Goal: Information Seeking & Learning: Learn about a topic

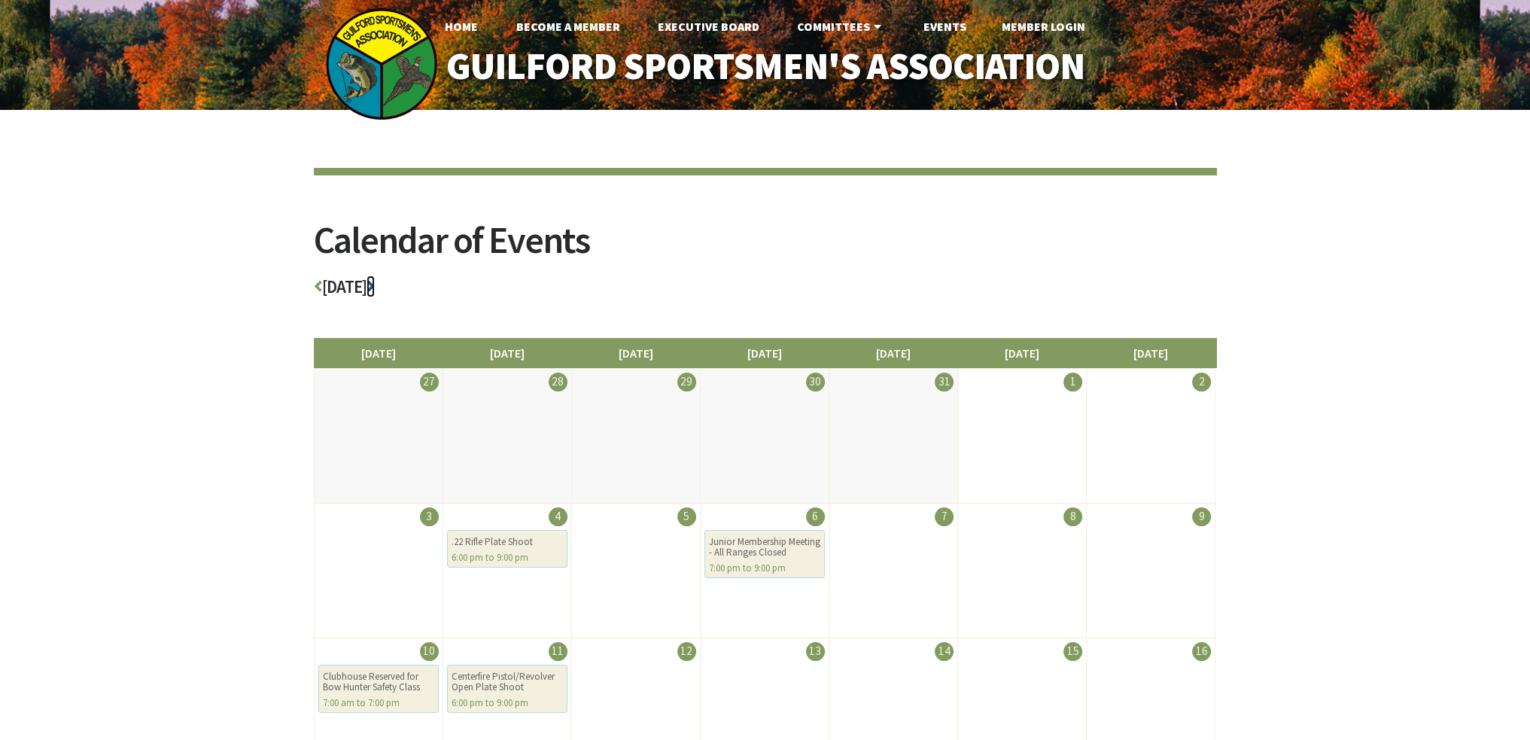
click at [375, 284] on icon at bounding box center [370, 286] width 8 height 17
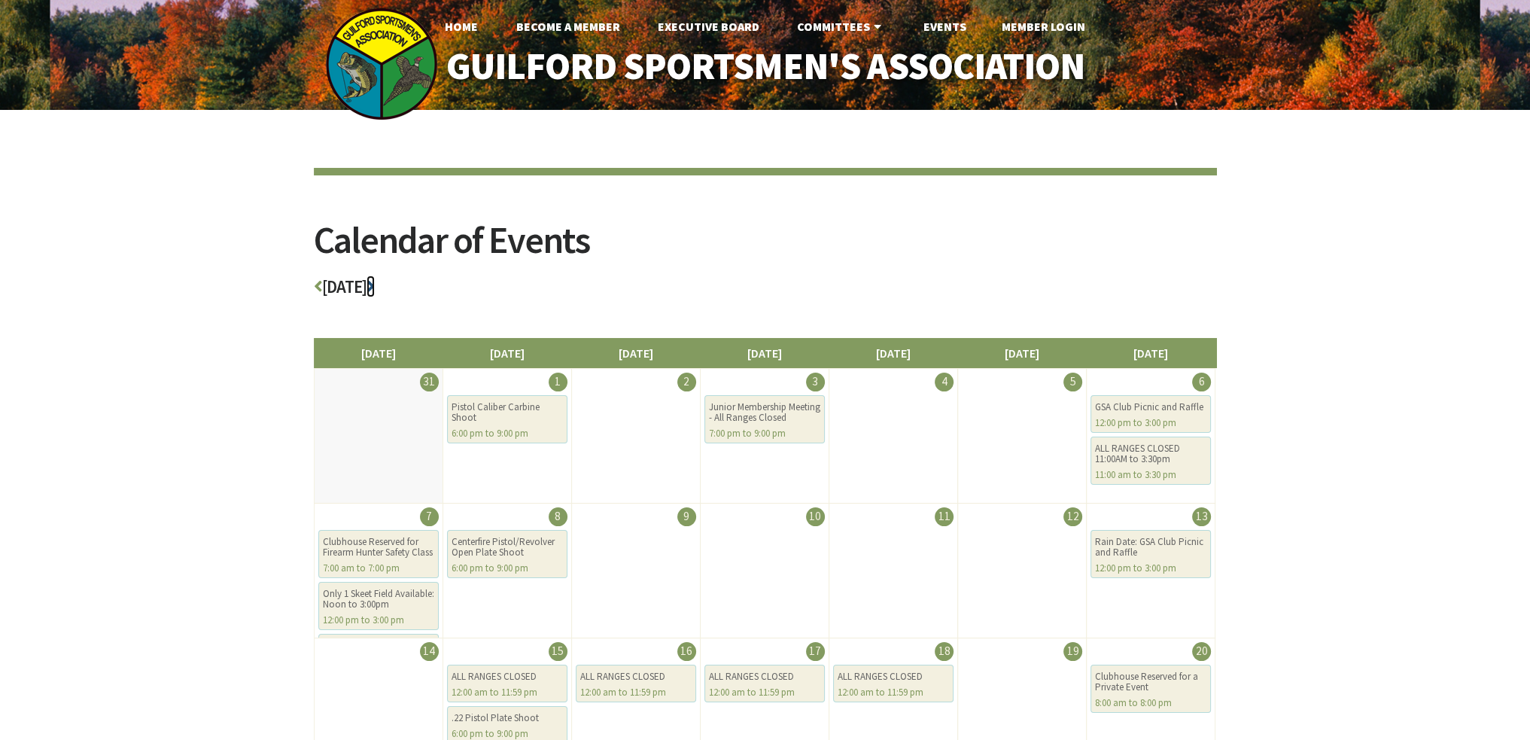
click at [375, 285] on icon at bounding box center [370, 286] width 8 height 17
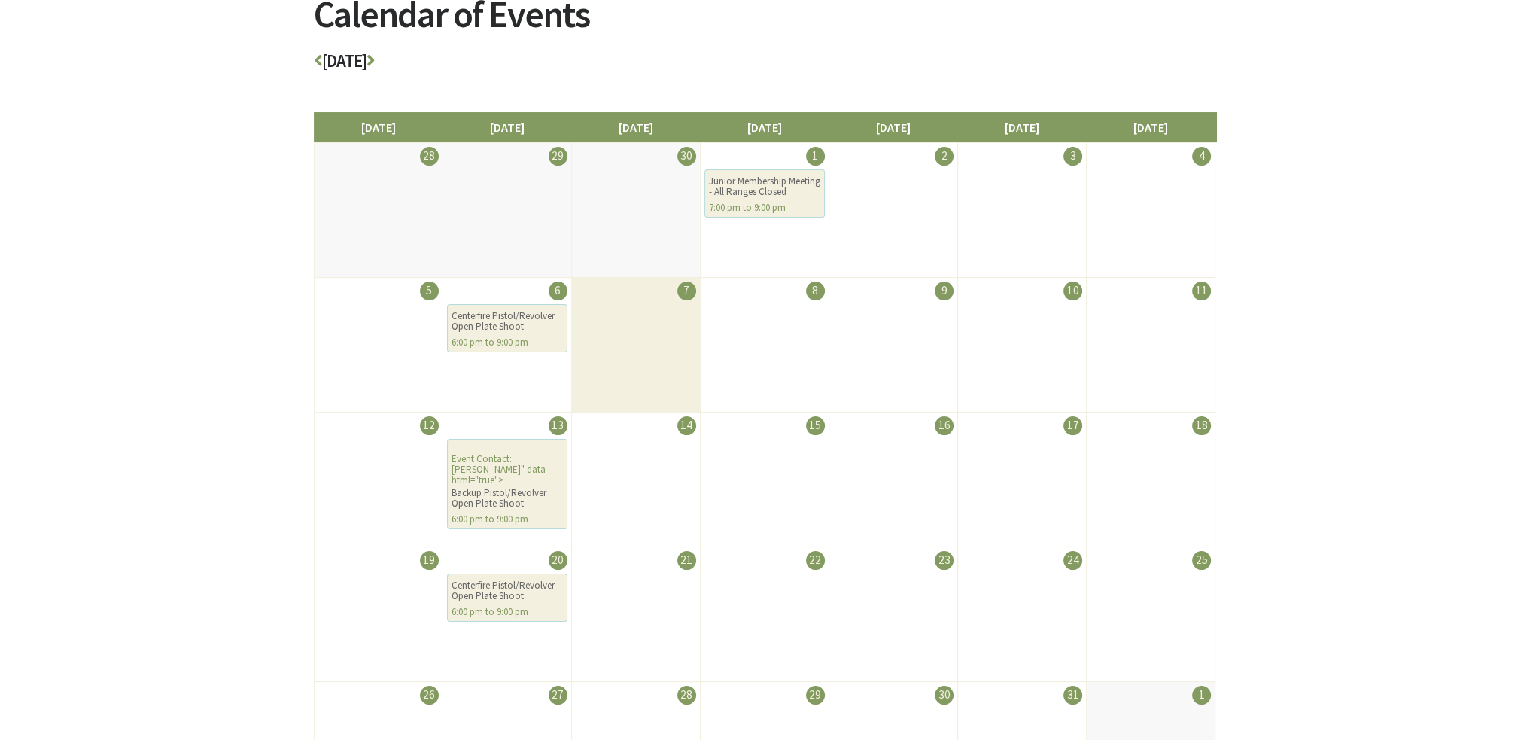
scroll to position [226, 0]
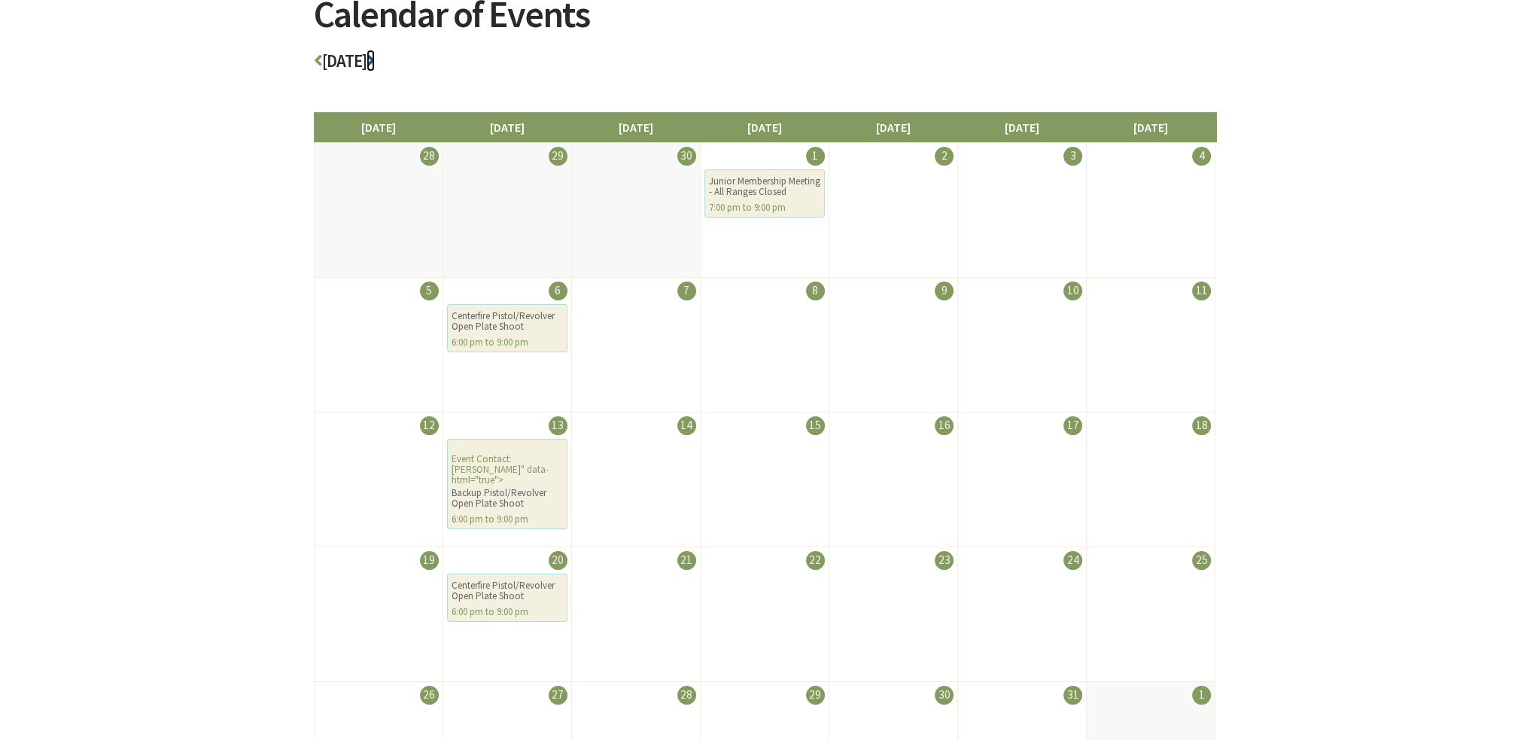
click at [375, 59] on icon at bounding box center [370, 60] width 8 height 17
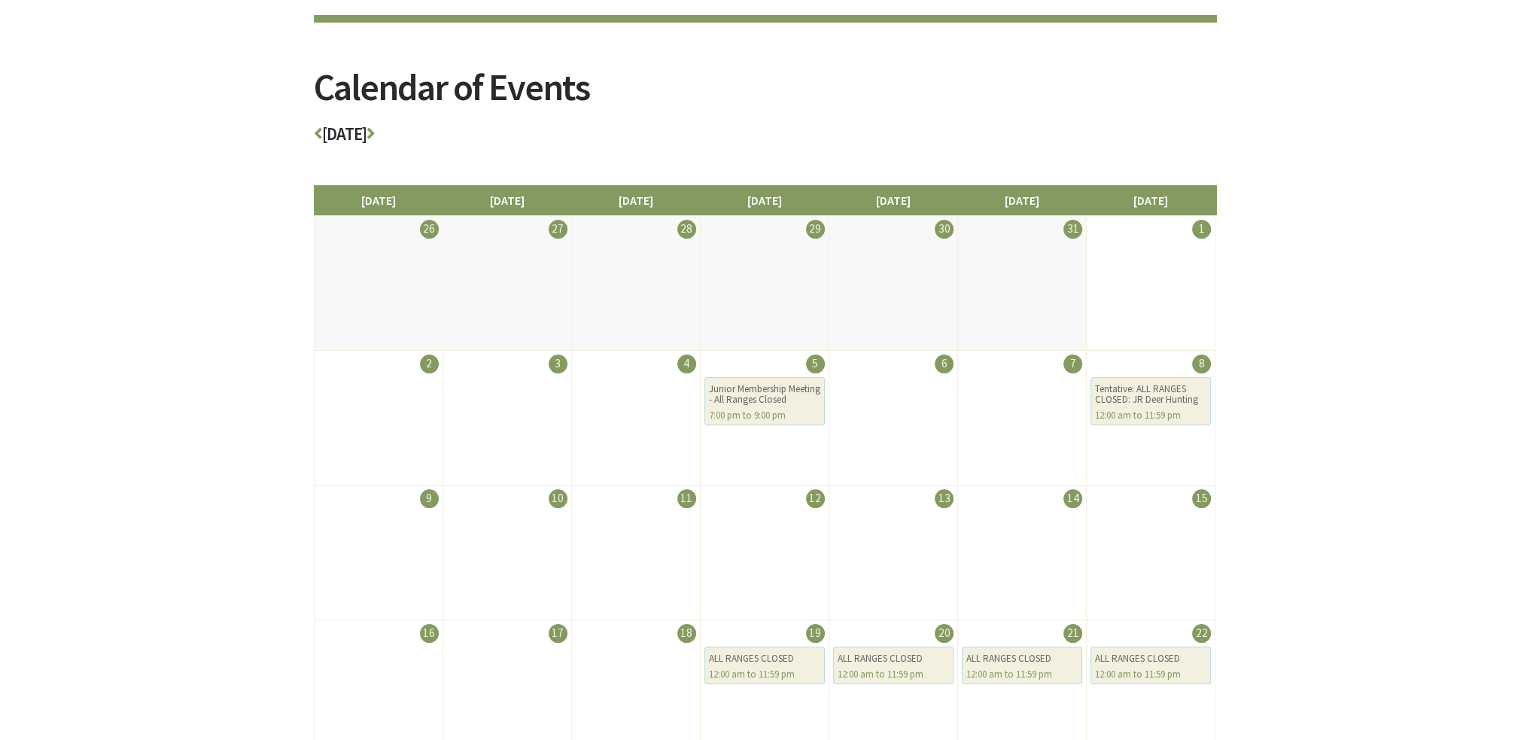
scroll to position [151, 0]
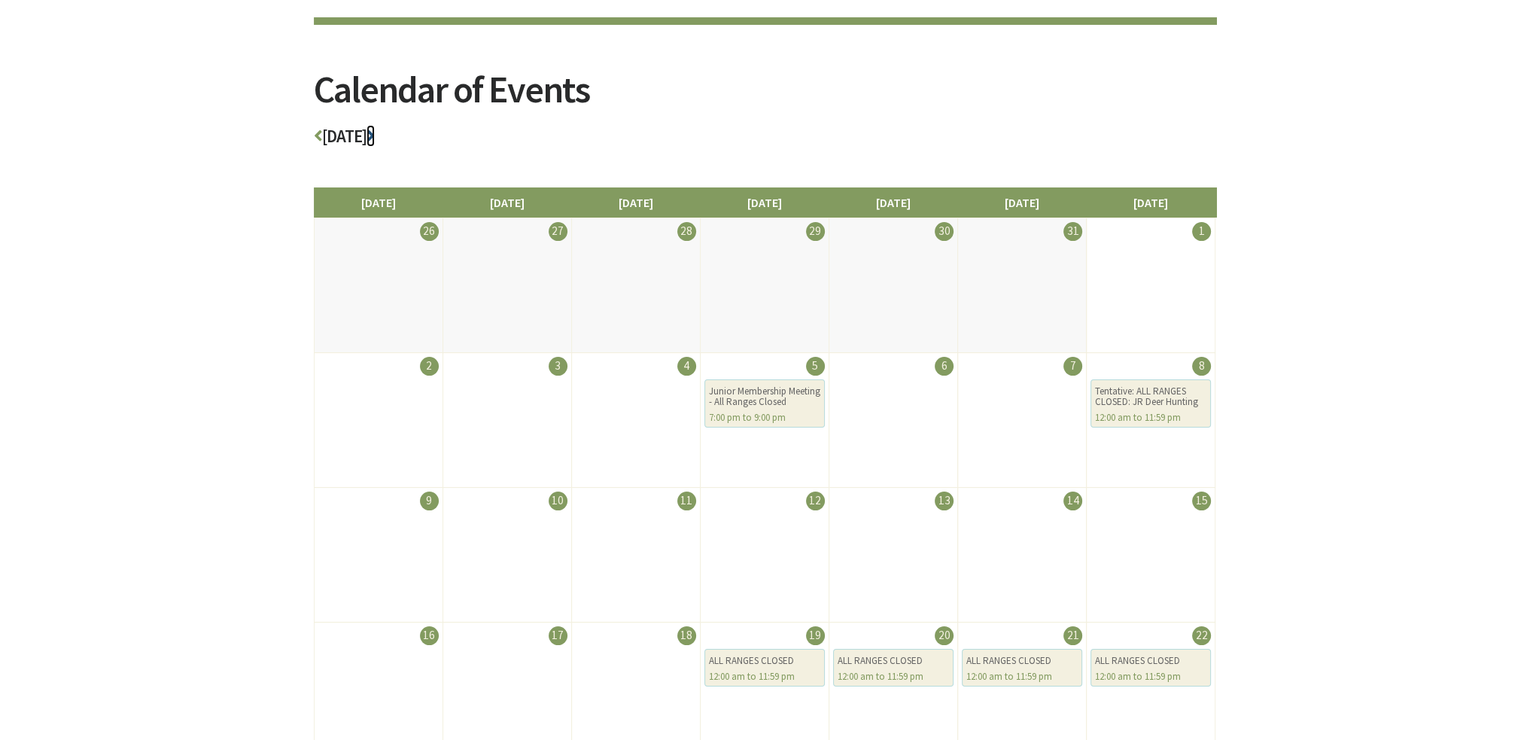
click at [375, 135] on icon at bounding box center [370, 135] width 8 height 17
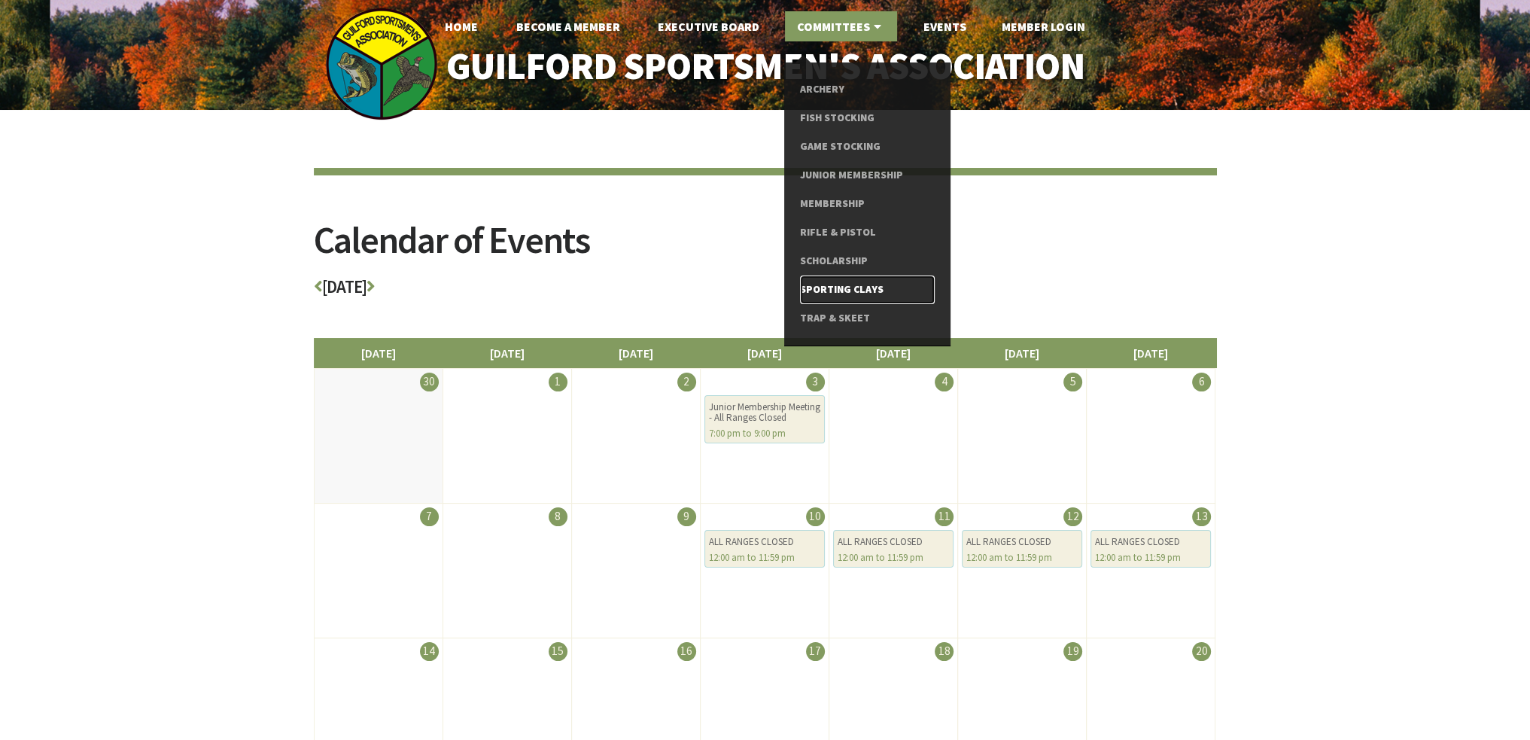
click at [851, 288] on link "Sporting Clays" at bounding box center [867, 289] width 135 height 29
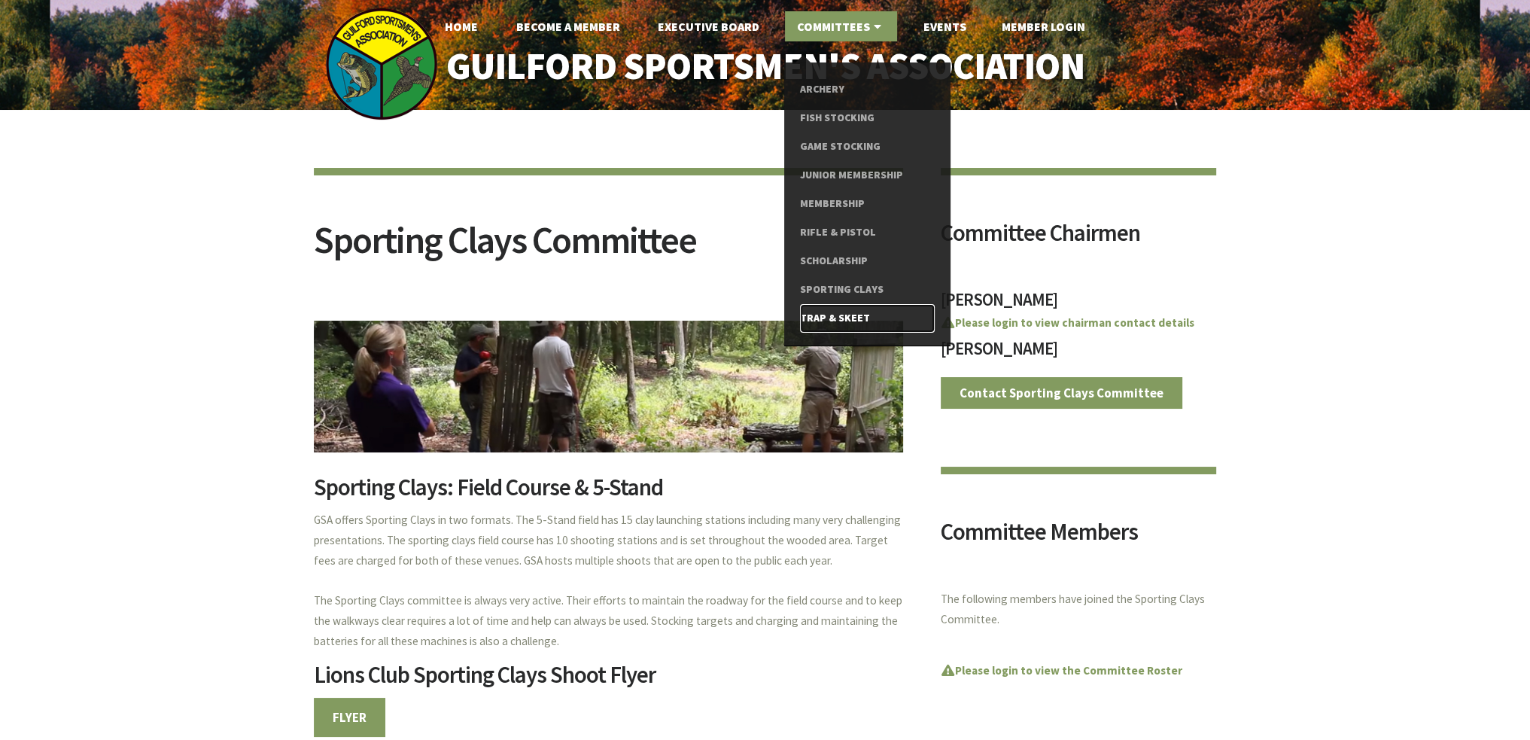
click at [852, 312] on link "Trap & Skeet" at bounding box center [867, 318] width 135 height 29
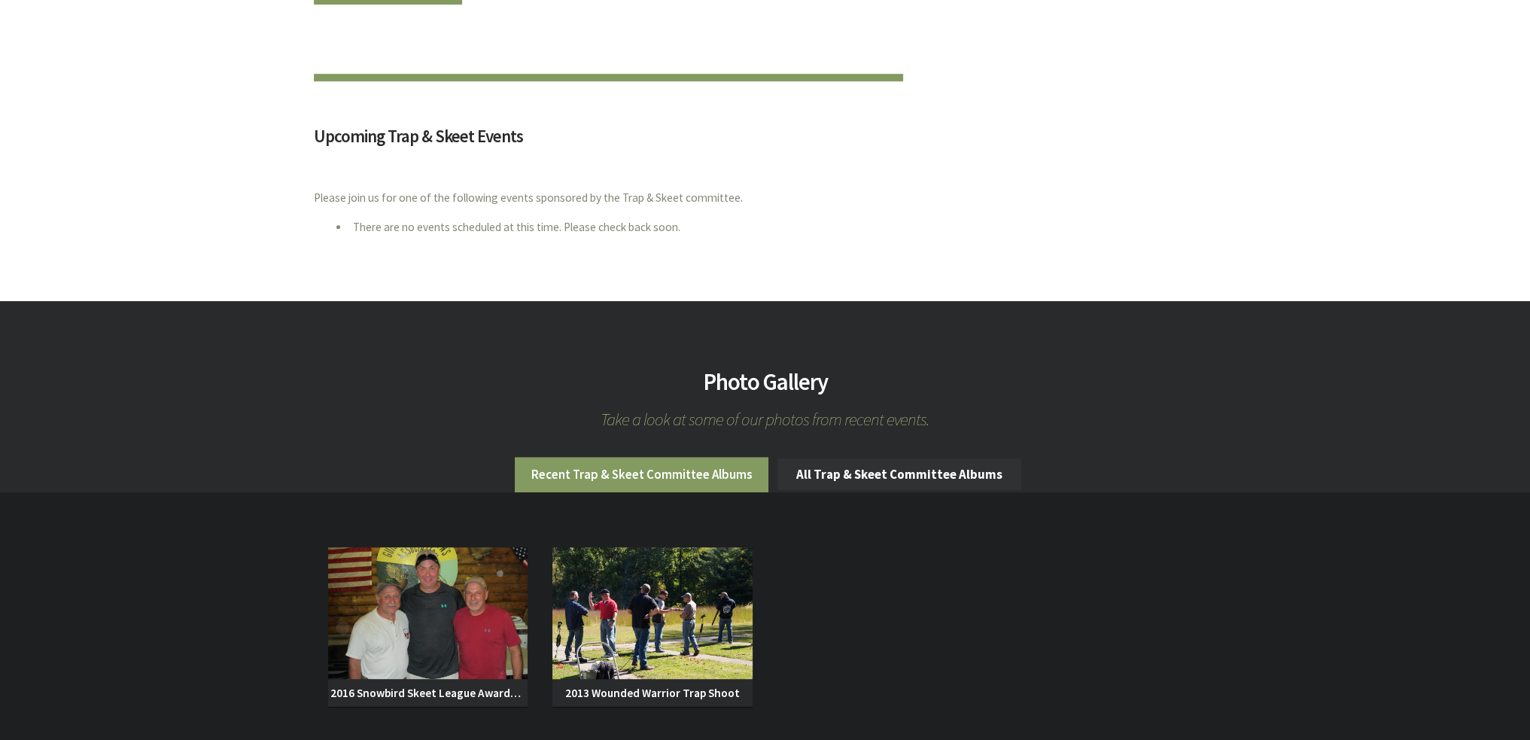
scroll to position [1129, 0]
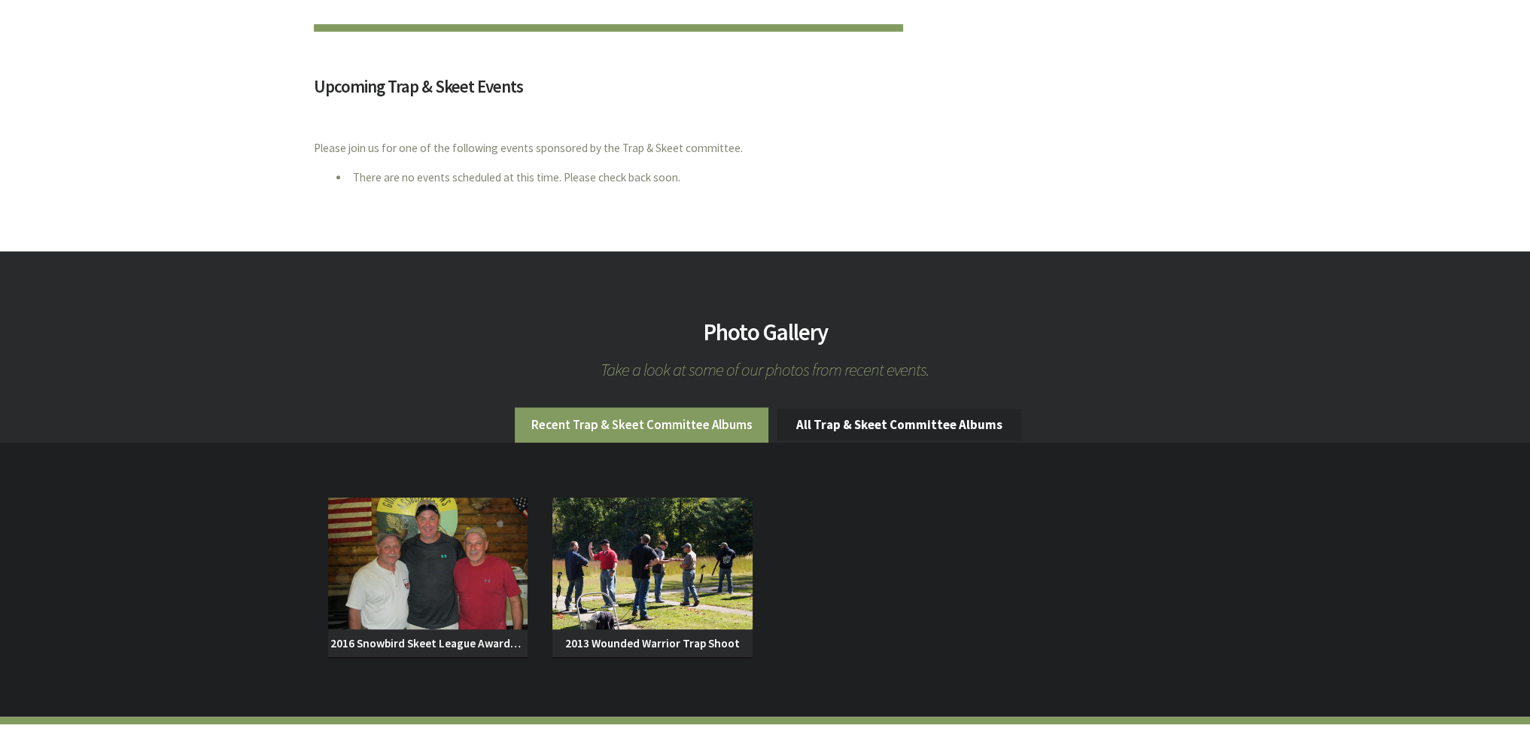
click at [665, 421] on li "Recent Trap & Skeet Committee Albums" at bounding box center [642, 424] width 254 height 35
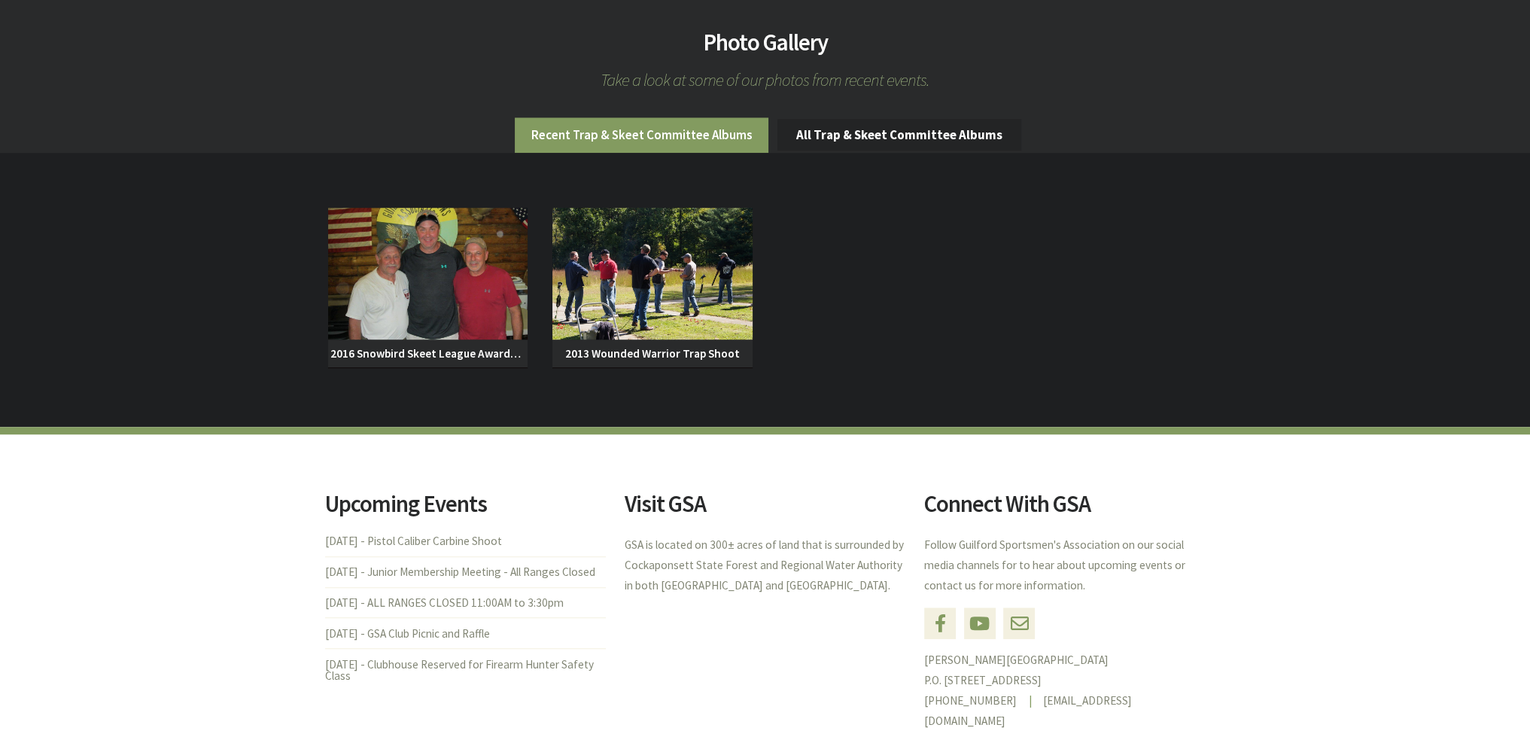
scroll to position [1355, 0]
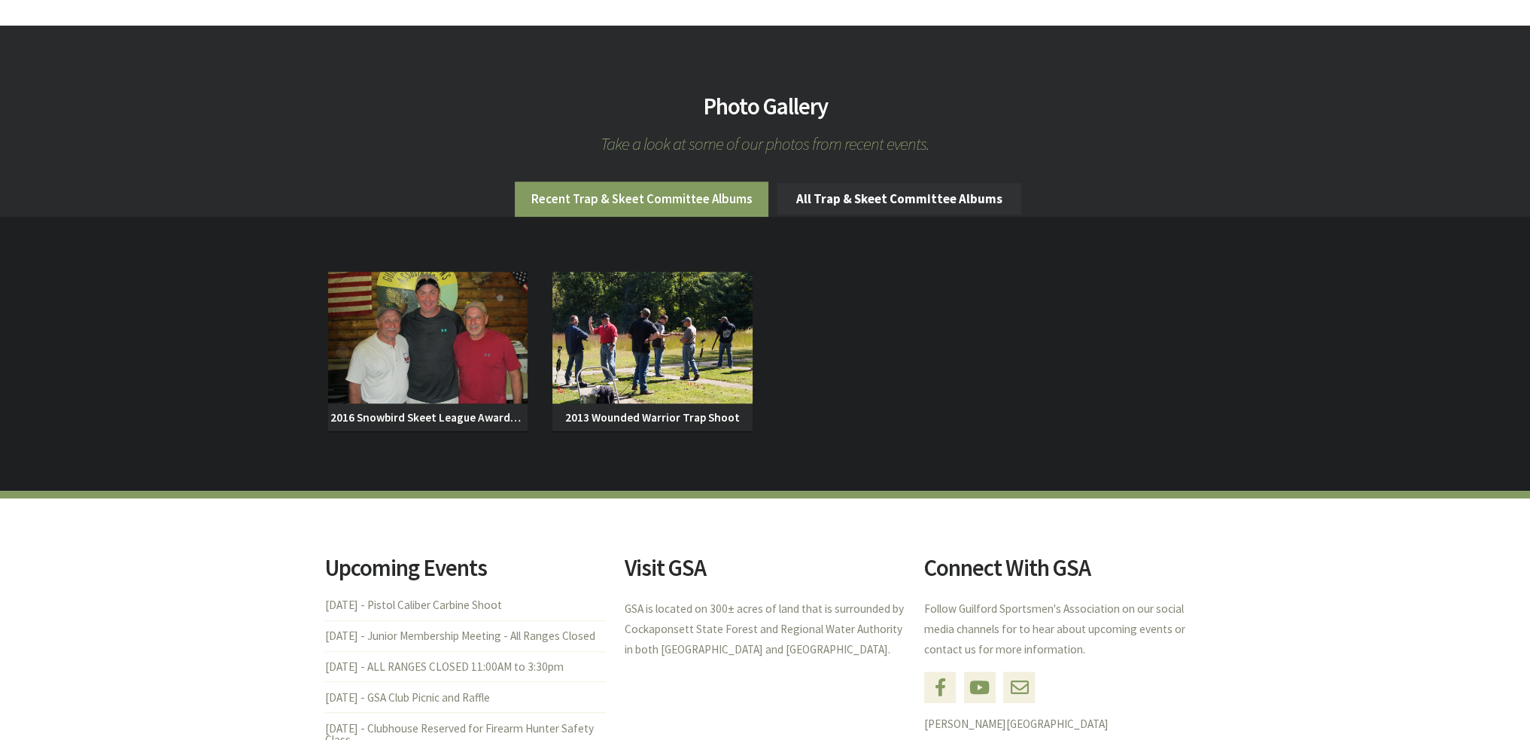
click at [862, 195] on link "All Trap & Skeet Committee Albums" at bounding box center [899, 199] width 245 height 32
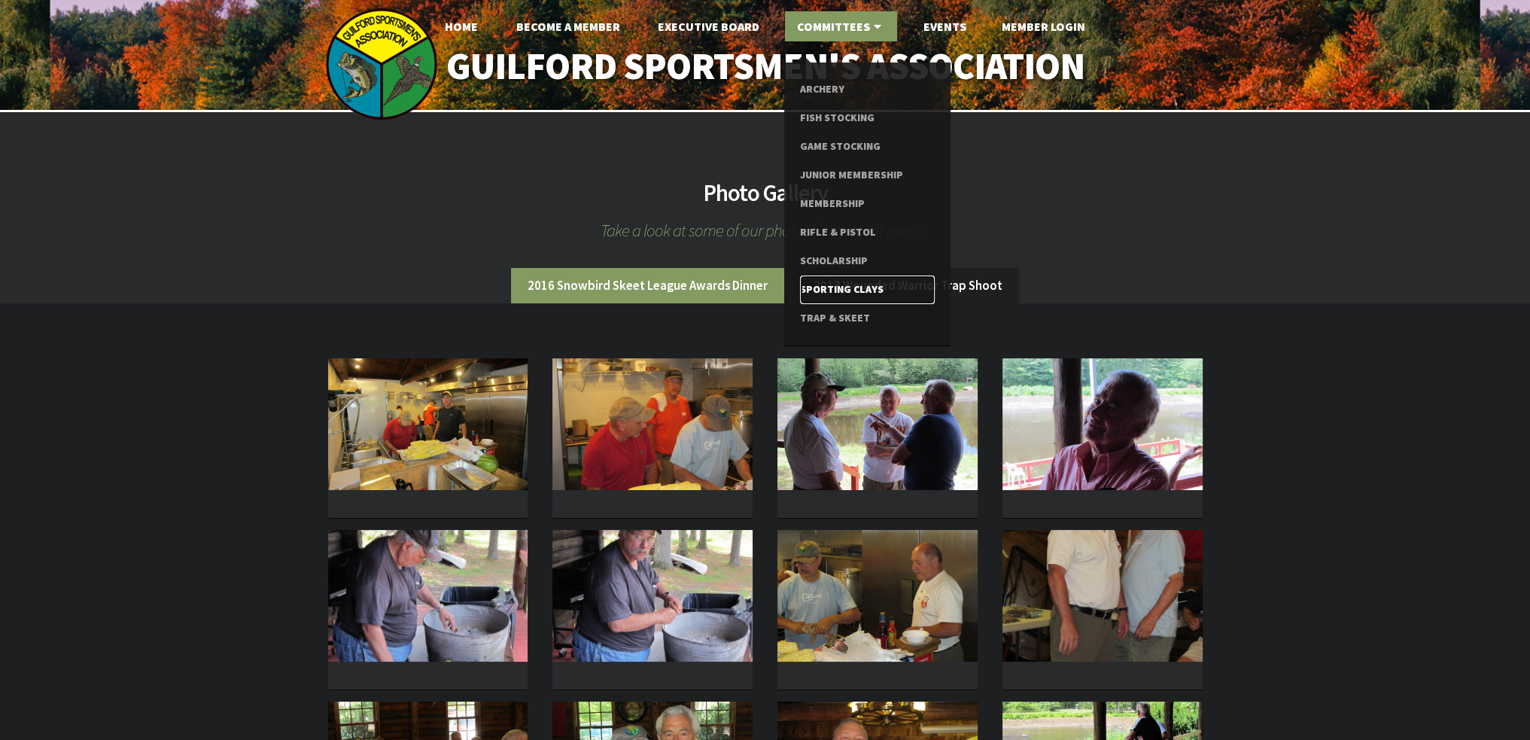
click at [871, 288] on link "Sporting Clays" at bounding box center [867, 289] width 135 height 29
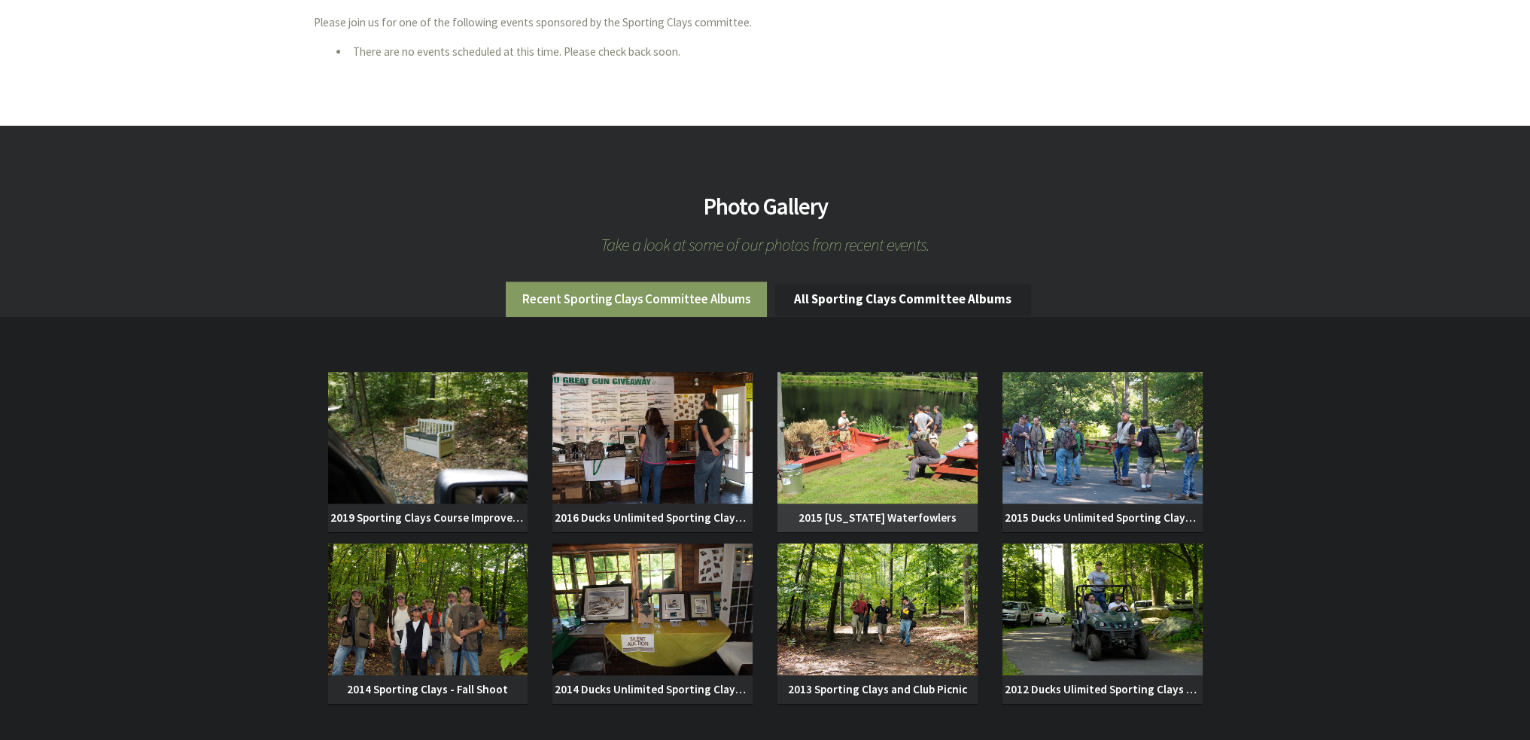
scroll to position [978, 0]
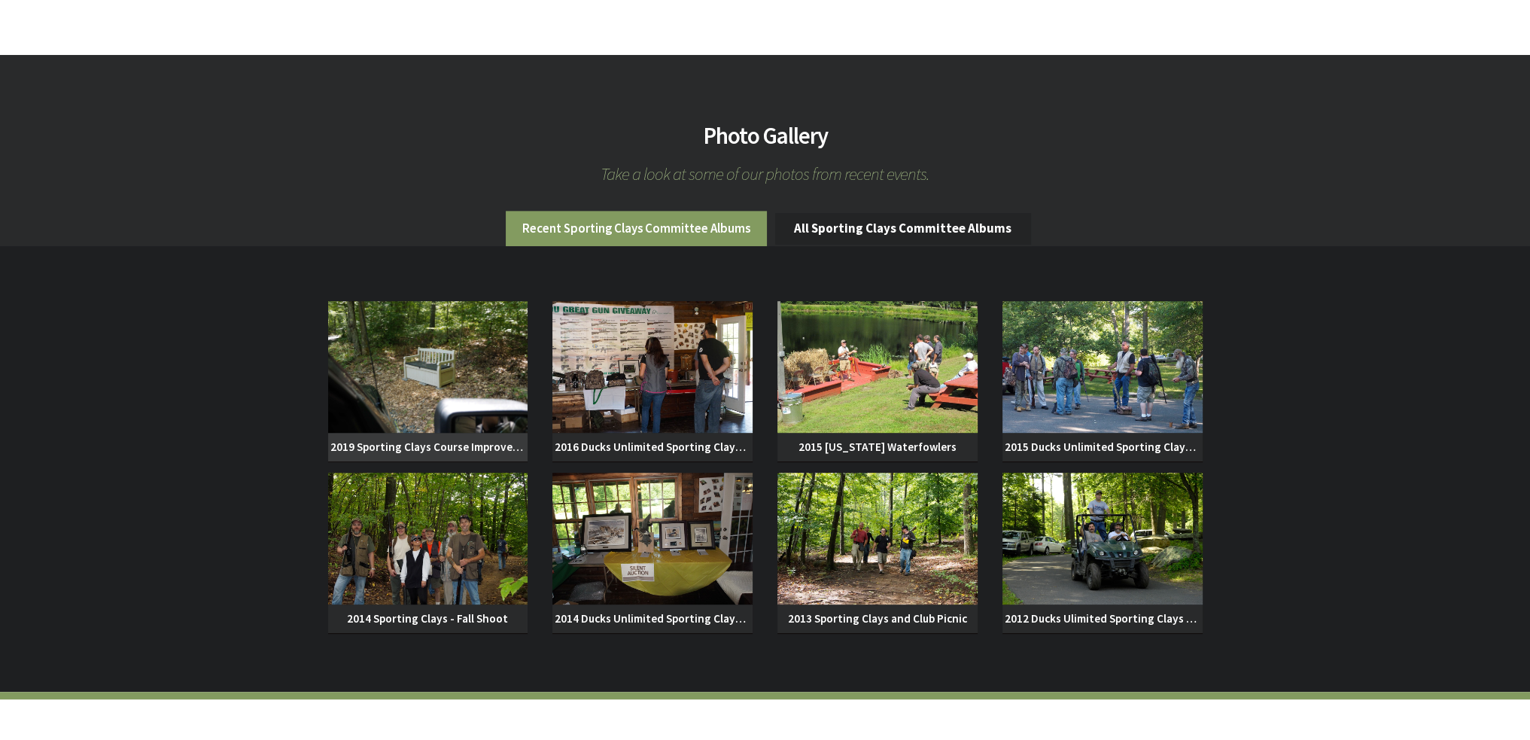
click at [429, 404] on img at bounding box center [428, 367] width 200 height 132
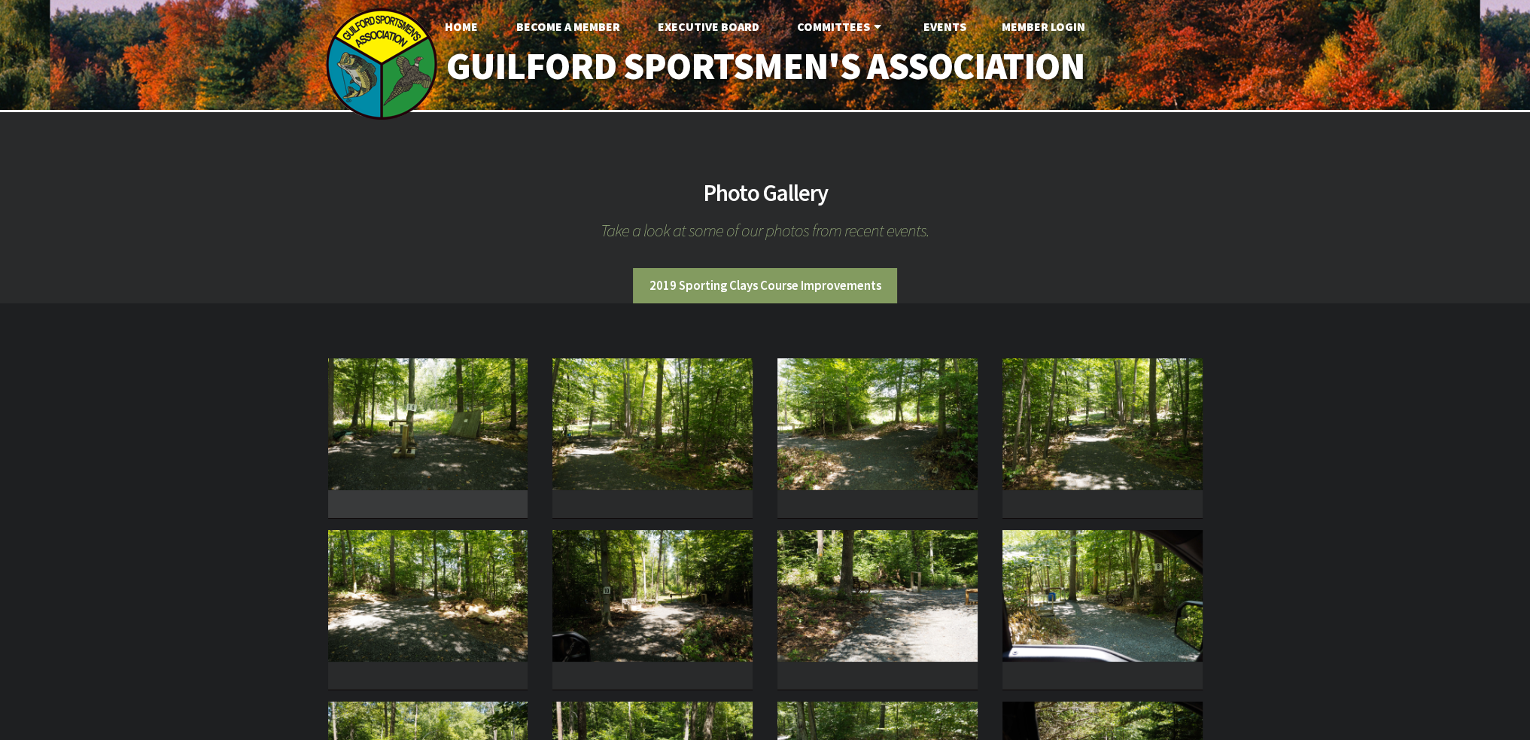
click at [421, 413] on img at bounding box center [428, 424] width 200 height 132
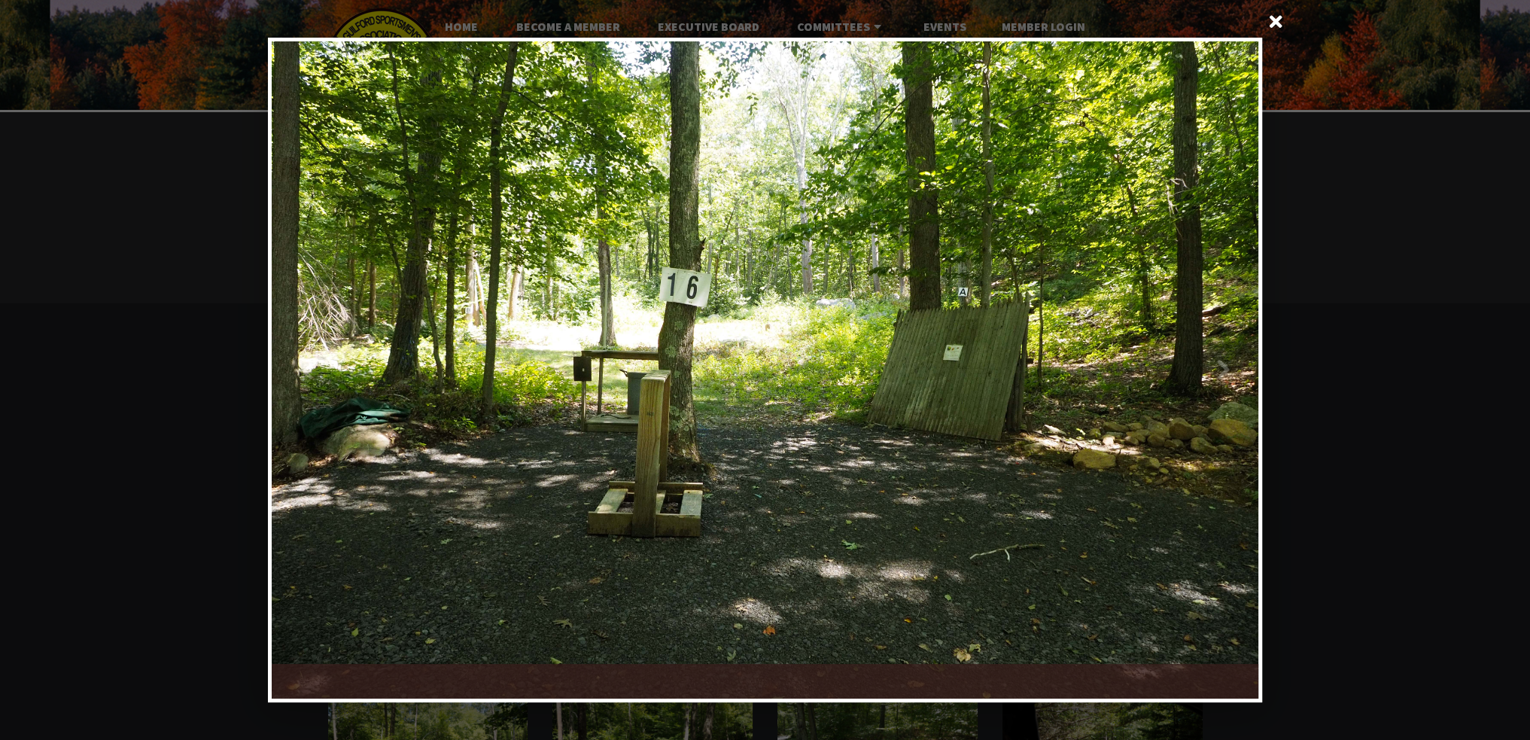
click at [1222, 365] on div at bounding box center [1011, 369] width 493 height 657
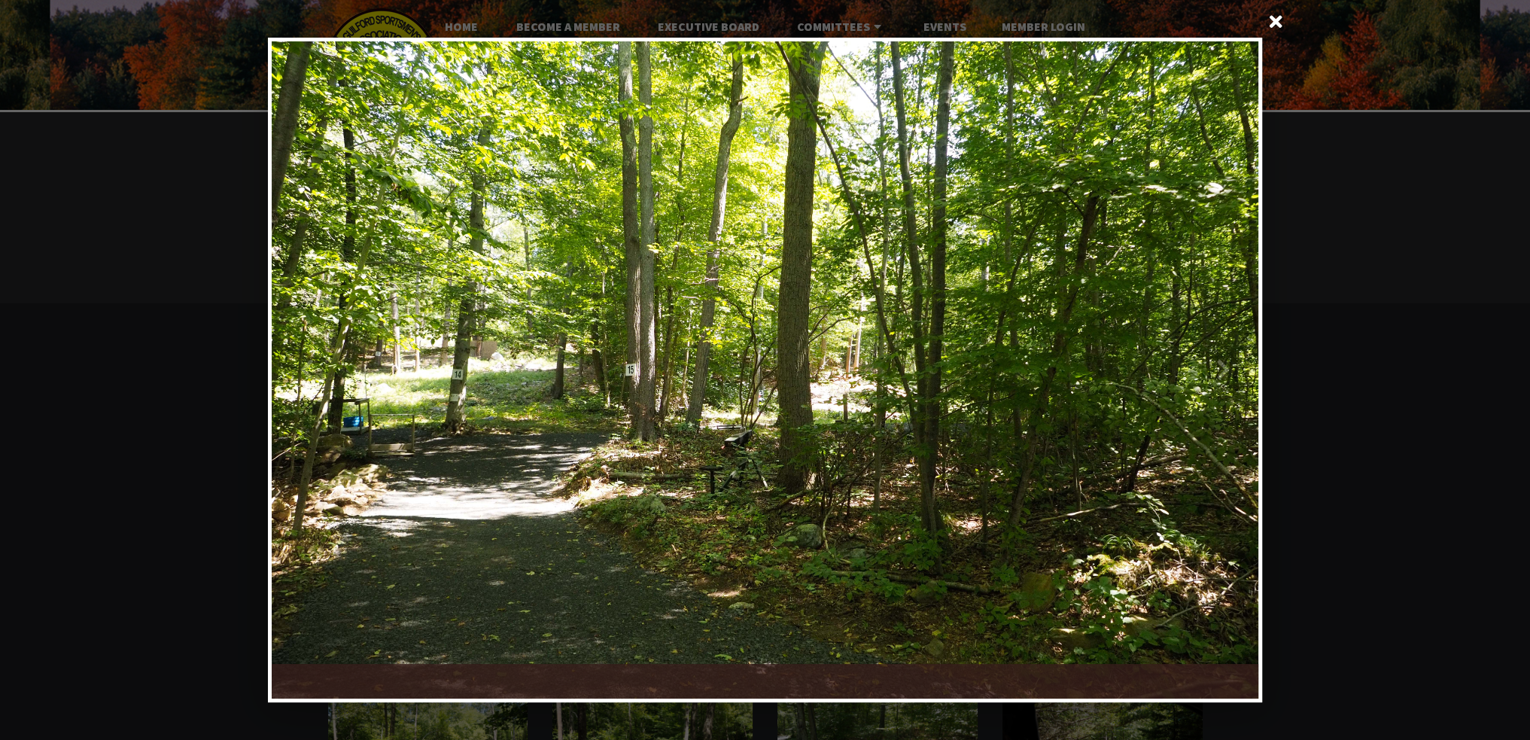
click at [1222, 365] on div at bounding box center [1011, 369] width 493 height 657
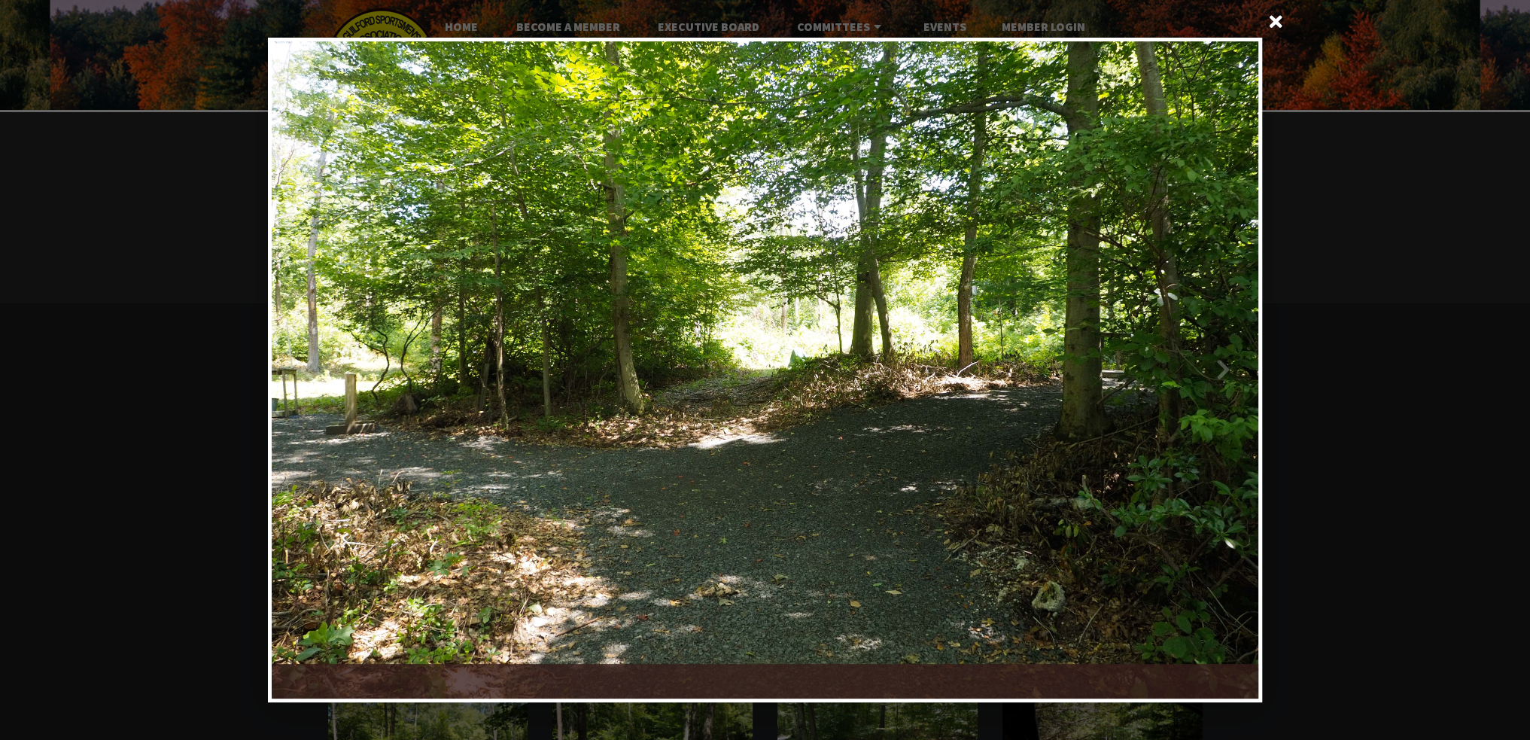
click at [1222, 365] on div at bounding box center [1011, 369] width 493 height 657
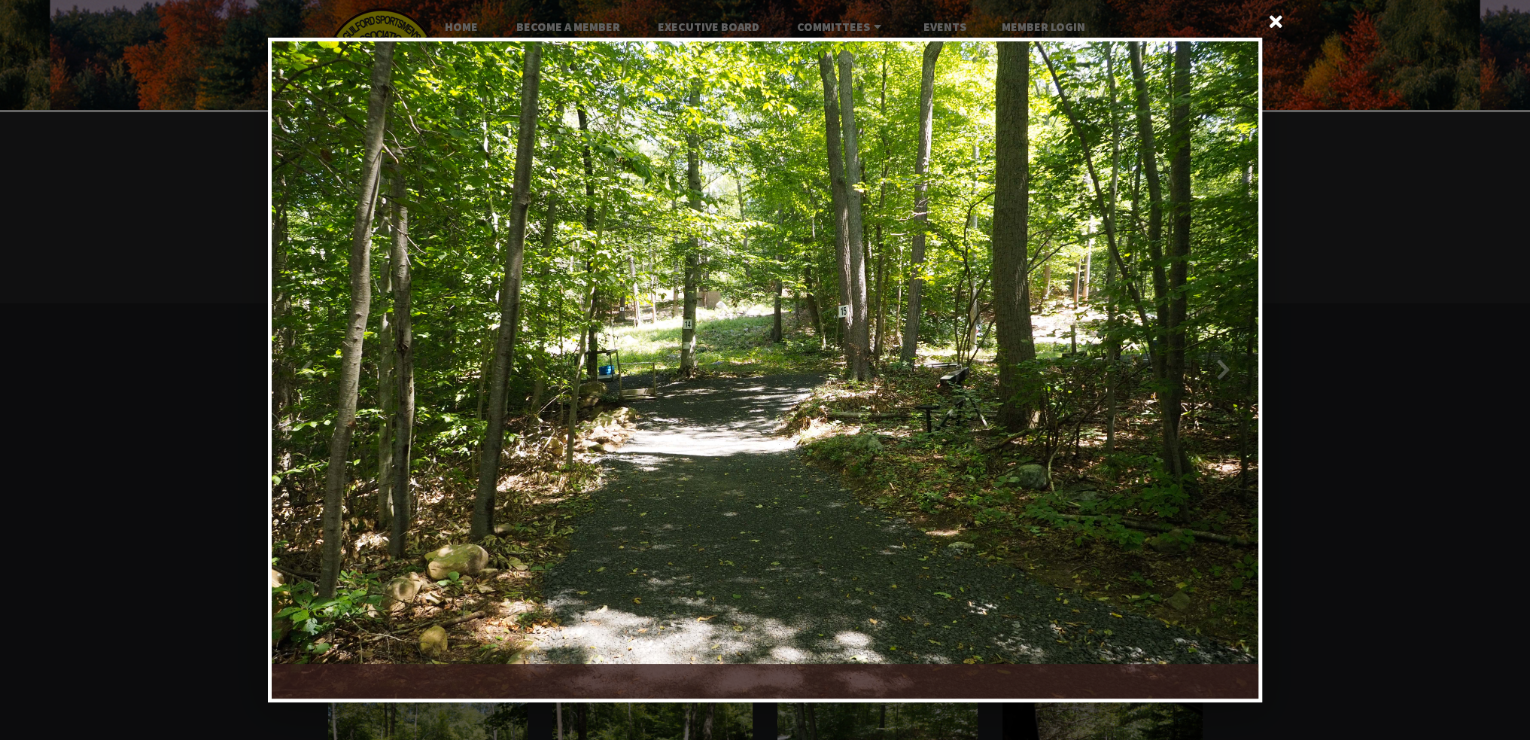
click at [1222, 365] on div at bounding box center [1011, 369] width 493 height 657
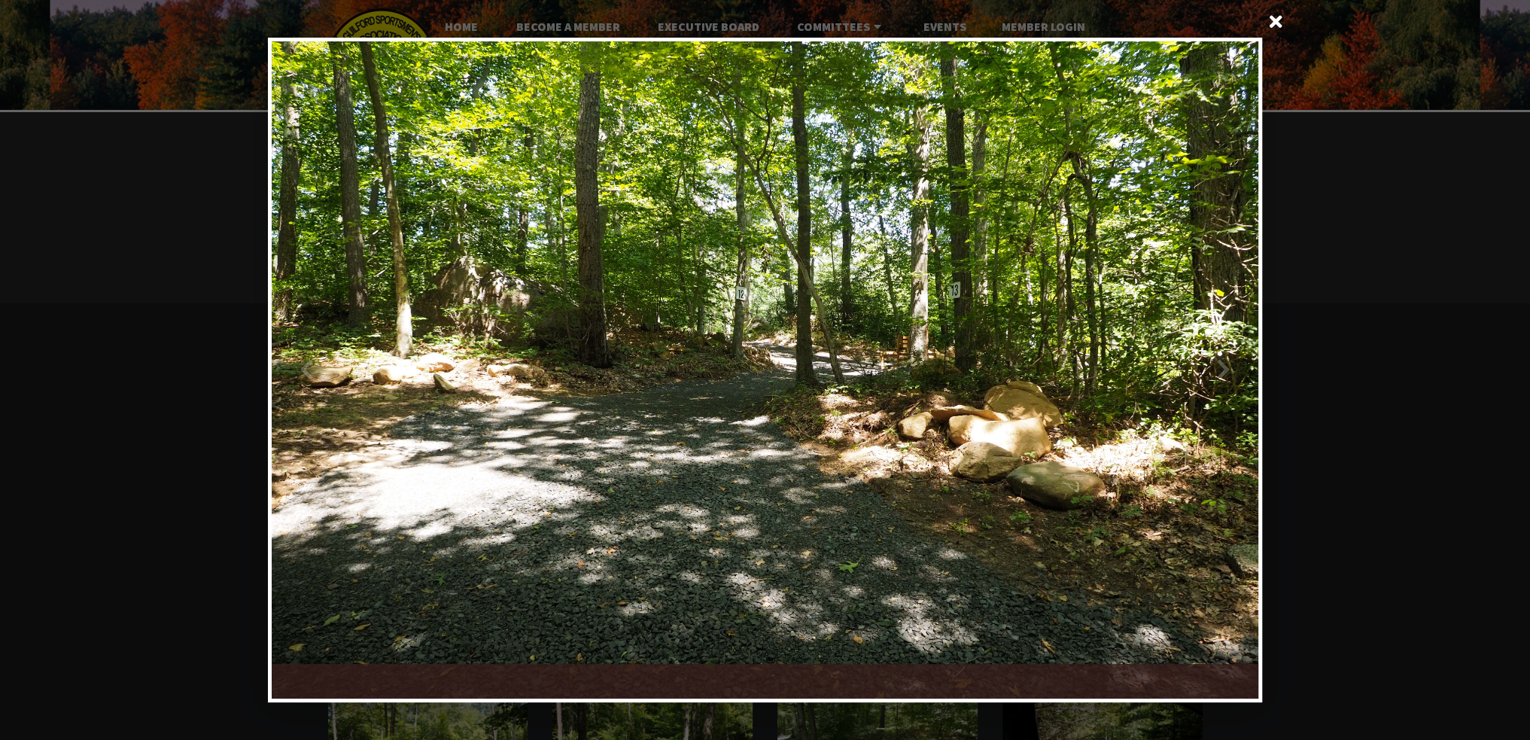
click at [1222, 365] on div at bounding box center [1011, 369] width 493 height 657
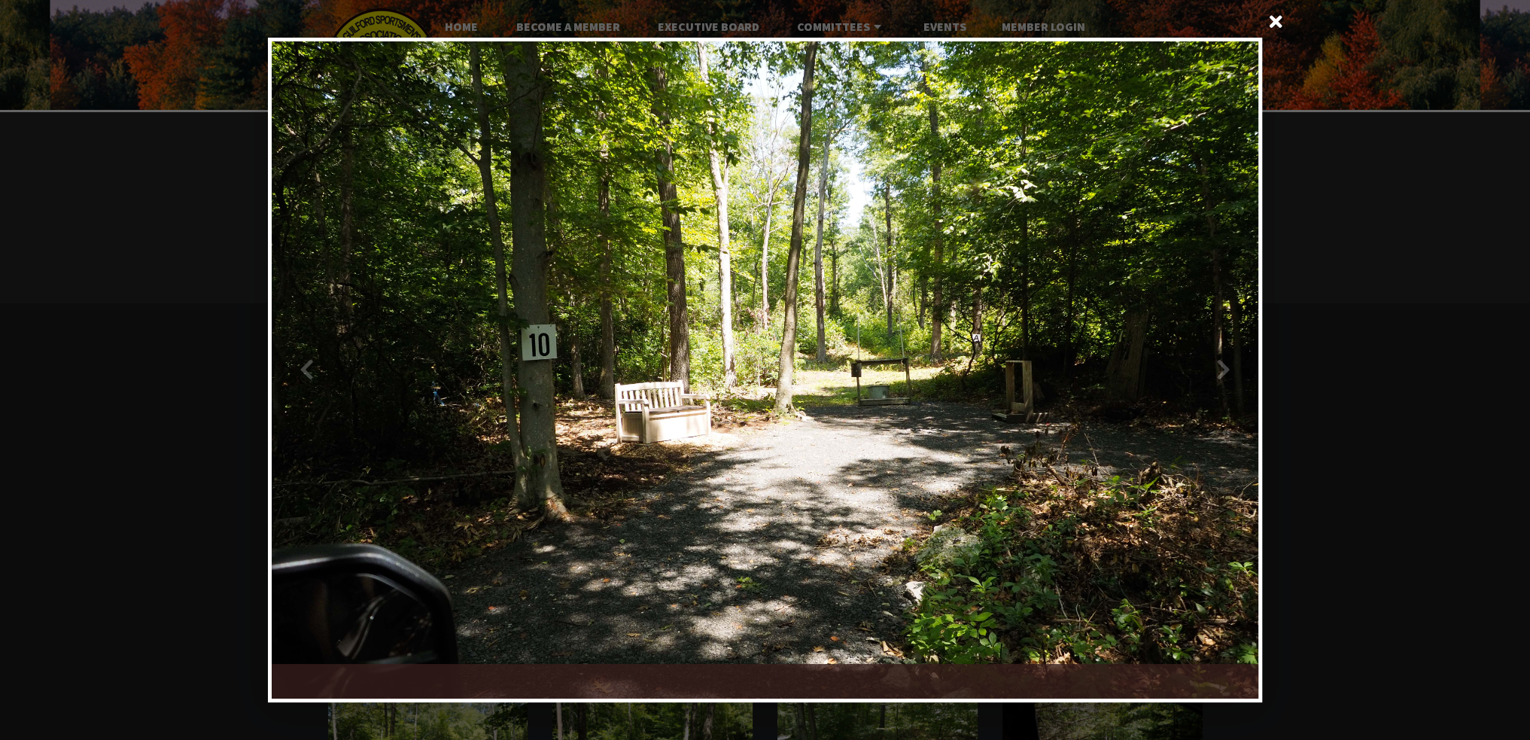
click at [1222, 365] on div at bounding box center [1011, 369] width 493 height 657
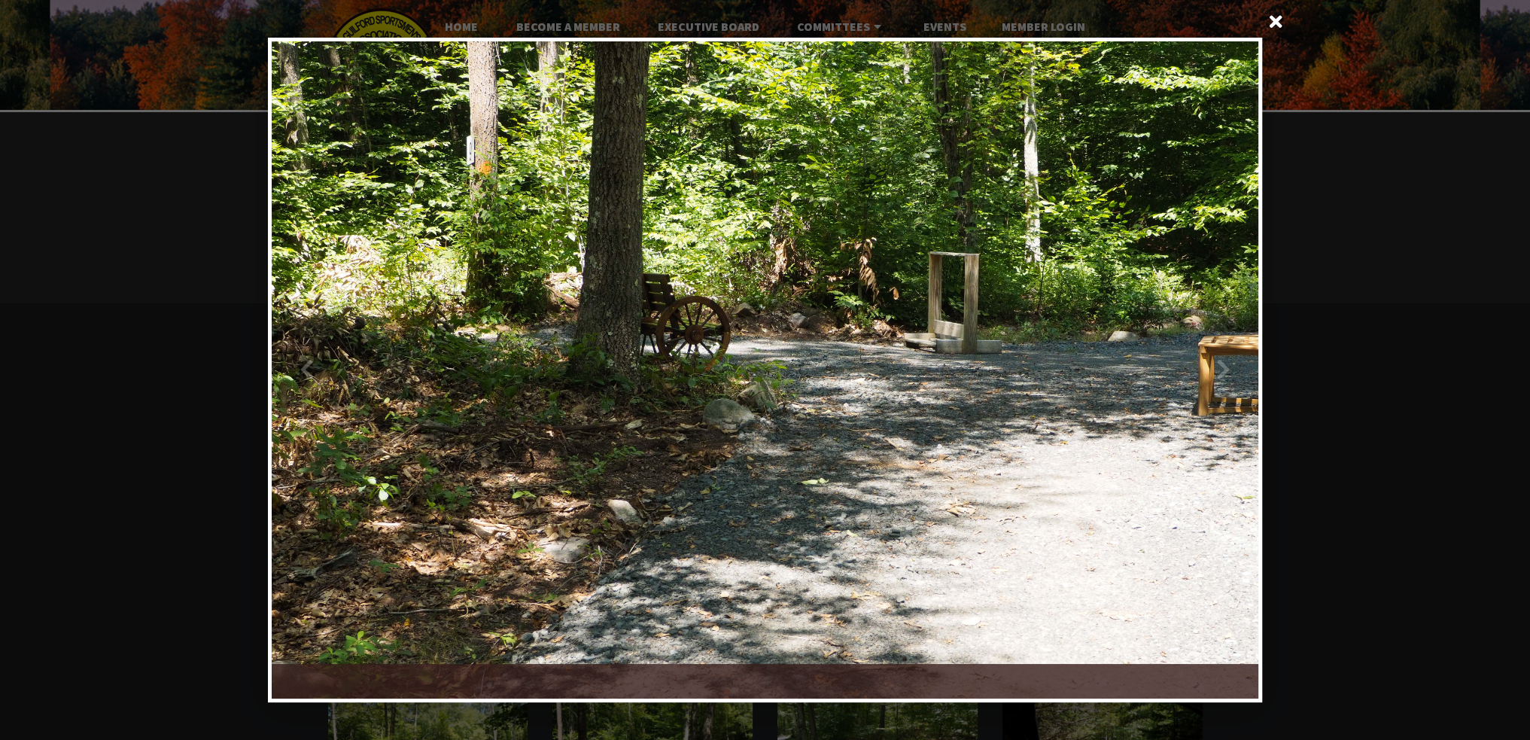
click at [1222, 365] on div at bounding box center [1011, 369] width 493 height 657
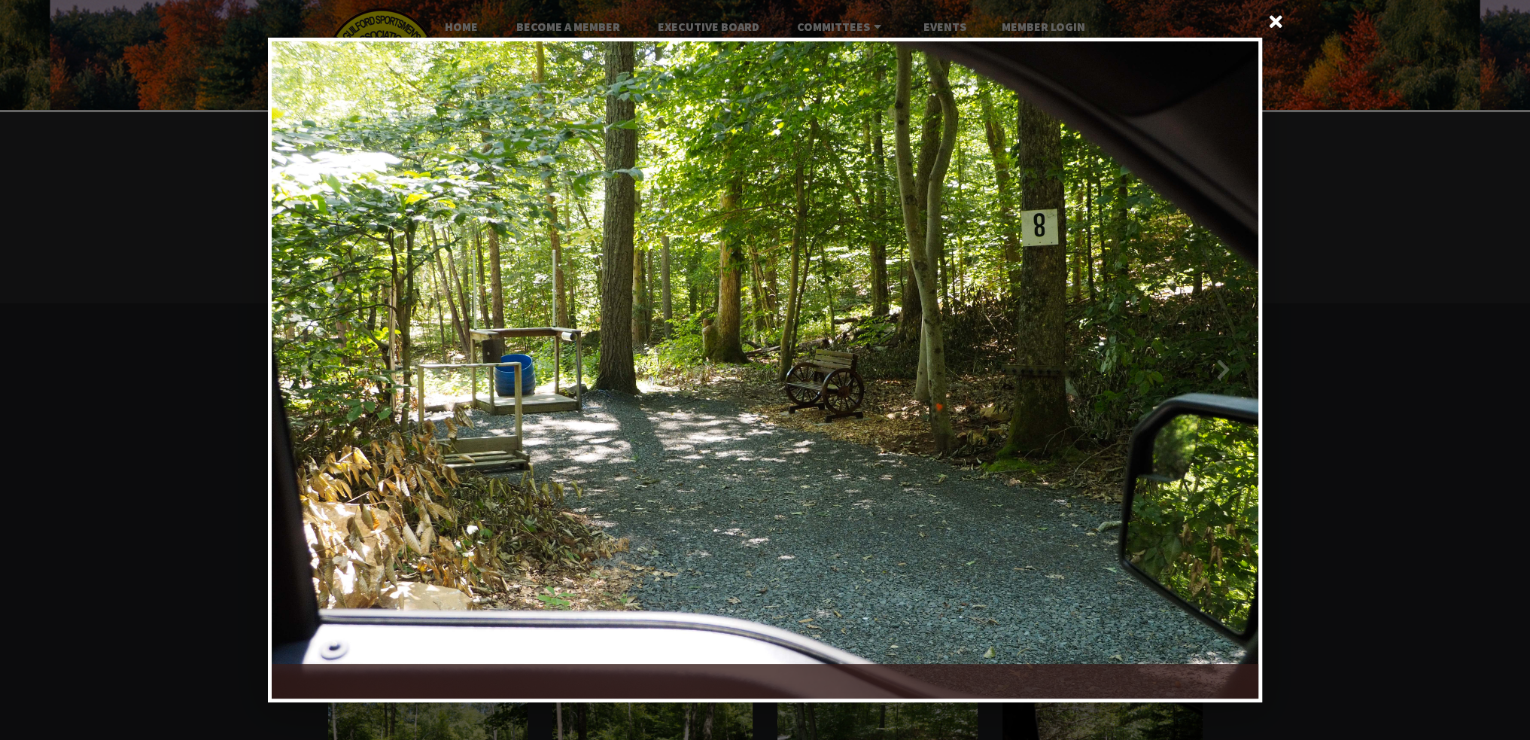
click at [1222, 365] on div at bounding box center [1011, 369] width 493 height 657
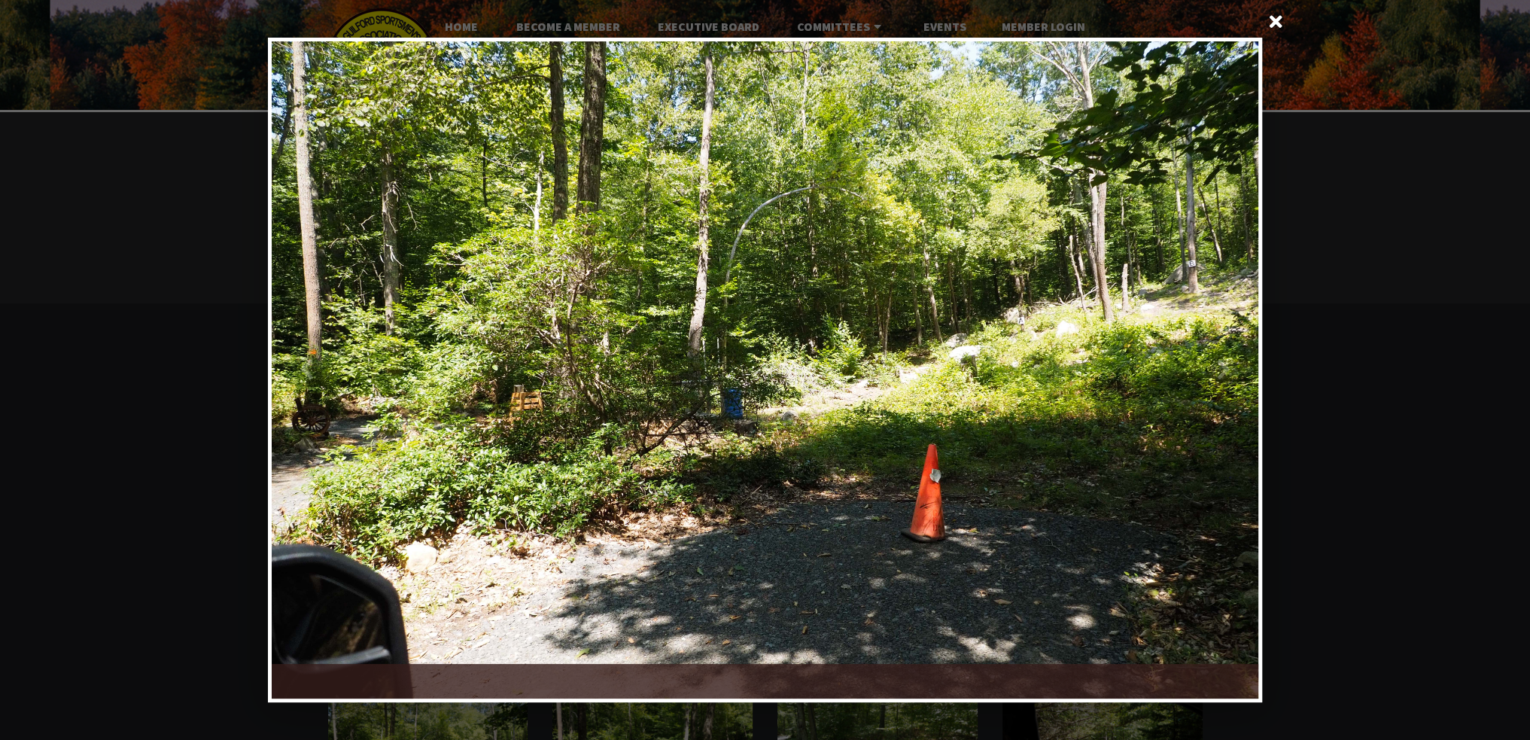
click at [1222, 365] on div at bounding box center [1011, 369] width 493 height 657
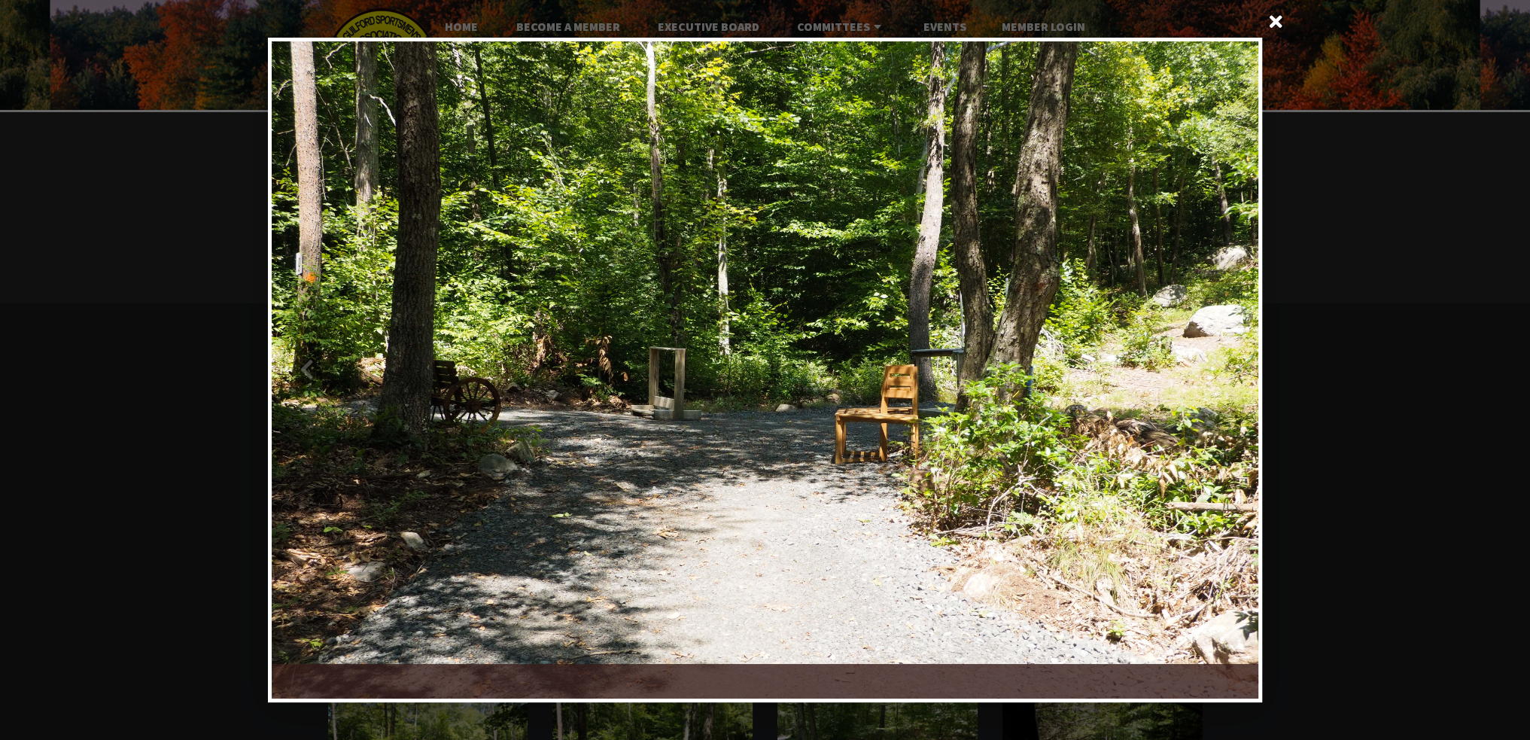
click at [1222, 365] on div at bounding box center [1011, 369] width 493 height 657
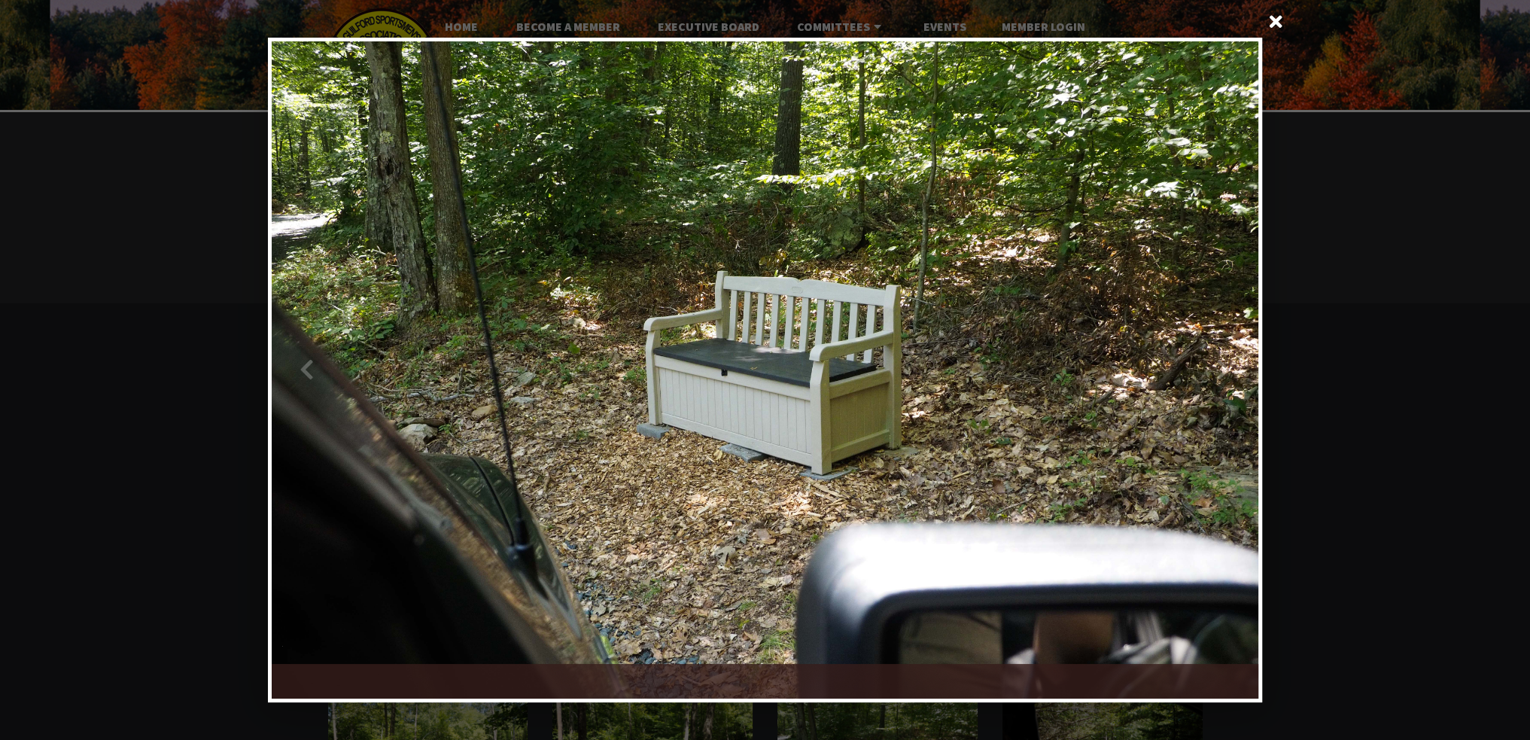
click at [1222, 365] on div at bounding box center [1011, 369] width 493 height 657
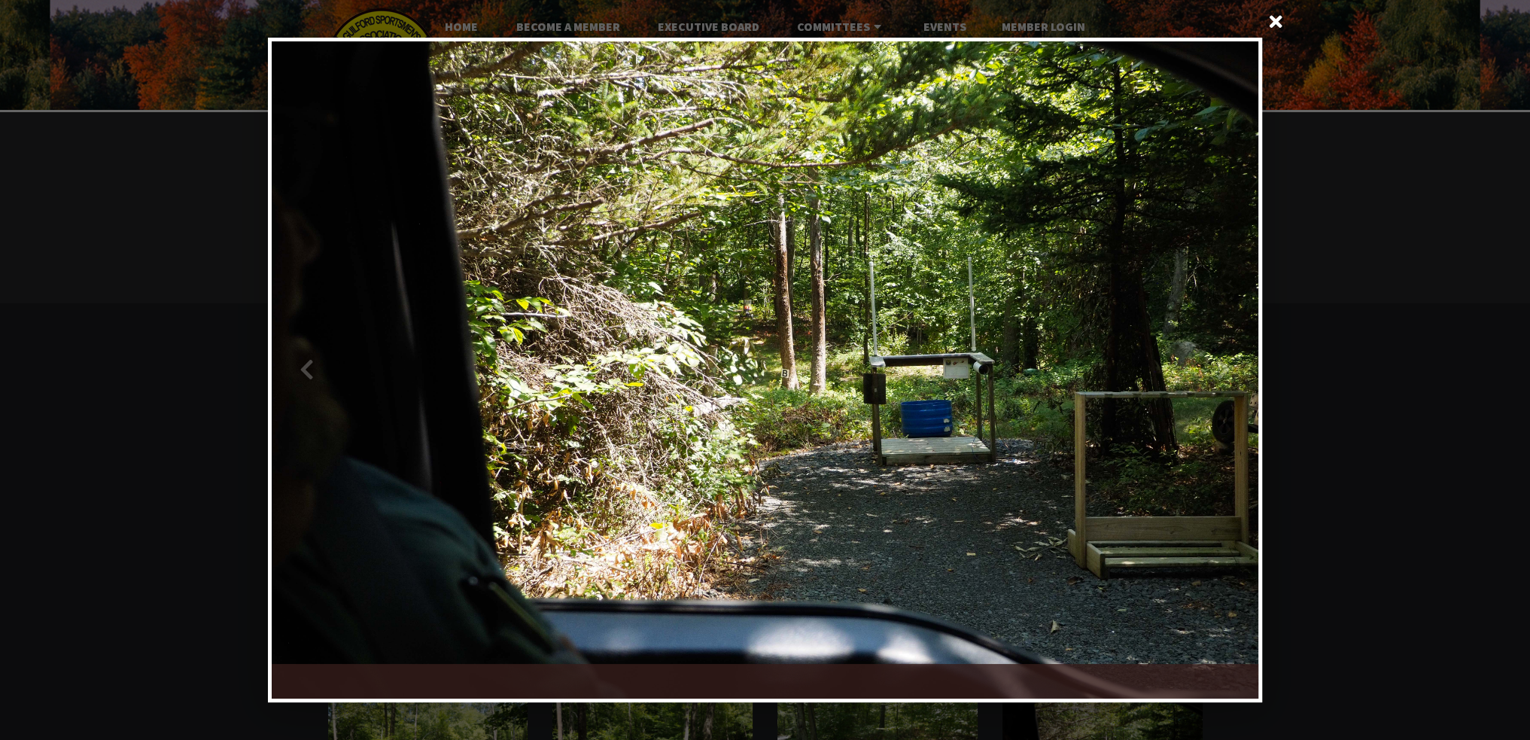
click at [1222, 365] on div at bounding box center [1011, 369] width 493 height 657
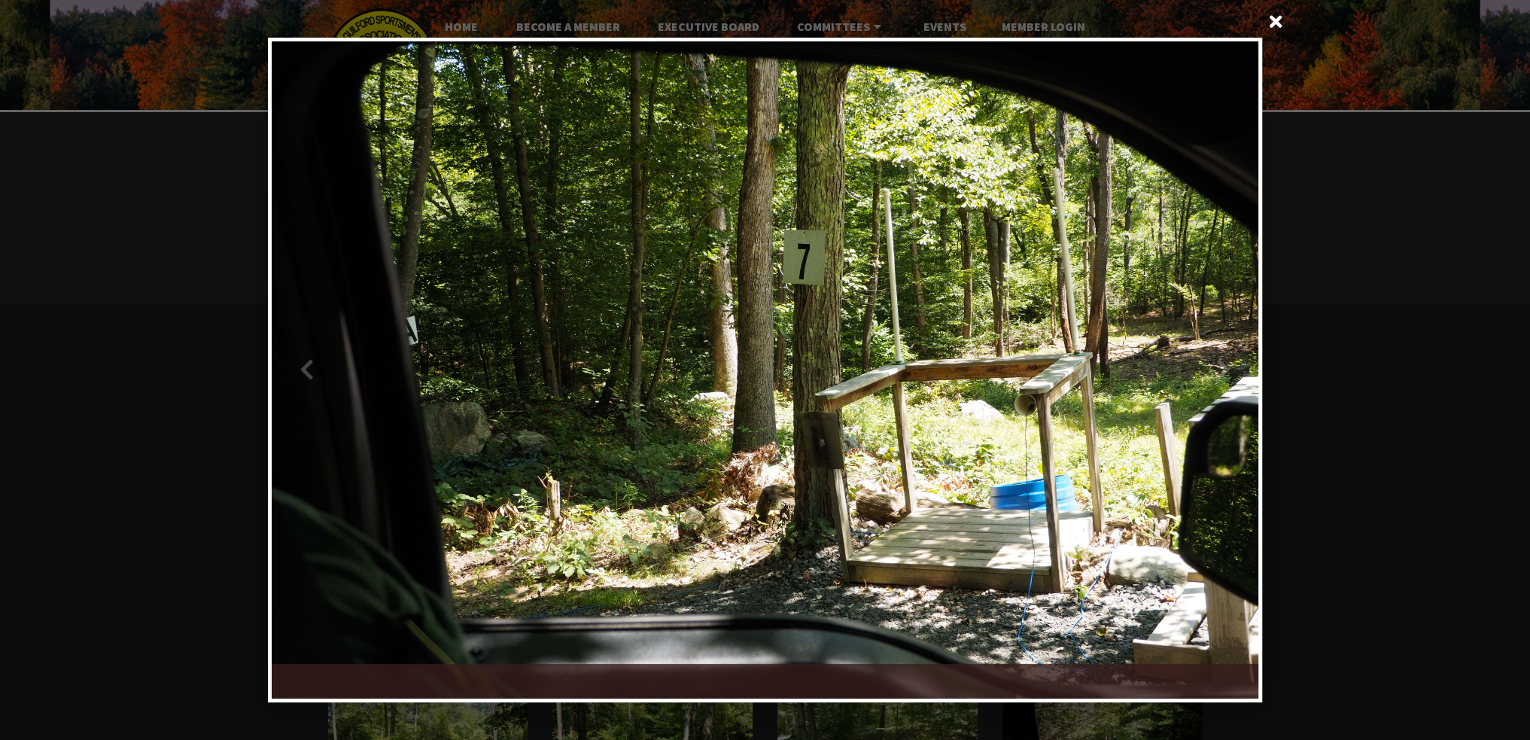
click at [1222, 365] on div at bounding box center [1011, 369] width 493 height 657
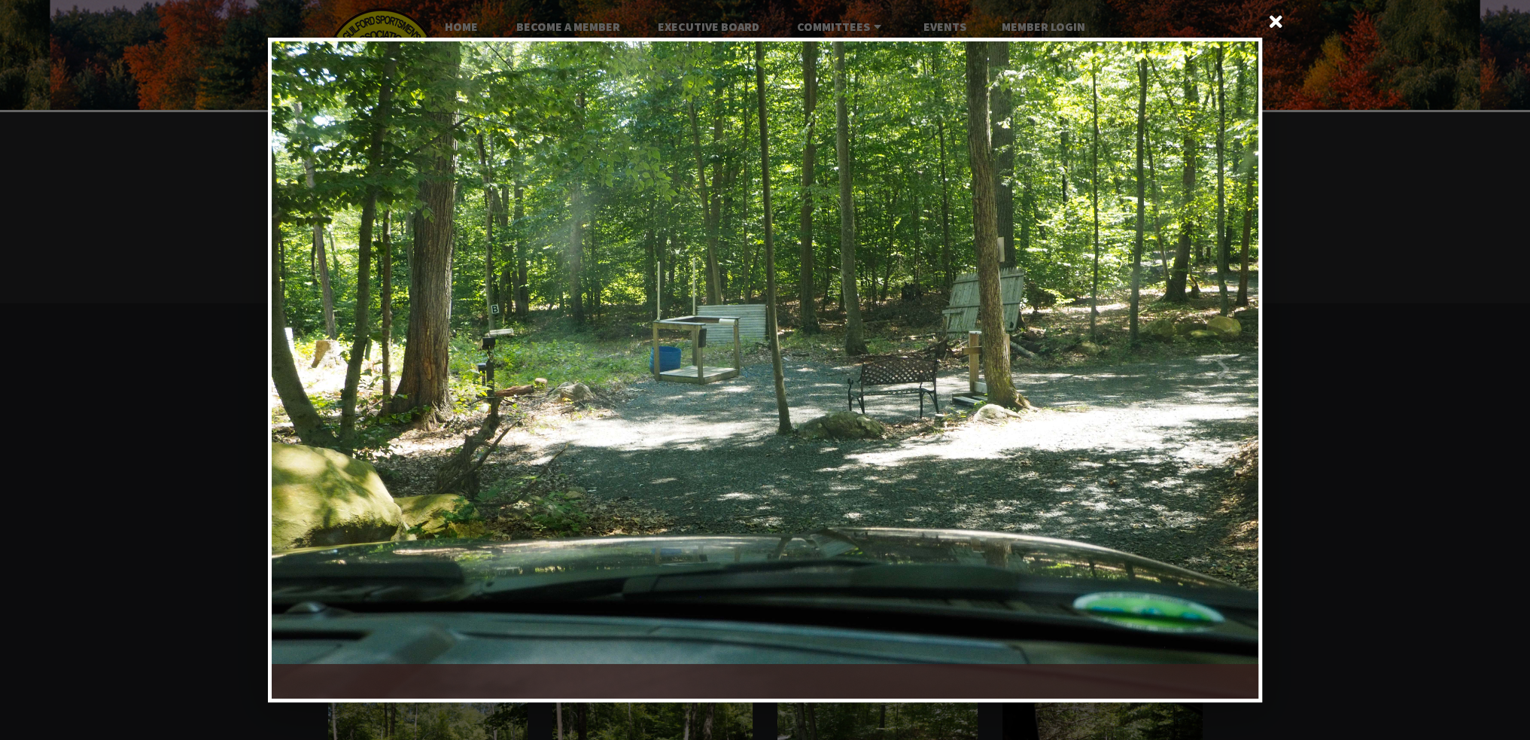
click at [1222, 365] on div at bounding box center [1011, 369] width 493 height 657
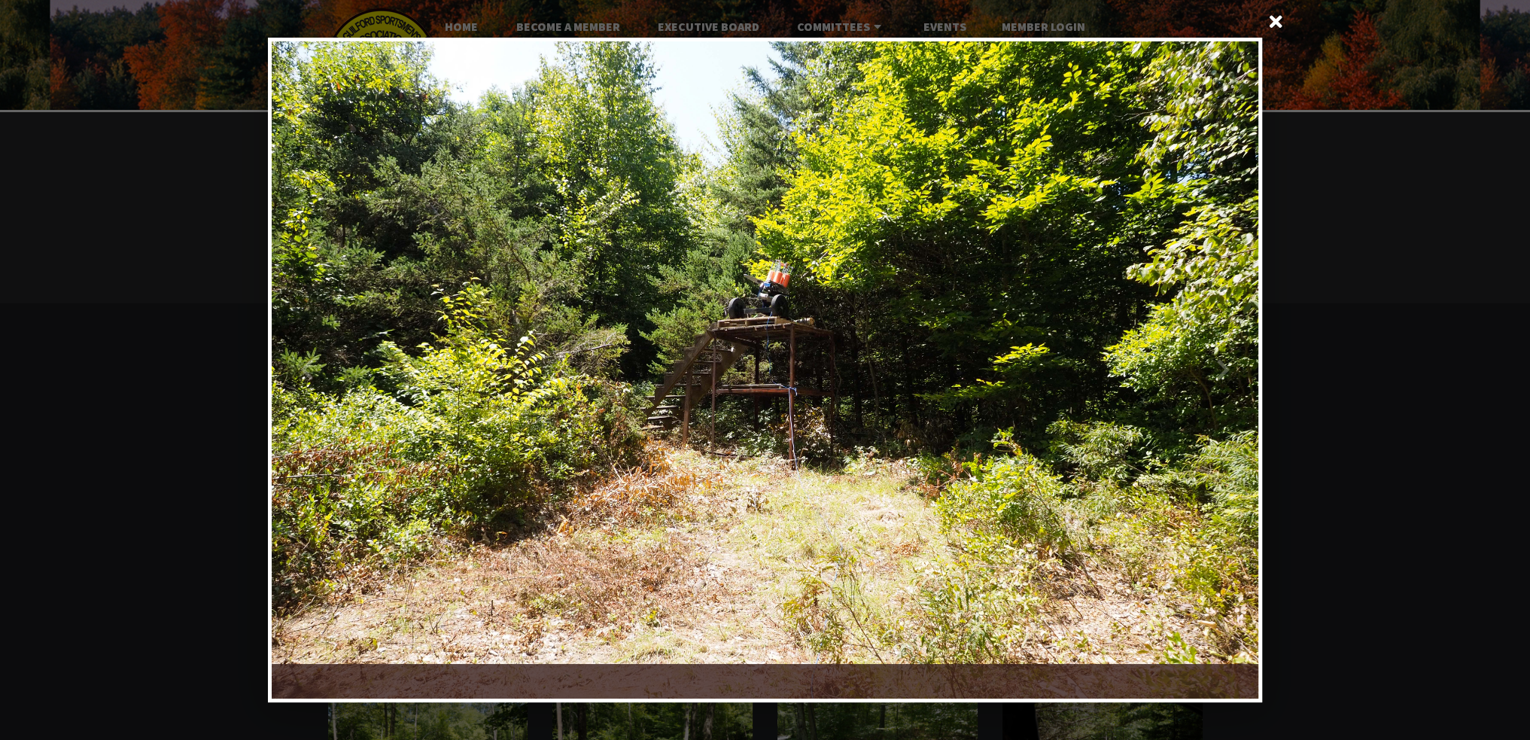
click at [1222, 365] on div at bounding box center [1011, 369] width 493 height 657
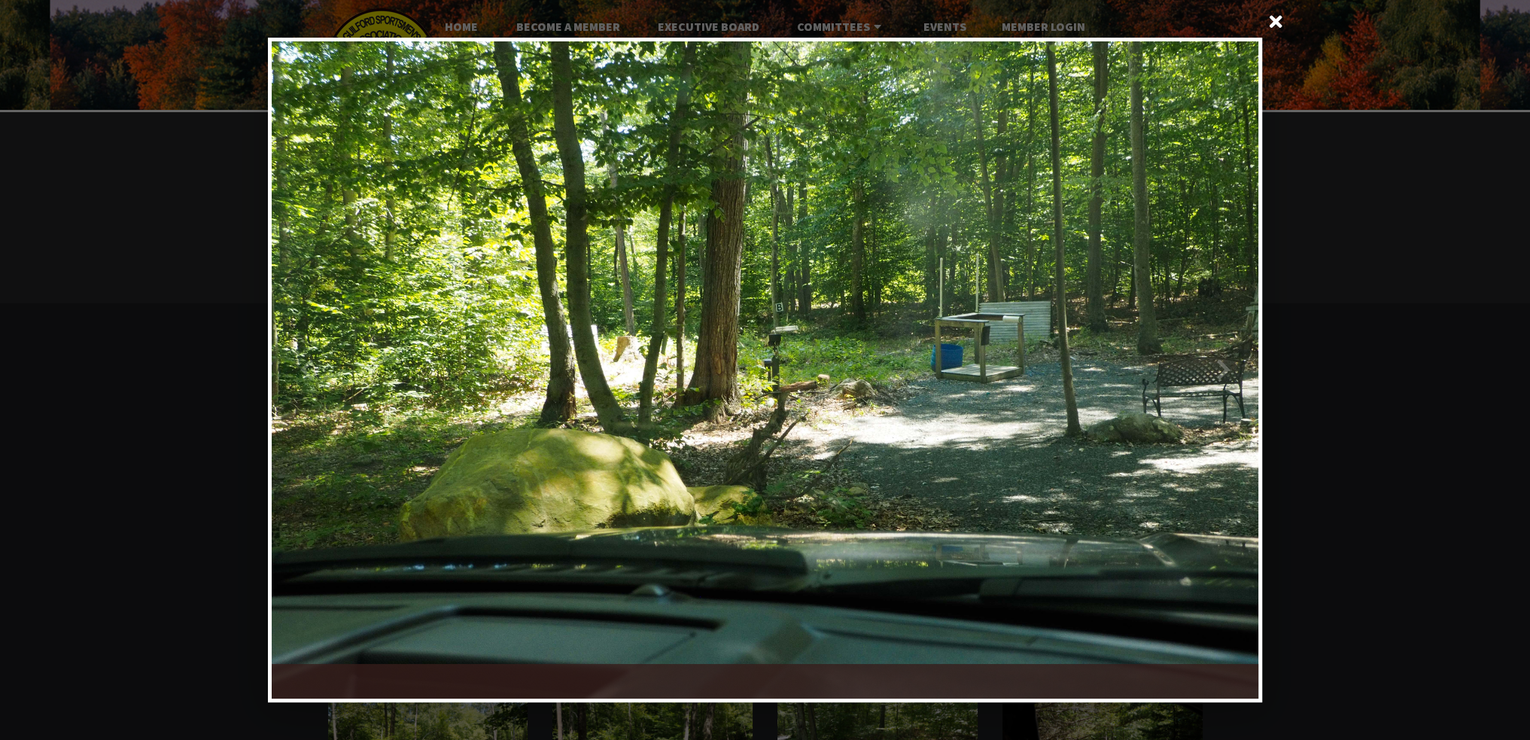
click at [1222, 365] on div at bounding box center [1011, 369] width 493 height 657
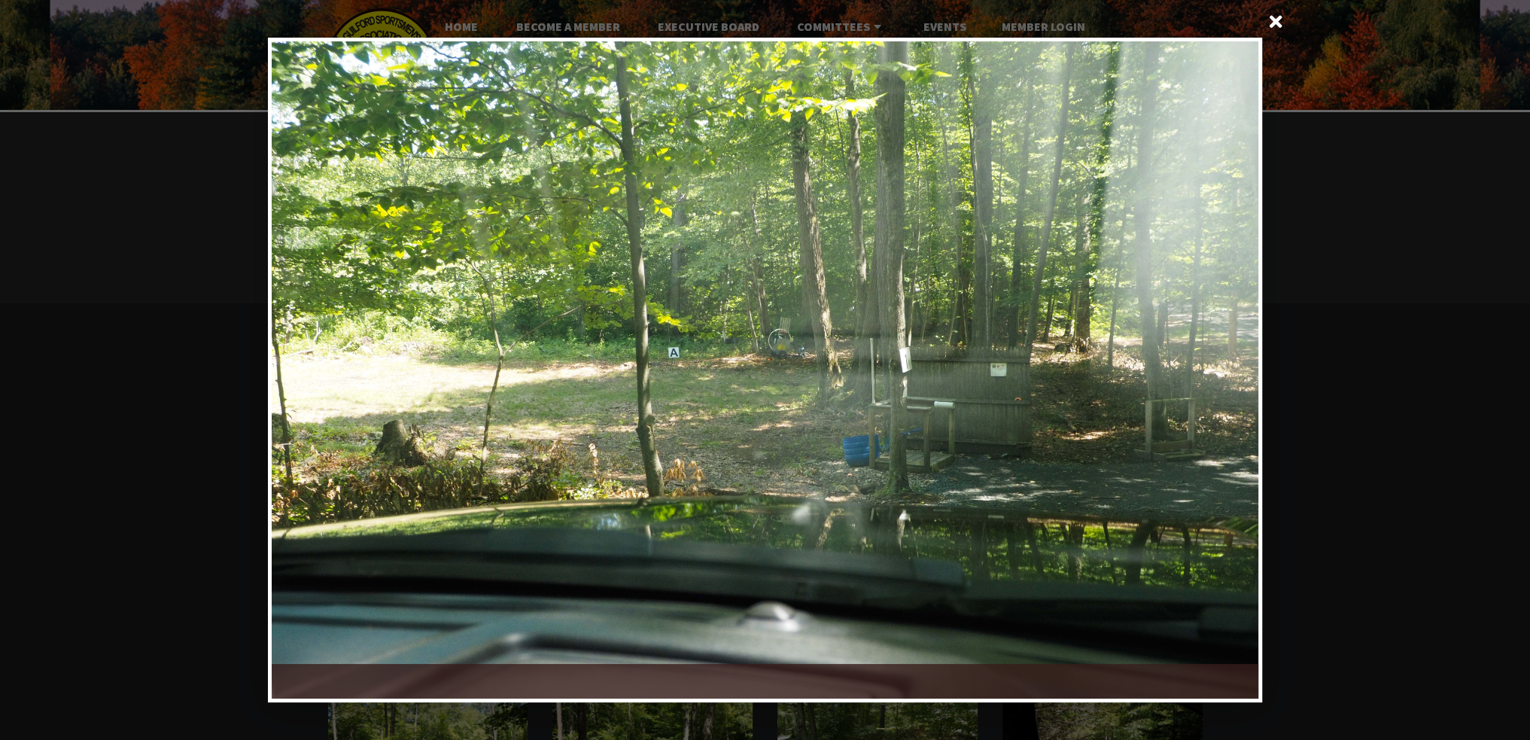
click at [1279, 26] on span at bounding box center [1276, 23] width 36 height 36
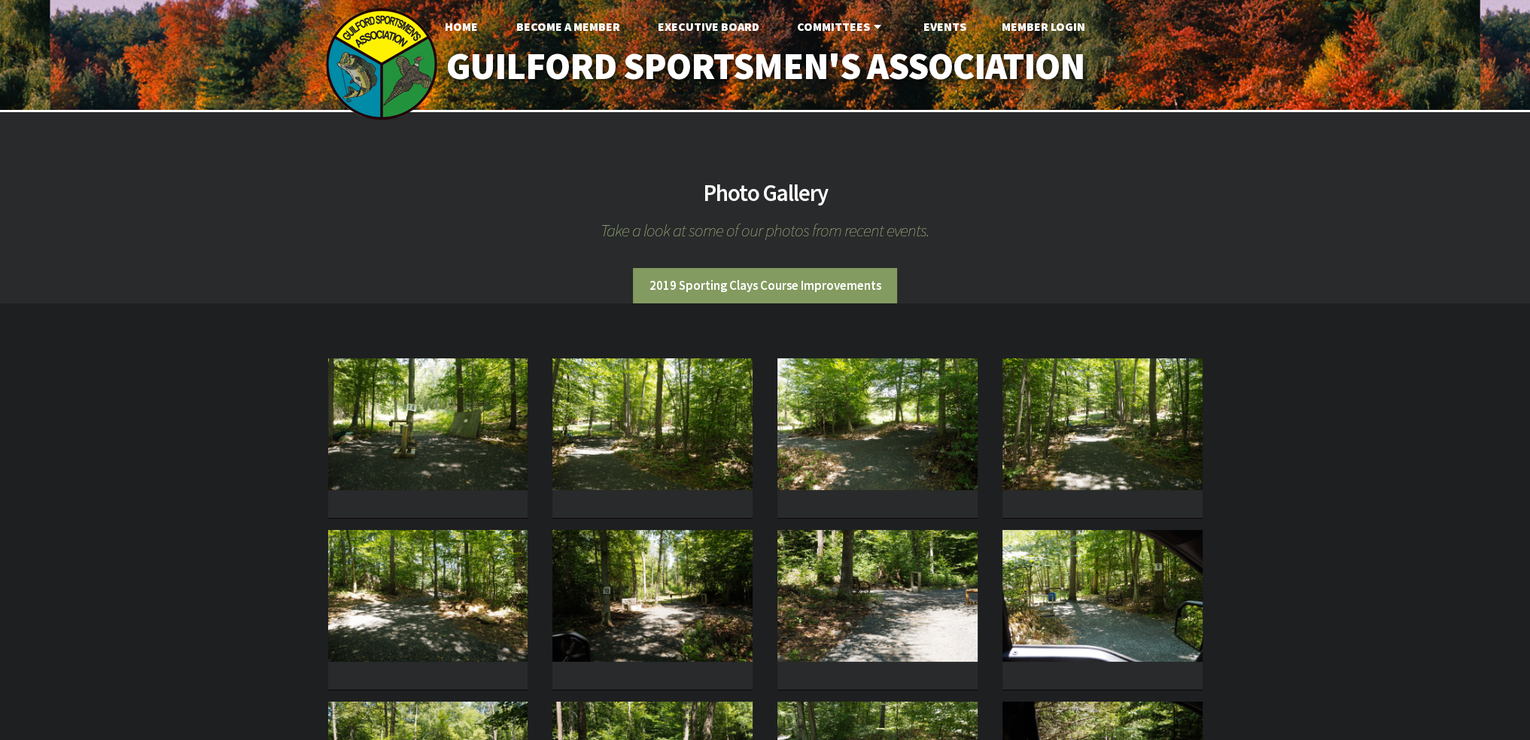
click at [757, 198] on h2 "Photo Gallery" at bounding box center [765, 192] width 1530 height 23
click at [743, 236] on span "Take a look at some of our photos from recent events." at bounding box center [765, 229] width 1530 height 17
click at [744, 281] on li "2019 Sporting Clays Course Improvements" at bounding box center [765, 285] width 265 height 35
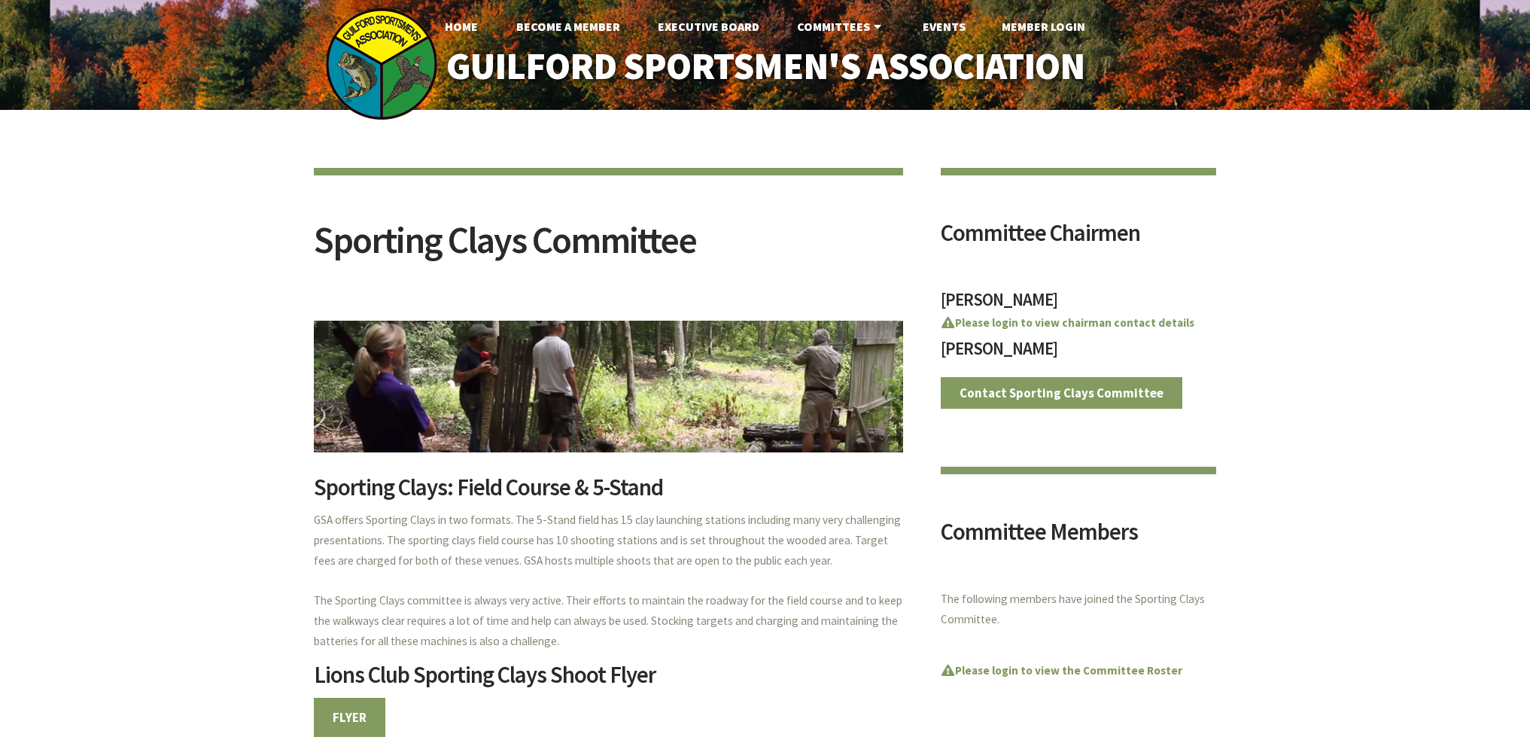
scroll to position [978, 0]
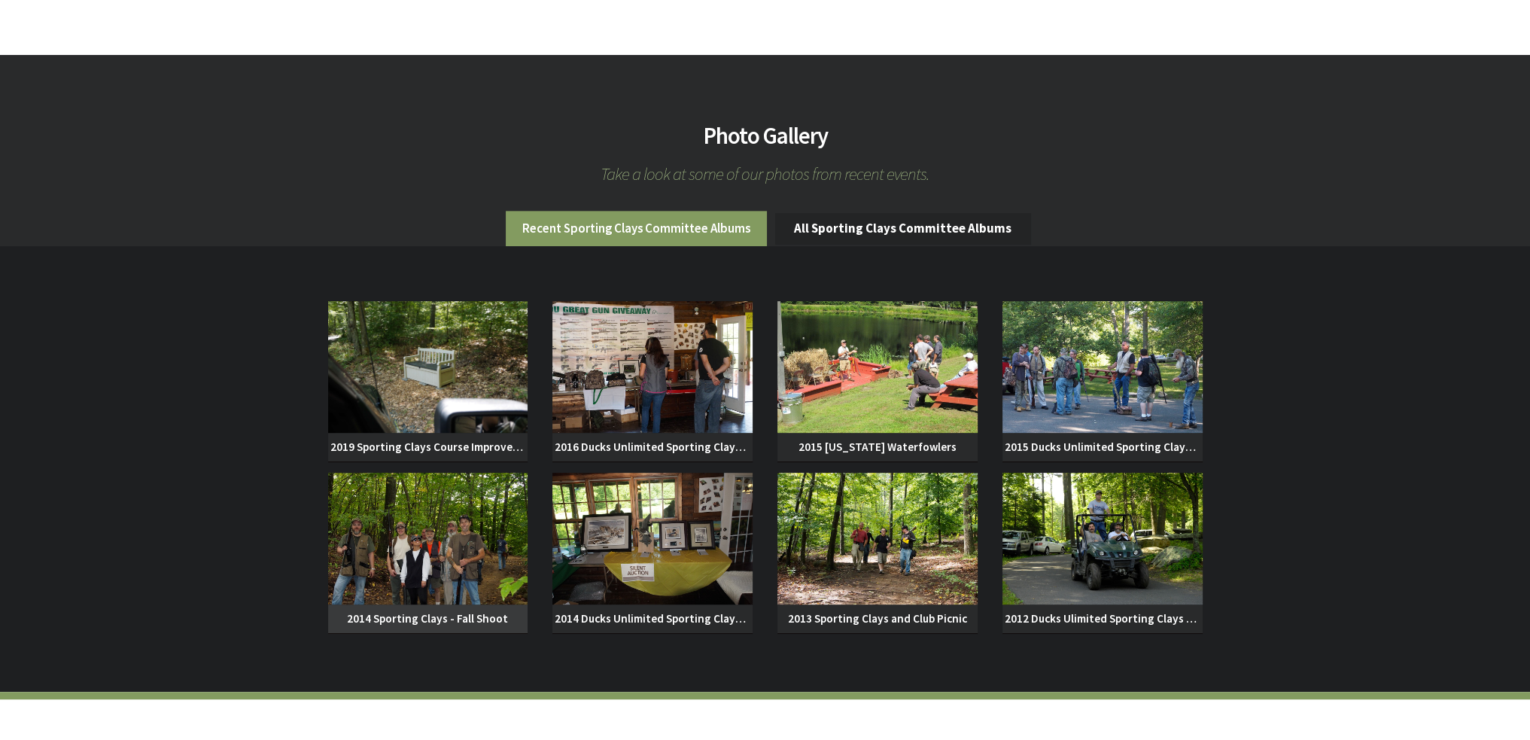
click at [494, 557] on img at bounding box center [428, 539] width 200 height 132
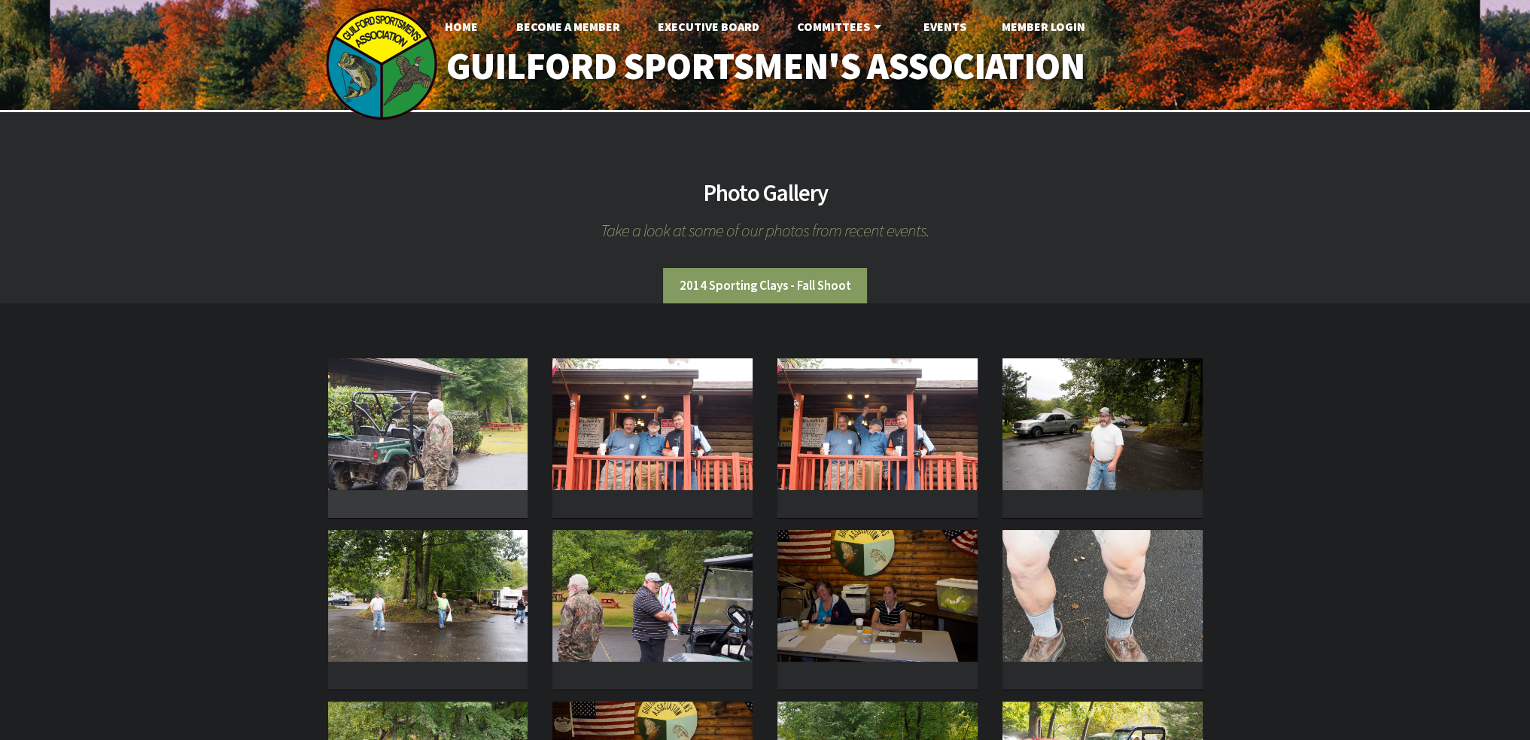
click at [473, 449] on img at bounding box center [428, 424] width 200 height 132
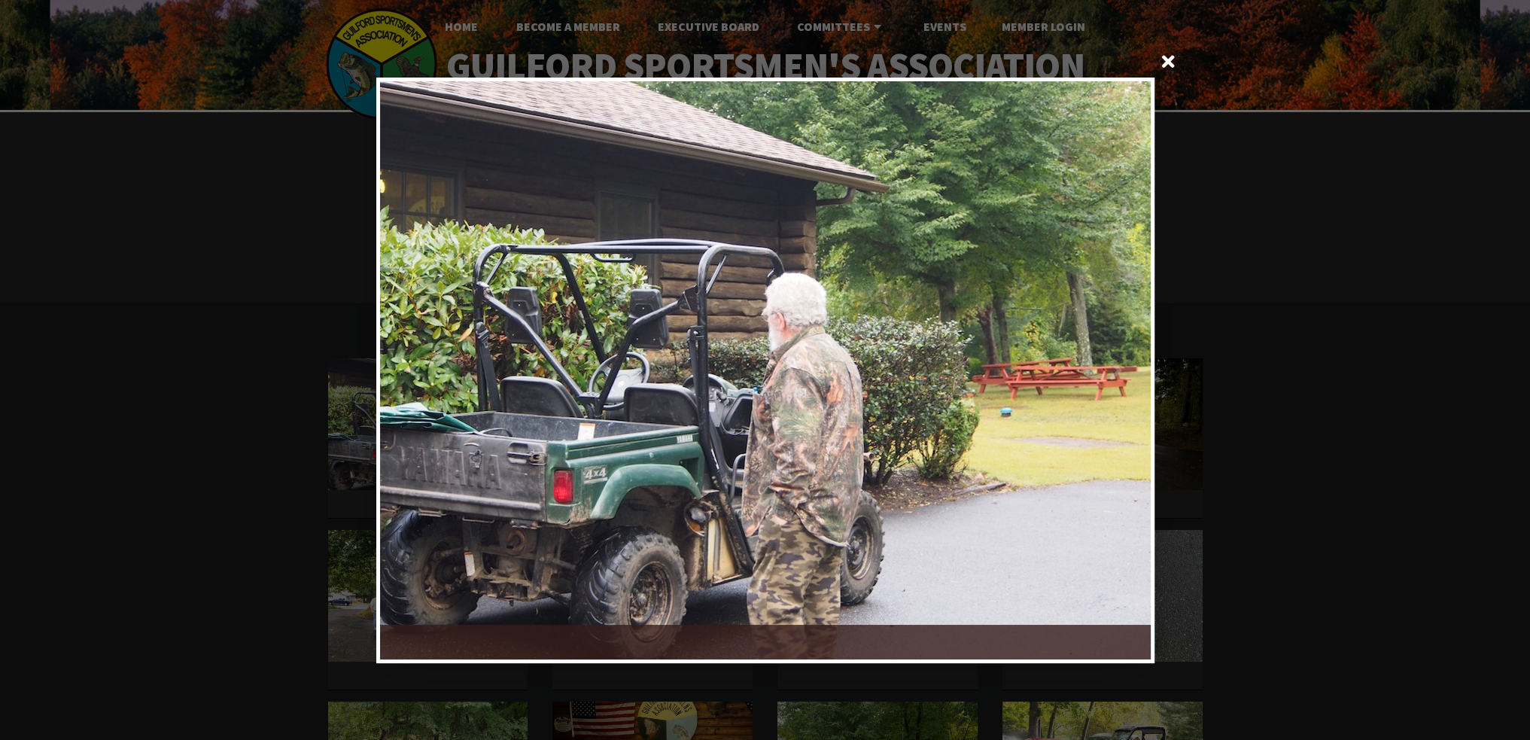
click at [1138, 352] on div at bounding box center [957, 370] width 385 height 578
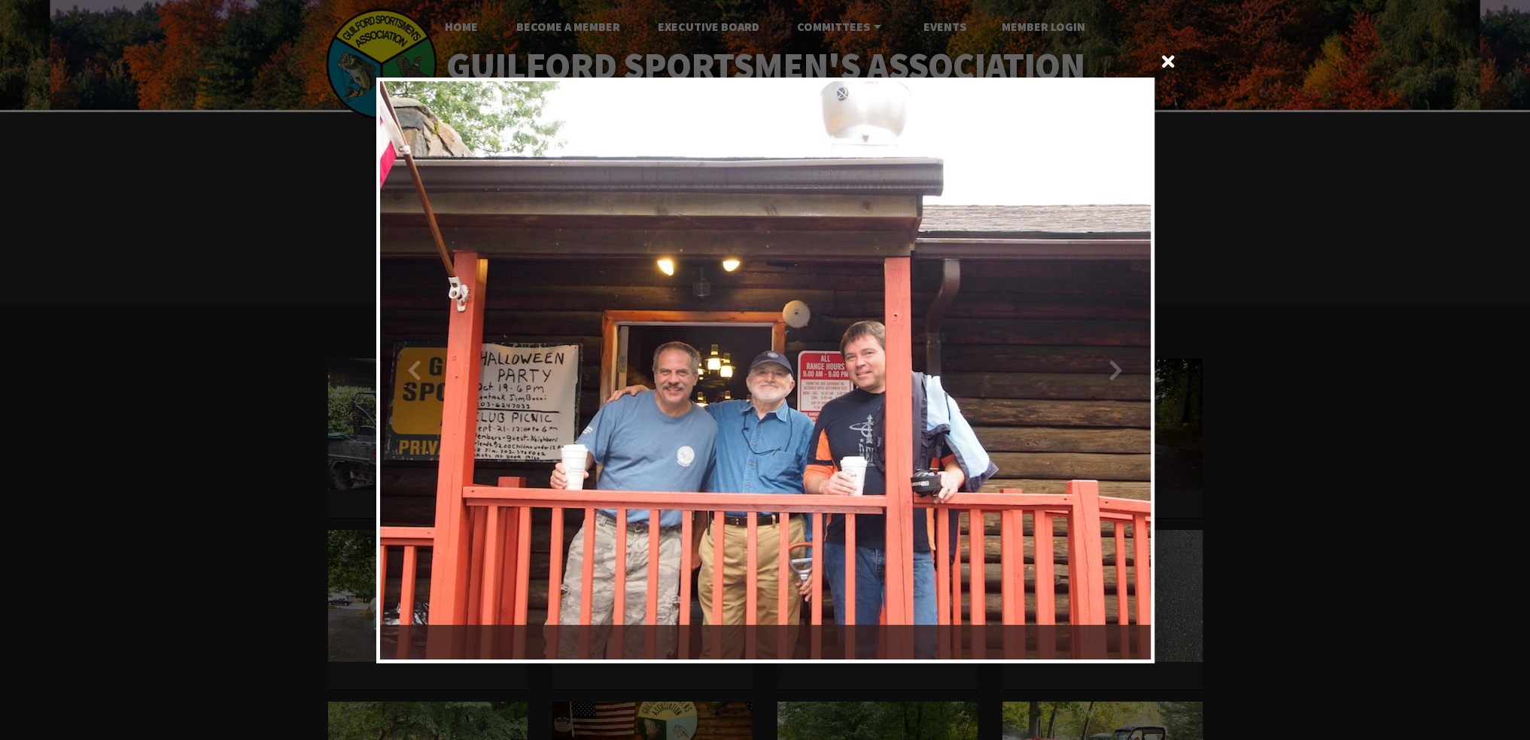
click at [1138, 352] on div at bounding box center [957, 370] width 385 height 578
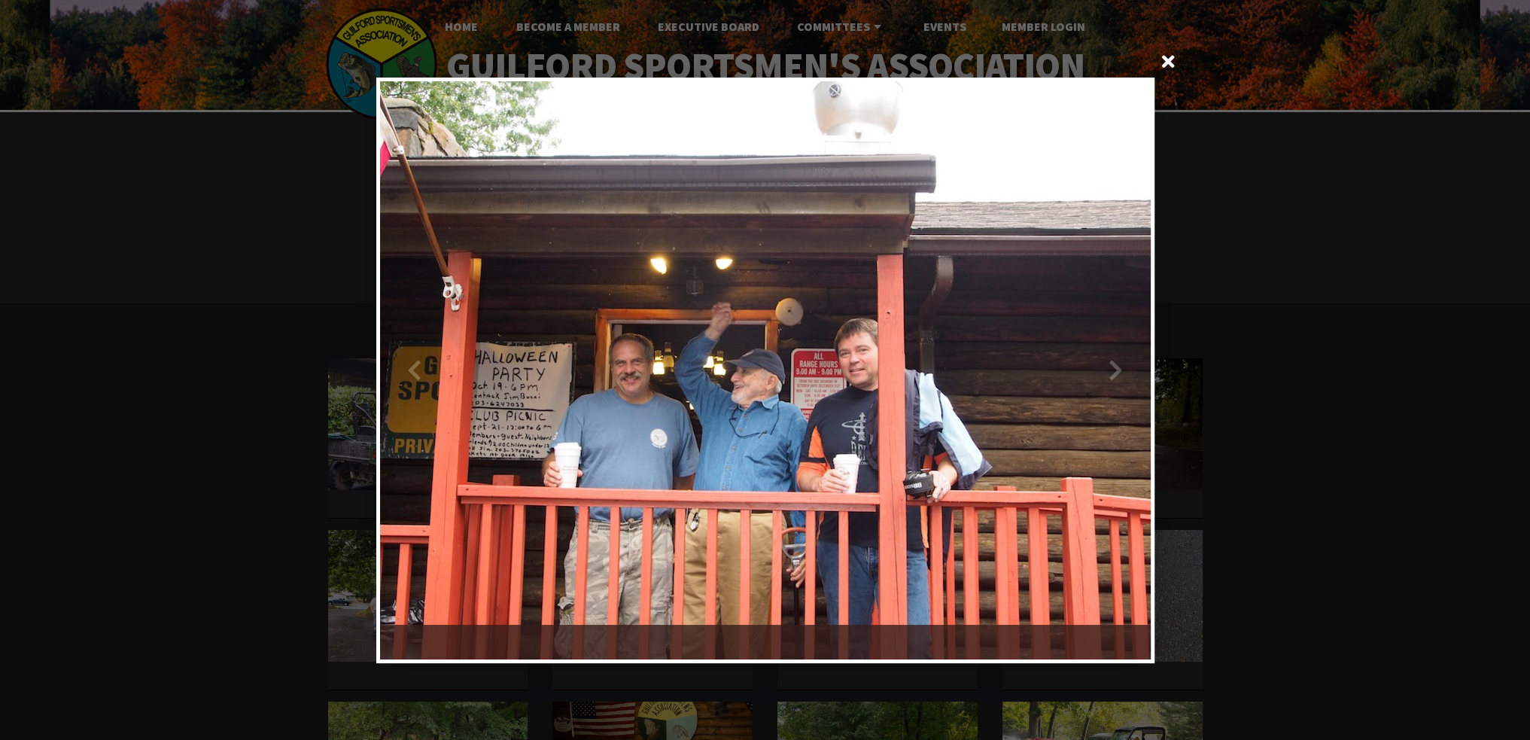
click at [1138, 352] on div at bounding box center [957, 370] width 385 height 578
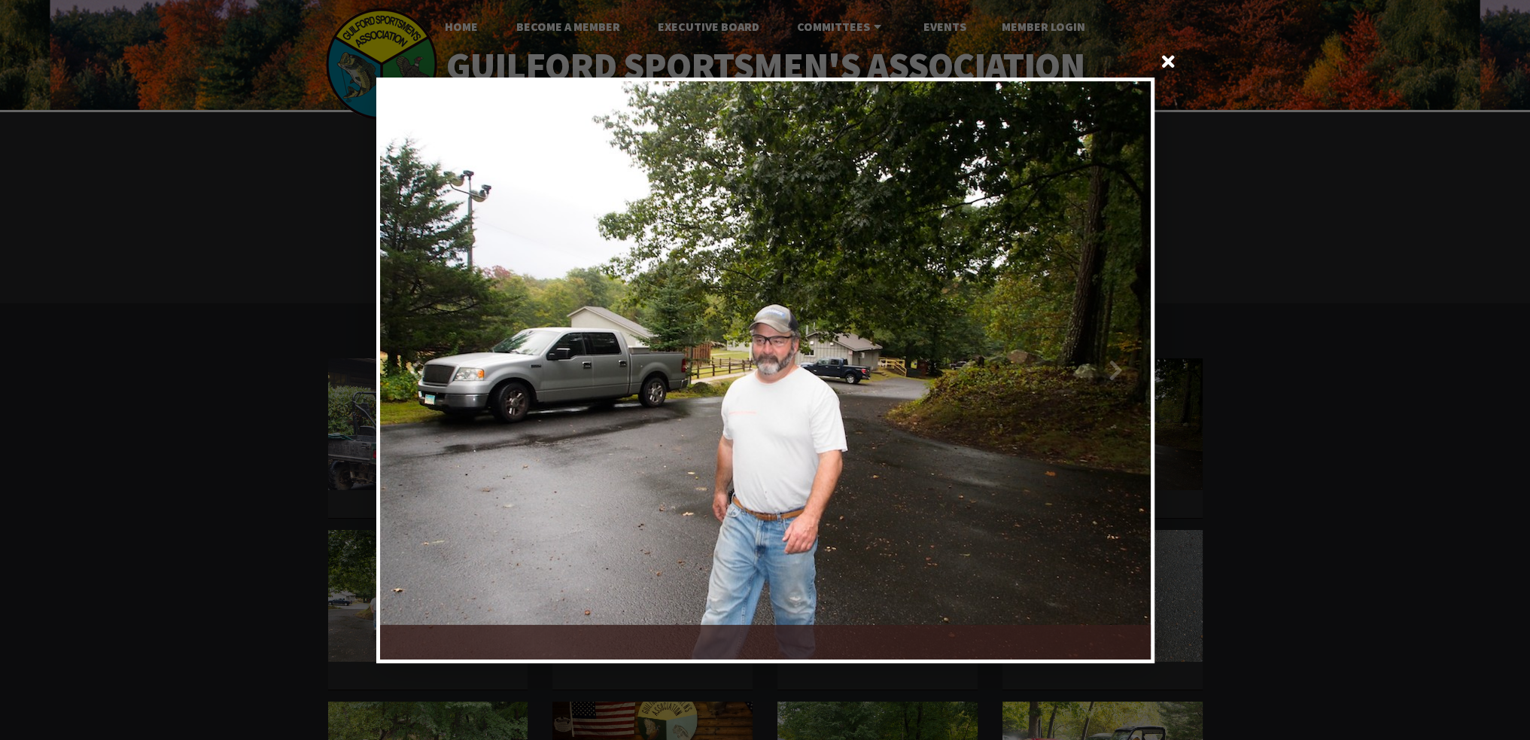
click at [1138, 352] on div at bounding box center [957, 370] width 385 height 578
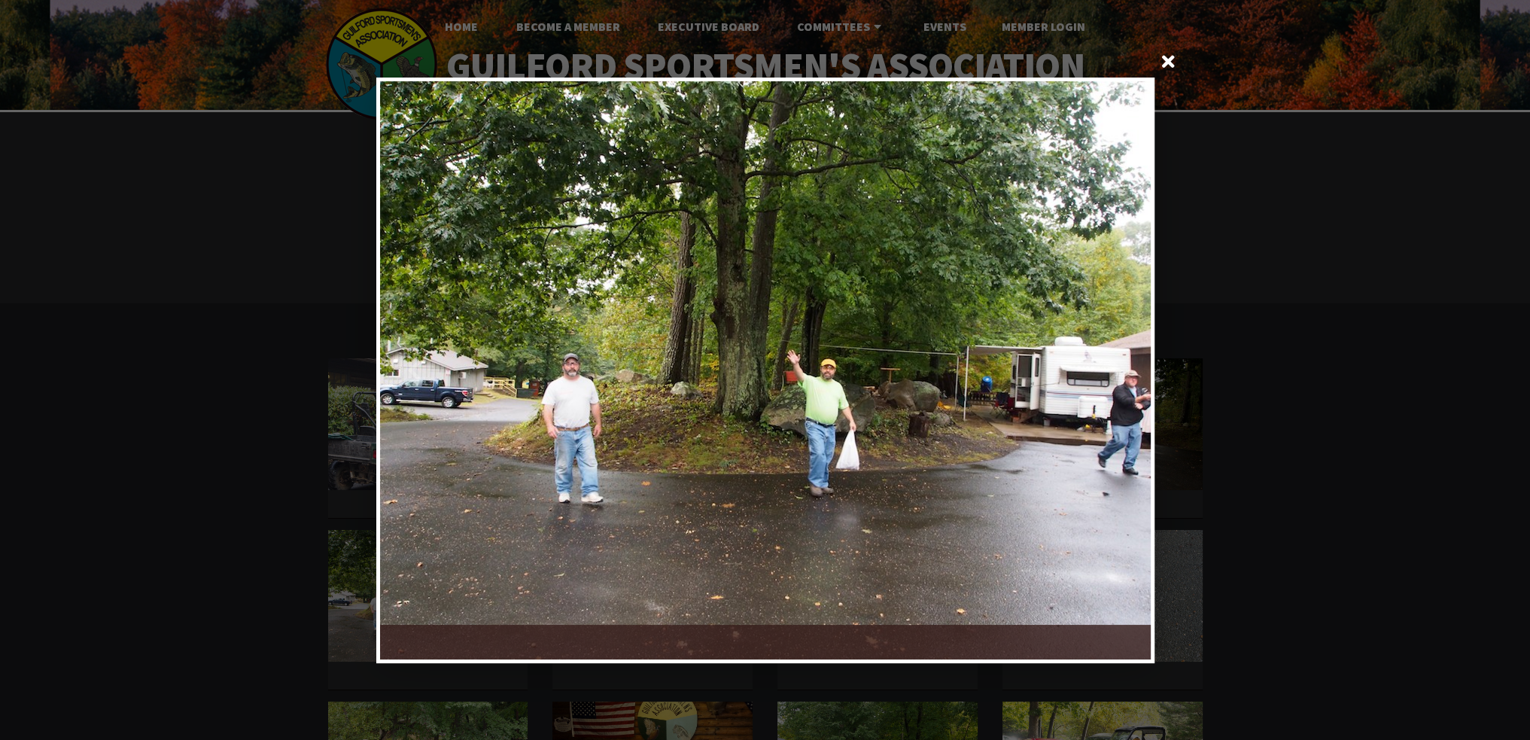
click at [1138, 352] on div at bounding box center [957, 370] width 385 height 578
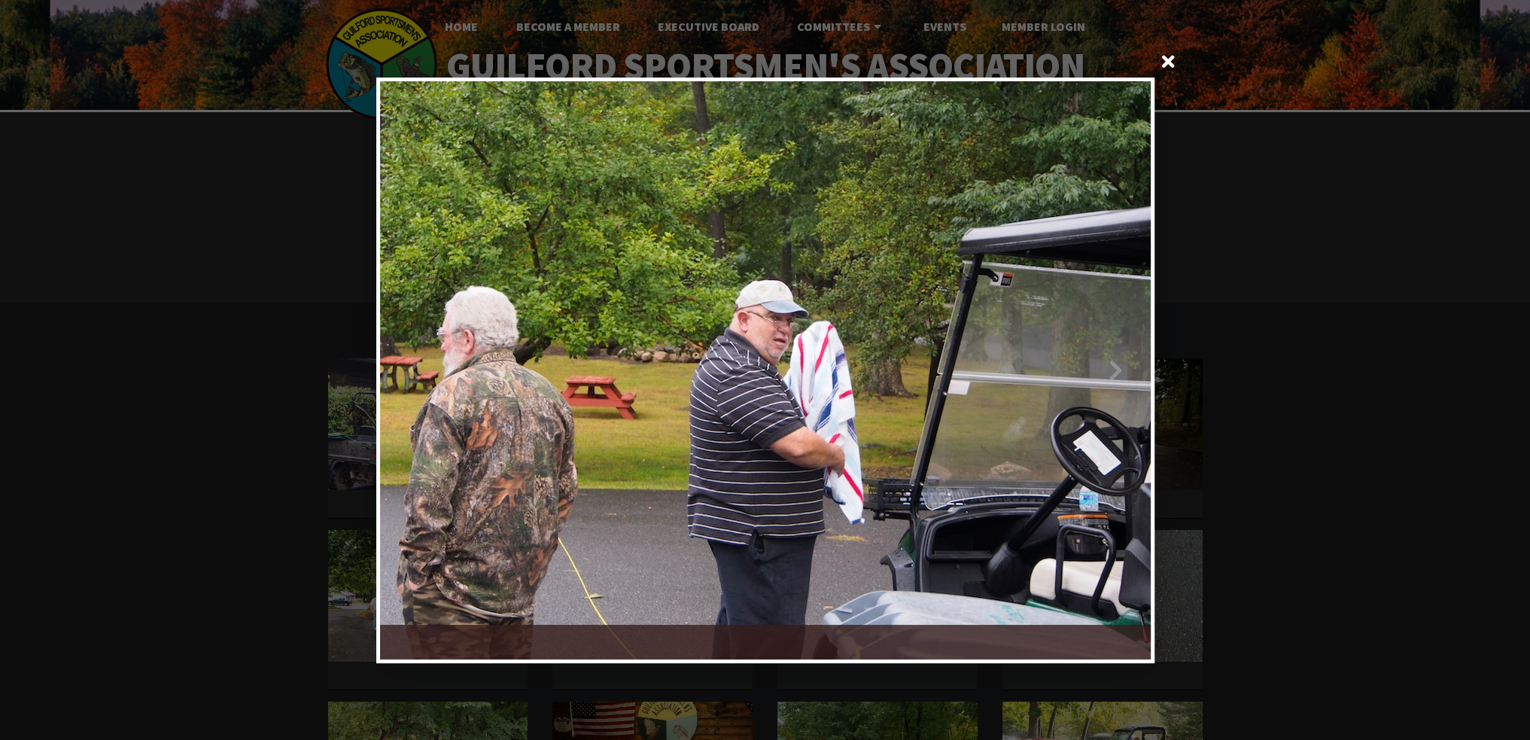
click at [1138, 352] on div at bounding box center [957, 370] width 385 height 578
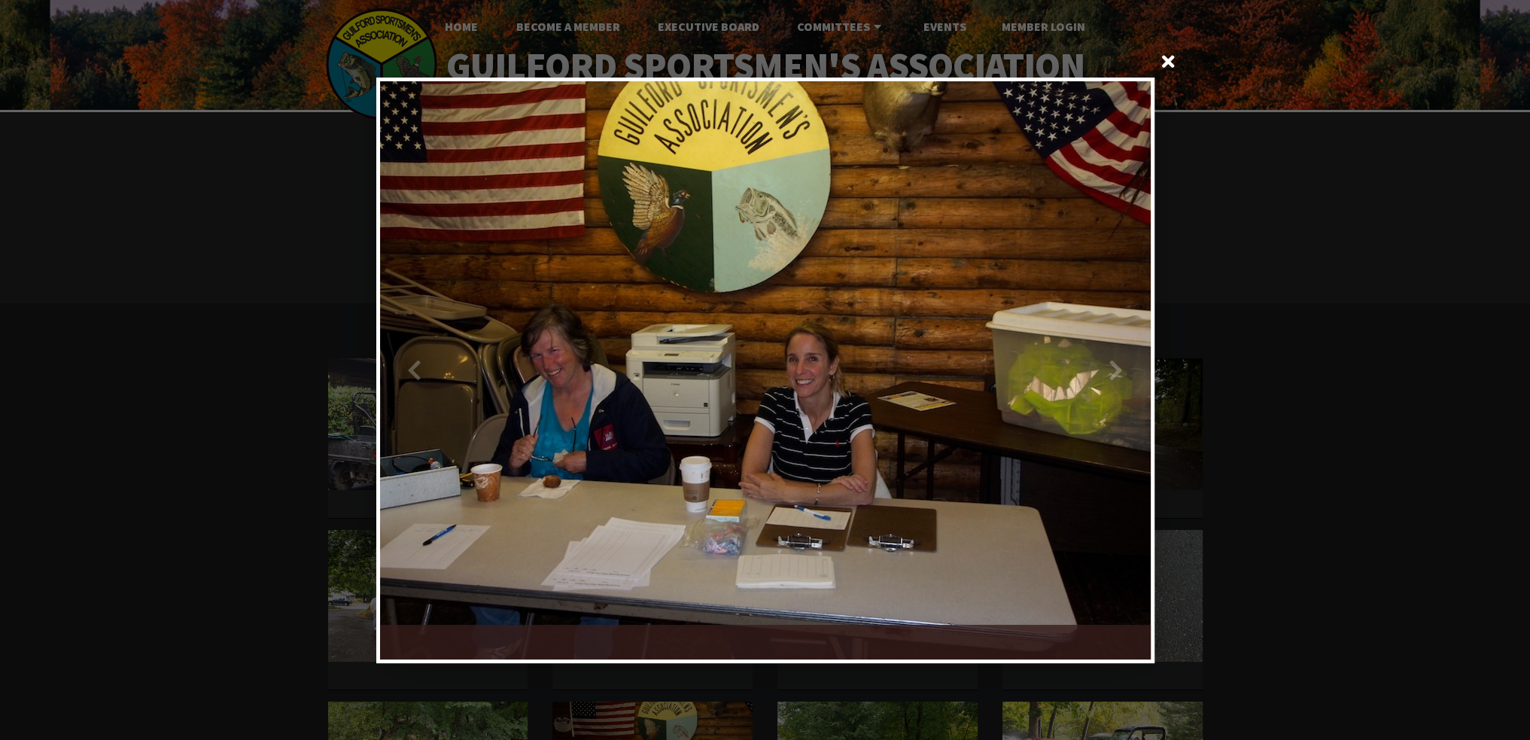
click at [1138, 352] on div at bounding box center [957, 370] width 385 height 578
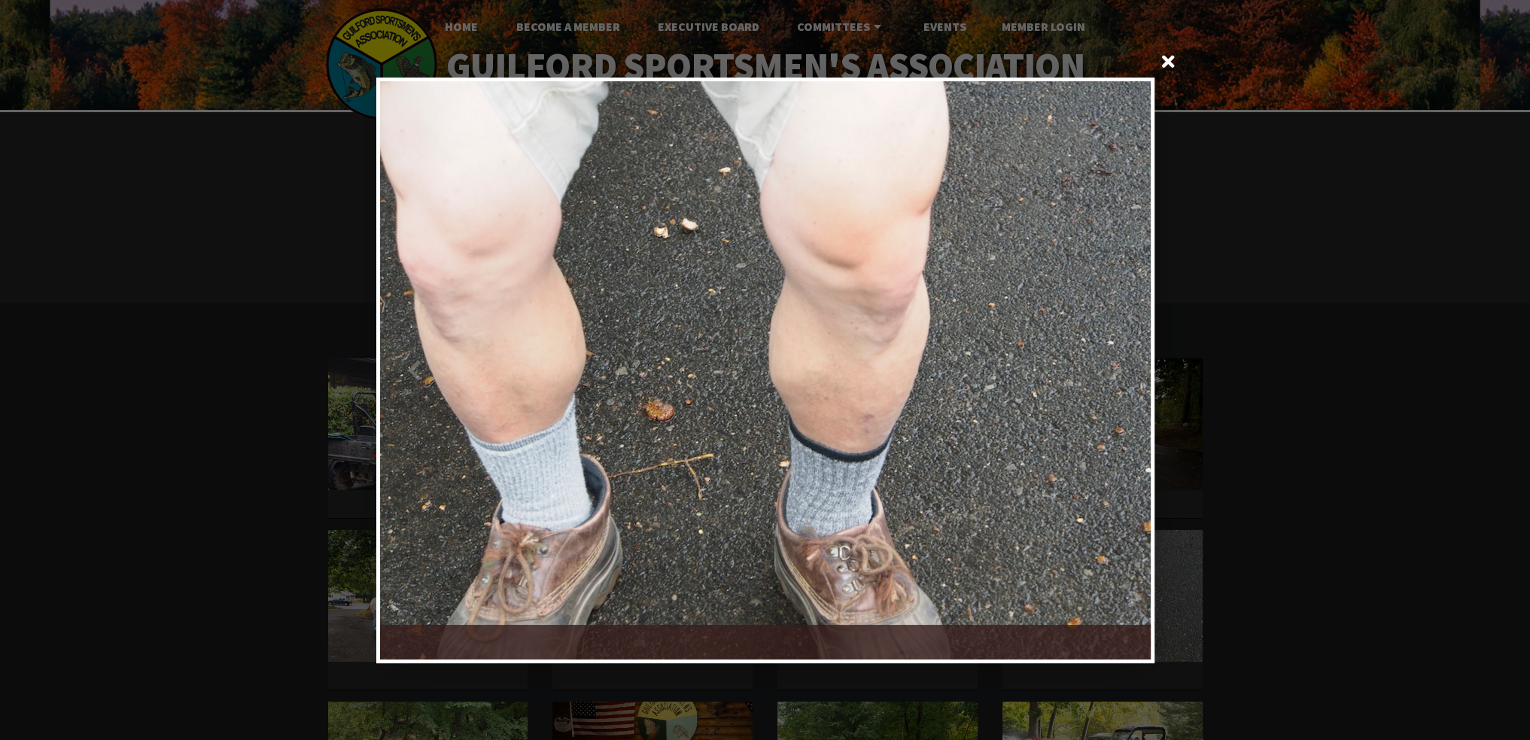
click at [1138, 352] on div at bounding box center [957, 370] width 385 height 578
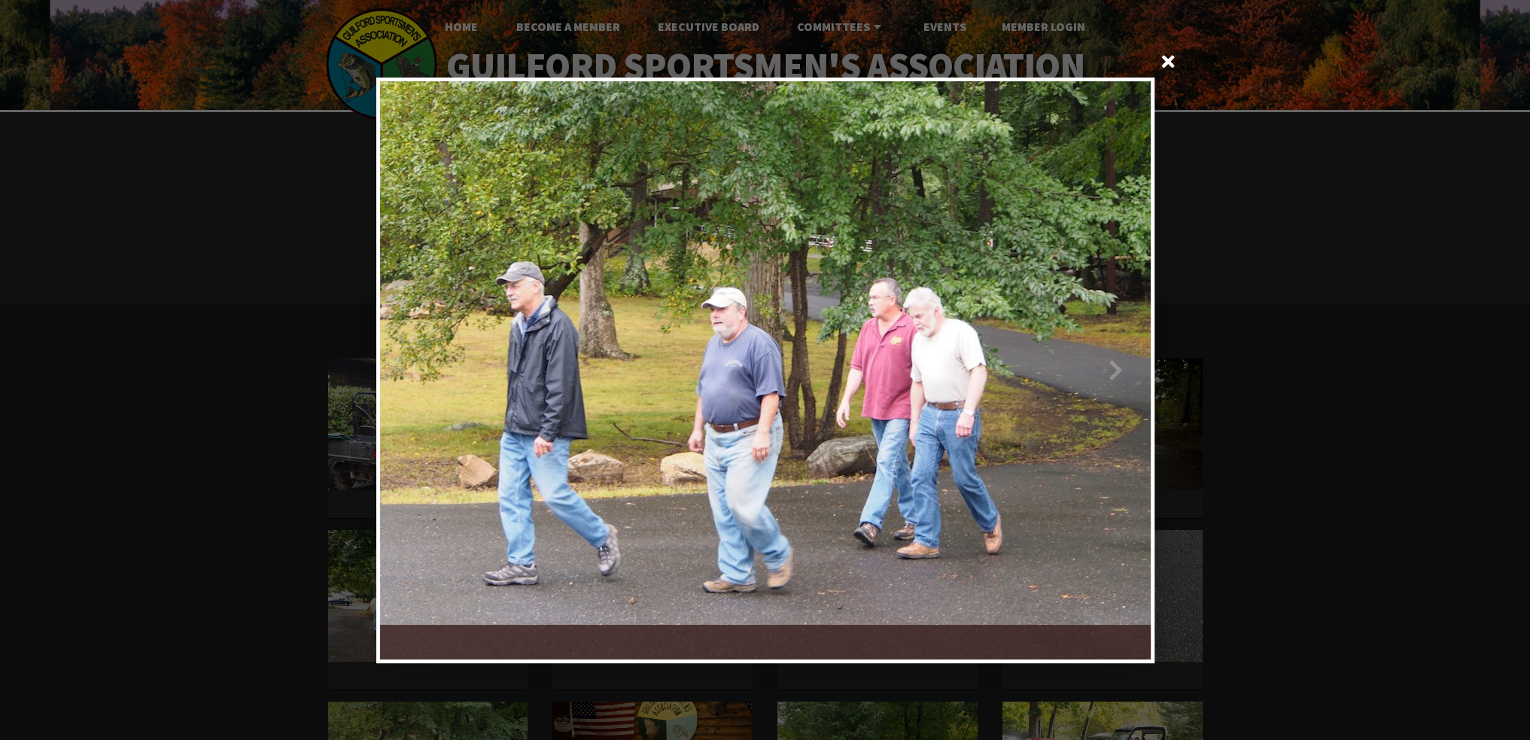
click at [1117, 366] on div at bounding box center [957, 370] width 385 height 578
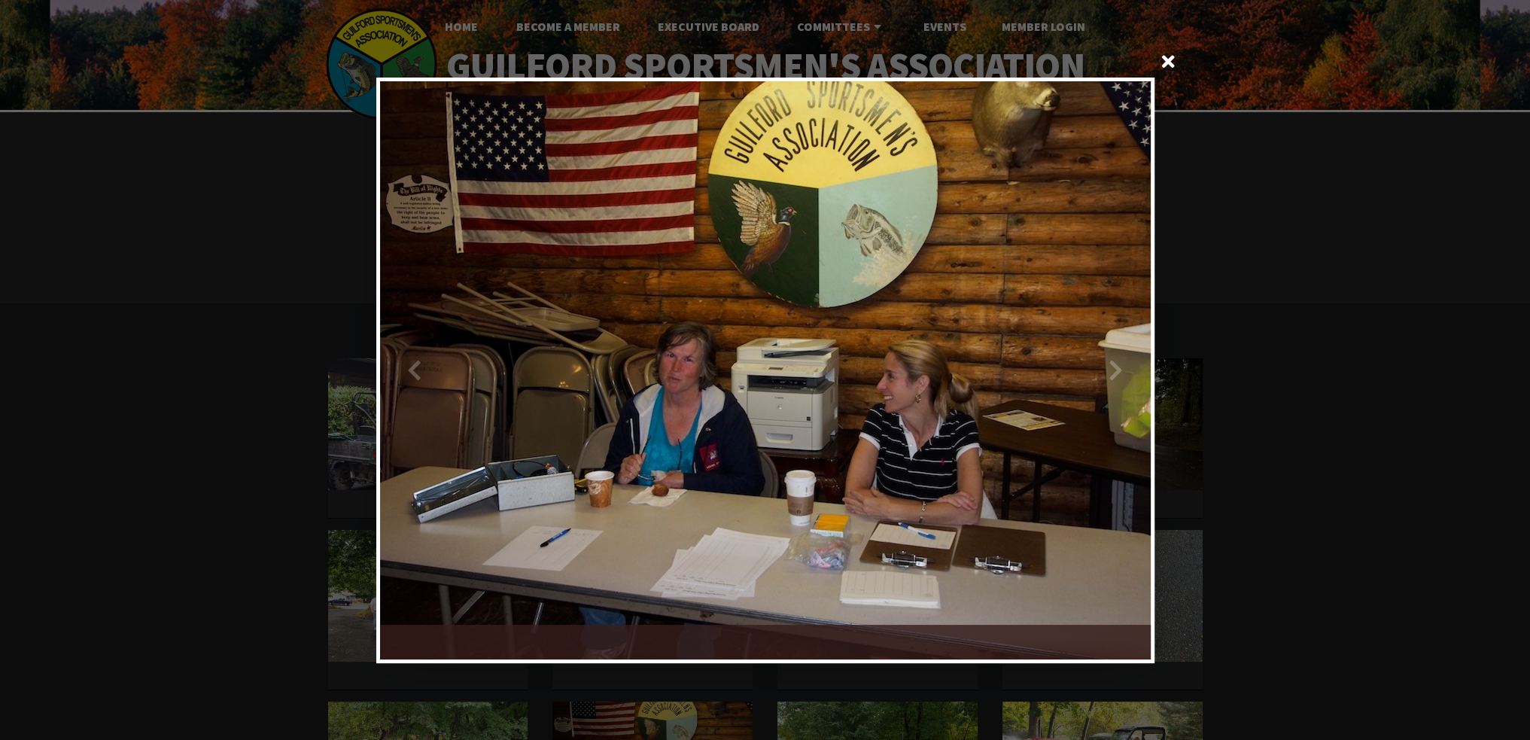
click at [1117, 366] on div at bounding box center [957, 370] width 385 height 578
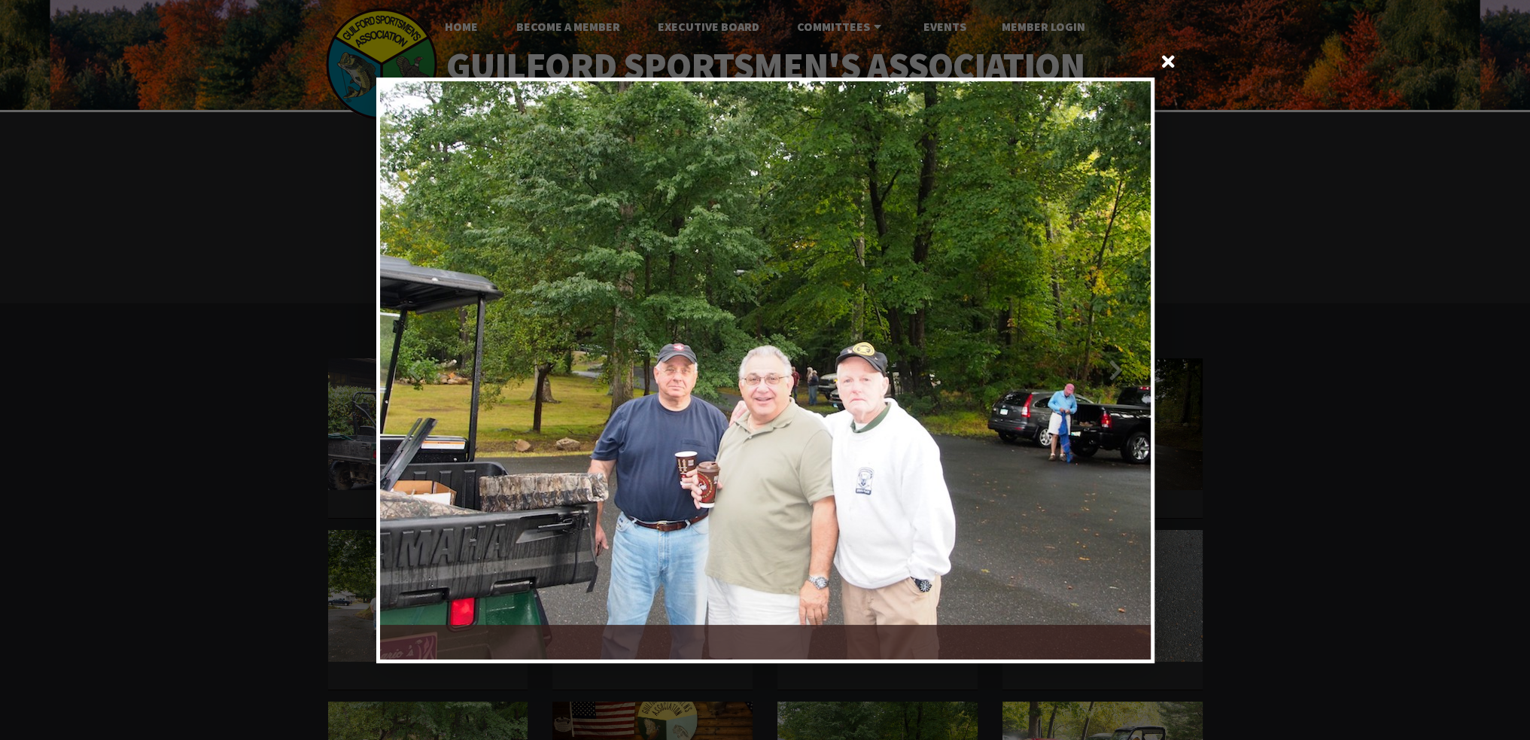
click at [1120, 368] on div at bounding box center [957, 370] width 385 height 578
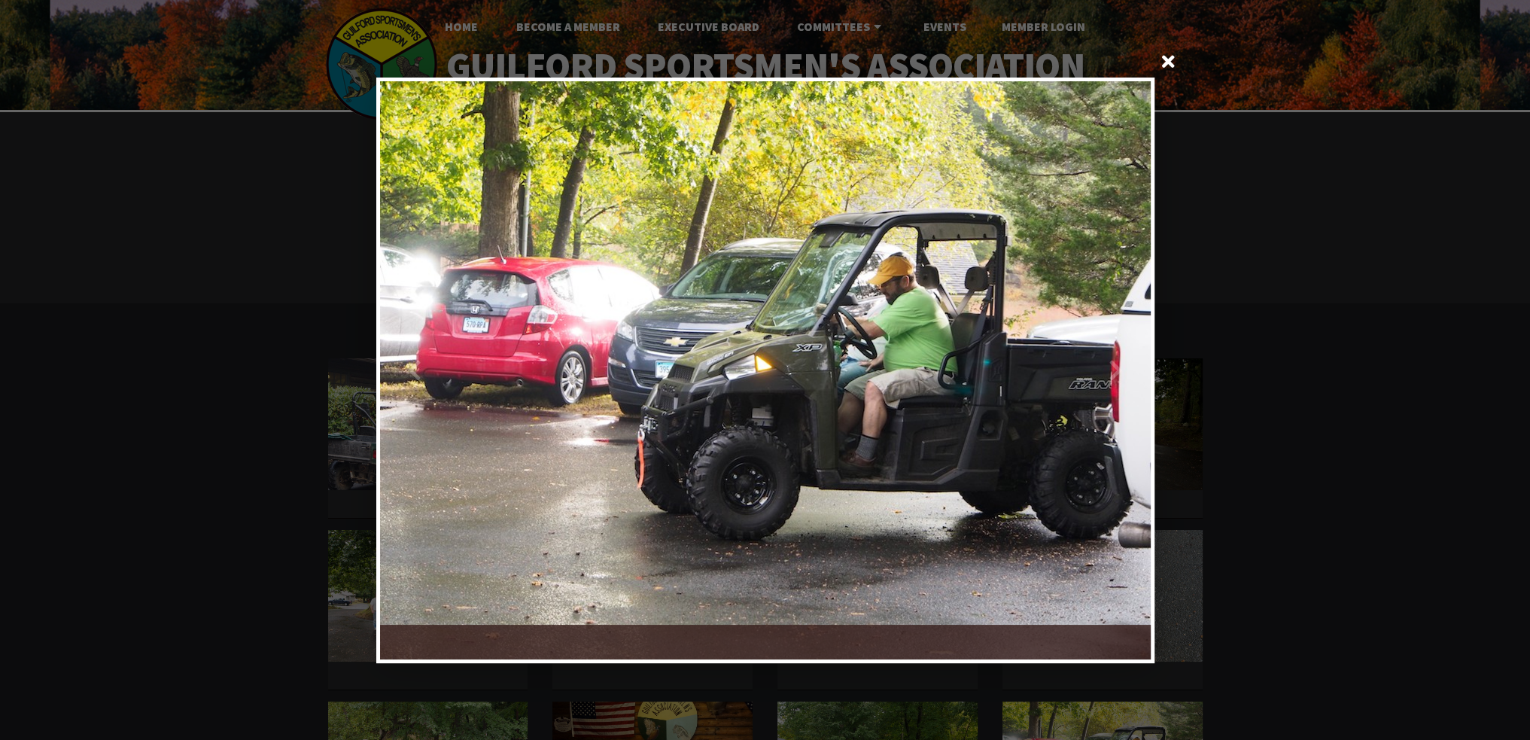
click at [1120, 368] on div at bounding box center [957, 370] width 385 height 578
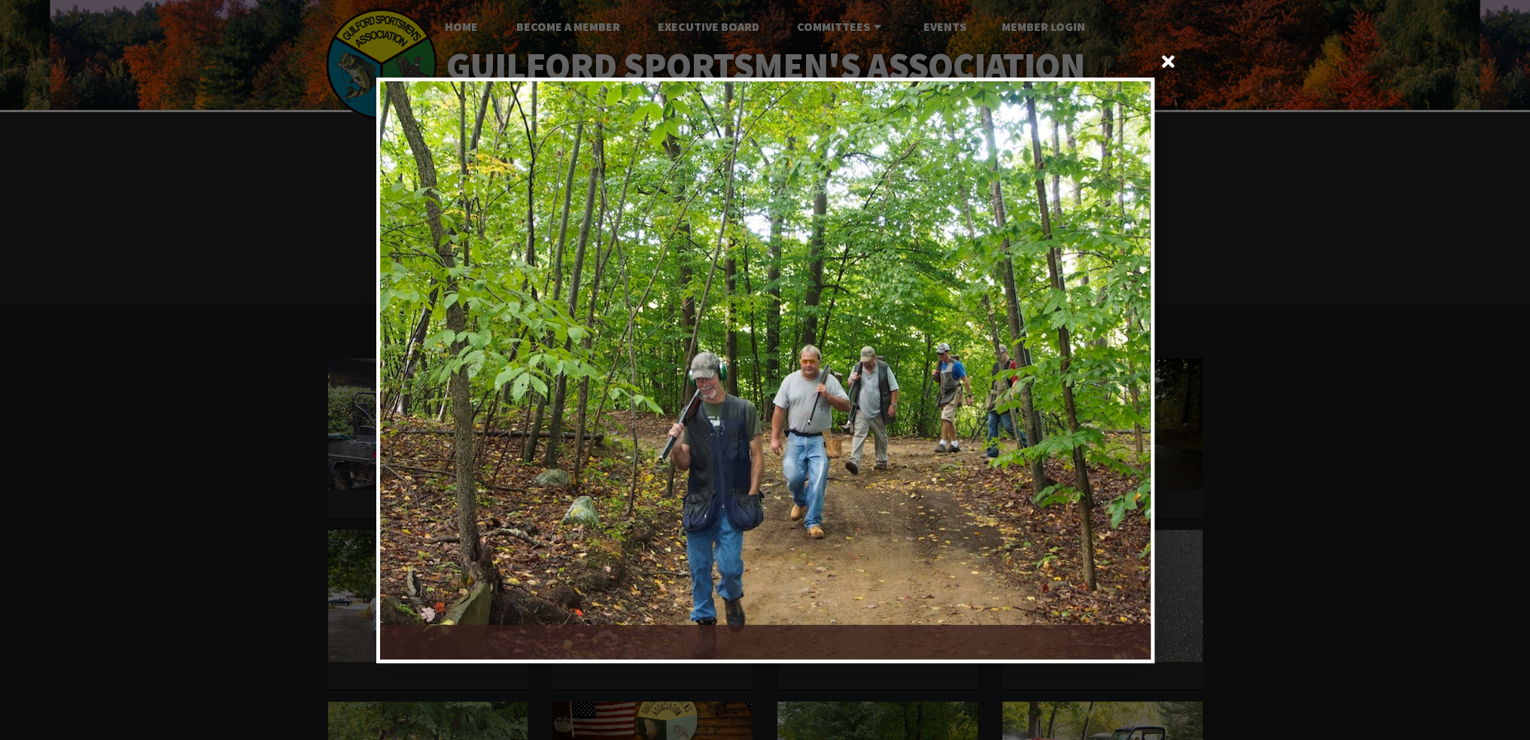
click at [1120, 368] on div at bounding box center [957, 370] width 385 height 578
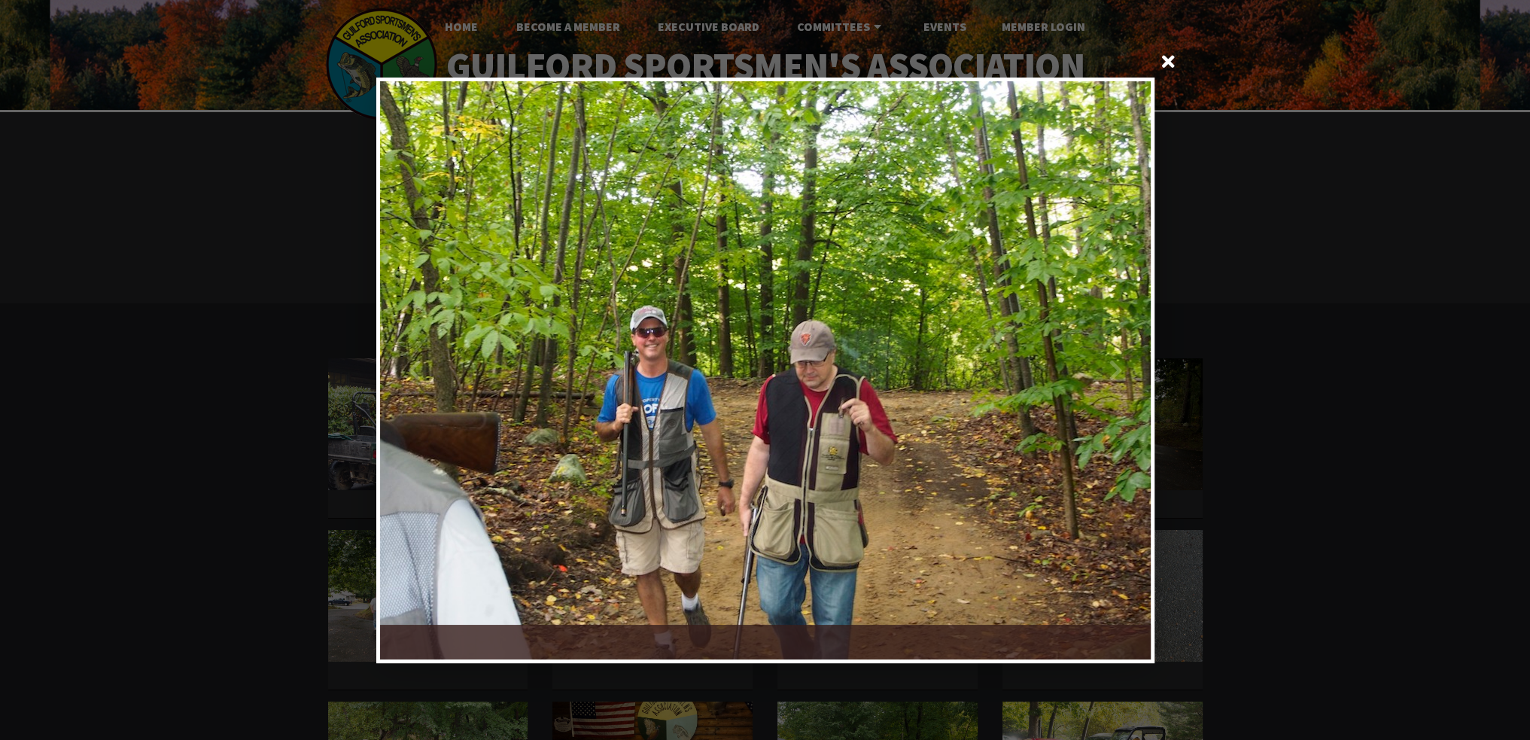
click at [1120, 368] on div at bounding box center [957, 370] width 385 height 578
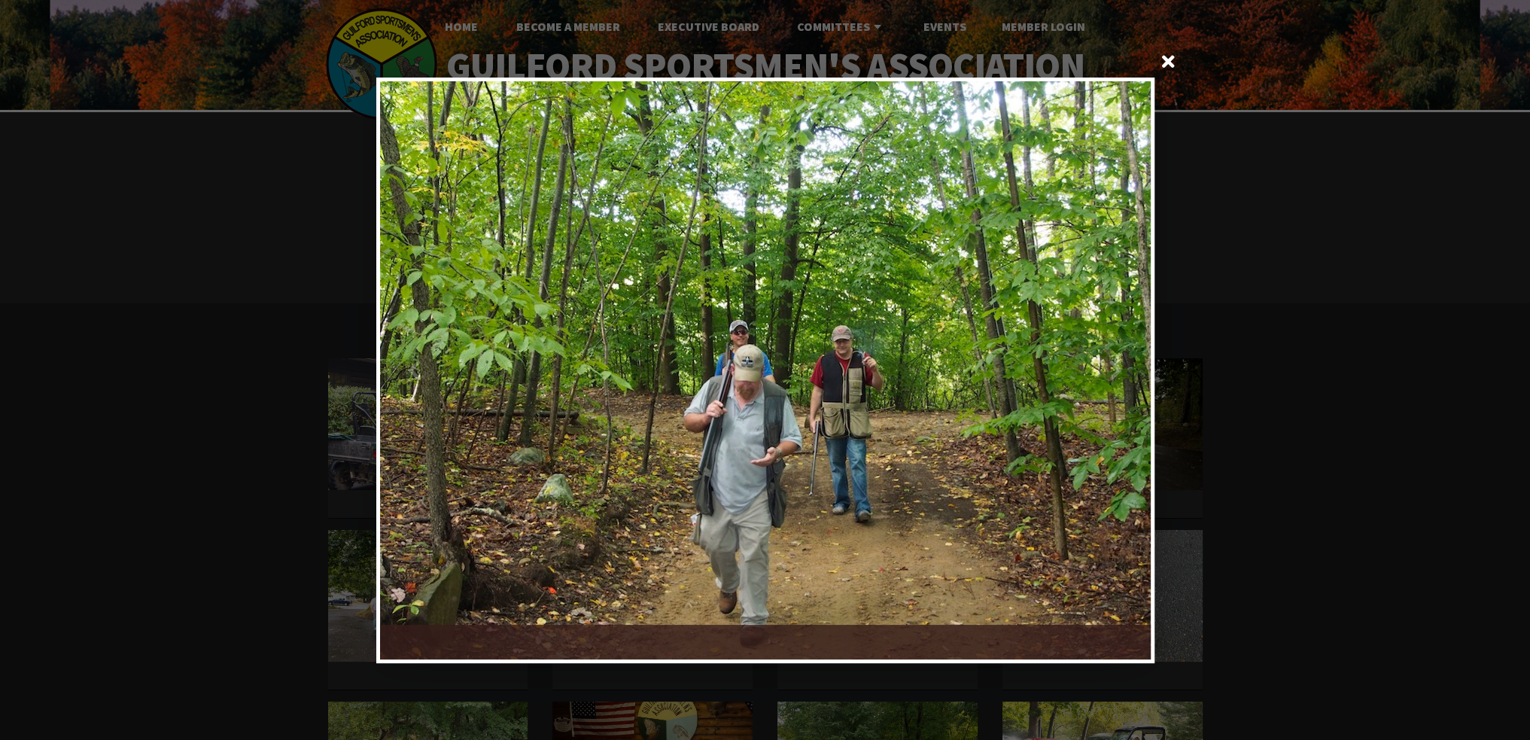
click at [1120, 368] on div at bounding box center [957, 370] width 385 height 578
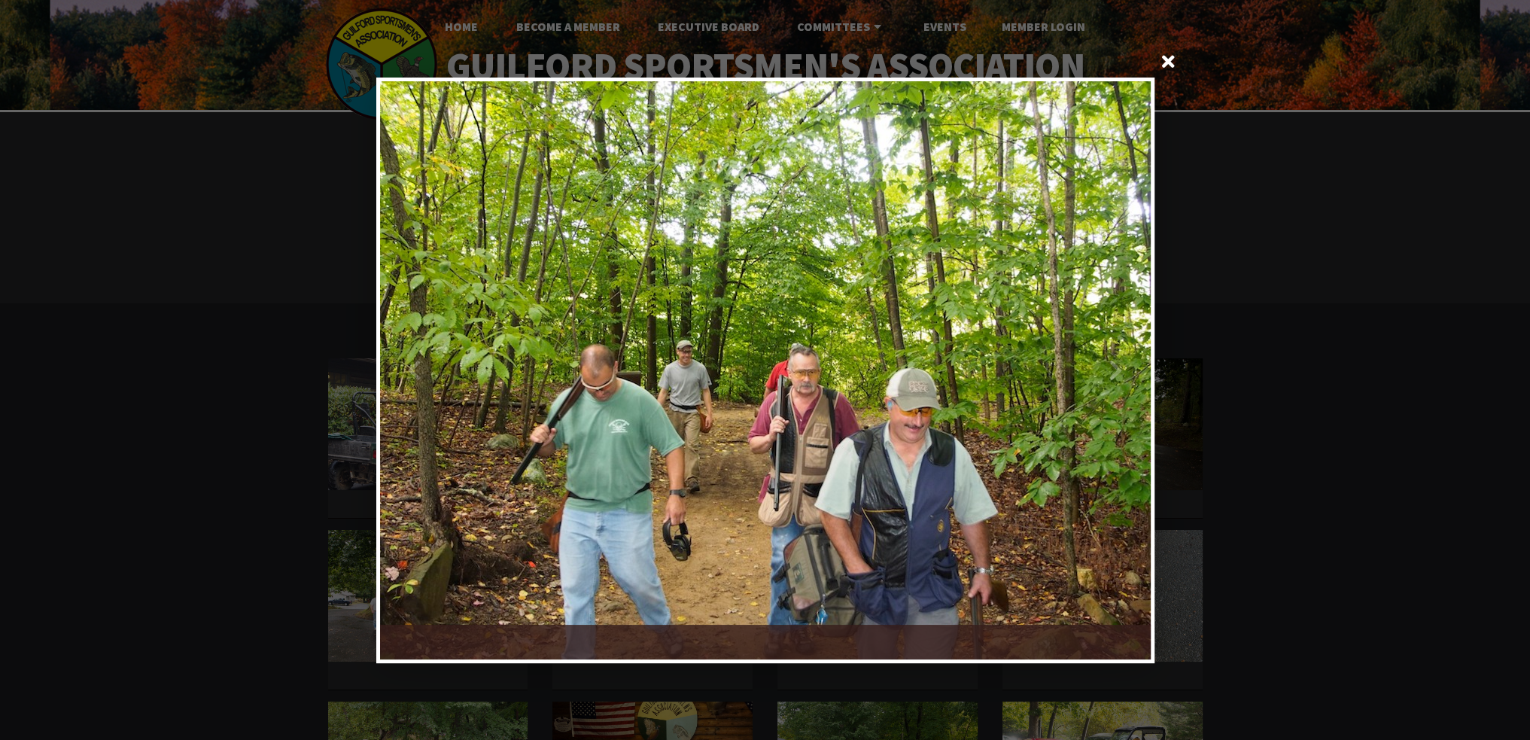
click at [1120, 368] on div at bounding box center [957, 370] width 385 height 578
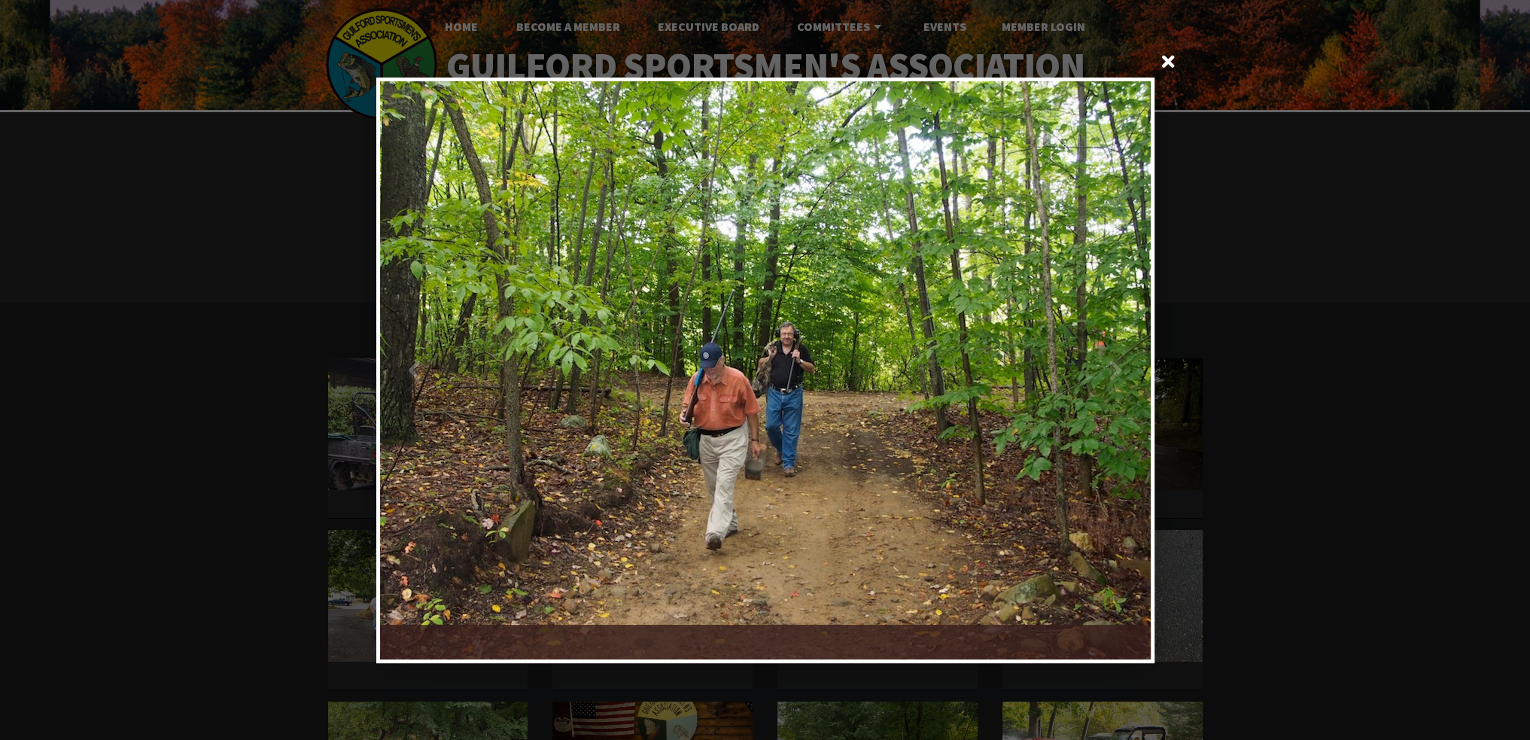
click at [1120, 368] on div at bounding box center [957, 370] width 385 height 578
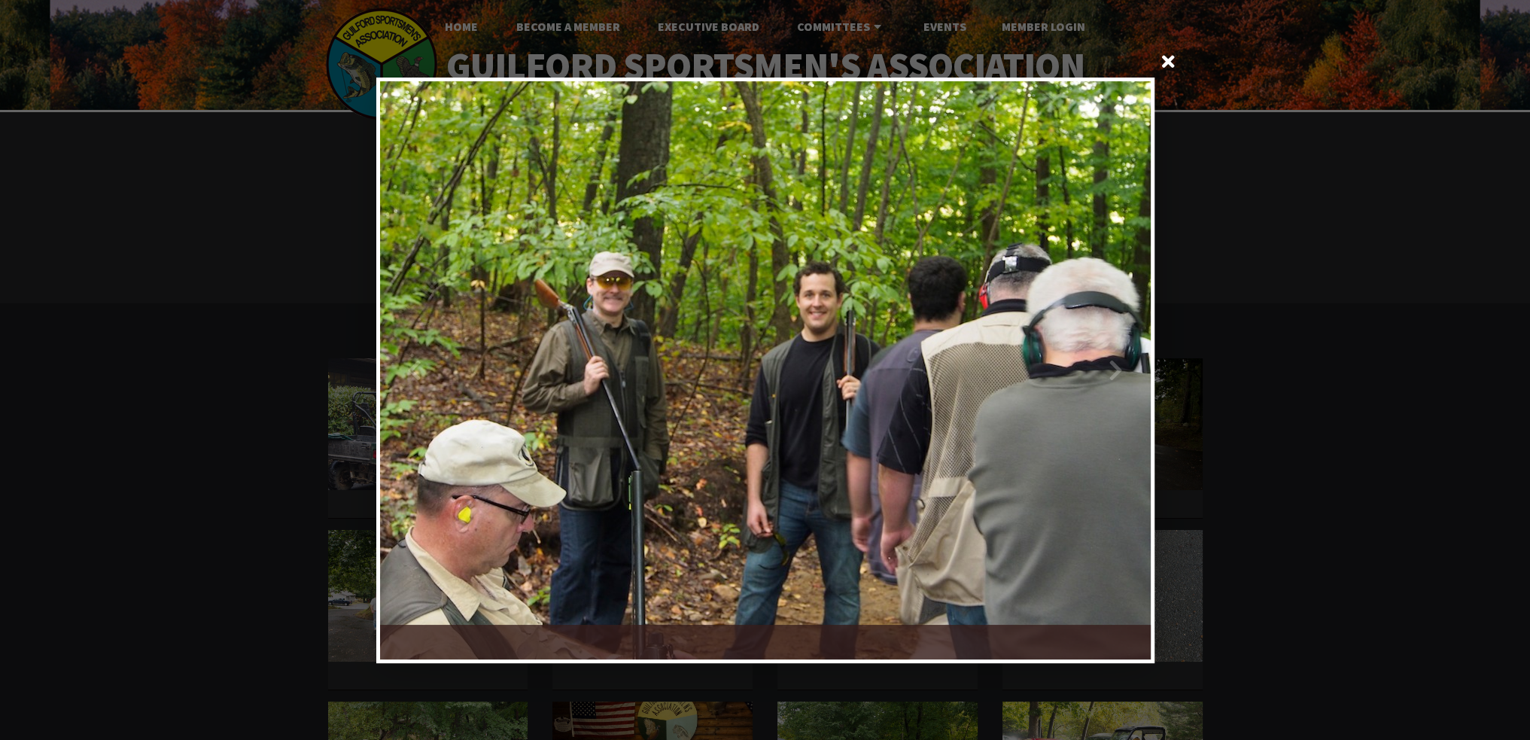
click at [1120, 368] on div at bounding box center [957, 370] width 385 height 578
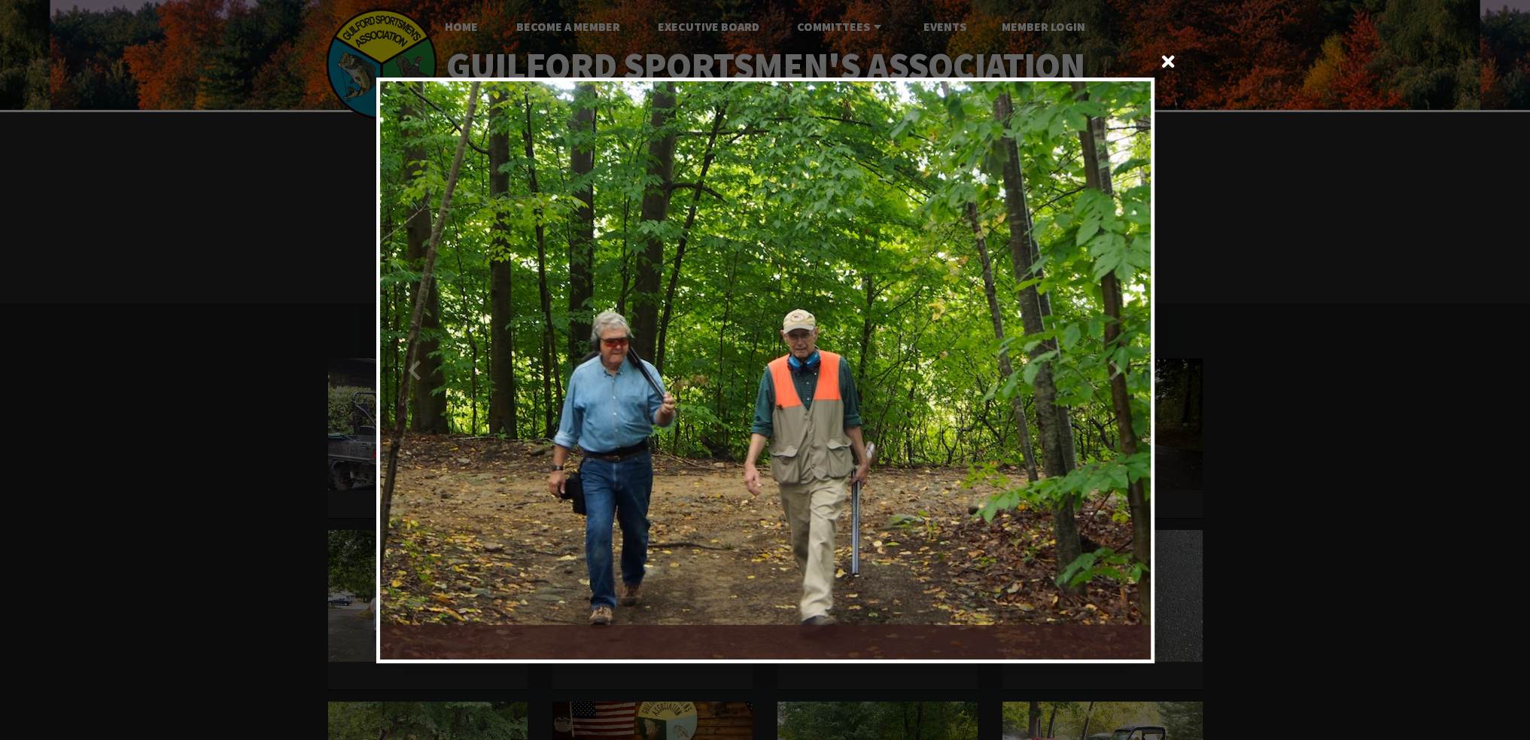
click at [1120, 368] on div at bounding box center [957, 370] width 385 height 578
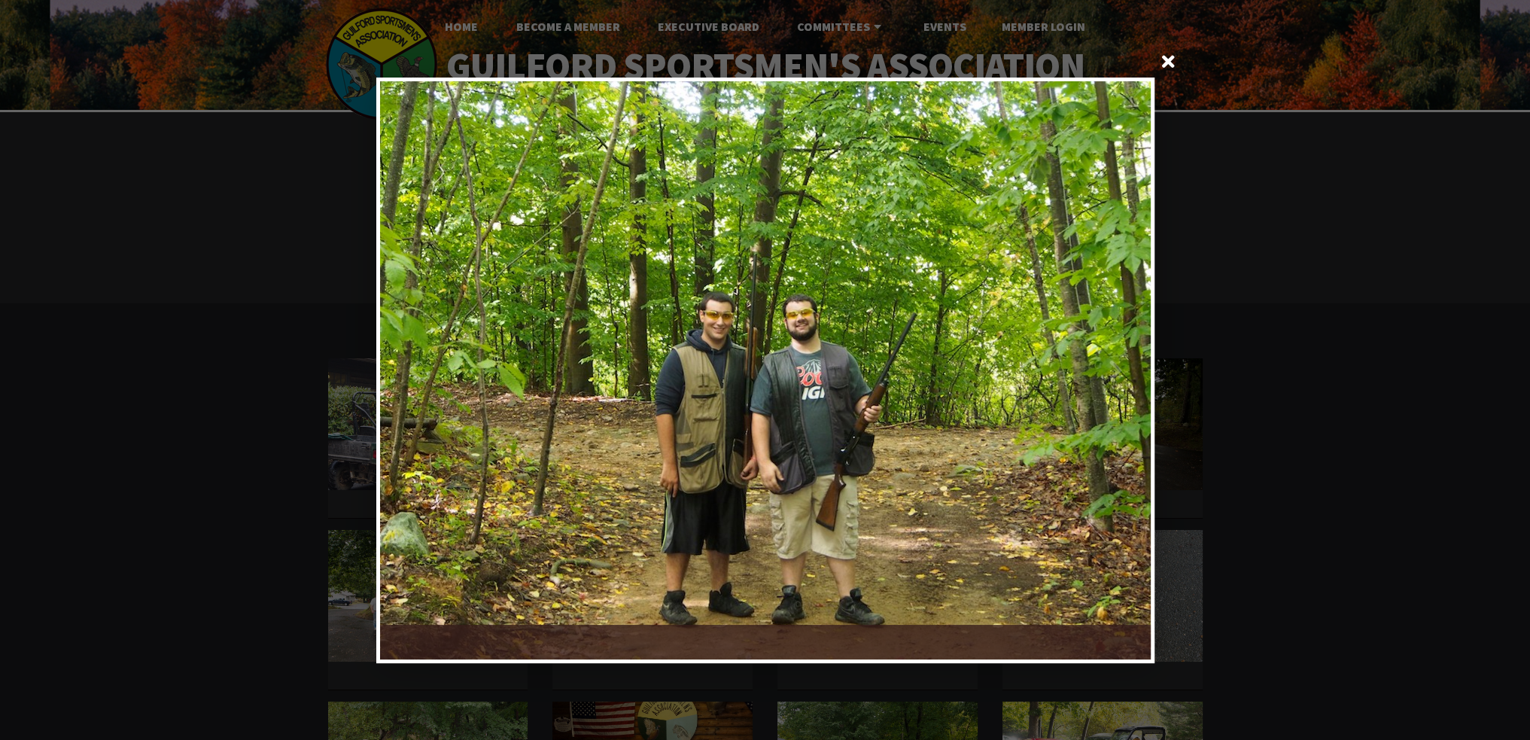
click at [1120, 368] on div at bounding box center [957, 370] width 385 height 578
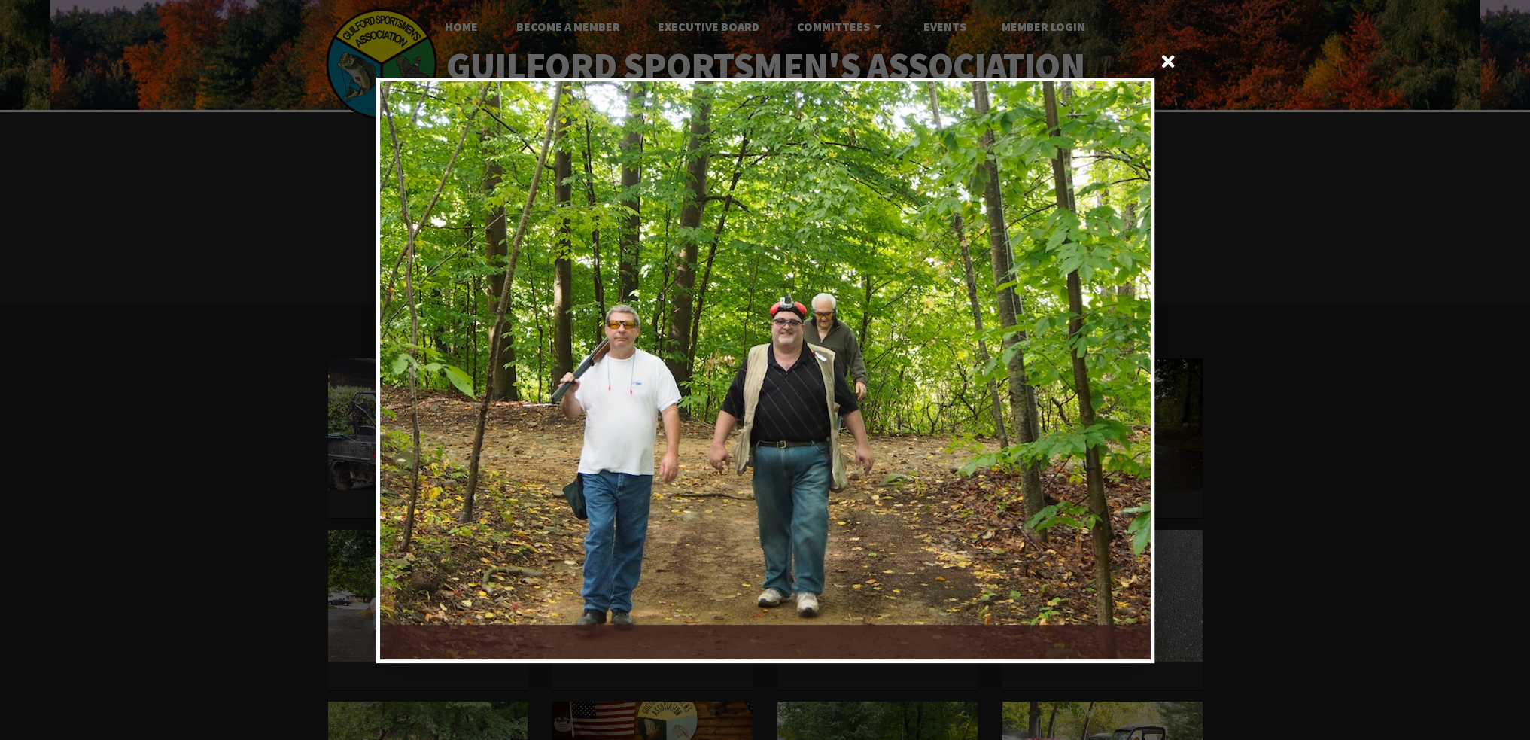
click at [1120, 368] on div at bounding box center [957, 370] width 385 height 578
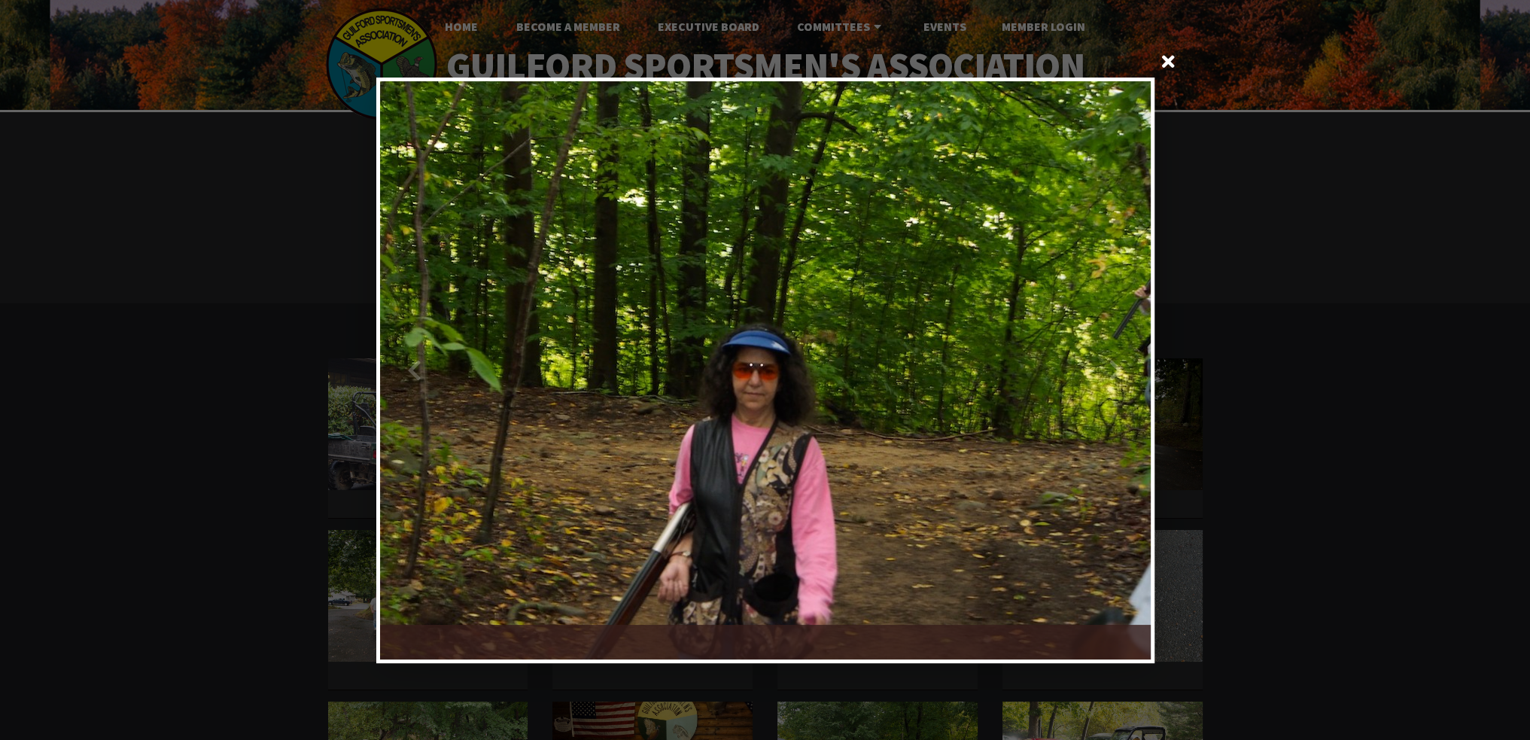
click at [1120, 368] on div at bounding box center [957, 370] width 385 height 578
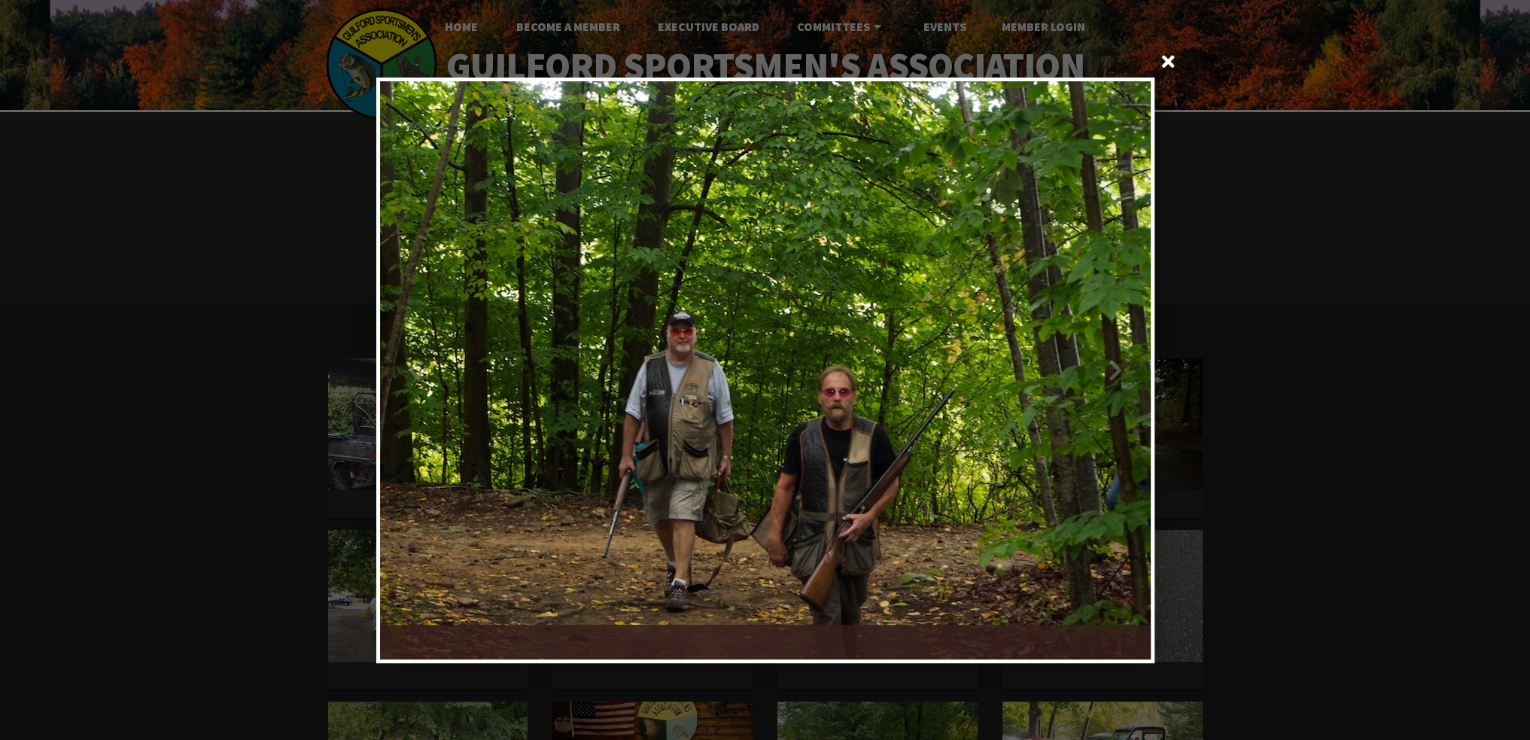
click at [1120, 368] on div at bounding box center [957, 370] width 385 height 578
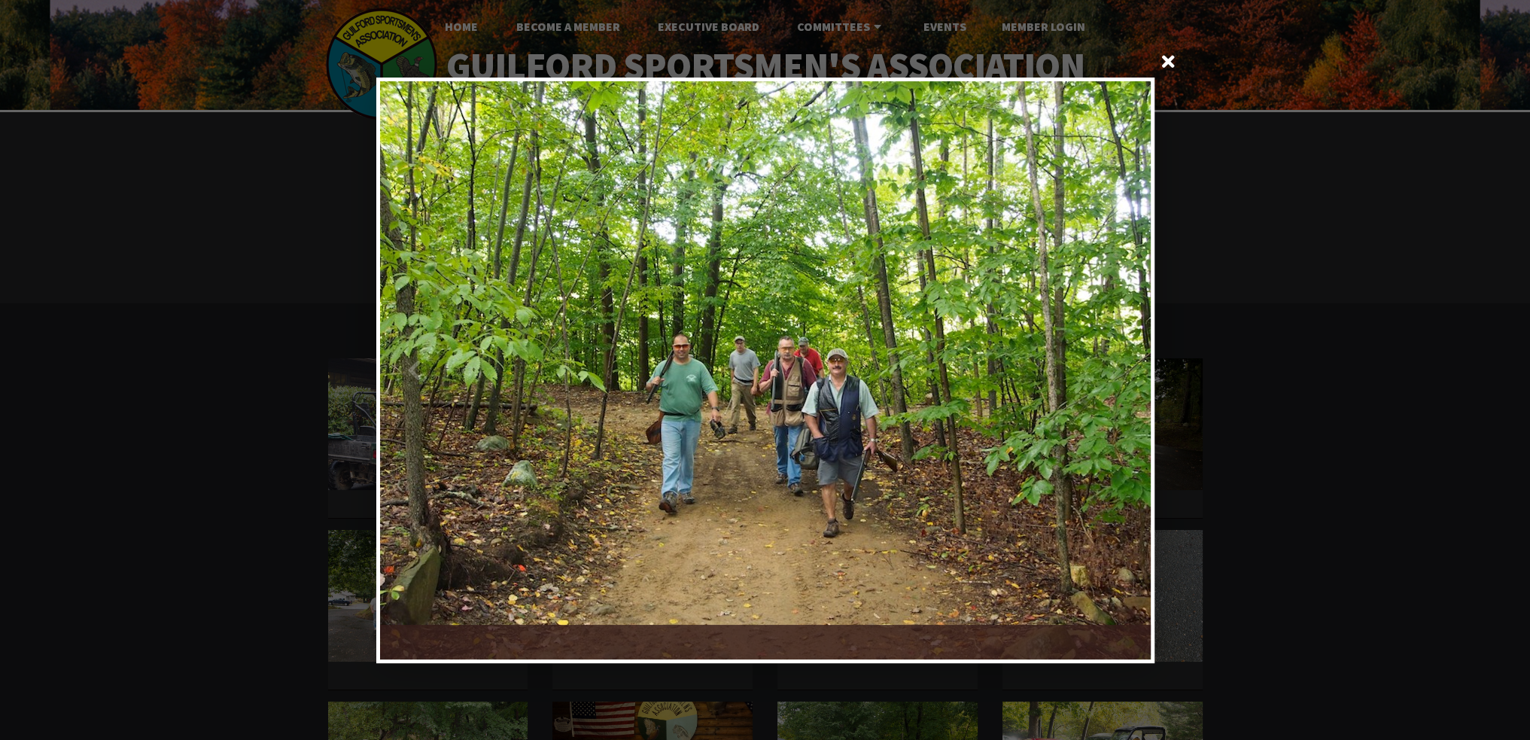
click at [1120, 368] on div at bounding box center [957, 370] width 385 height 578
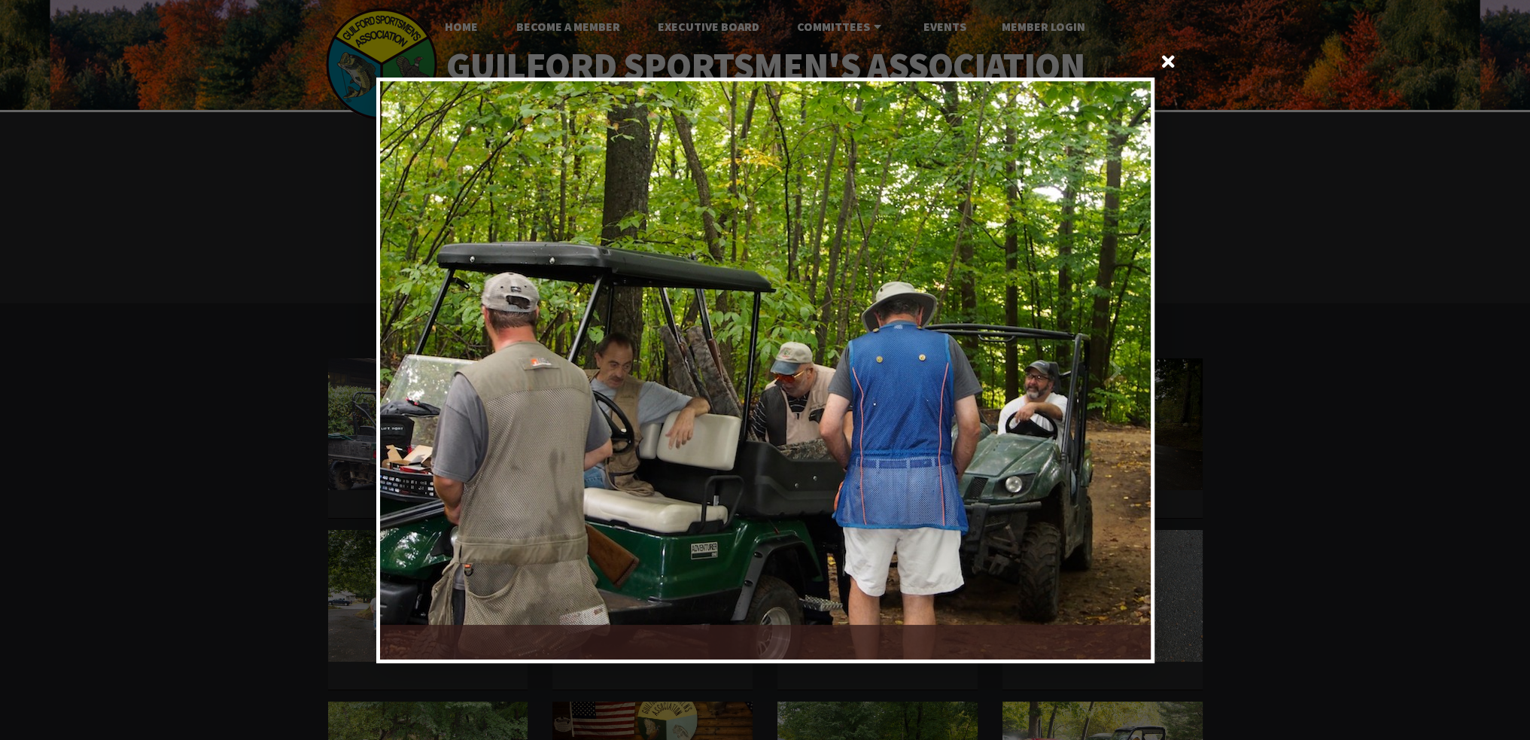
click at [1120, 368] on div at bounding box center [957, 370] width 385 height 578
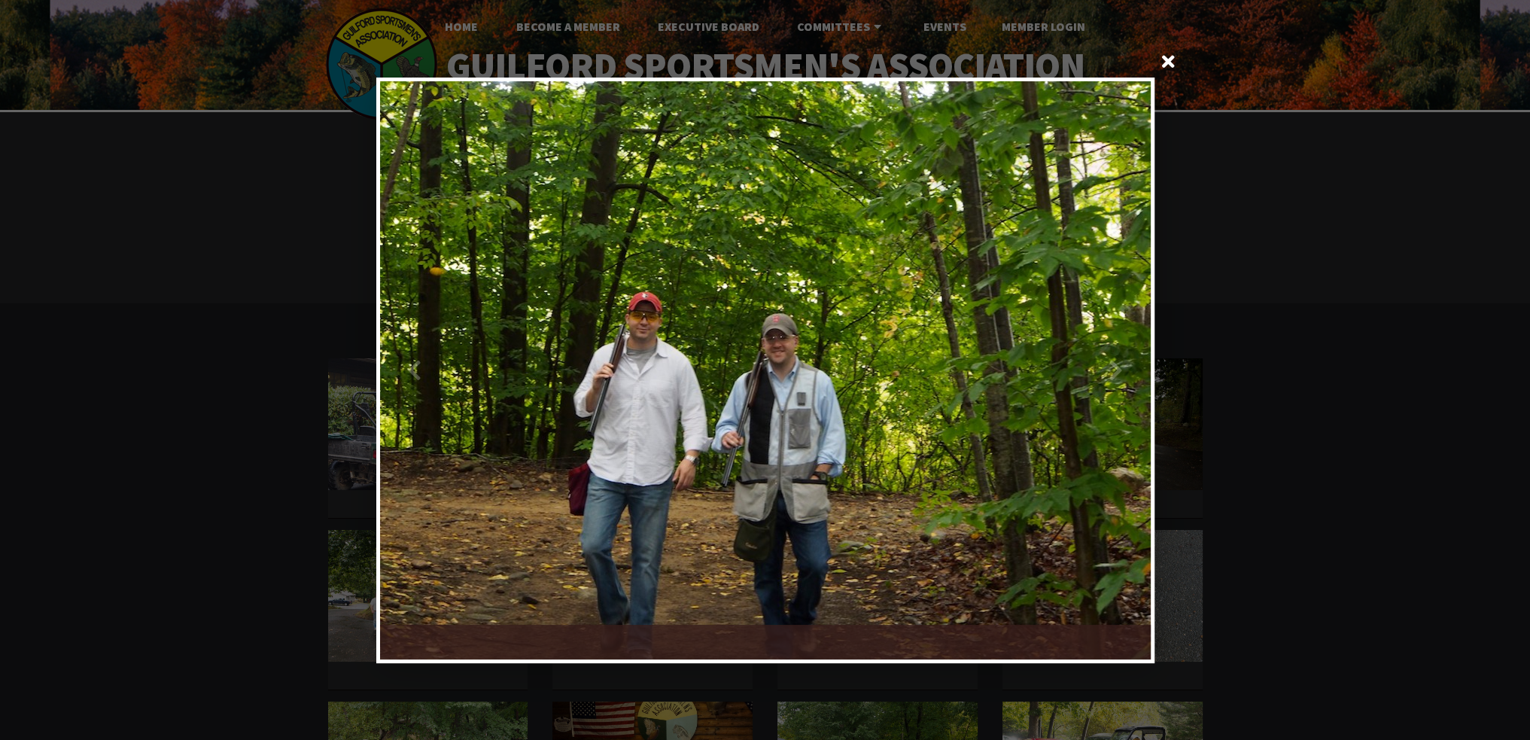
click at [1120, 368] on div at bounding box center [957, 370] width 385 height 578
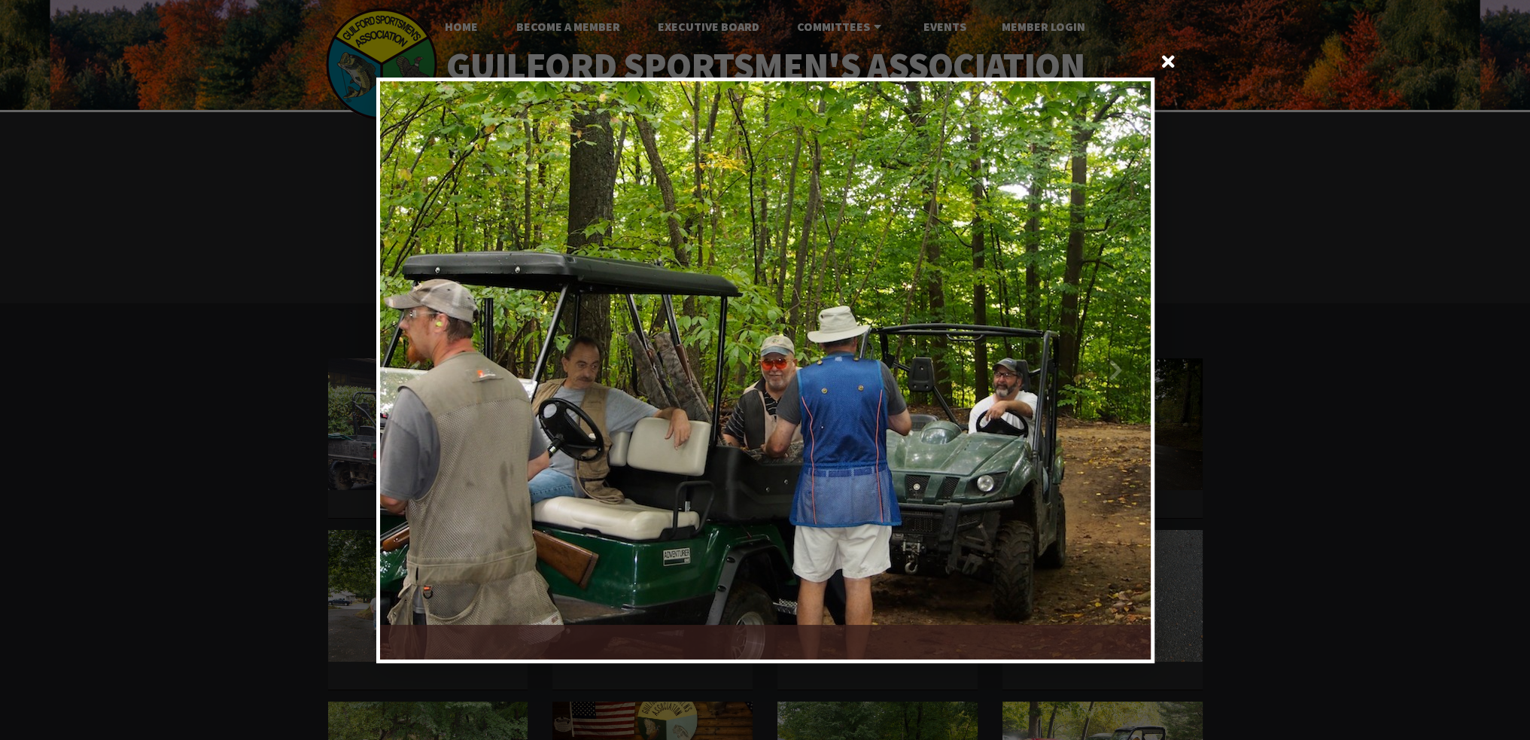
click at [1120, 368] on div at bounding box center [957, 370] width 385 height 578
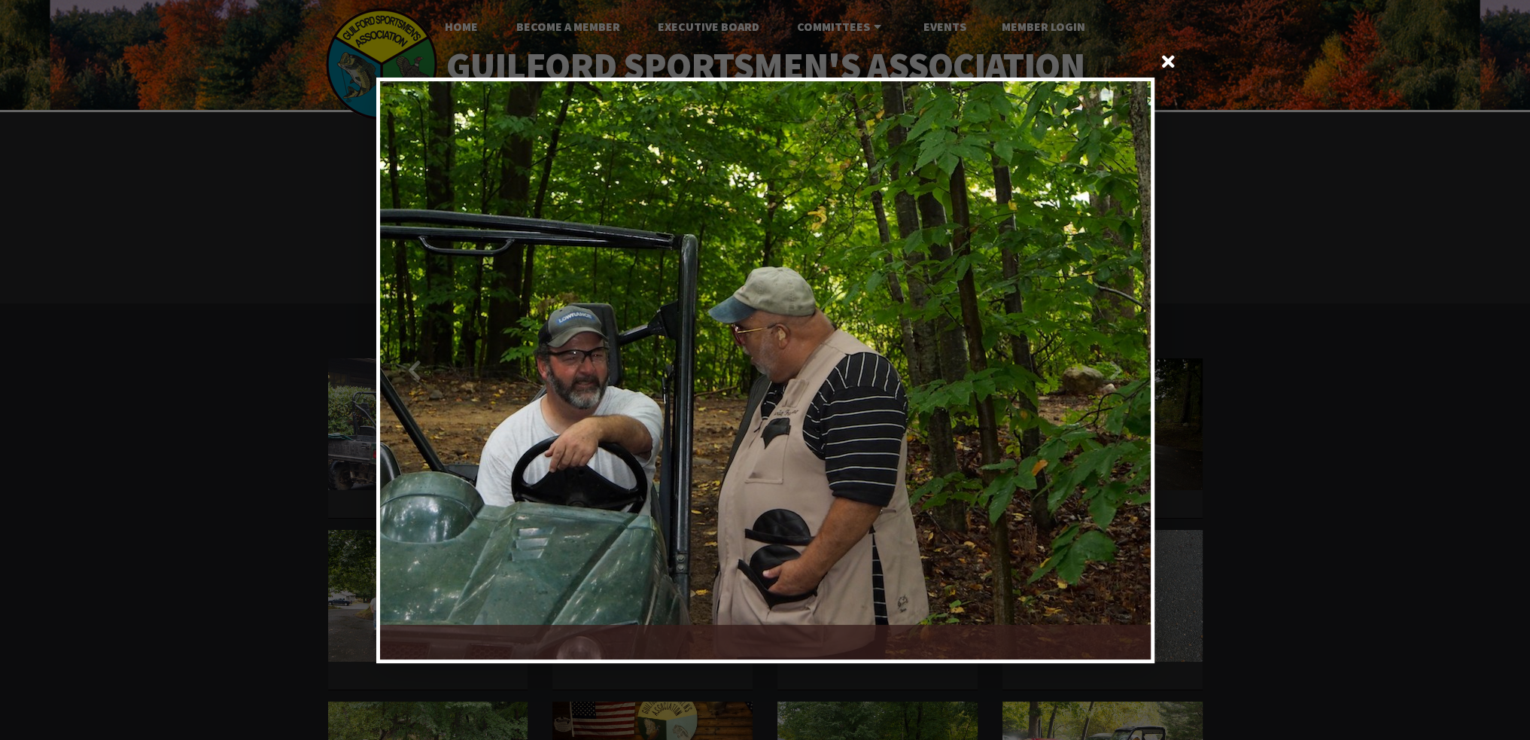
click at [1120, 368] on div at bounding box center [957, 370] width 385 height 578
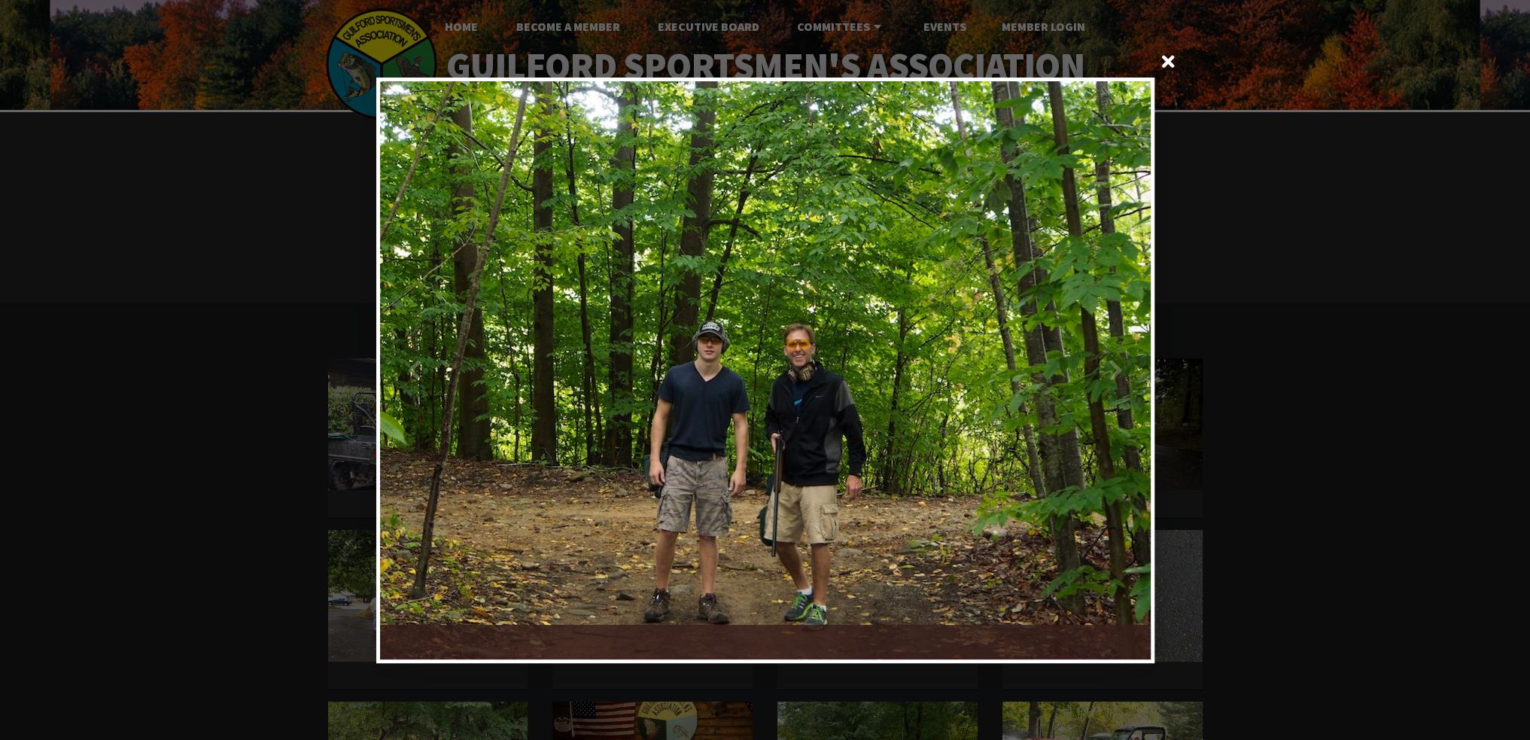
click at [1120, 368] on div at bounding box center [957, 370] width 385 height 578
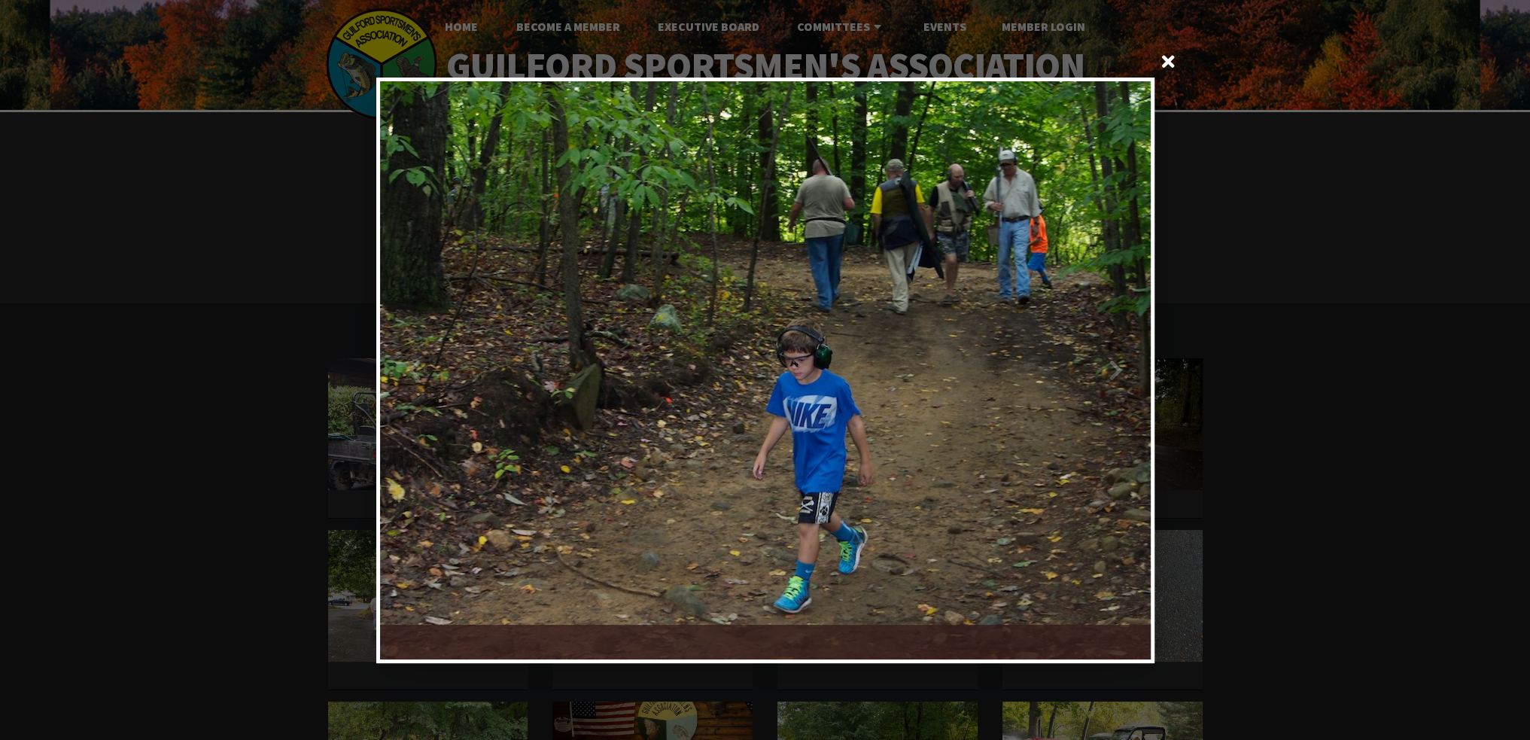
click at [1120, 368] on div at bounding box center [957, 370] width 385 height 578
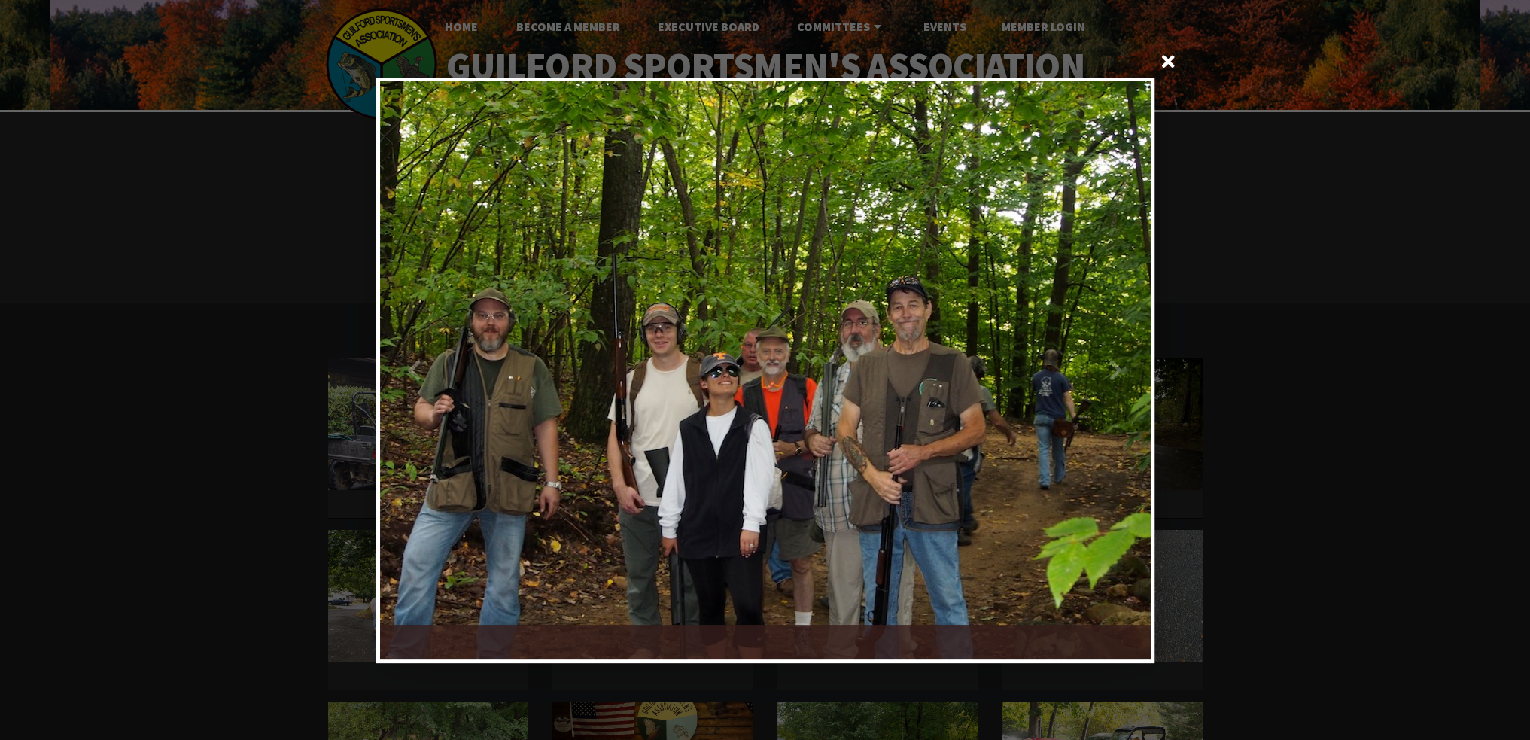
click at [1120, 366] on div at bounding box center [957, 370] width 385 height 578
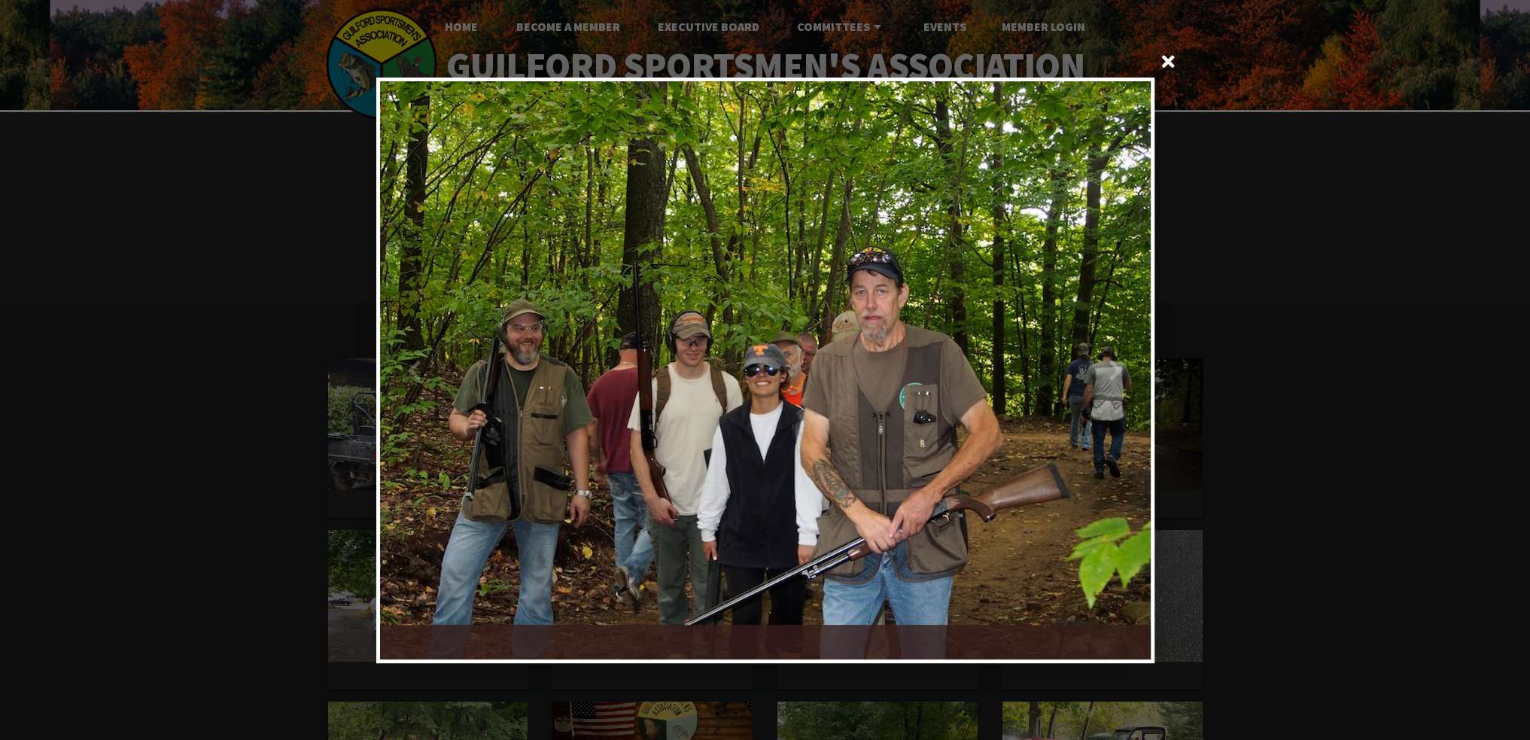
click at [1120, 366] on div at bounding box center [957, 370] width 385 height 578
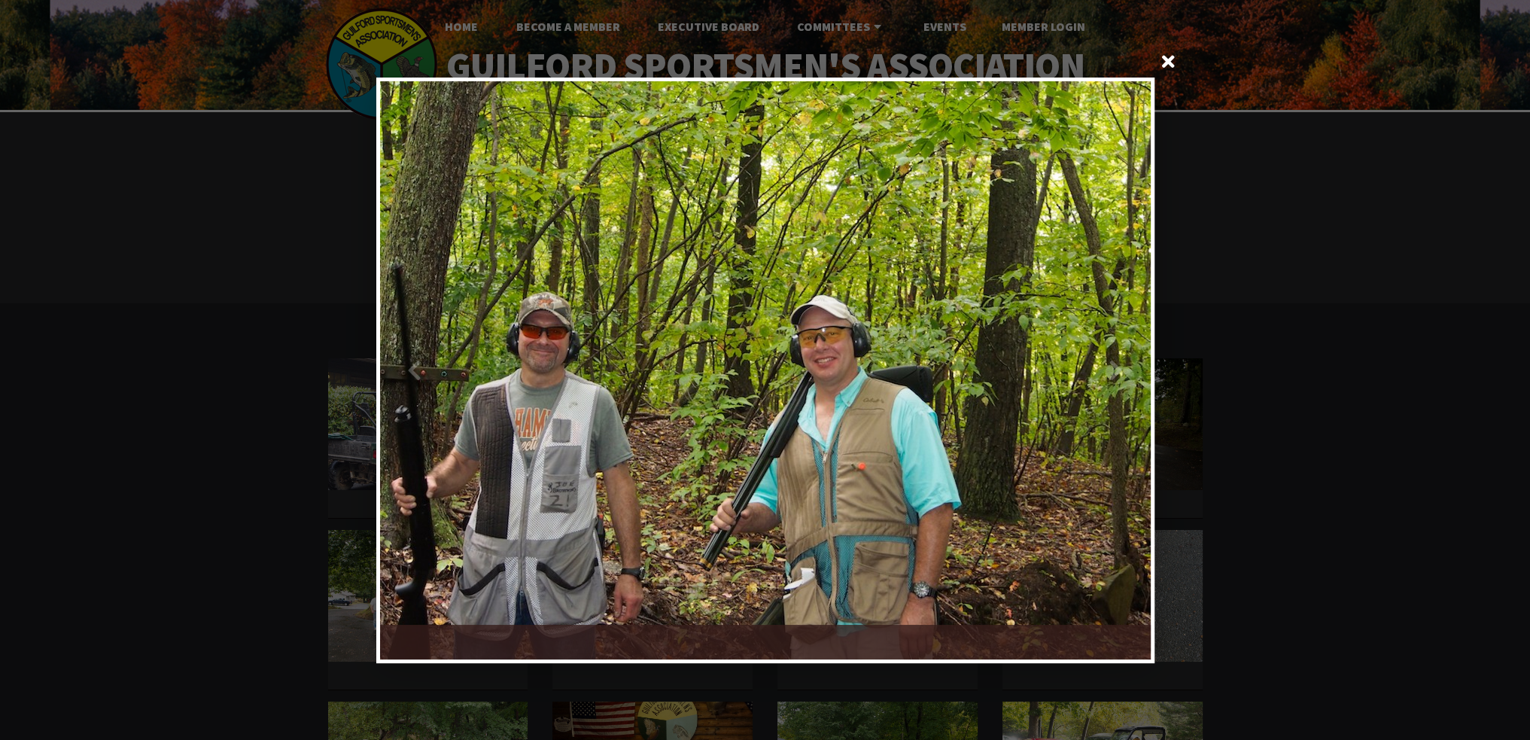
click at [1120, 366] on div at bounding box center [957, 370] width 385 height 578
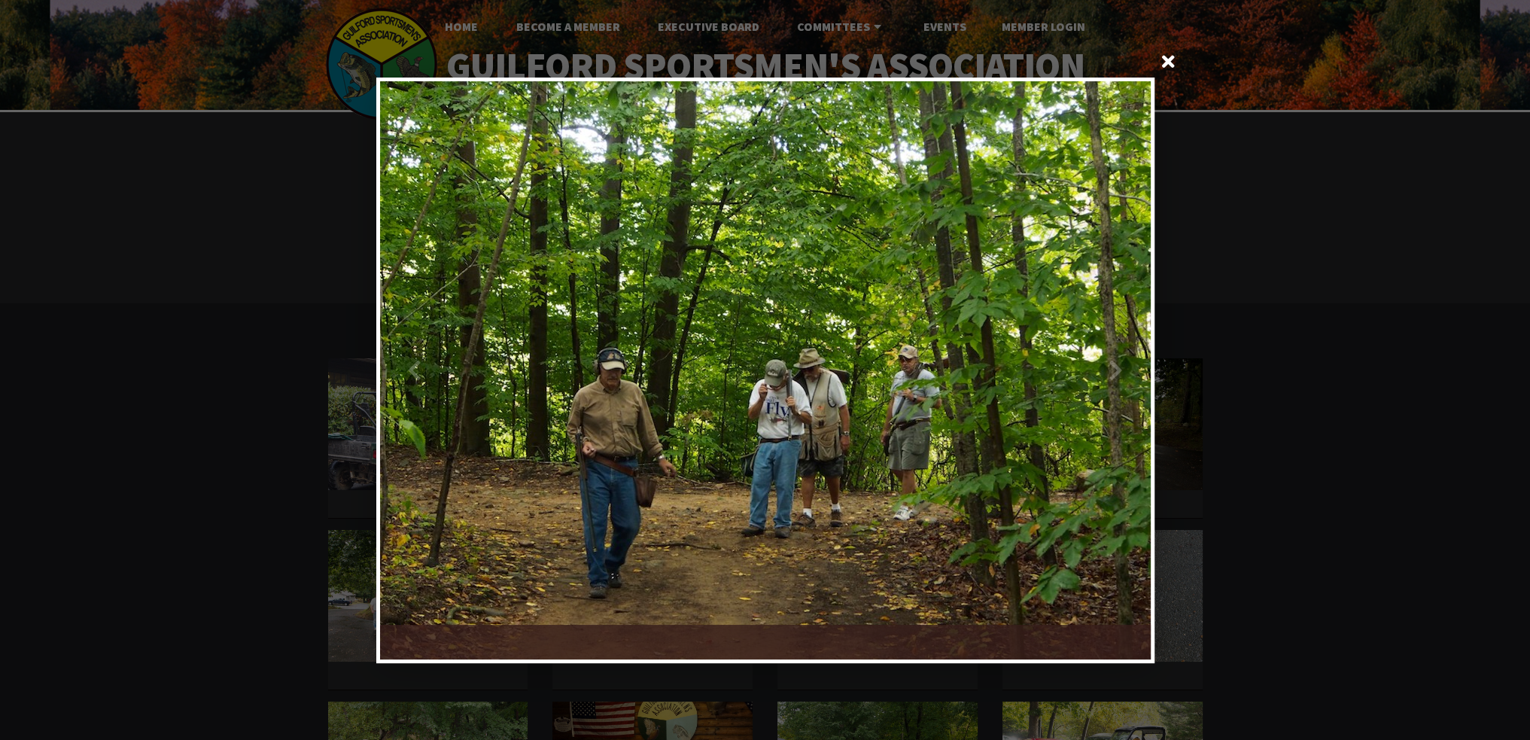
click at [1120, 366] on div at bounding box center [957, 370] width 385 height 578
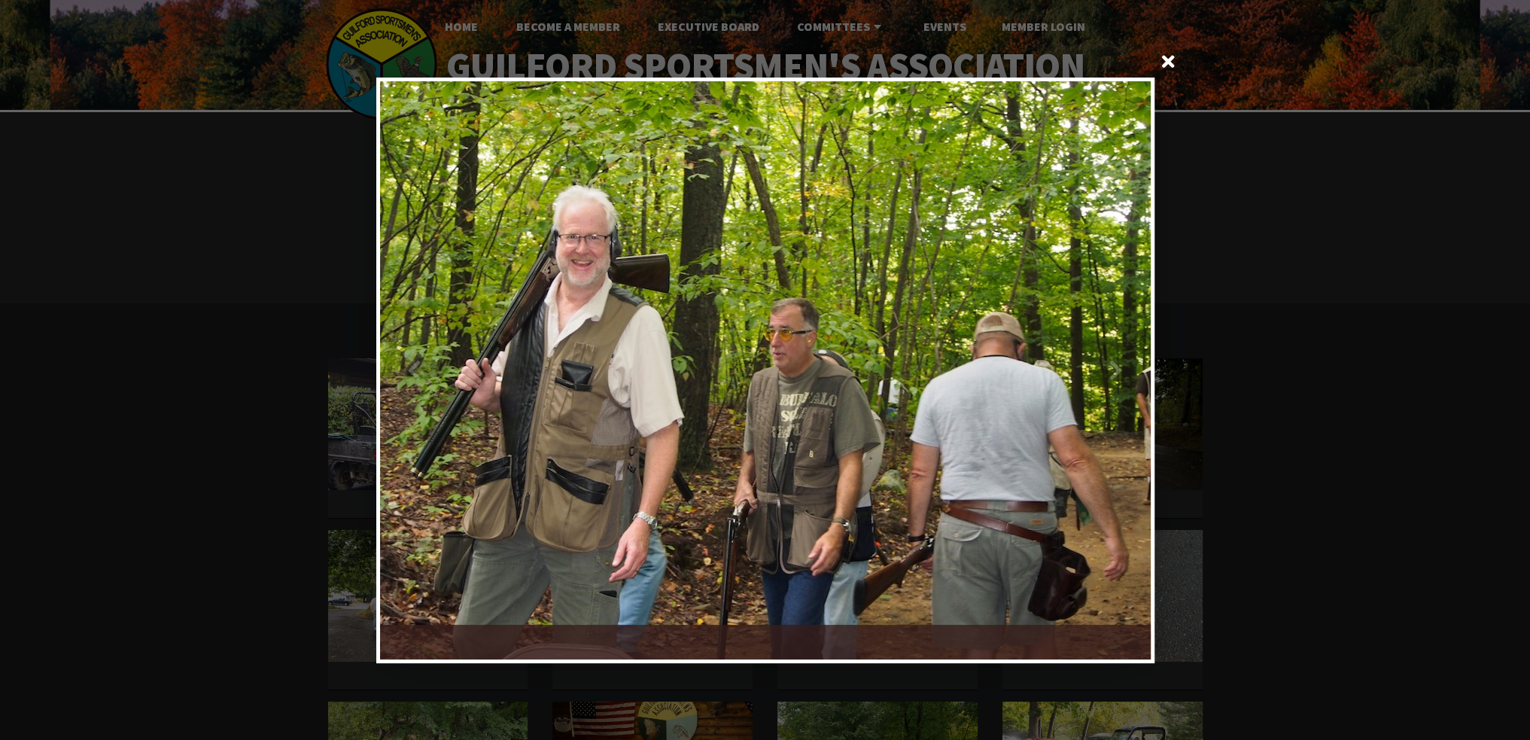
click at [1120, 365] on div at bounding box center [957, 370] width 385 height 578
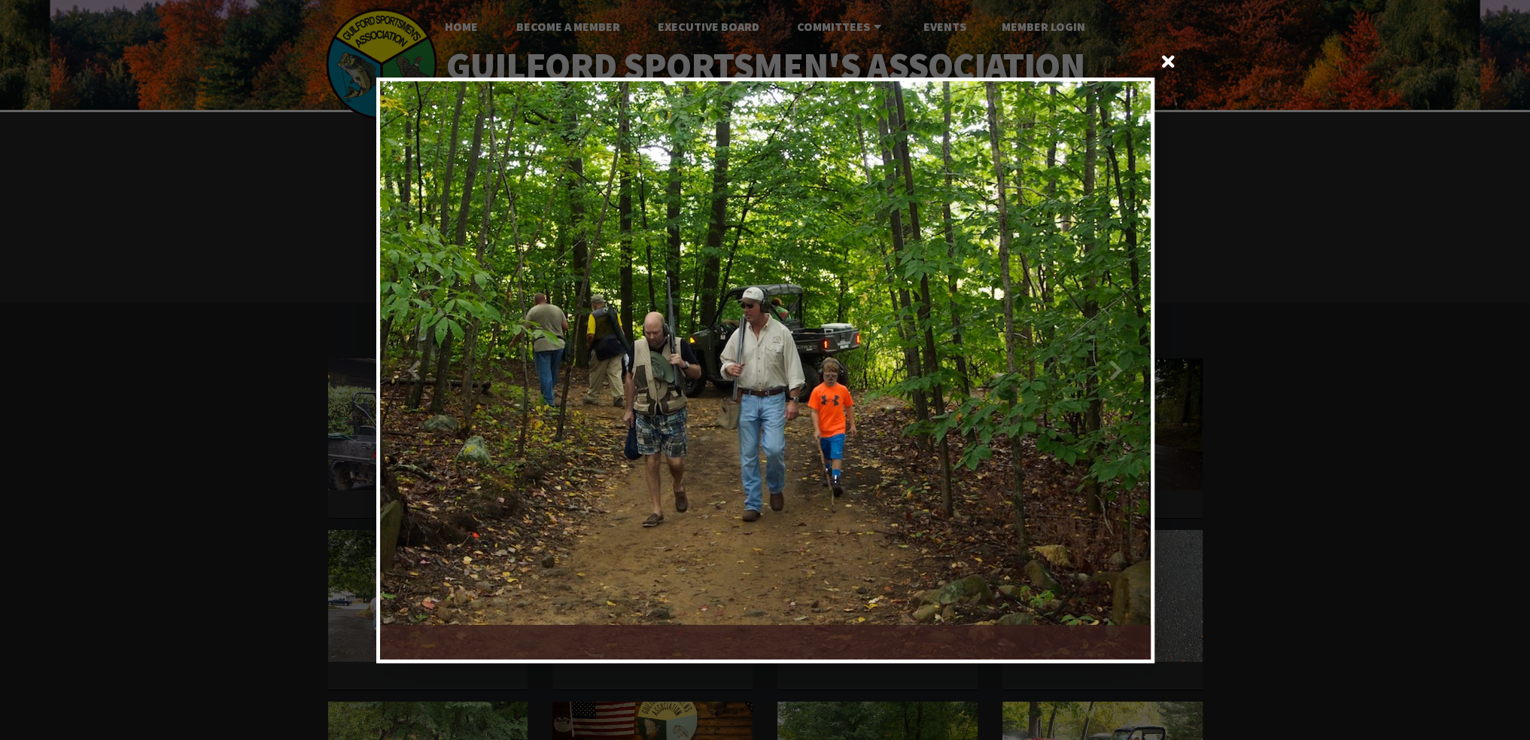
click at [1120, 365] on div at bounding box center [957, 370] width 385 height 578
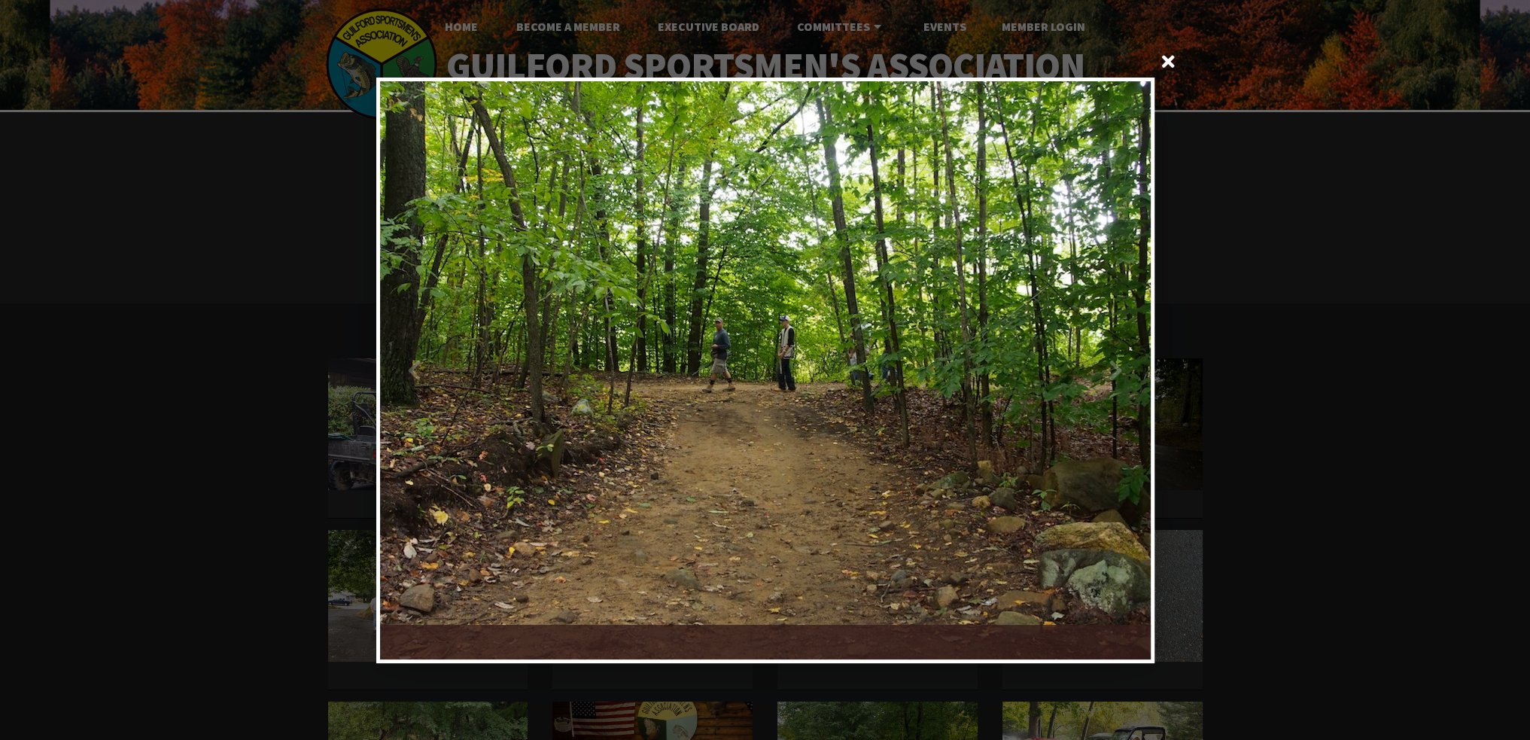
click at [1120, 365] on div at bounding box center [957, 370] width 385 height 578
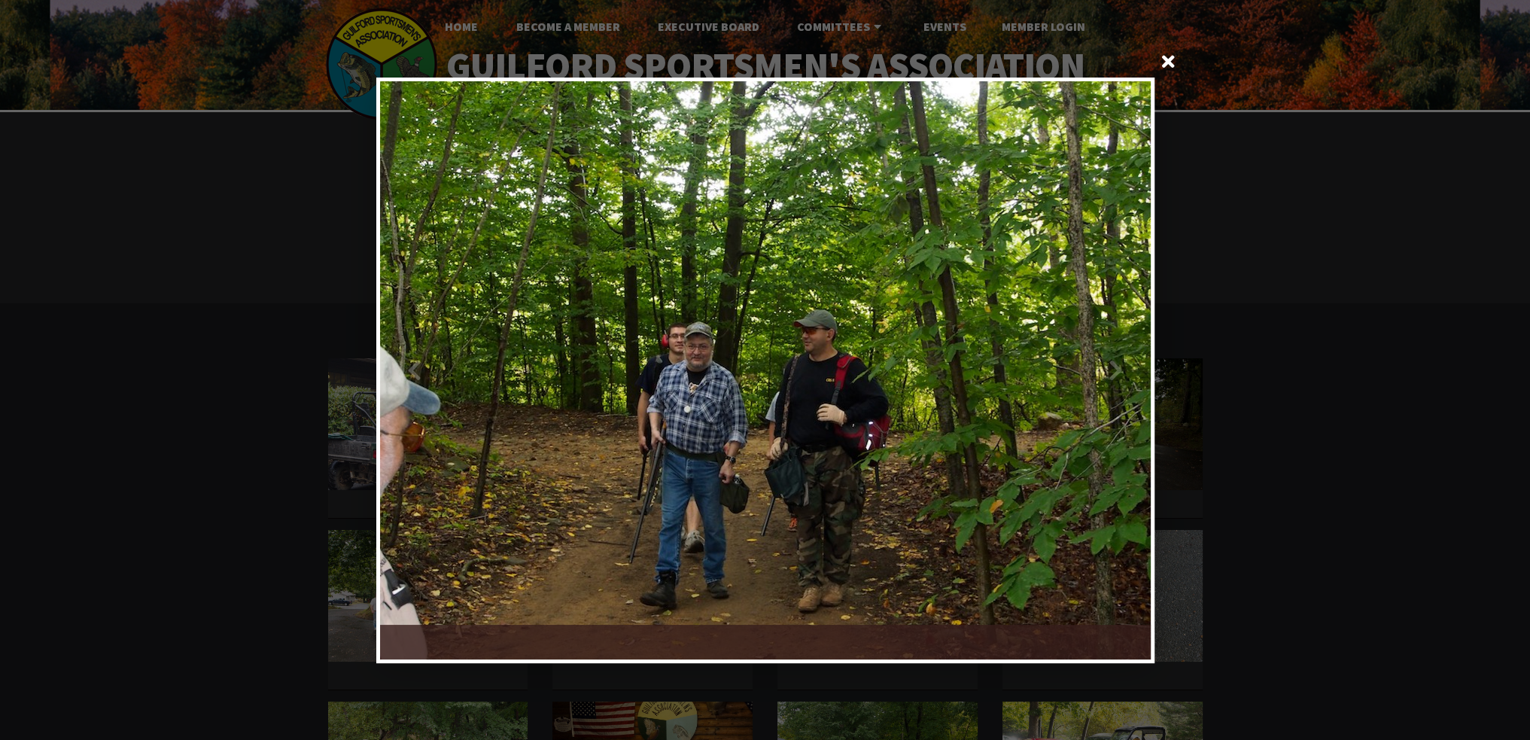
click at [1120, 365] on div at bounding box center [957, 370] width 385 height 578
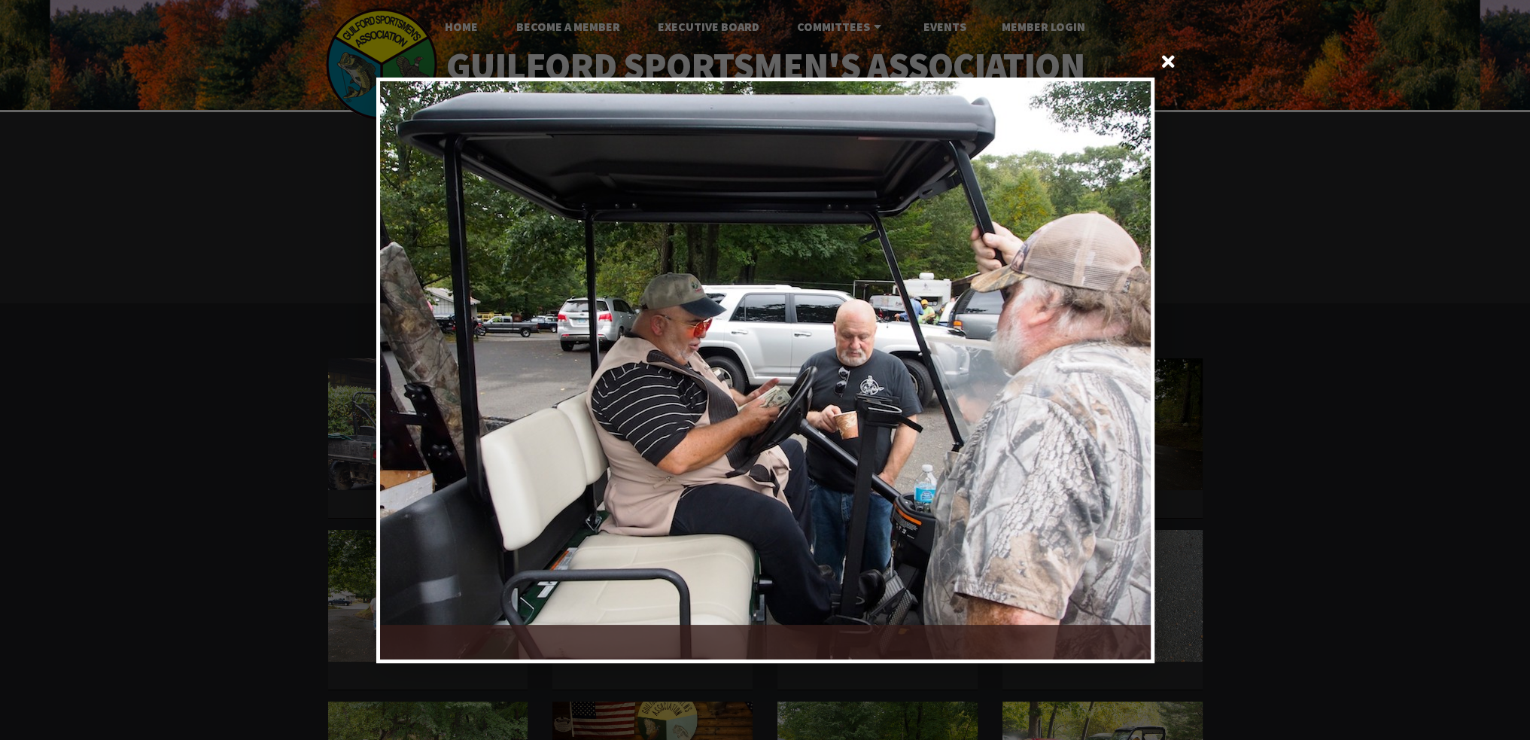
click at [1120, 365] on div at bounding box center [957, 370] width 385 height 578
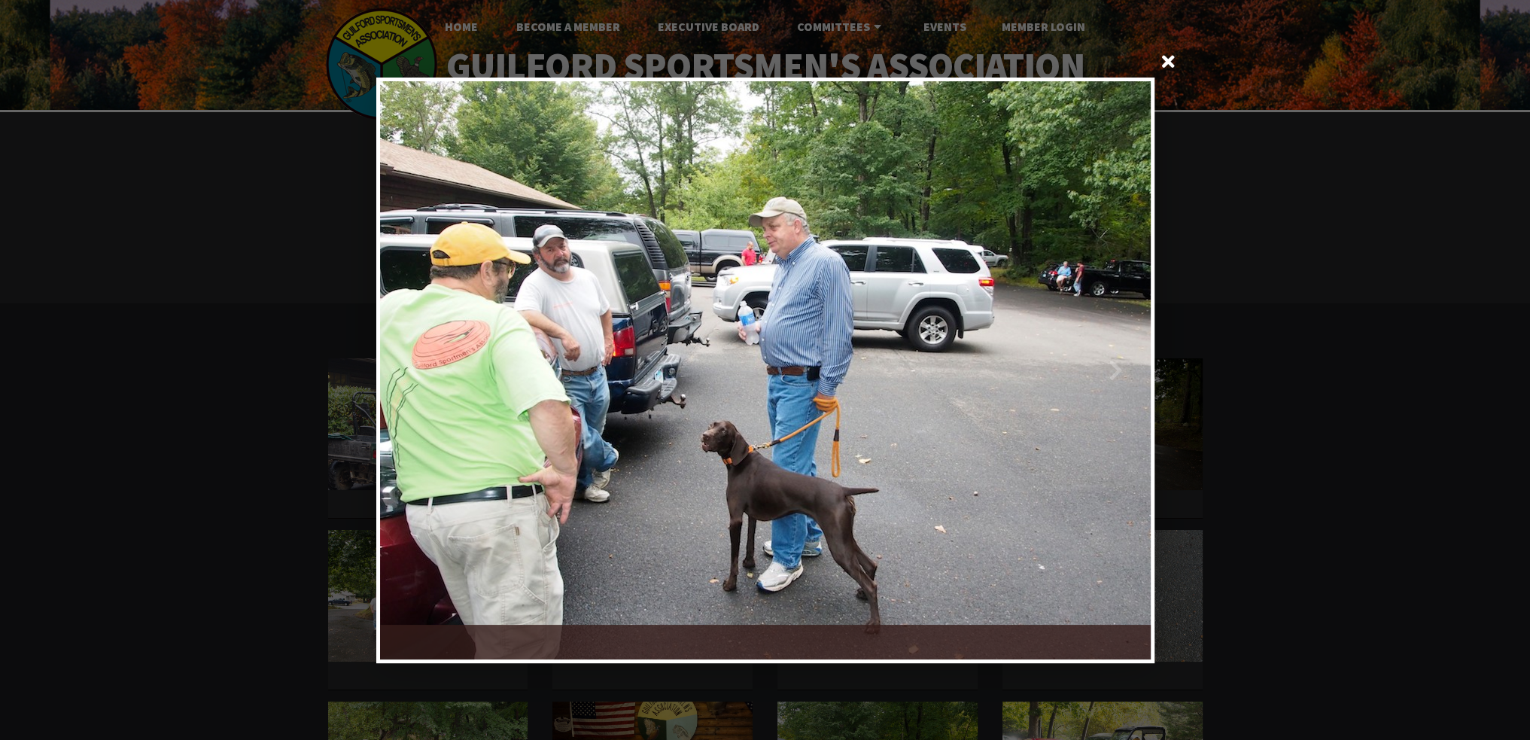
click at [1120, 371] on div at bounding box center [957, 370] width 385 height 578
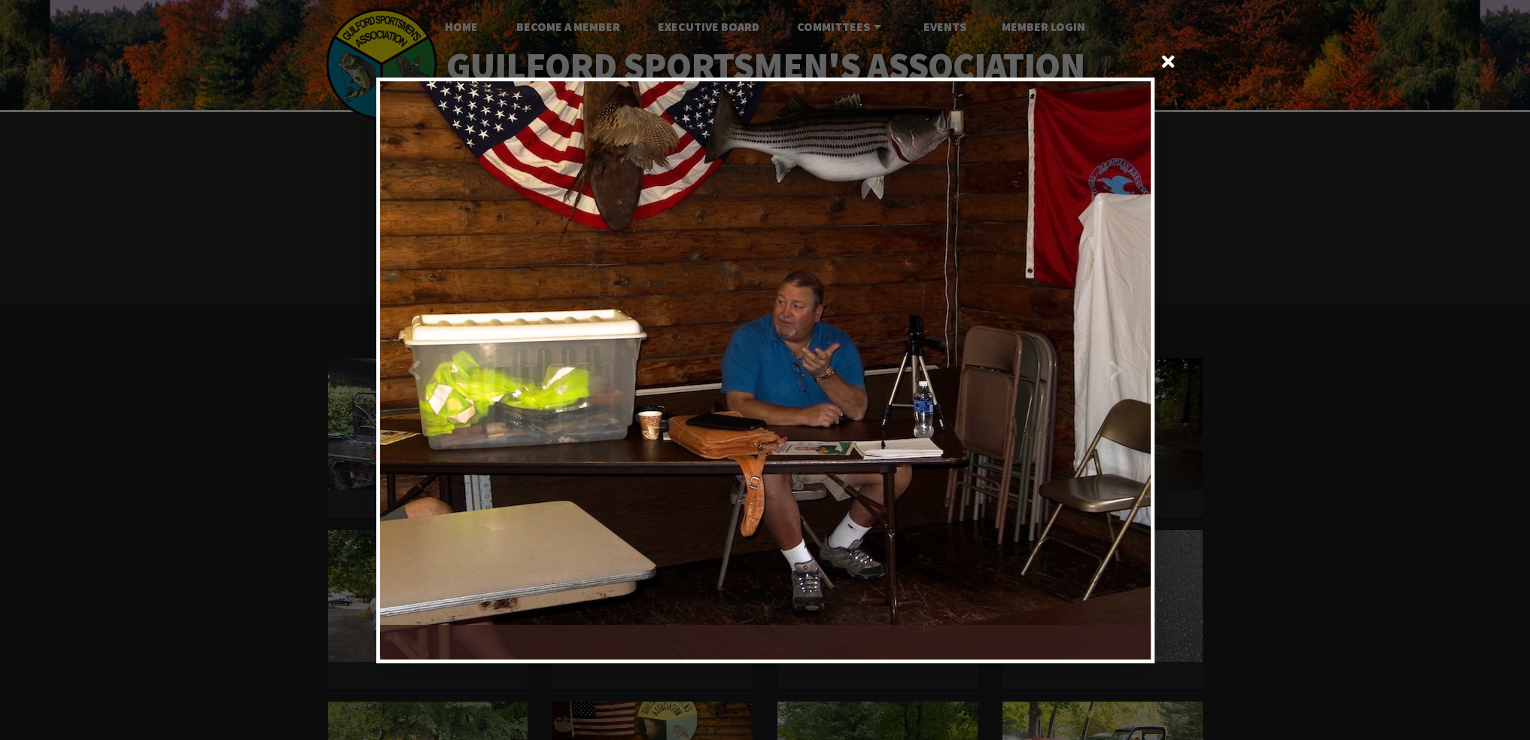
click at [1120, 371] on div at bounding box center [957, 370] width 385 height 578
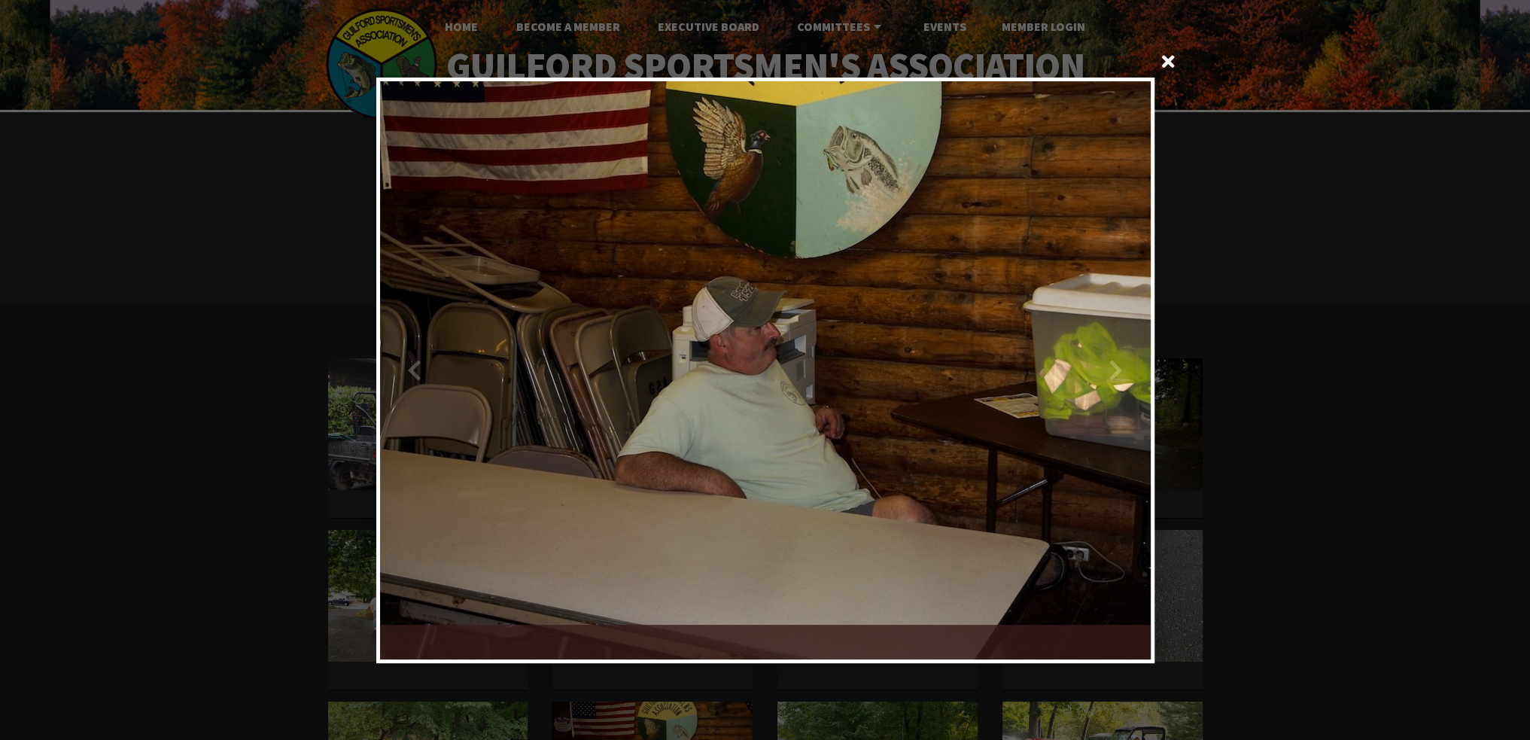
click at [1120, 371] on div at bounding box center [957, 370] width 385 height 578
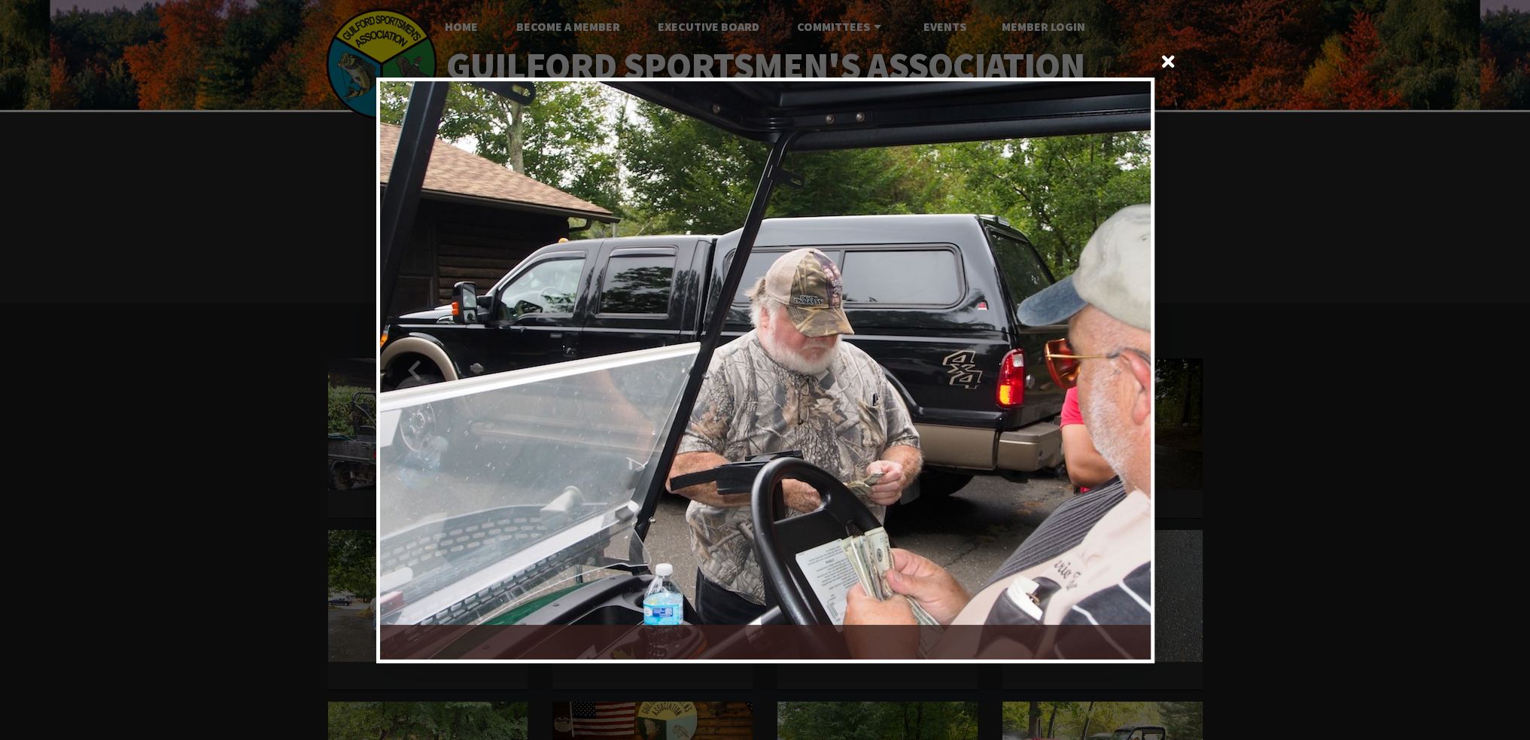
click at [1120, 371] on div at bounding box center [957, 370] width 385 height 578
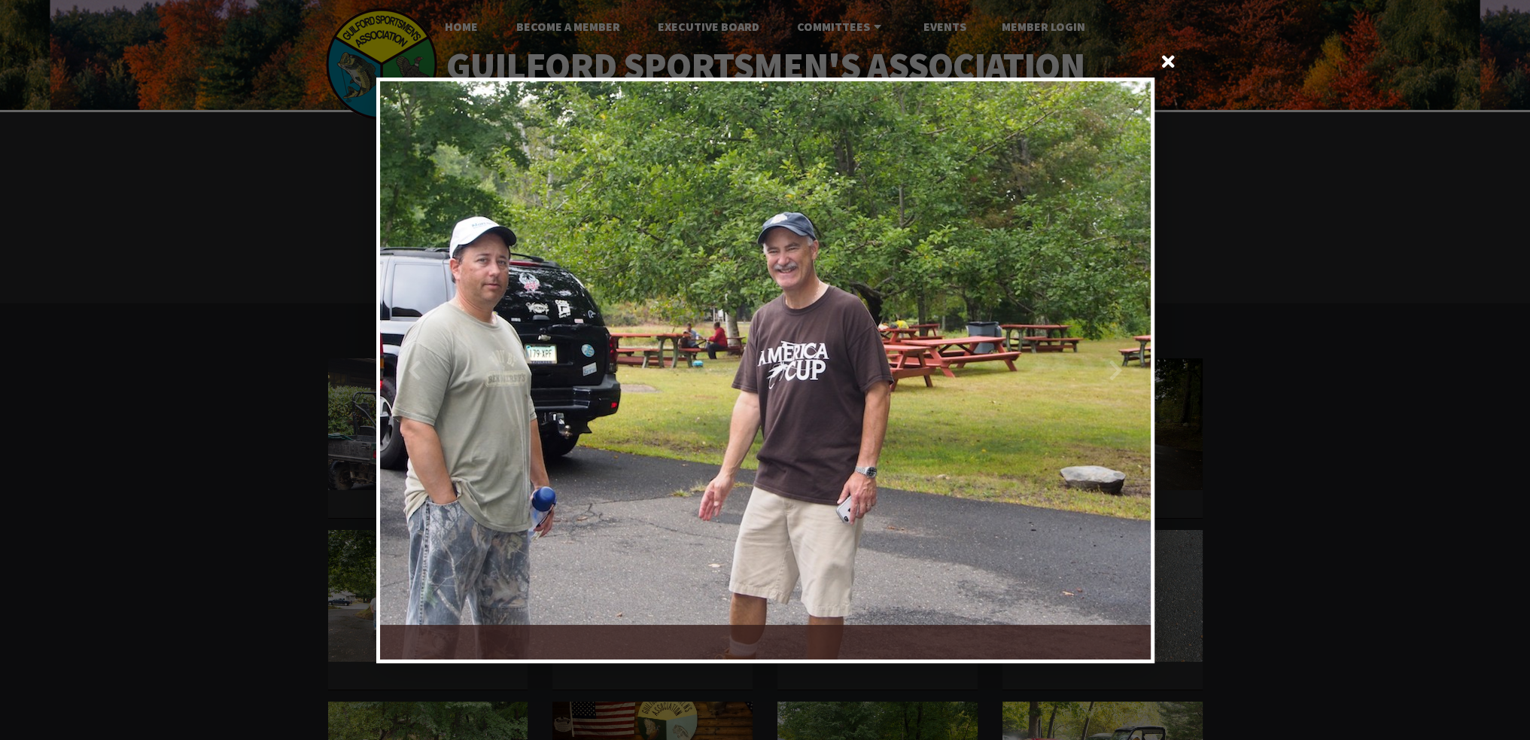
click at [1120, 371] on div at bounding box center [957, 370] width 385 height 578
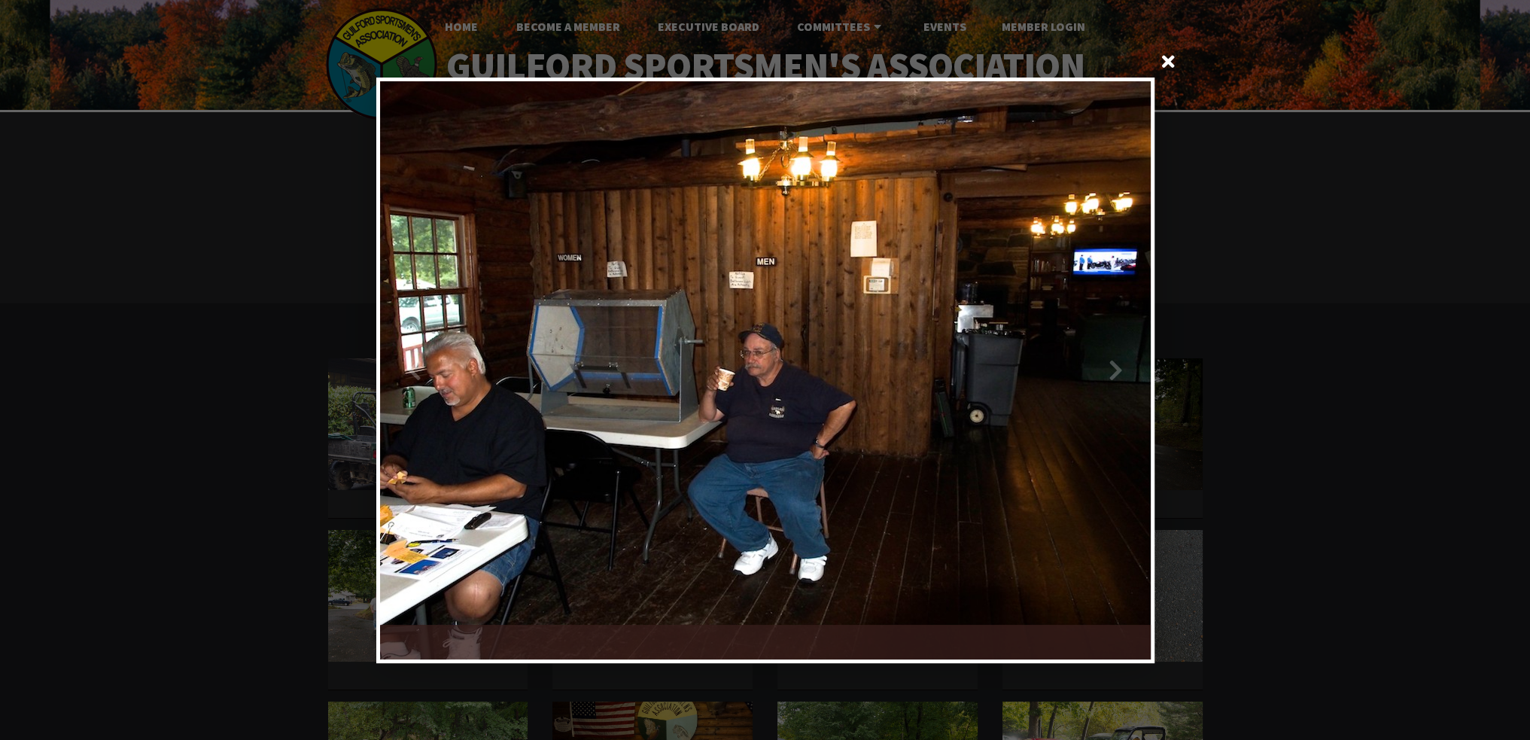
click at [1120, 371] on div at bounding box center [957, 370] width 385 height 578
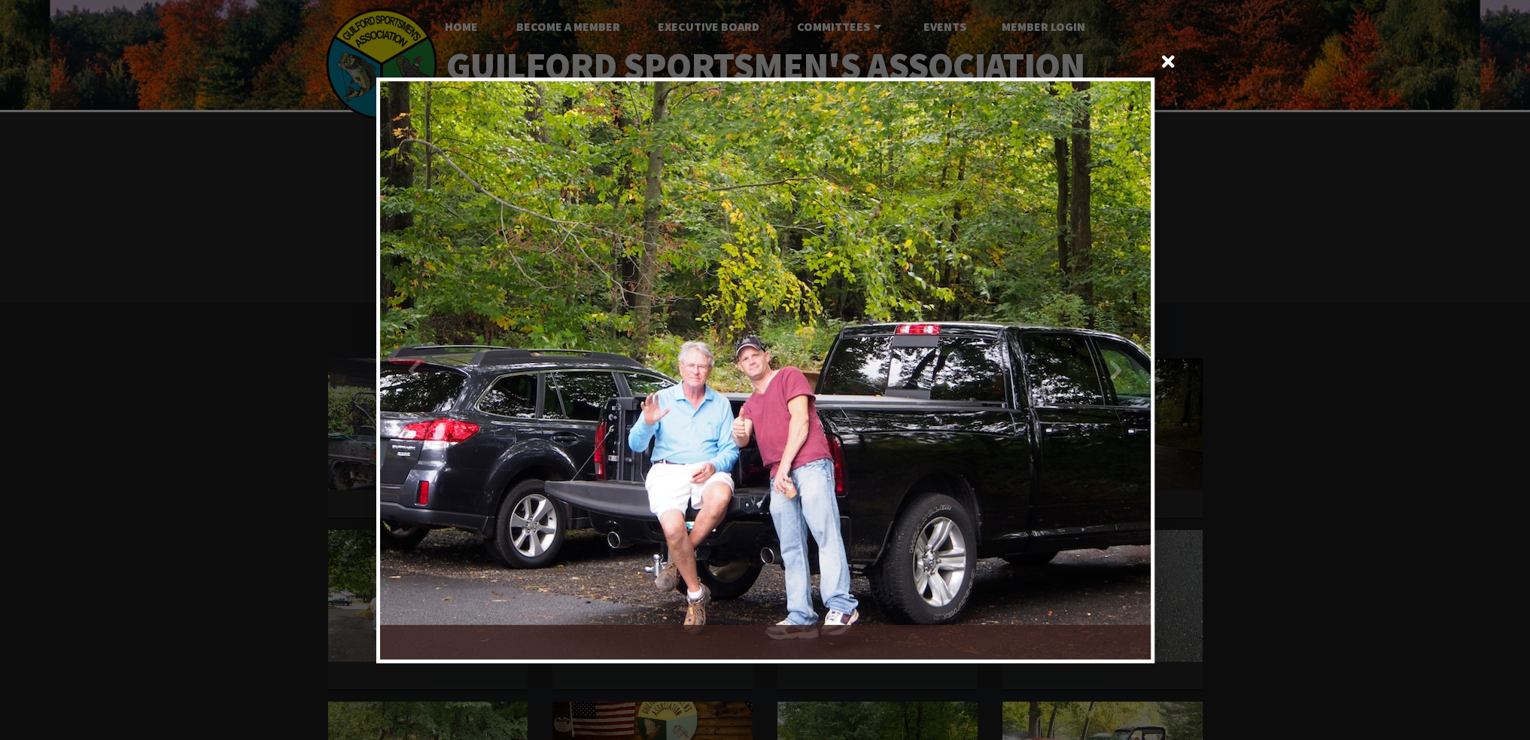
click at [1120, 371] on div at bounding box center [957, 370] width 385 height 578
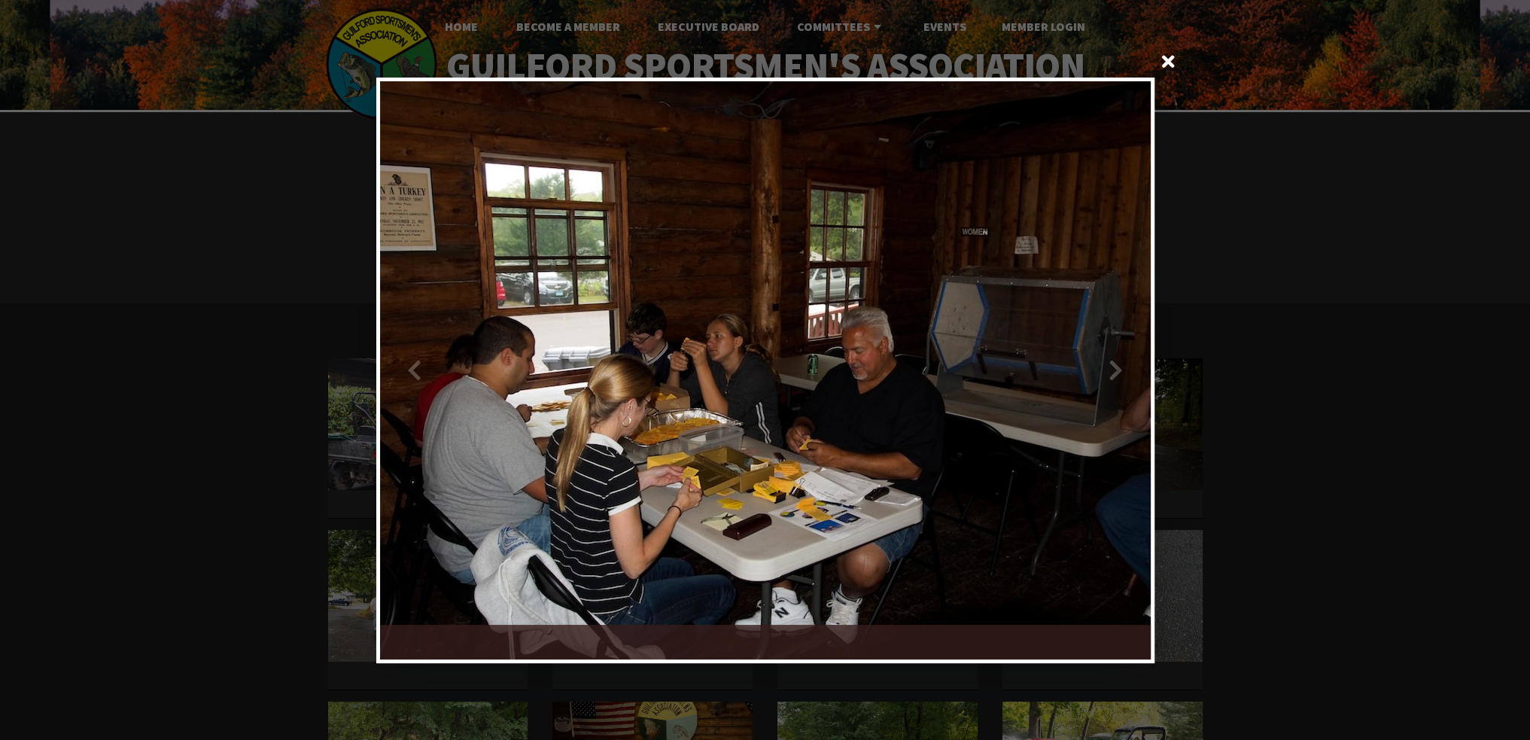
click at [1120, 371] on div at bounding box center [957, 370] width 385 height 578
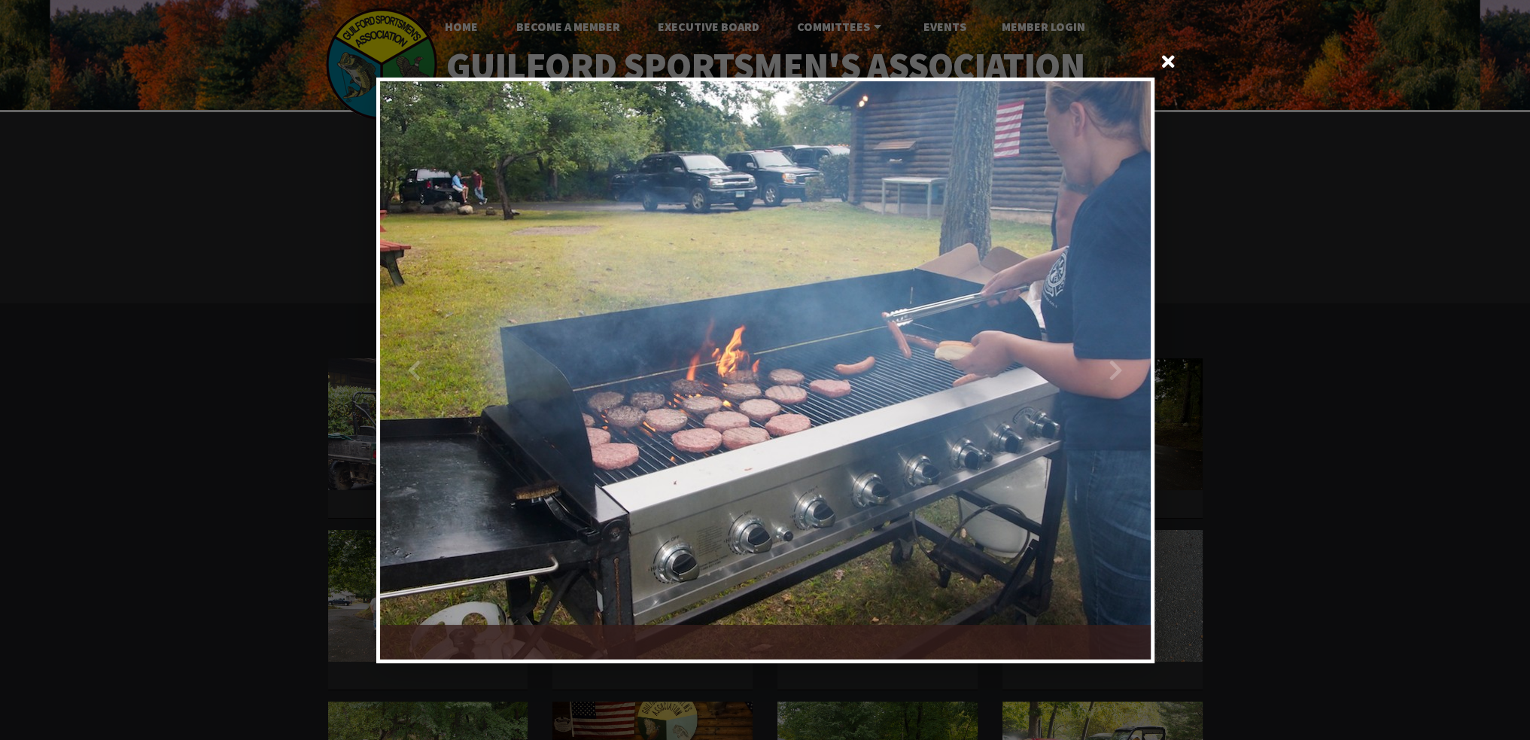
click at [1120, 371] on div at bounding box center [957, 370] width 385 height 578
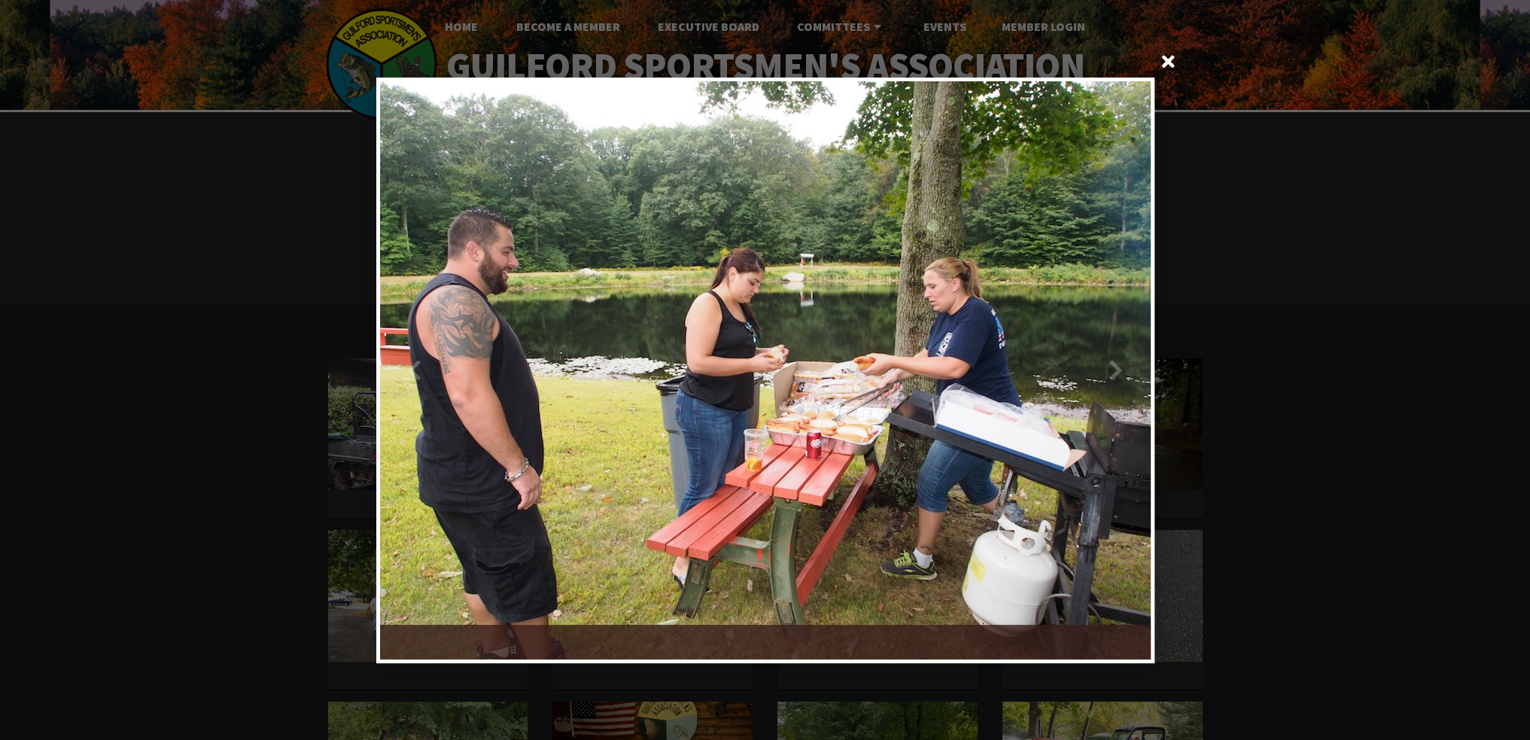
click at [1120, 371] on div at bounding box center [957, 370] width 385 height 578
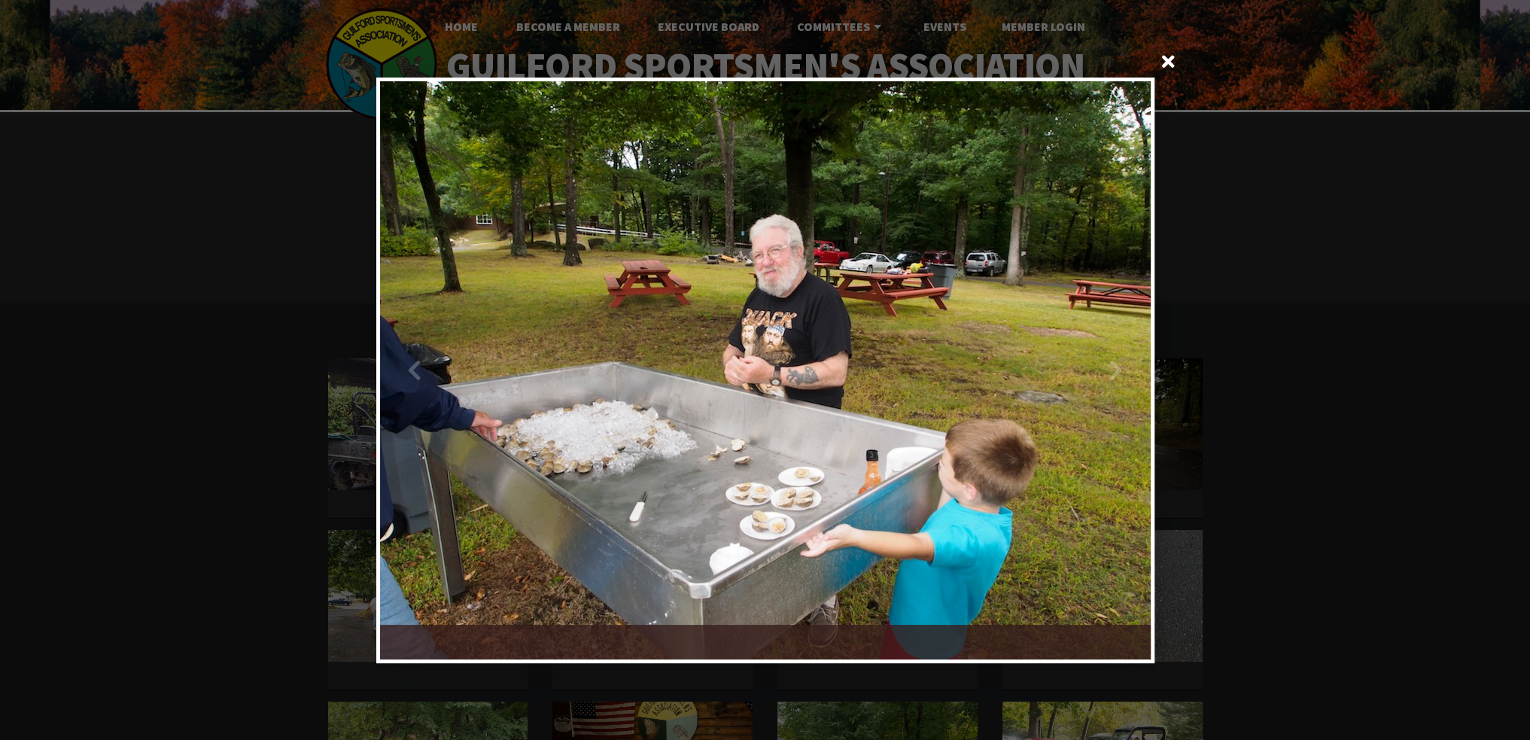
click at [1120, 371] on div at bounding box center [957, 370] width 385 height 578
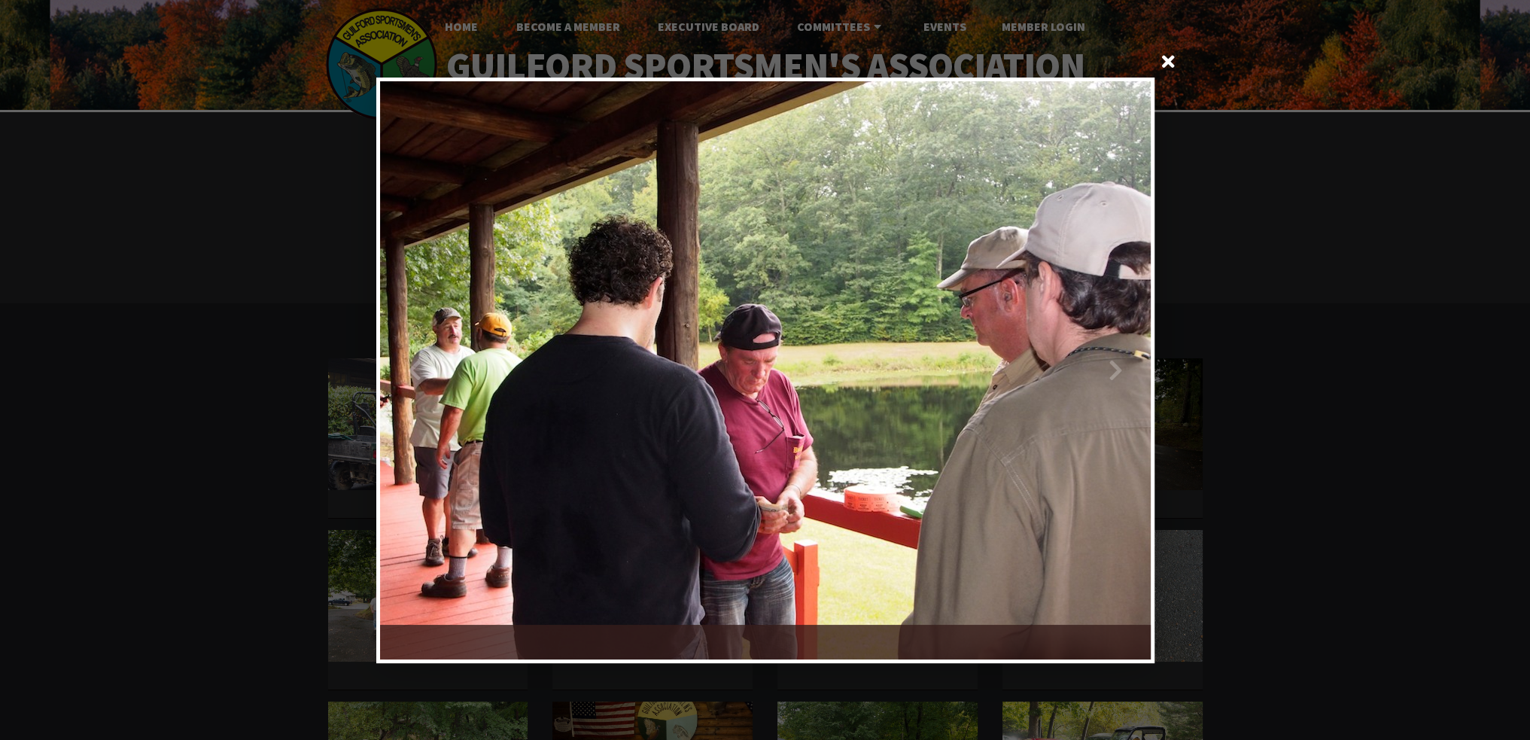
click at [1119, 375] on div at bounding box center [957, 370] width 385 height 578
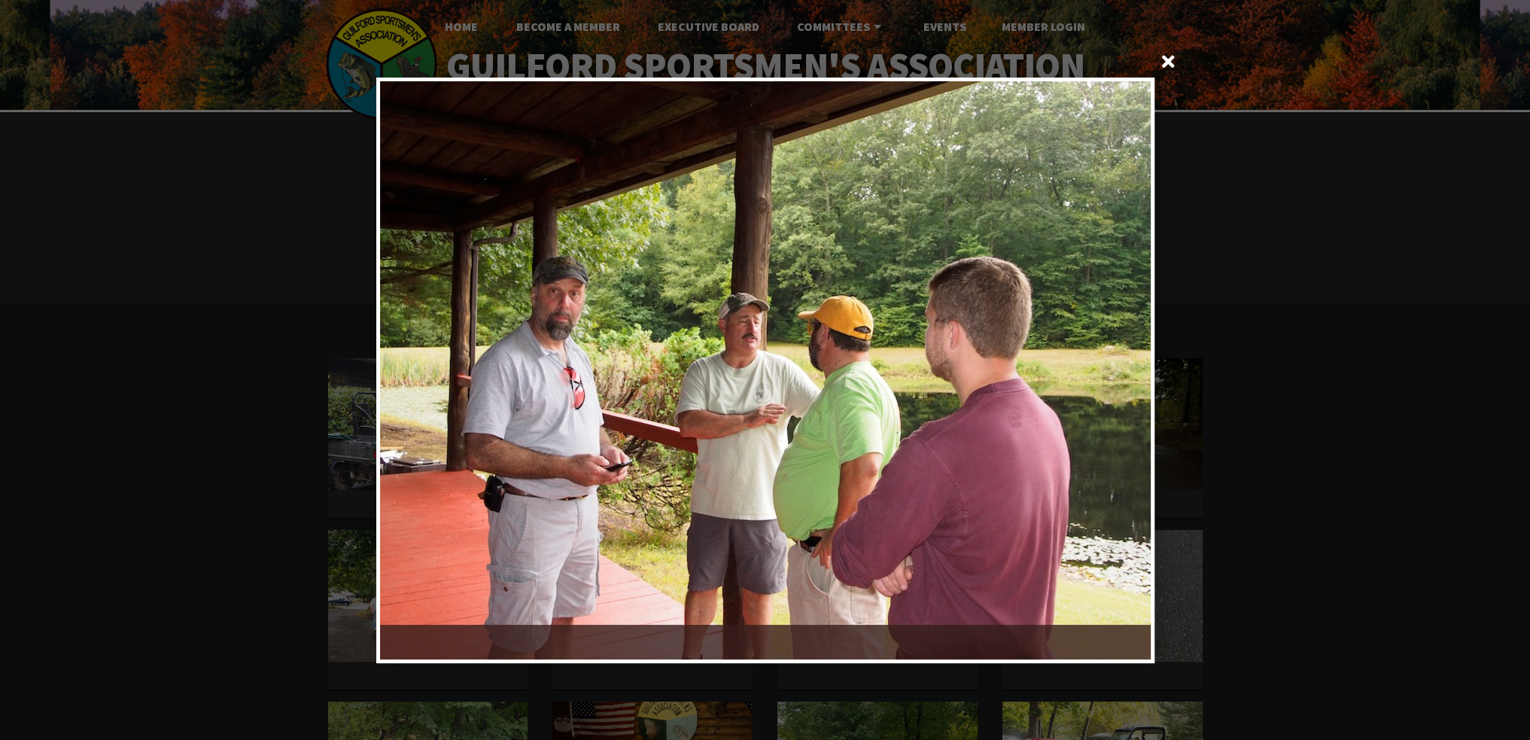
click at [1119, 375] on div at bounding box center [957, 370] width 385 height 578
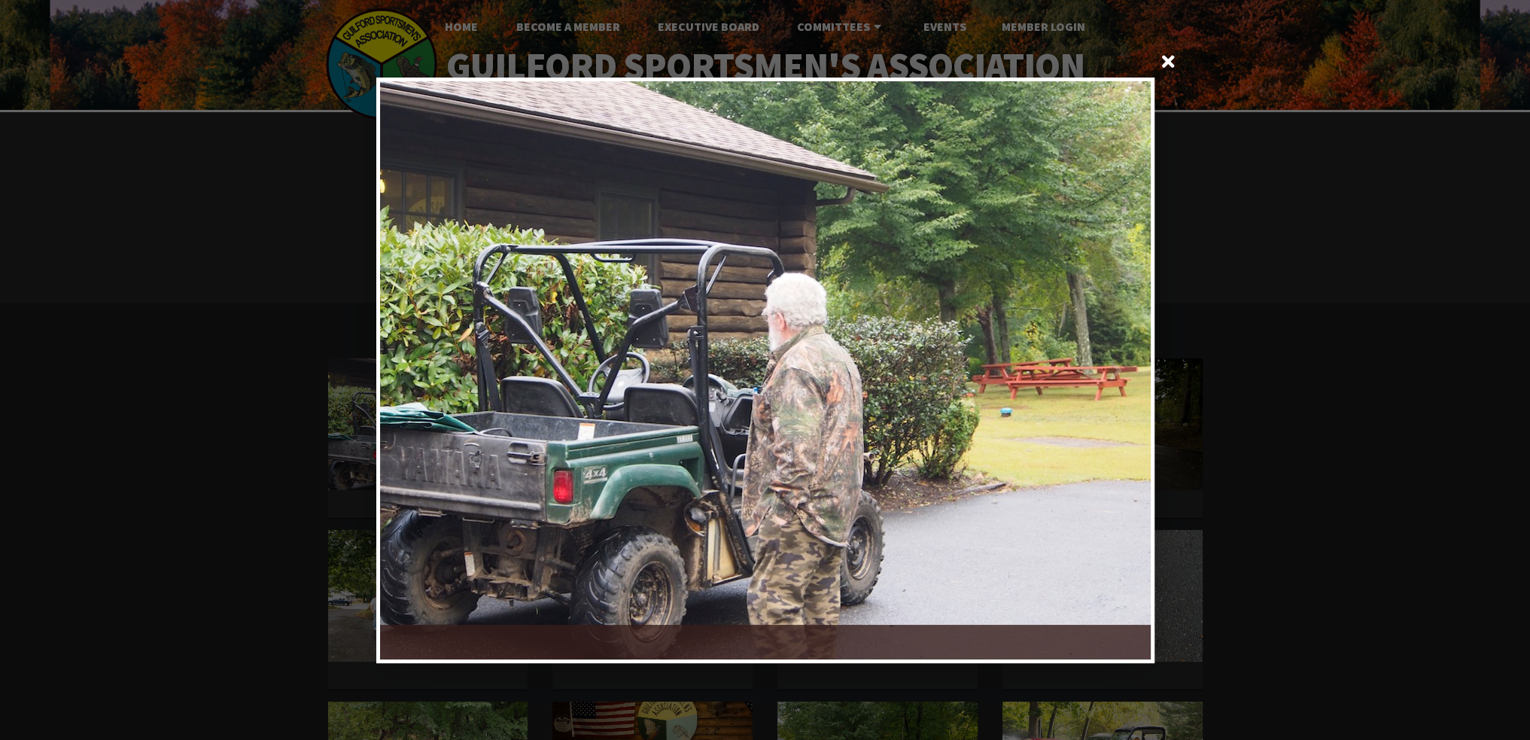
click at [1119, 374] on div at bounding box center [957, 370] width 385 height 578
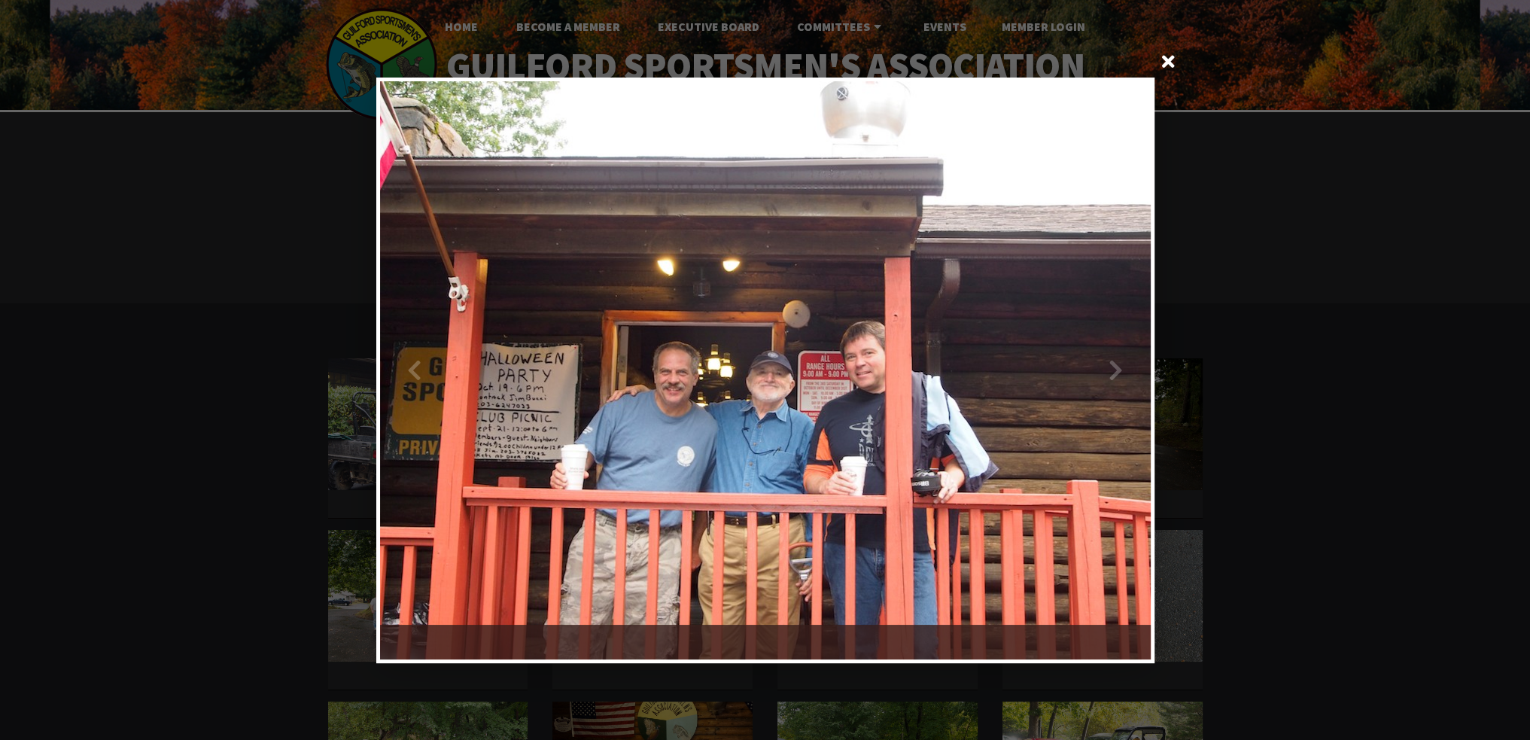
click at [1162, 54] on span at bounding box center [1169, 63] width 36 height 36
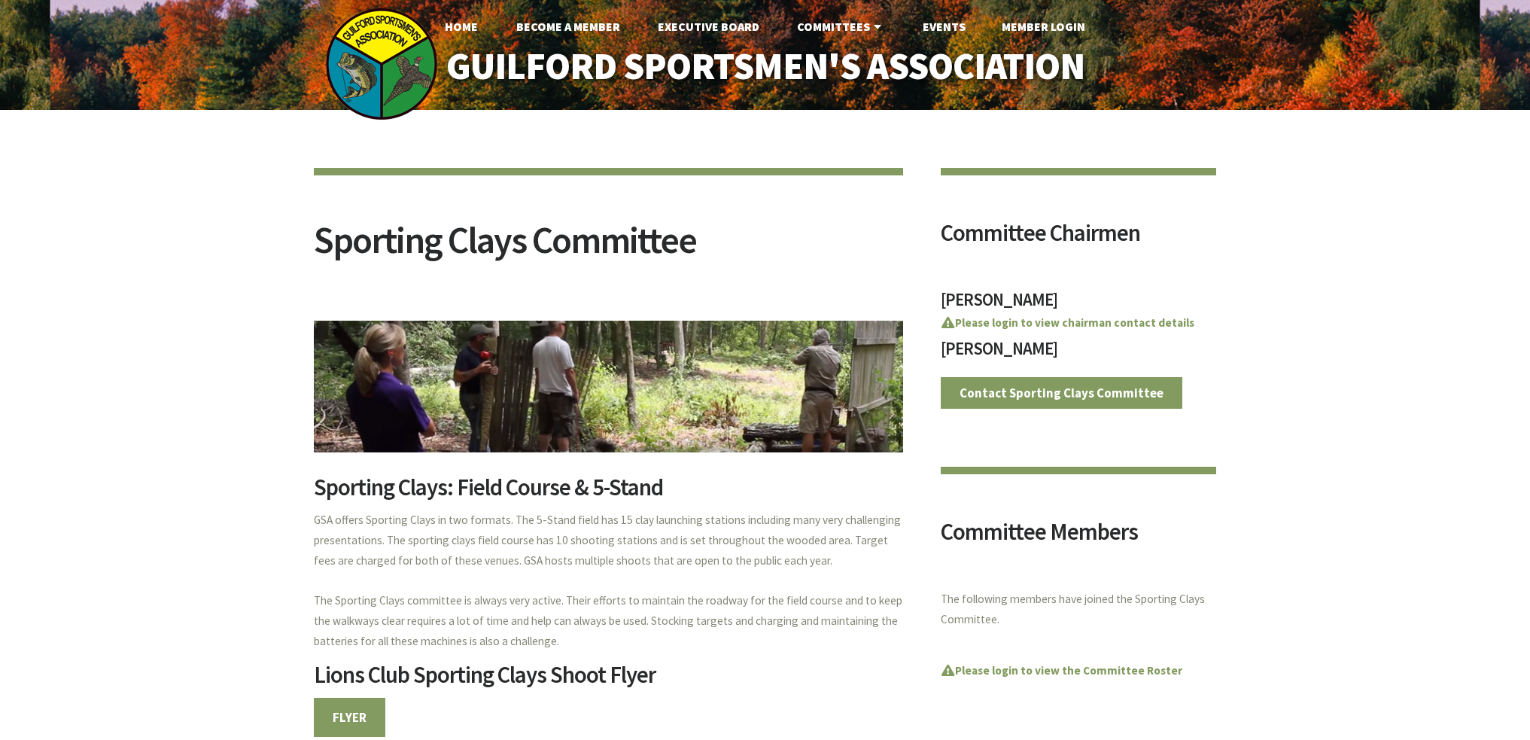
scroll to position [978, 0]
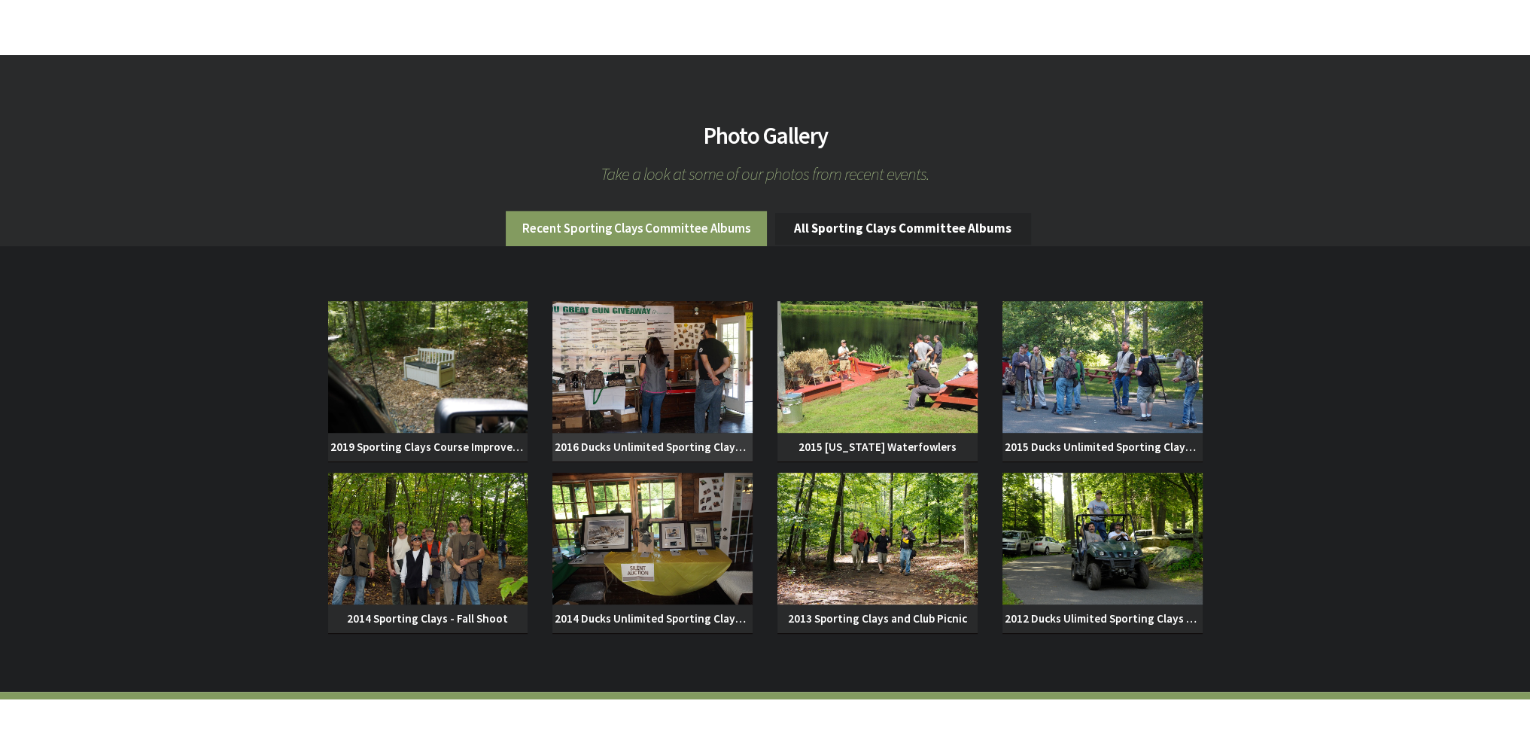
click at [709, 369] on img at bounding box center [652, 367] width 200 height 132
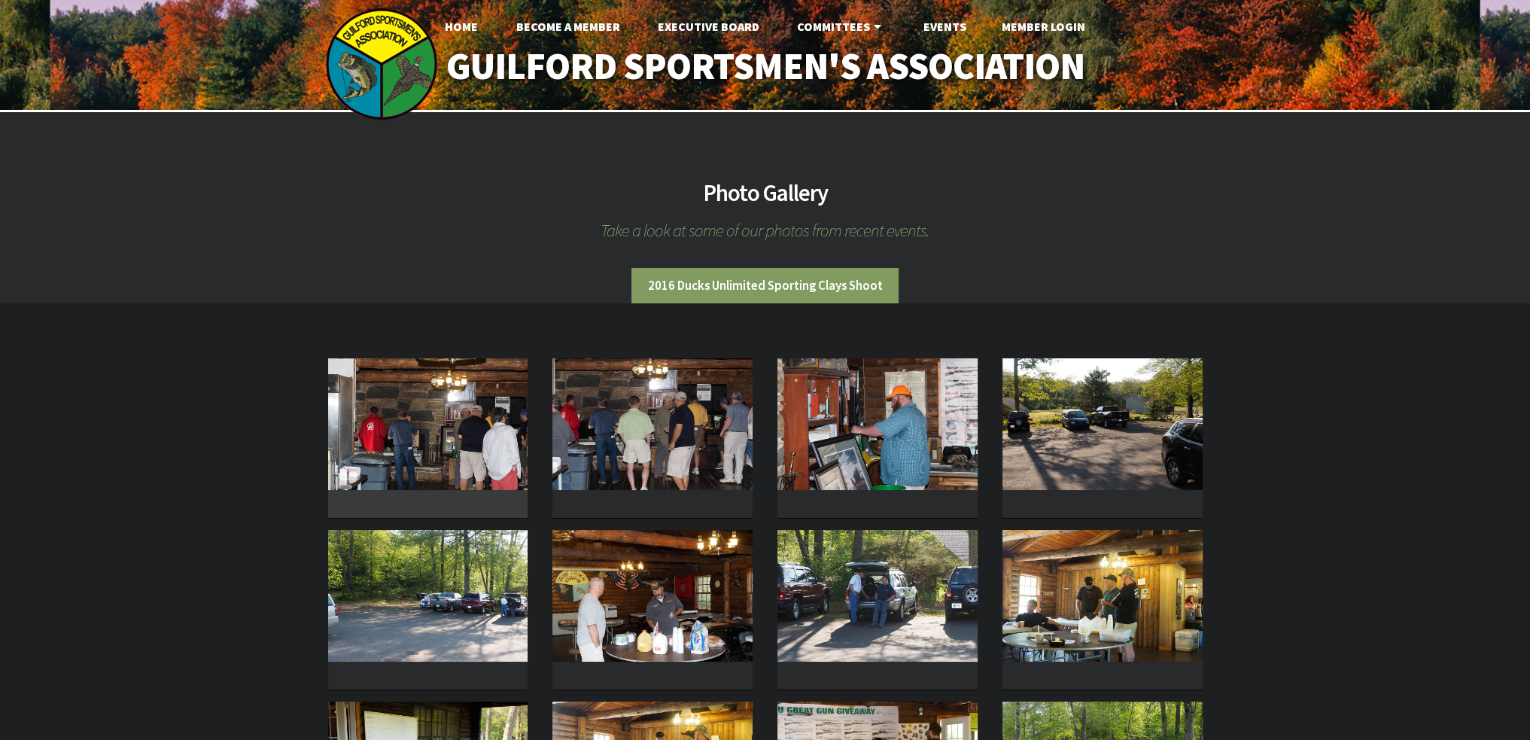
click at [461, 406] on img at bounding box center [428, 424] width 200 height 132
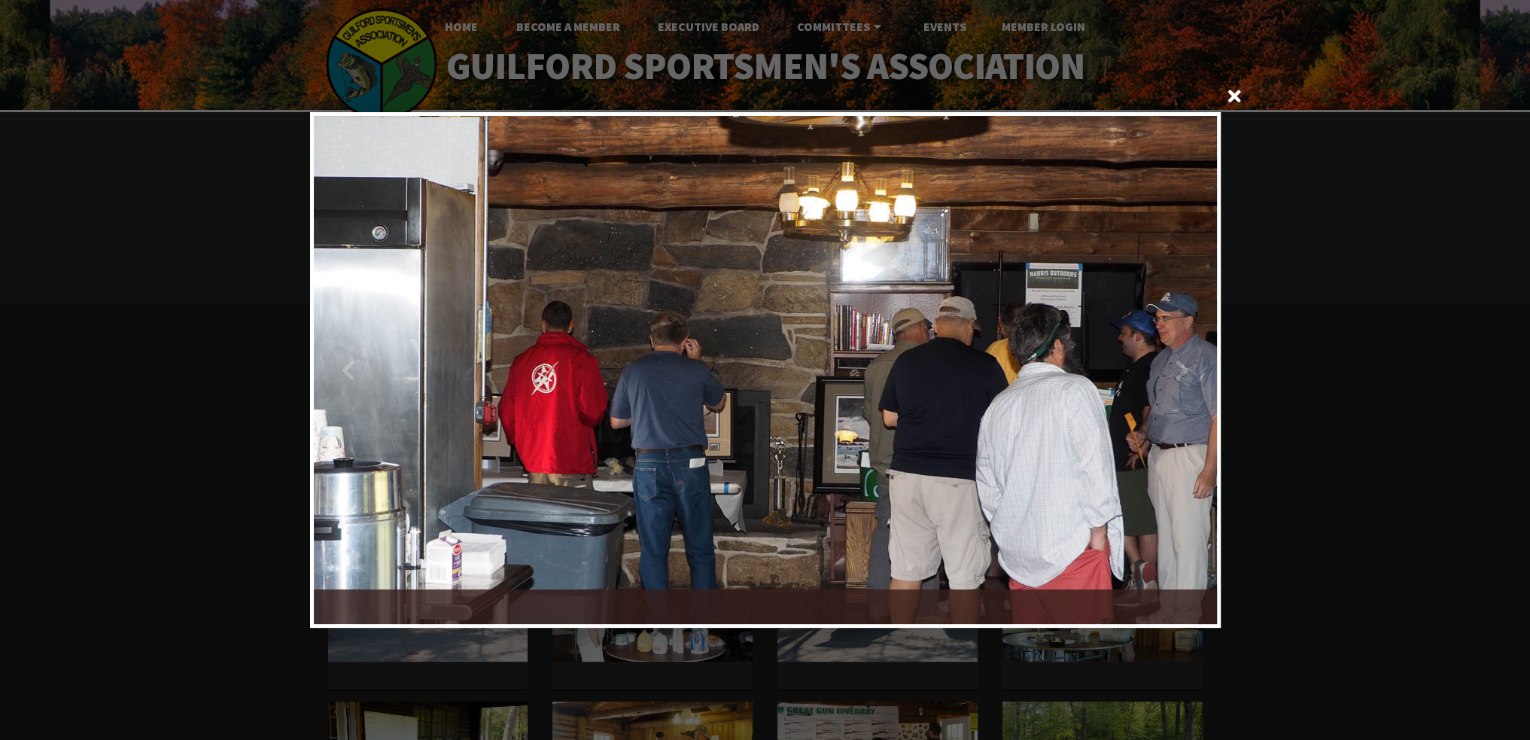
click at [1183, 366] on div at bounding box center [991, 370] width 452 height 508
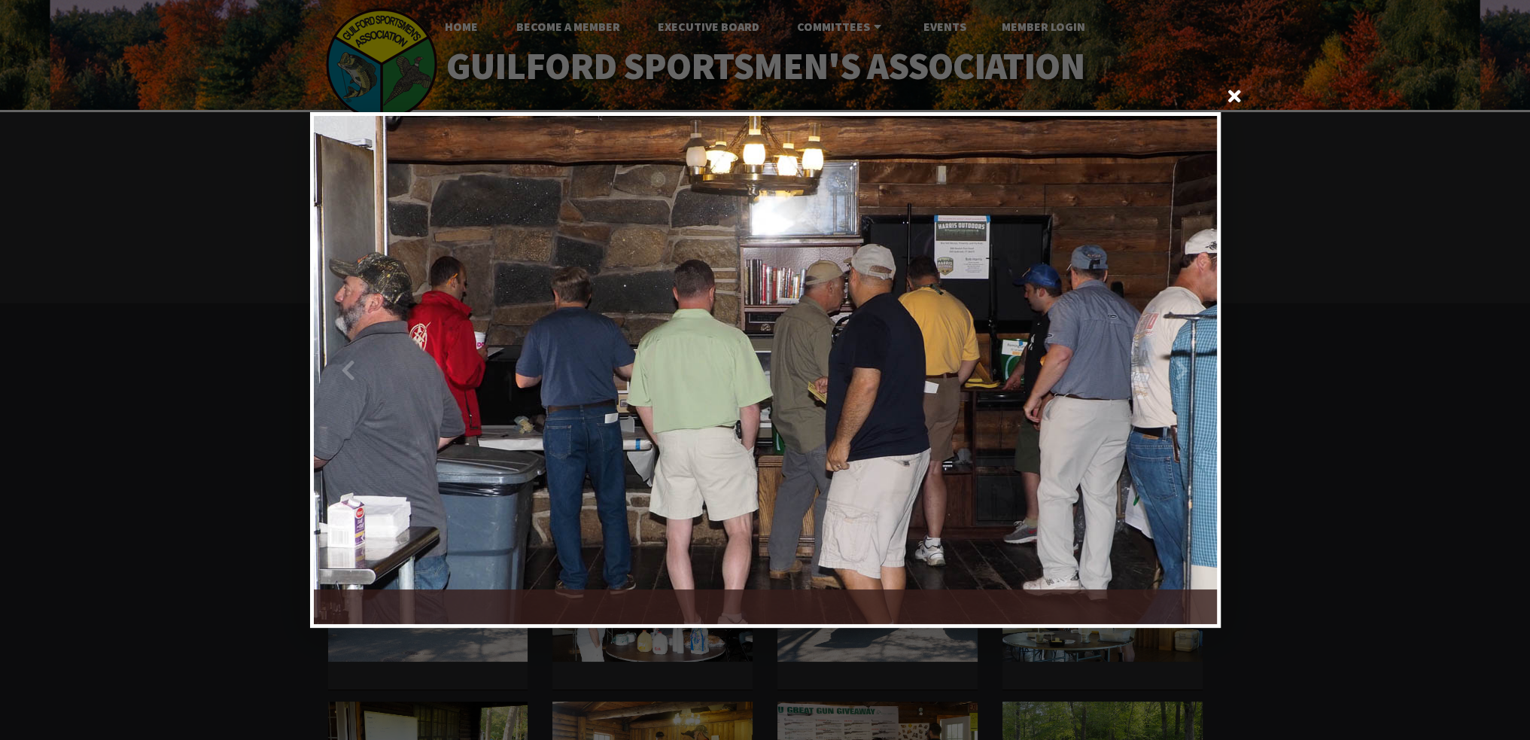
click at [1183, 369] on div at bounding box center [991, 370] width 452 height 508
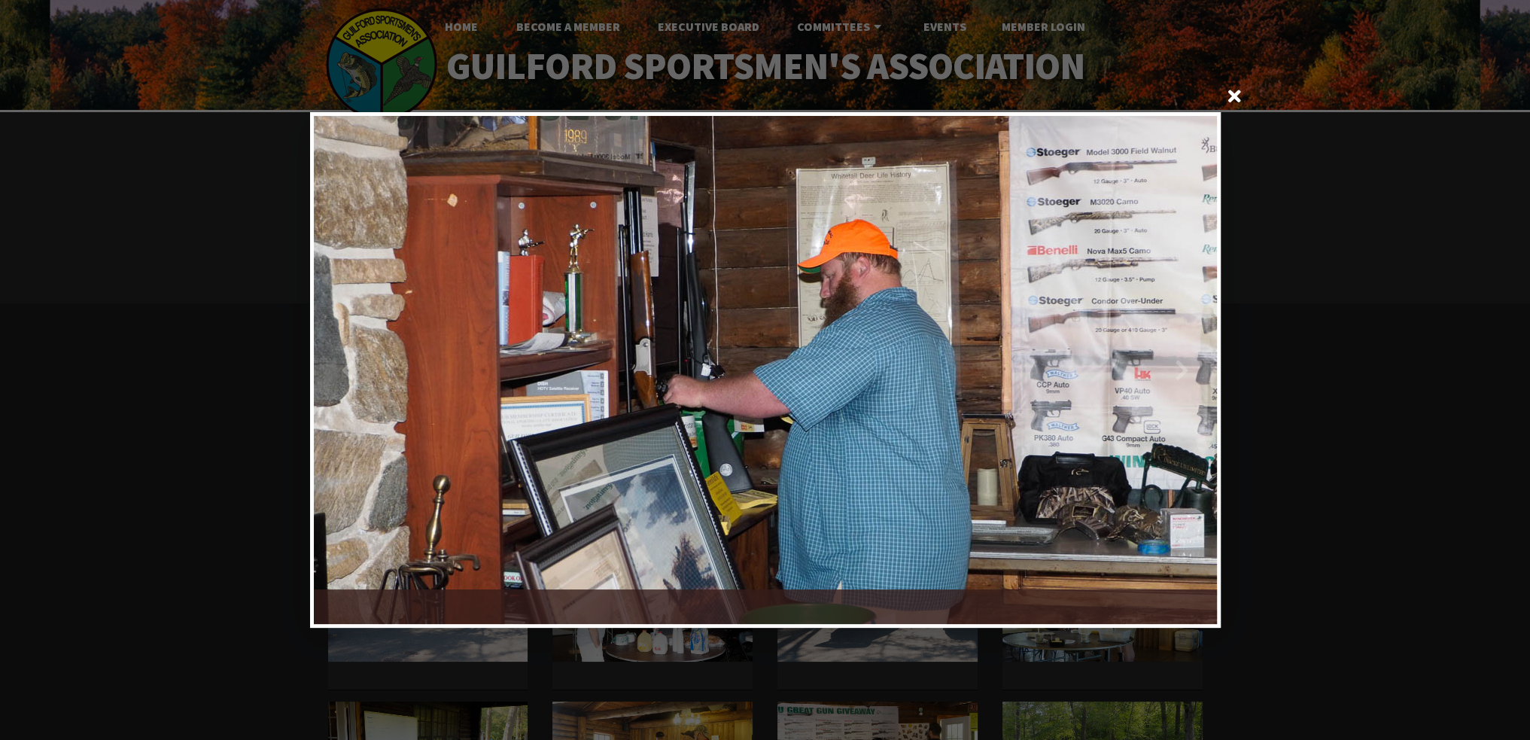
click at [1183, 368] on div at bounding box center [991, 370] width 452 height 508
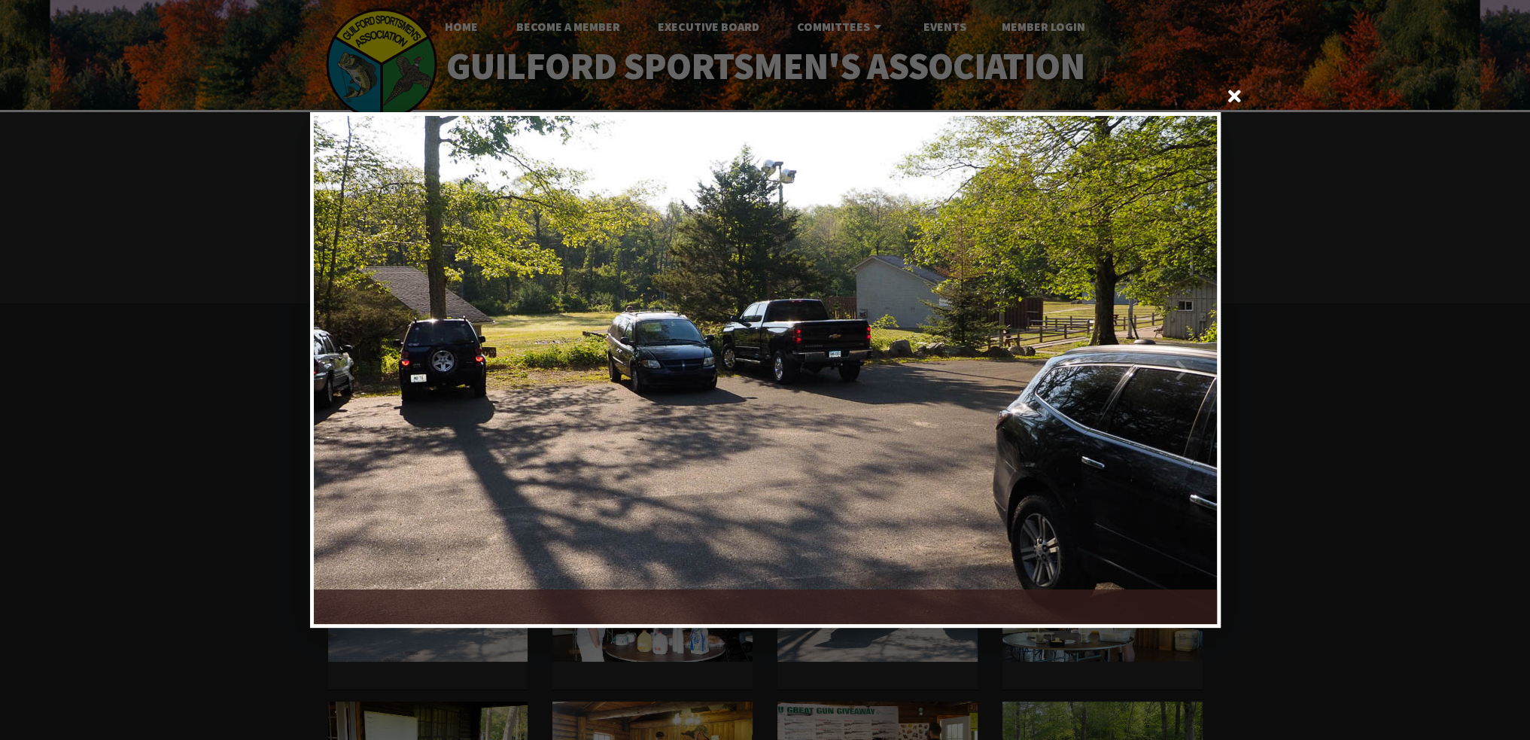
click at [1183, 365] on div at bounding box center [991, 370] width 452 height 508
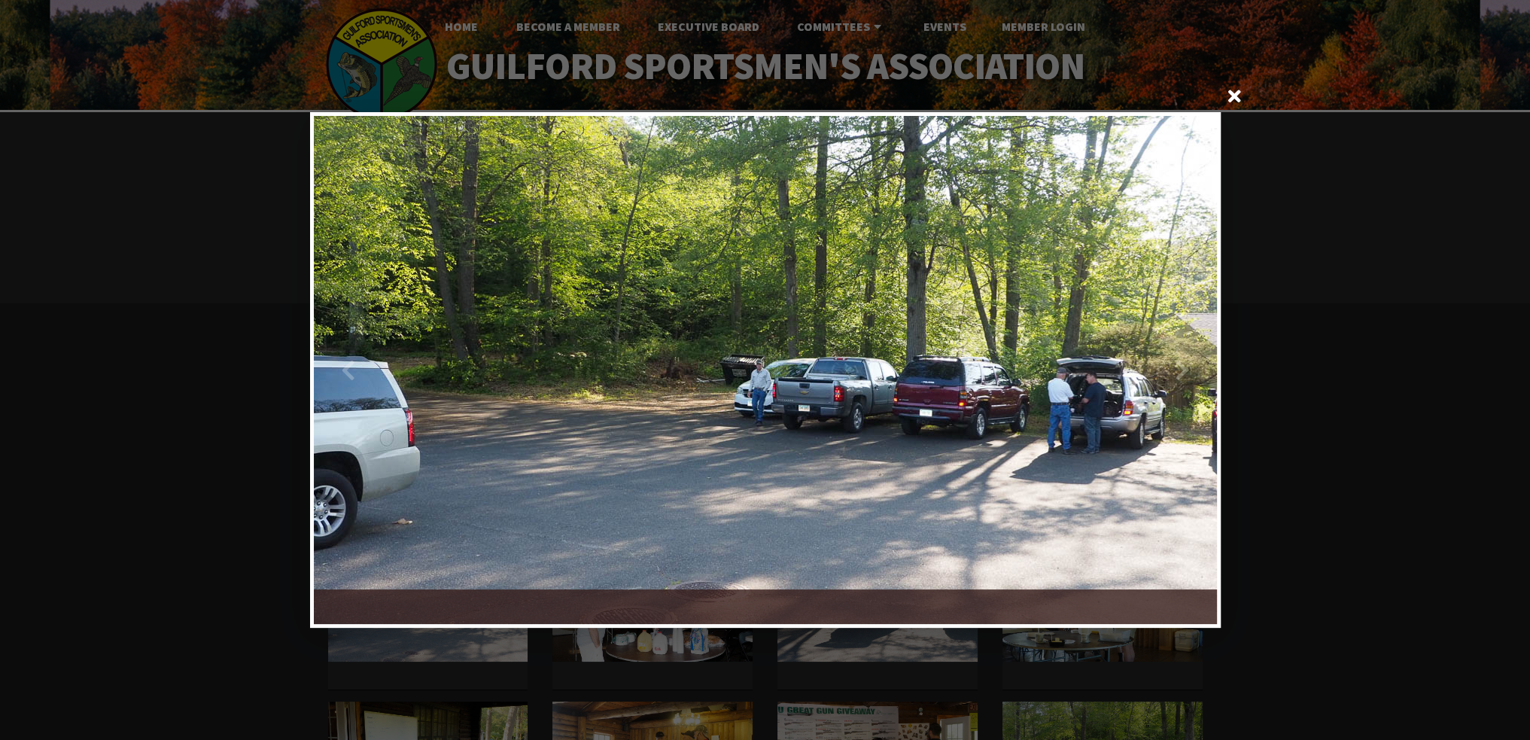
click at [1183, 370] on div at bounding box center [991, 370] width 452 height 508
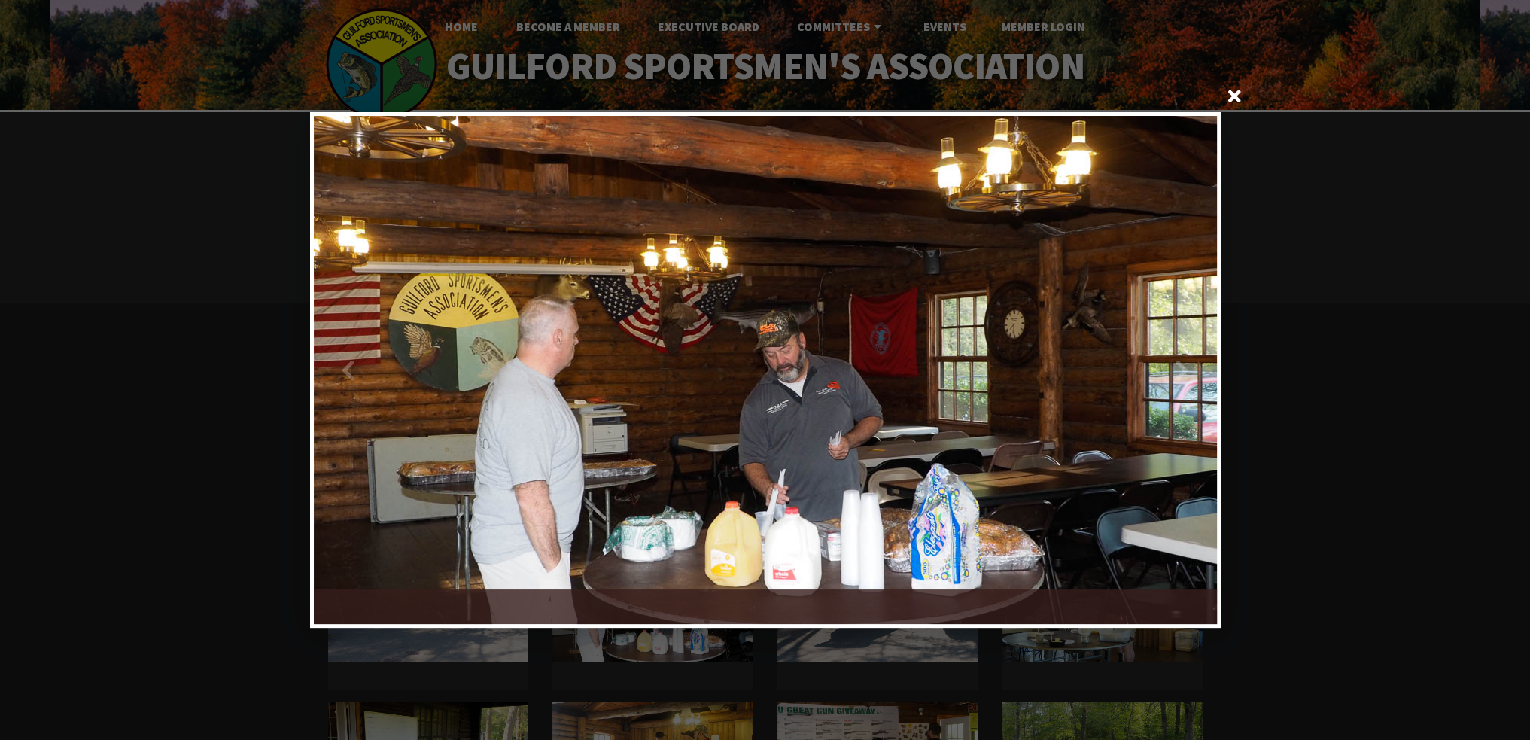
click at [1183, 369] on div at bounding box center [991, 370] width 452 height 508
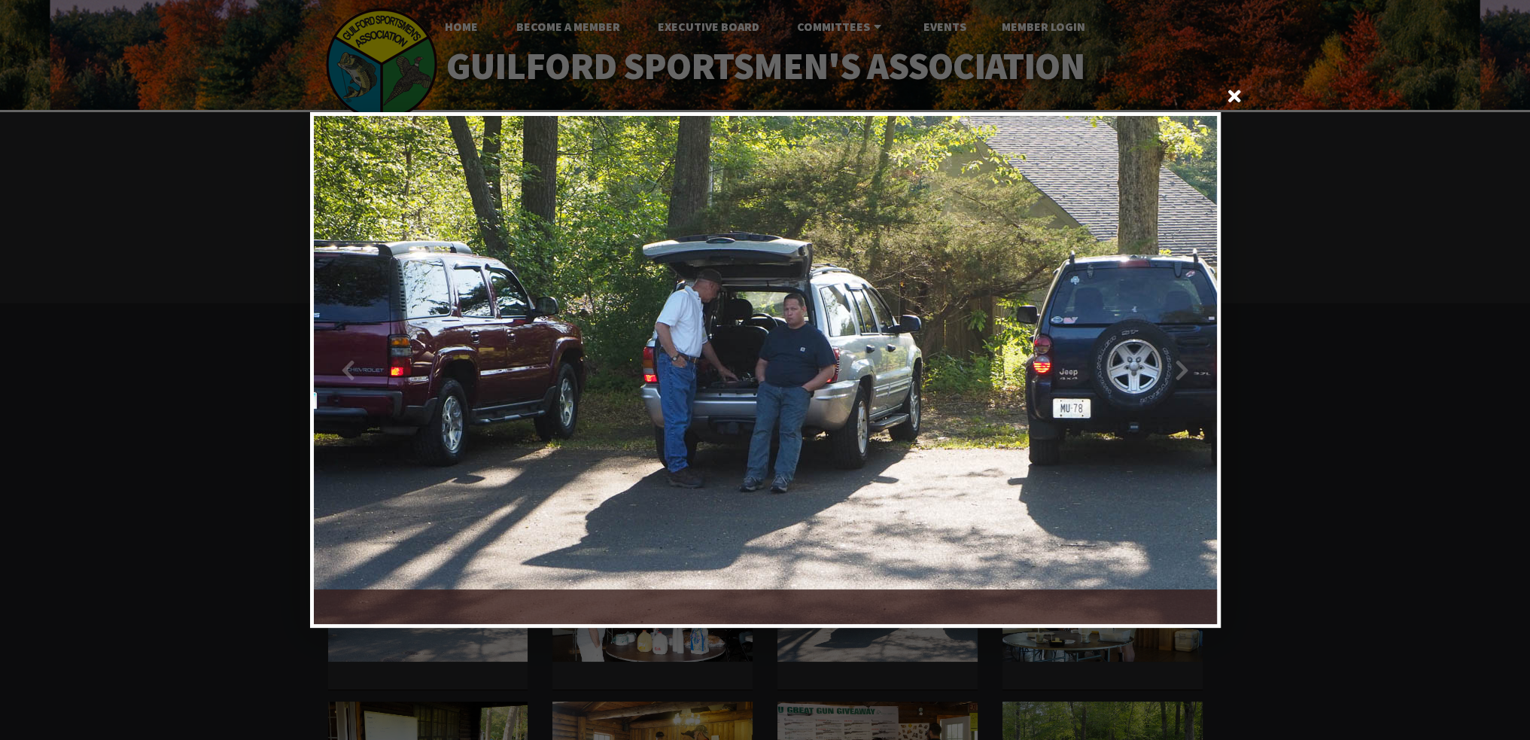
click at [1183, 369] on div at bounding box center [991, 370] width 452 height 508
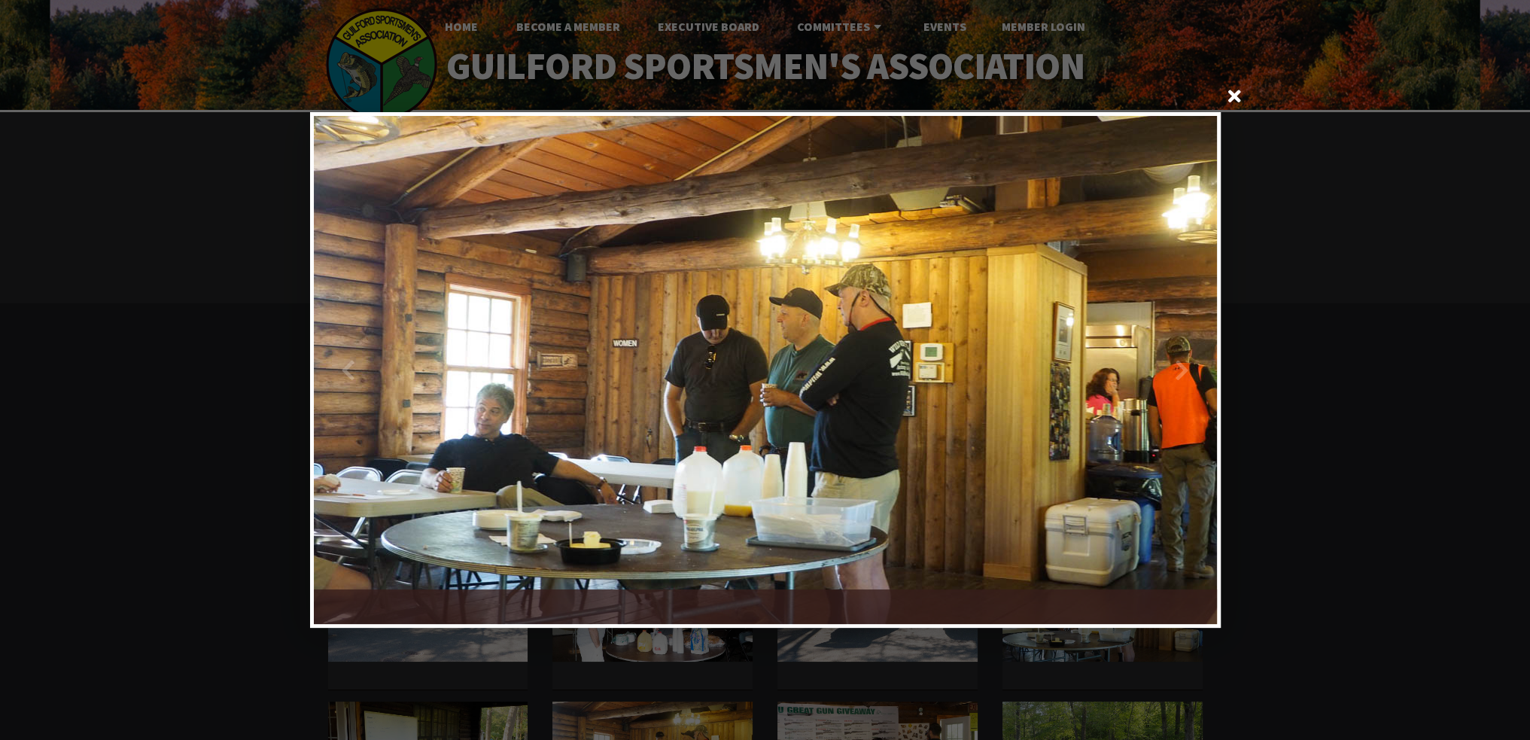
click at [1184, 371] on div at bounding box center [991, 370] width 452 height 508
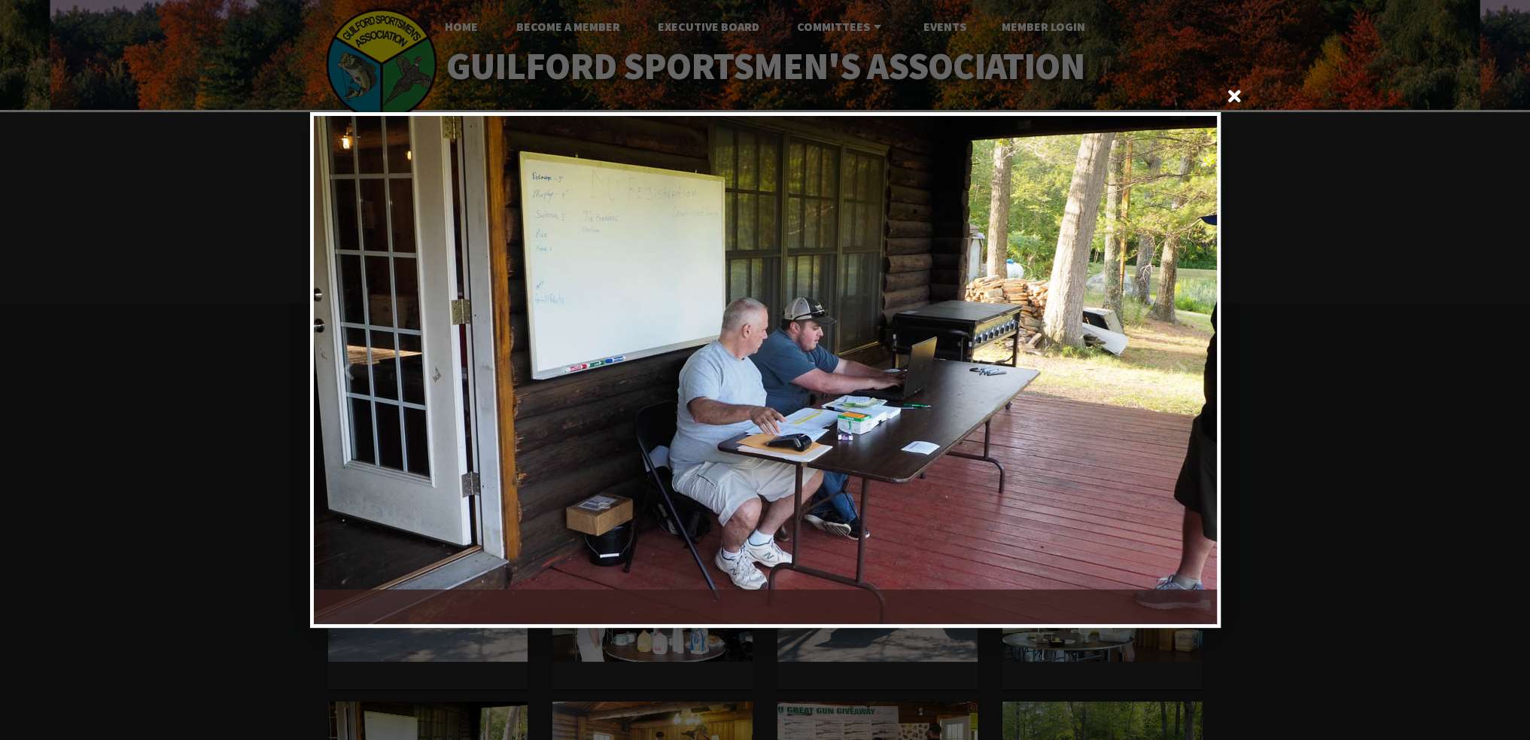
click at [1184, 369] on div at bounding box center [991, 370] width 452 height 508
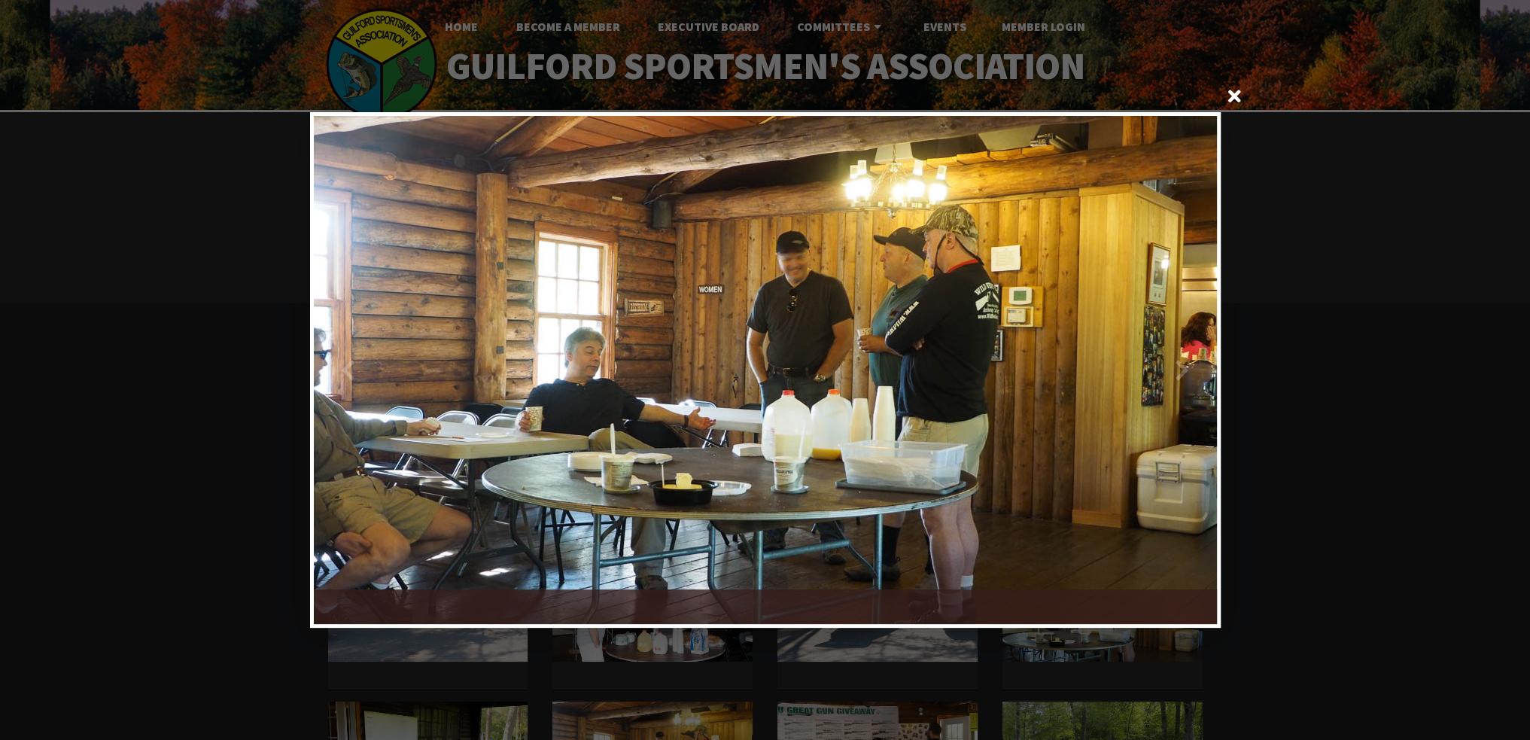
click at [1184, 369] on div at bounding box center [991, 370] width 452 height 508
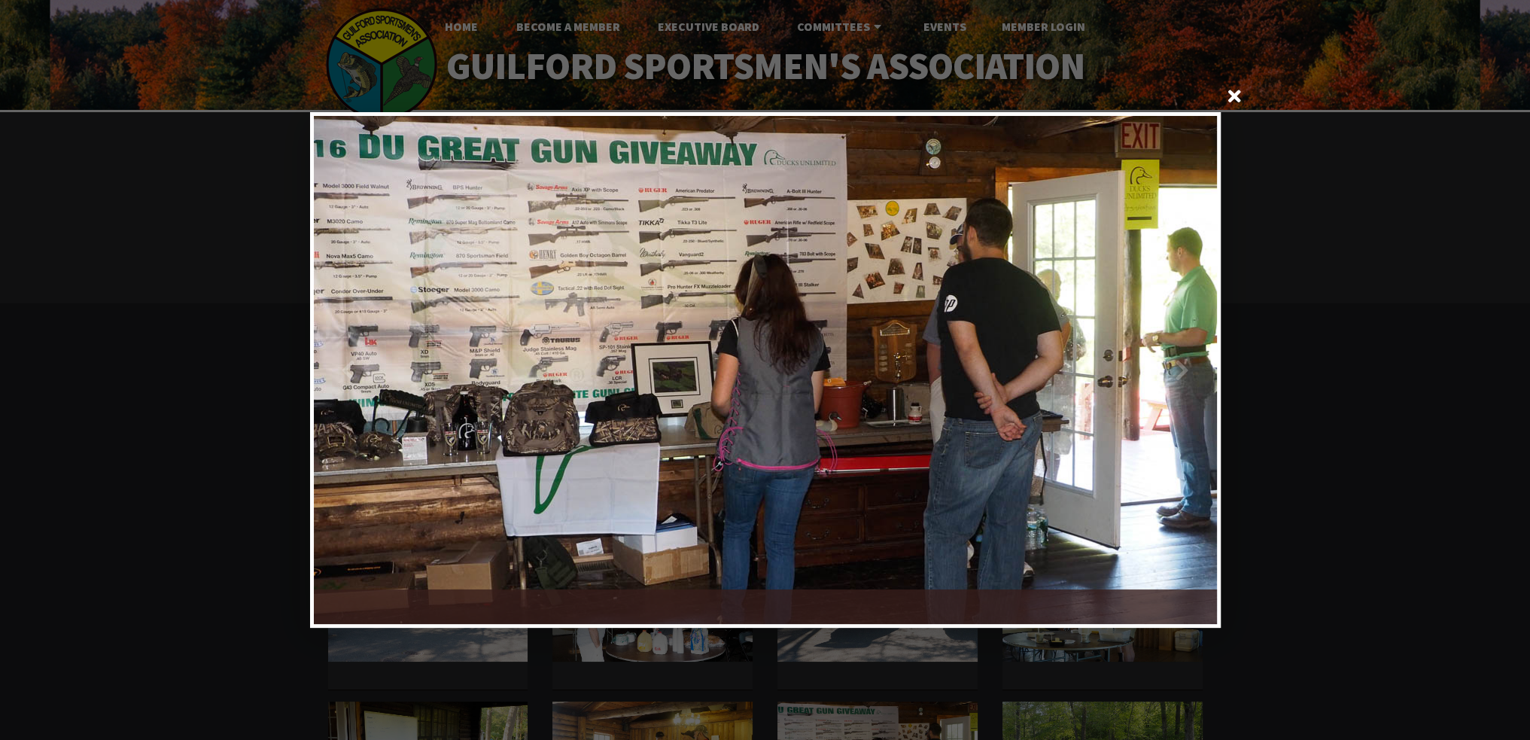
click at [1184, 369] on div at bounding box center [991, 370] width 452 height 508
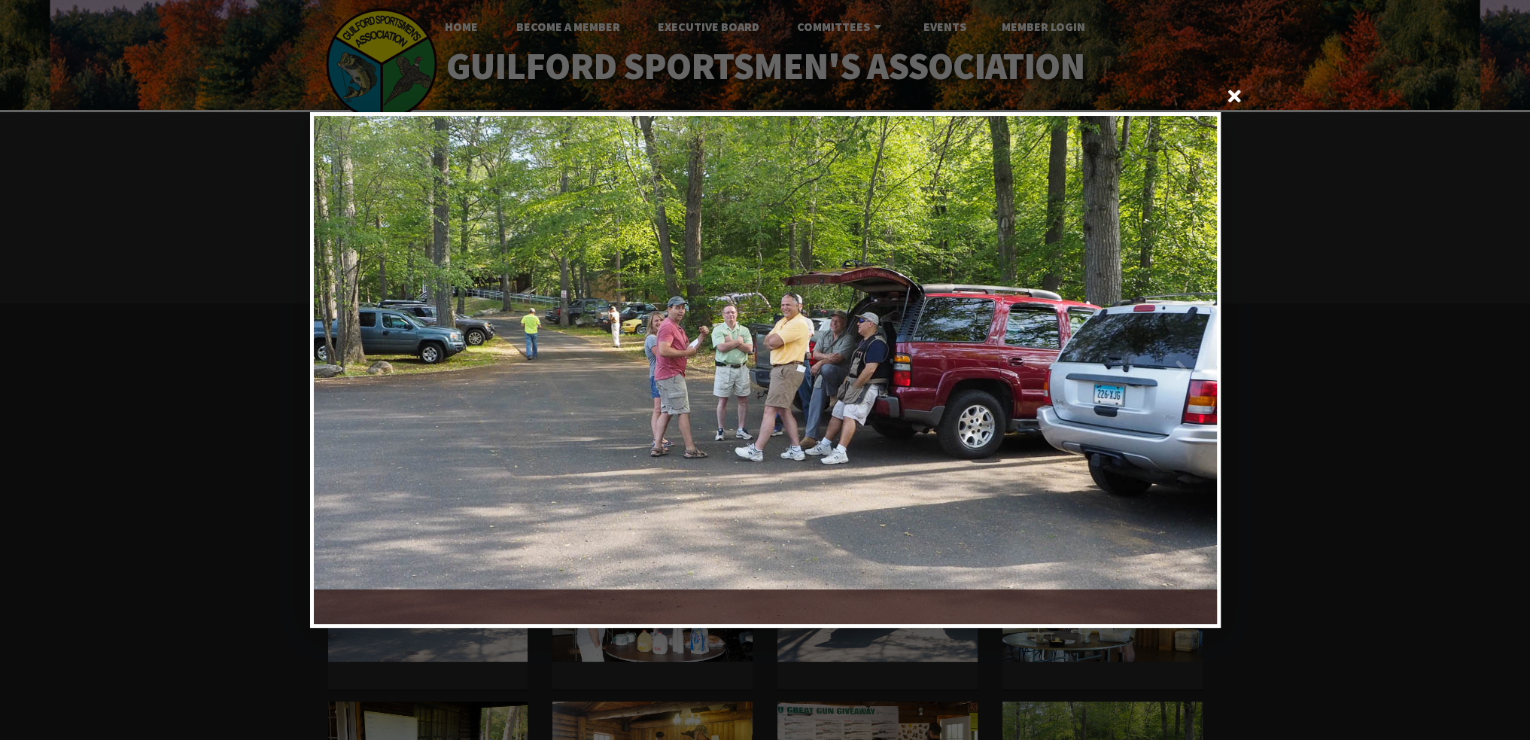
click at [1183, 370] on div at bounding box center [991, 370] width 452 height 508
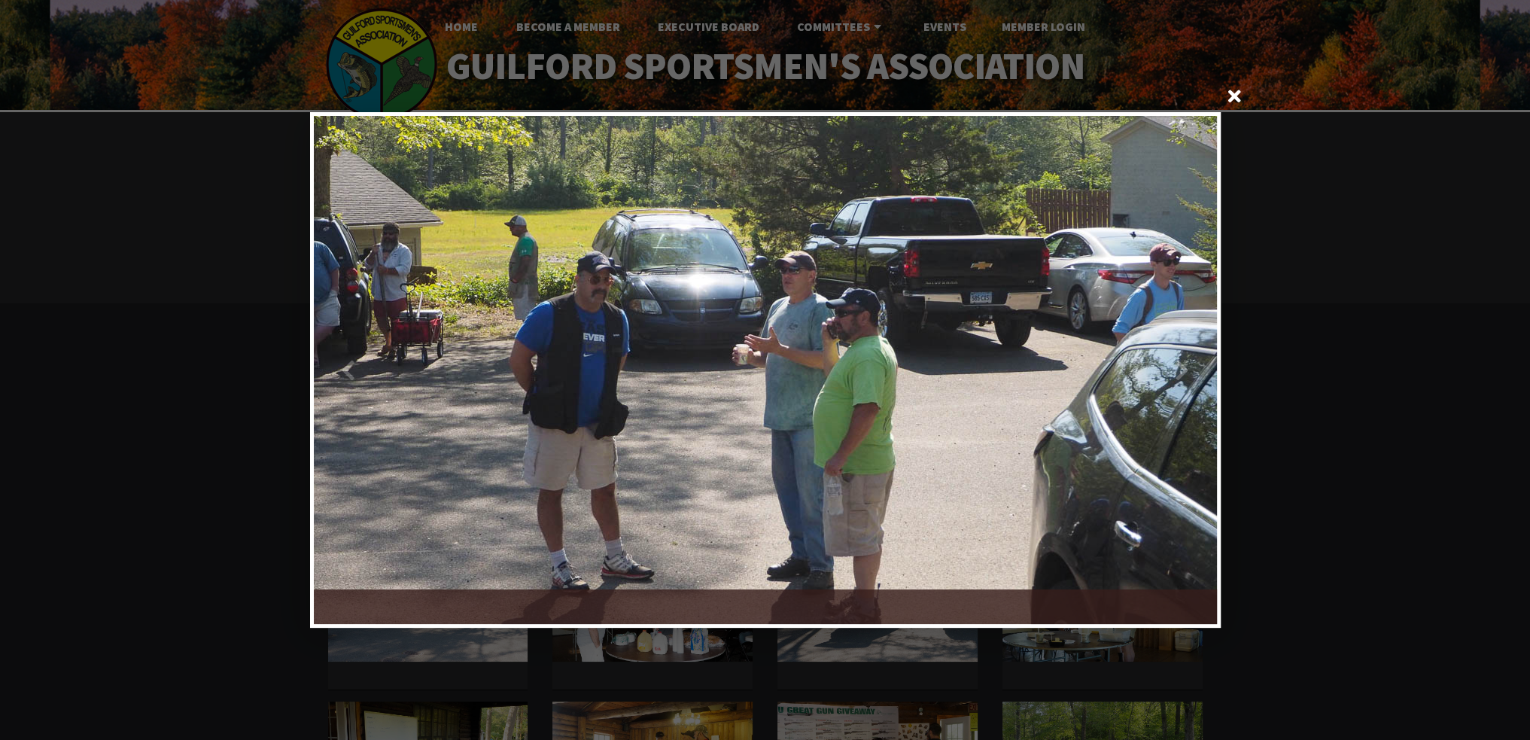
click at [1183, 369] on div at bounding box center [991, 370] width 452 height 508
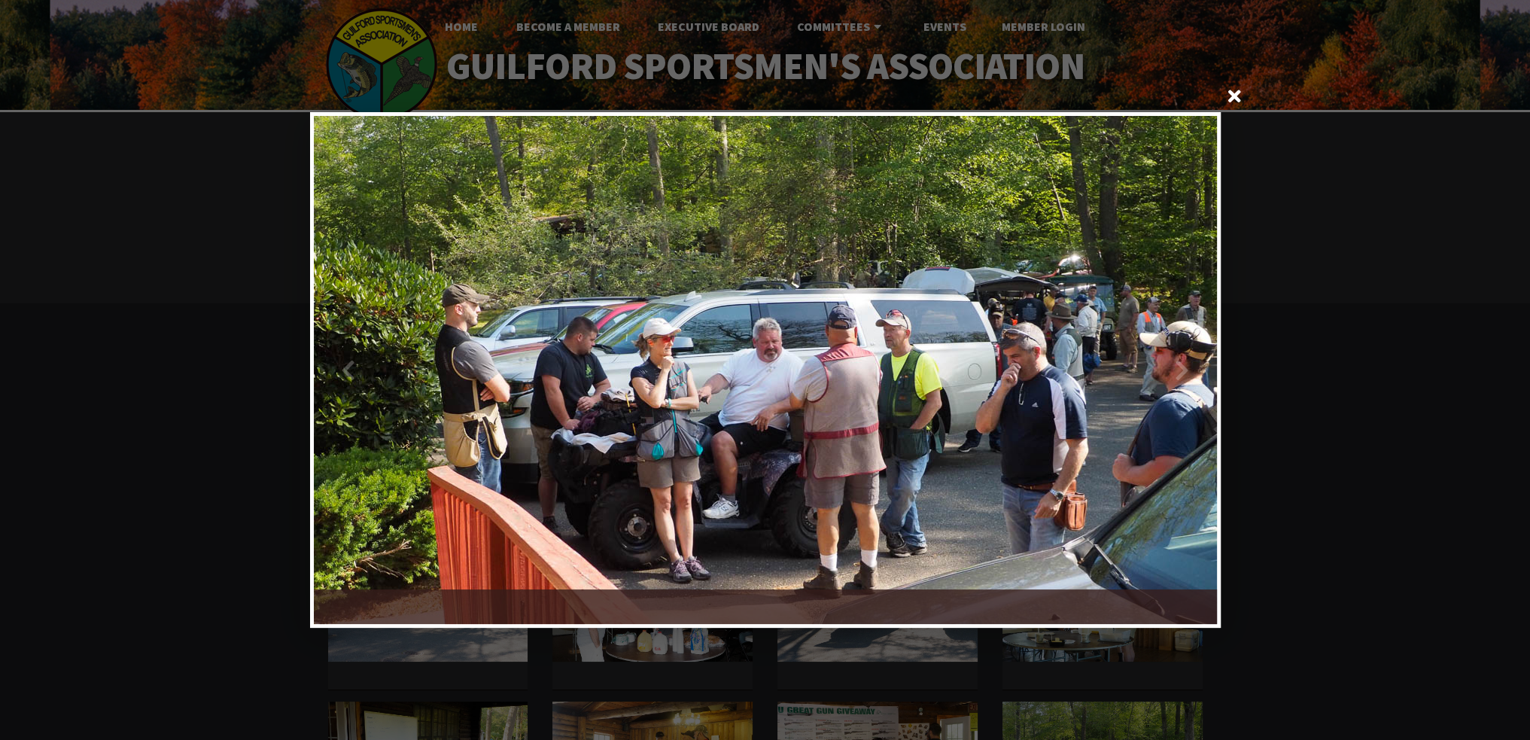
click at [1183, 374] on div at bounding box center [991, 370] width 452 height 508
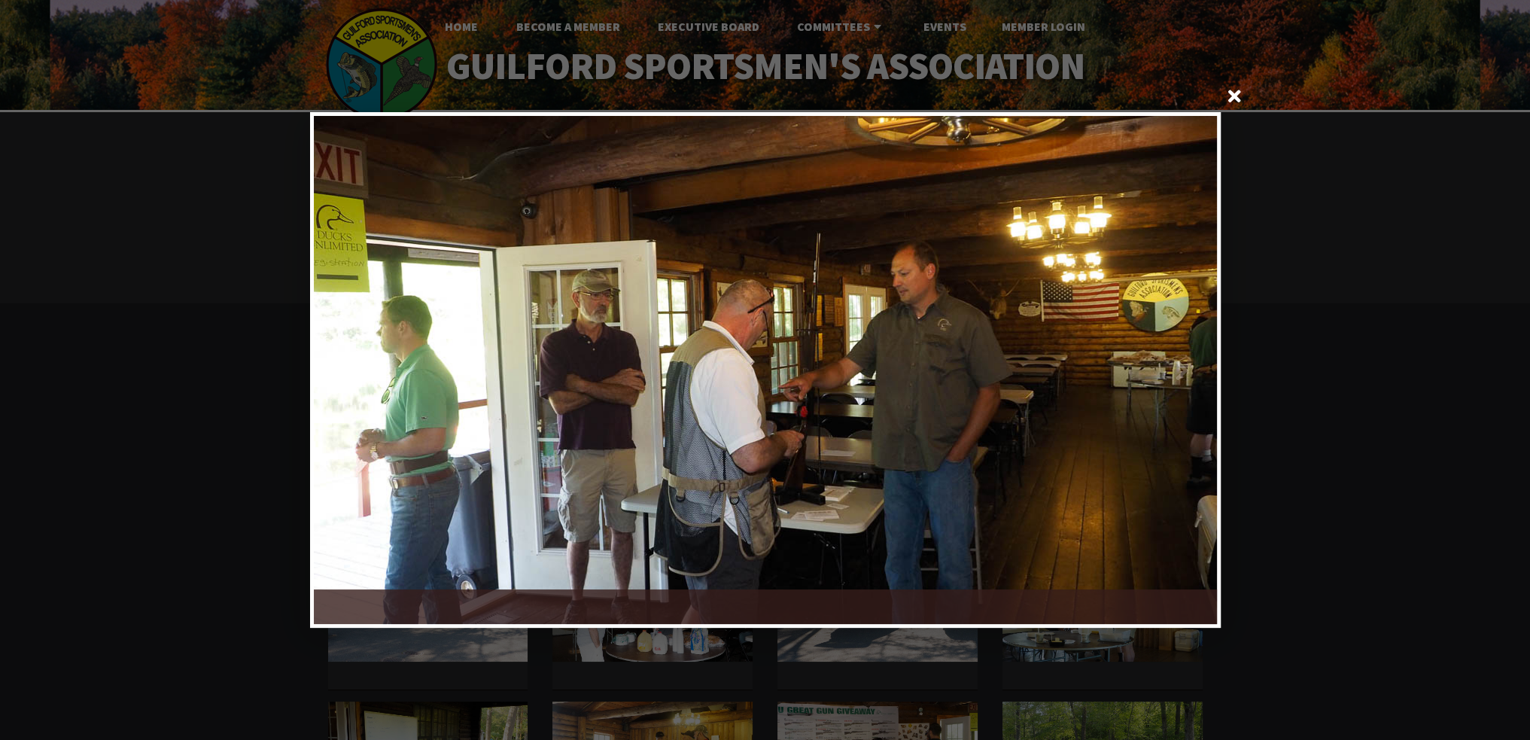
click at [1183, 374] on div at bounding box center [991, 370] width 452 height 508
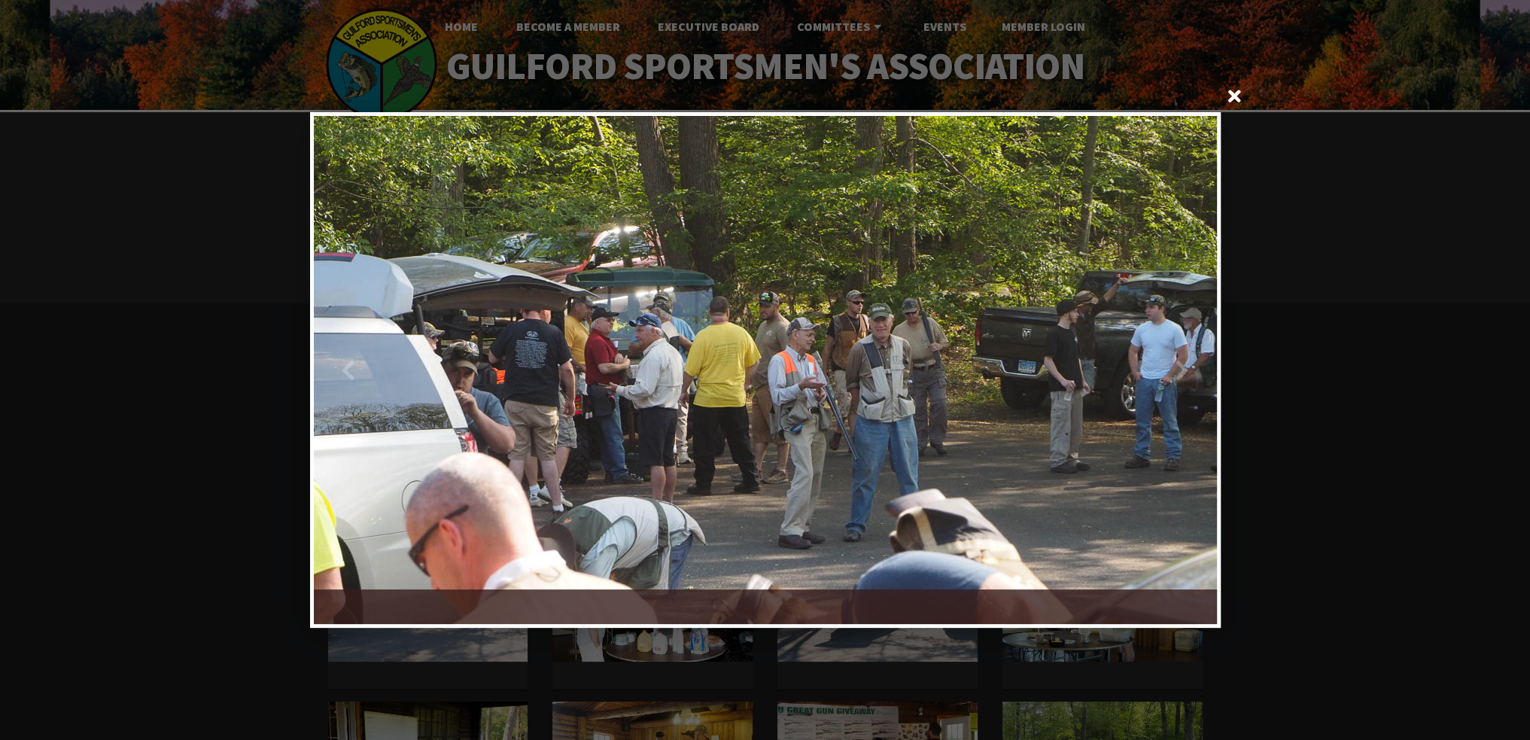
click at [1183, 374] on div at bounding box center [991, 370] width 452 height 508
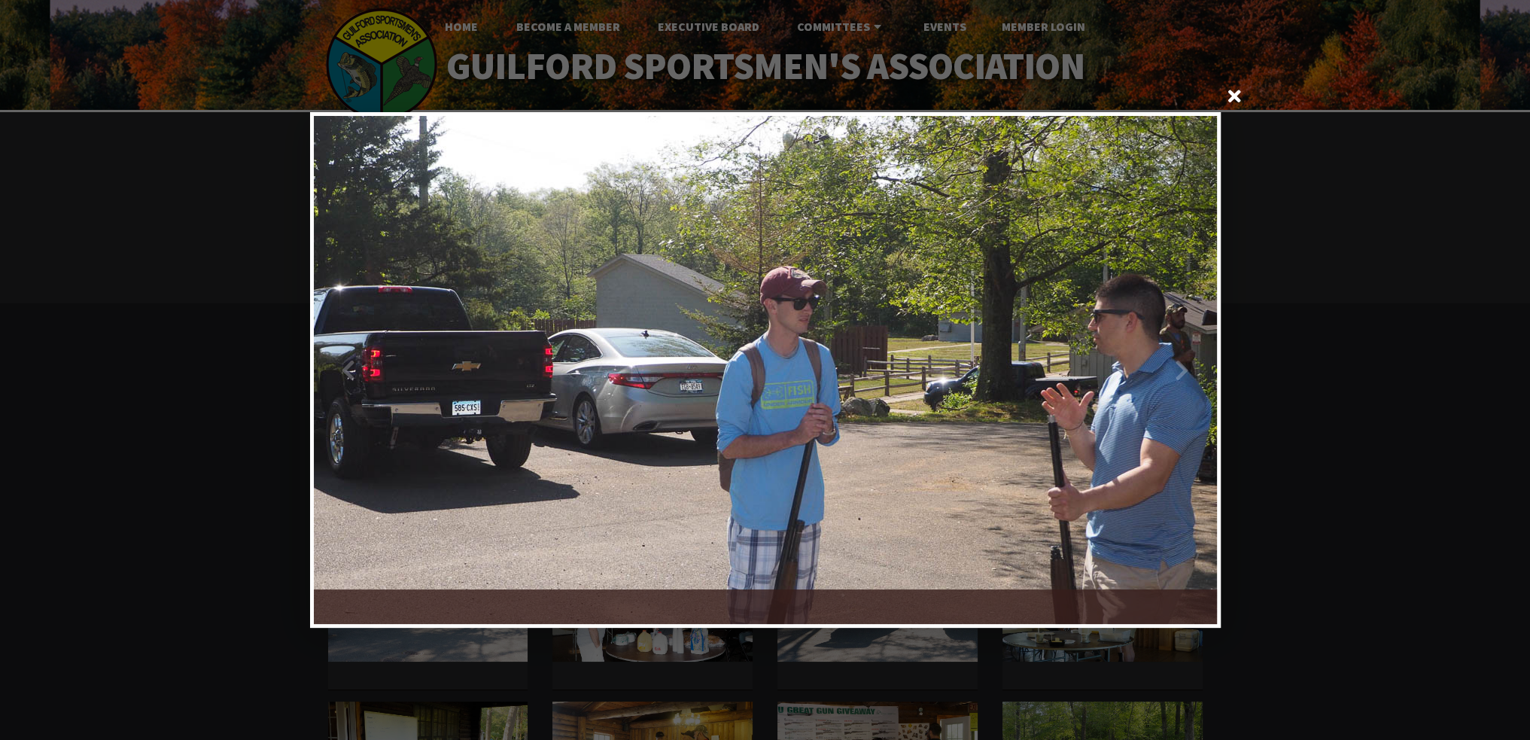
click at [1183, 374] on div at bounding box center [991, 370] width 452 height 508
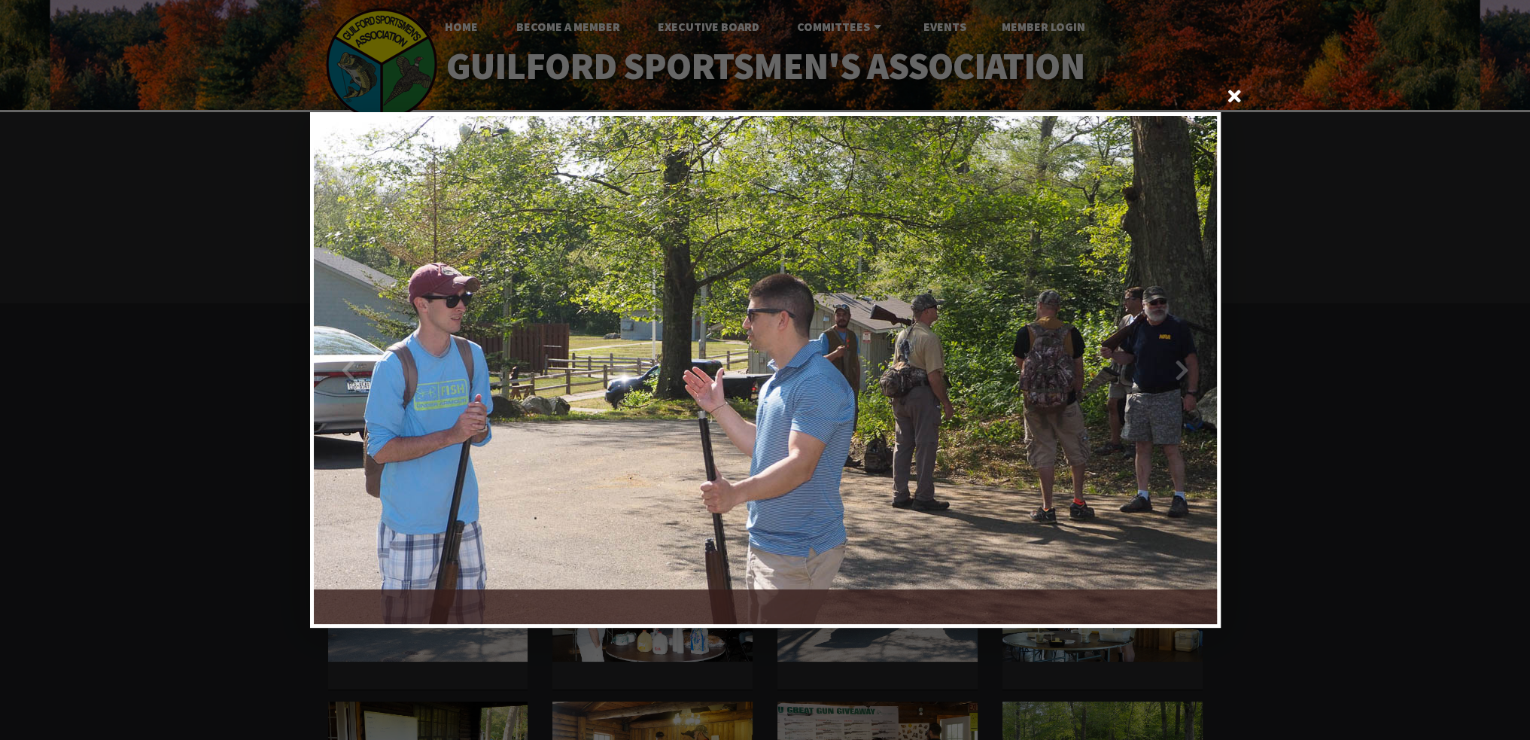
click at [1183, 374] on div at bounding box center [991, 370] width 452 height 508
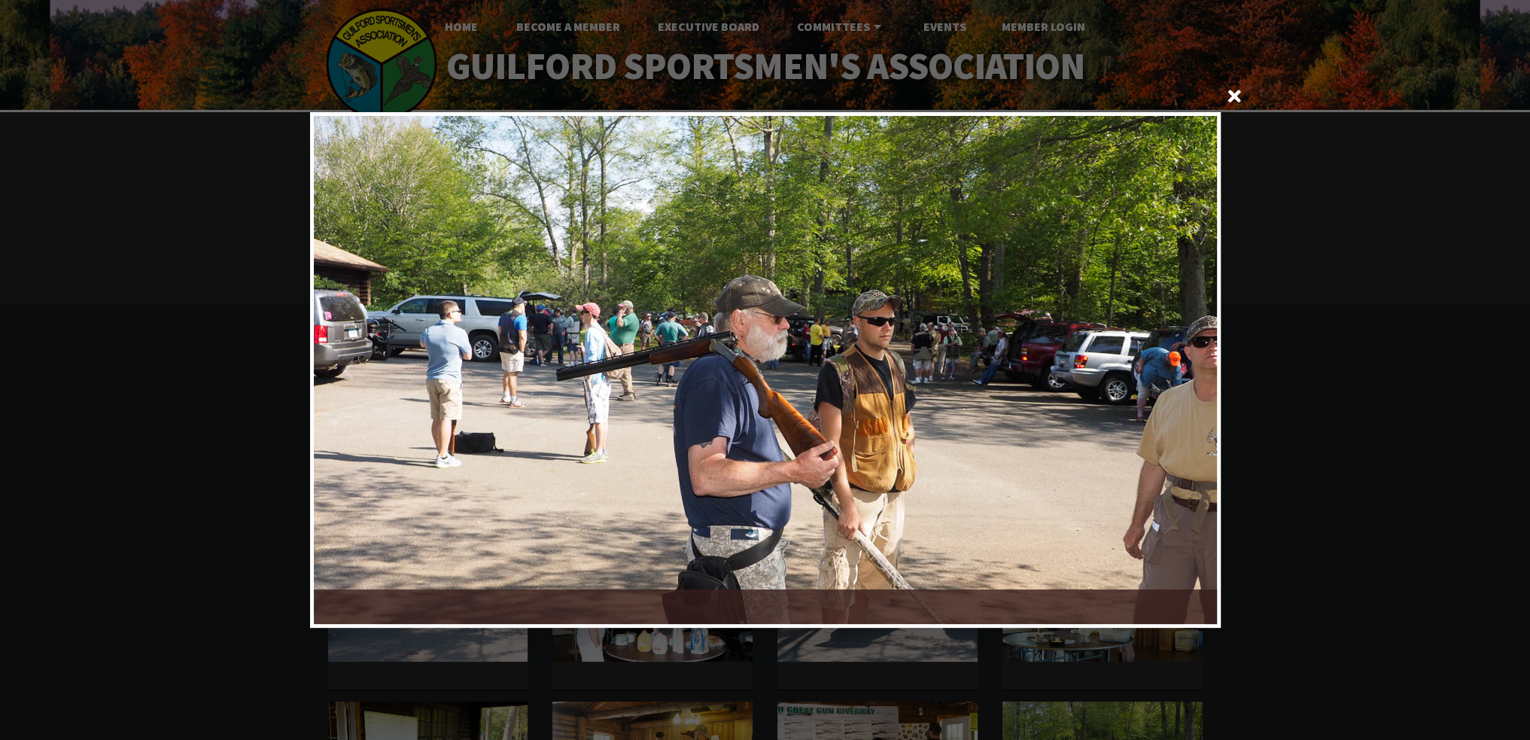
drag, startPoint x: 494, startPoint y: 451, endPoint x: 423, endPoint y: 427, distance: 75.2
click at [438, 449] on div at bounding box center [540, 370] width 452 height 508
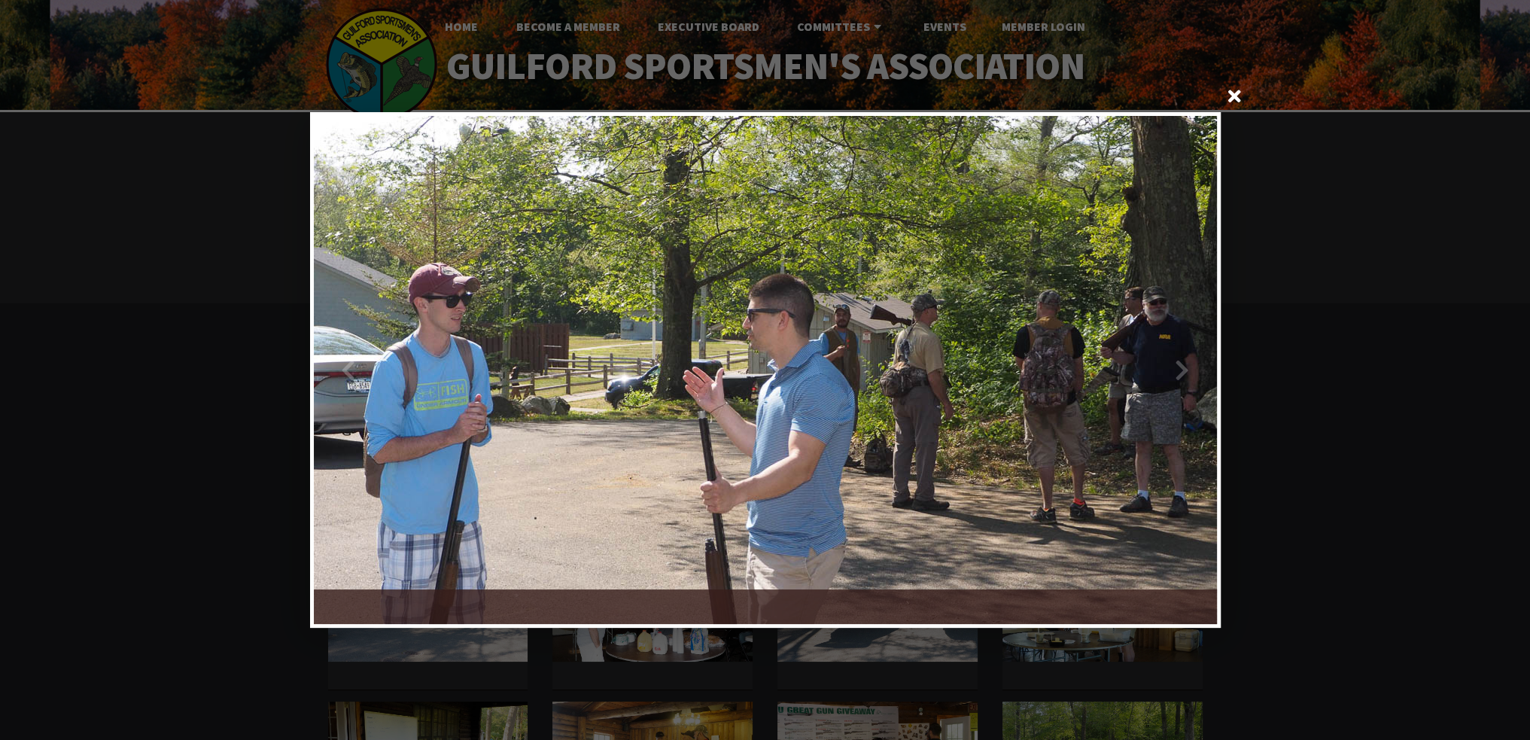
click at [1180, 371] on div at bounding box center [991, 370] width 452 height 508
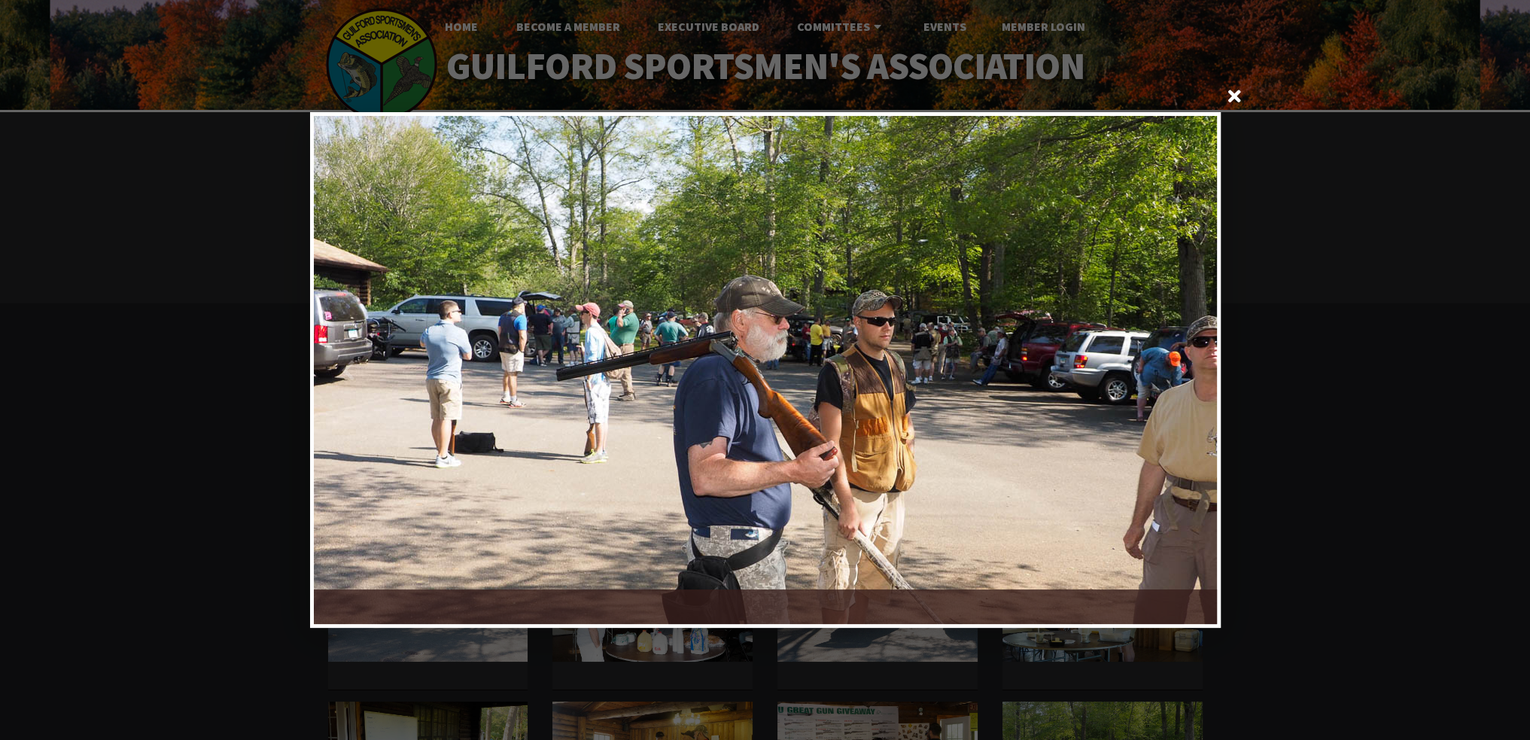
click at [1180, 370] on div at bounding box center [991, 370] width 452 height 508
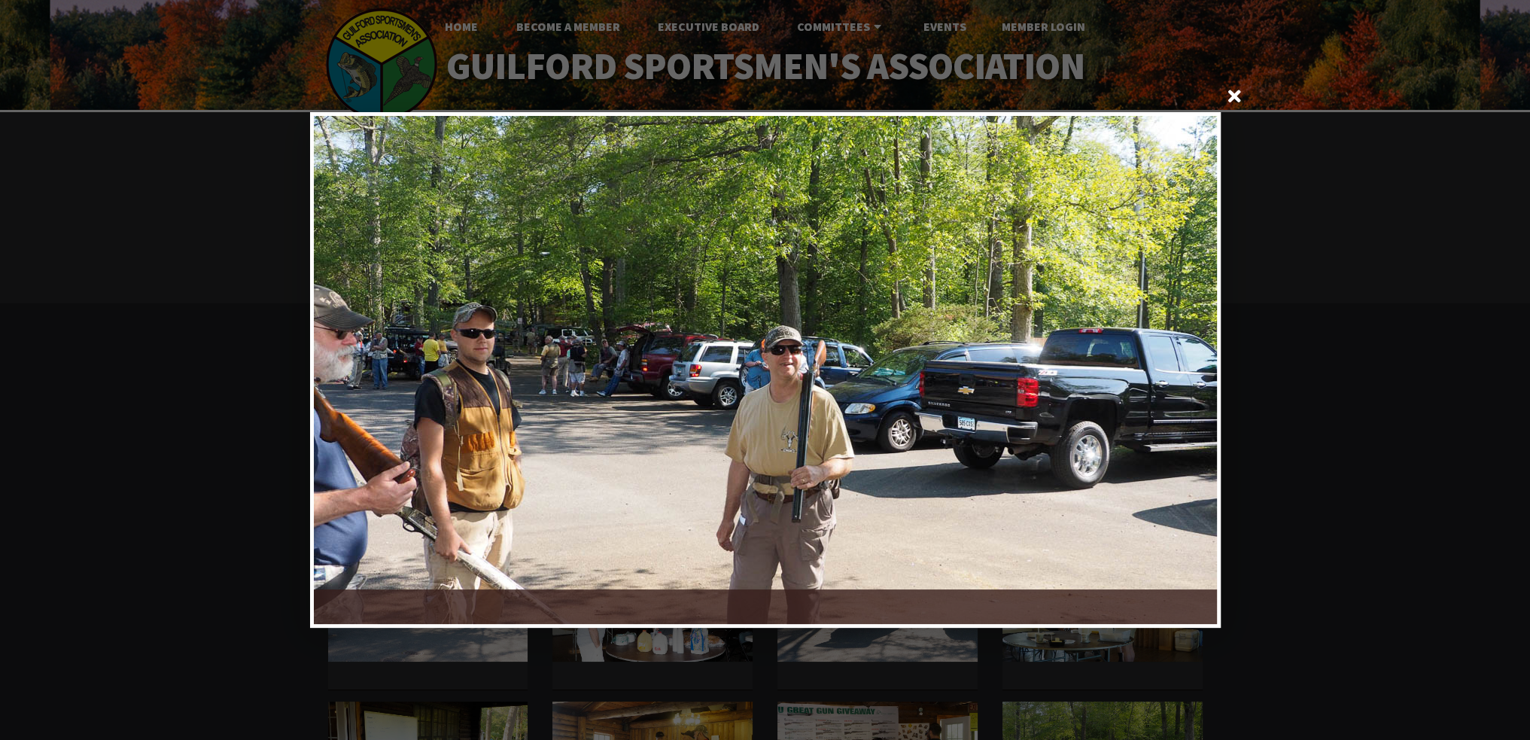
click at [1180, 370] on div at bounding box center [991, 370] width 452 height 508
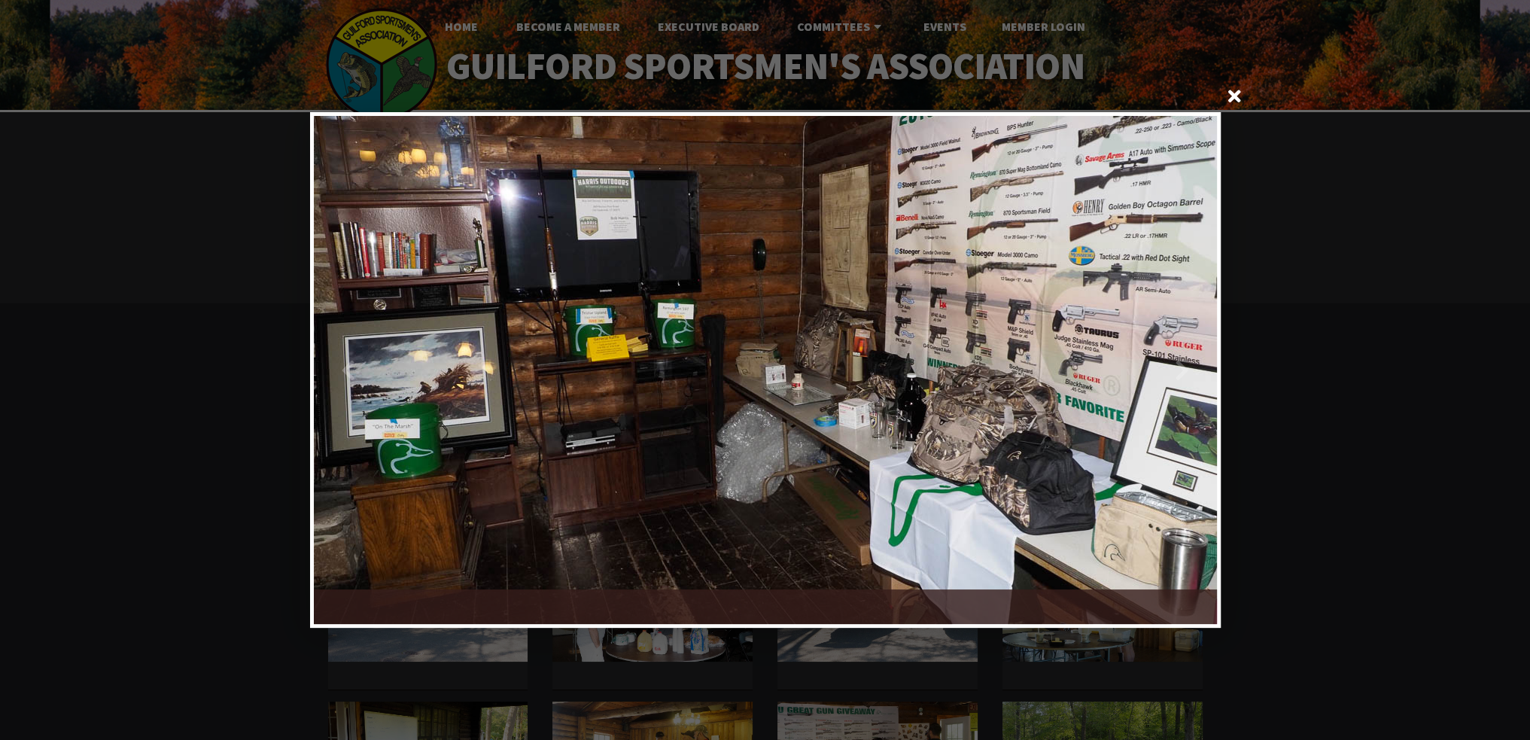
click at [1180, 370] on div at bounding box center [991, 370] width 452 height 508
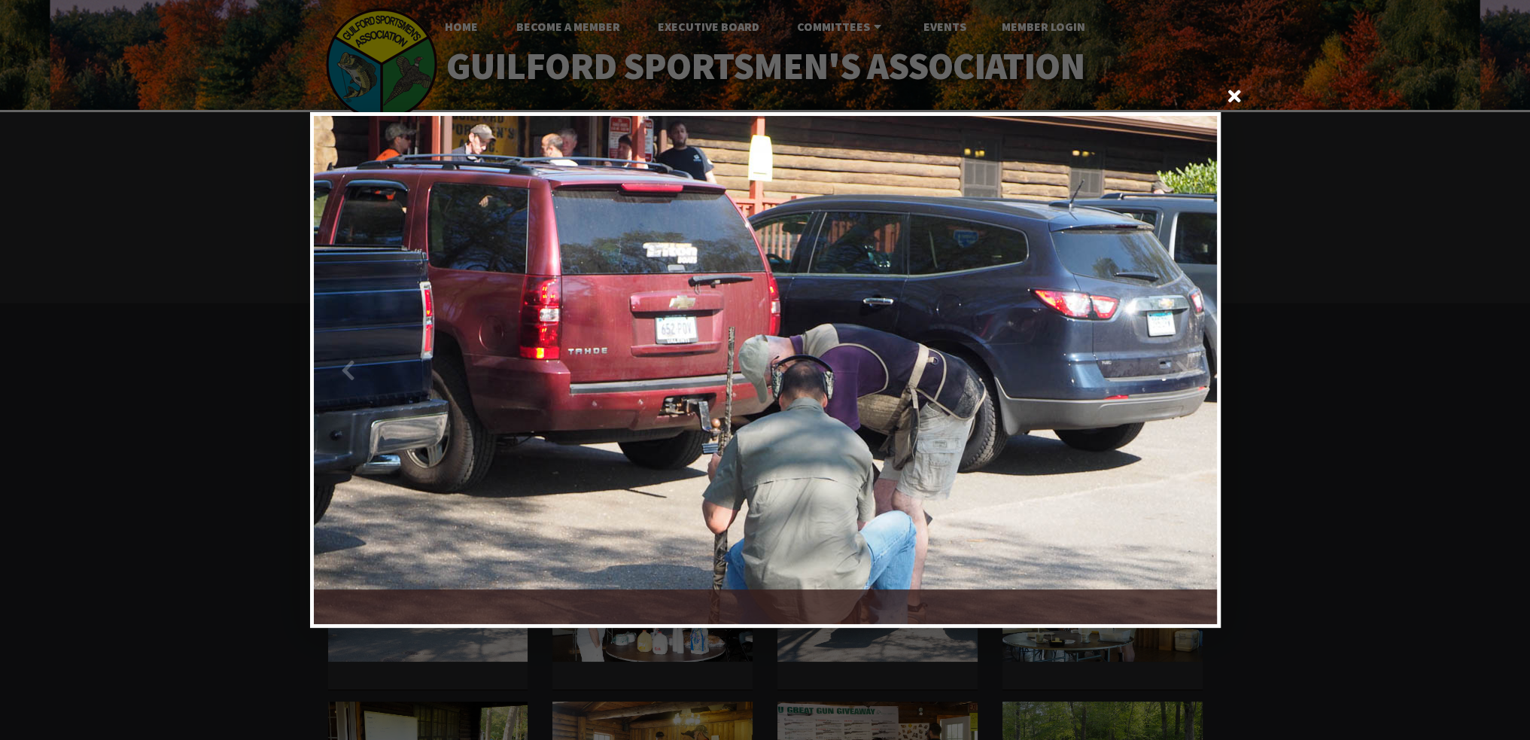
click at [1180, 370] on div at bounding box center [991, 370] width 452 height 508
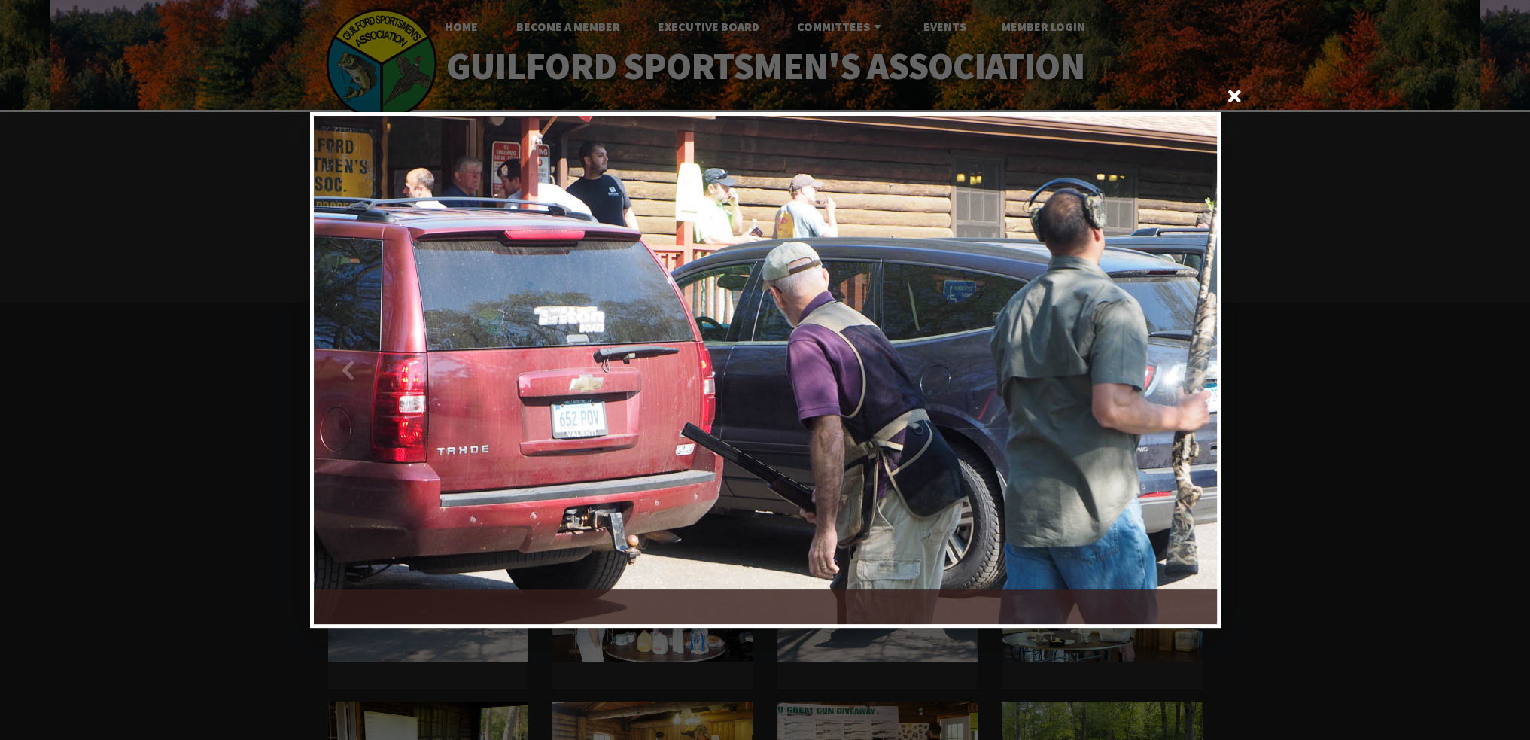
click at [1180, 369] on div at bounding box center [991, 370] width 452 height 508
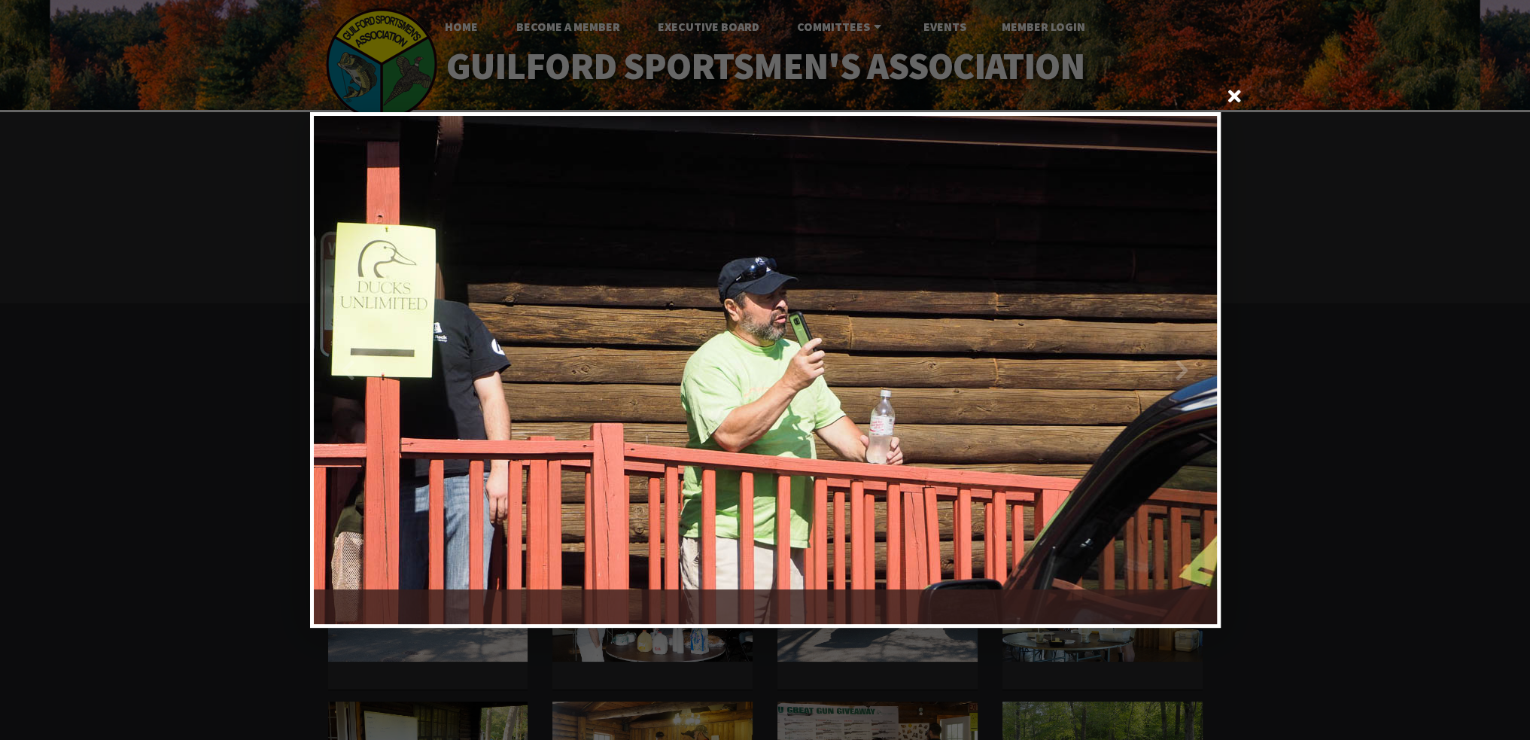
click at [1180, 369] on div at bounding box center [991, 370] width 452 height 508
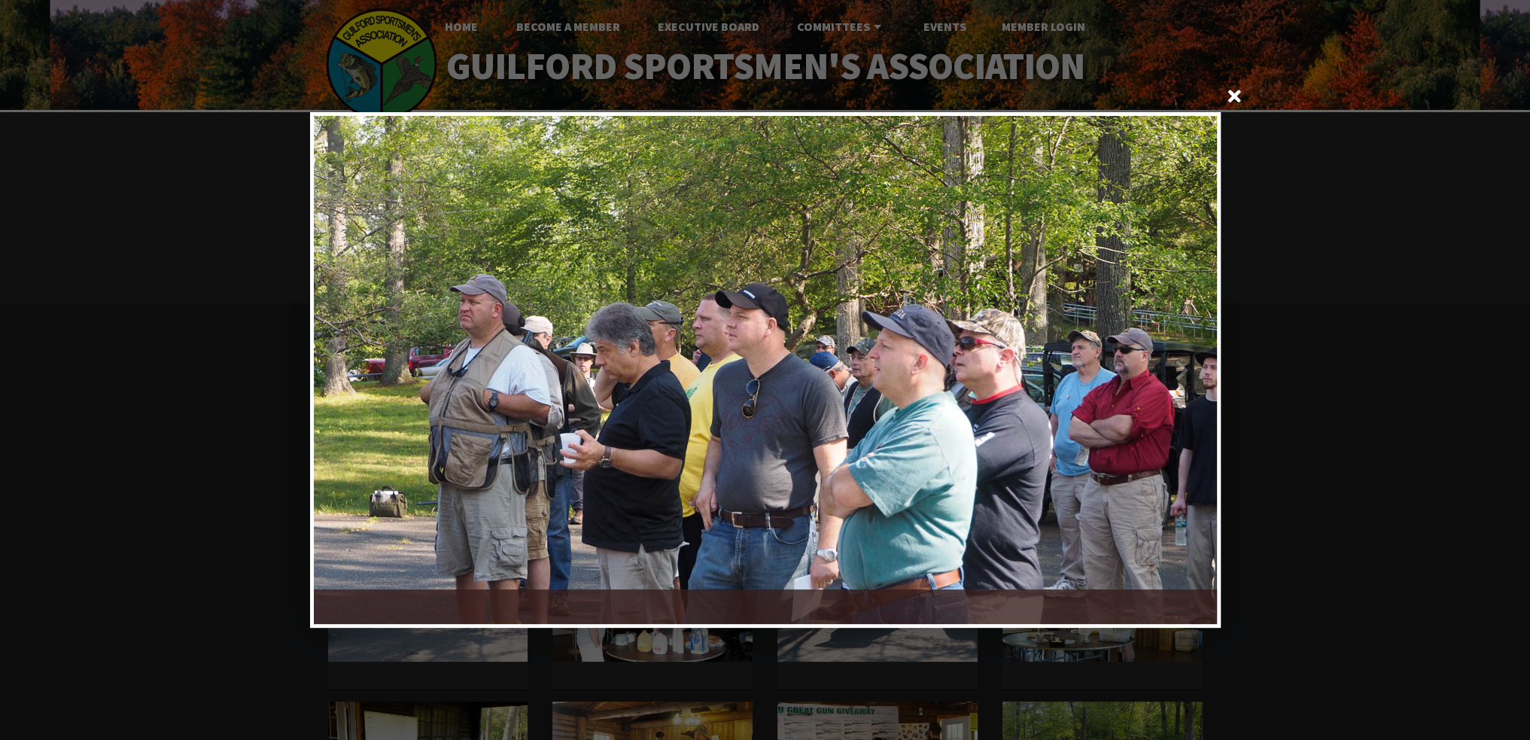
click at [1192, 382] on div at bounding box center [991, 370] width 452 height 508
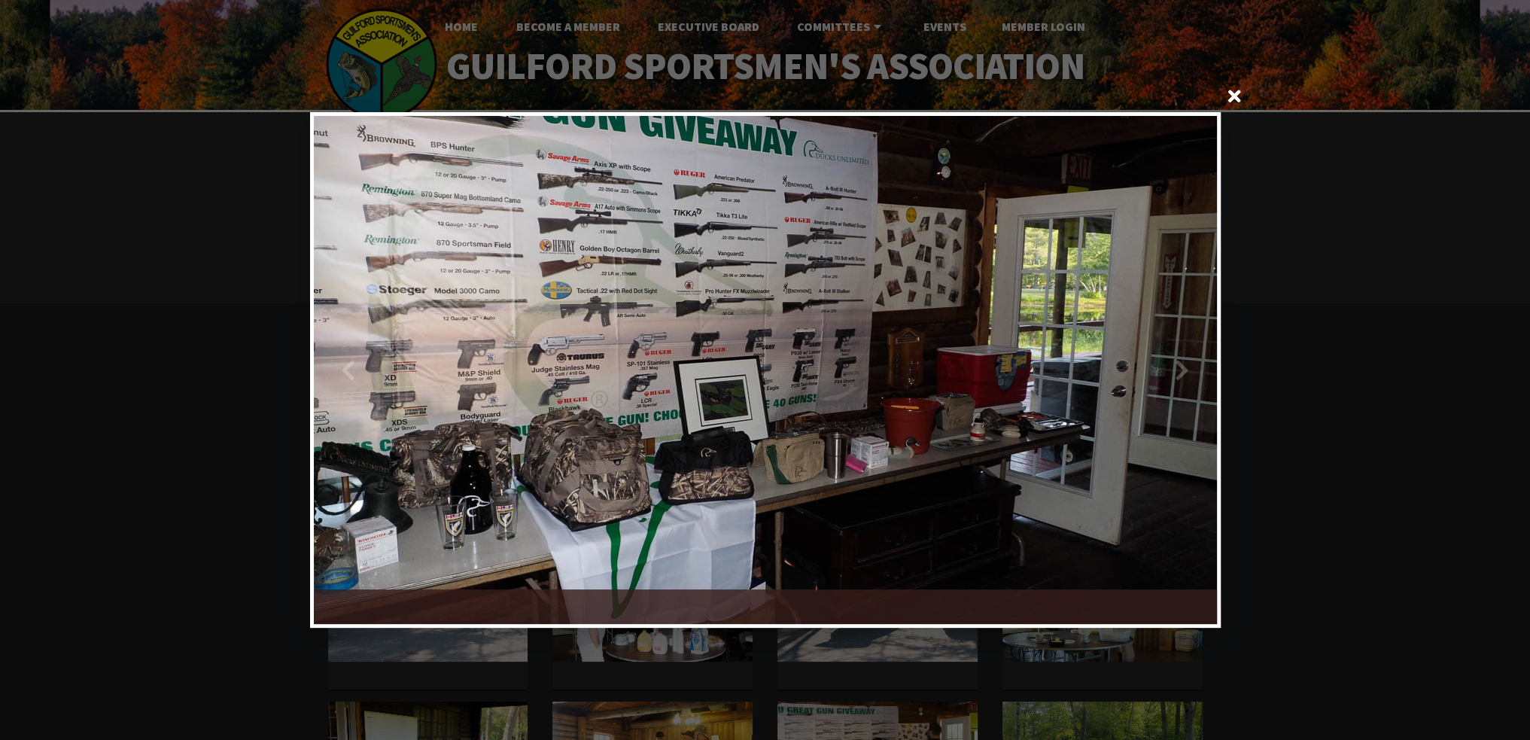
click at [1195, 379] on div at bounding box center [991, 370] width 452 height 508
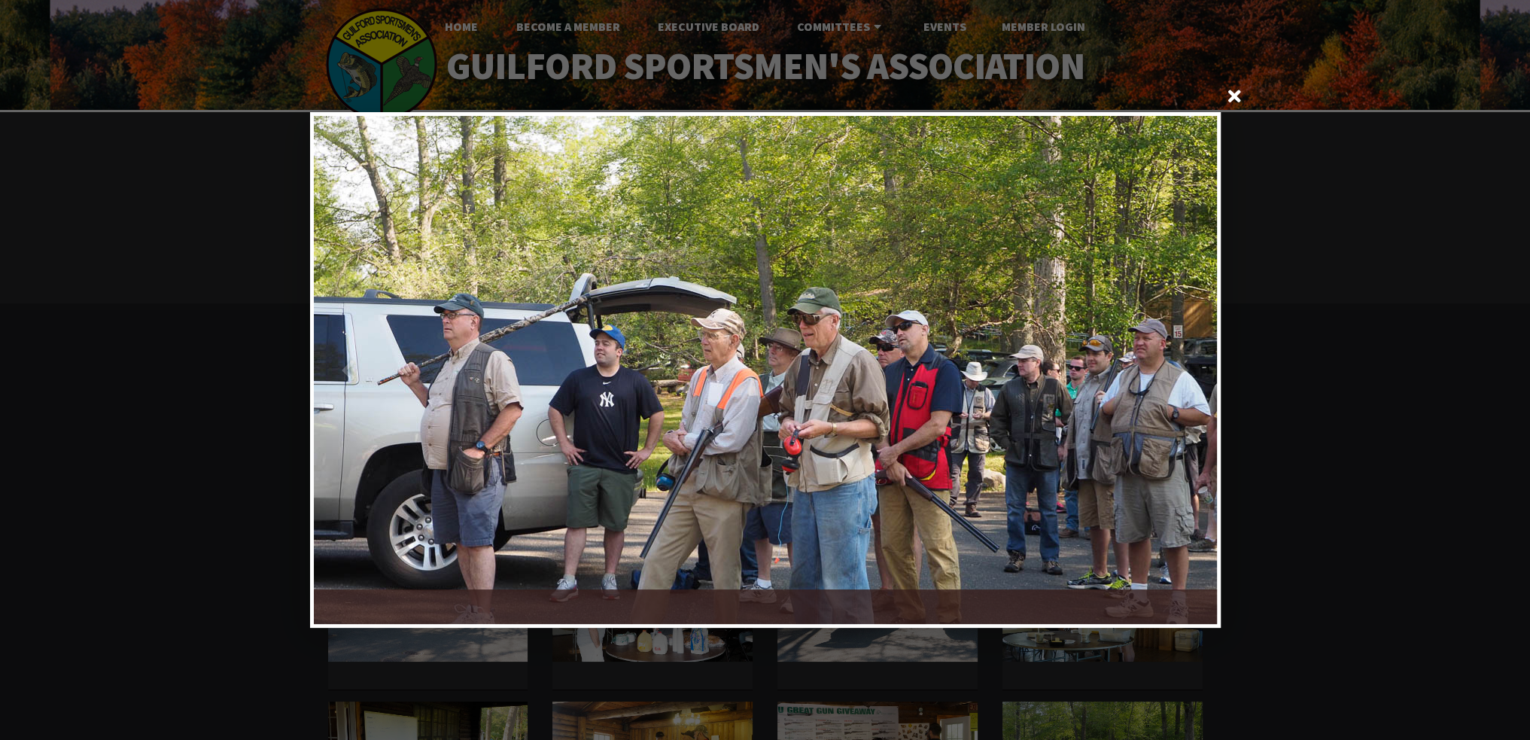
click at [1195, 376] on div at bounding box center [991, 370] width 452 height 508
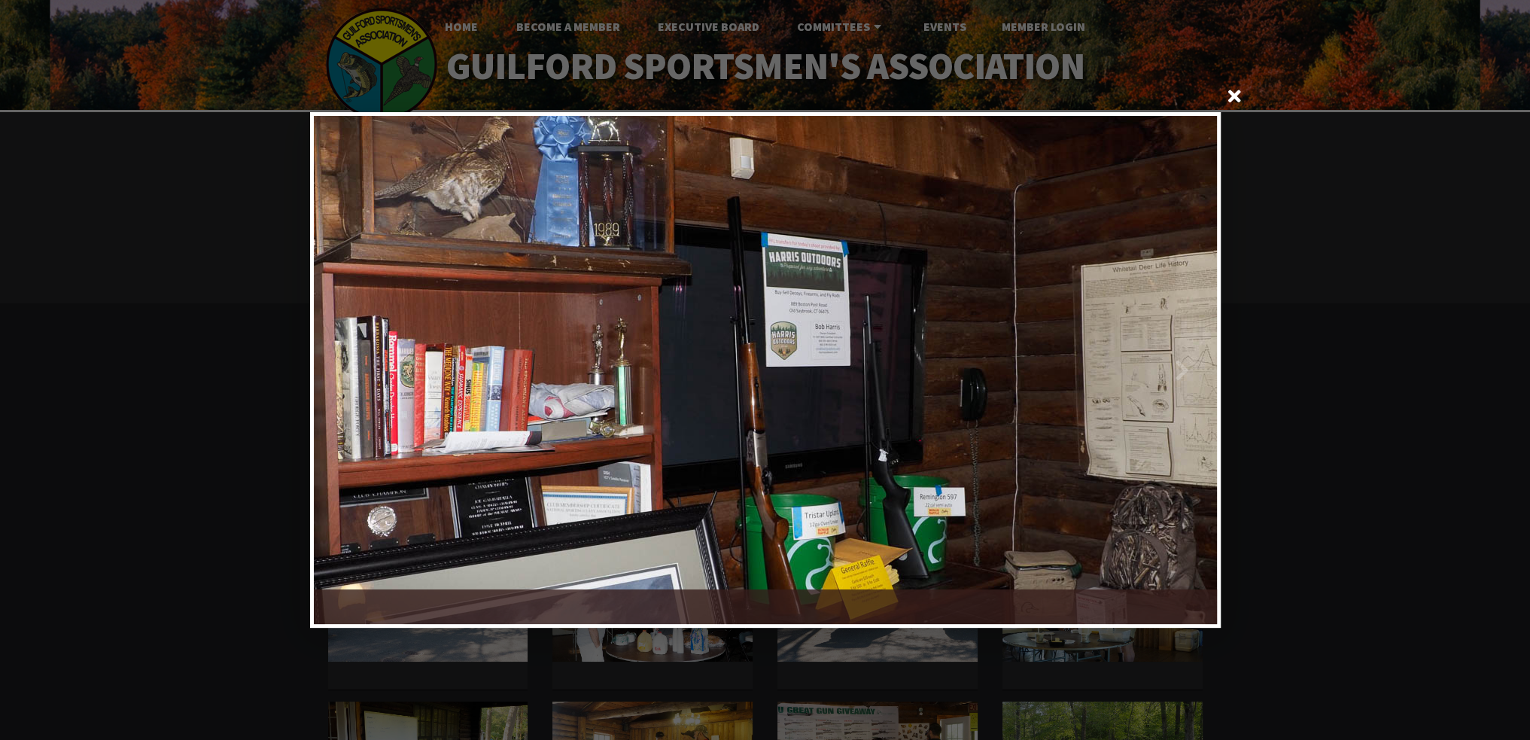
click at [1195, 376] on div at bounding box center [991, 370] width 452 height 508
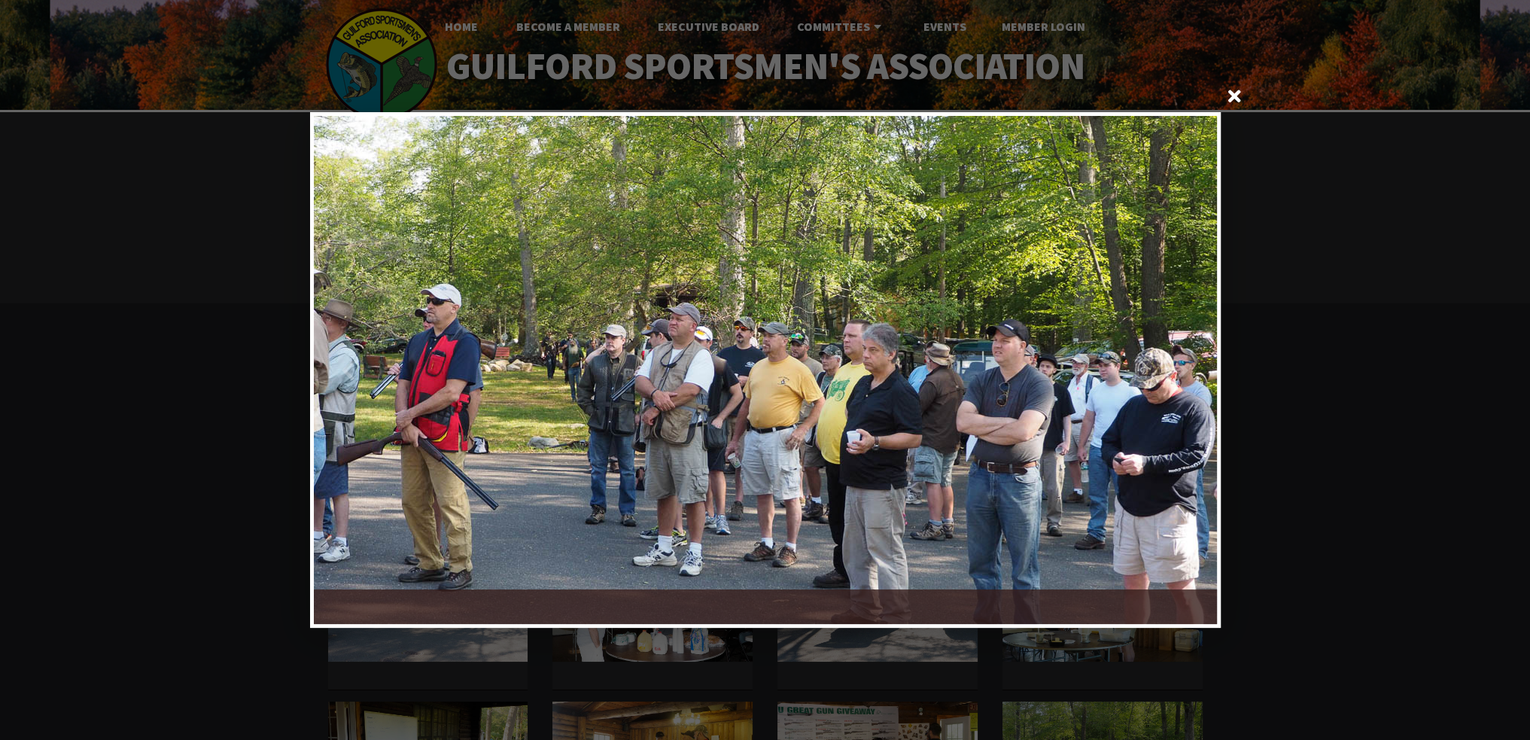
click at [1195, 373] on div at bounding box center [991, 370] width 452 height 508
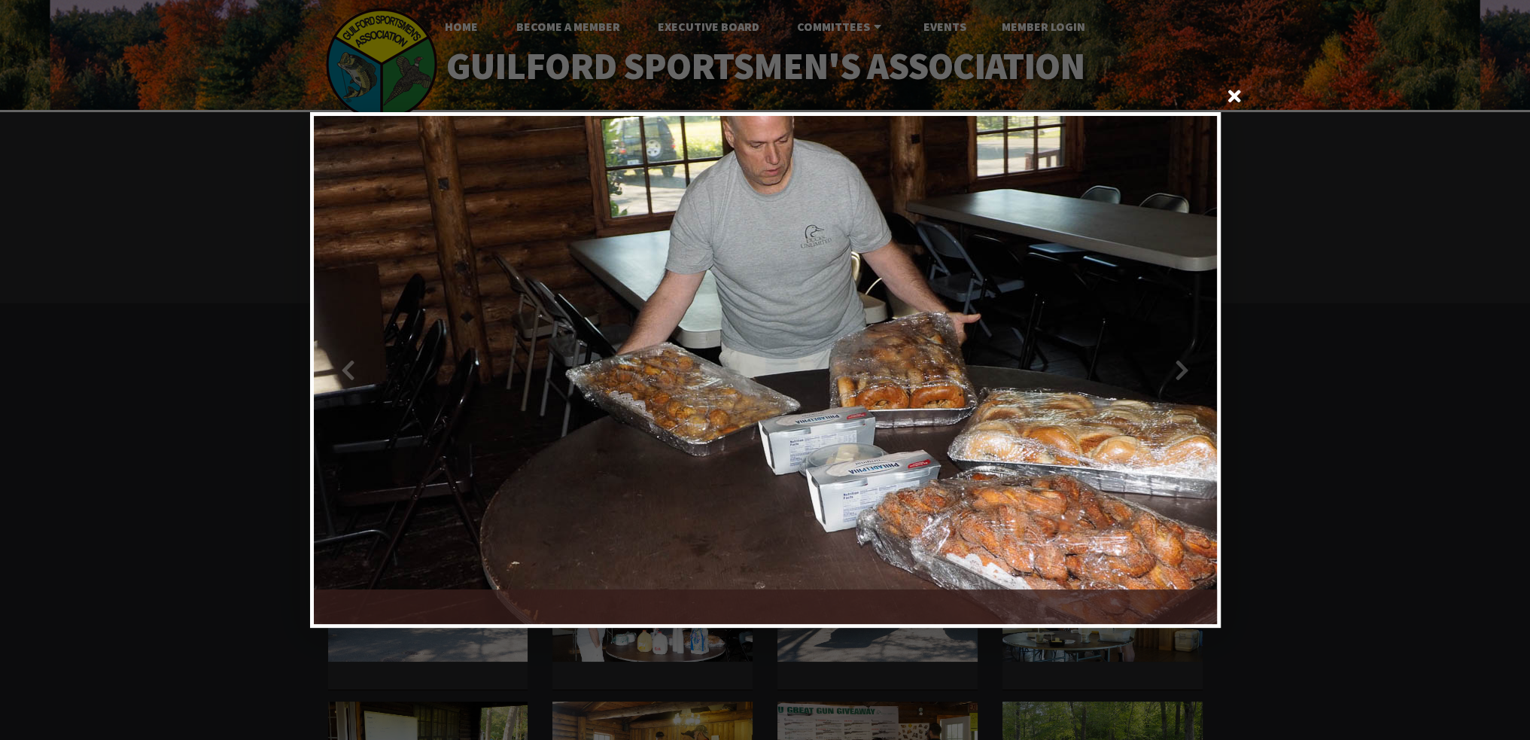
click at [1195, 373] on div at bounding box center [991, 370] width 452 height 508
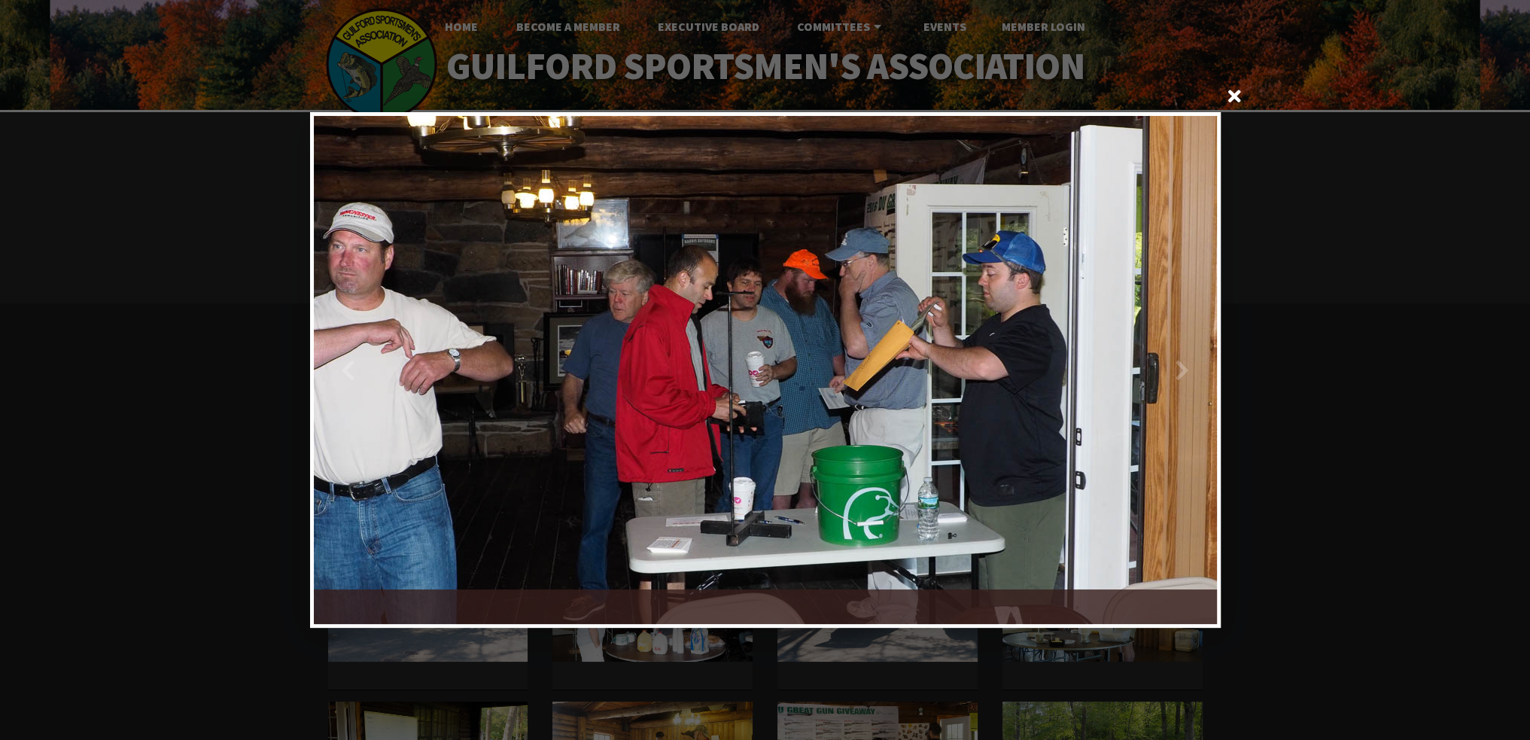
click at [1195, 373] on div at bounding box center [991, 370] width 452 height 508
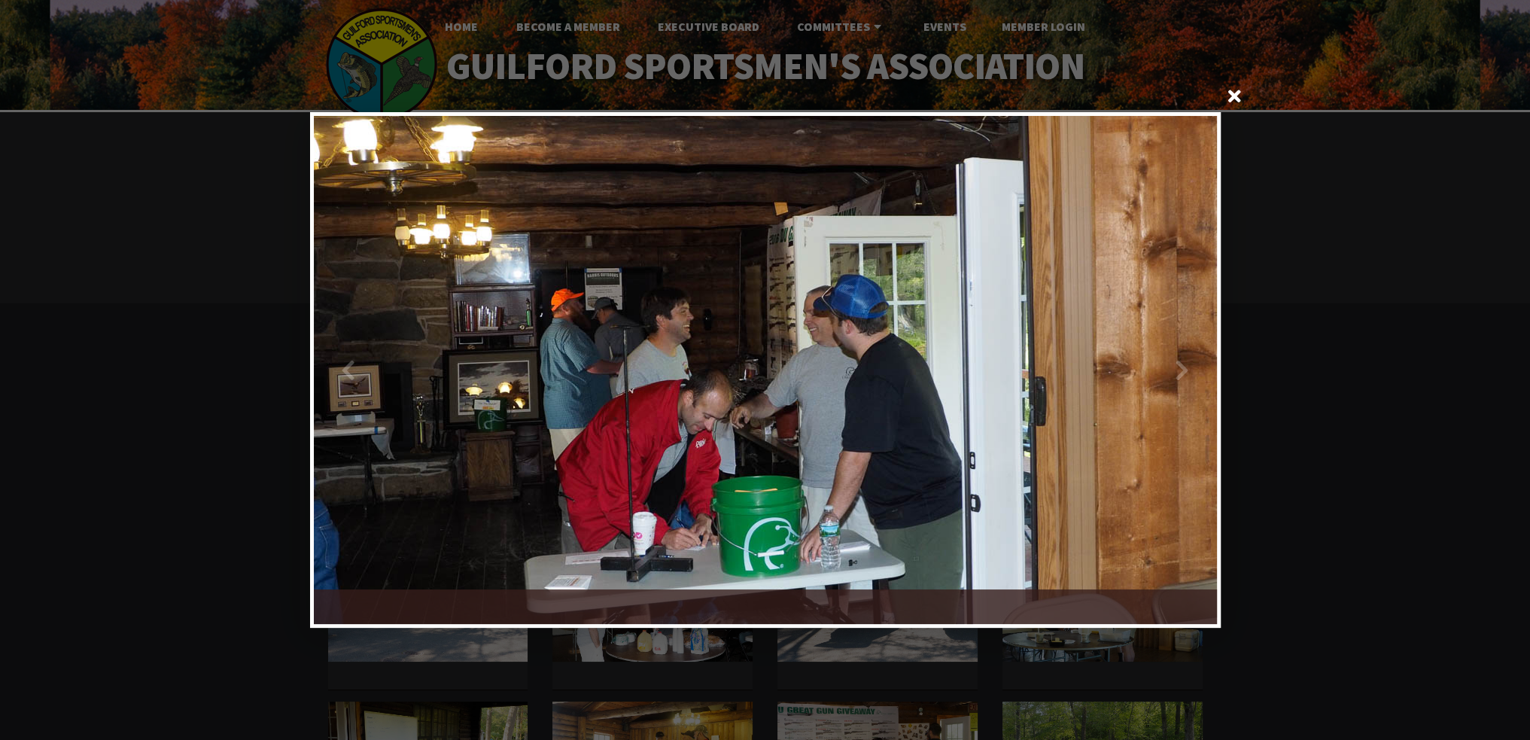
click at [1195, 373] on div at bounding box center [991, 370] width 452 height 508
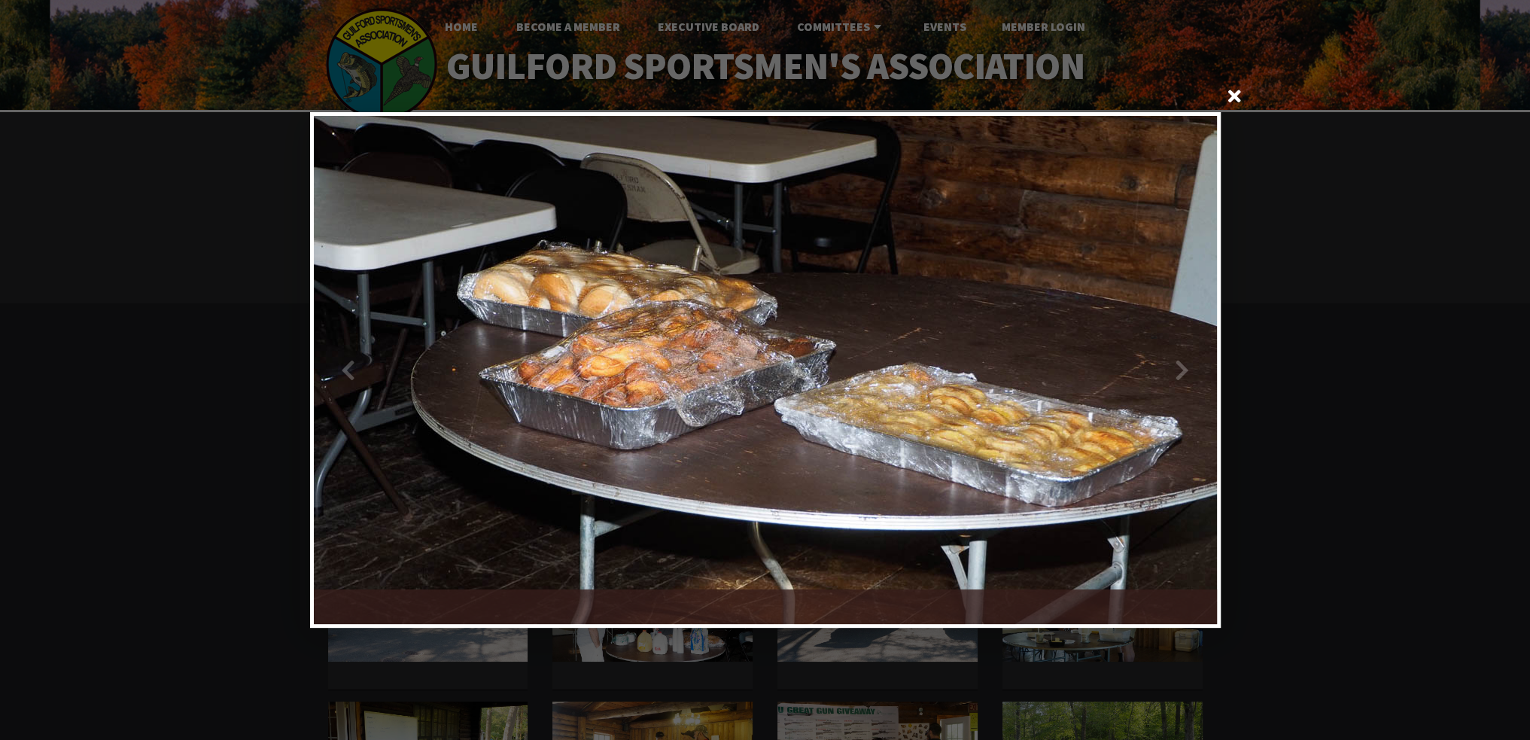
click at [1195, 373] on div at bounding box center [991, 370] width 452 height 508
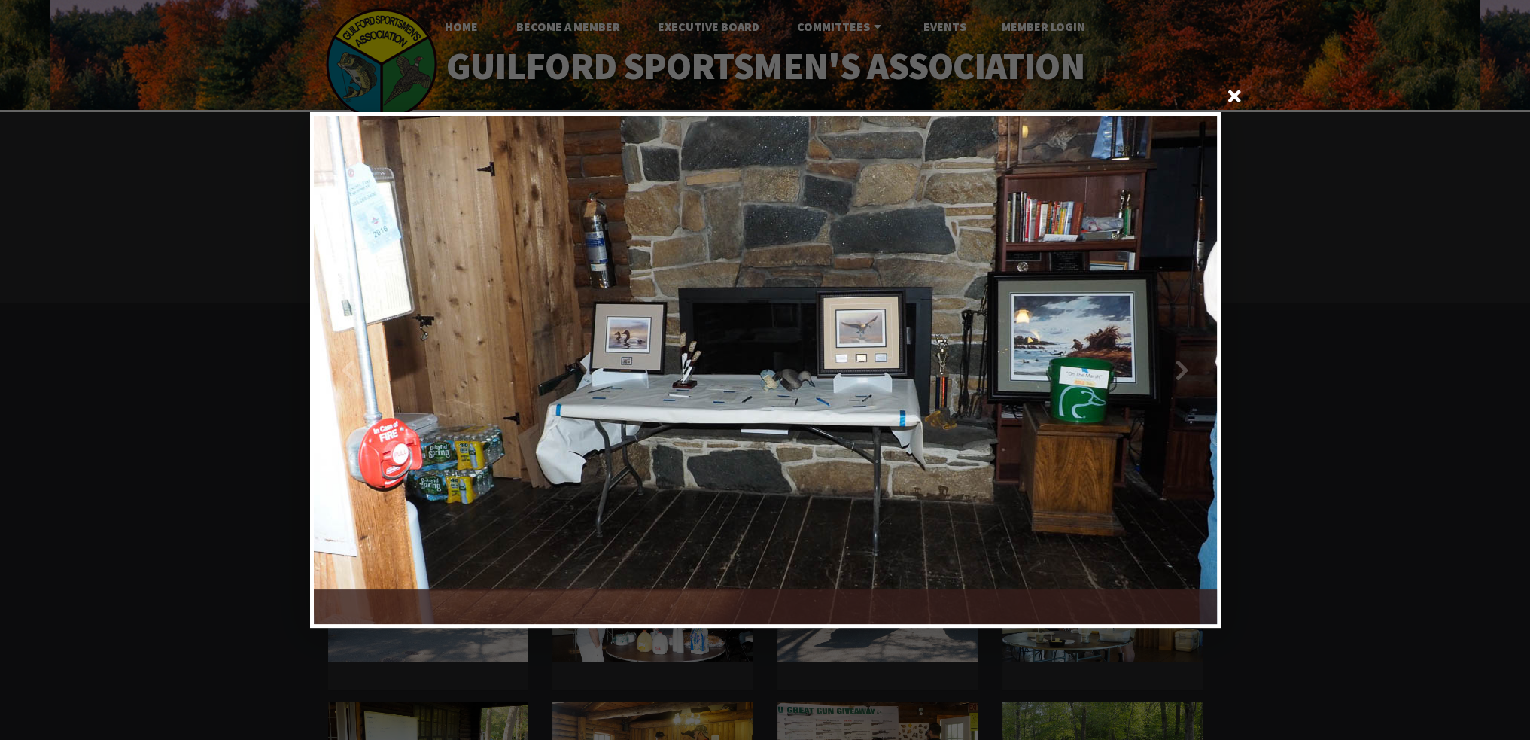
click at [1195, 373] on div at bounding box center [991, 370] width 452 height 508
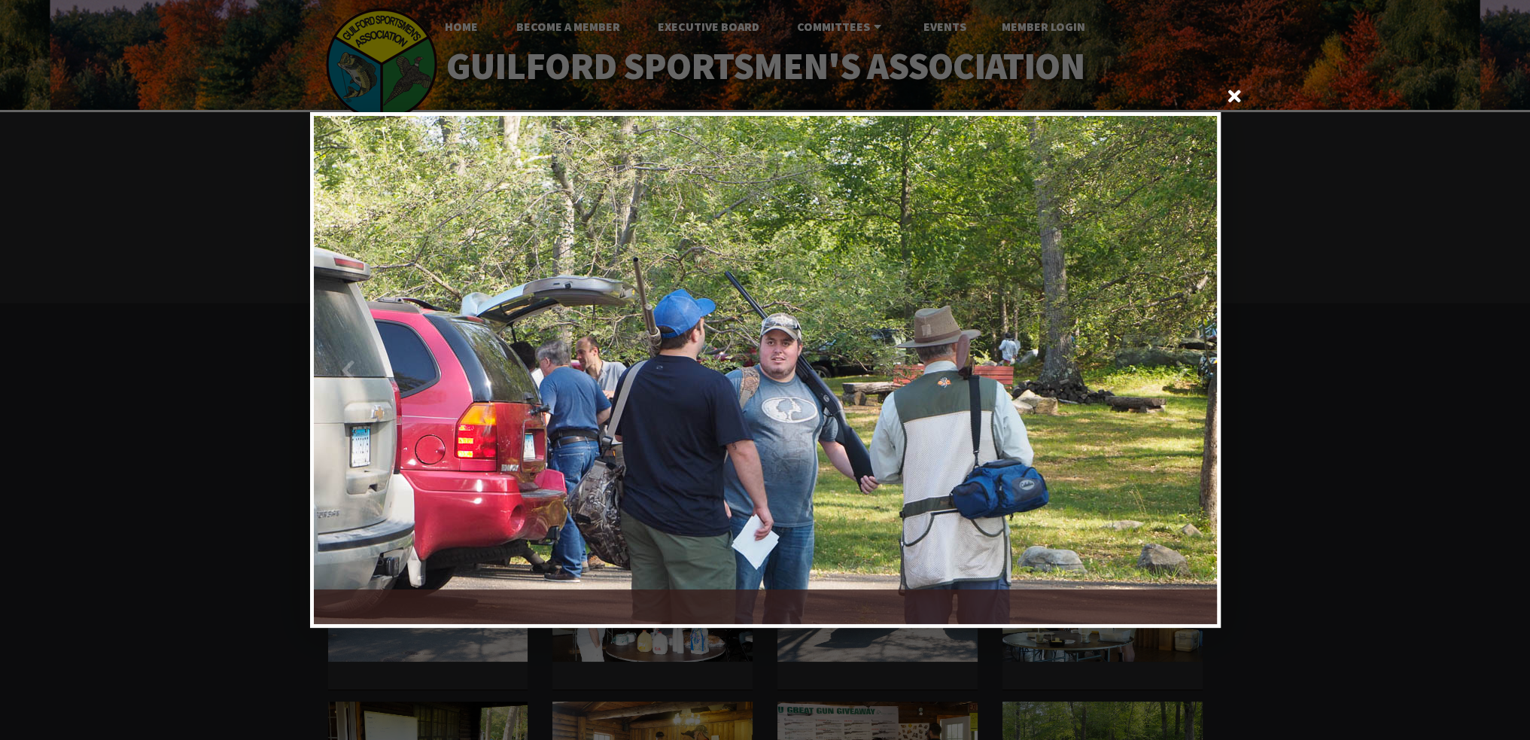
click at [1195, 373] on div at bounding box center [991, 370] width 452 height 508
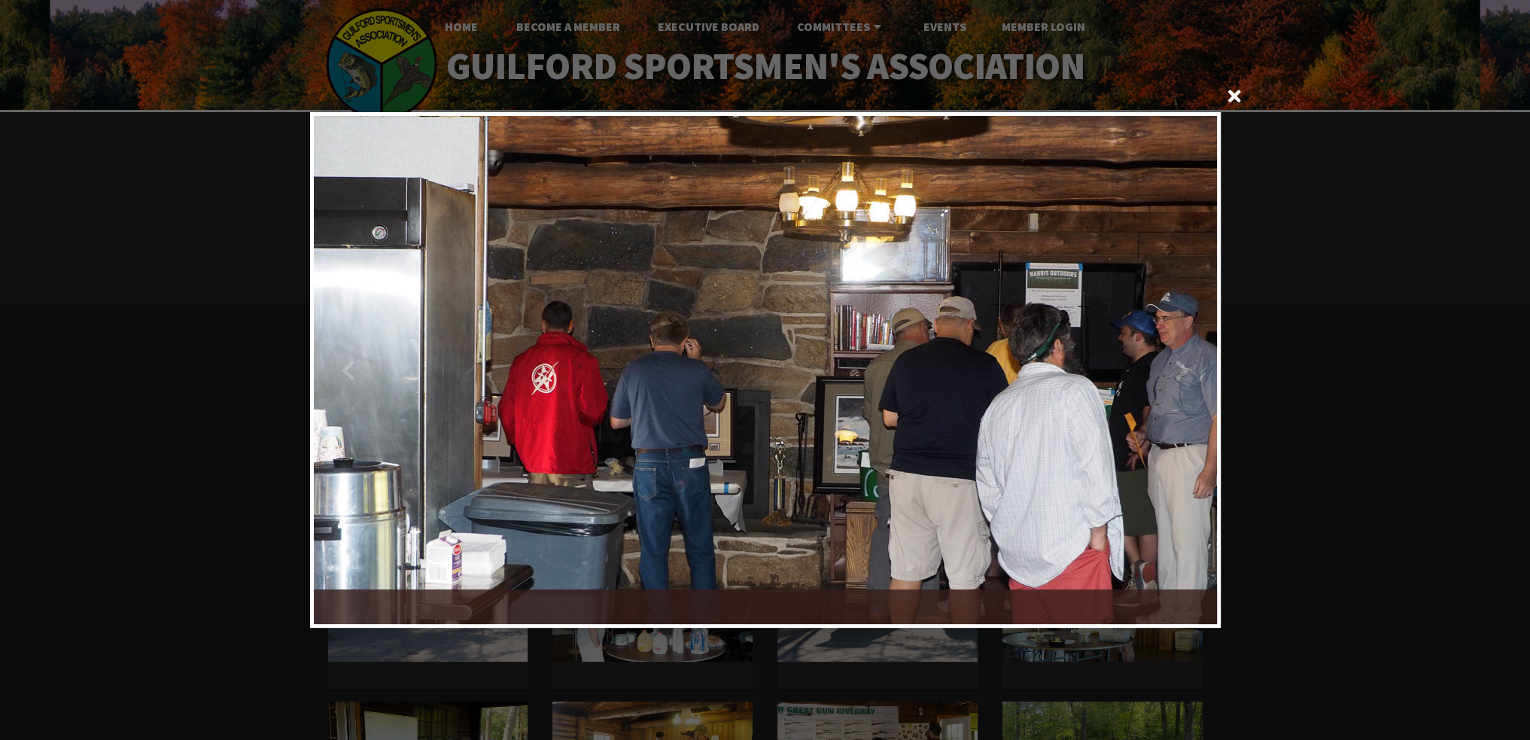
click at [1195, 373] on div at bounding box center [991, 370] width 452 height 508
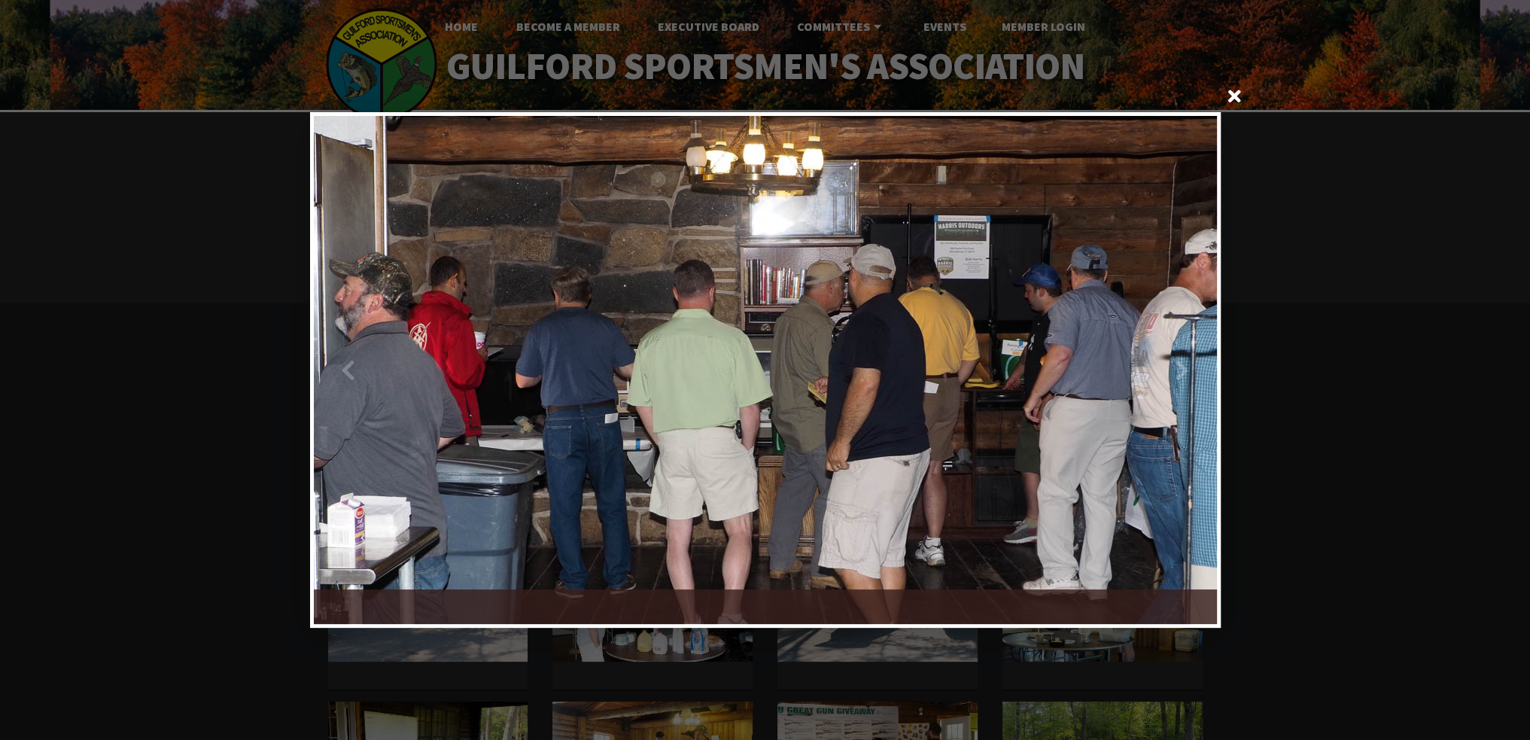
click at [1195, 373] on div at bounding box center [991, 370] width 452 height 508
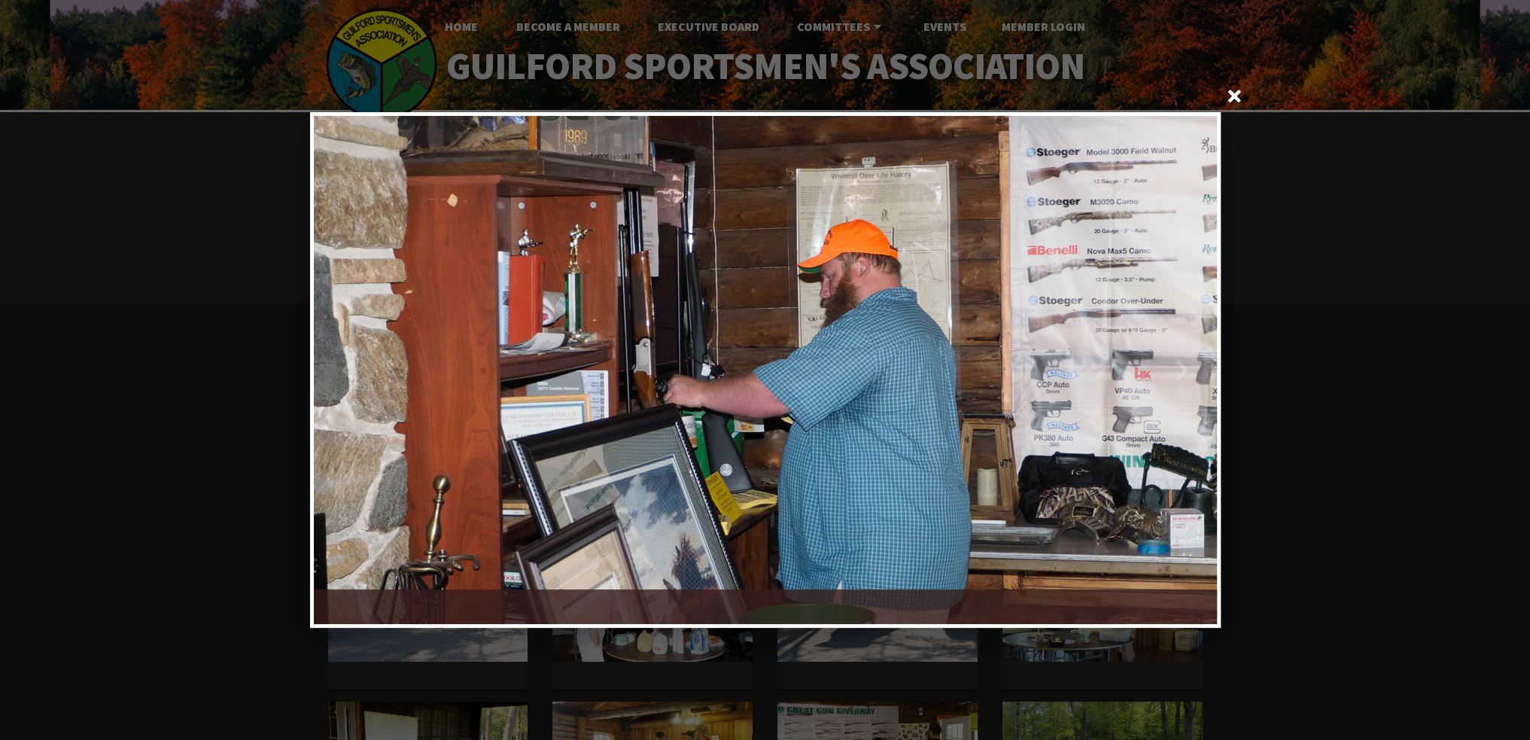
click at [1195, 373] on div at bounding box center [991, 370] width 452 height 508
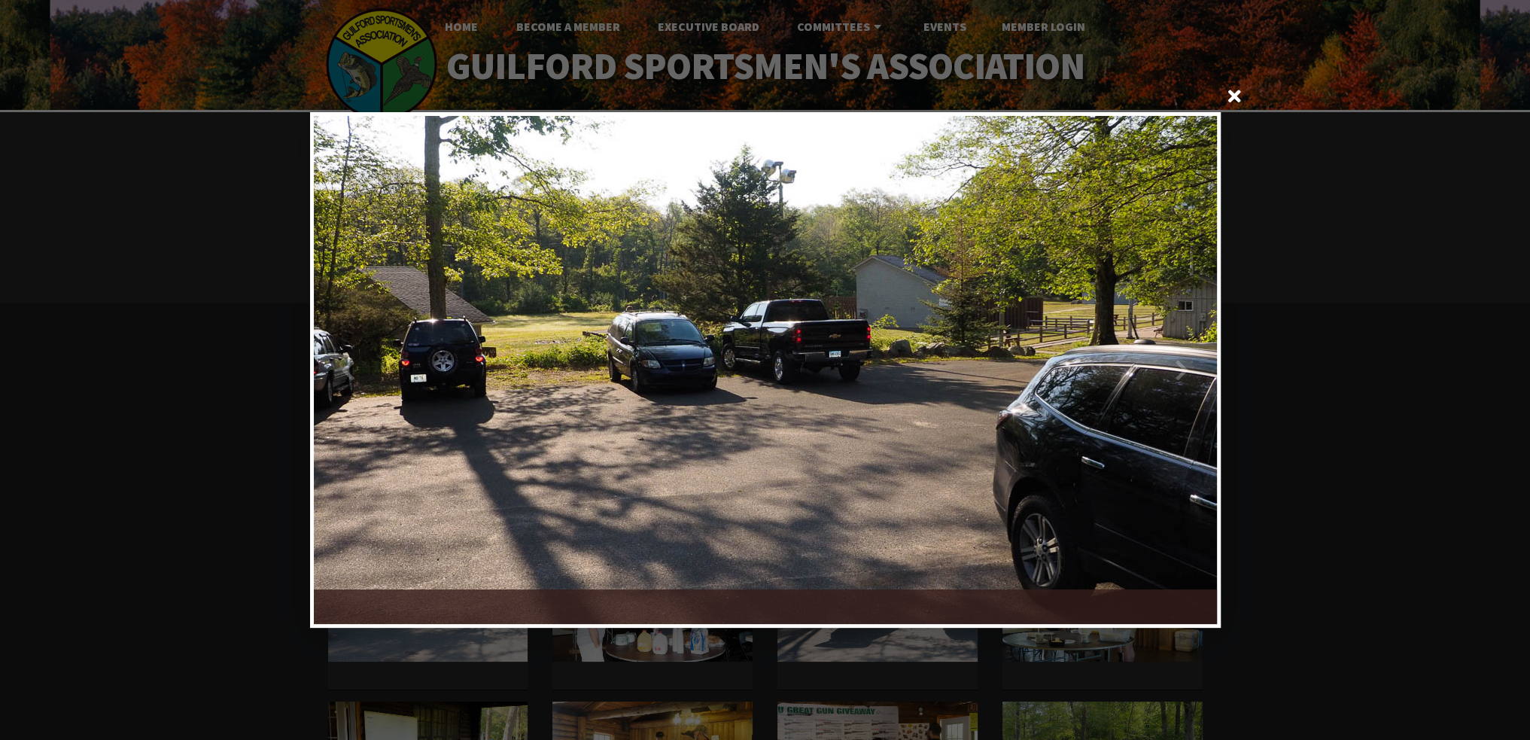
click at [1195, 373] on div at bounding box center [991, 370] width 452 height 508
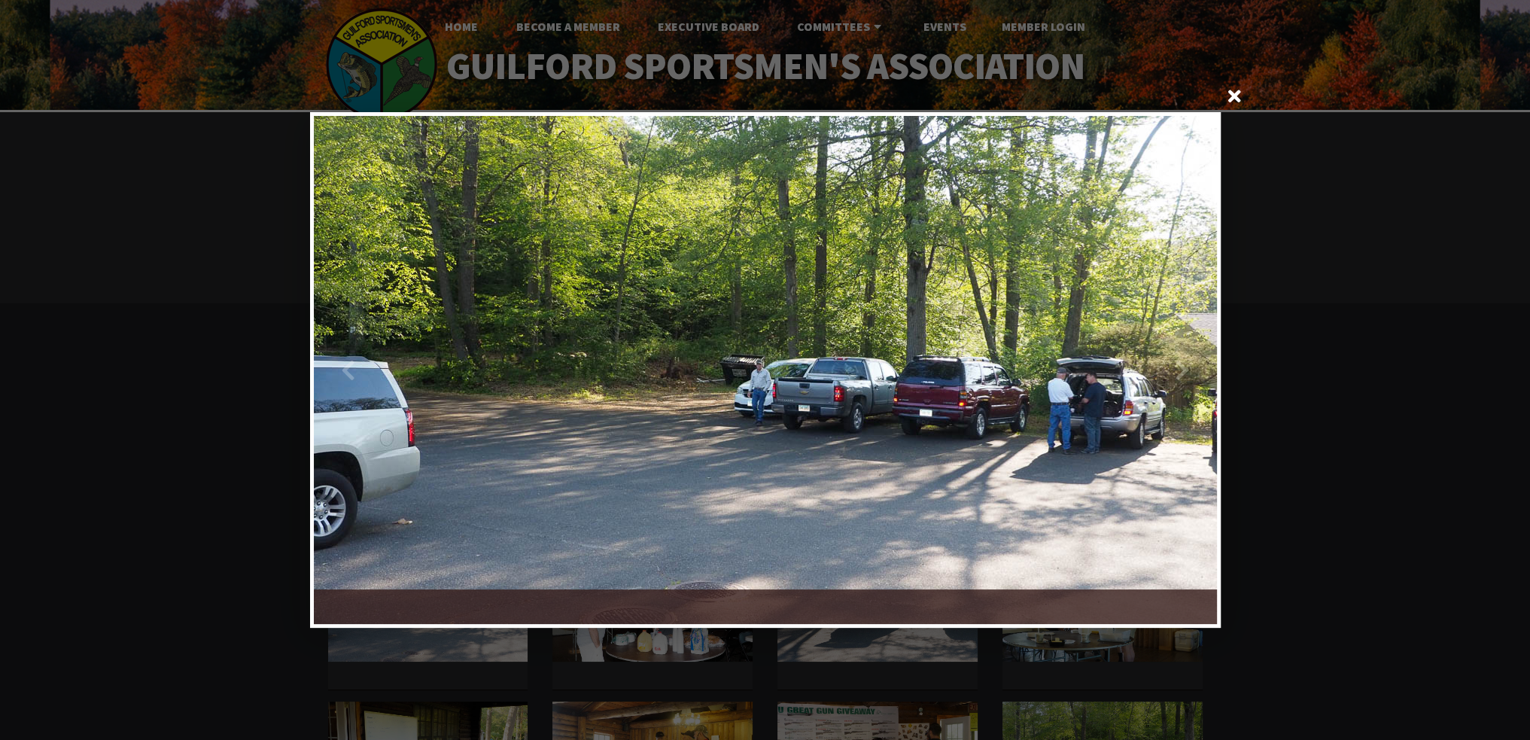
click at [1195, 373] on div at bounding box center [991, 370] width 452 height 508
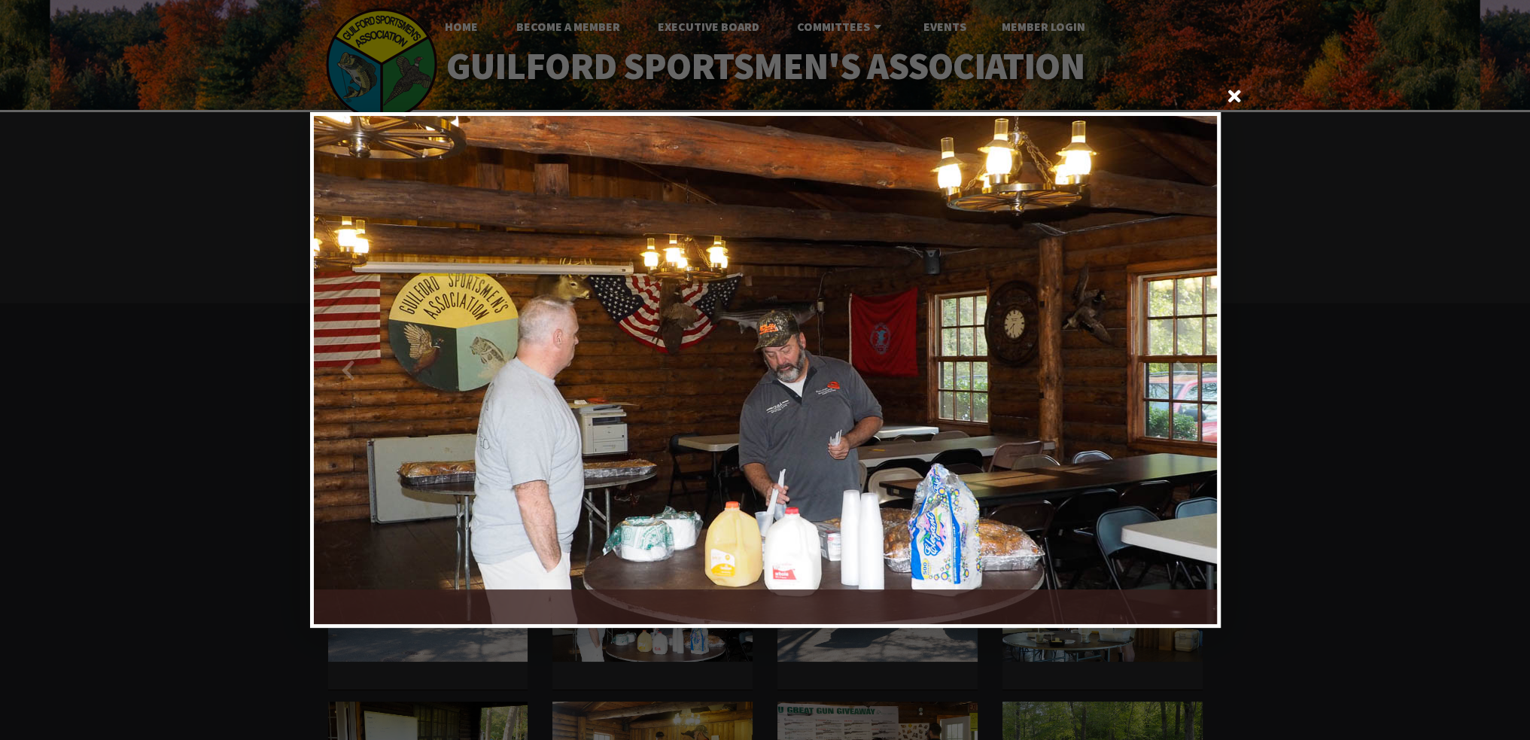
click at [1231, 90] on span at bounding box center [1235, 98] width 36 height 36
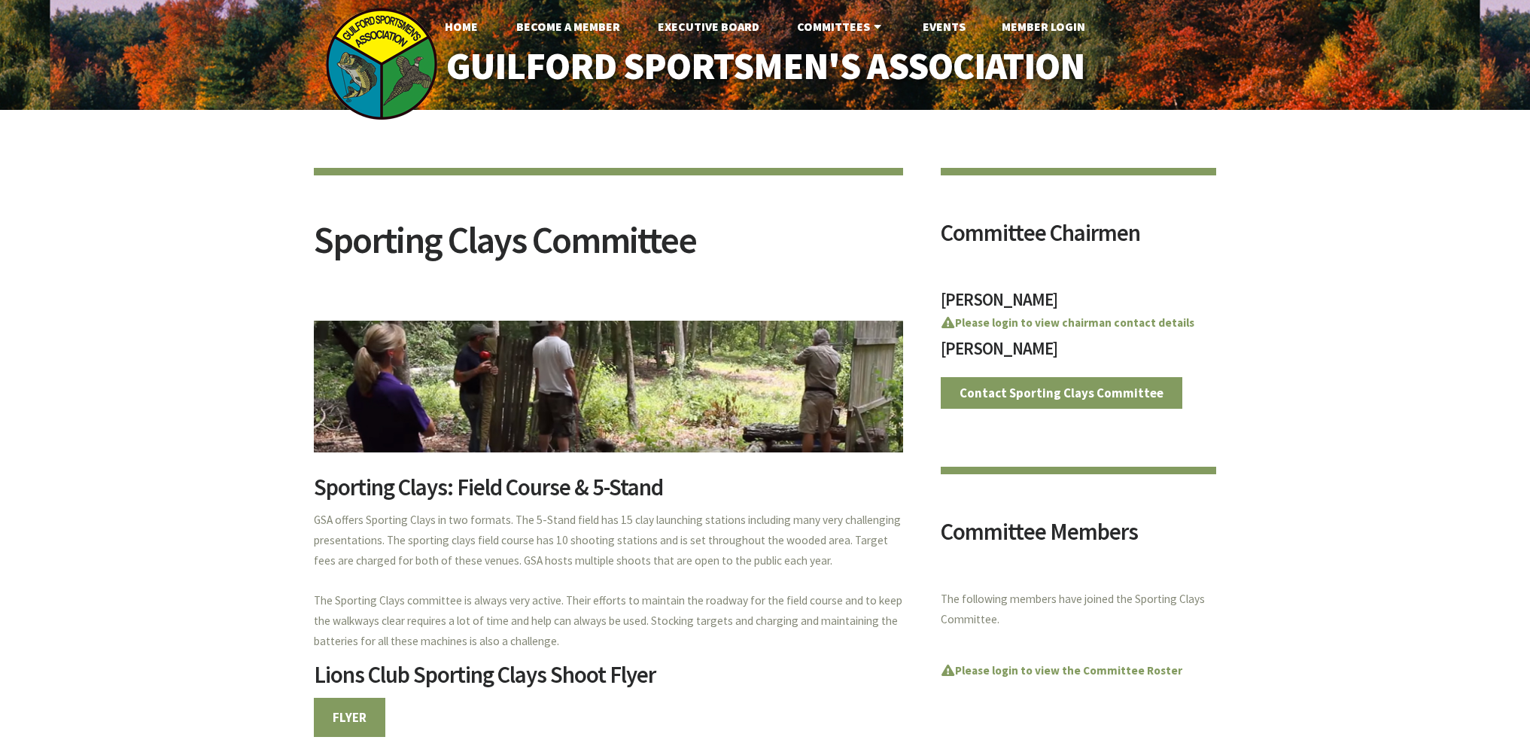
scroll to position [978, 0]
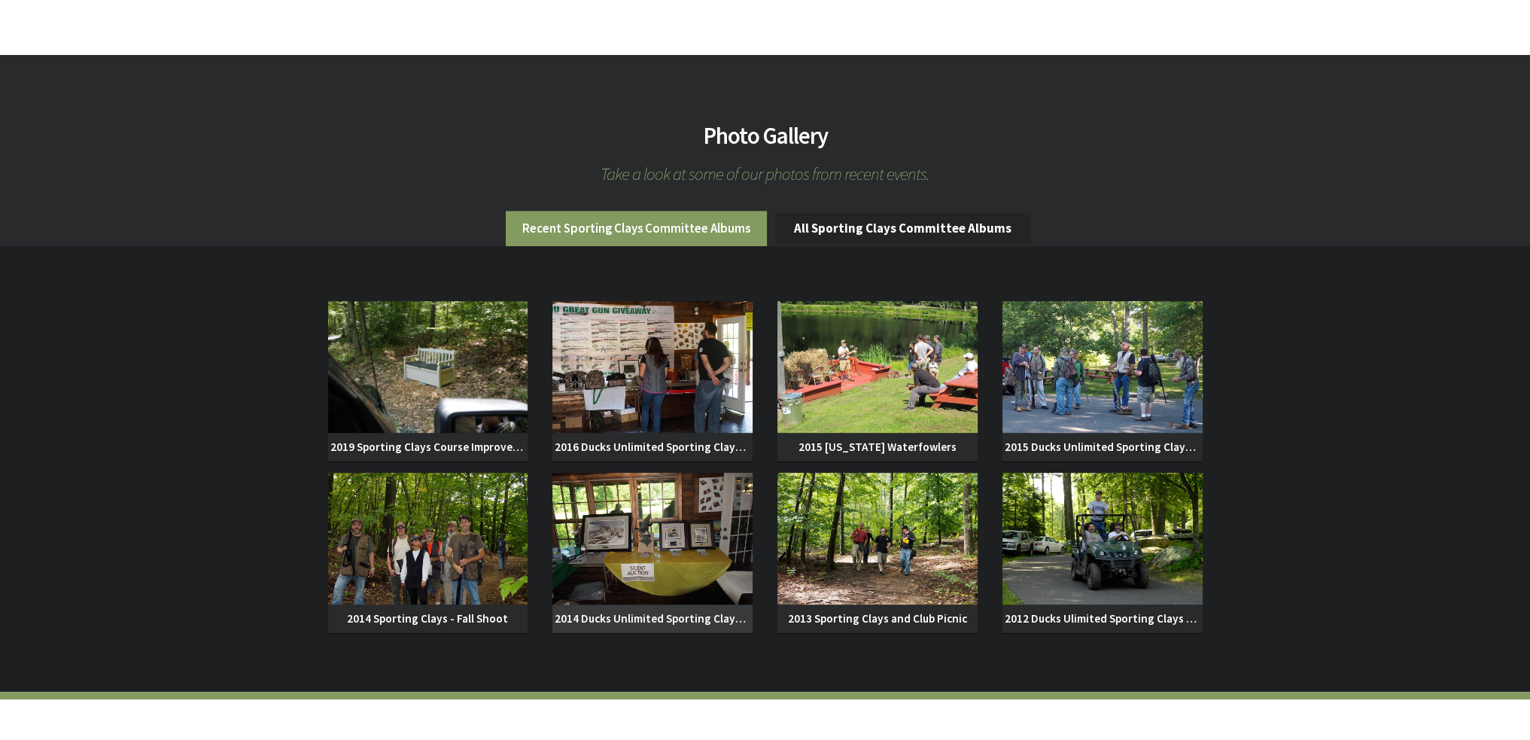
click at [659, 550] on img at bounding box center [652, 539] width 200 height 132
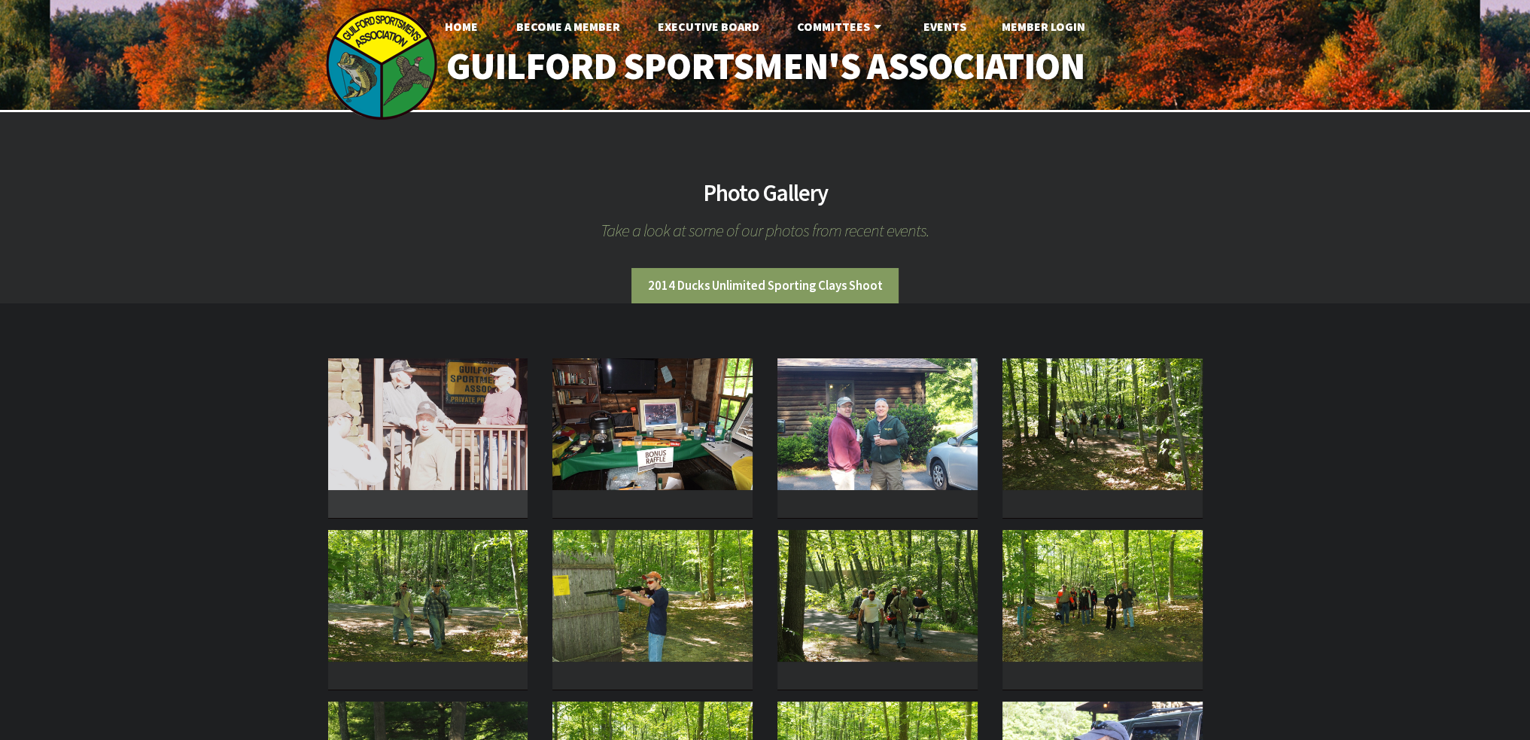
click at [459, 421] on img at bounding box center [428, 424] width 200 height 132
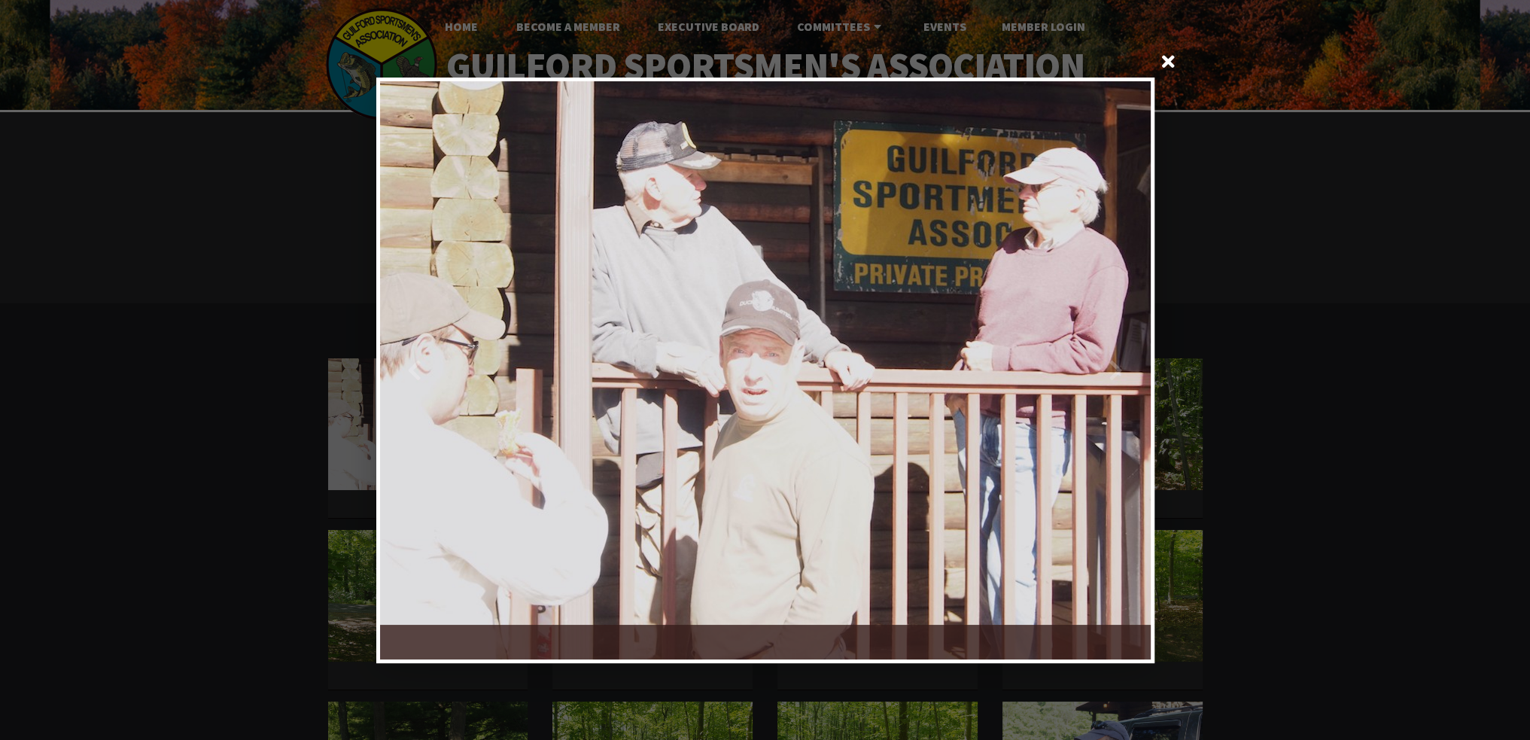
click at [1135, 369] on div at bounding box center [957, 370] width 385 height 578
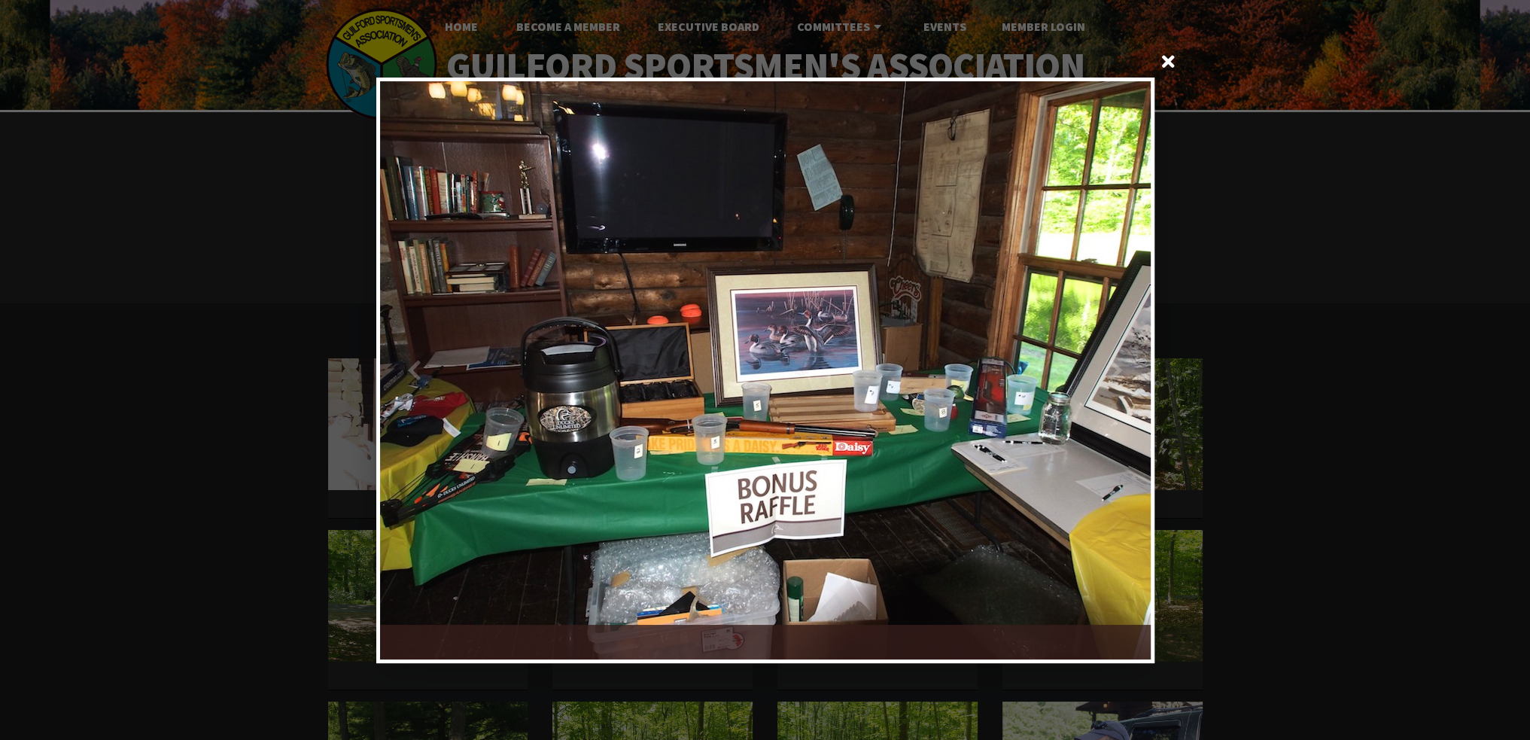
click at [1135, 369] on div at bounding box center [957, 370] width 385 height 578
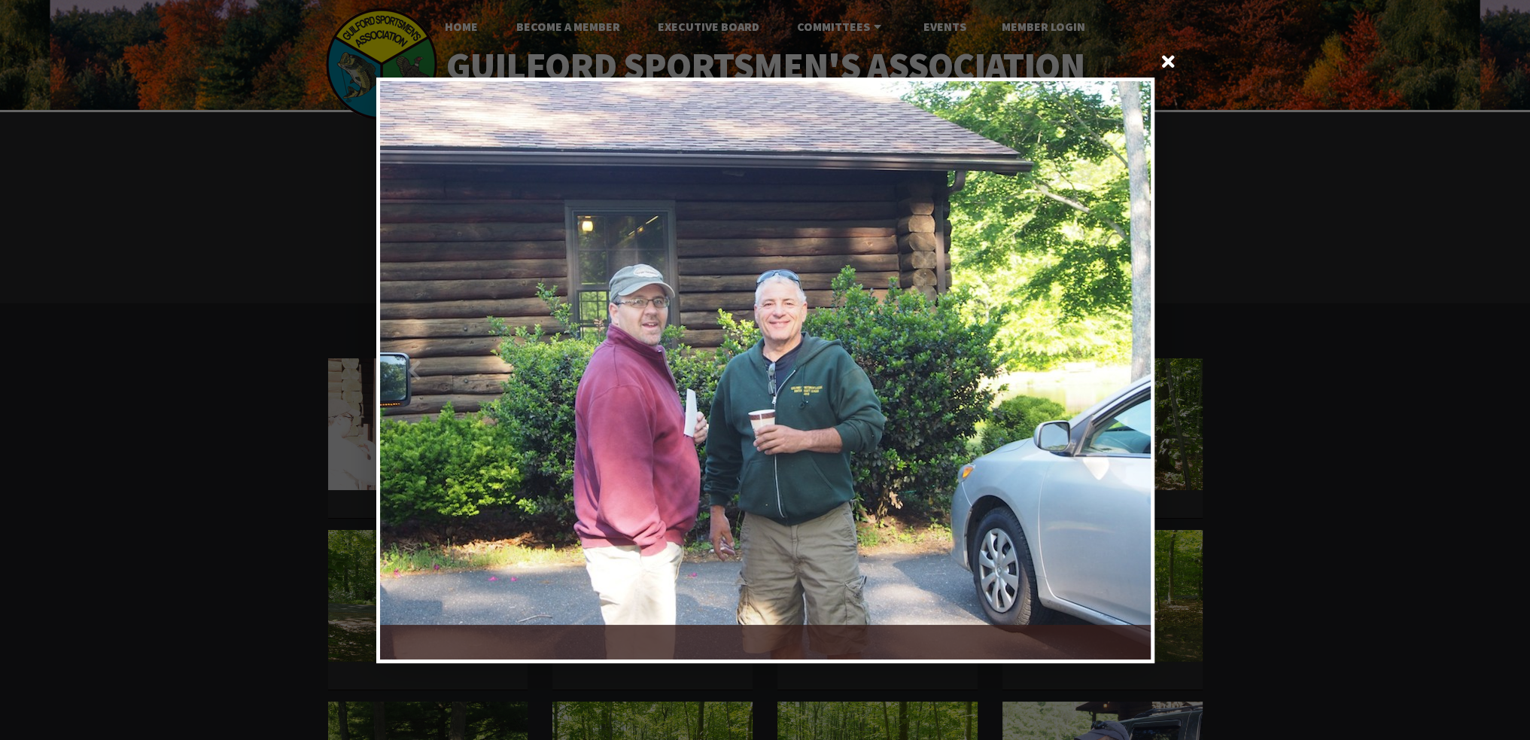
click at [1135, 369] on div at bounding box center [957, 370] width 385 height 578
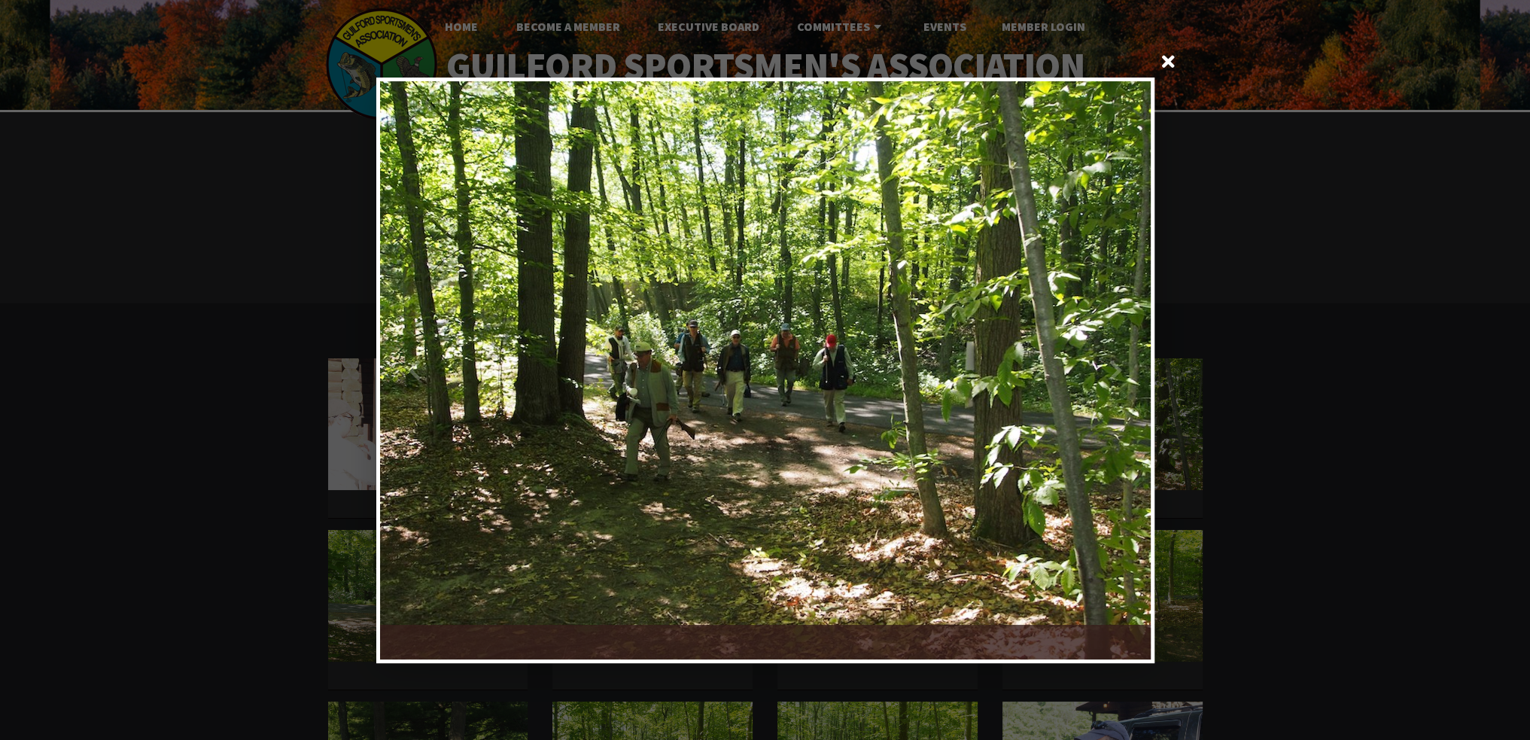
click at [1135, 366] on div at bounding box center [957, 370] width 385 height 578
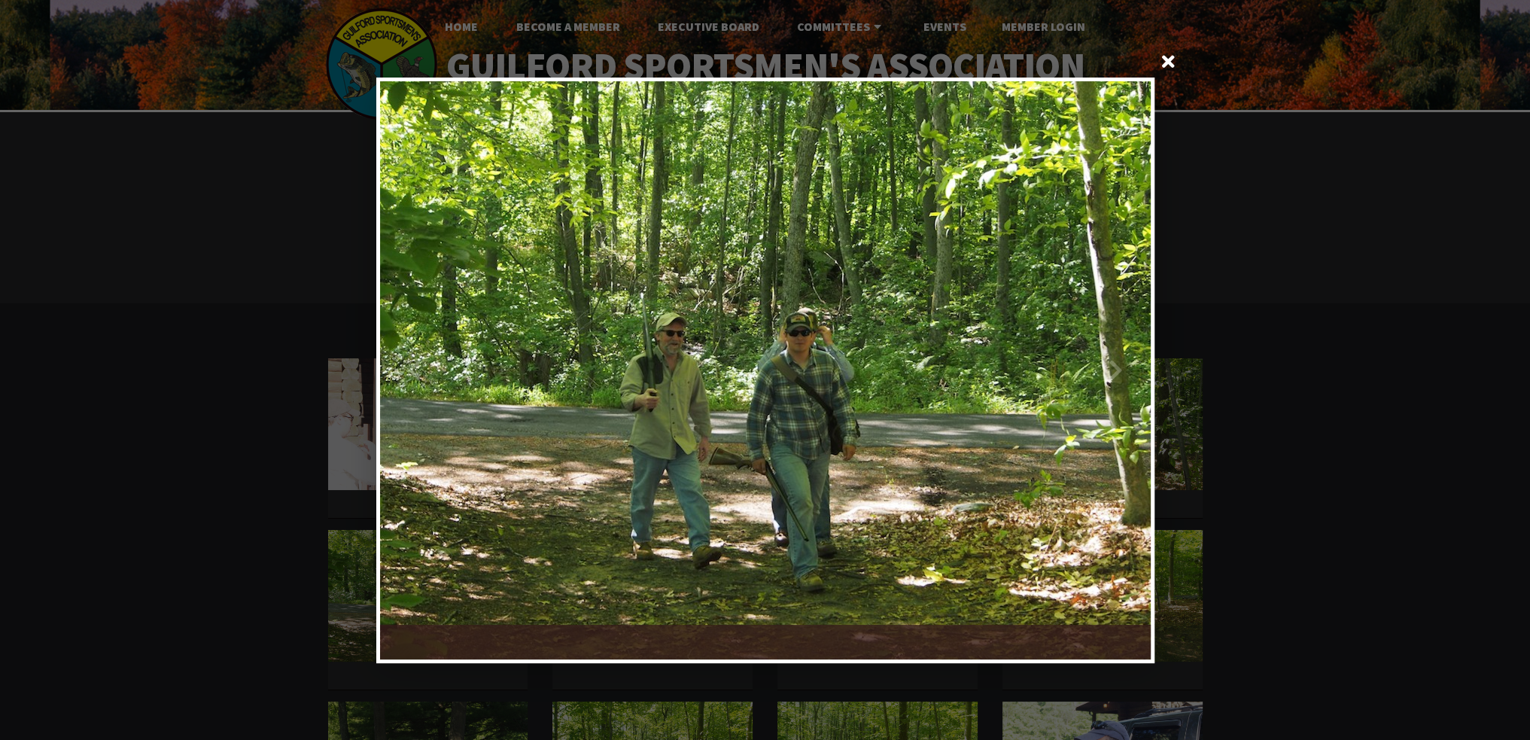
click at [1135, 366] on div at bounding box center [957, 370] width 385 height 578
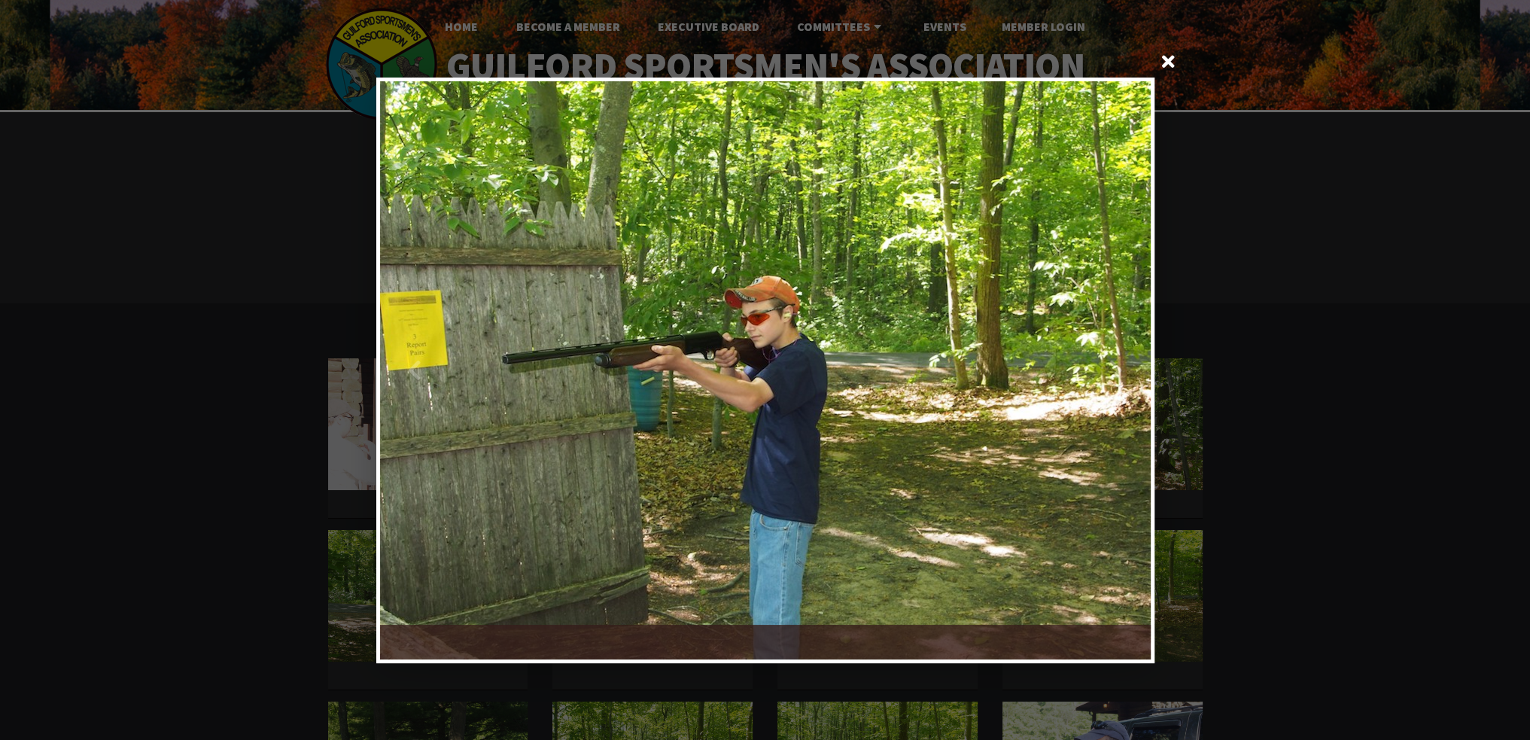
click at [1135, 364] on div at bounding box center [957, 370] width 385 height 578
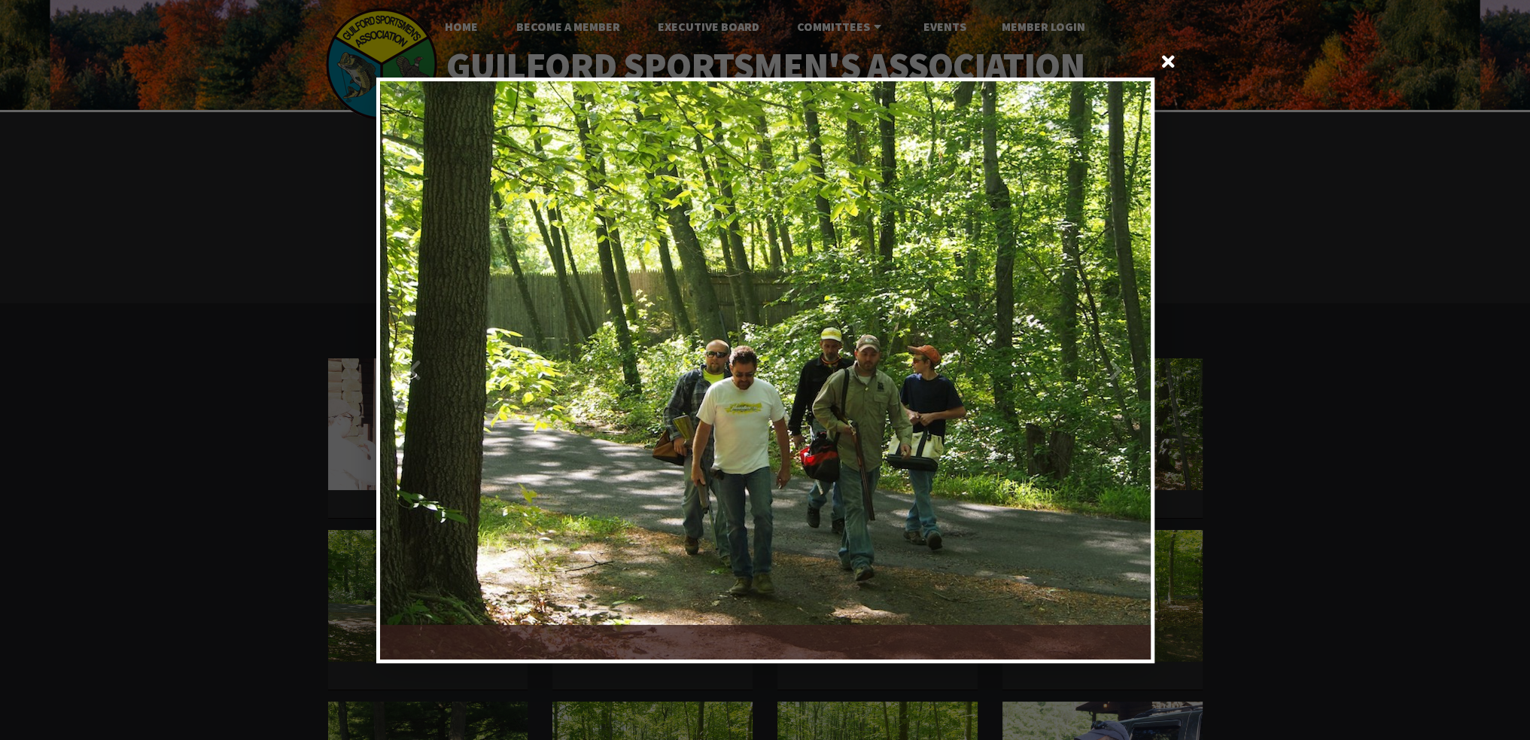
click at [1135, 363] on div at bounding box center [957, 370] width 385 height 578
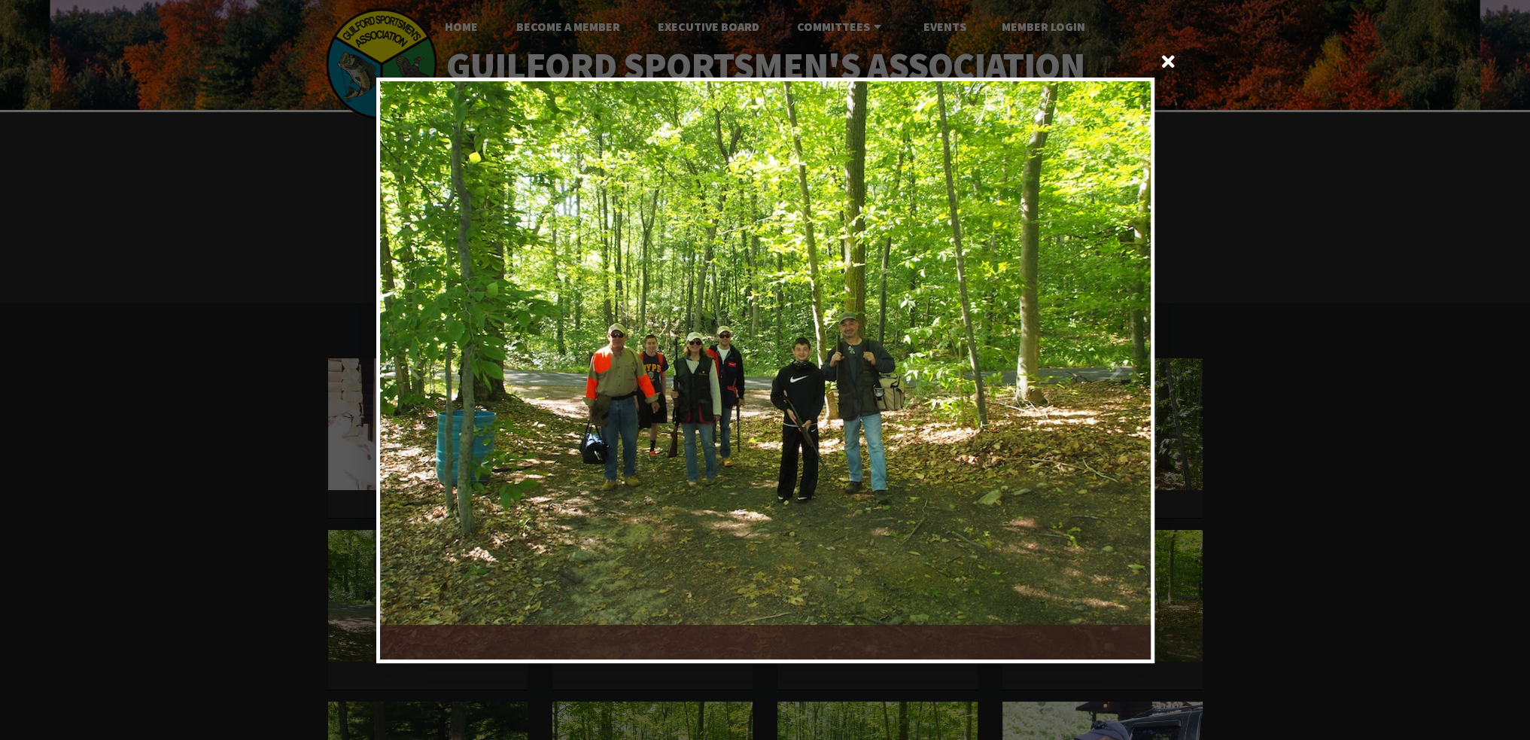
click at [1135, 363] on div at bounding box center [957, 370] width 385 height 578
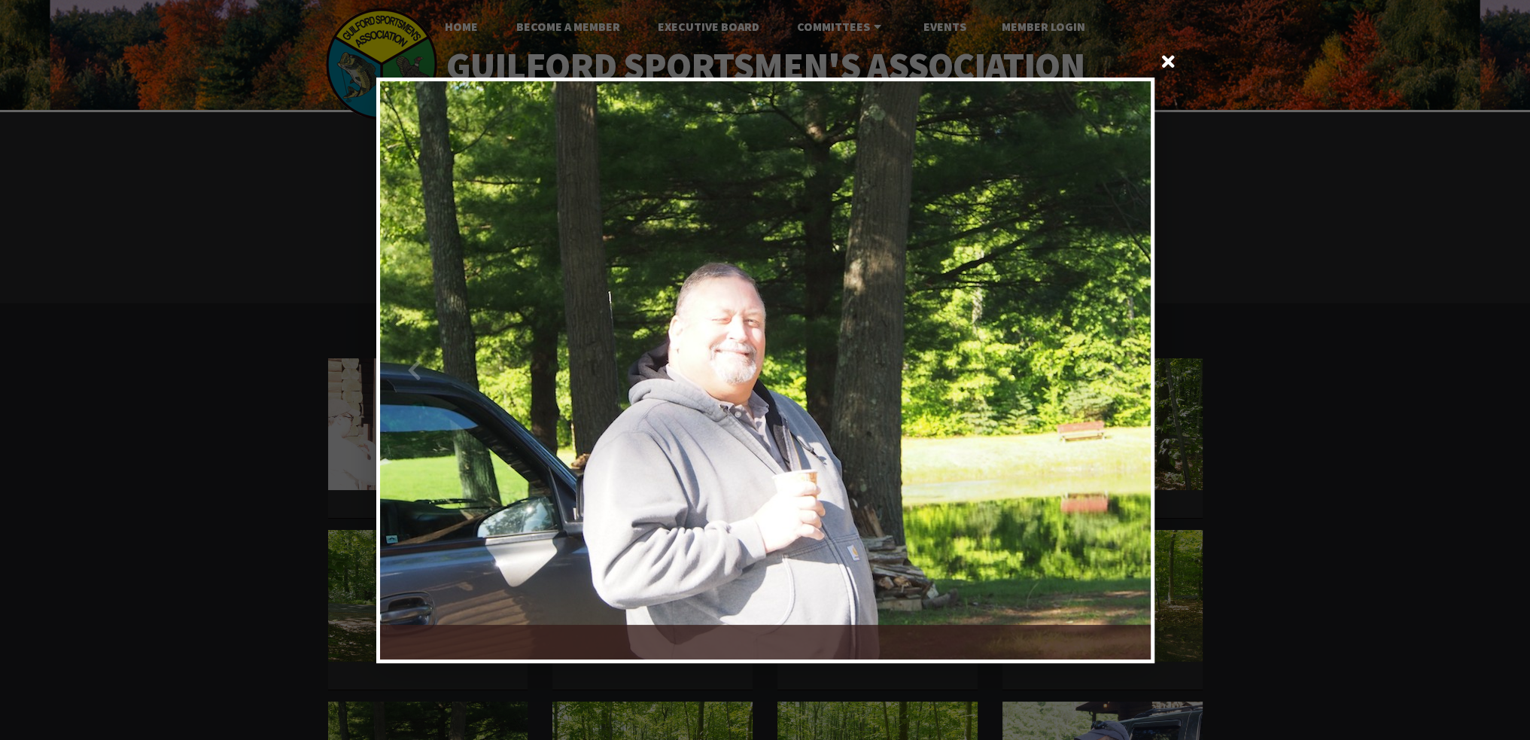
click at [1135, 363] on div at bounding box center [957, 370] width 385 height 578
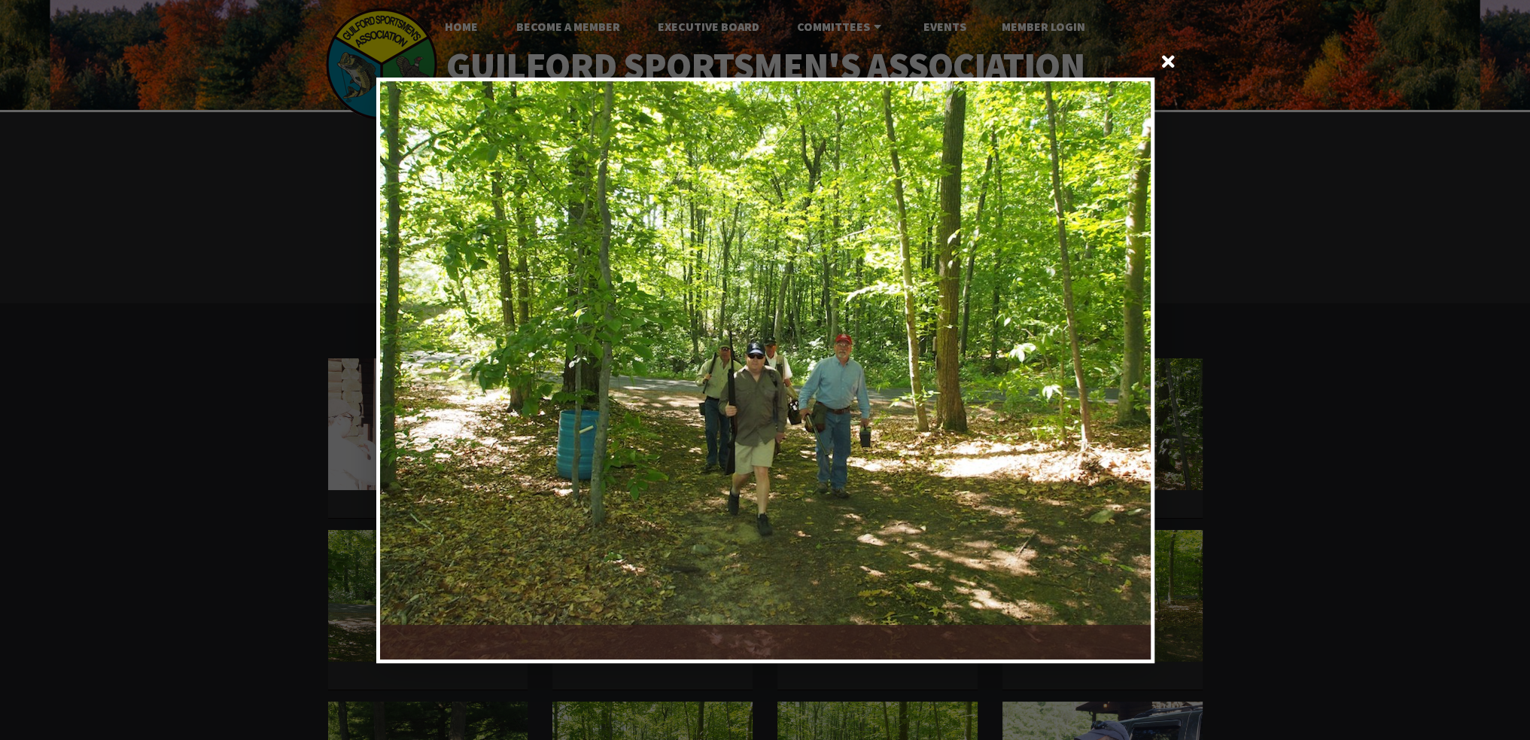
click at [1133, 366] on div at bounding box center [957, 370] width 385 height 578
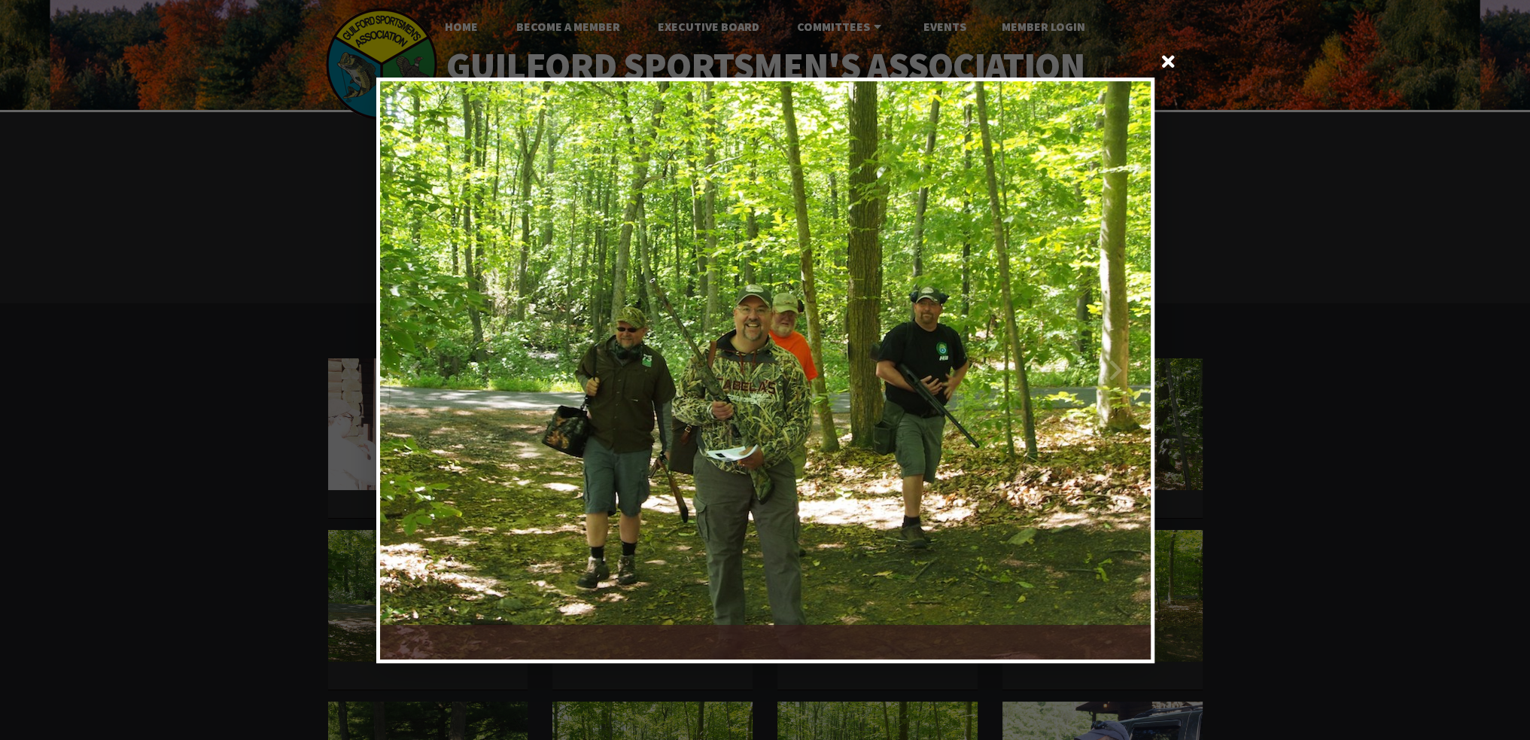
click at [1134, 366] on div at bounding box center [957, 370] width 385 height 578
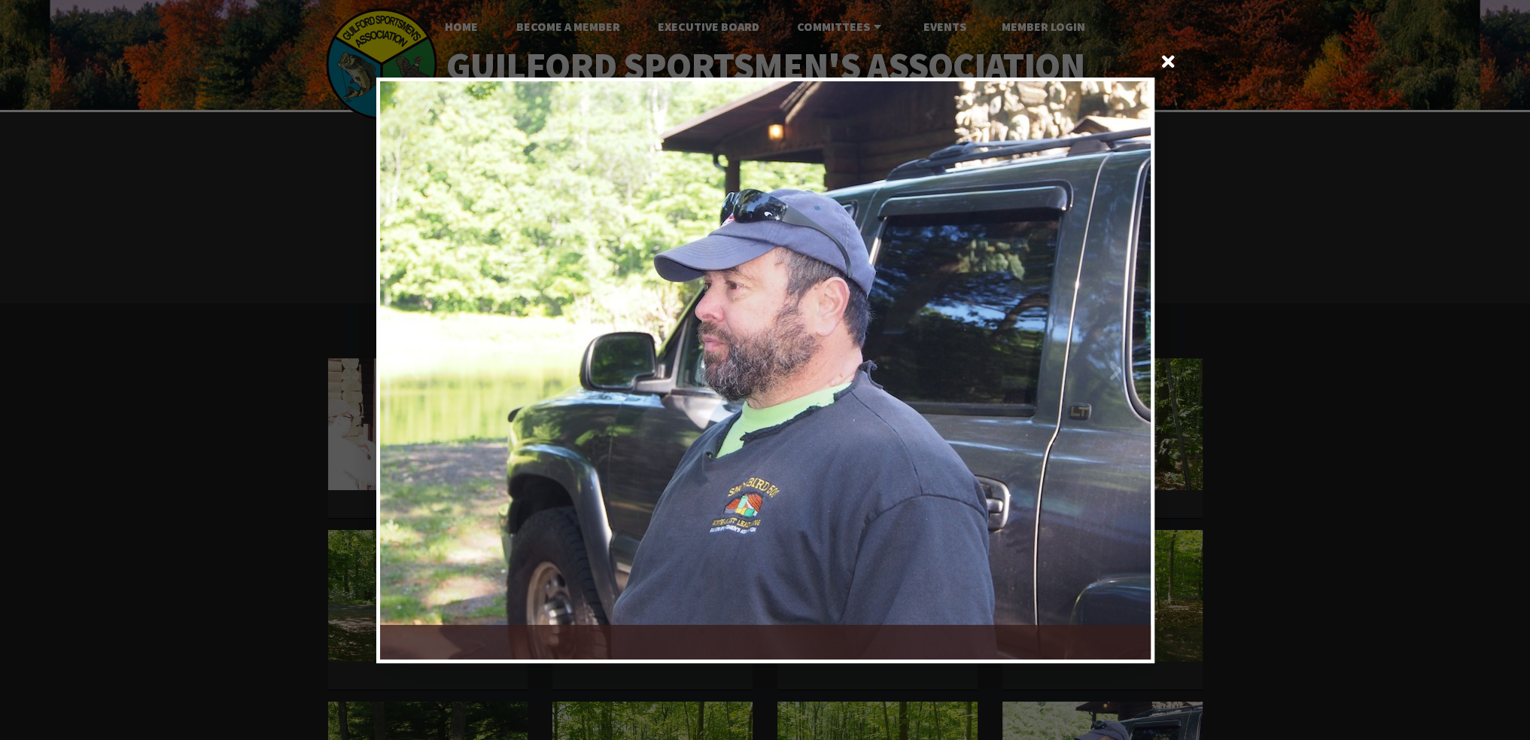
click at [1134, 366] on div at bounding box center [957, 370] width 385 height 578
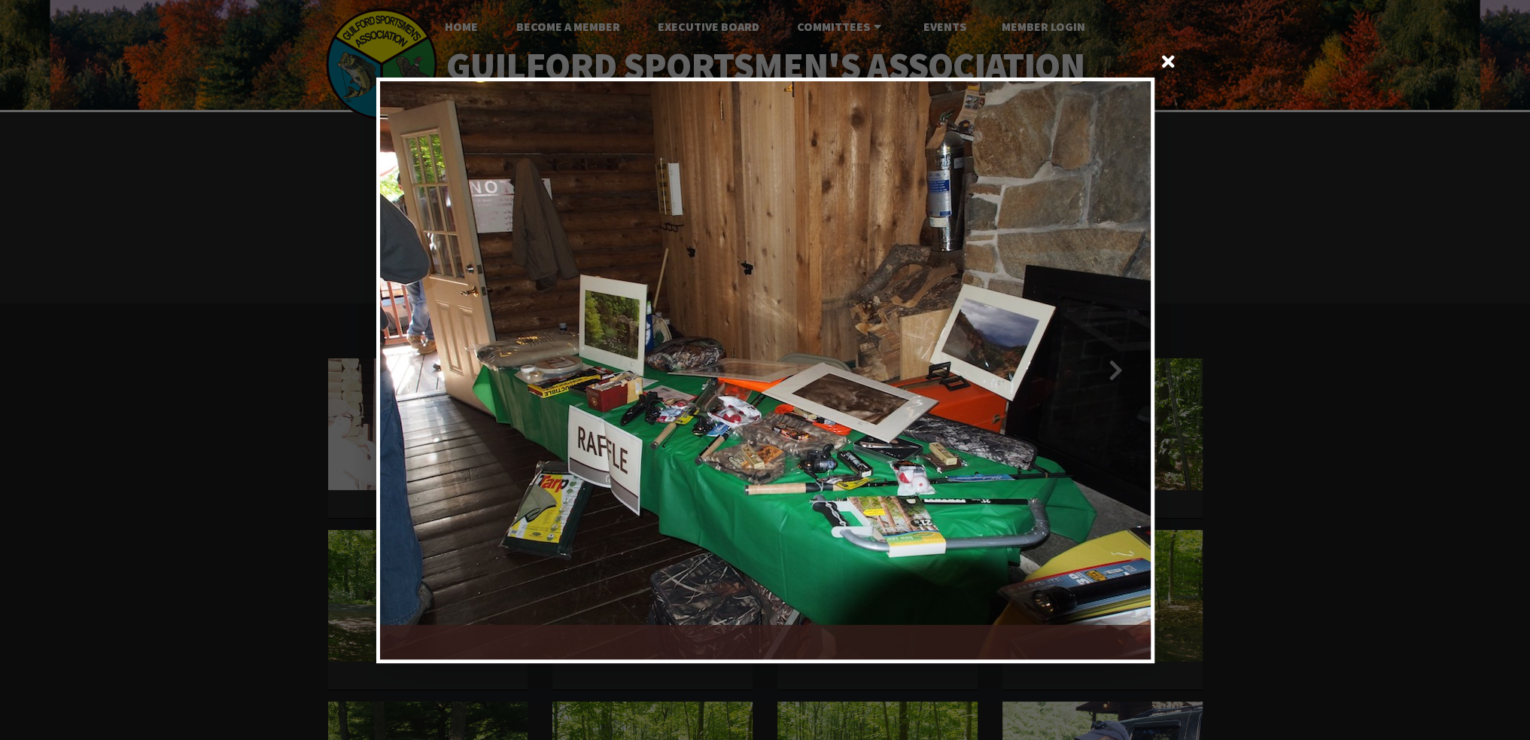
click at [1134, 366] on div at bounding box center [957, 370] width 385 height 578
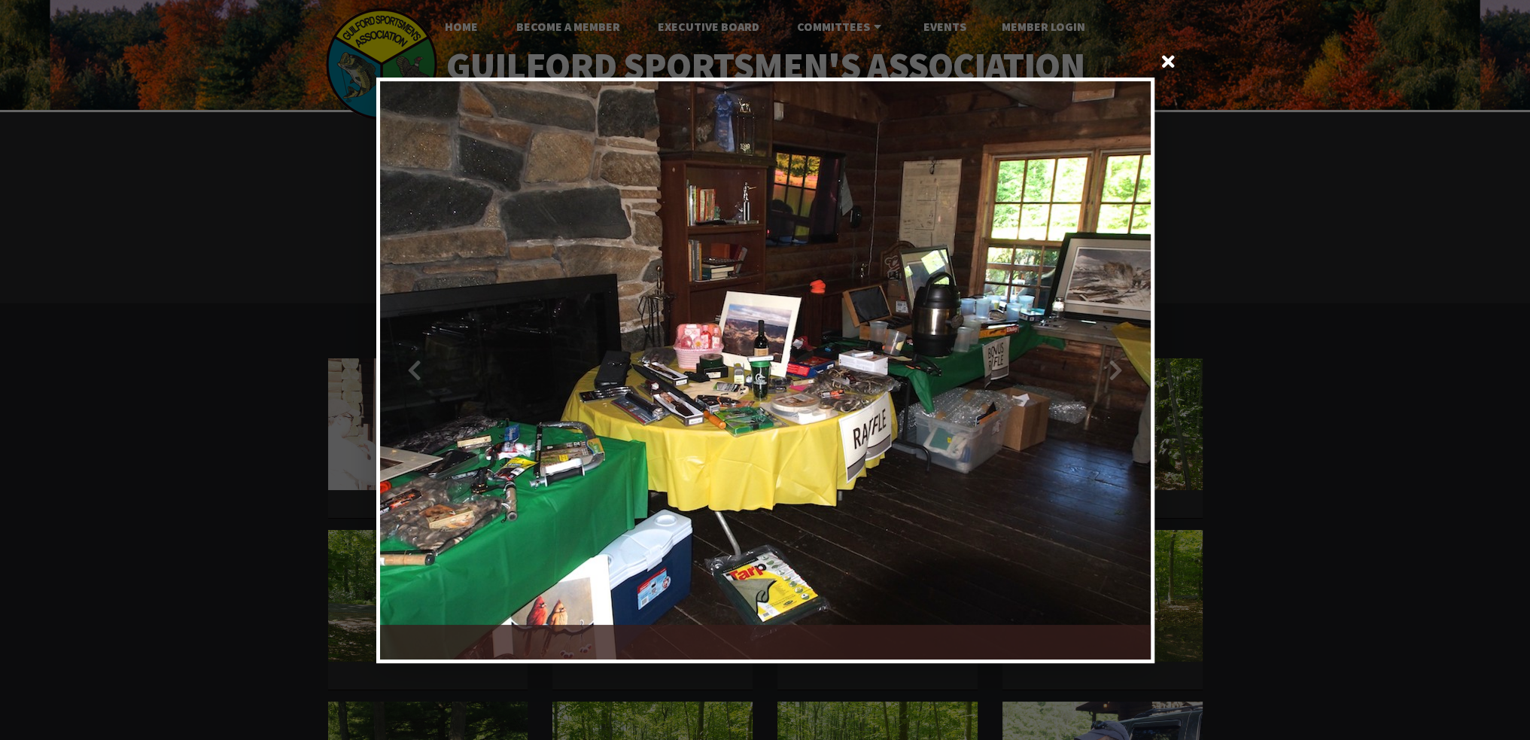
click at [1134, 366] on div at bounding box center [957, 370] width 385 height 578
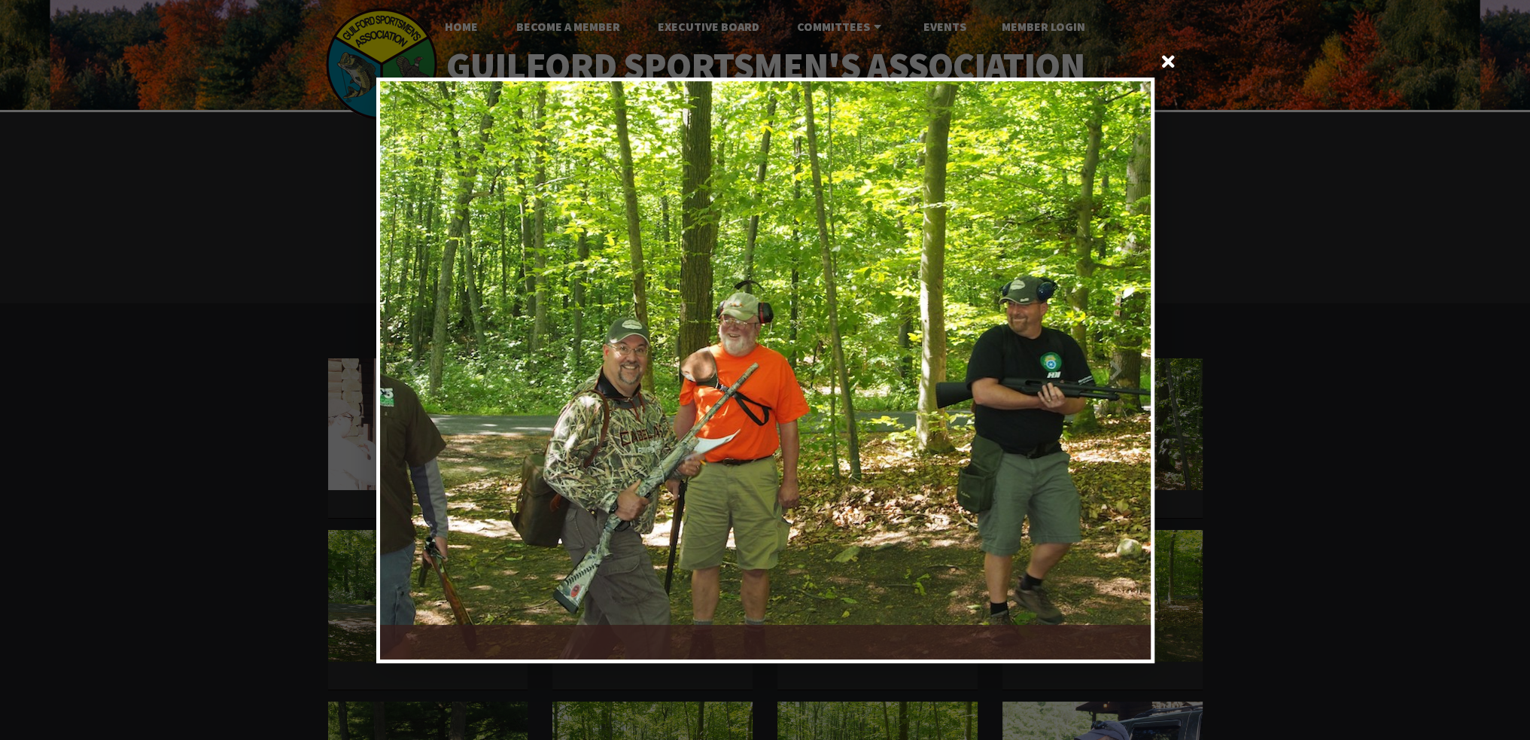
click at [1124, 363] on div at bounding box center [957, 370] width 385 height 578
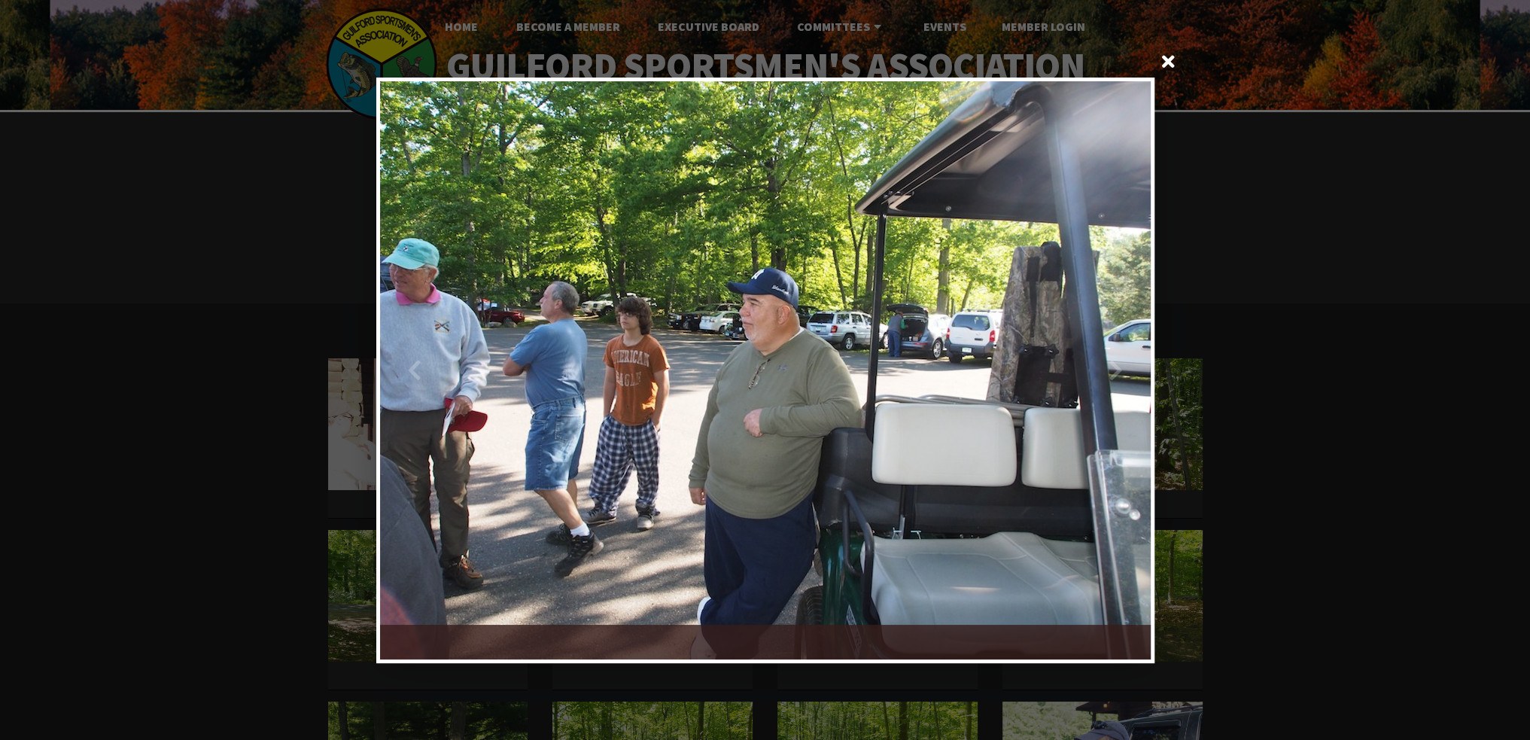
click at [1124, 363] on div at bounding box center [957, 370] width 385 height 578
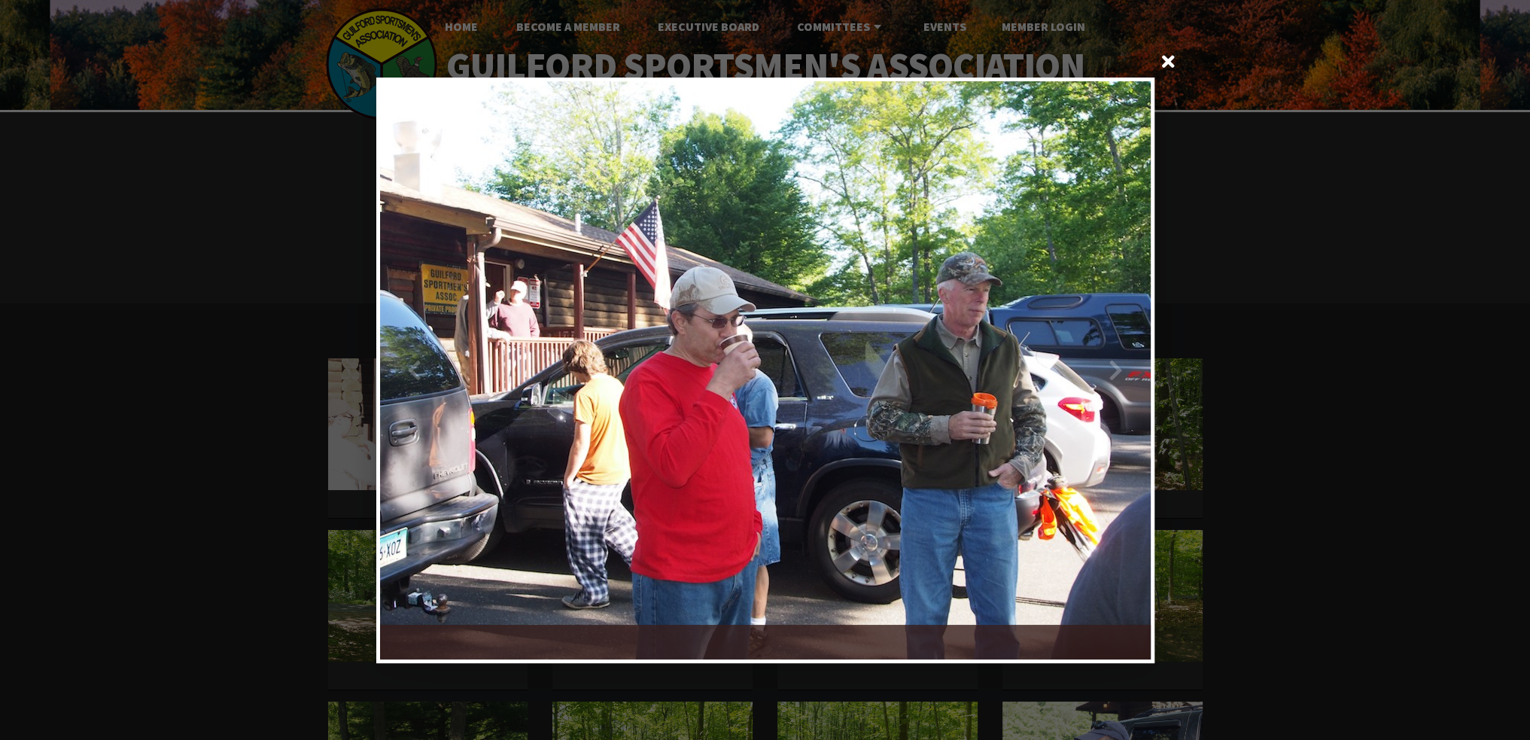
click at [1124, 363] on div at bounding box center [957, 370] width 385 height 578
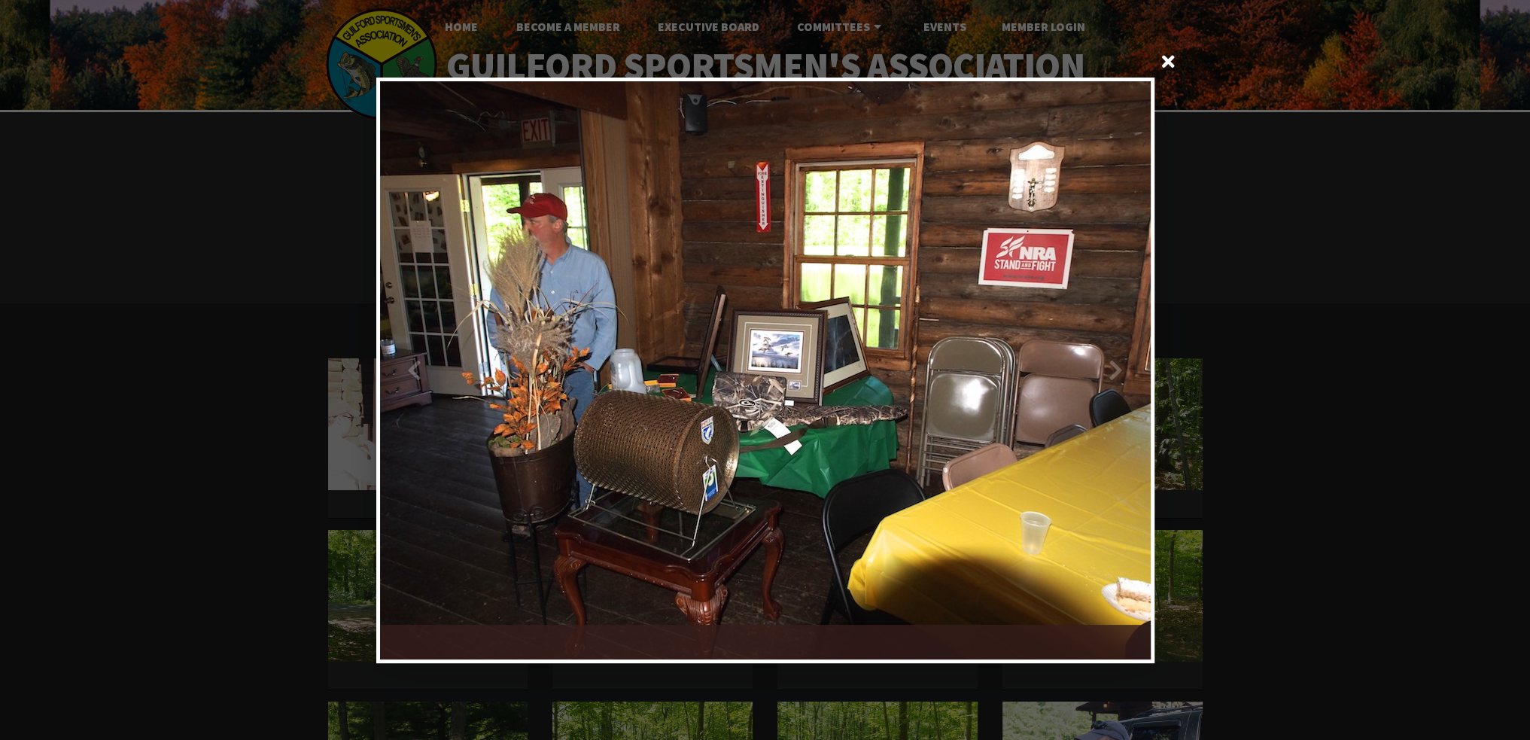
click at [1124, 363] on div at bounding box center [957, 370] width 385 height 578
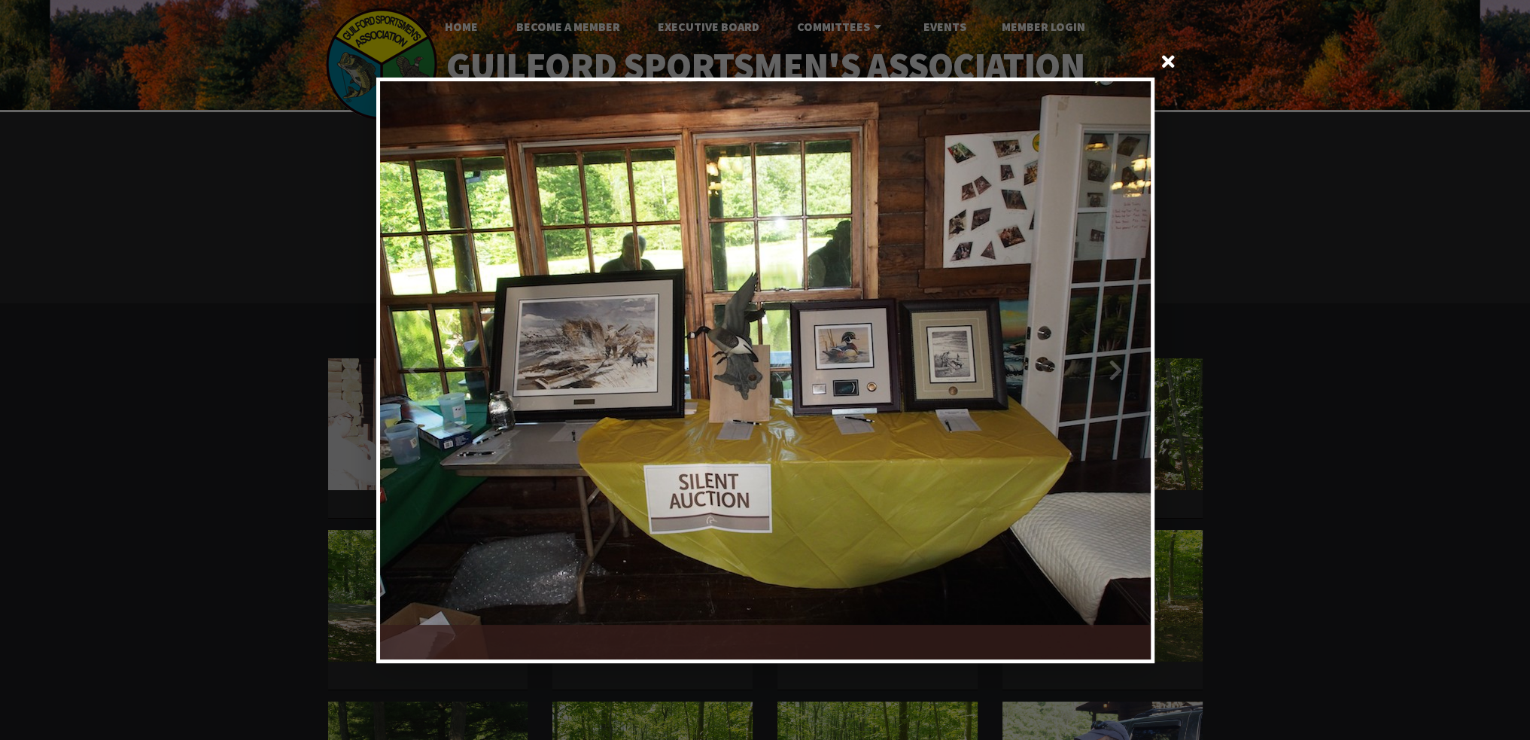
click at [1124, 363] on div at bounding box center [957, 370] width 385 height 578
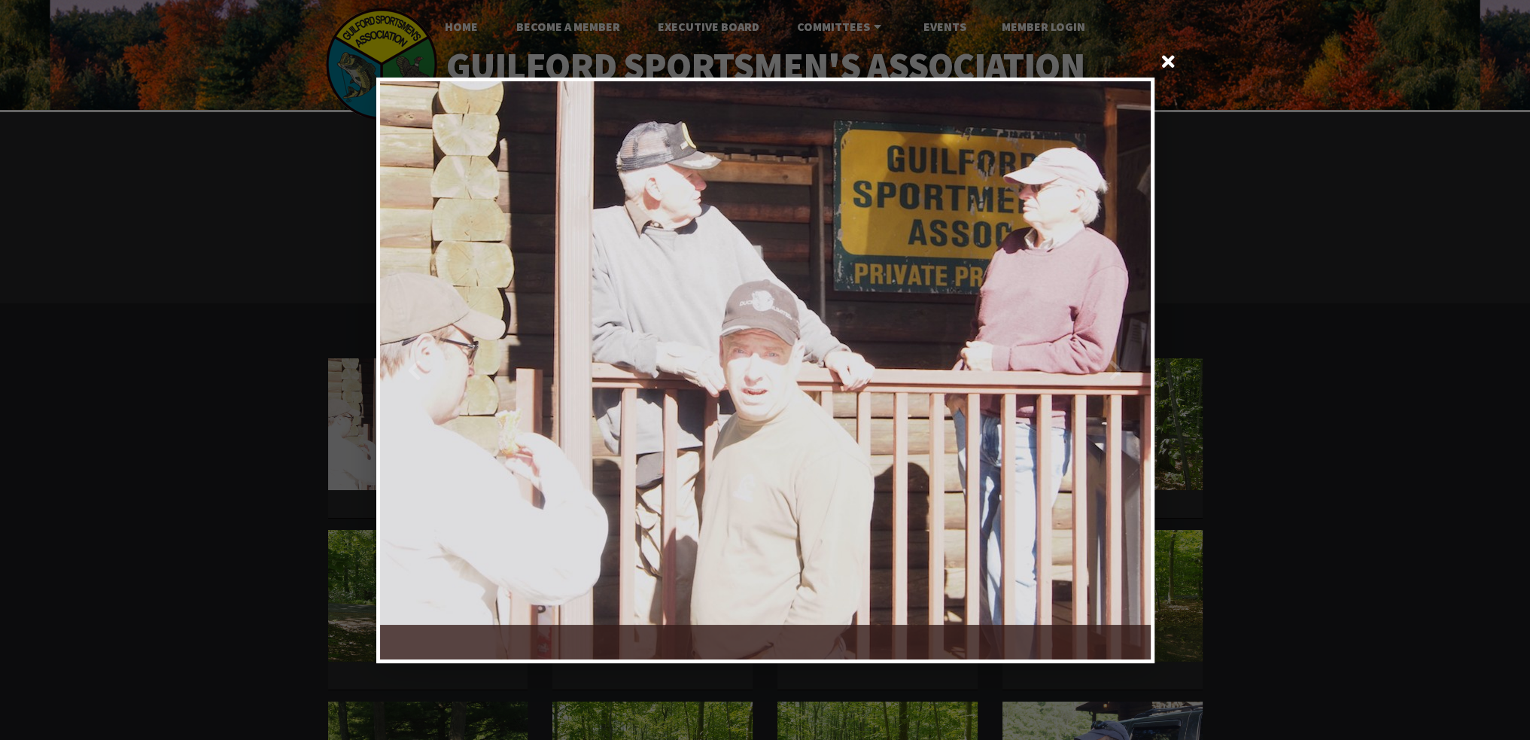
click at [1168, 65] on span at bounding box center [1169, 63] width 36 height 36
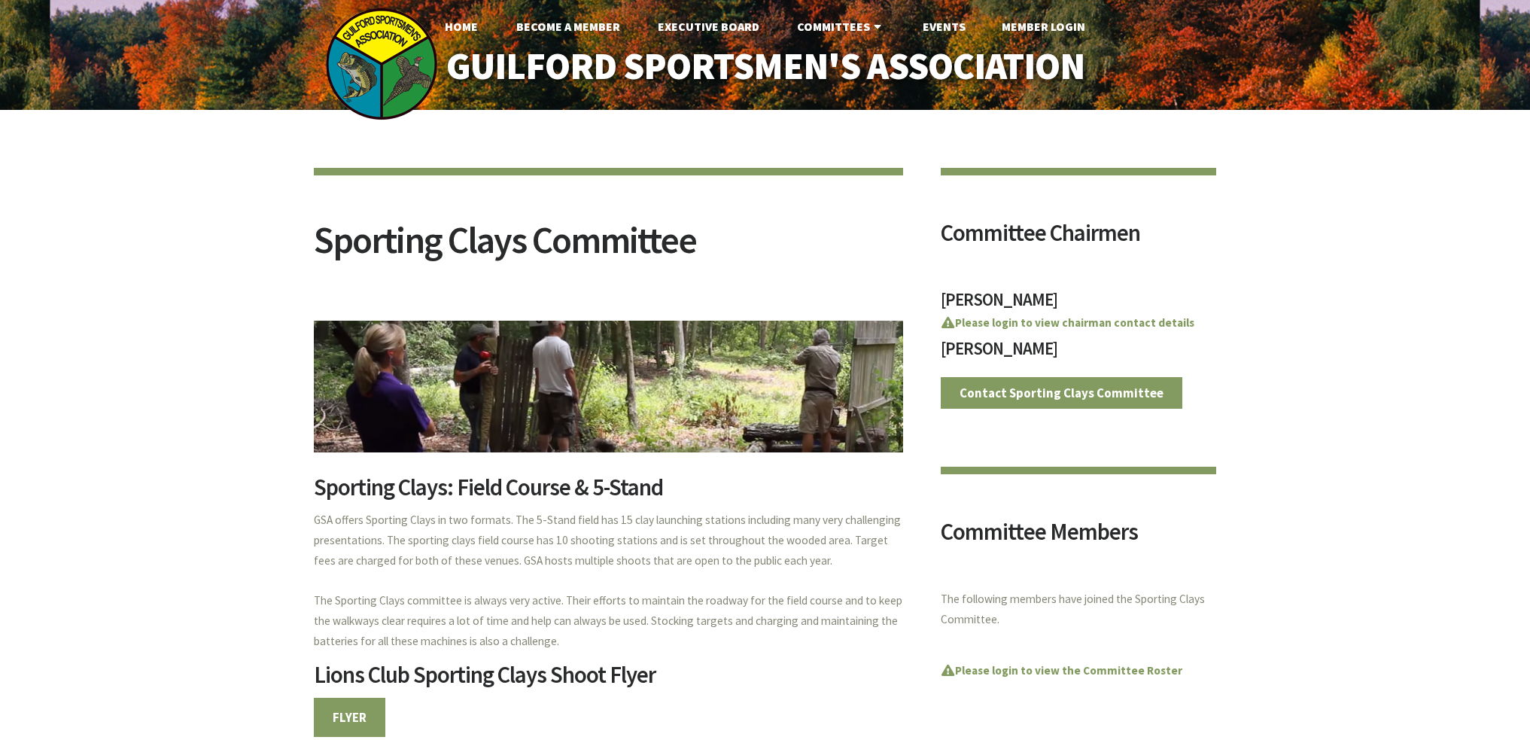
scroll to position [978, 0]
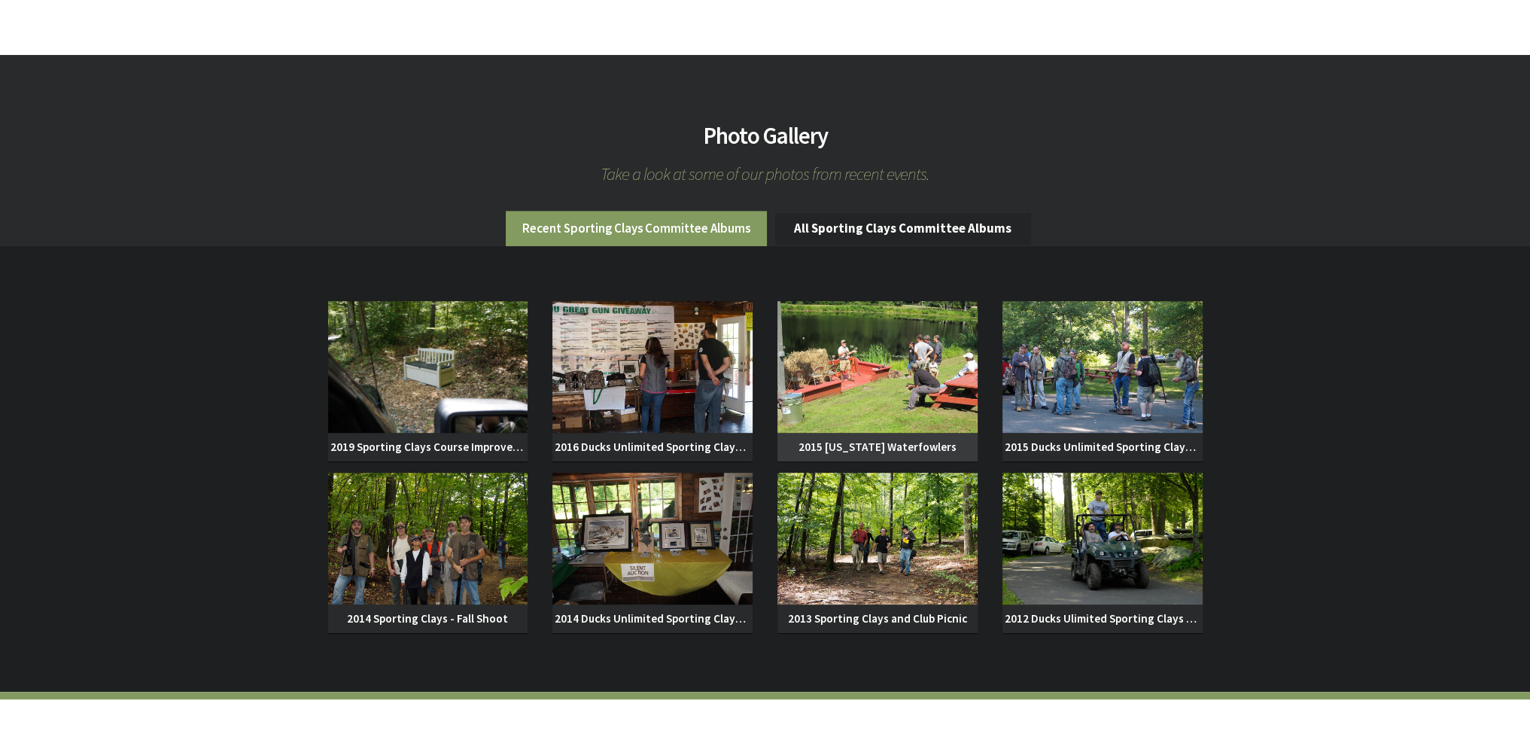
click at [934, 394] on img at bounding box center [877, 367] width 200 height 132
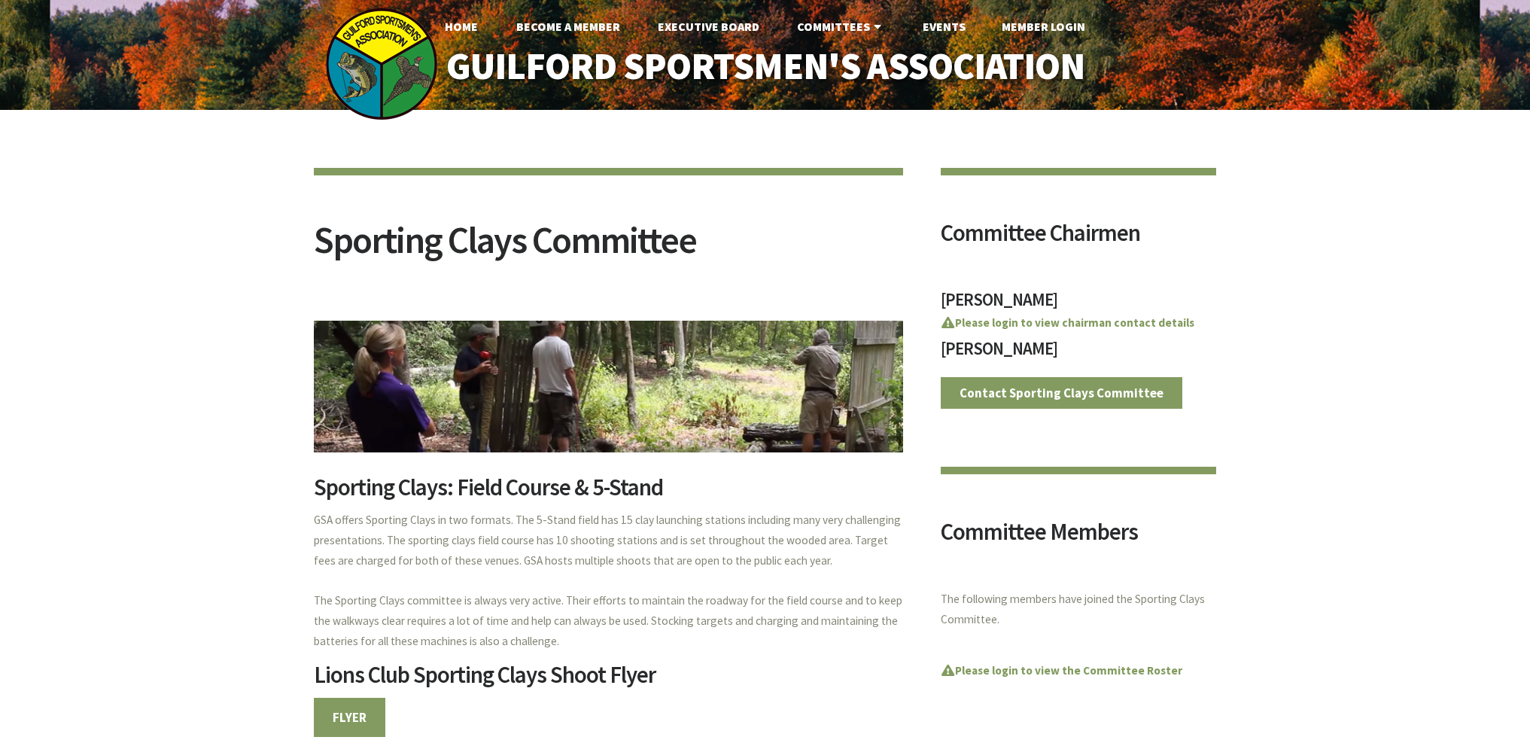
scroll to position [978, 0]
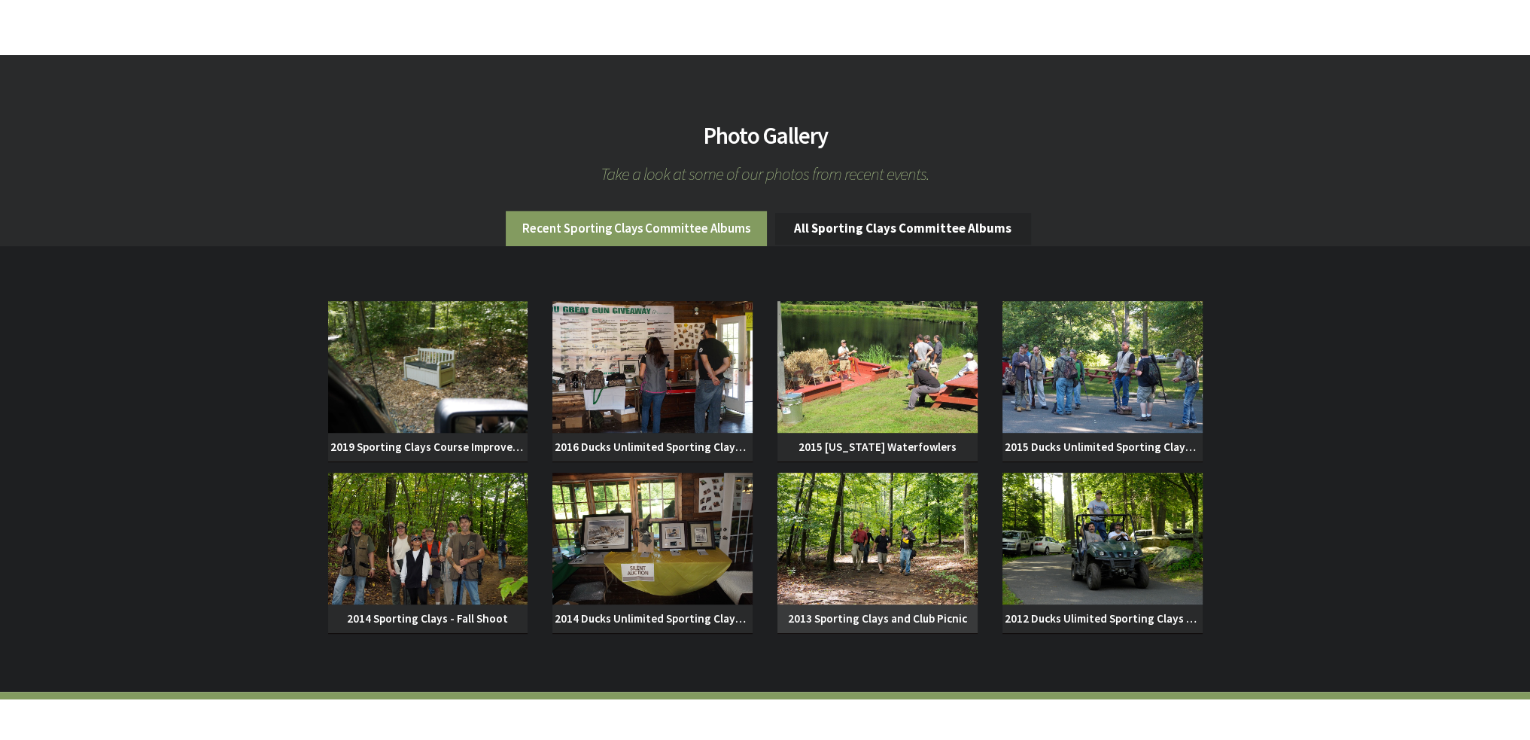
click at [935, 523] on img at bounding box center [877, 539] width 200 height 132
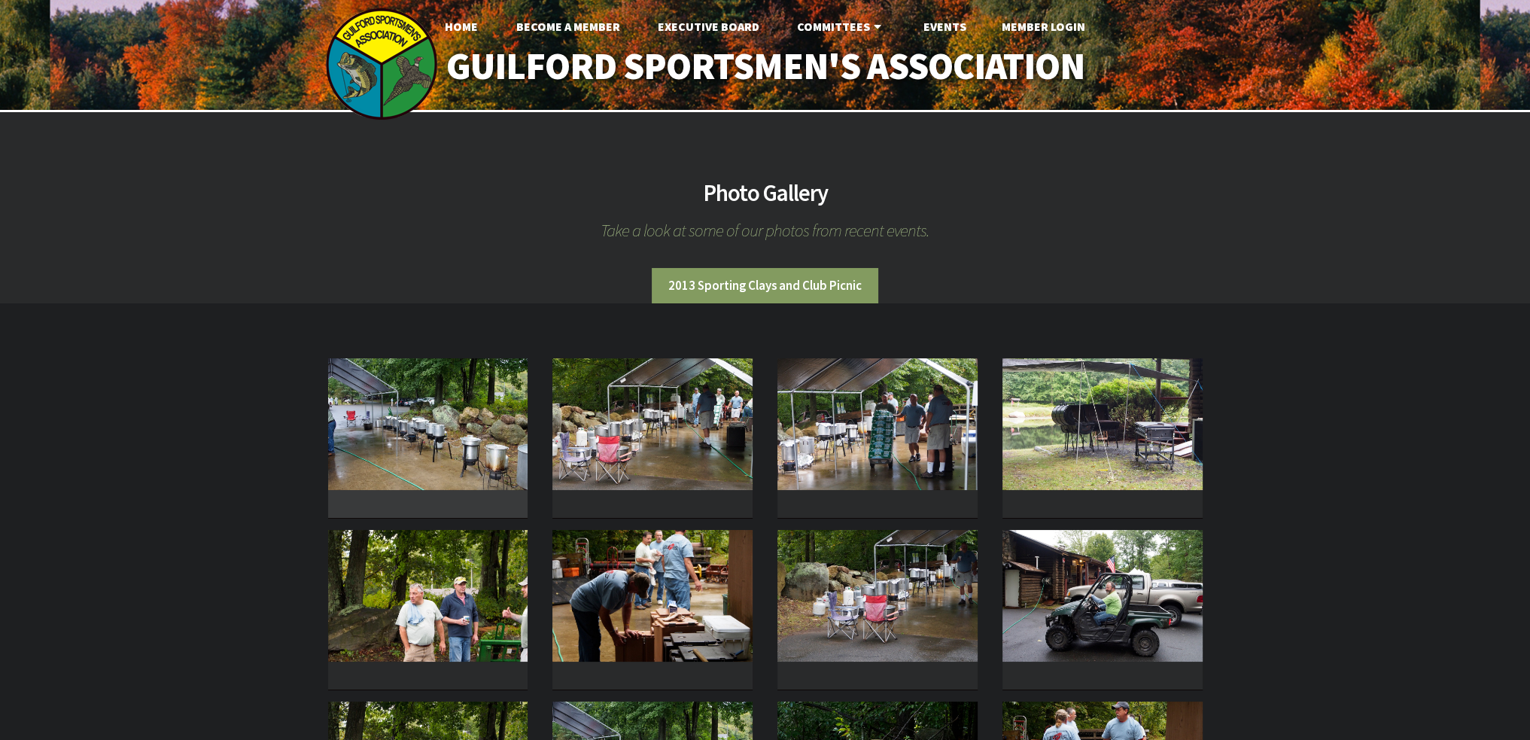
click at [421, 432] on img at bounding box center [428, 424] width 200 height 132
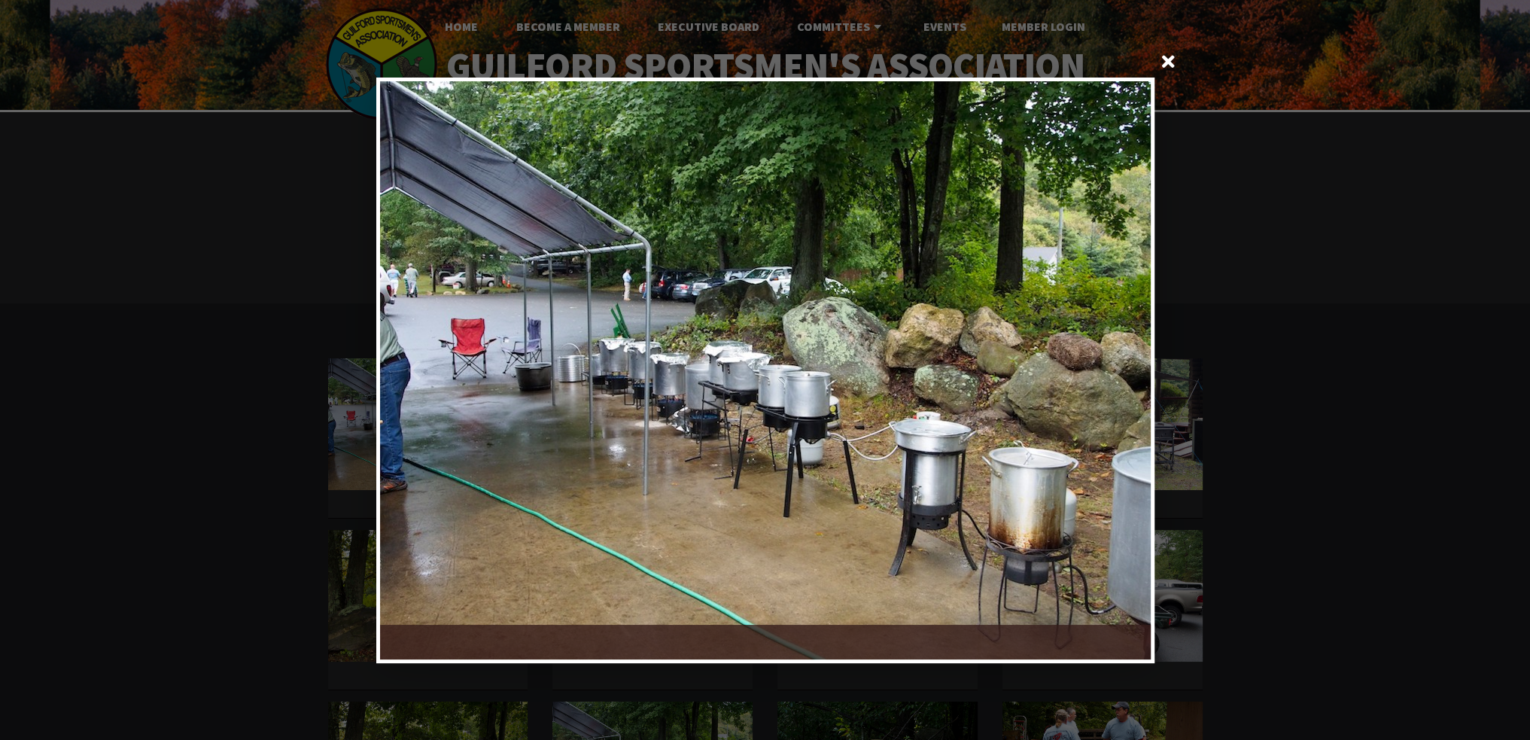
click at [1132, 352] on div at bounding box center [957, 370] width 385 height 578
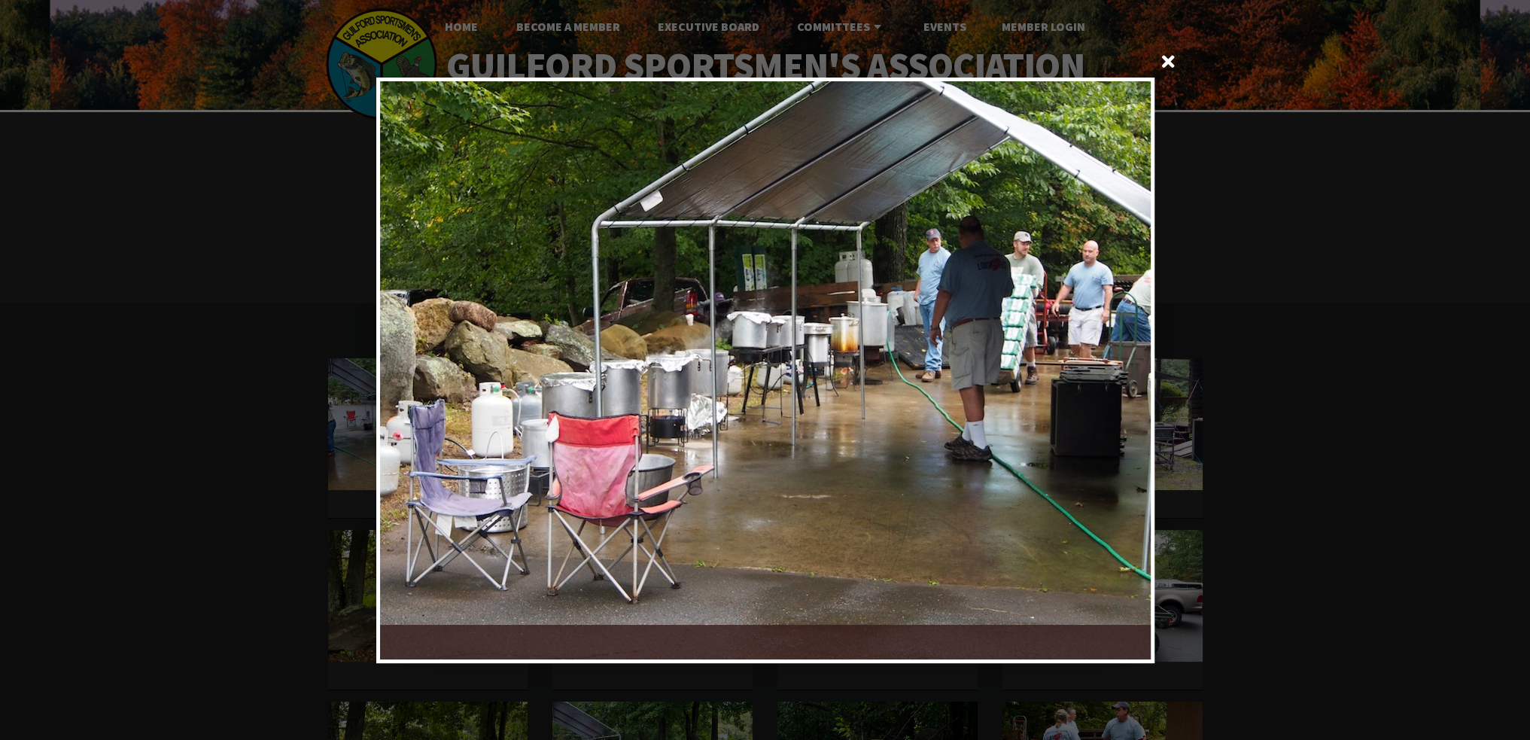
click at [1132, 352] on div at bounding box center [957, 370] width 385 height 578
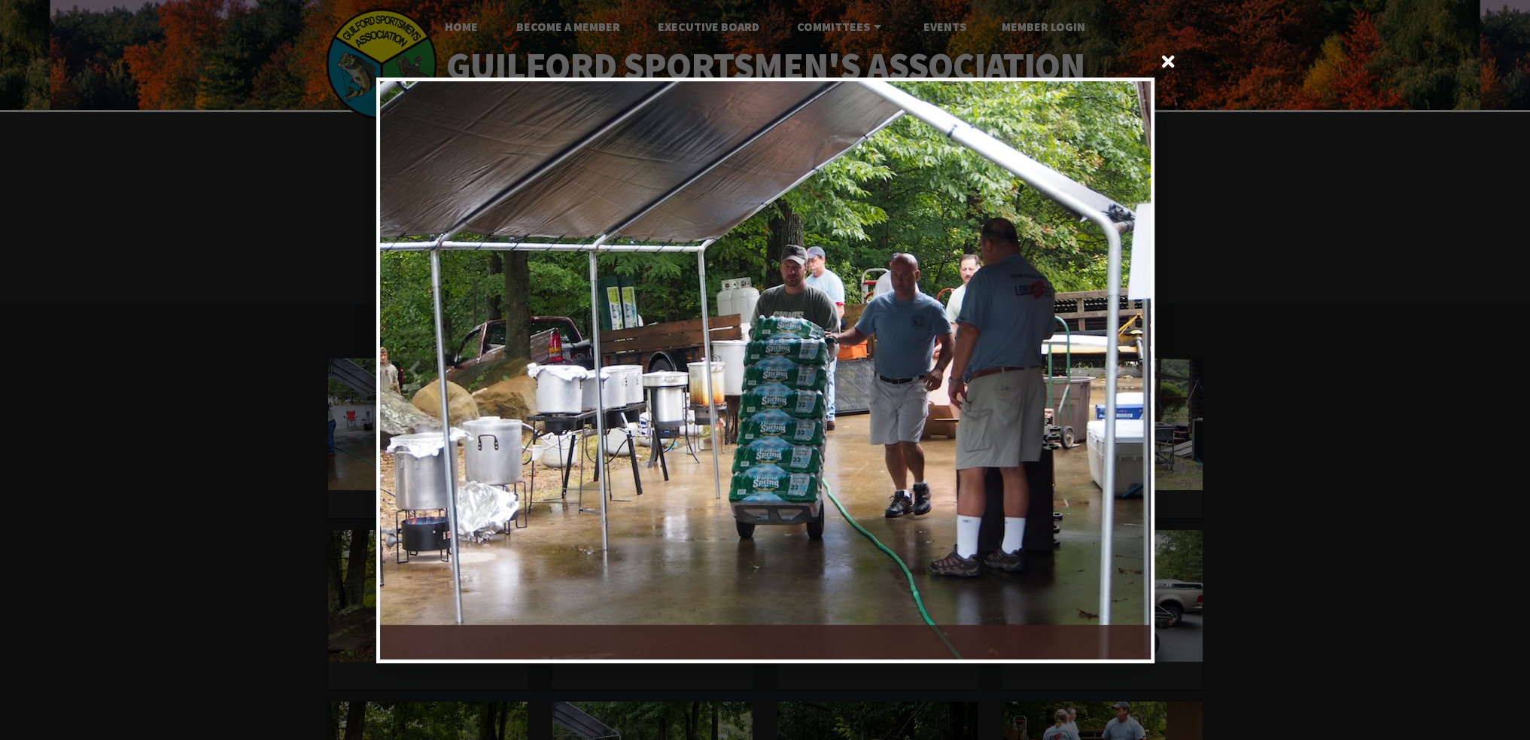
click at [1132, 352] on div at bounding box center [957, 370] width 385 height 578
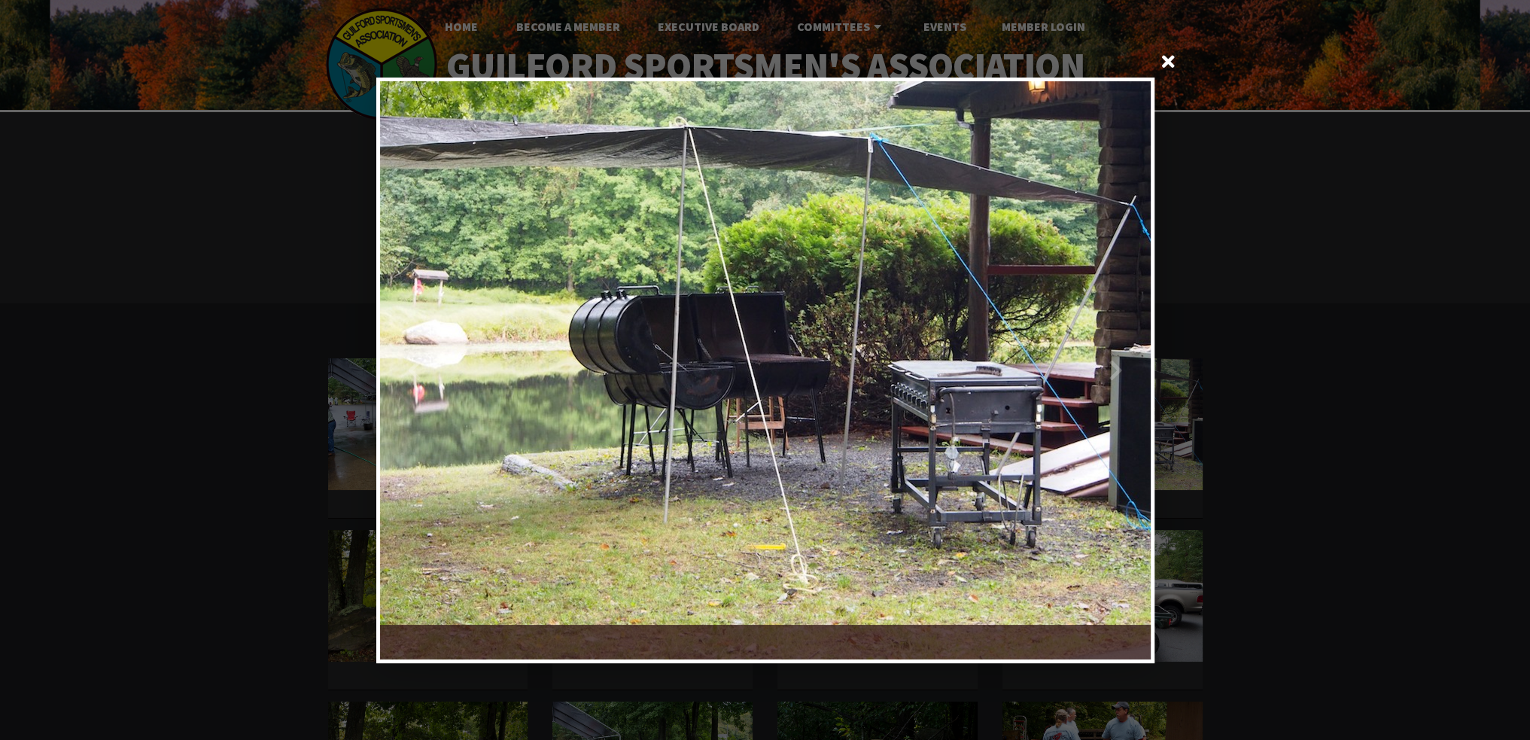
click at [1132, 352] on div at bounding box center [957, 370] width 385 height 578
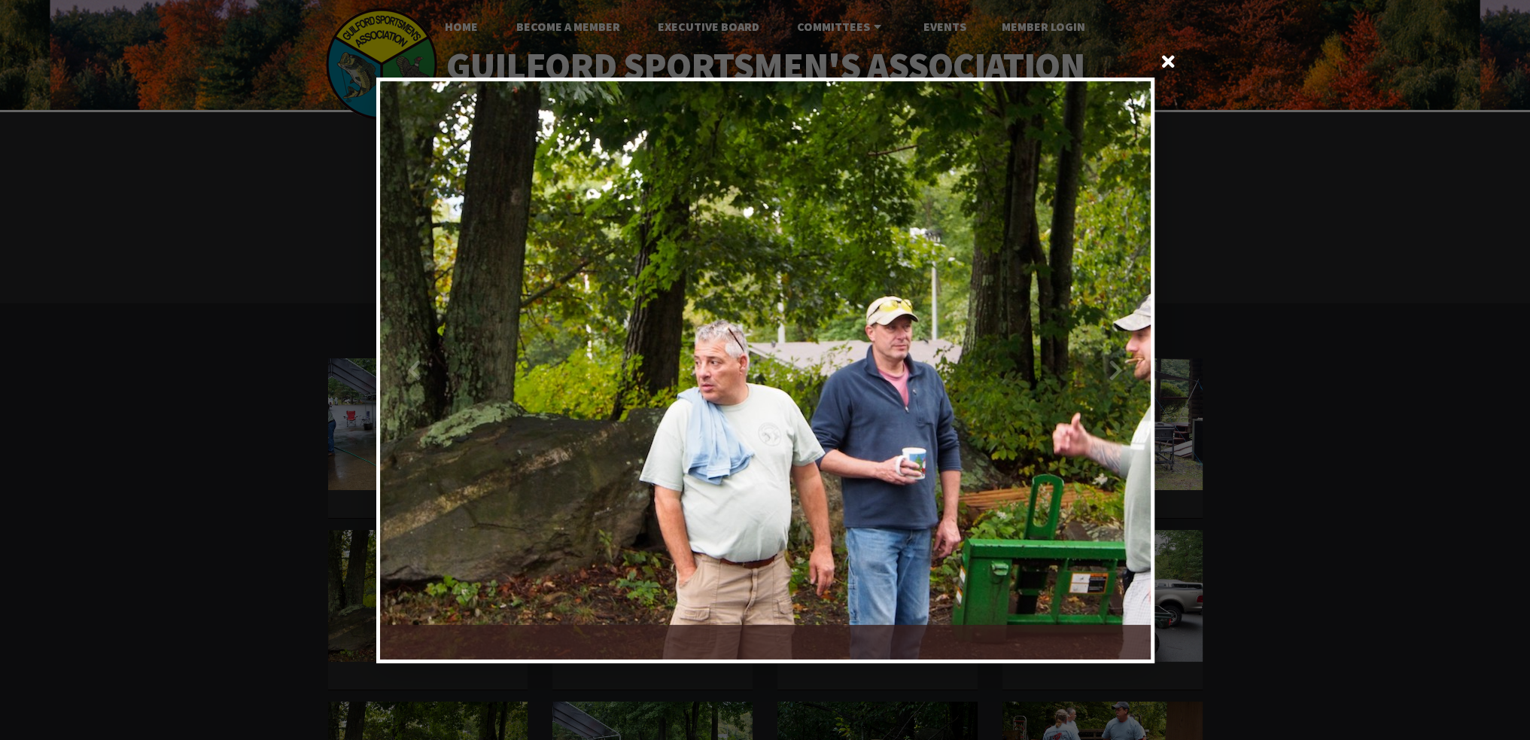
click at [1132, 352] on div at bounding box center [957, 370] width 385 height 578
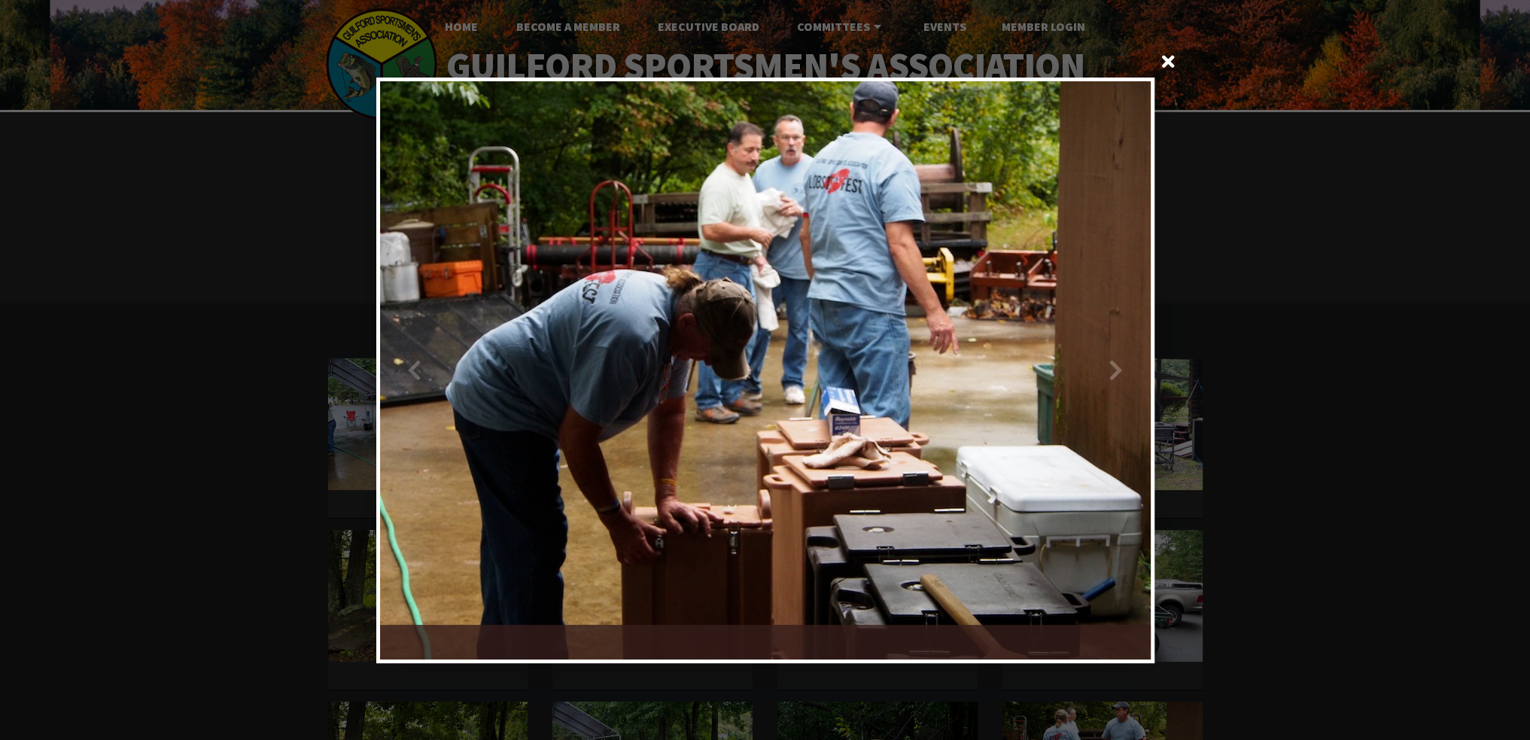
click at [1132, 352] on div at bounding box center [957, 370] width 385 height 578
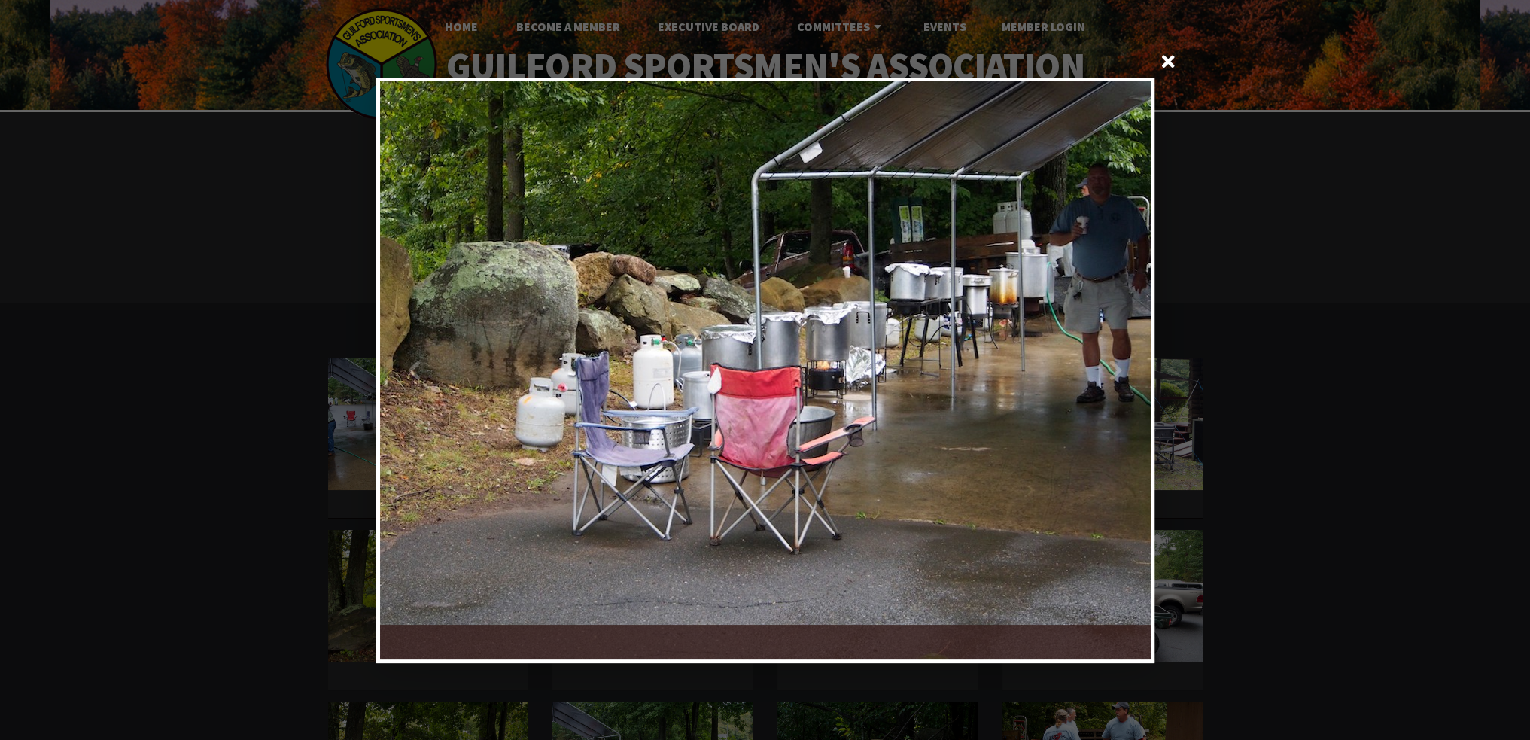
click at [1132, 352] on div at bounding box center [957, 370] width 385 height 578
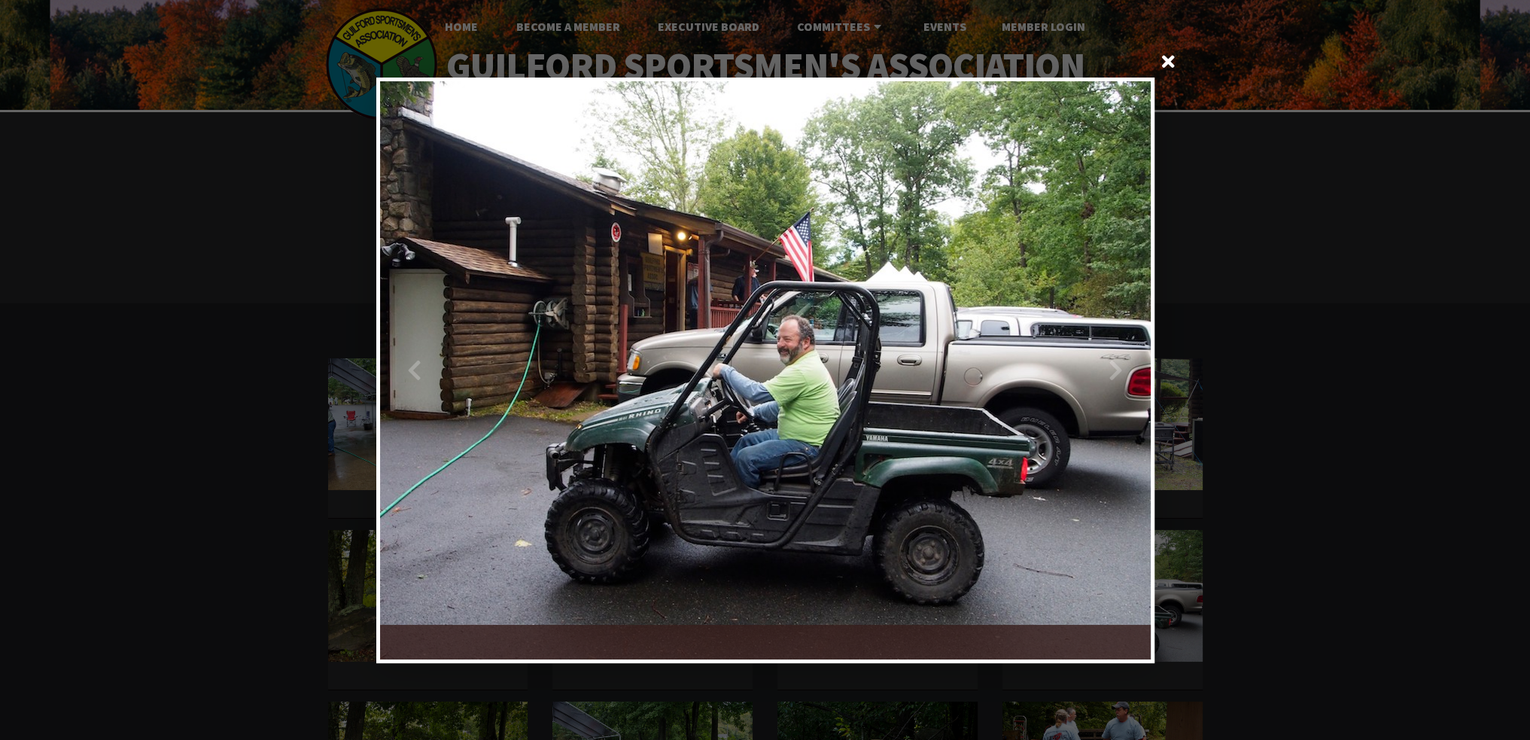
click at [1132, 352] on div at bounding box center [957, 370] width 385 height 578
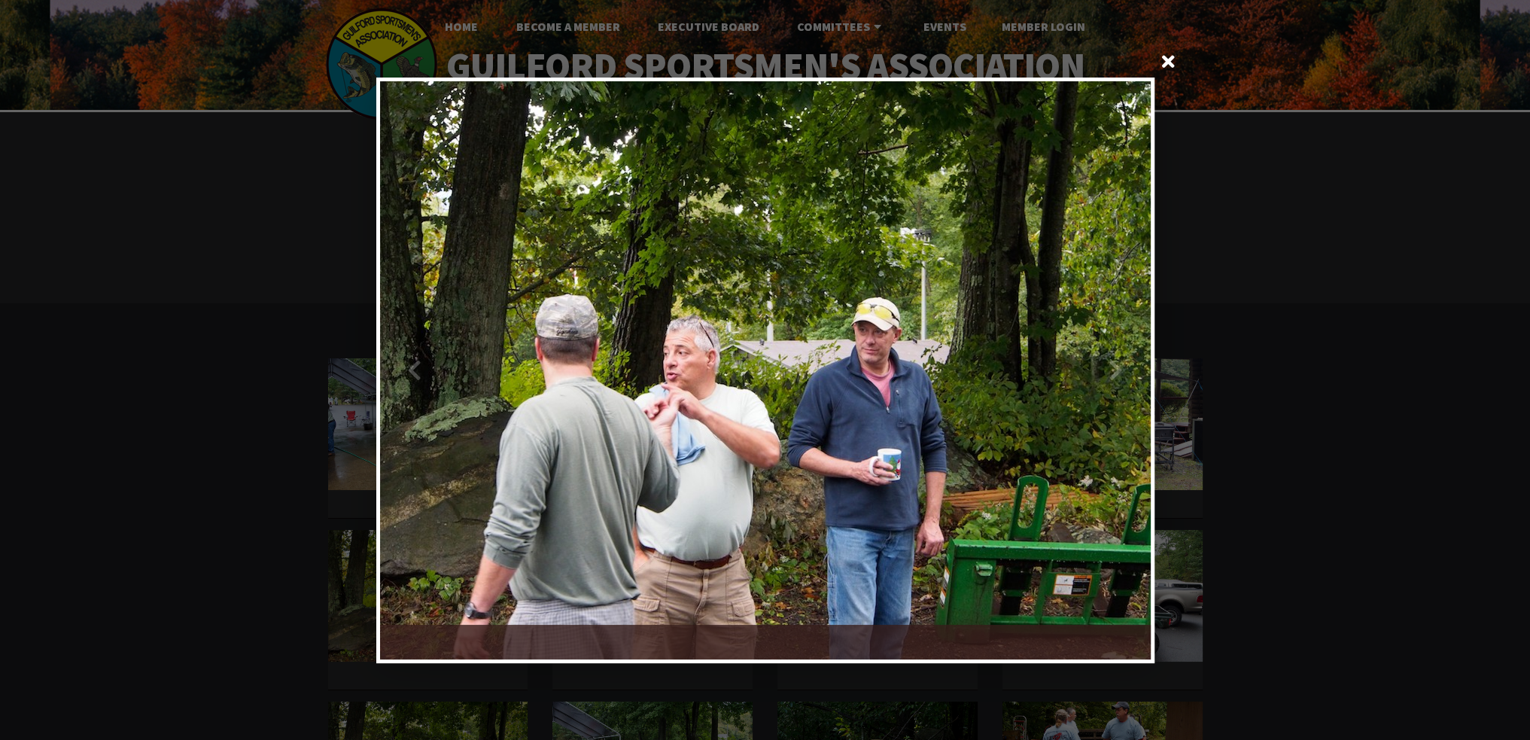
click at [1132, 352] on div at bounding box center [957, 370] width 385 height 578
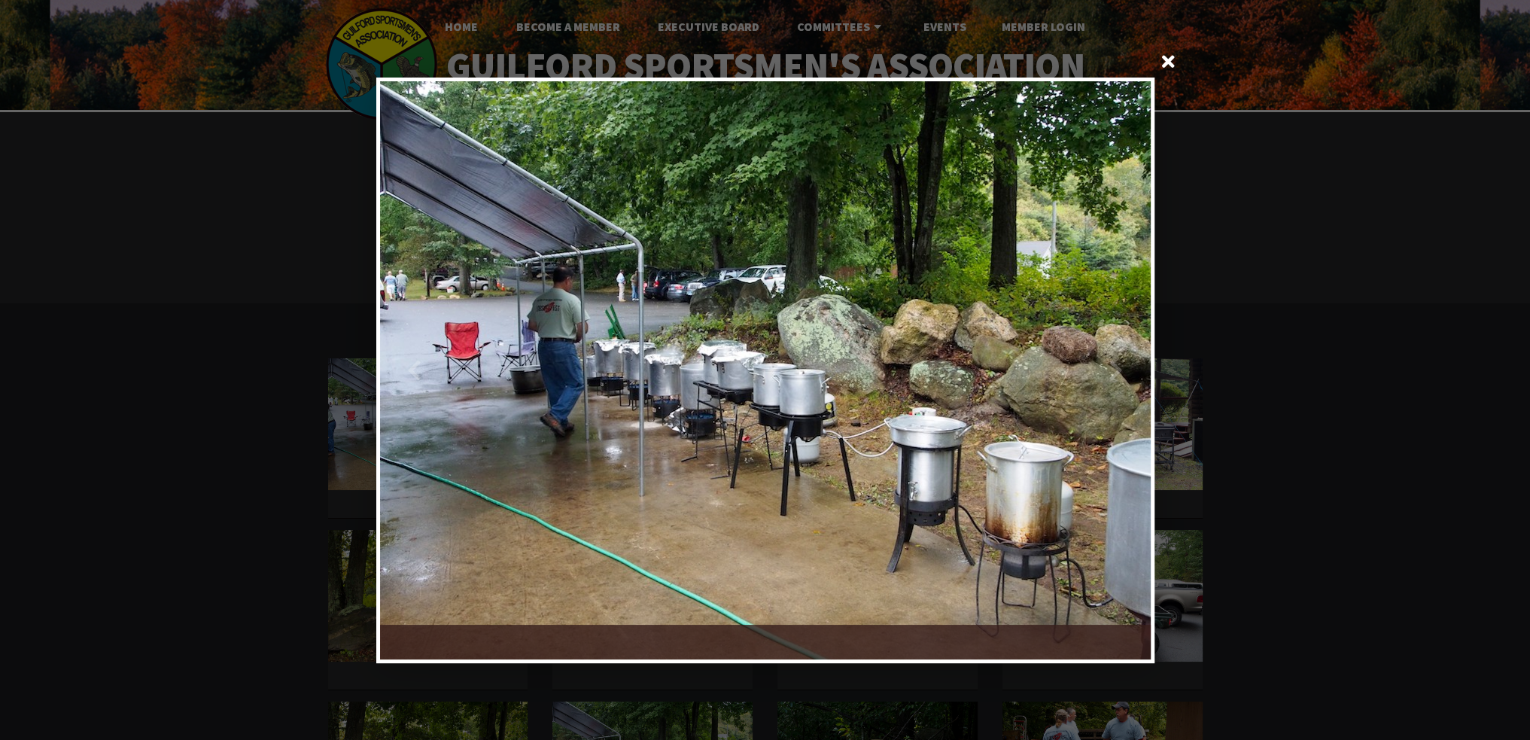
click at [1132, 352] on div at bounding box center [957, 370] width 385 height 578
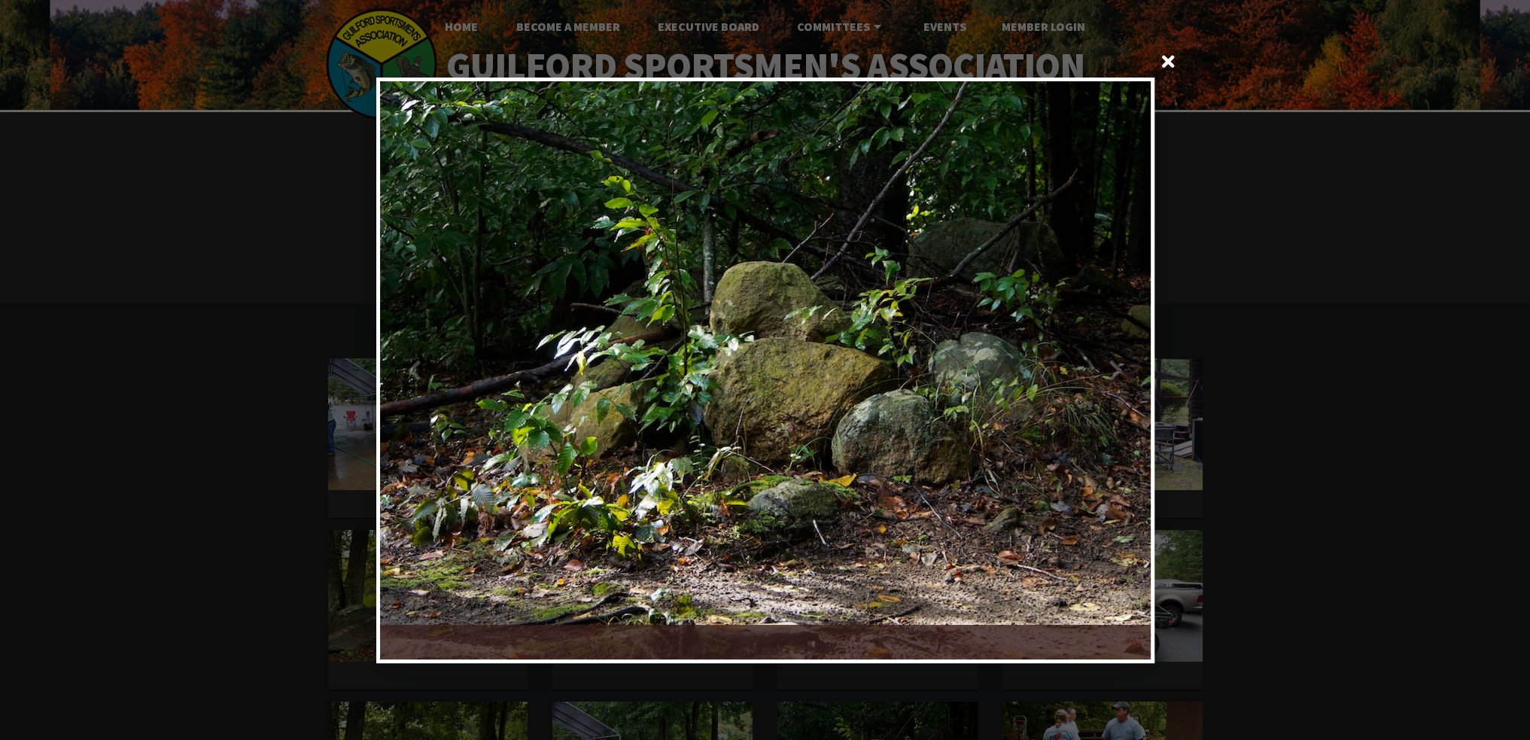
click at [1132, 352] on div at bounding box center [957, 370] width 385 height 578
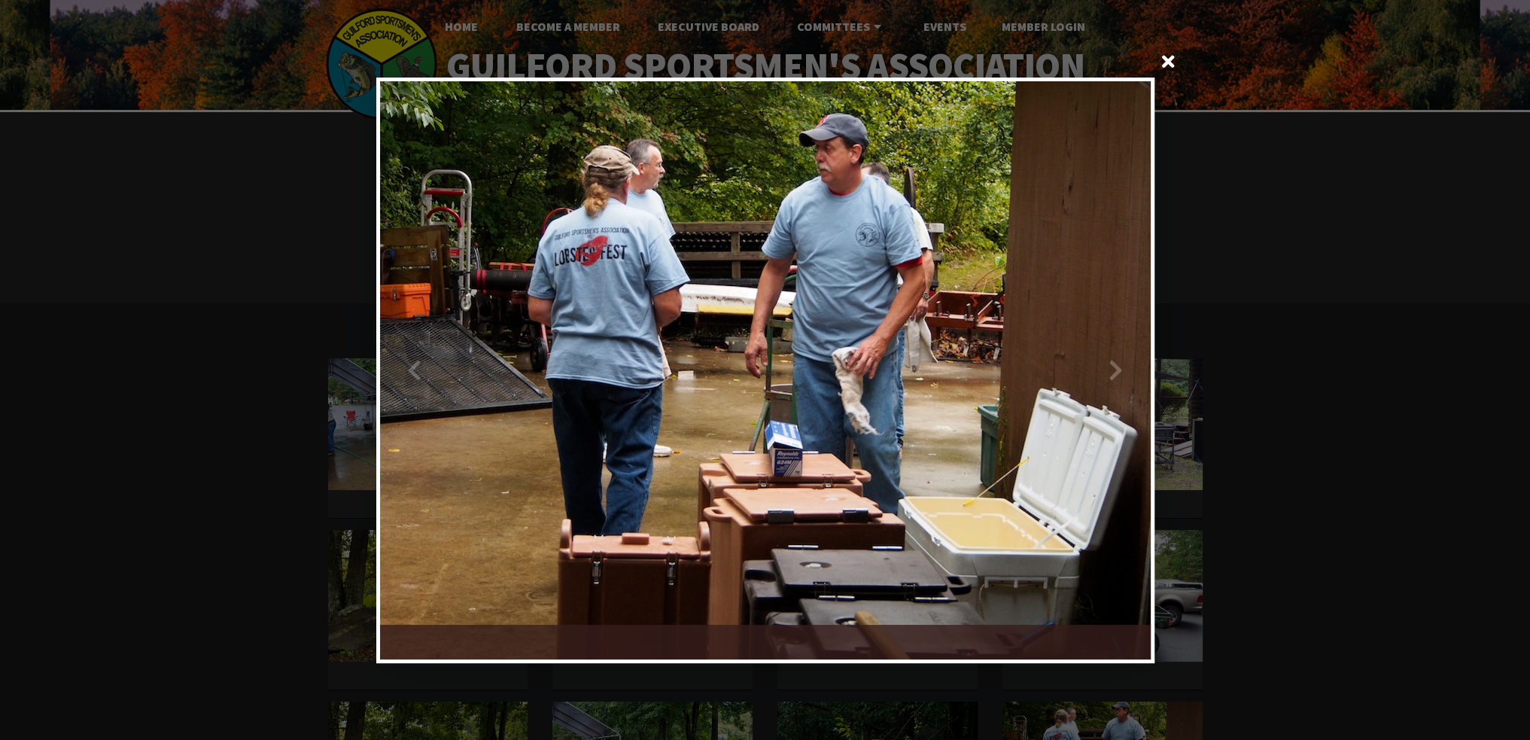
click at [1132, 352] on div at bounding box center [957, 370] width 385 height 578
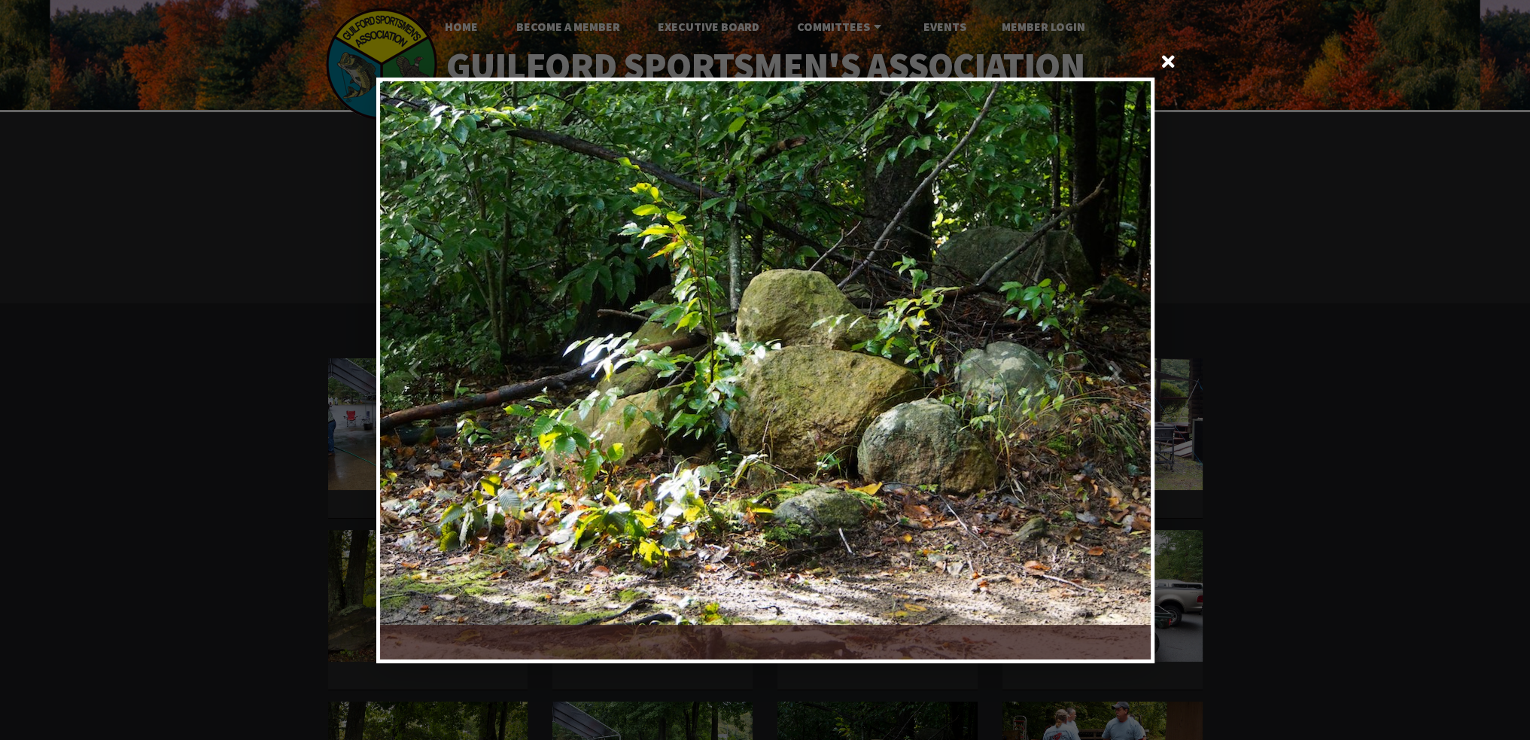
click at [1132, 352] on div at bounding box center [957, 370] width 385 height 578
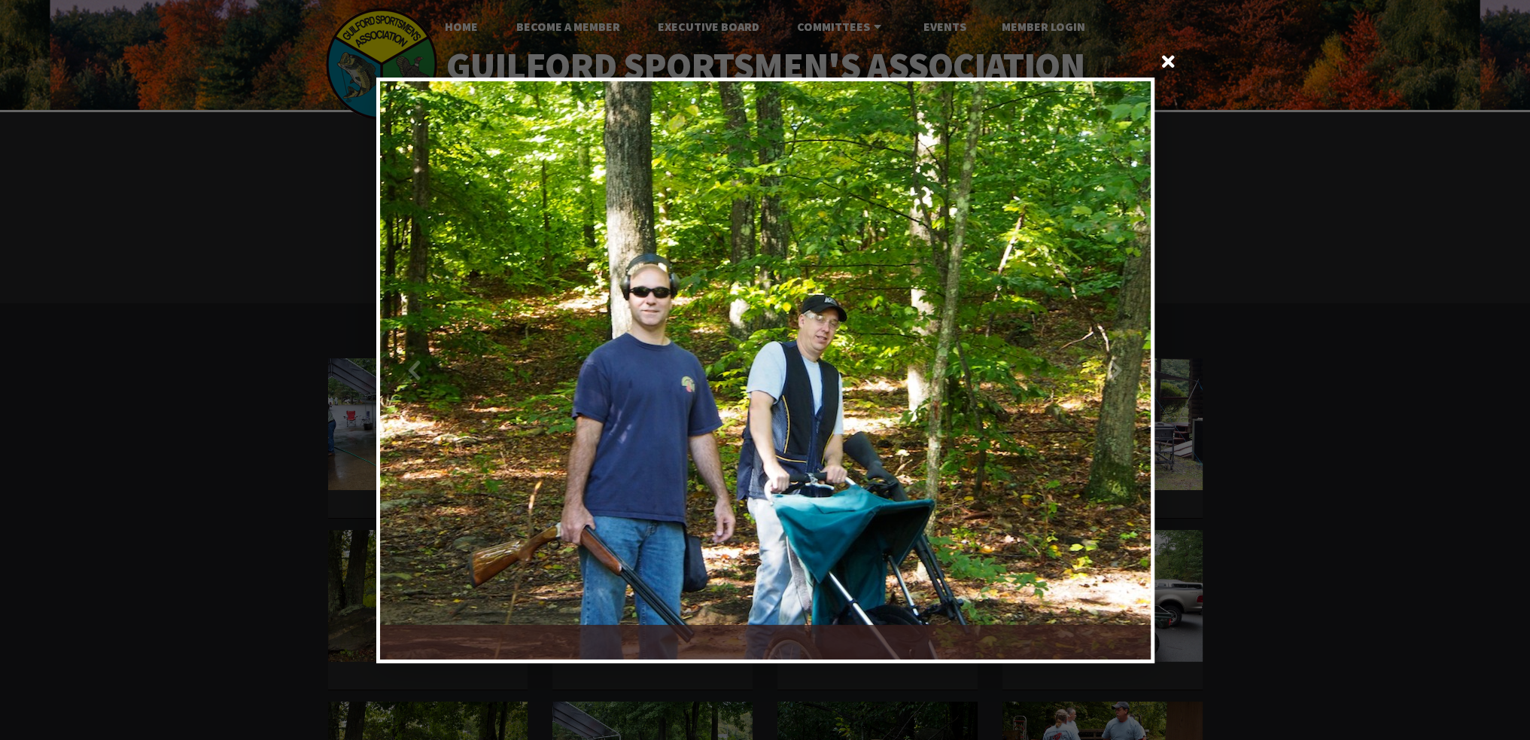
click at [1132, 352] on div at bounding box center [957, 370] width 385 height 578
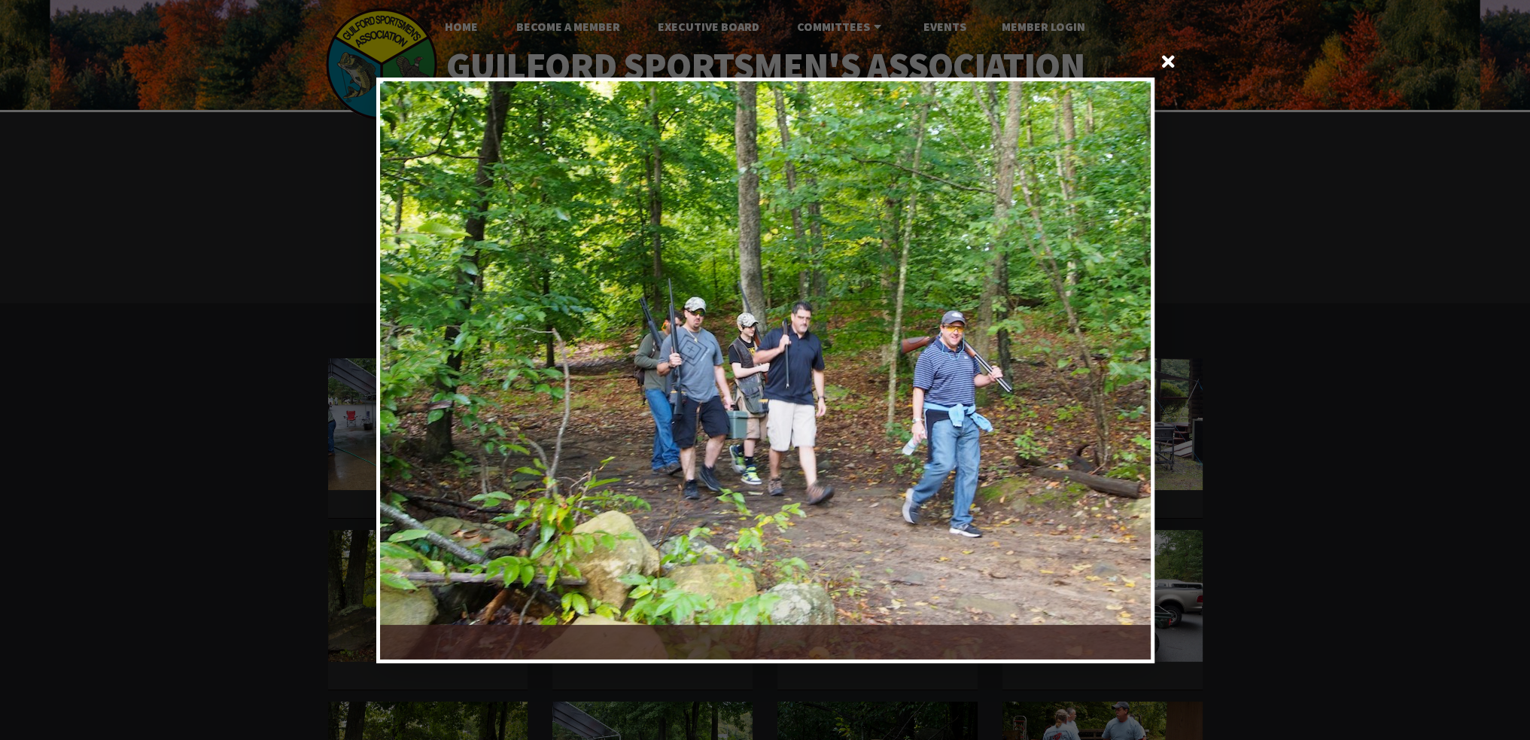
click at [1132, 352] on div at bounding box center [957, 370] width 385 height 578
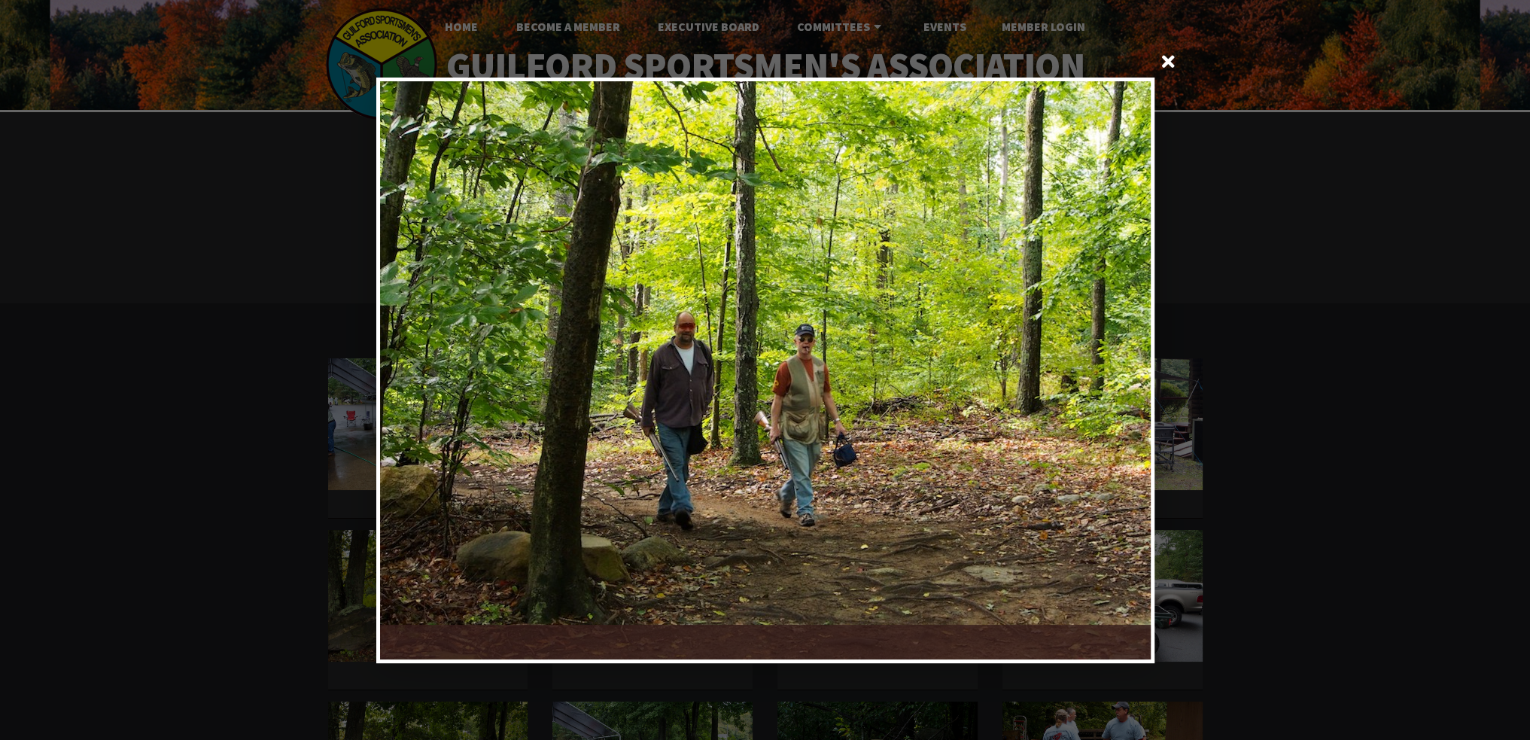
click at [1132, 352] on div at bounding box center [957, 370] width 385 height 578
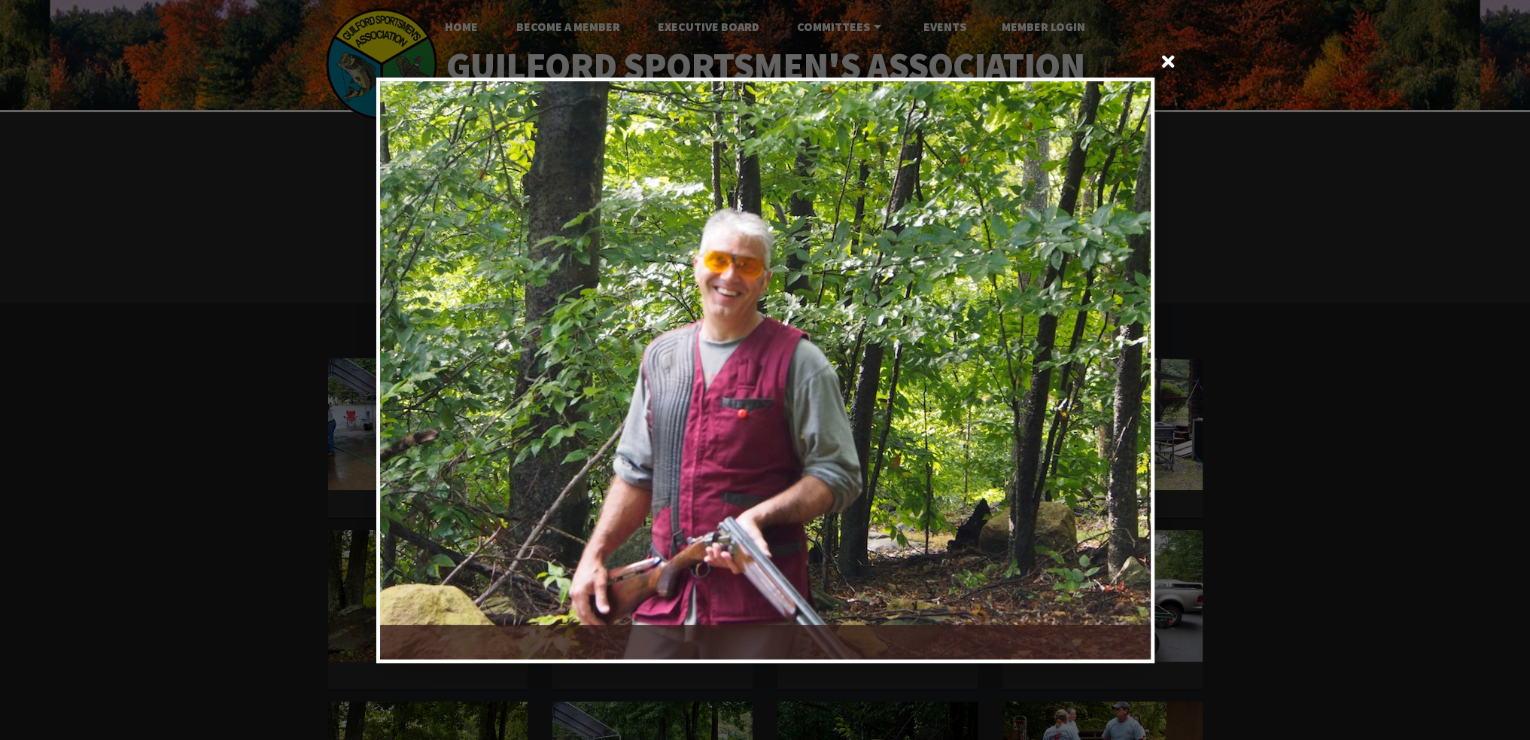
click at [1132, 352] on div at bounding box center [957, 370] width 385 height 578
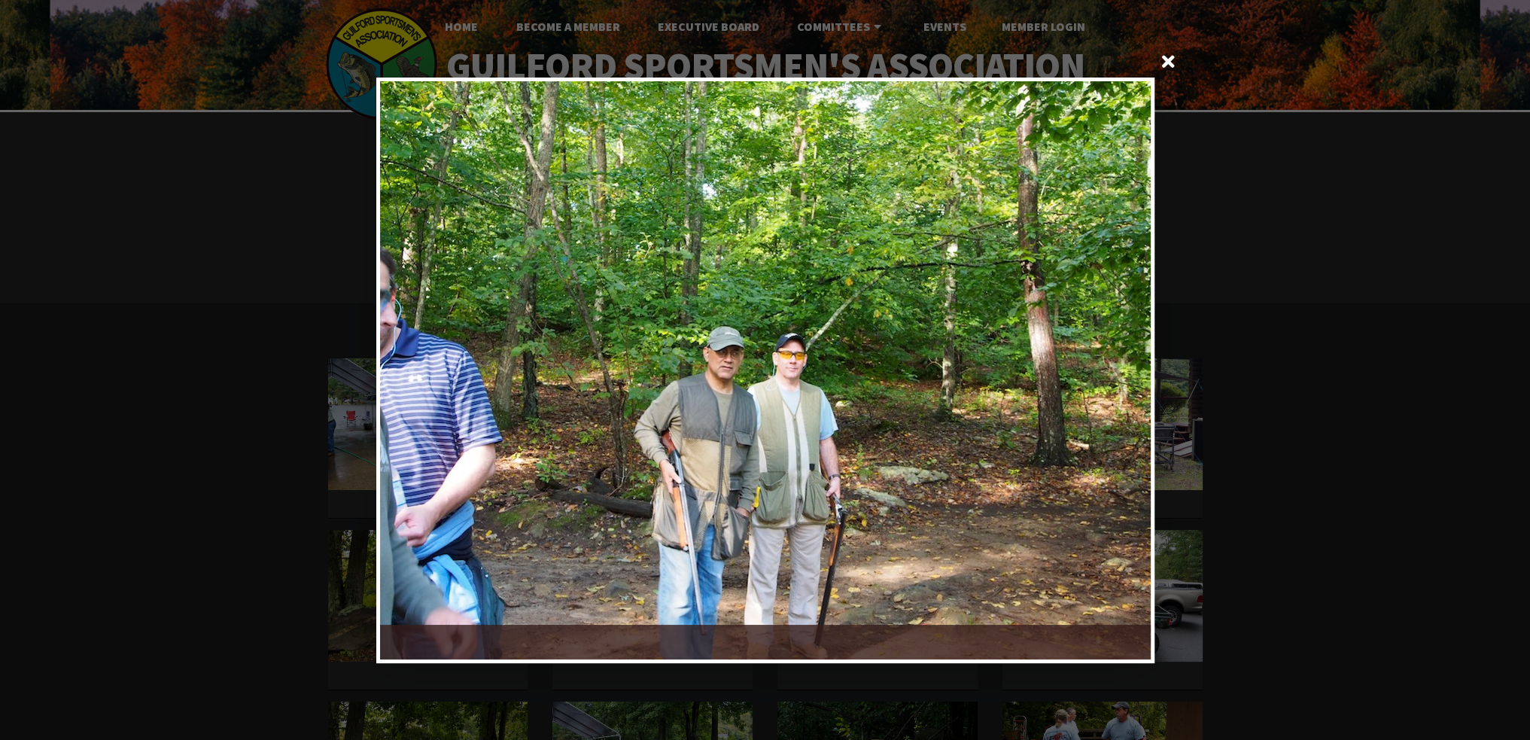
click at [1132, 352] on div at bounding box center [957, 370] width 385 height 578
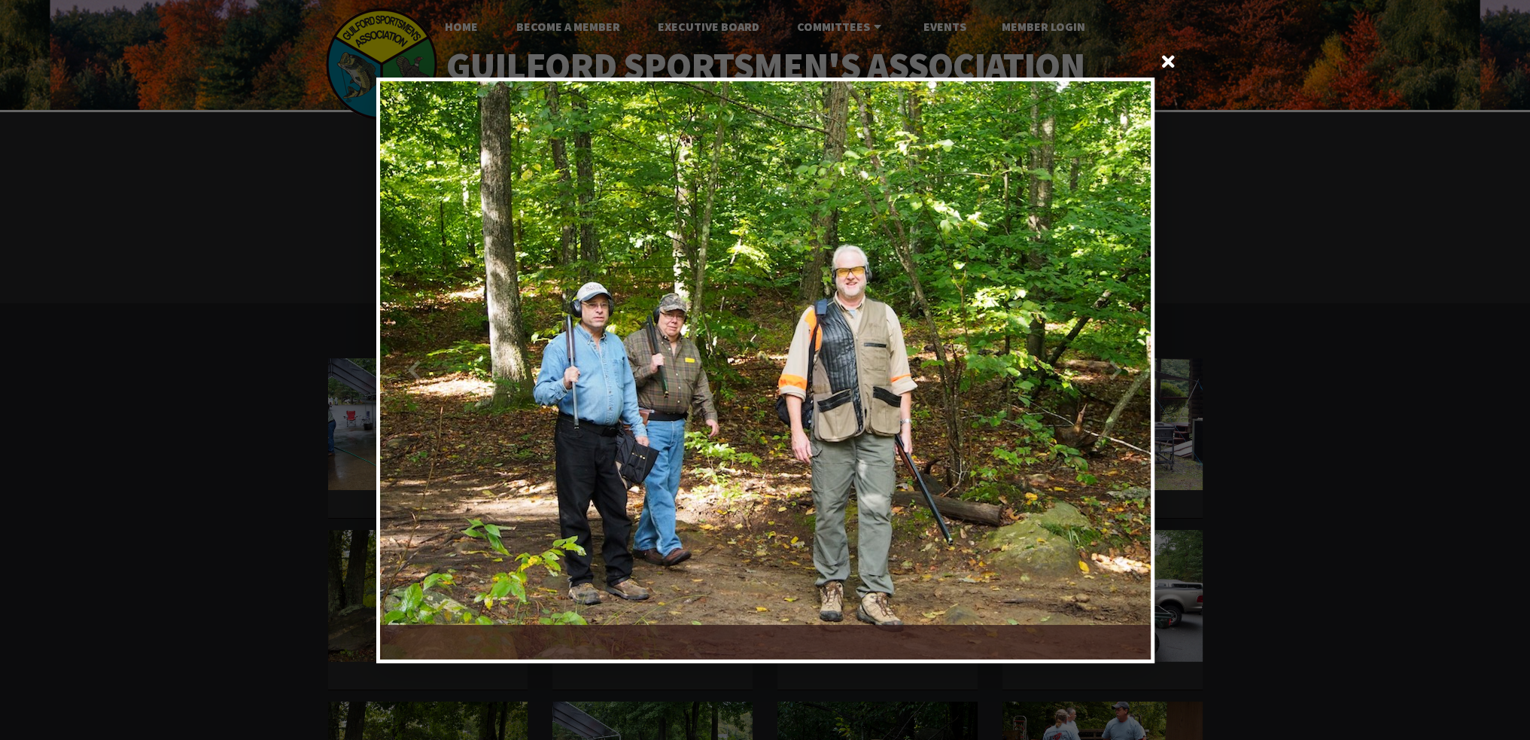
click at [1132, 352] on div at bounding box center [957, 370] width 385 height 578
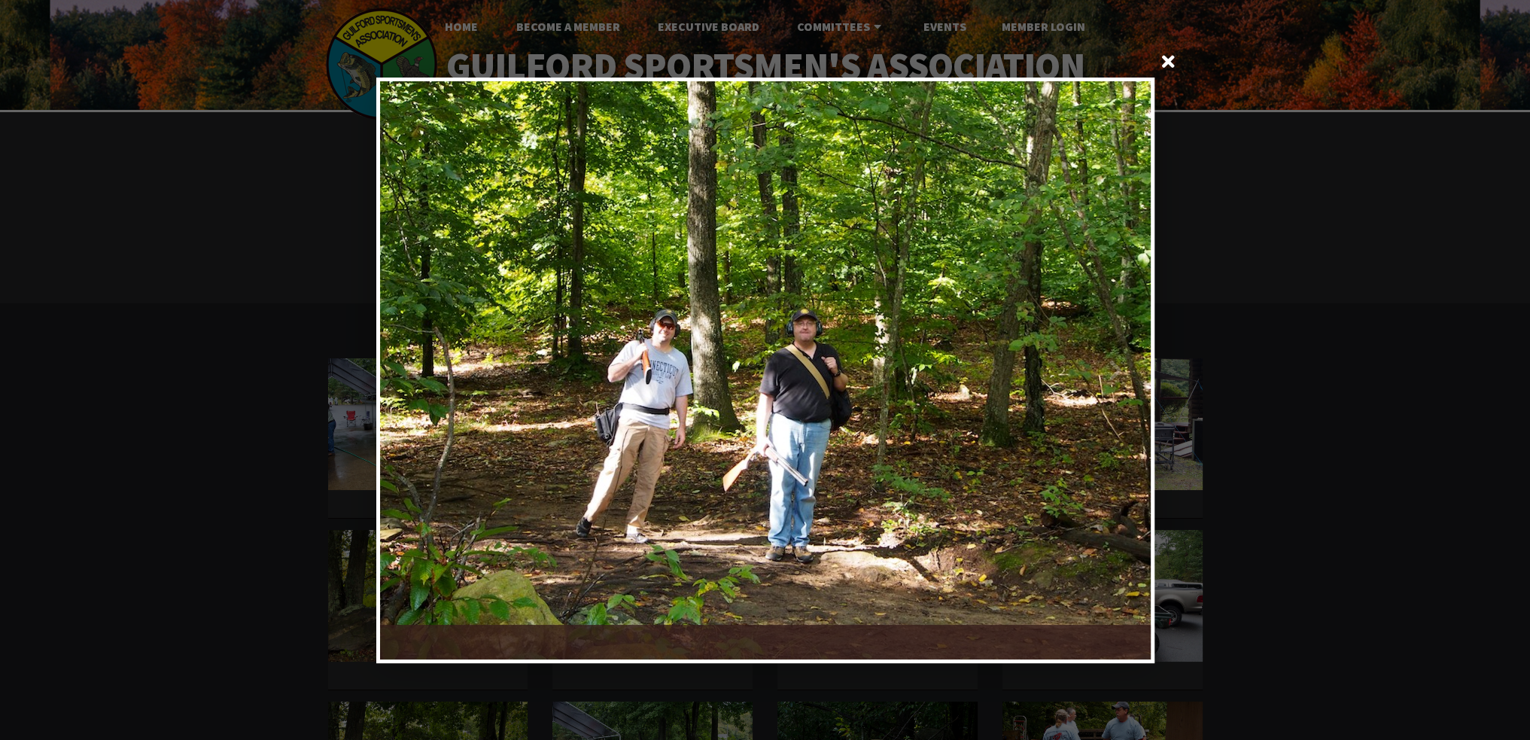
click at [1132, 352] on div at bounding box center [957, 370] width 385 height 578
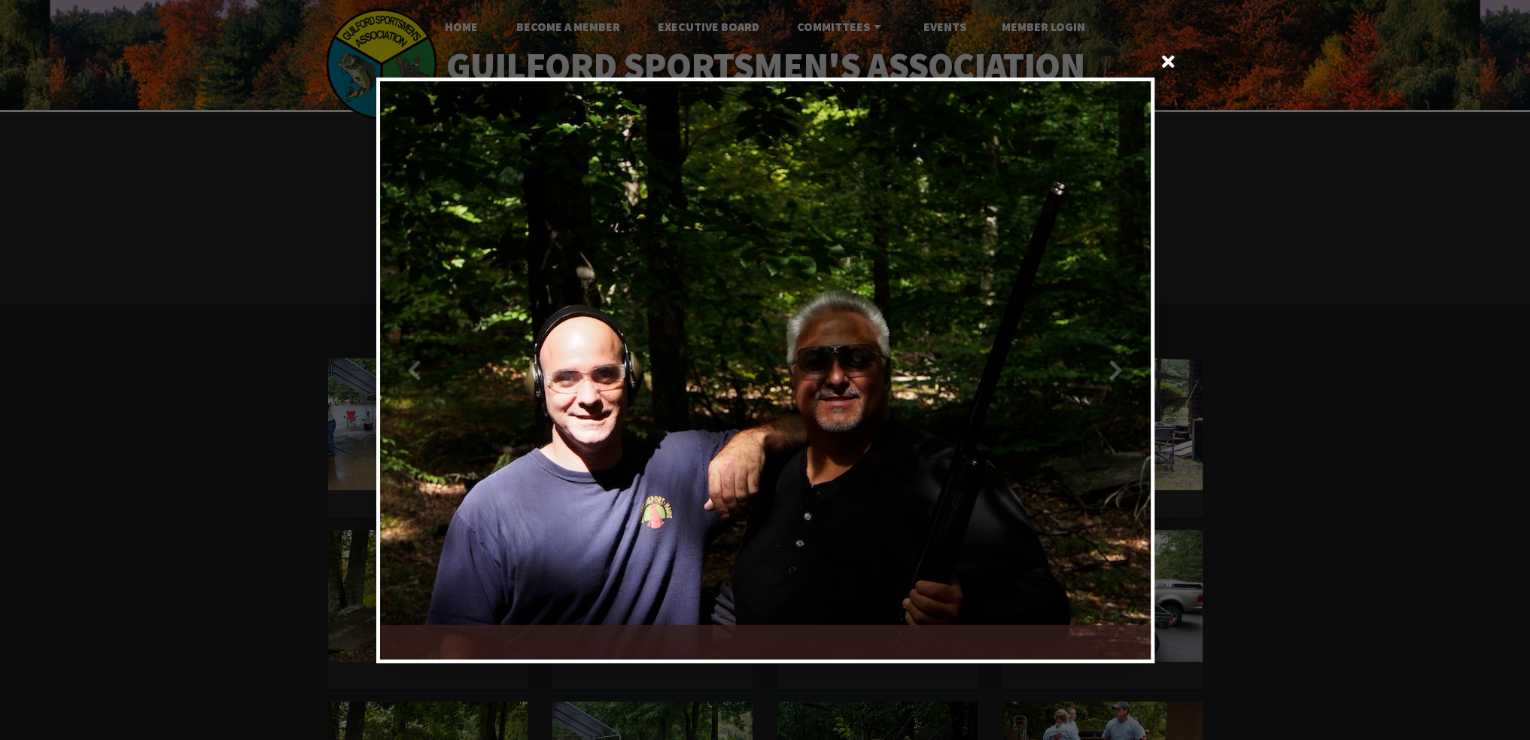
click at [1132, 352] on div at bounding box center [957, 370] width 385 height 578
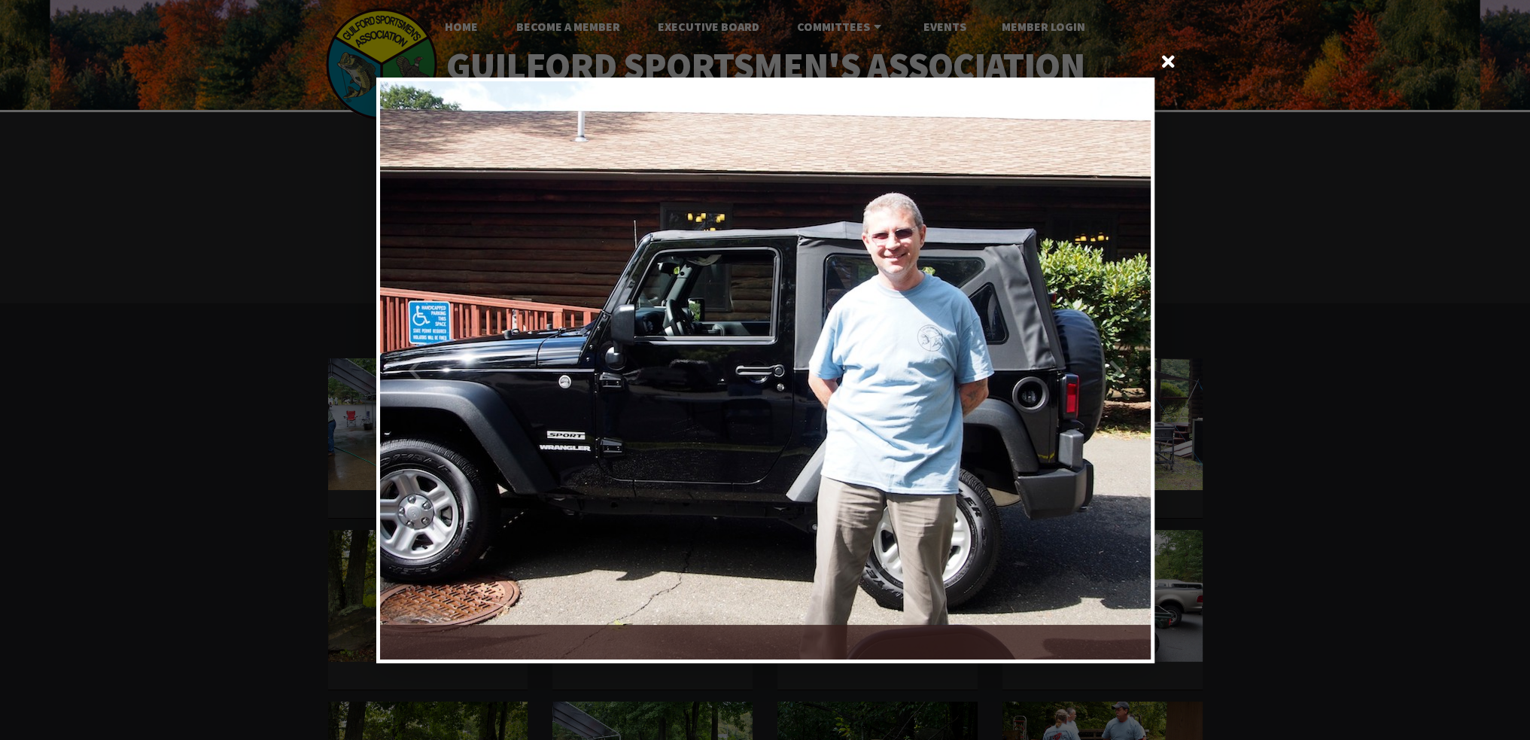
click at [1132, 352] on div at bounding box center [957, 370] width 385 height 578
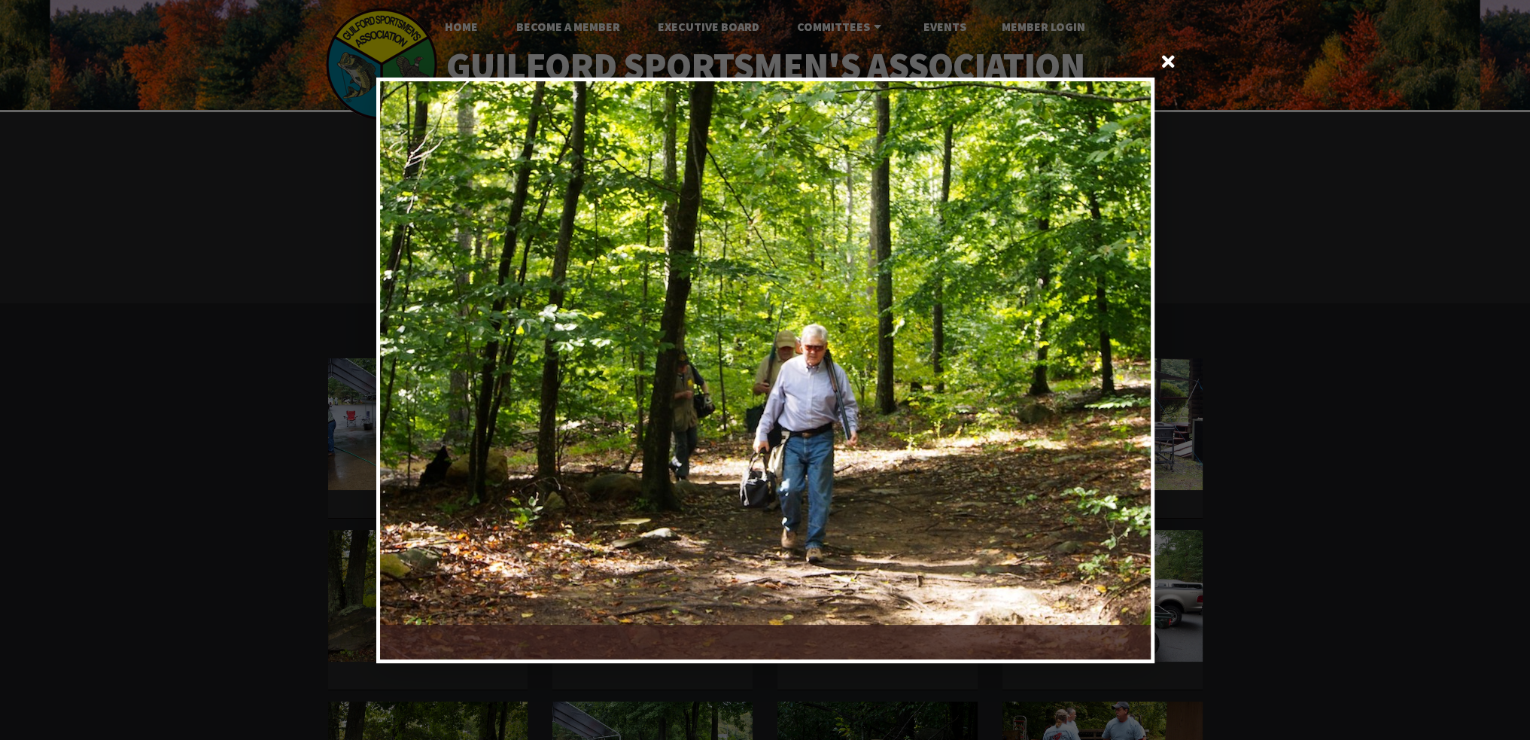
click at [1132, 352] on div at bounding box center [957, 370] width 385 height 578
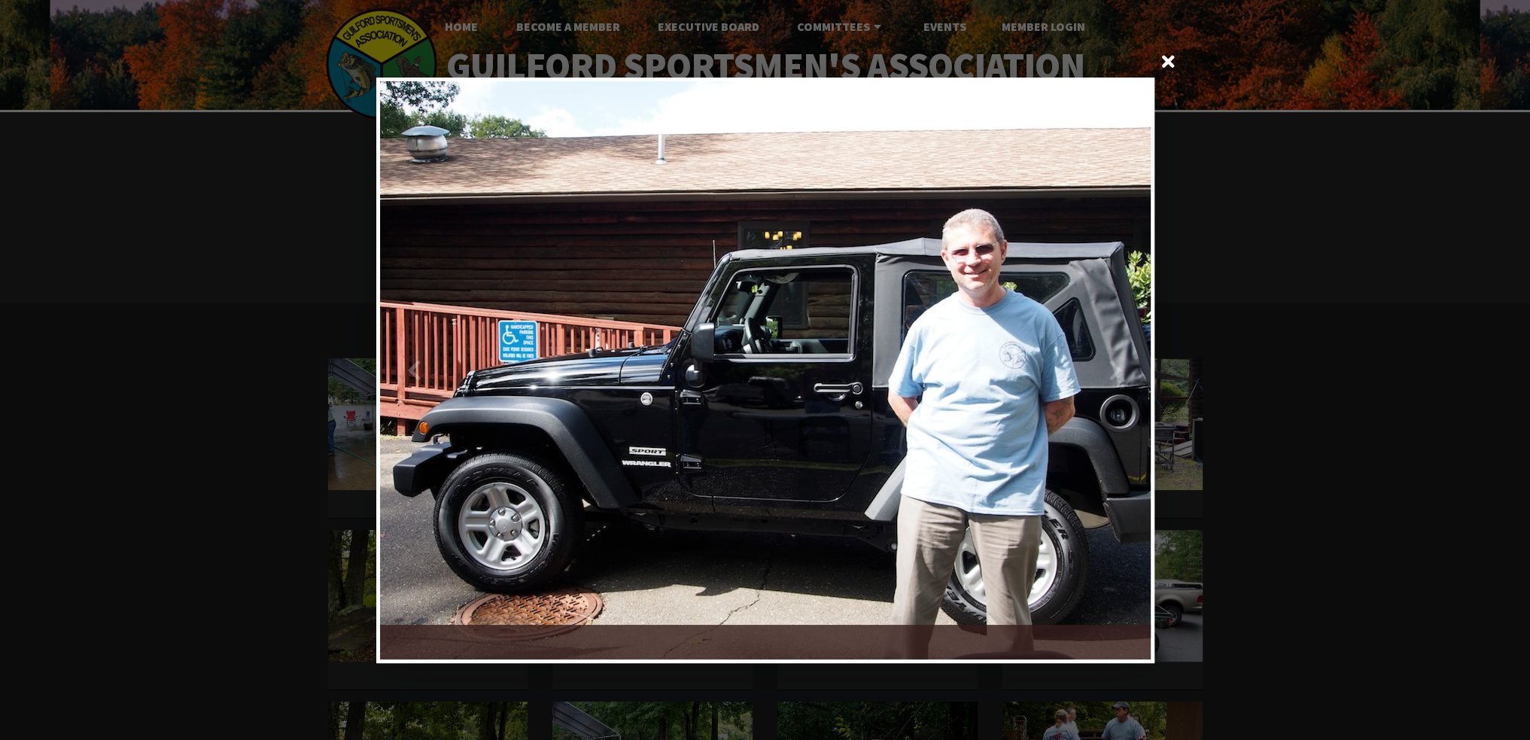
click at [1132, 352] on div at bounding box center [957, 370] width 385 height 578
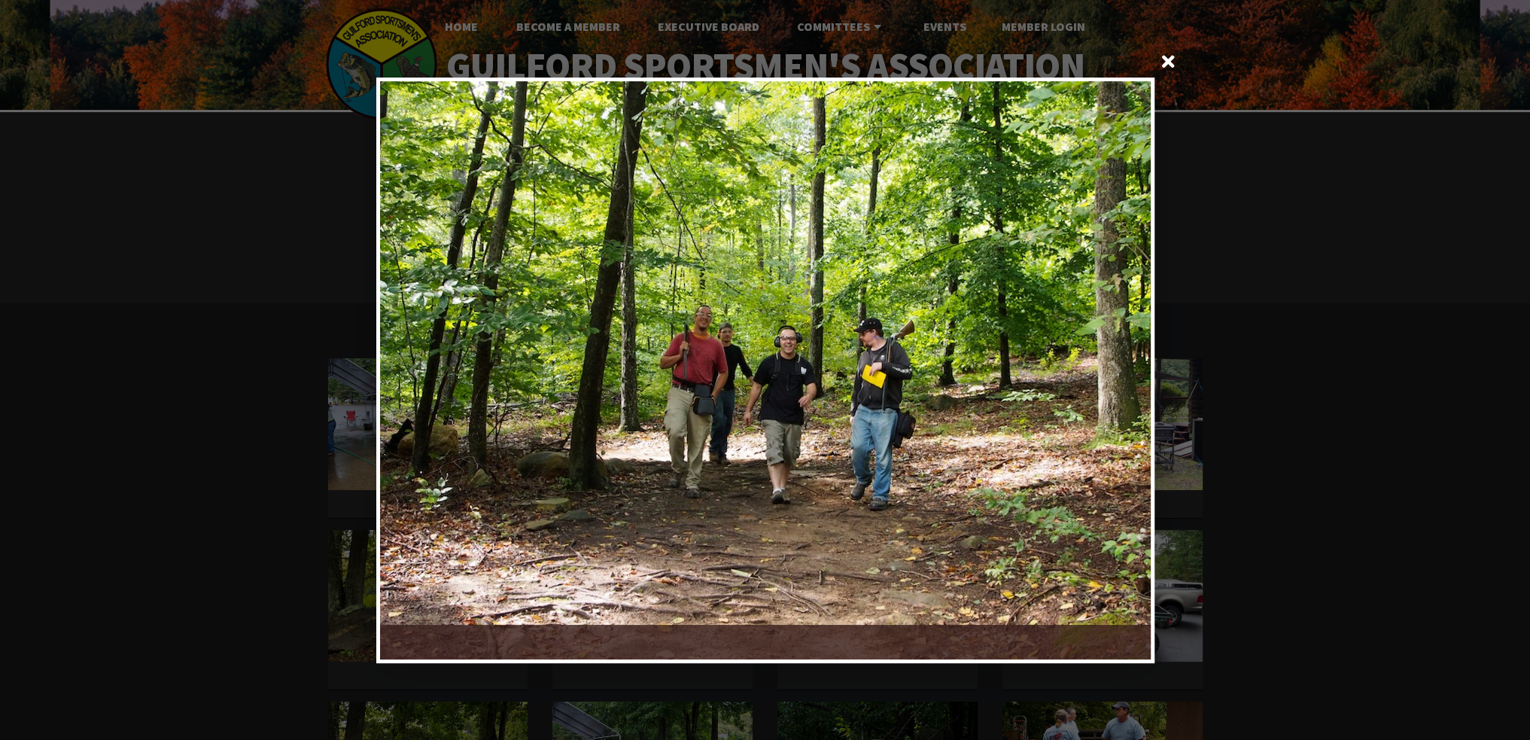
click at [1132, 352] on div at bounding box center [957, 370] width 385 height 578
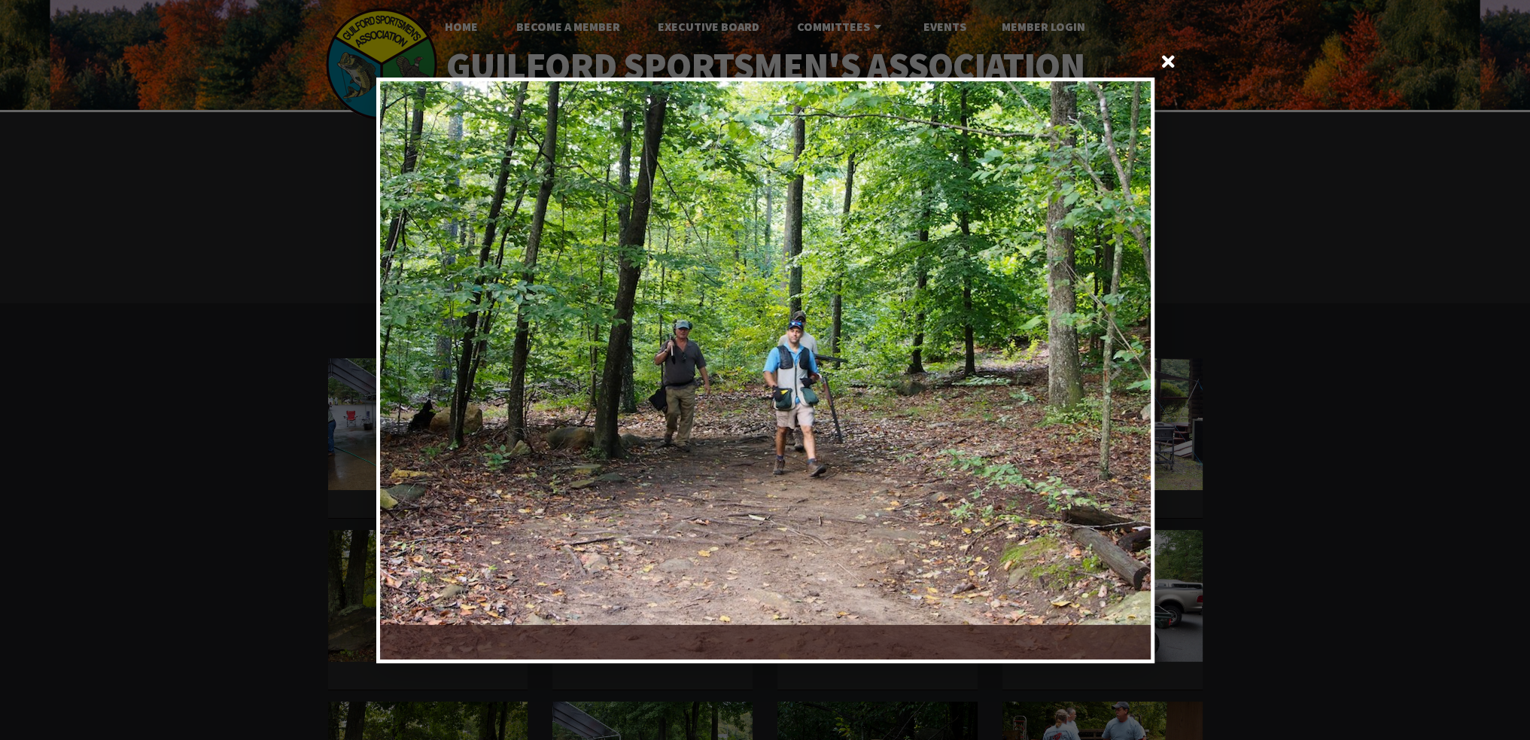
click at [1132, 352] on div at bounding box center [957, 370] width 385 height 578
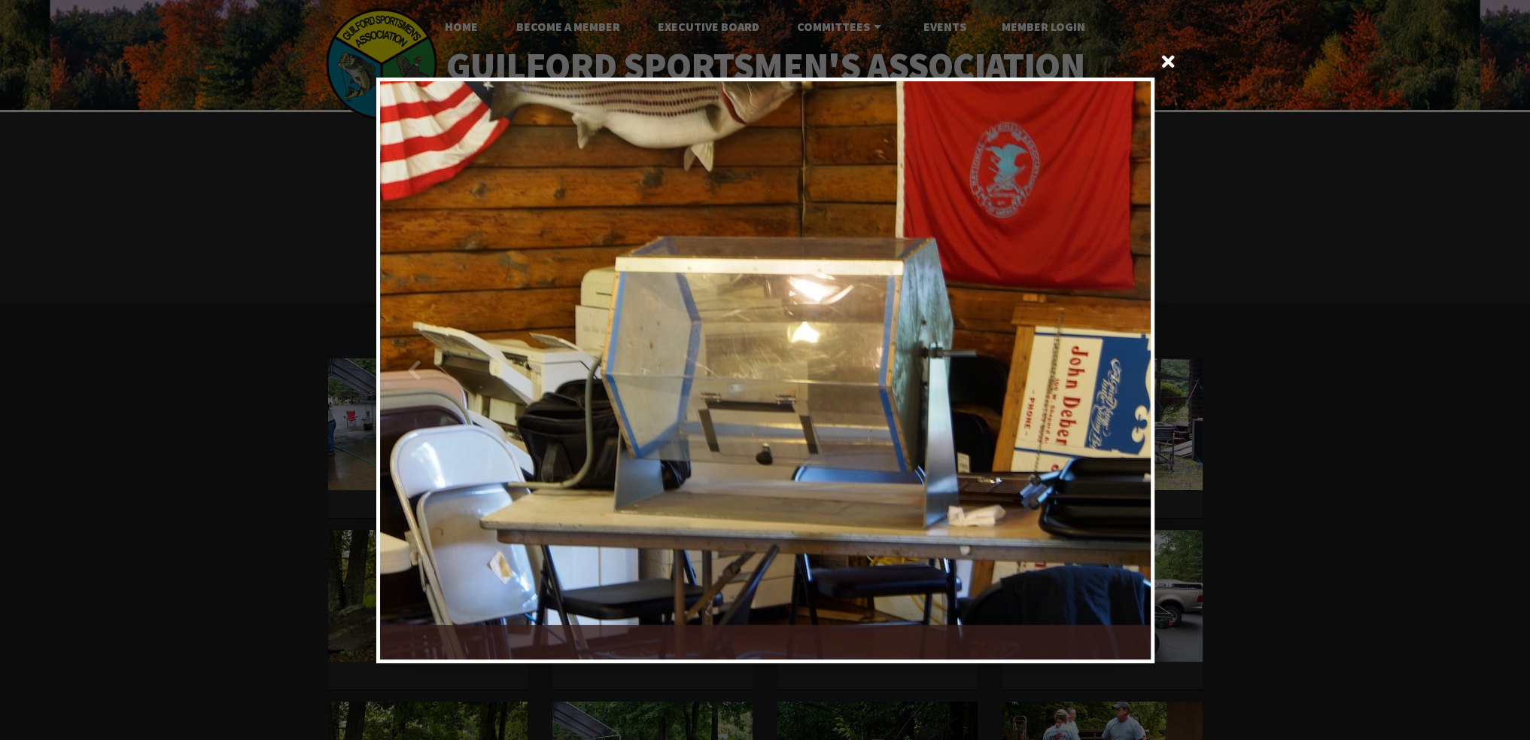
click at [1132, 352] on div at bounding box center [957, 370] width 385 height 578
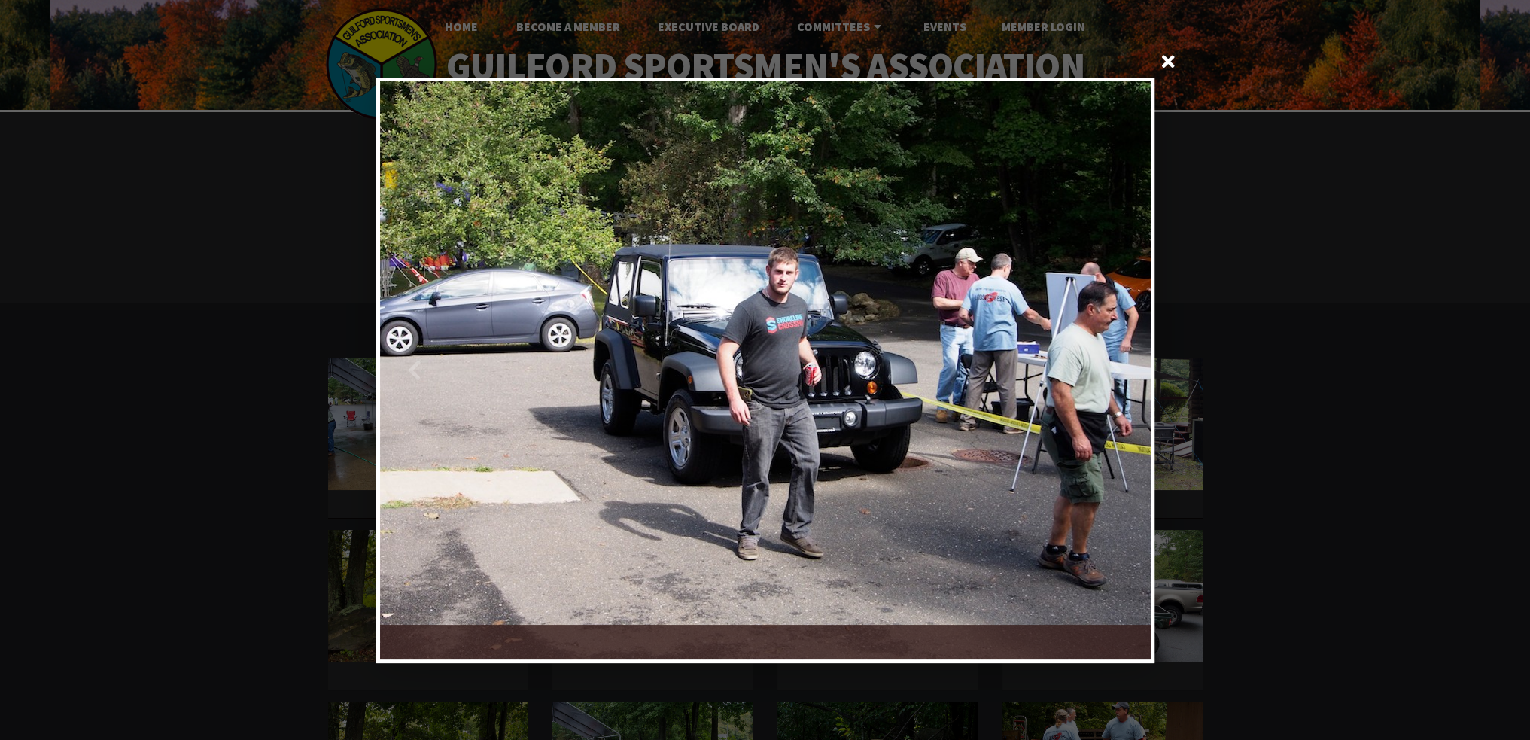
click at [1132, 352] on div at bounding box center [957, 370] width 385 height 578
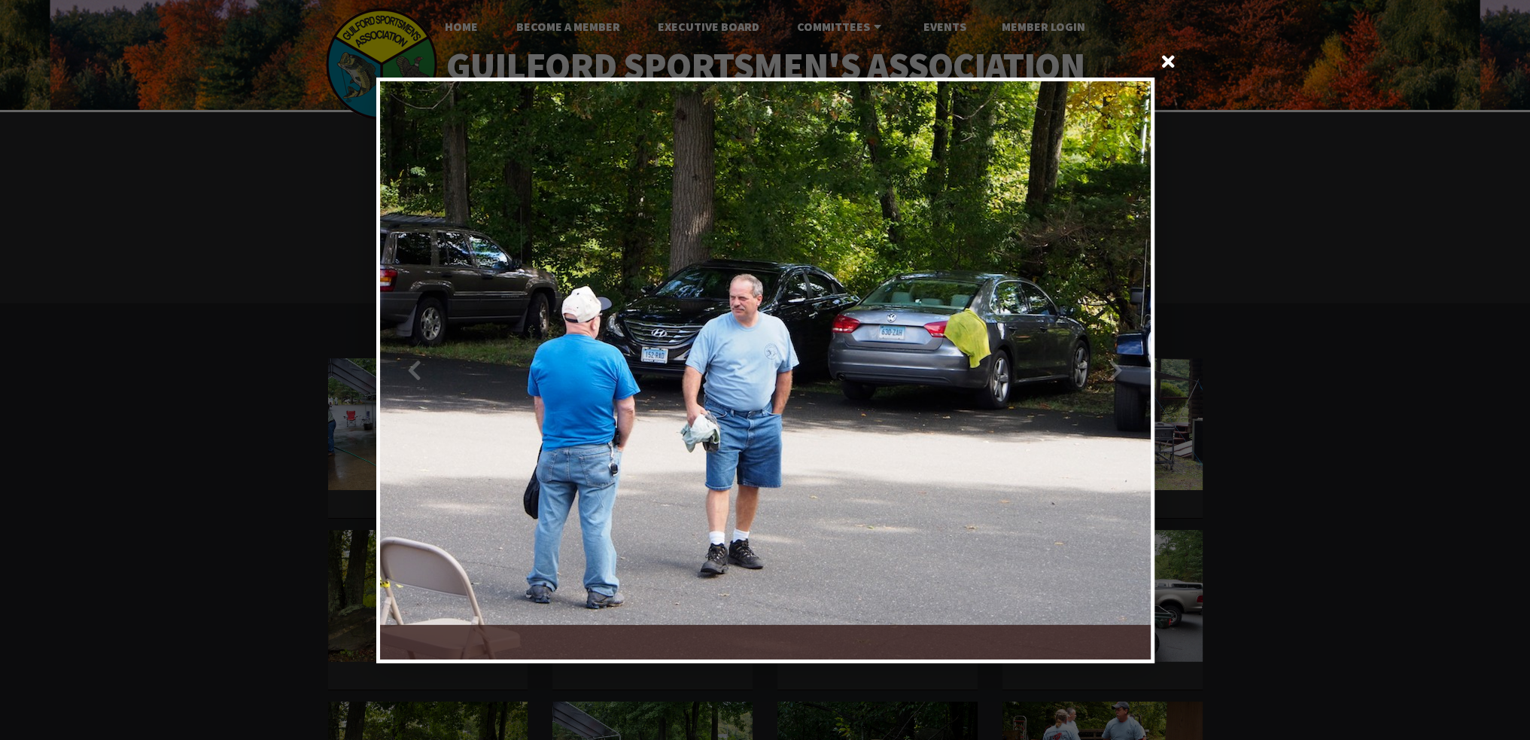
click at [1132, 352] on div at bounding box center [957, 370] width 385 height 578
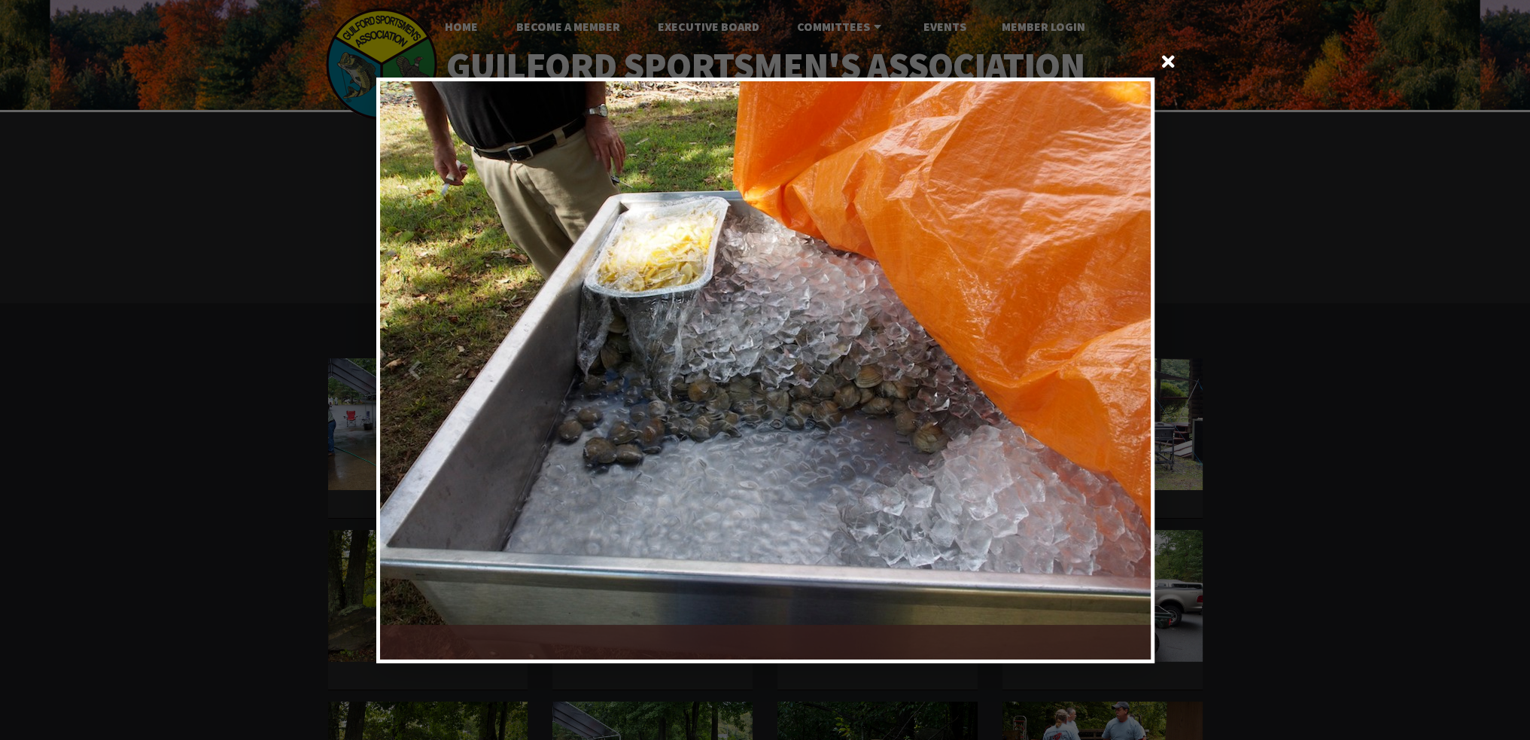
click at [1132, 352] on div at bounding box center [957, 370] width 385 height 578
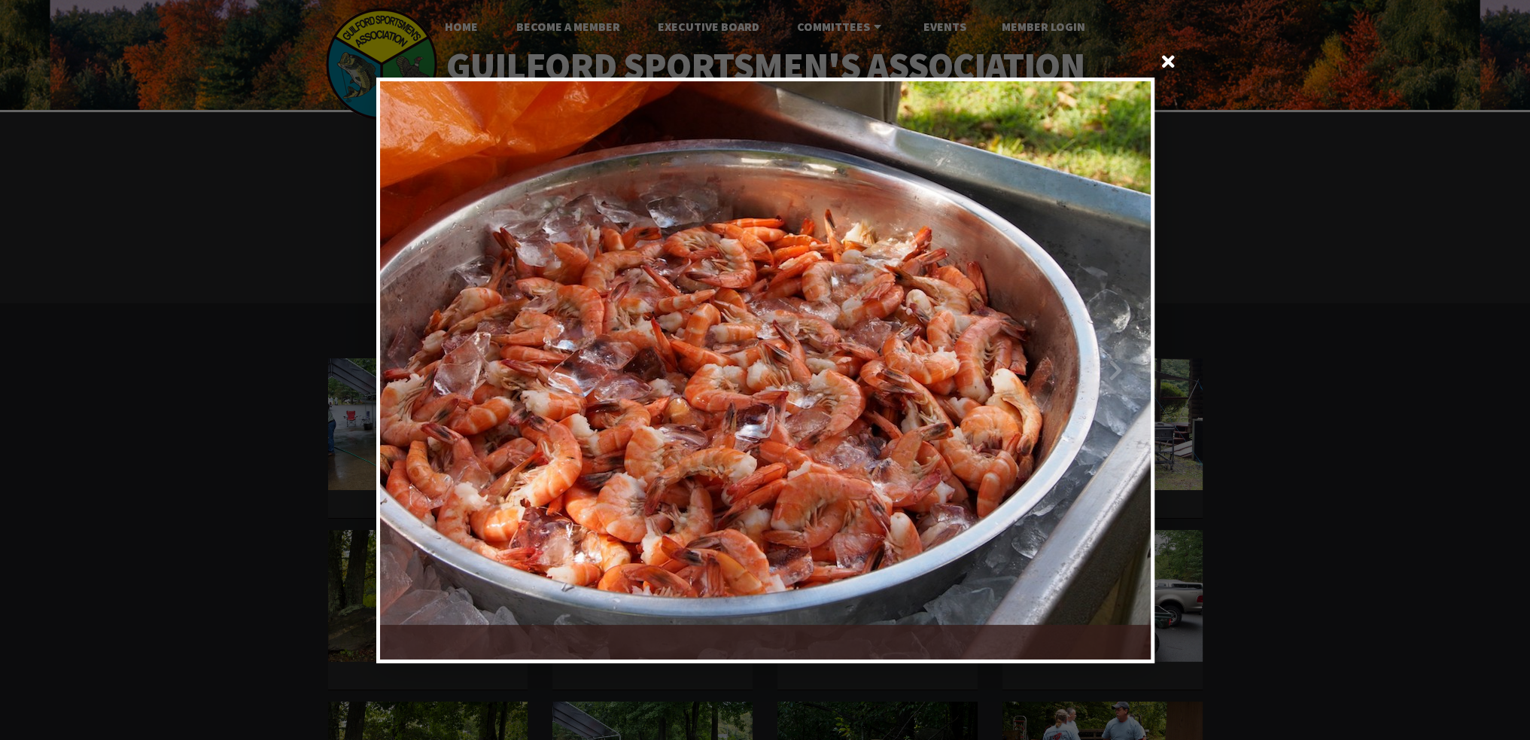
click at [1132, 352] on div at bounding box center [957, 370] width 385 height 578
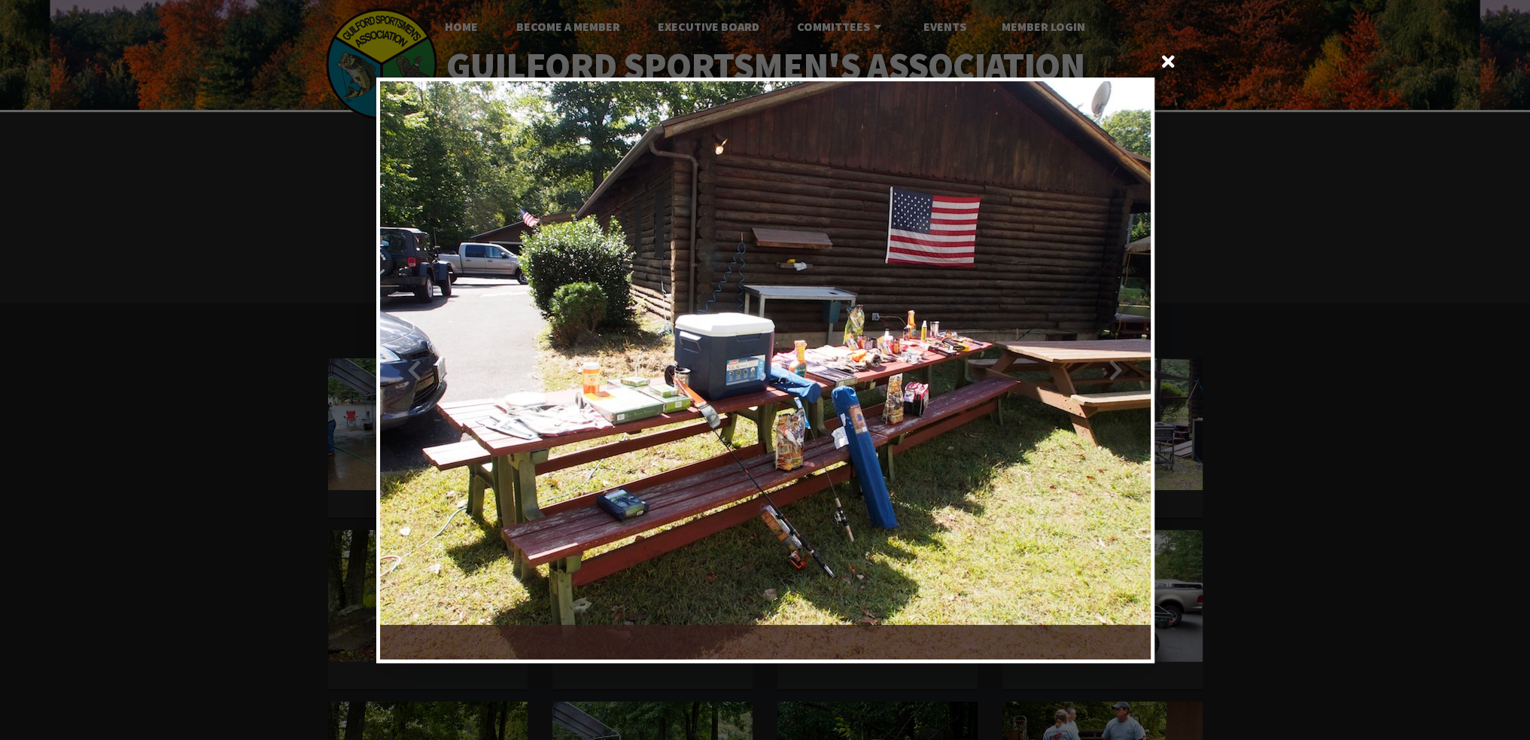
click at [1132, 352] on div at bounding box center [957, 370] width 385 height 578
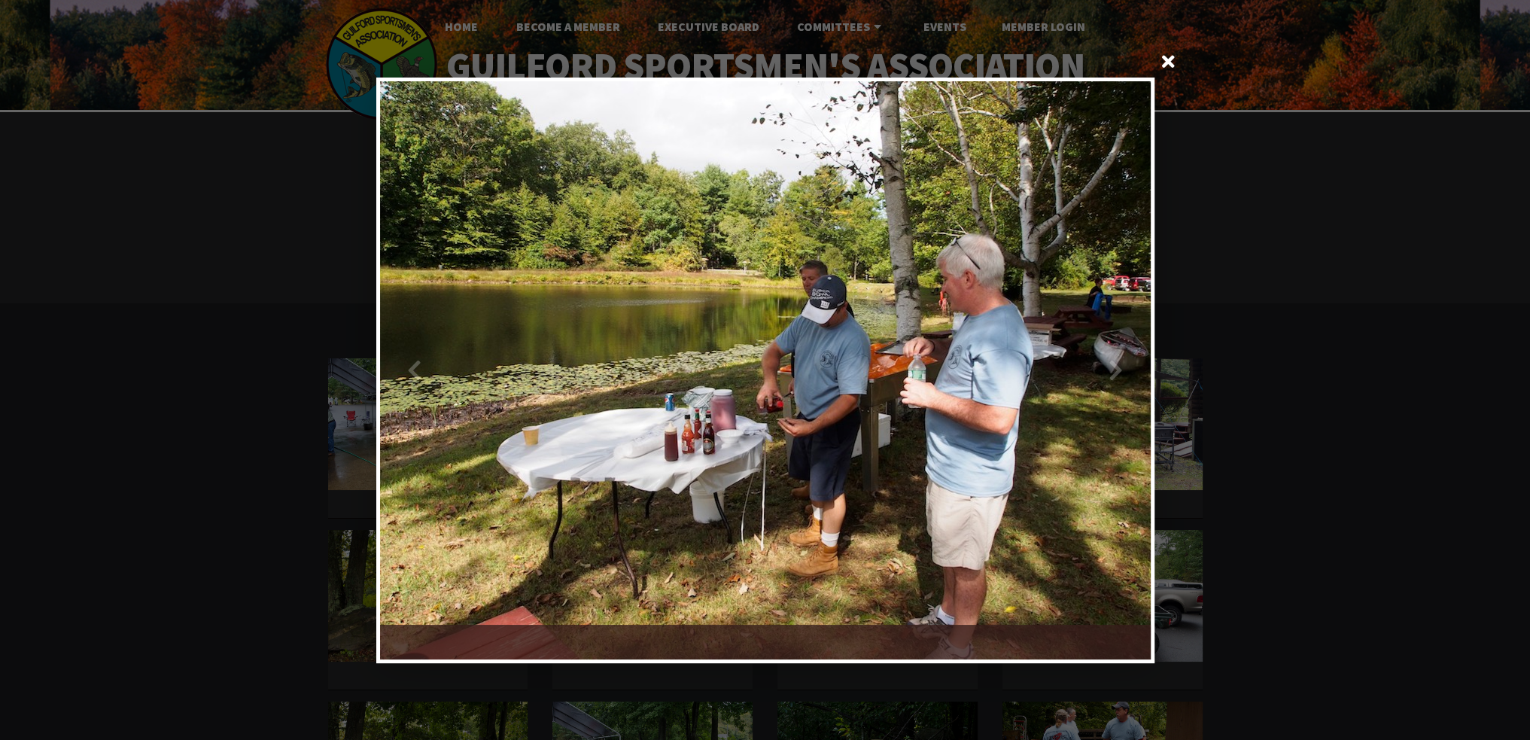
click at [1132, 352] on div at bounding box center [957, 370] width 385 height 578
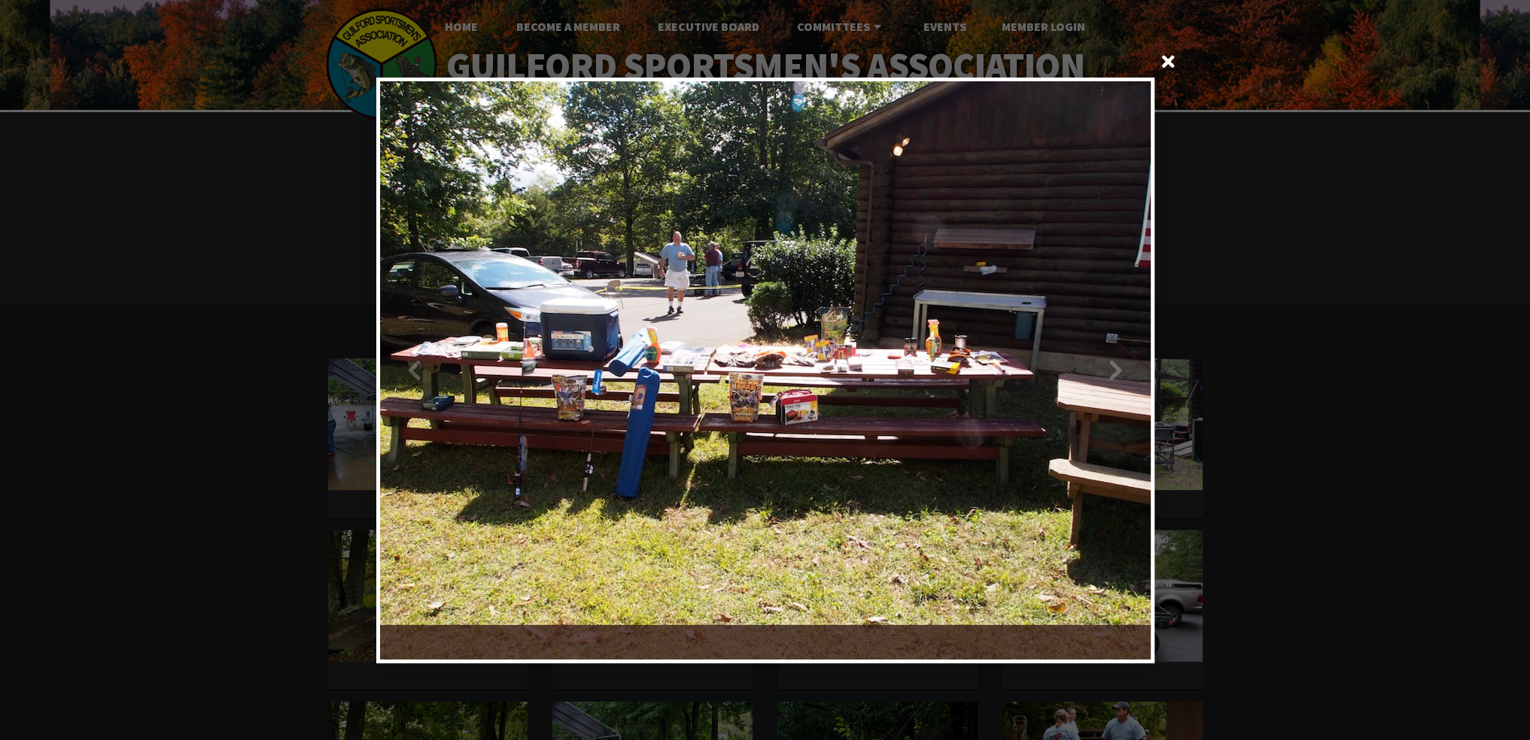
click at [1132, 352] on div at bounding box center [957, 370] width 385 height 578
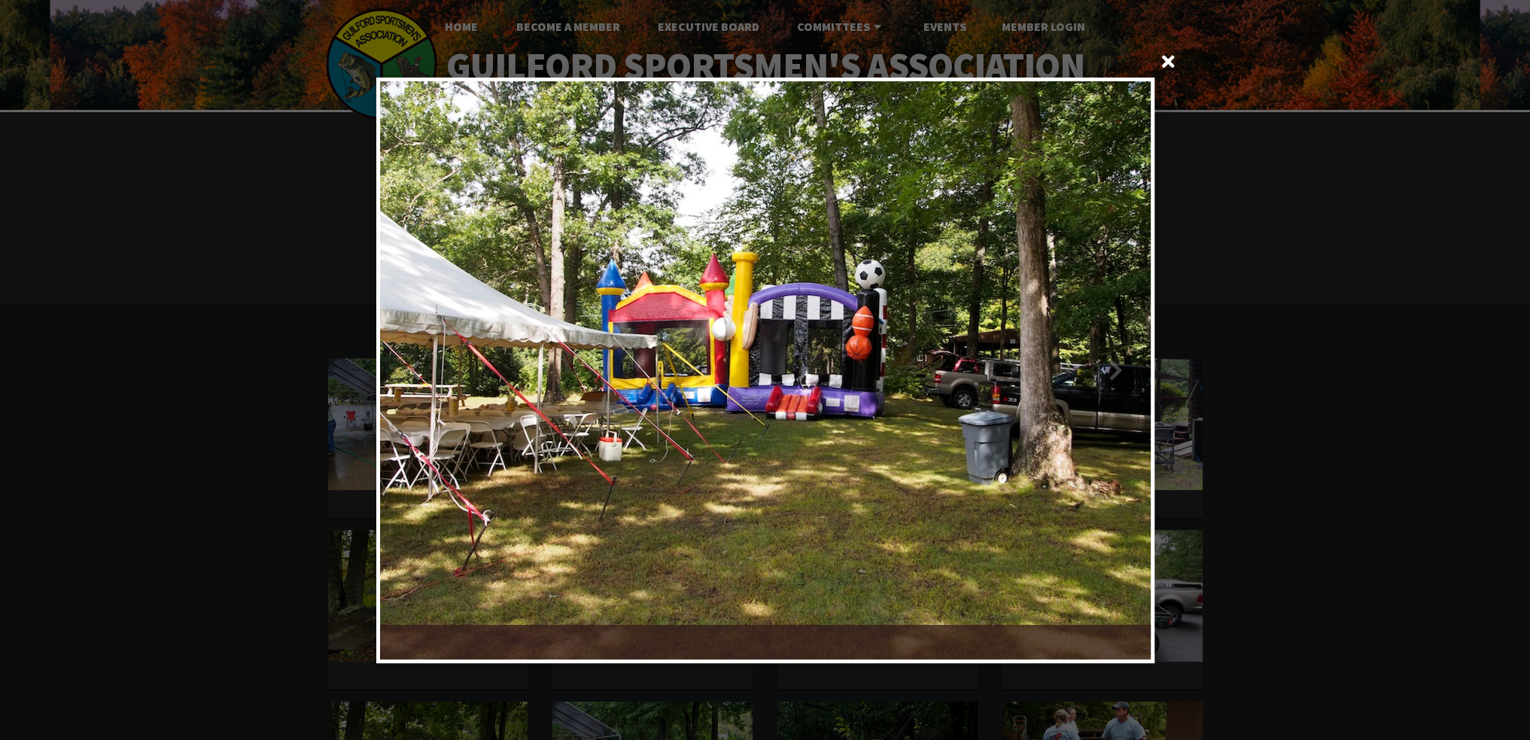
click at [1132, 352] on div at bounding box center [957, 370] width 385 height 578
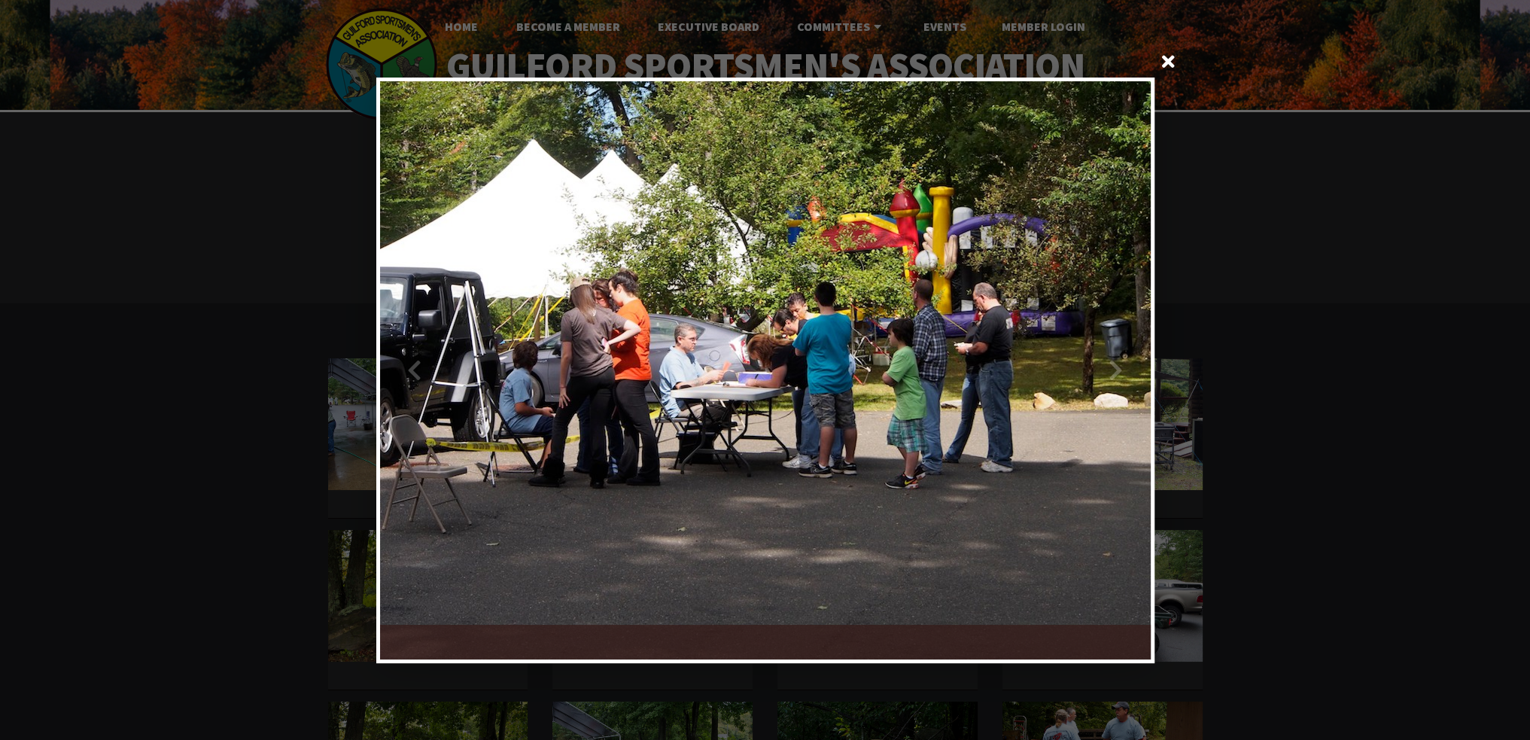
click at [1132, 352] on div at bounding box center [957, 370] width 385 height 578
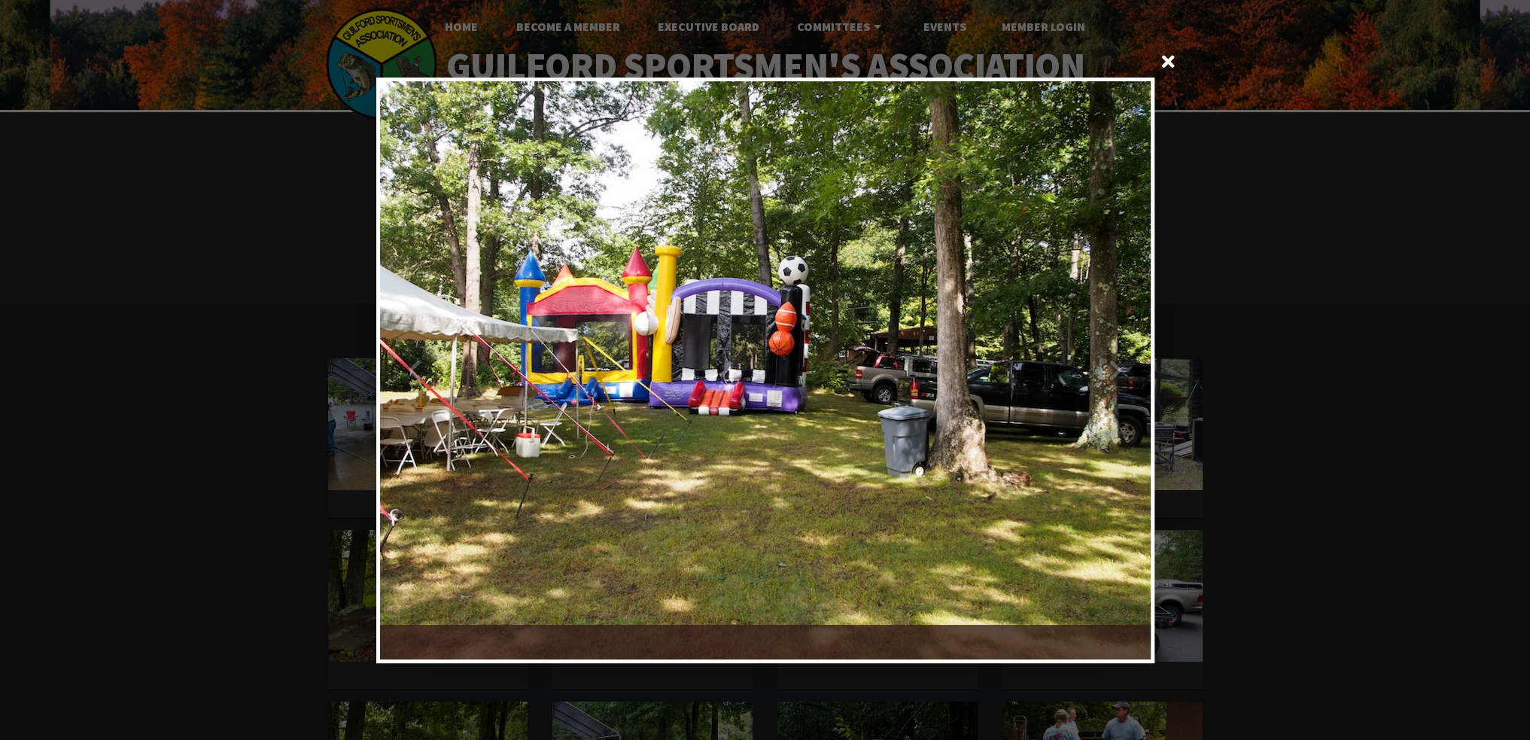
click at [1132, 352] on div at bounding box center [957, 370] width 385 height 578
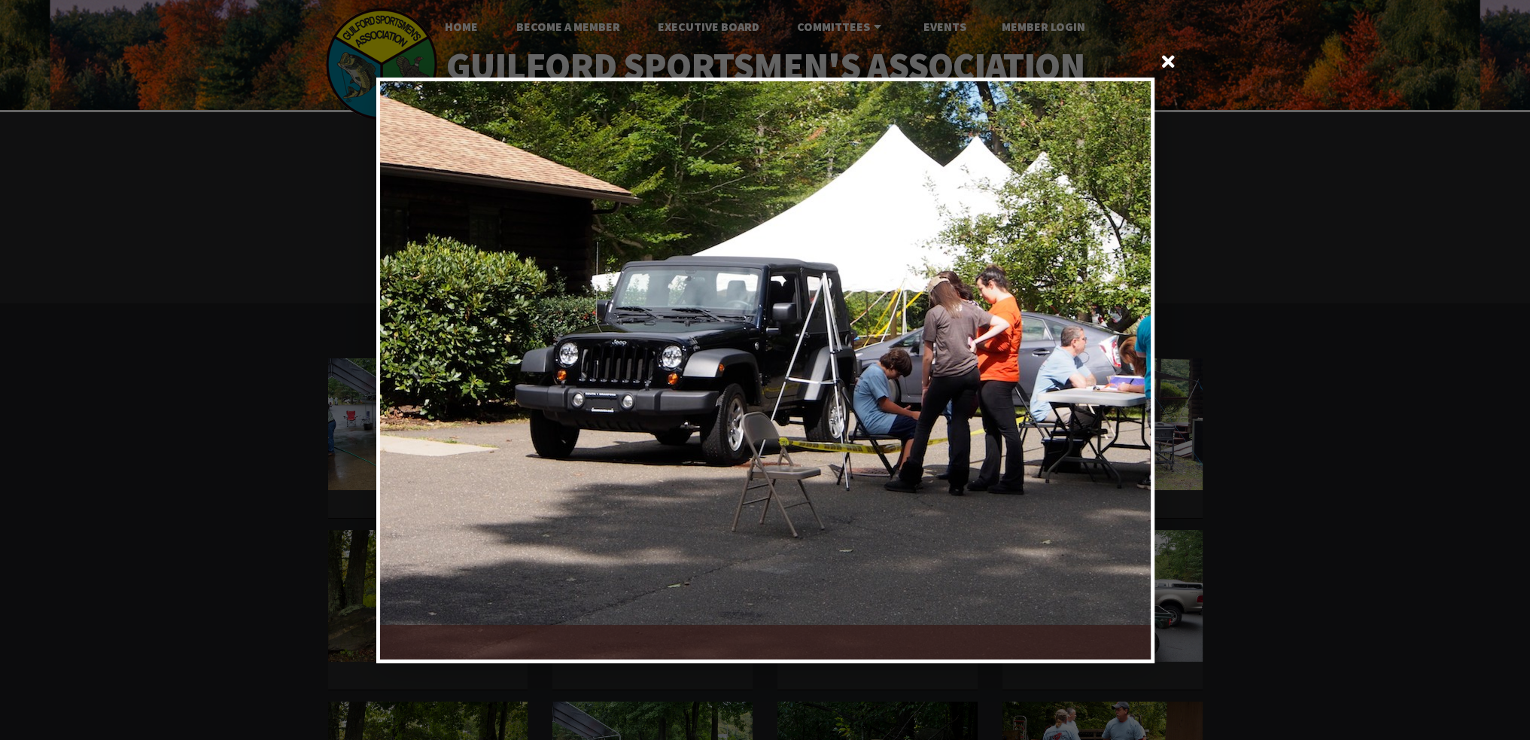
click at [1132, 352] on div at bounding box center [957, 370] width 385 height 578
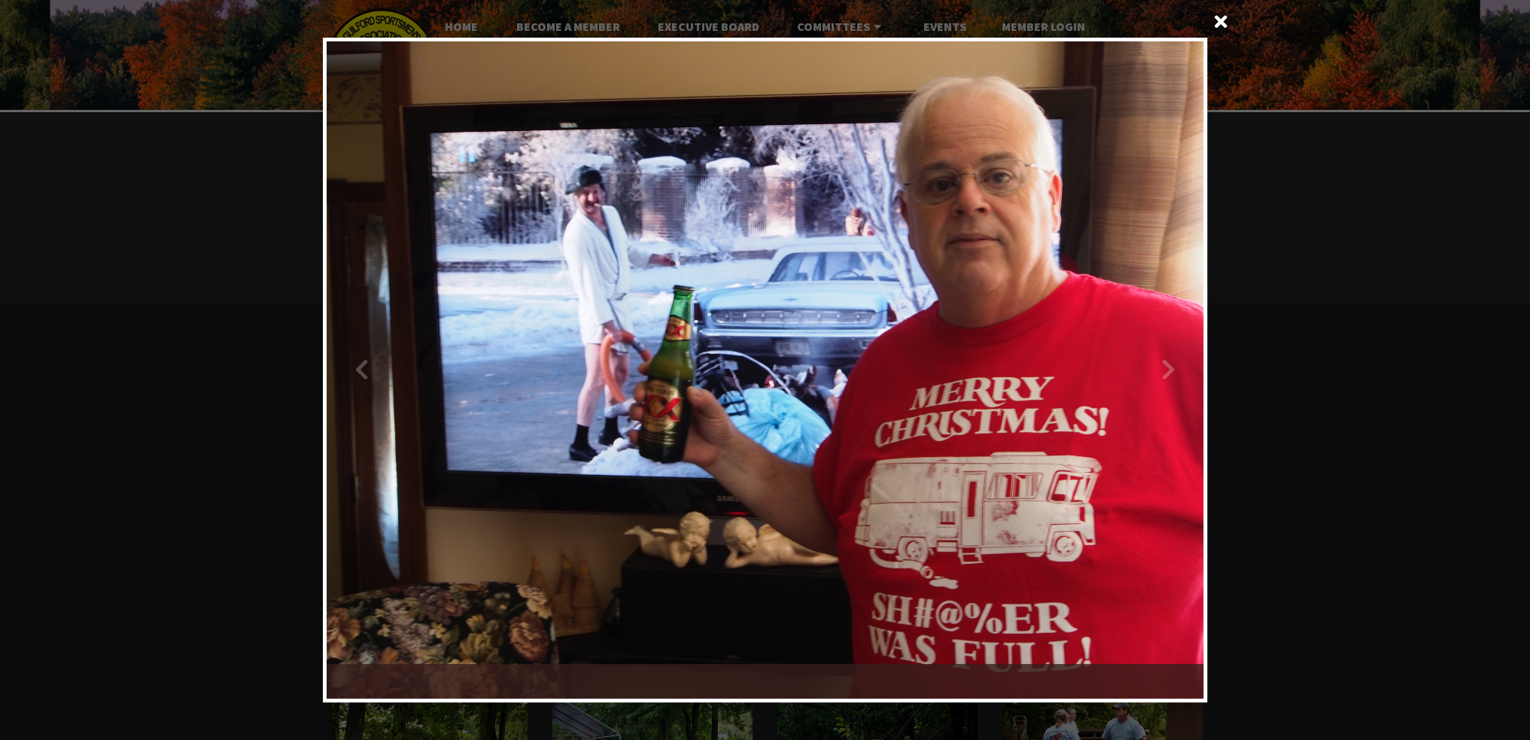
click at [1146, 360] on div at bounding box center [984, 369] width 438 height 657
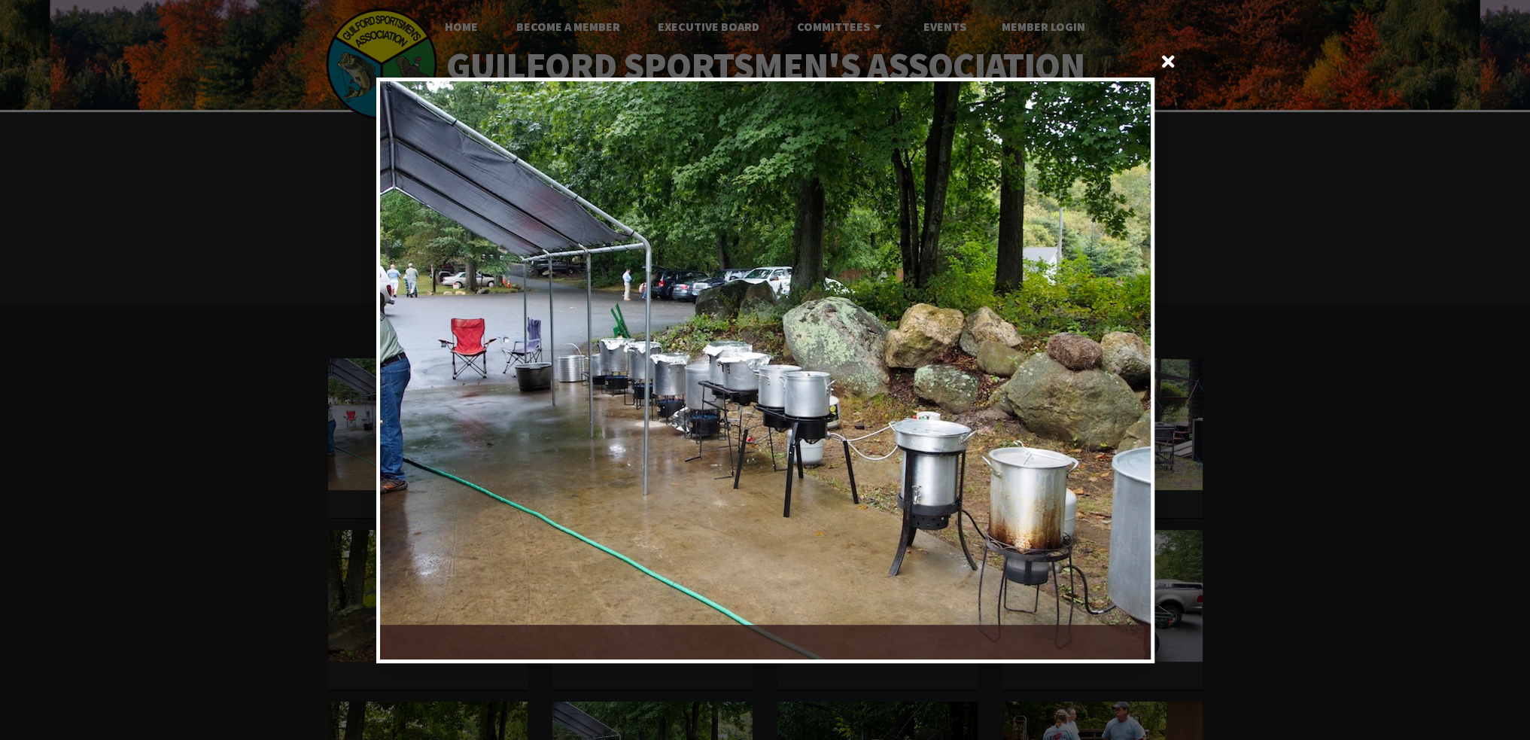
click at [1135, 381] on div at bounding box center [957, 370] width 385 height 578
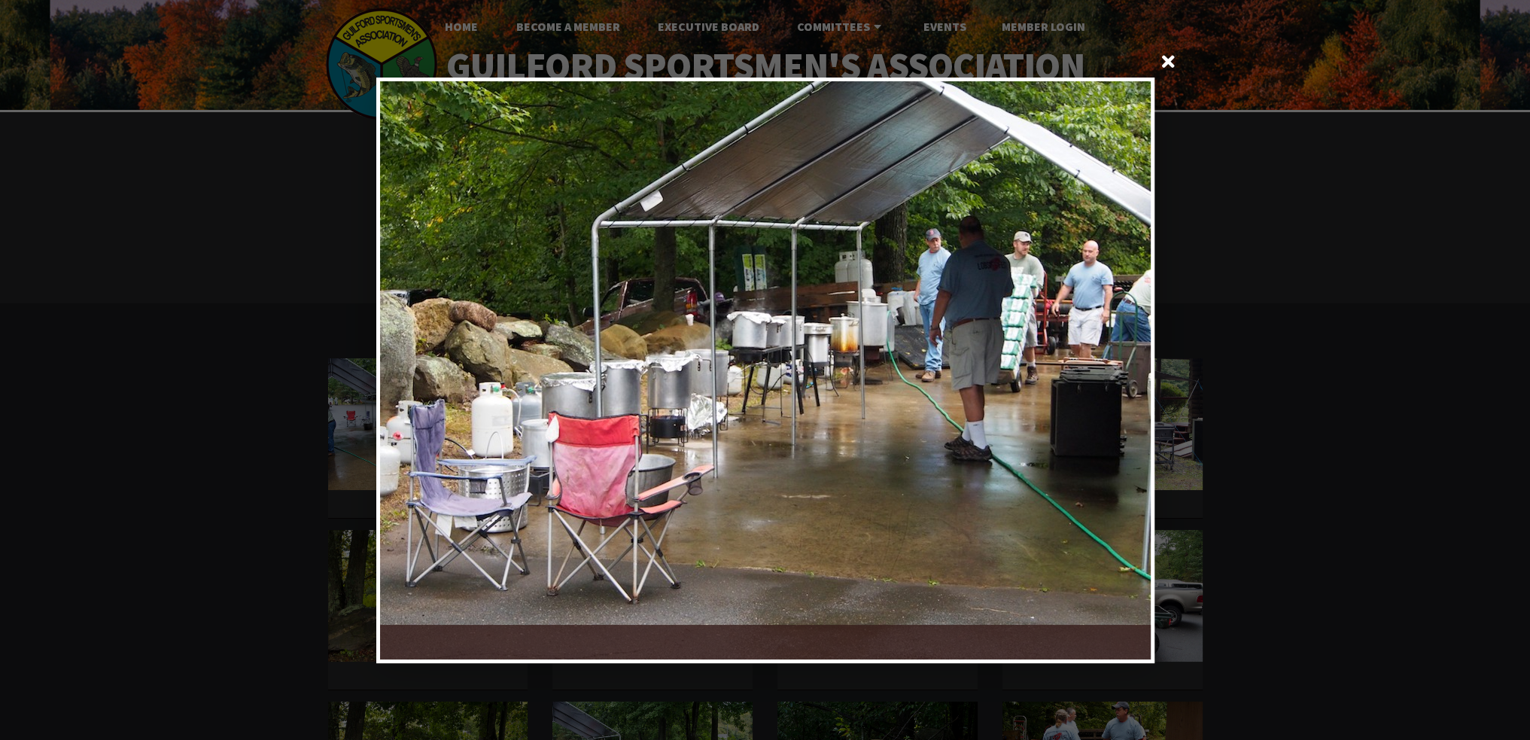
click at [1135, 382] on div at bounding box center [957, 370] width 385 height 578
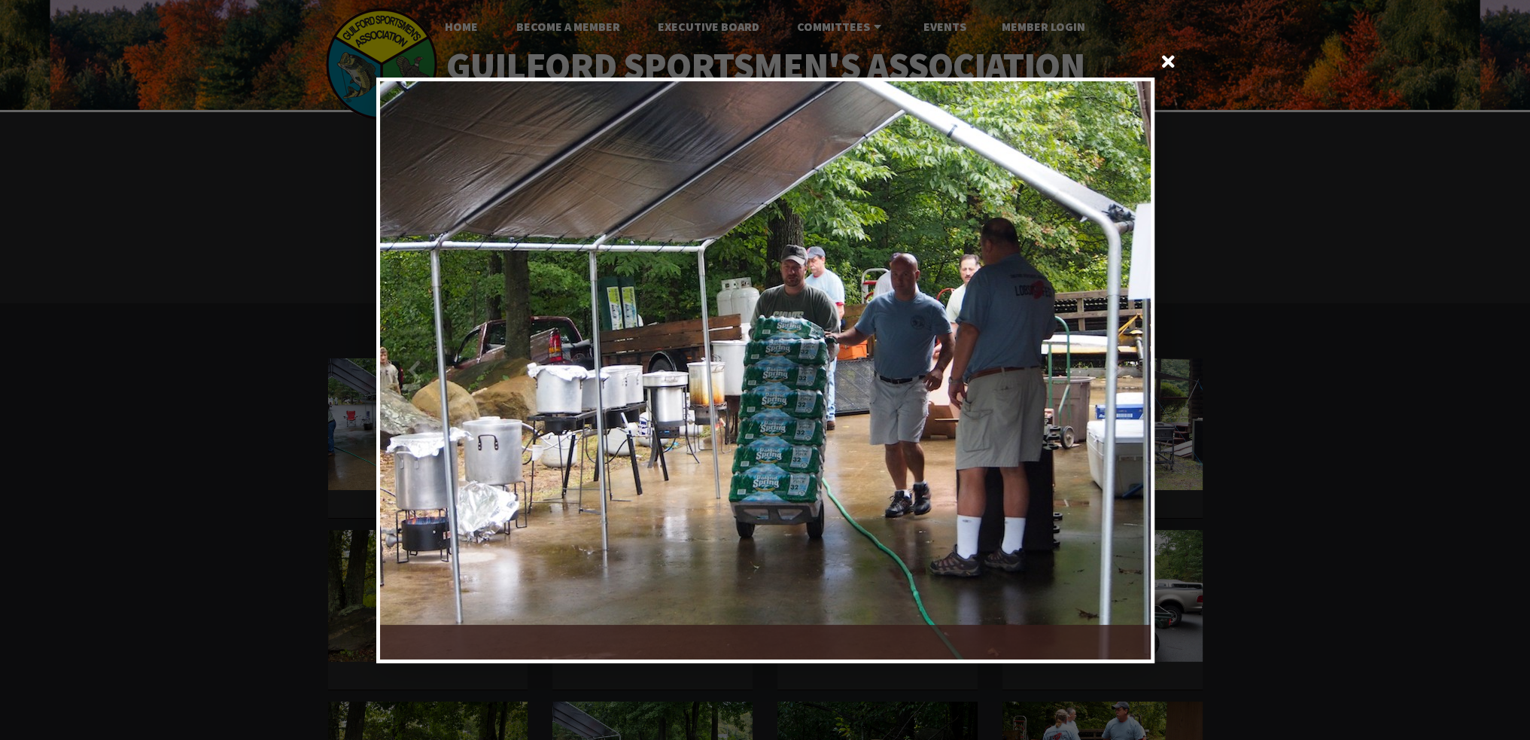
click at [1176, 62] on span at bounding box center [1169, 63] width 36 height 36
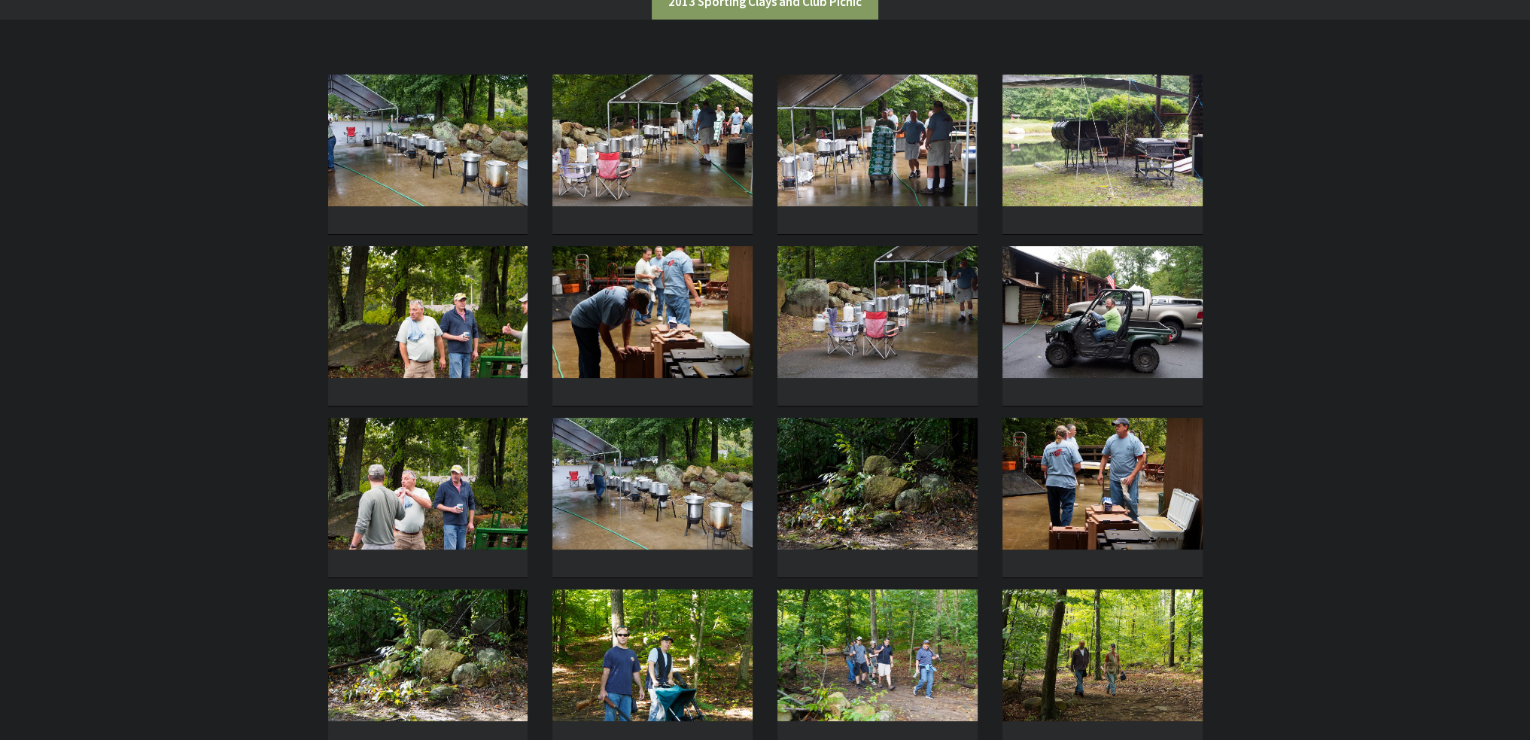
scroll to position [301, 0]
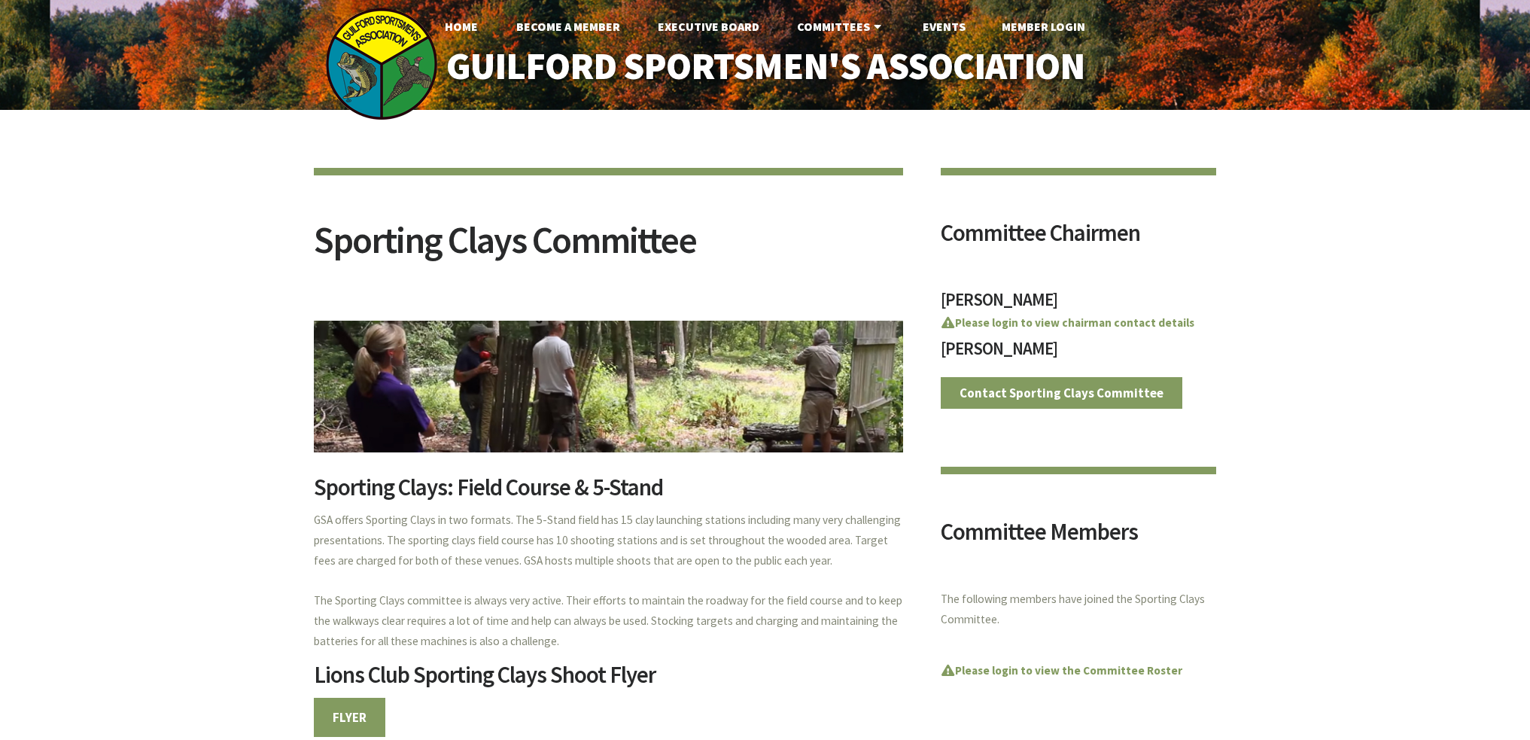
scroll to position [978, 0]
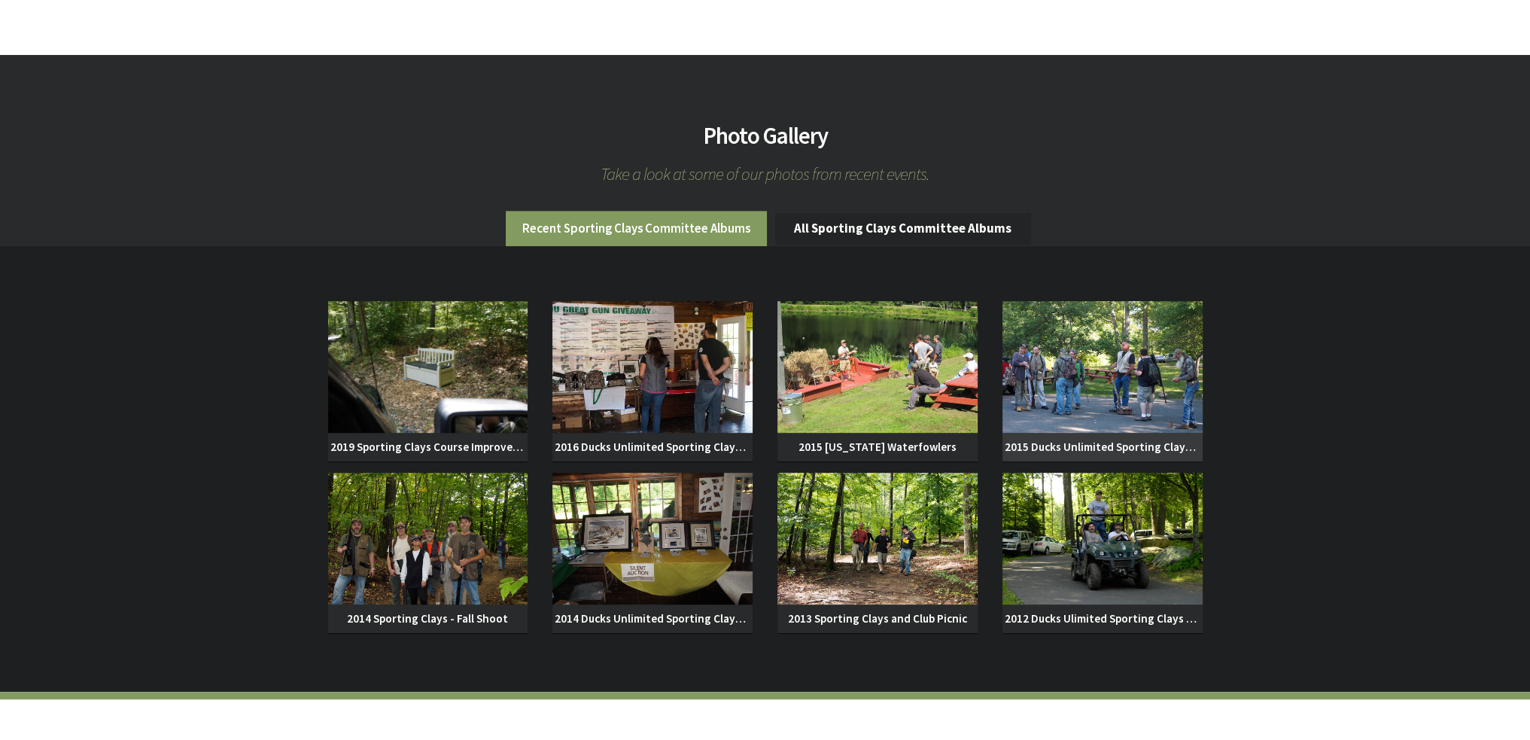
click at [1148, 382] on img at bounding box center [1102, 367] width 200 height 132
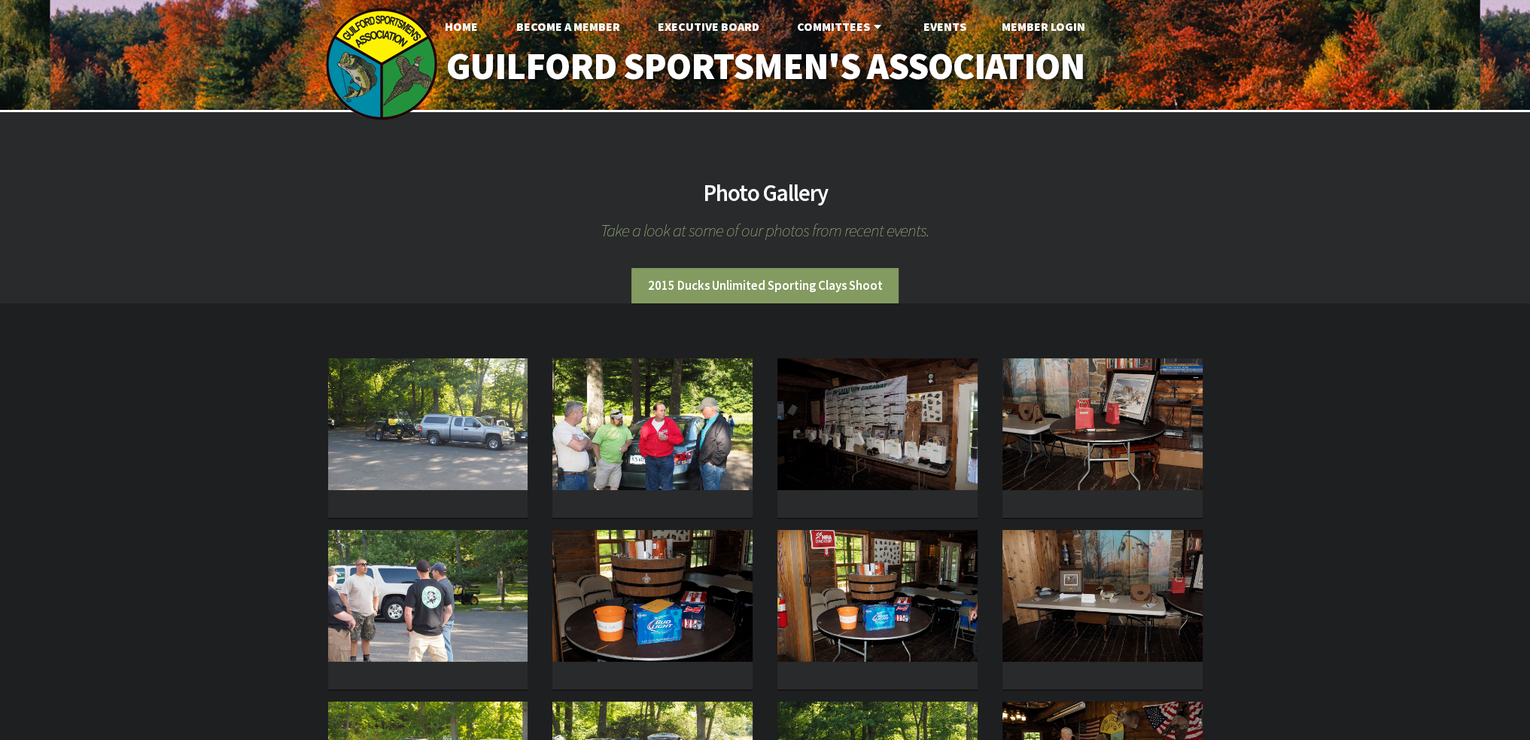
click at [446, 418] on img at bounding box center [428, 424] width 200 height 132
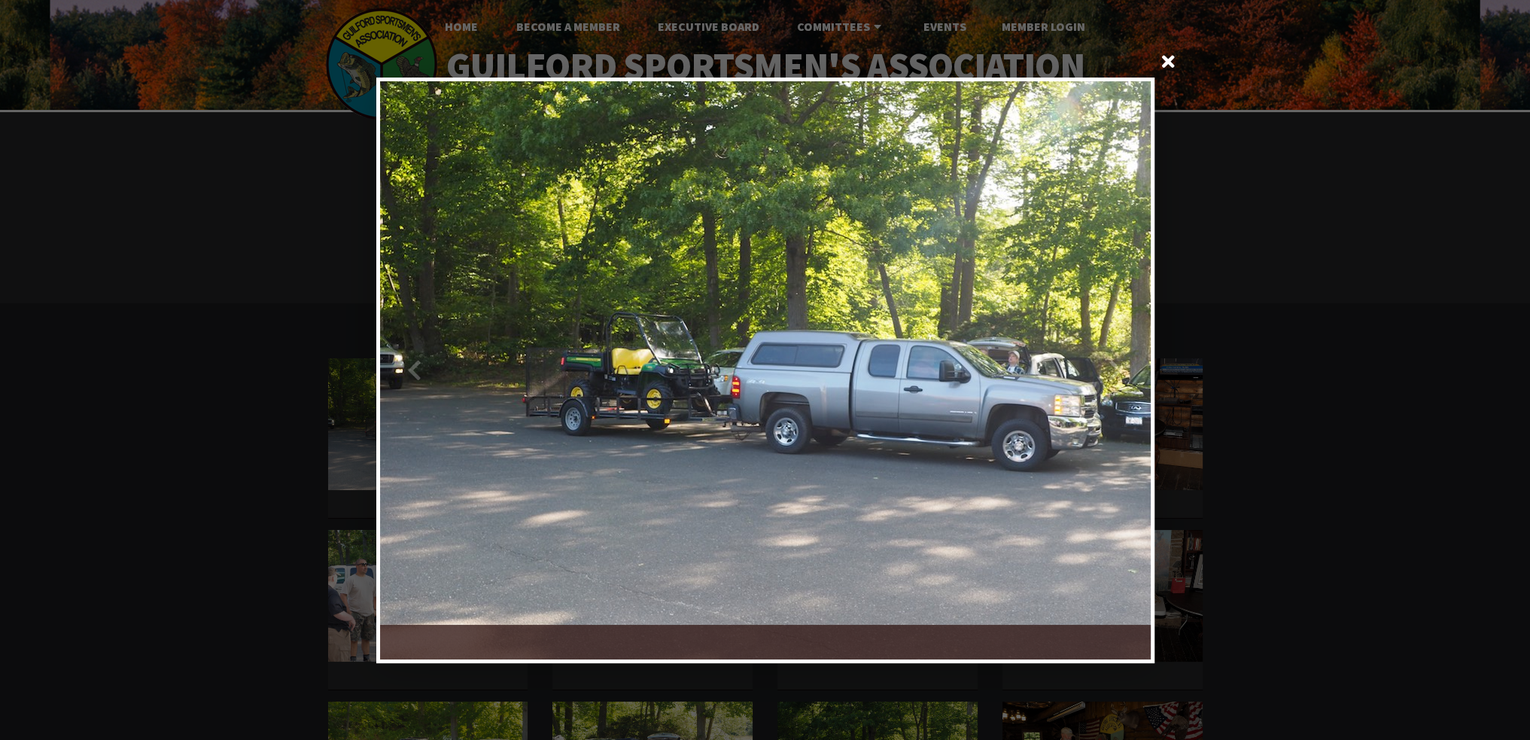
click at [1145, 340] on div at bounding box center [957, 370] width 385 height 578
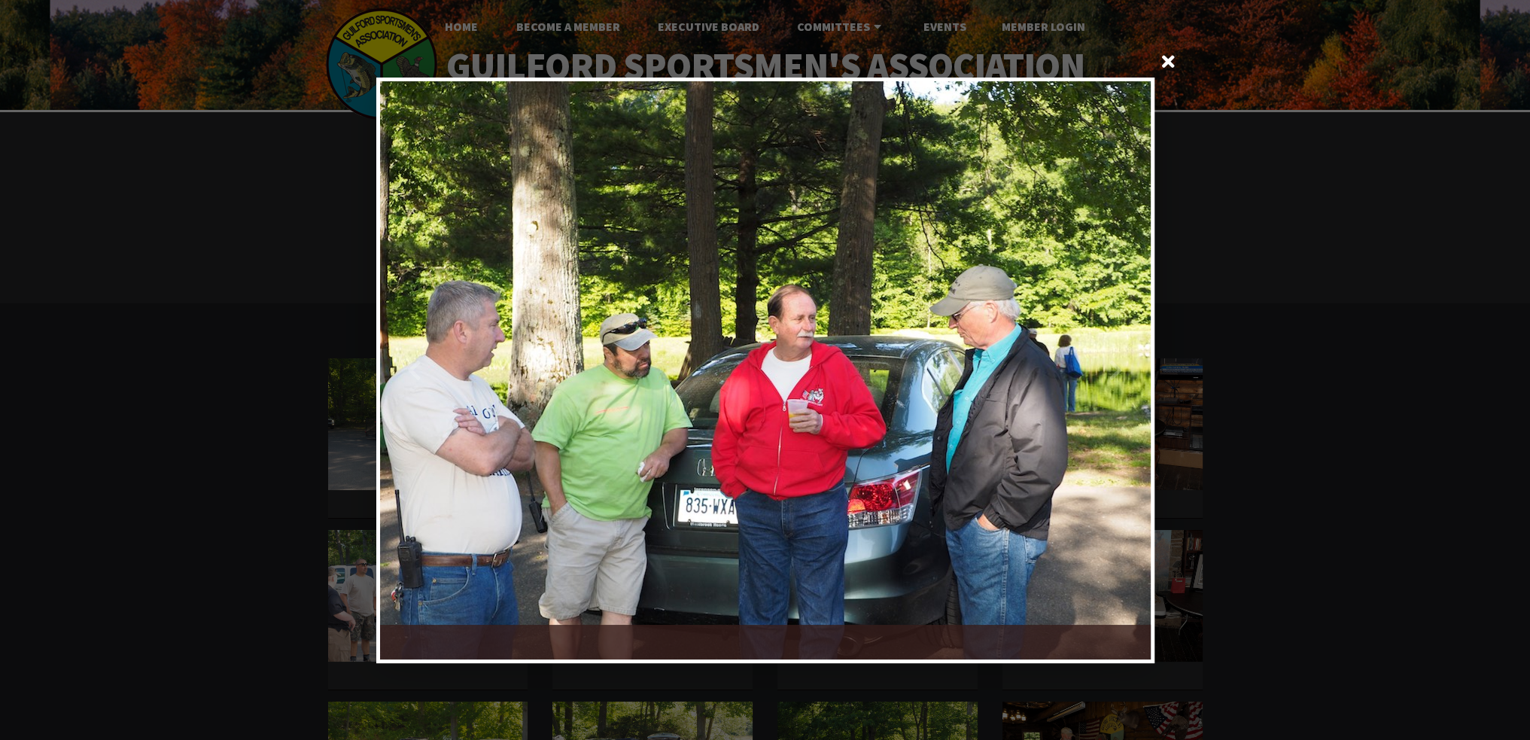
click at [1144, 342] on div at bounding box center [957, 370] width 385 height 578
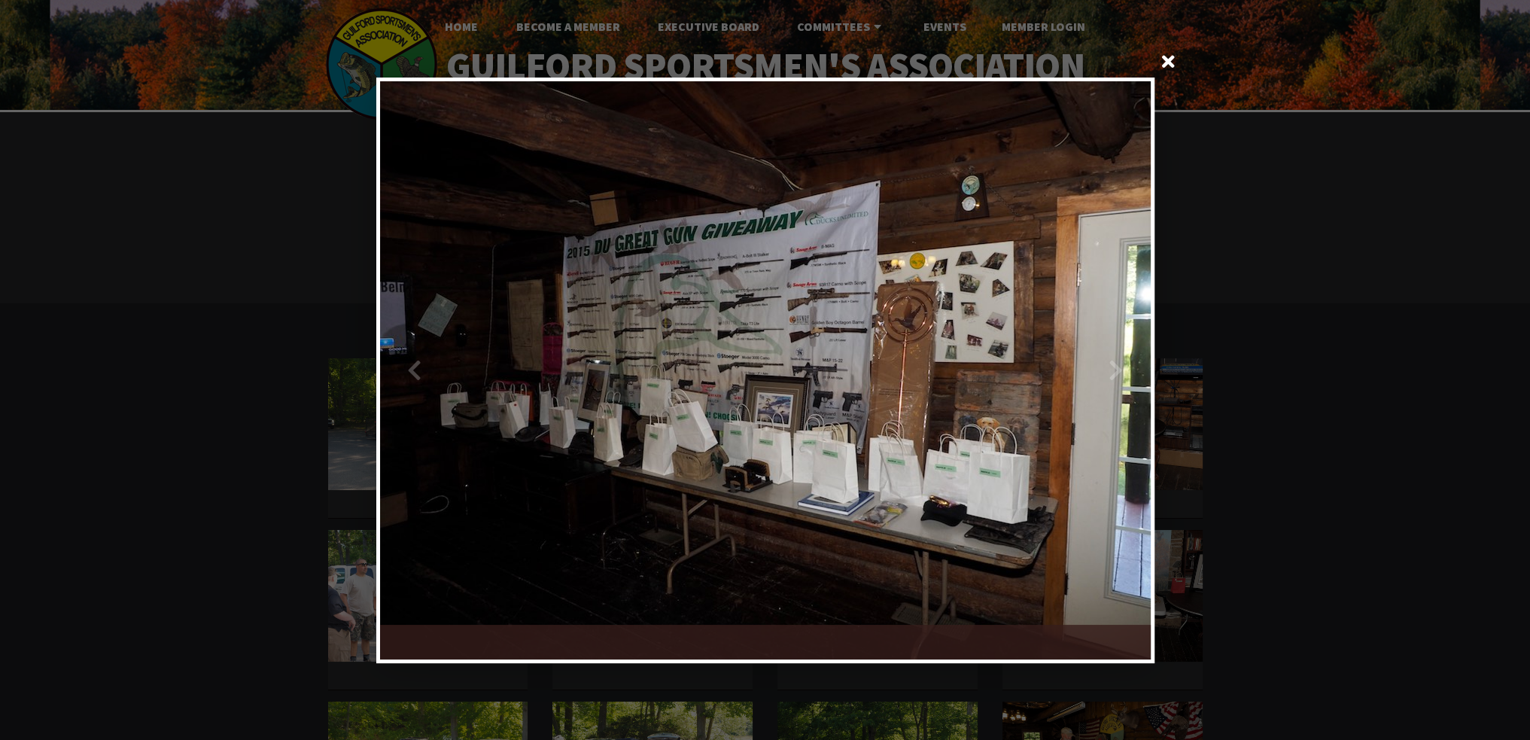
click at [1144, 342] on div at bounding box center [957, 370] width 385 height 578
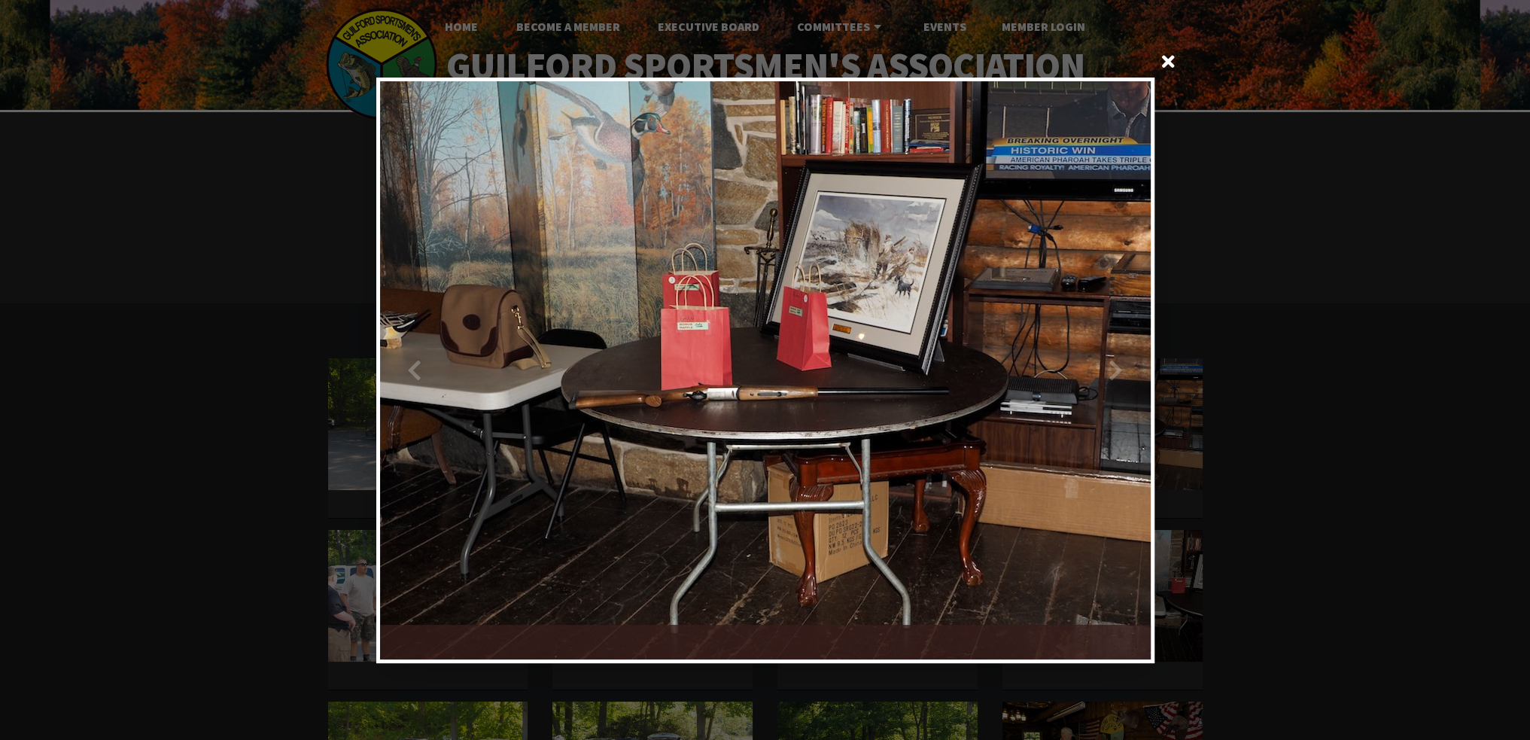
click at [1145, 345] on div at bounding box center [957, 370] width 385 height 578
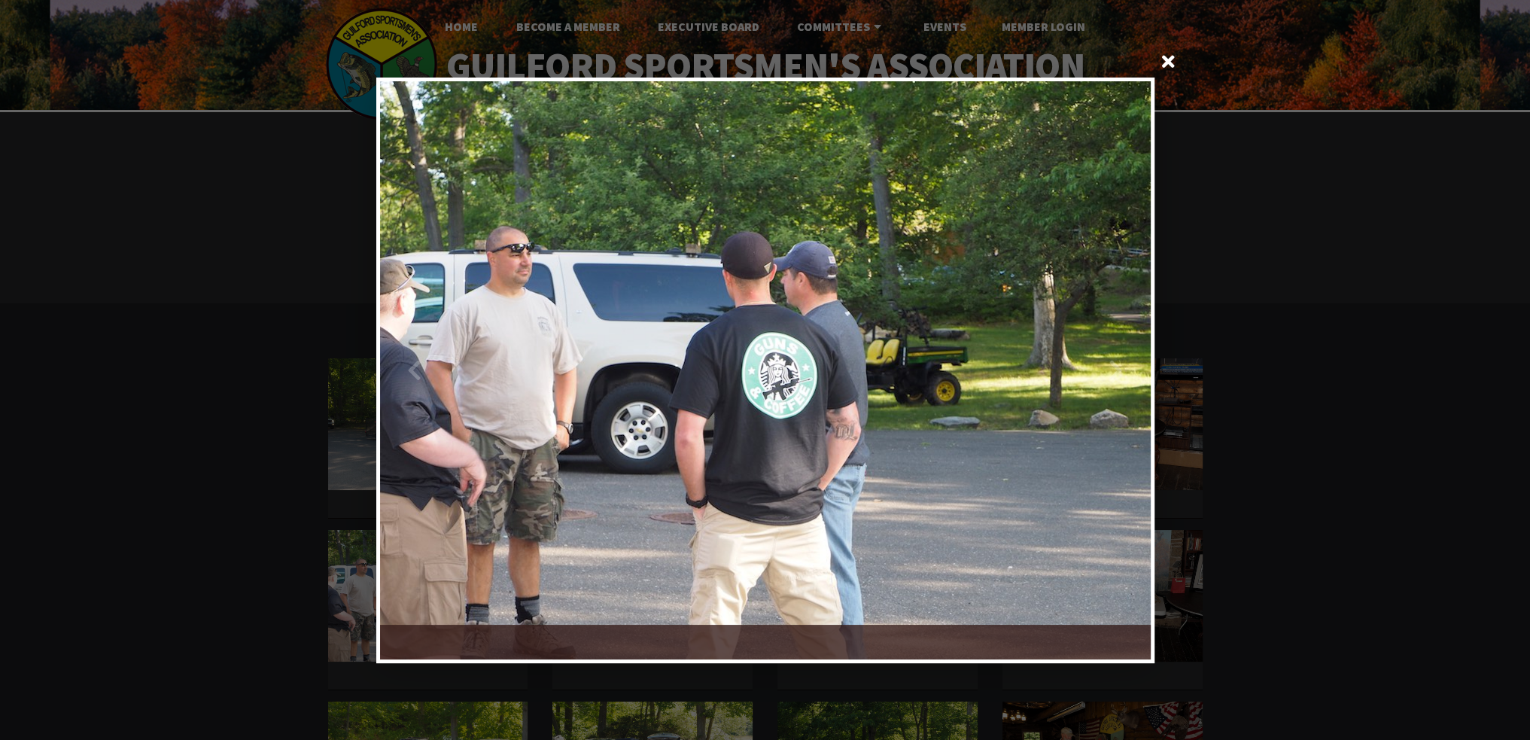
click at [1145, 345] on div at bounding box center [957, 370] width 385 height 578
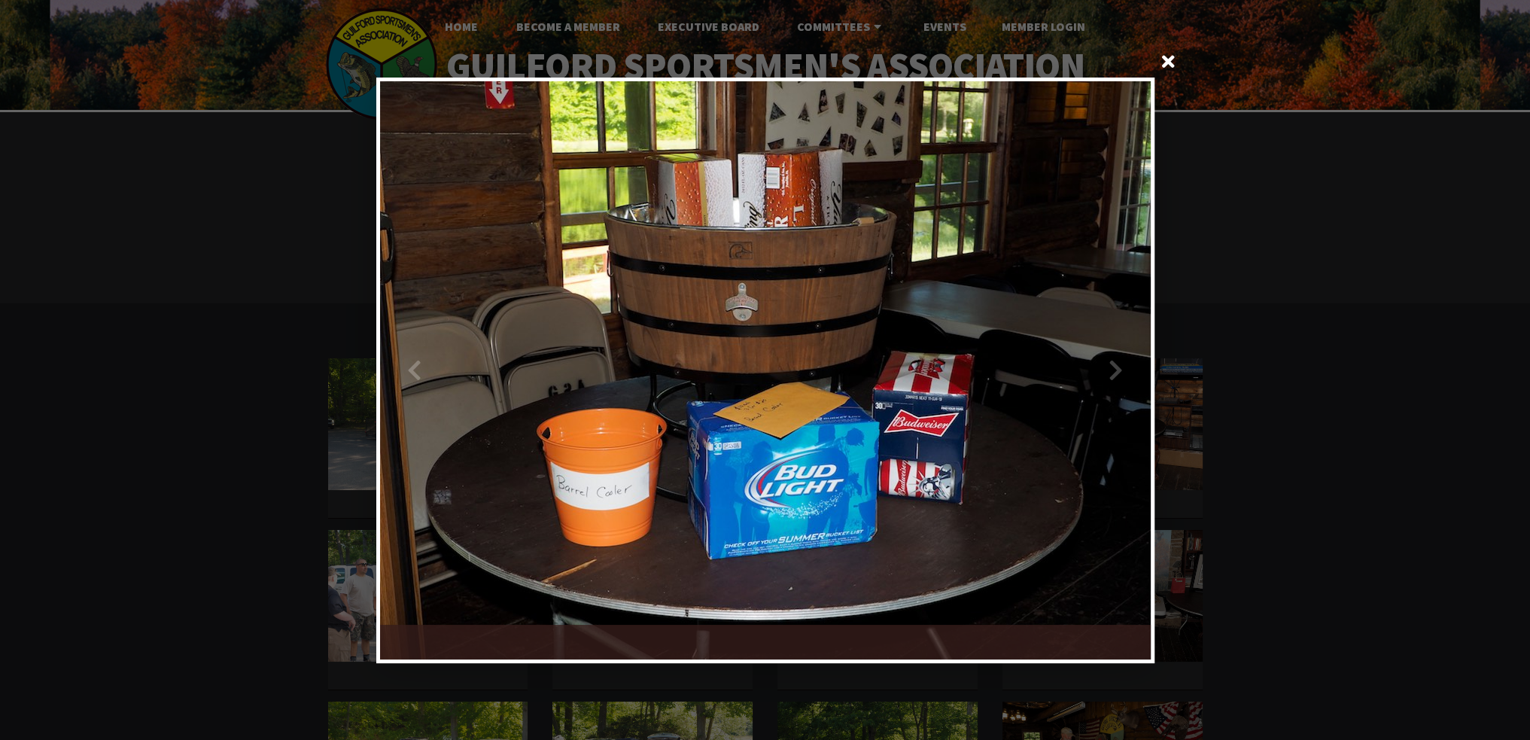
click at [1145, 345] on div at bounding box center [957, 370] width 385 height 578
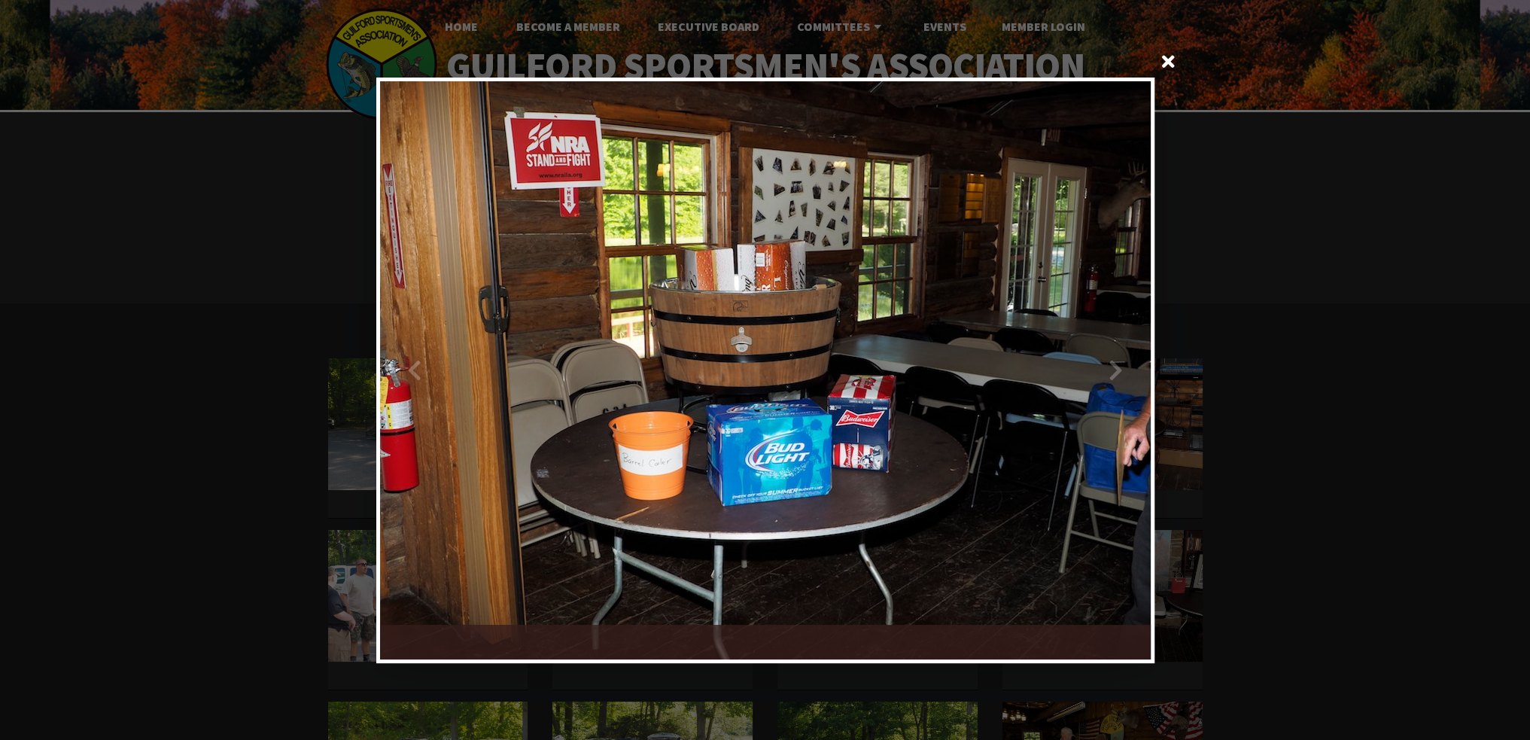
click at [1145, 345] on div at bounding box center [957, 370] width 385 height 578
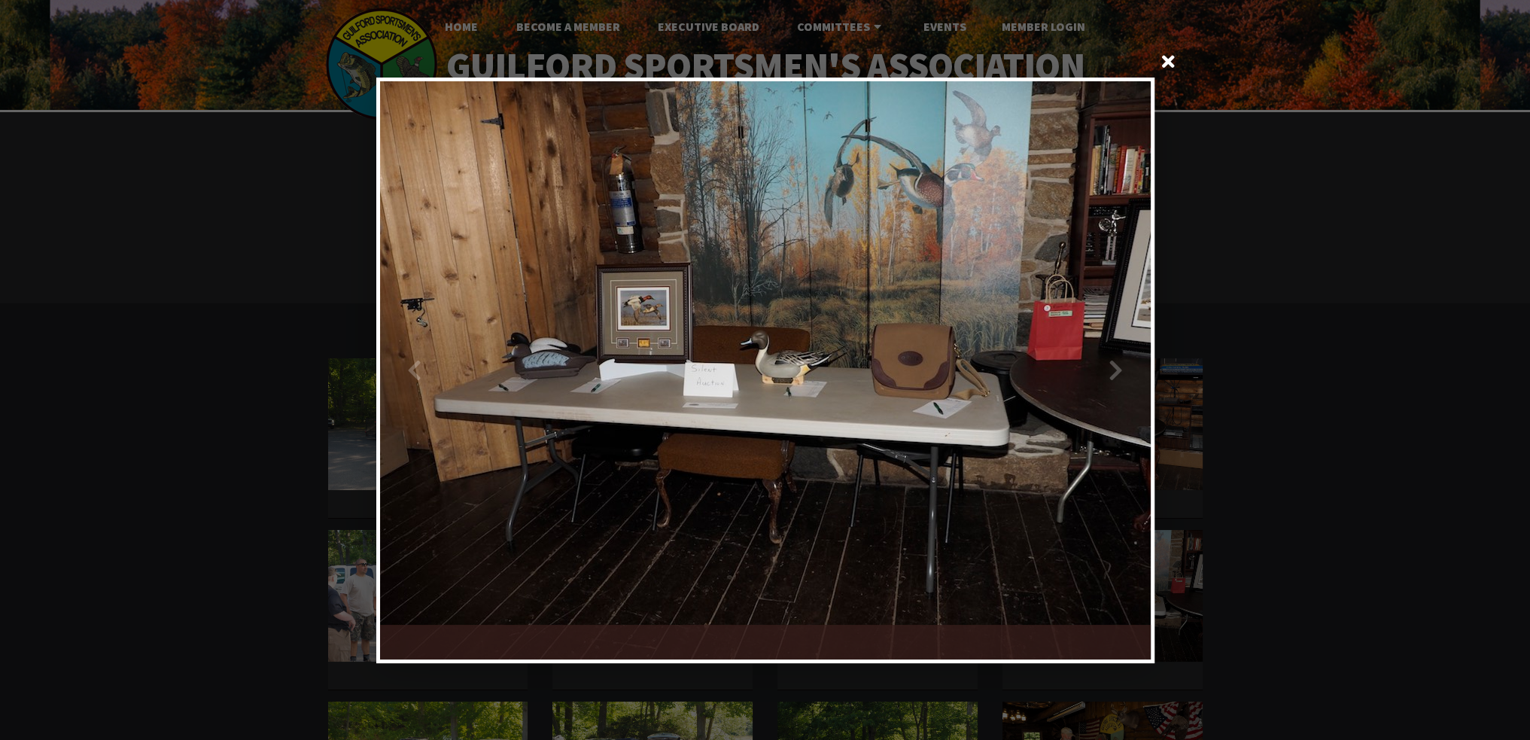
click at [1145, 345] on div at bounding box center [957, 370] width 385 height 578
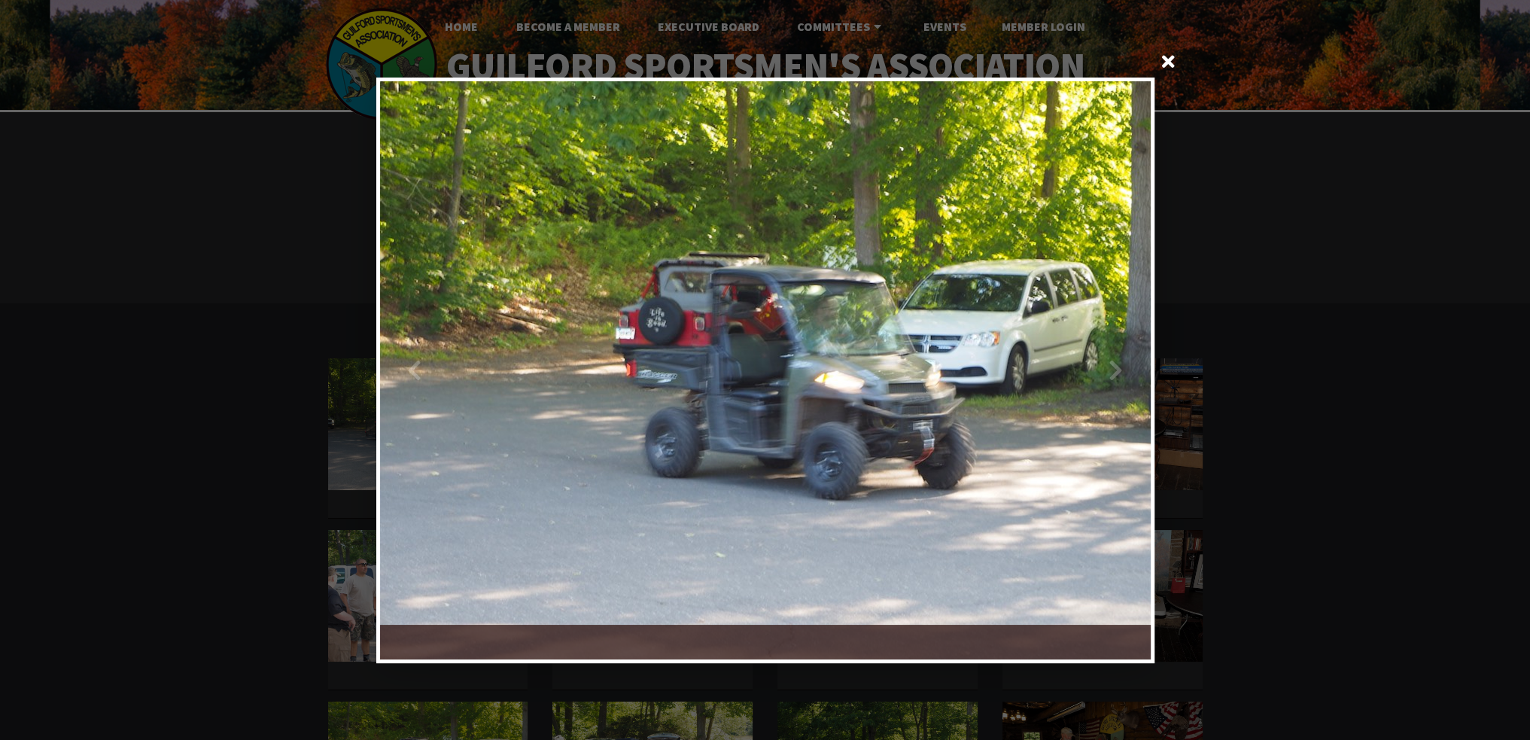
click at [1145, 345] on div at bounding box center [957, 370] width 385 height 578
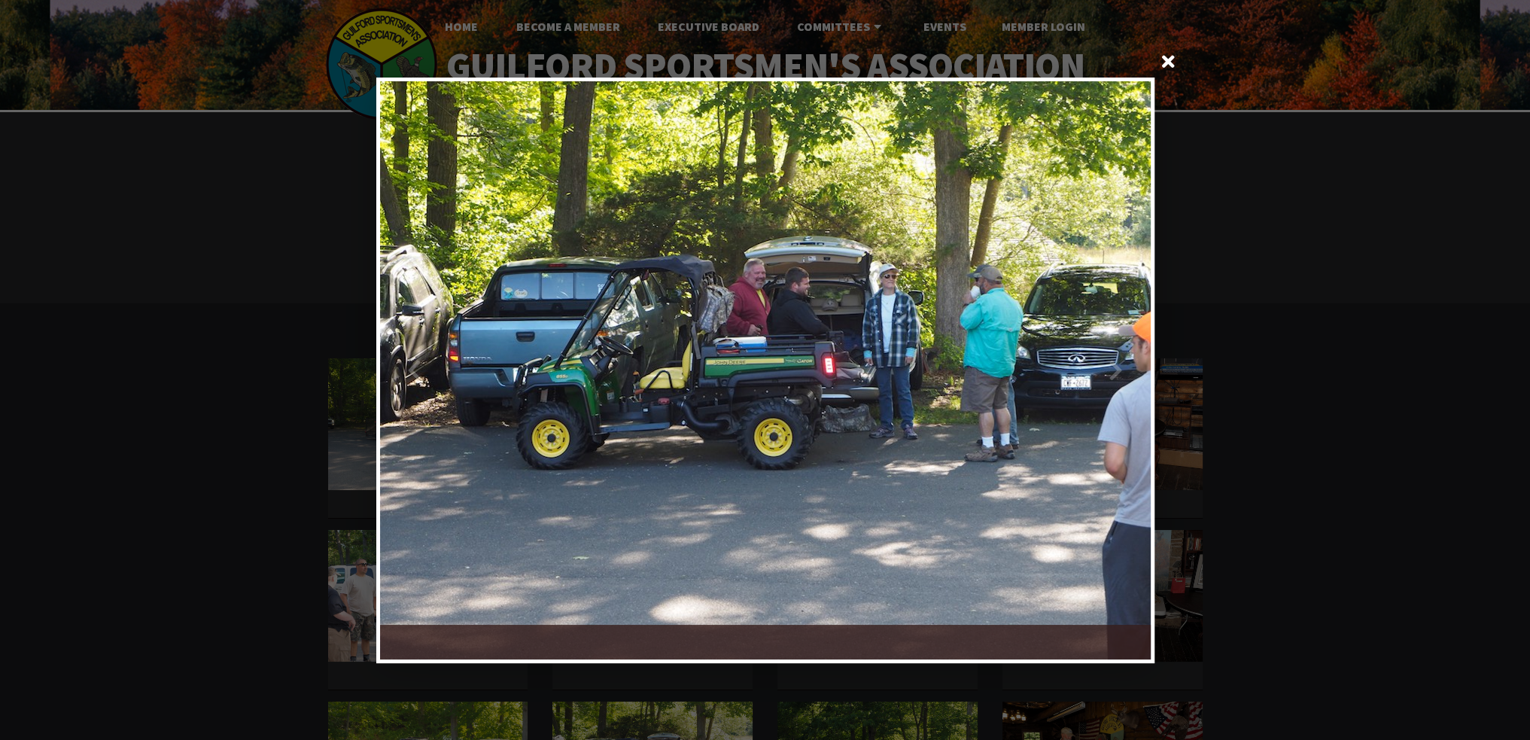
click at [1136, 345] on div at bounding box center [957, 370] width 385 height 578
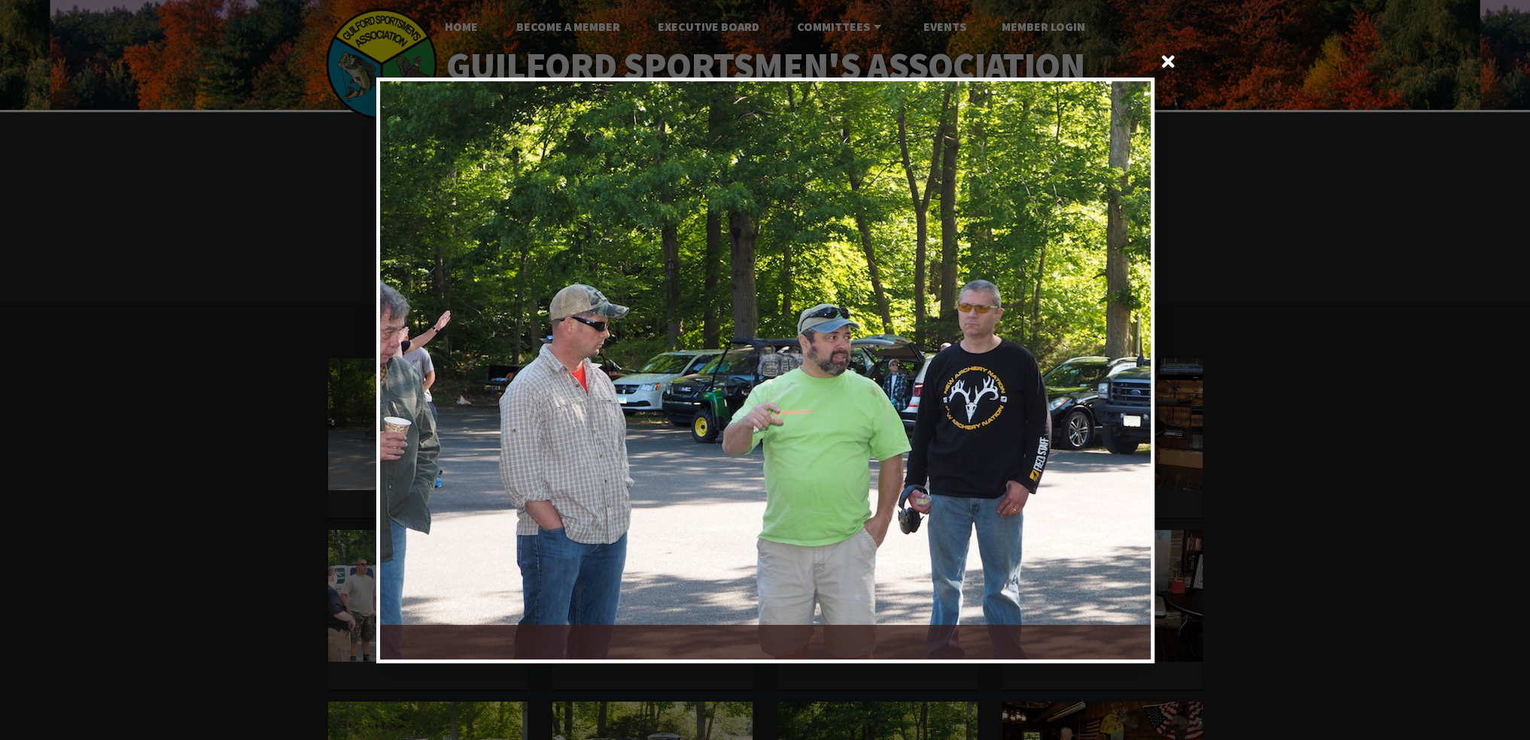
click at [1136, 345] on div at bounding box center [957, 370] width 385 height 578
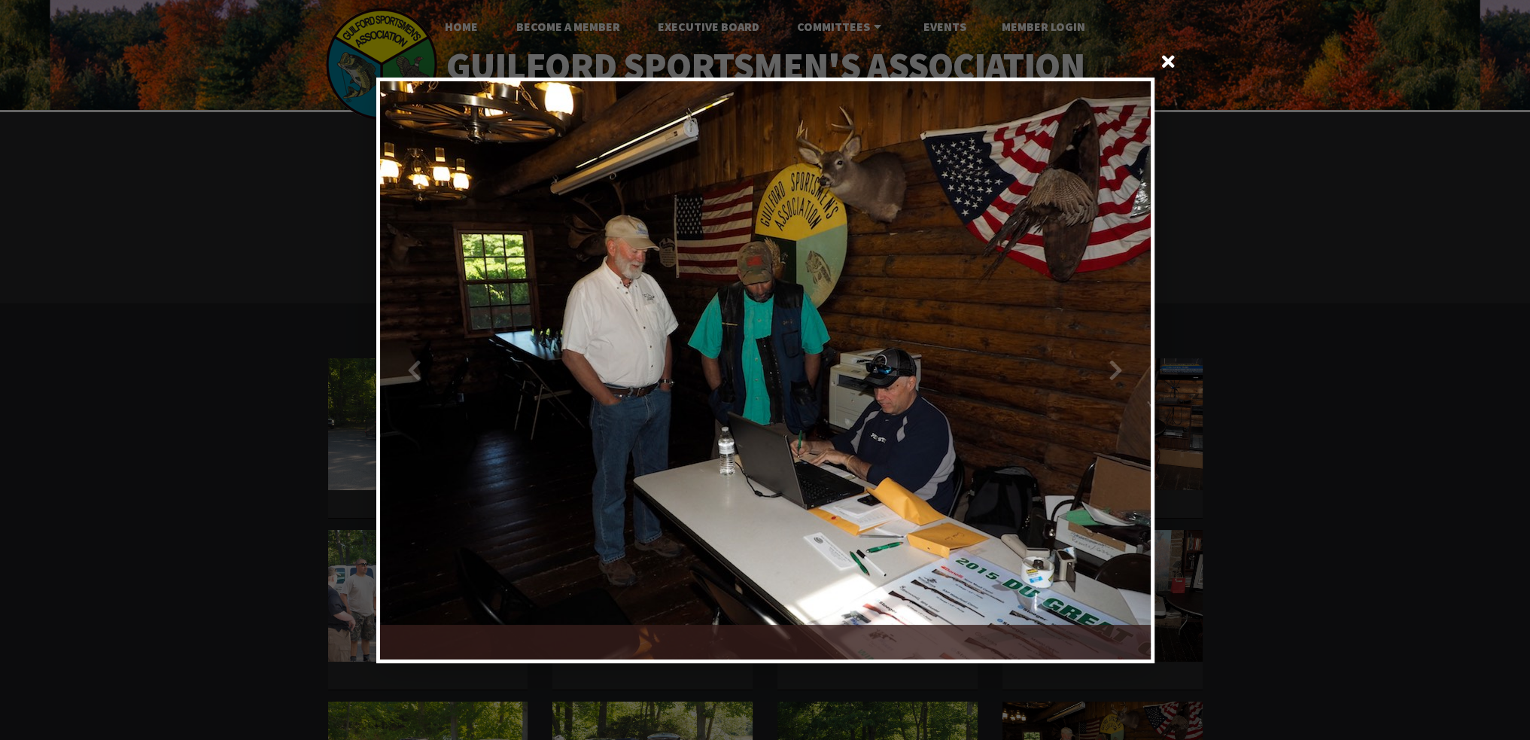
click at [1136, 345] on div at bounding box center [957, 370] width 385 height 578
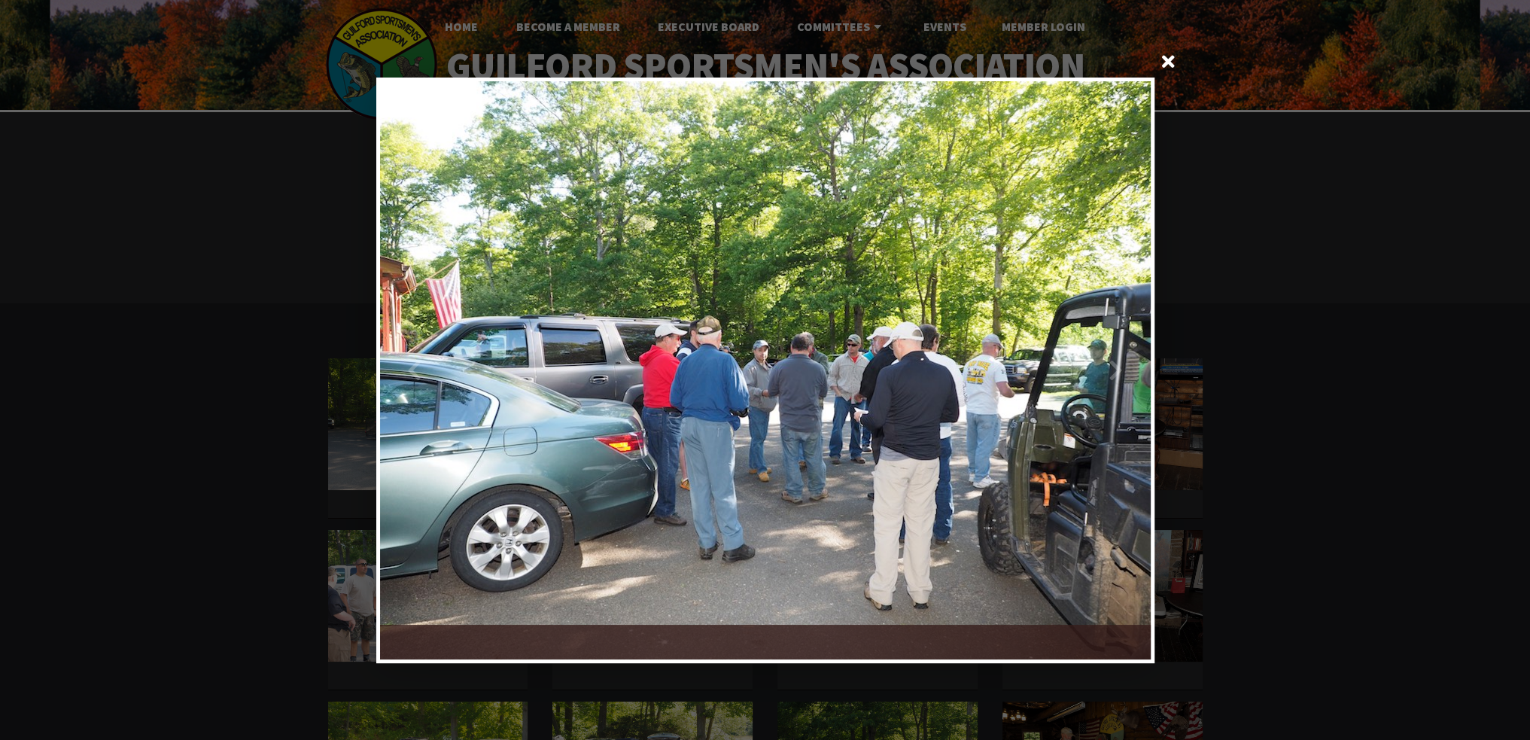
click at [1129, 345] on div at bounding box center [957, 370] width 385 height 578
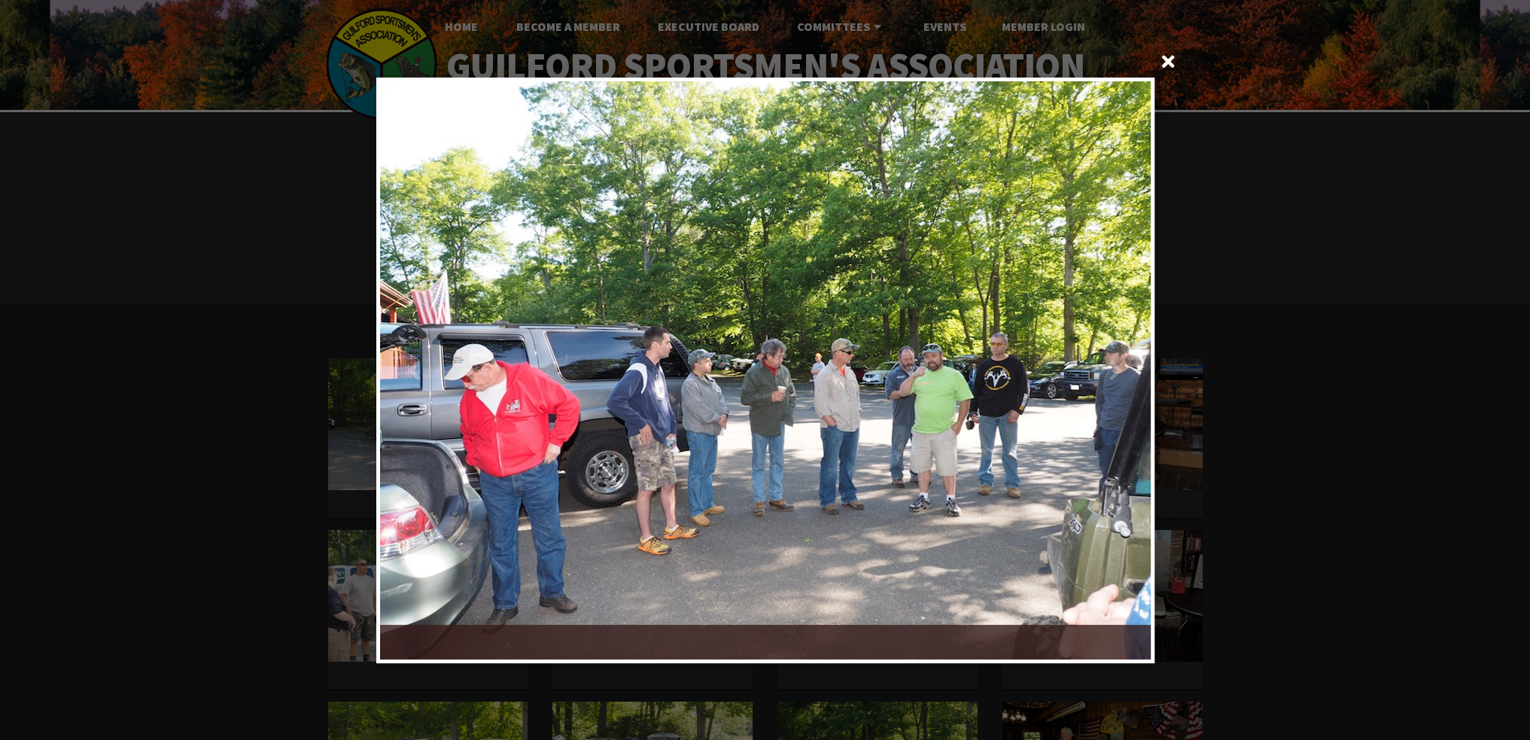
click at [1116, 357] on div at bounding box center [957, 370] width 385 height 578
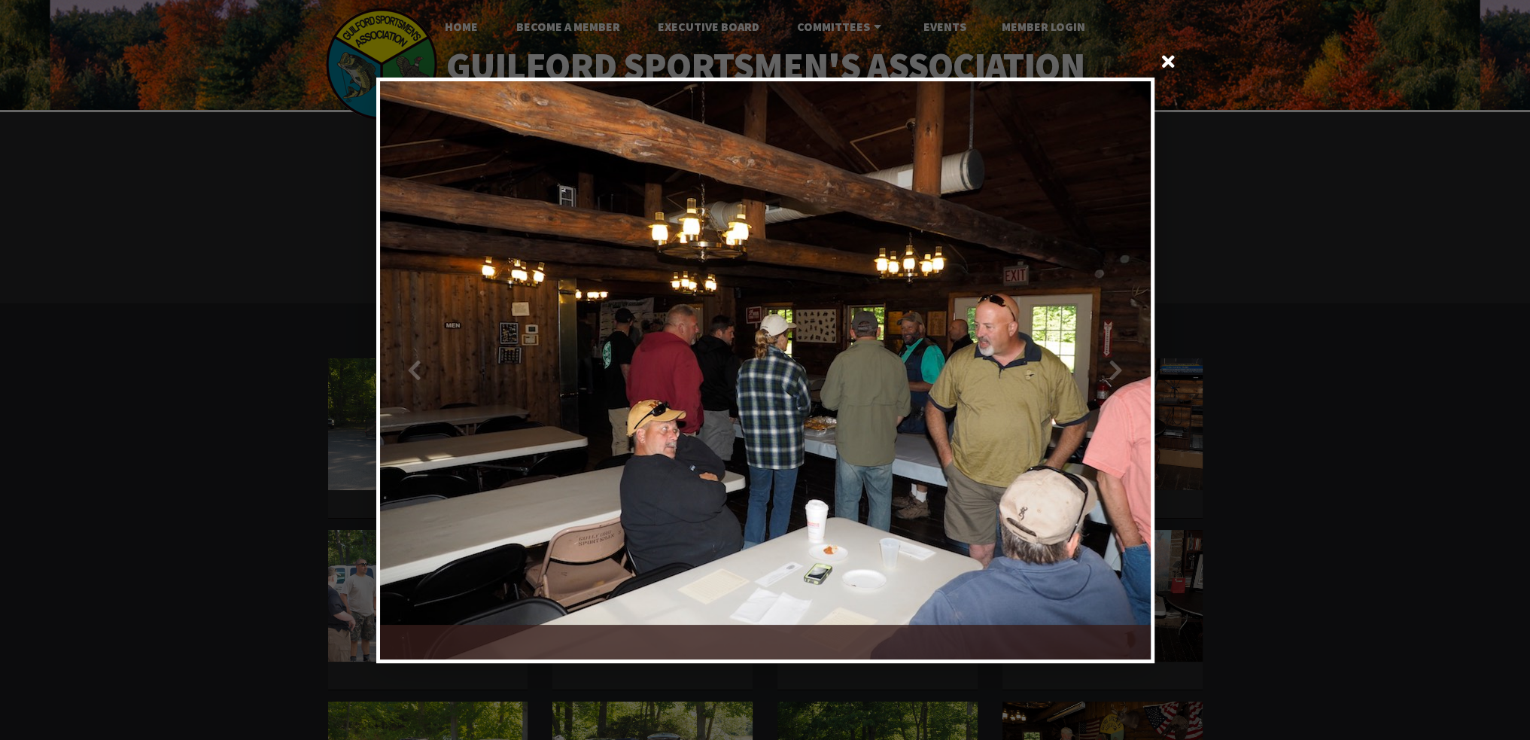
click at [1116, 356] on div at bounding box center [957, 370] width 385 height 578
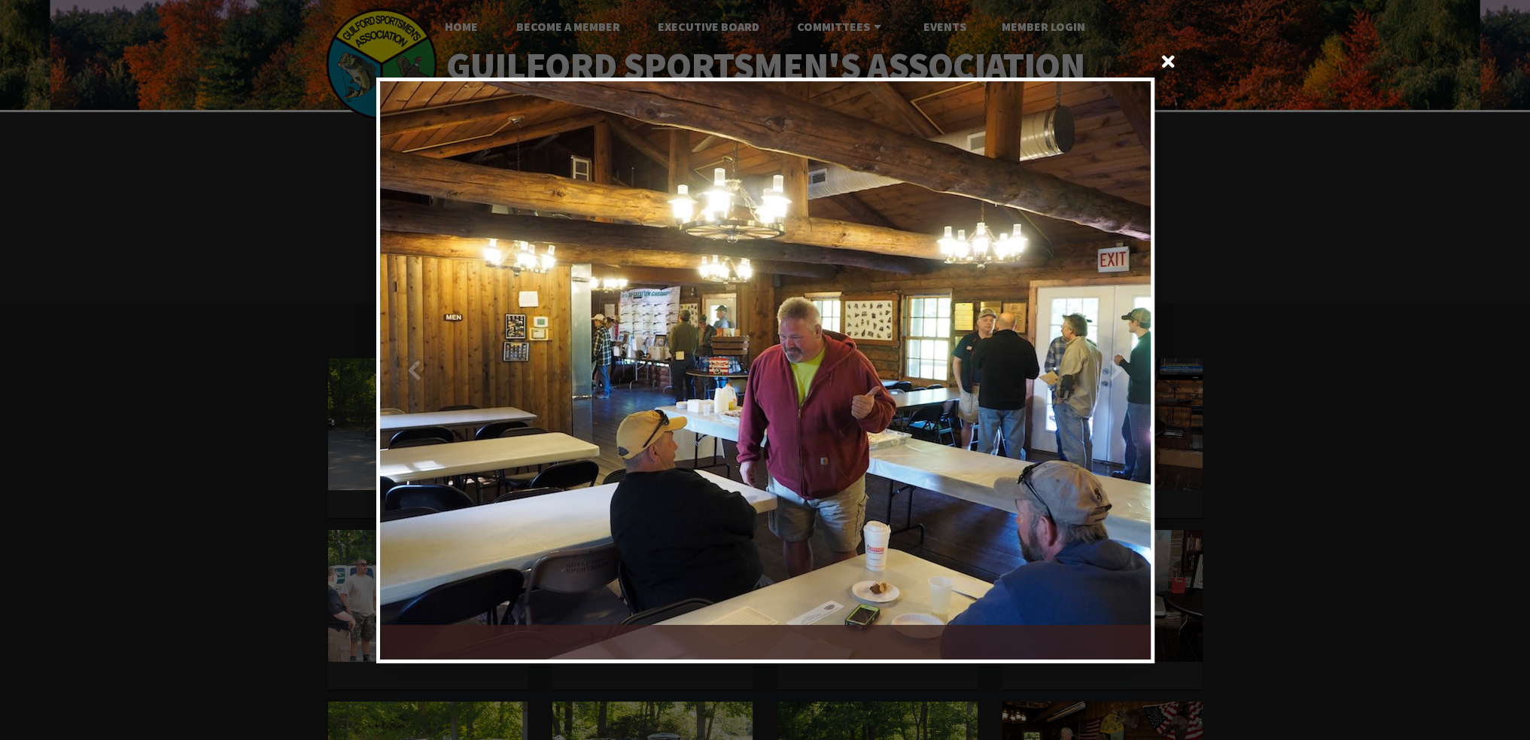
click at [1115, 356] on div at bounding box center [957, 370] width 385 height 578
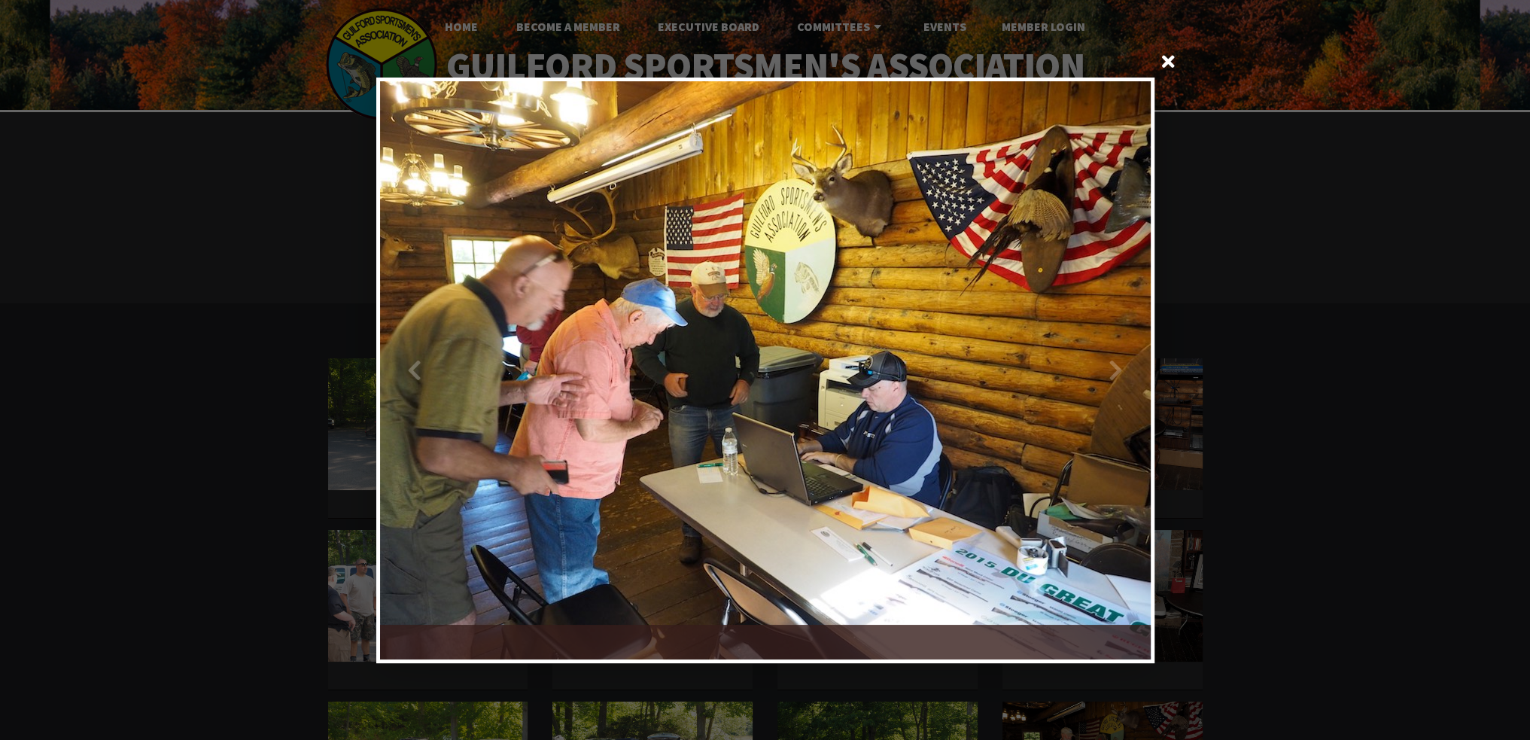
click at [1113, 354] on div at bounding box center [957, 370] width 385 height 578
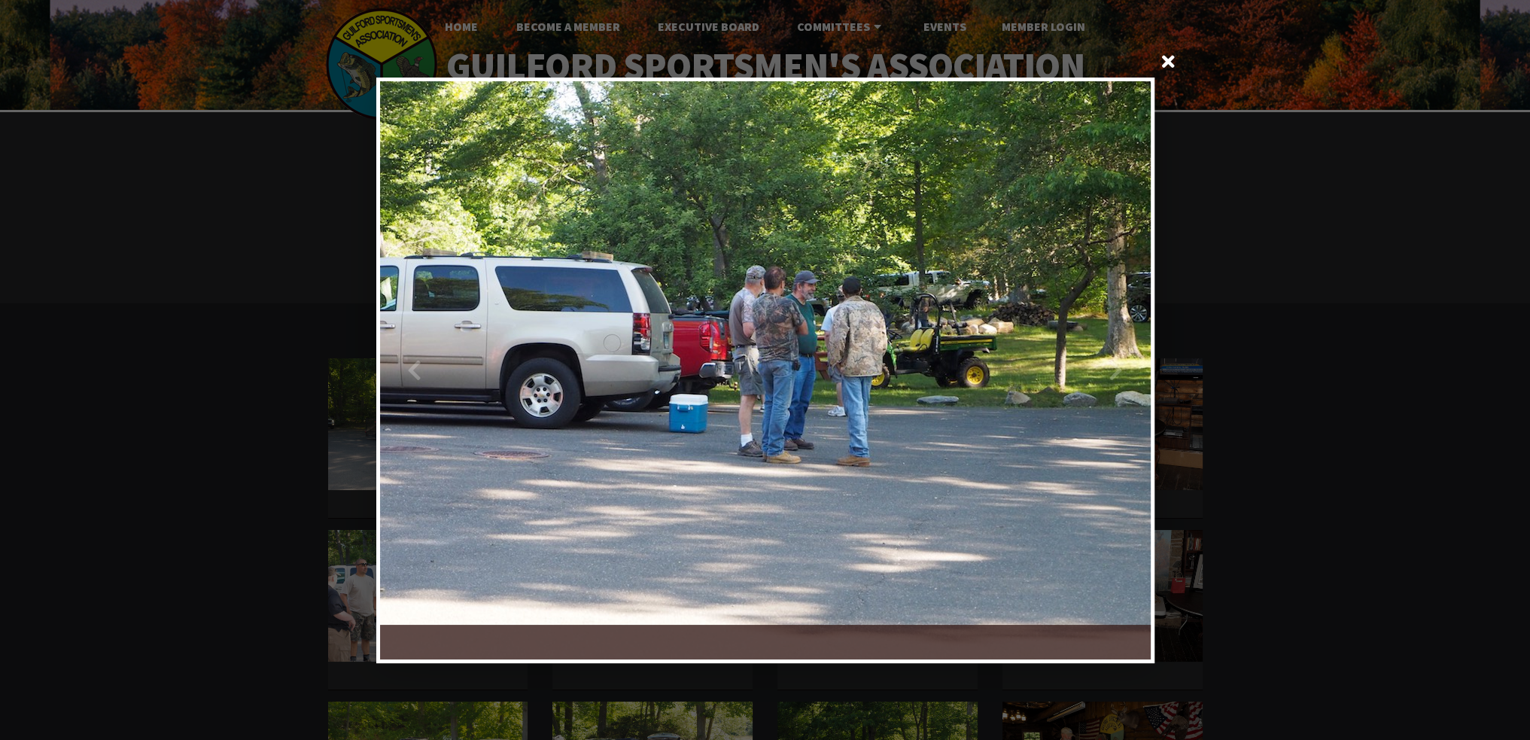
click at [1120, 369] on div at bounding box center [957, 370] width 385 height 578
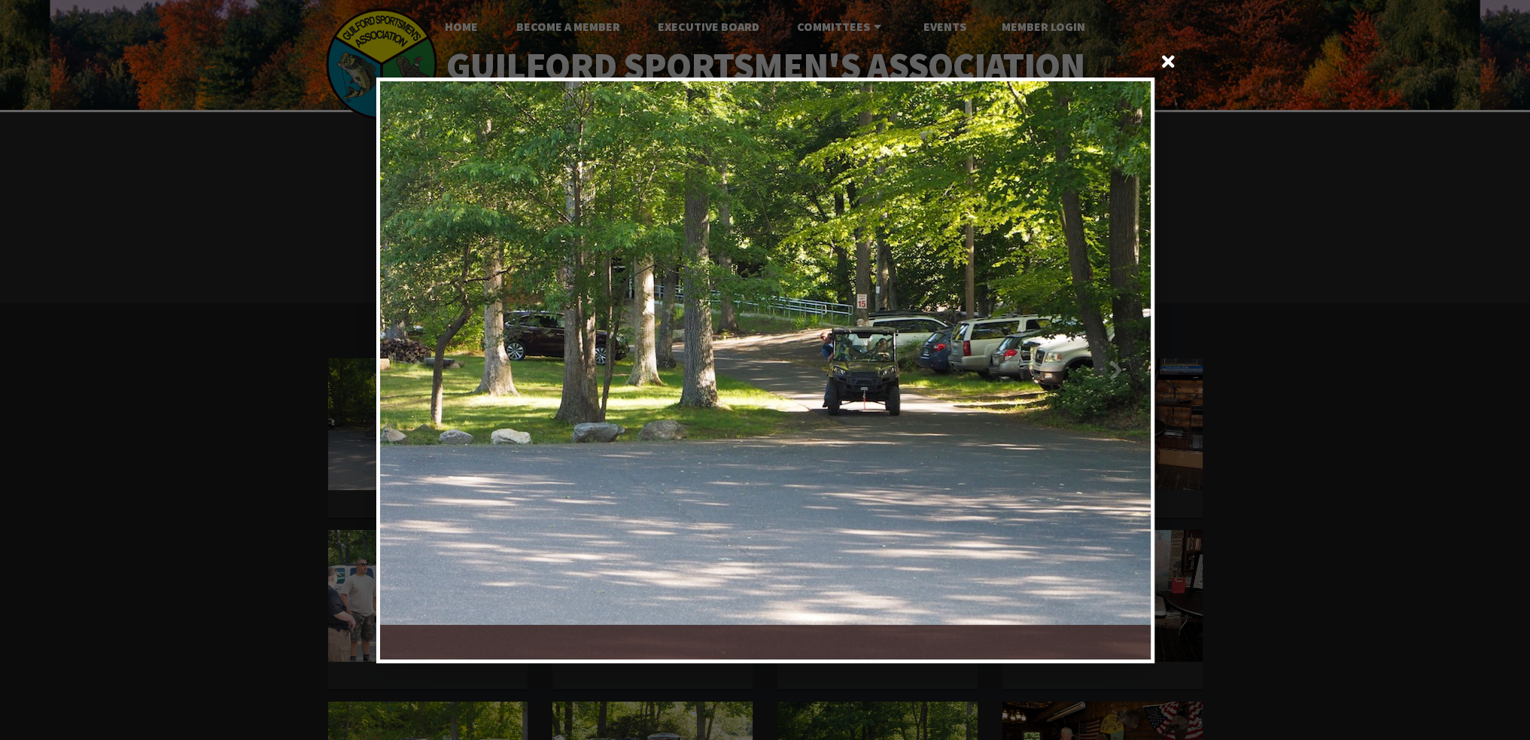
click at [1122, 368] on div at bounding box center [957, 370] width 385 height 578
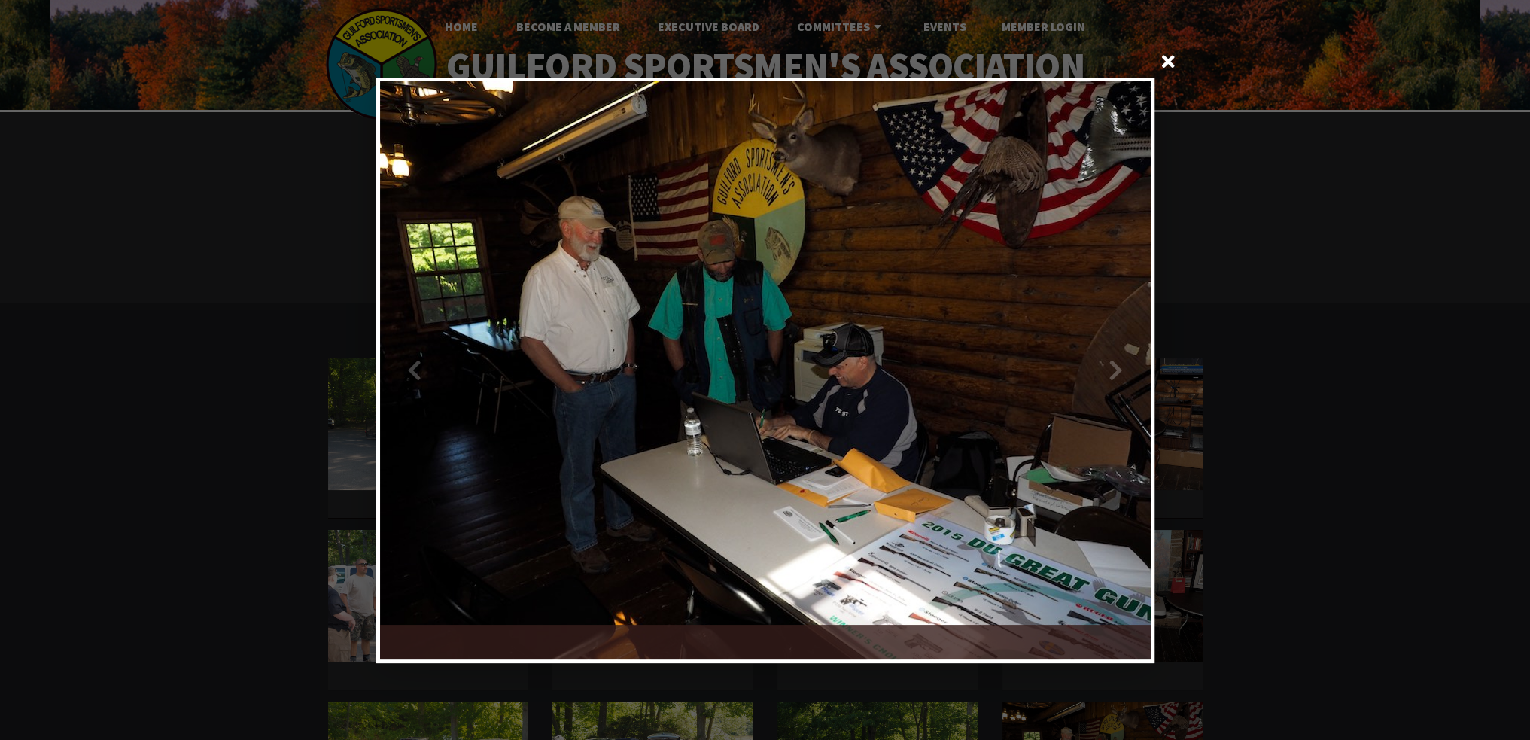
click at [1121, 368] on div at bounding box center [957, 370] width 385 height 578
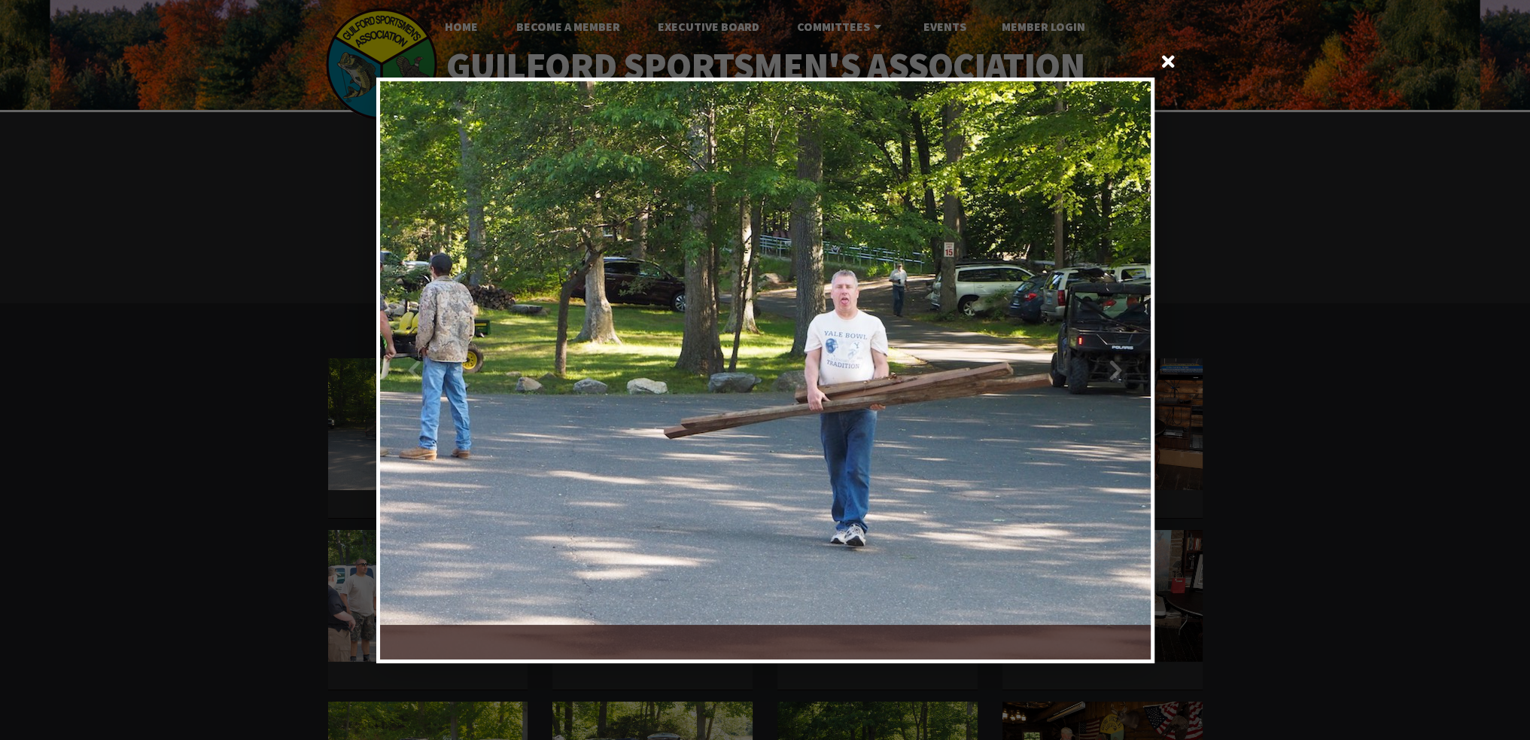
click at [1121, 366] on div at bounding box center [957, 370] width 385 height 578
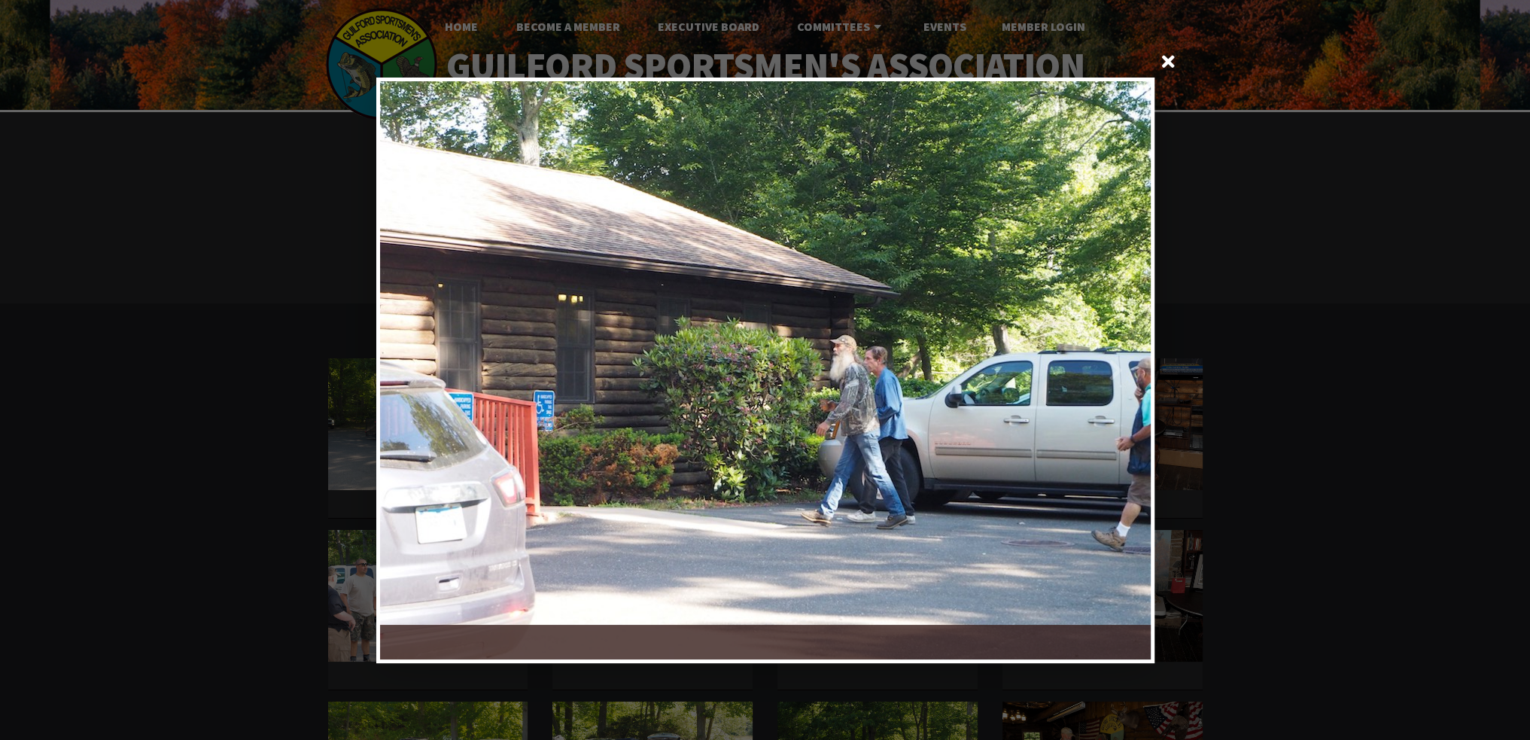
click at [1121, 365] on div at bounding box center [957, 370] width 385 height 578
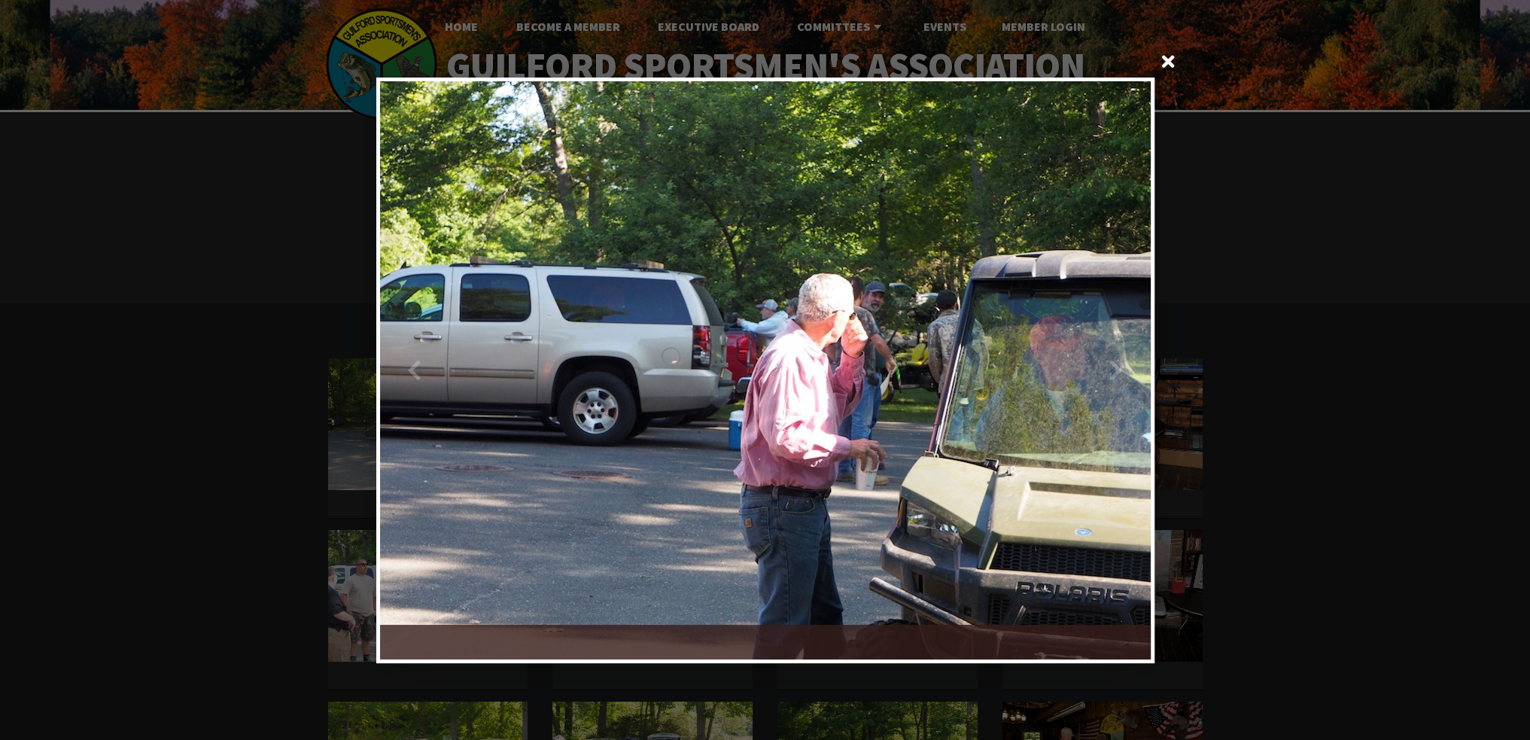
click at [1121, 363] on div at bounding box center [957, 370] width 385 height 578
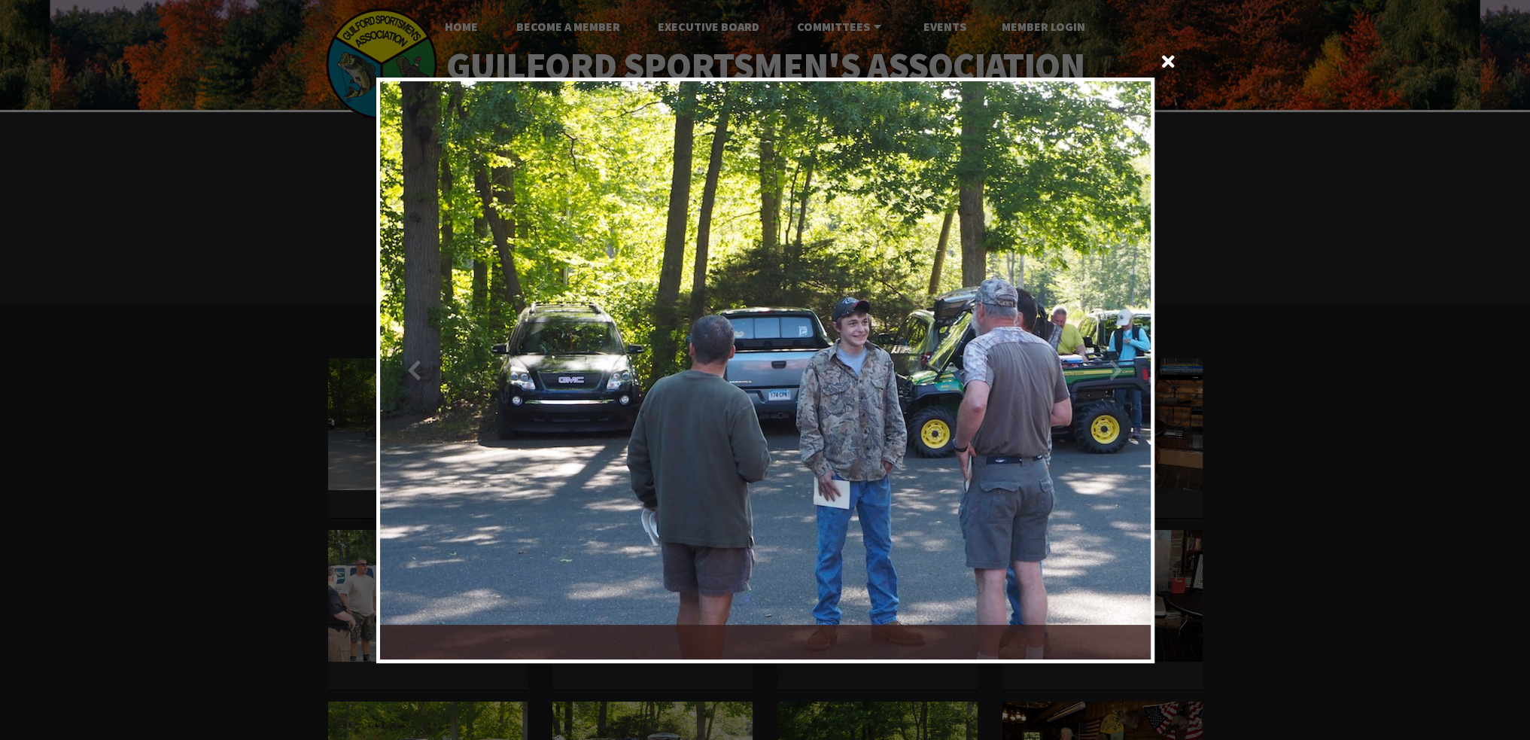
click at [1122, 363] on div at bounding box center [957, 370] width 385 height 578
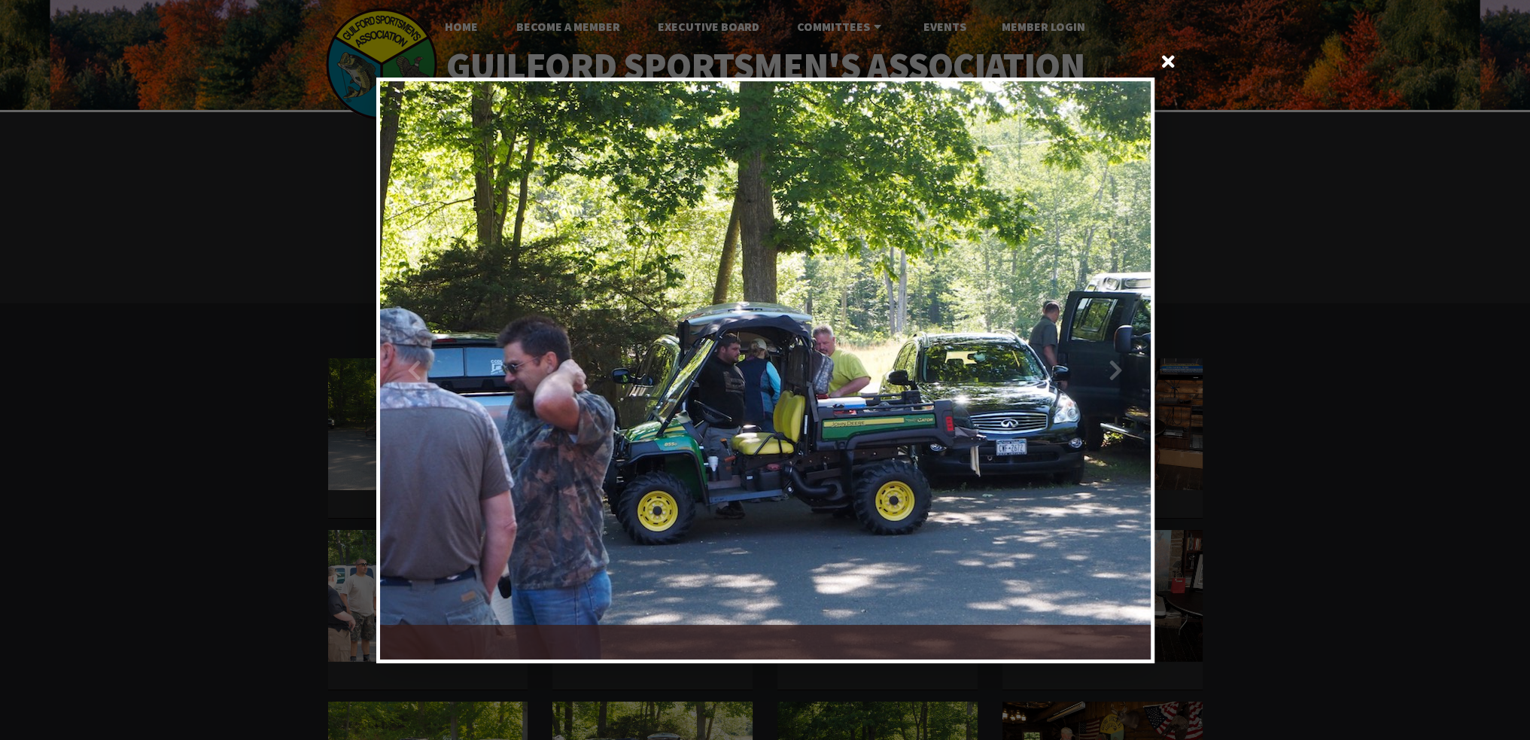
click at [1122, 363] on div at bounding box center [957, 370] width 385 height 578
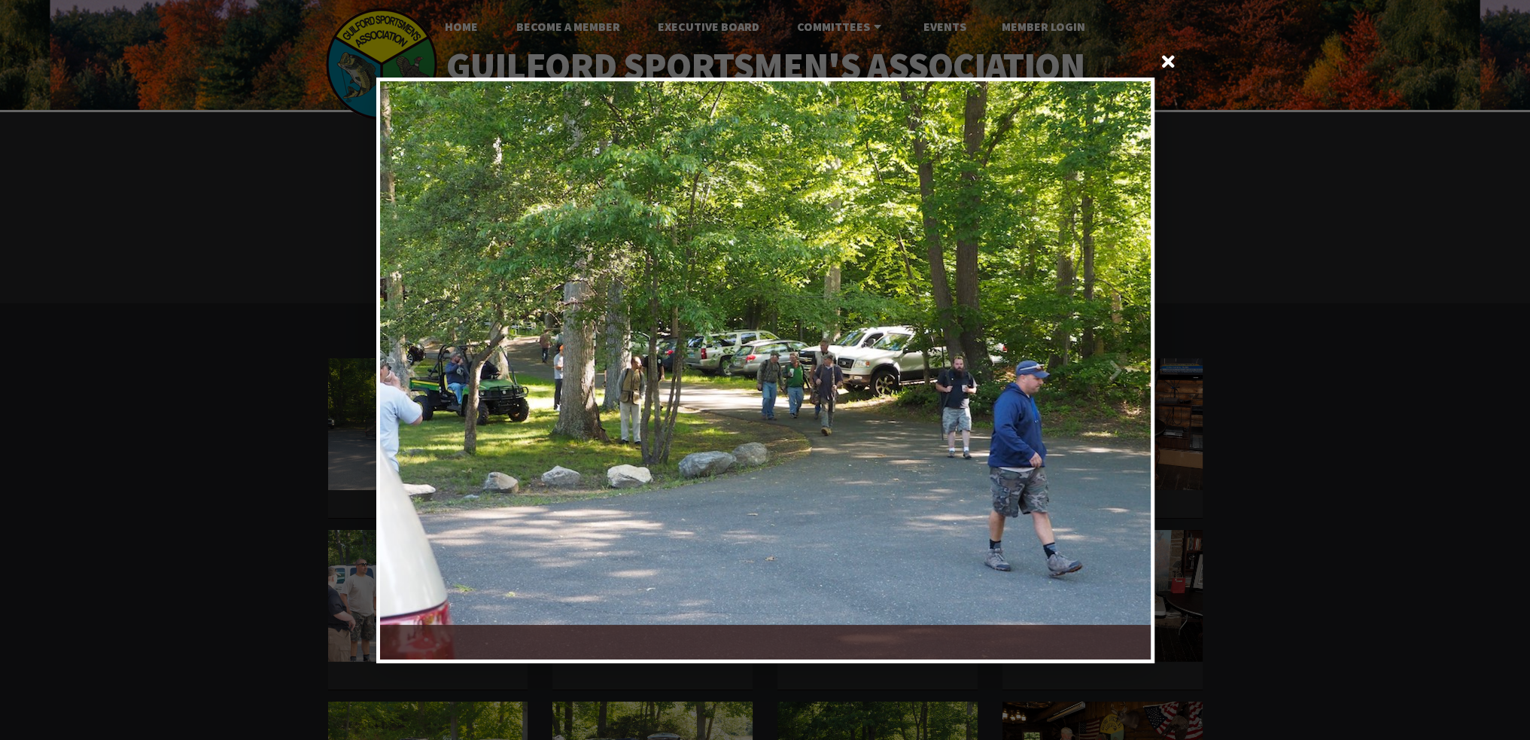
click at [1122, 363] on div at bounding box center [957, 370] width 385 height 578
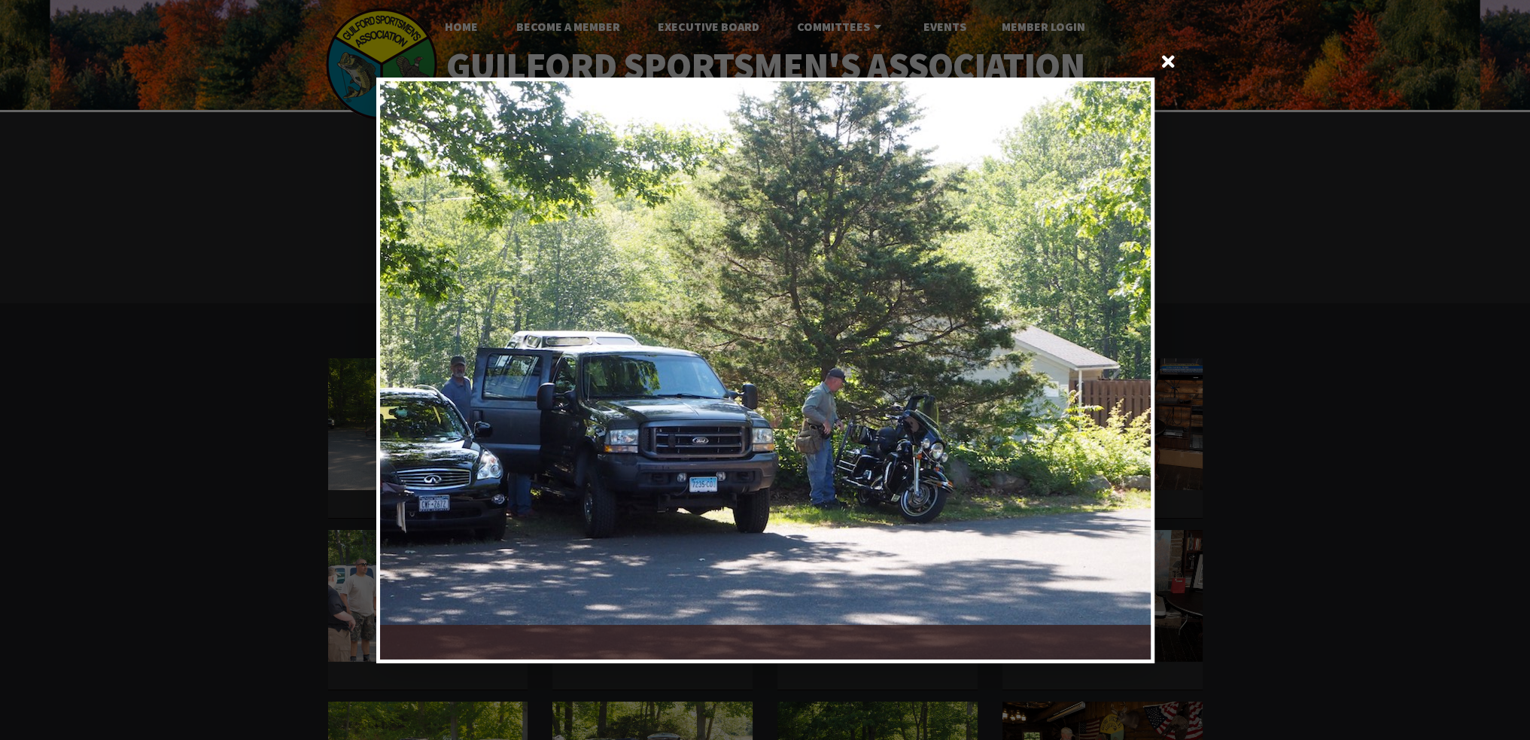
click at [1122, 362] on div at bounding box center [957, 370] width 385 height 578
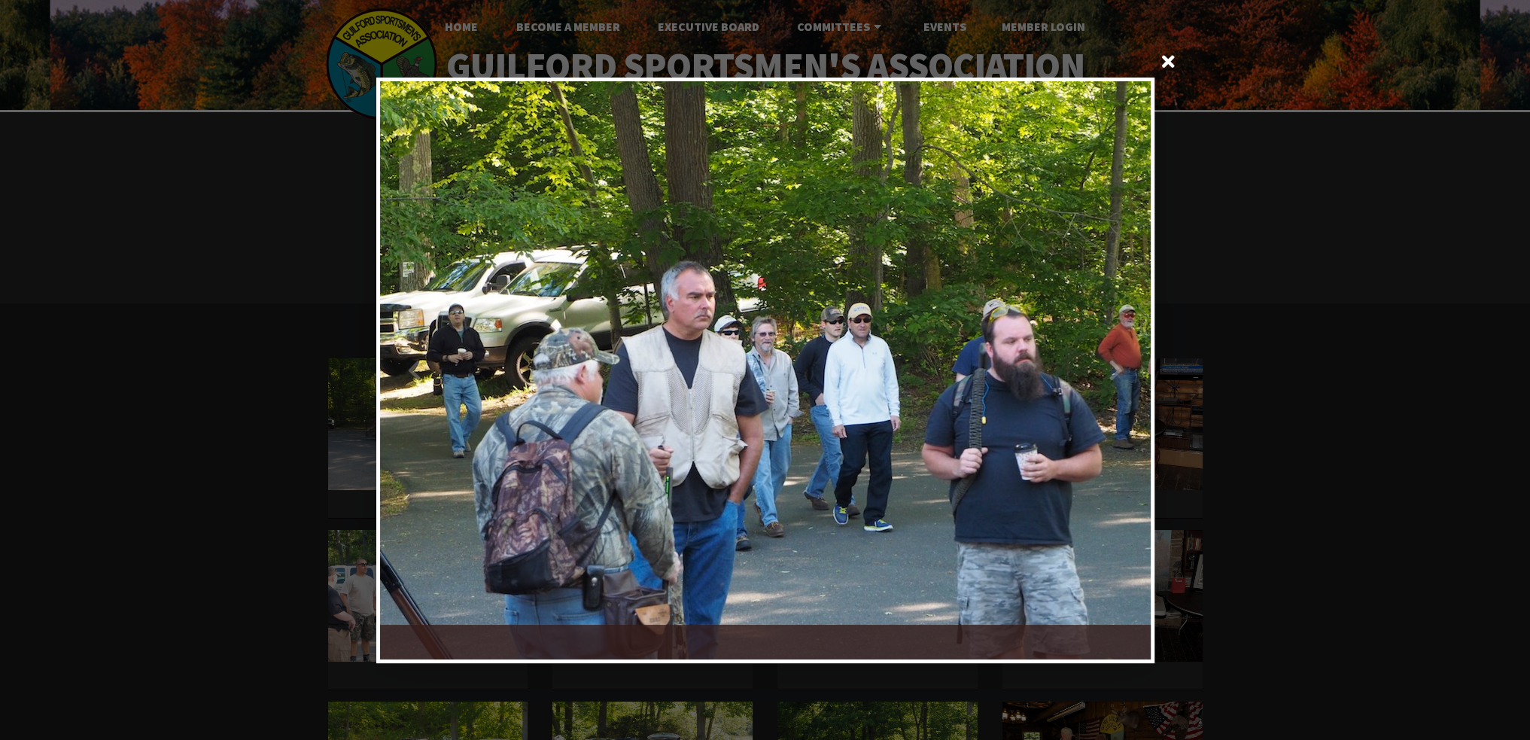
click at [1122, 360] on div at bounding box center [957, 370] width 385 height 578
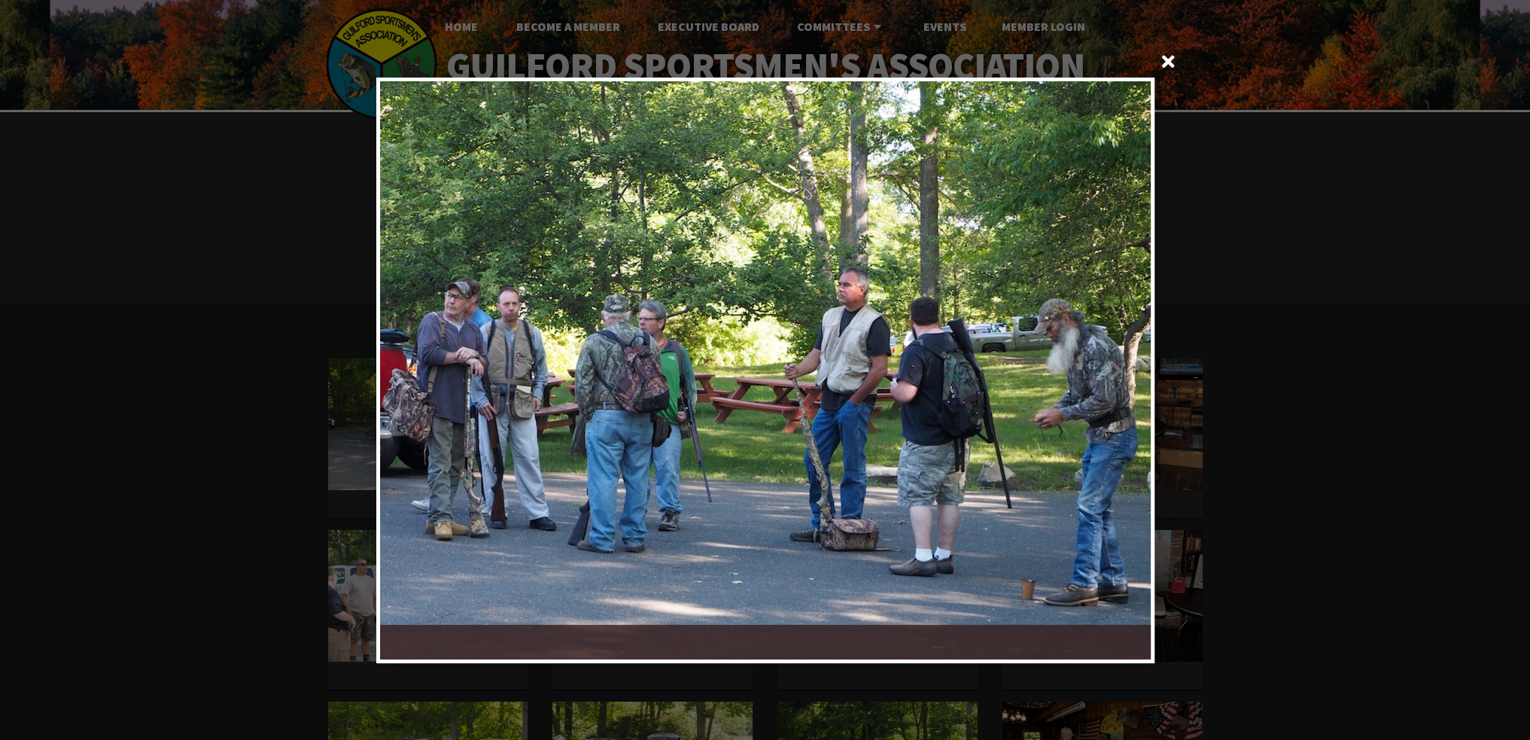
click at [1124, 360] on div at bounding box center [957, 370] width 385 height 578
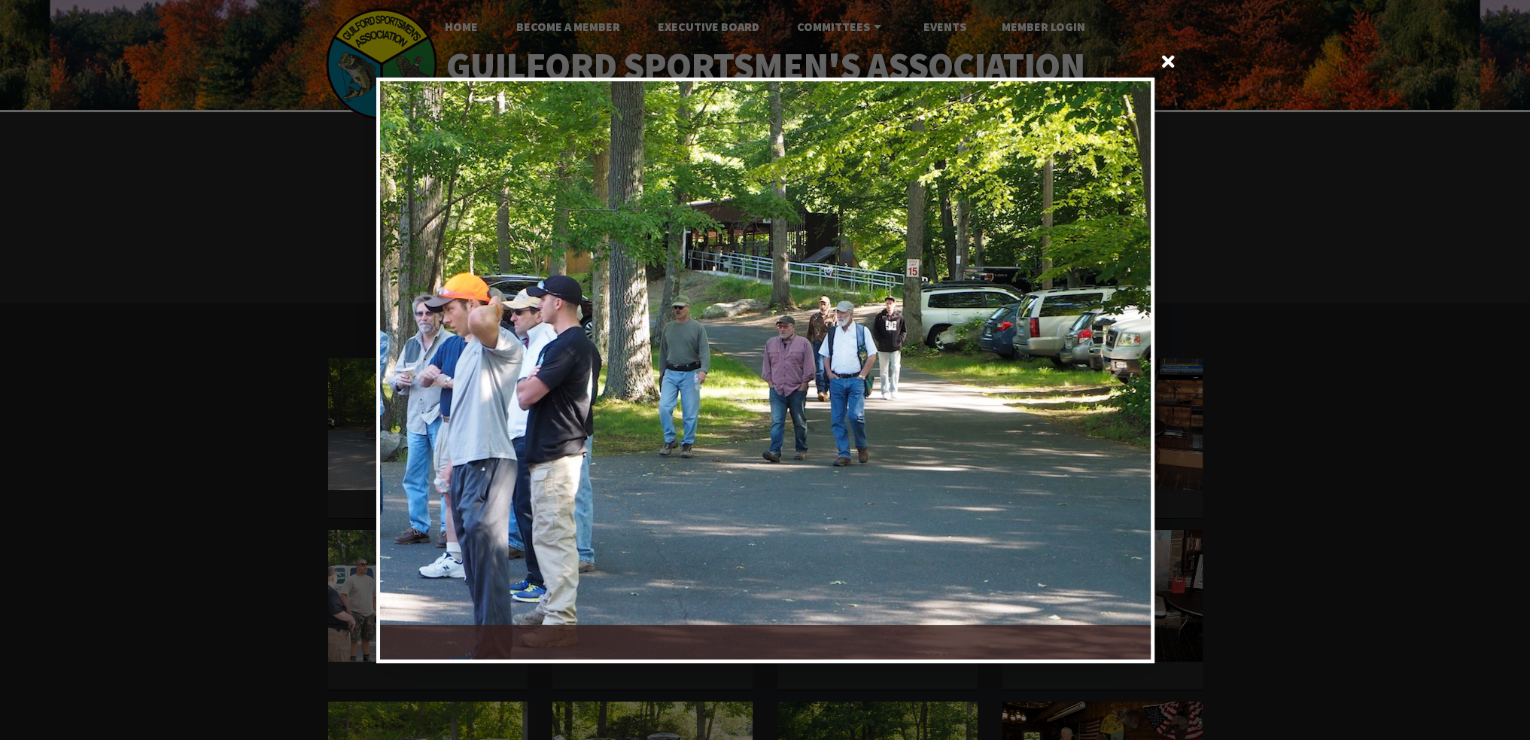
click at [1124, 360] on div at bounding box center [957, 370] width 385 height 578
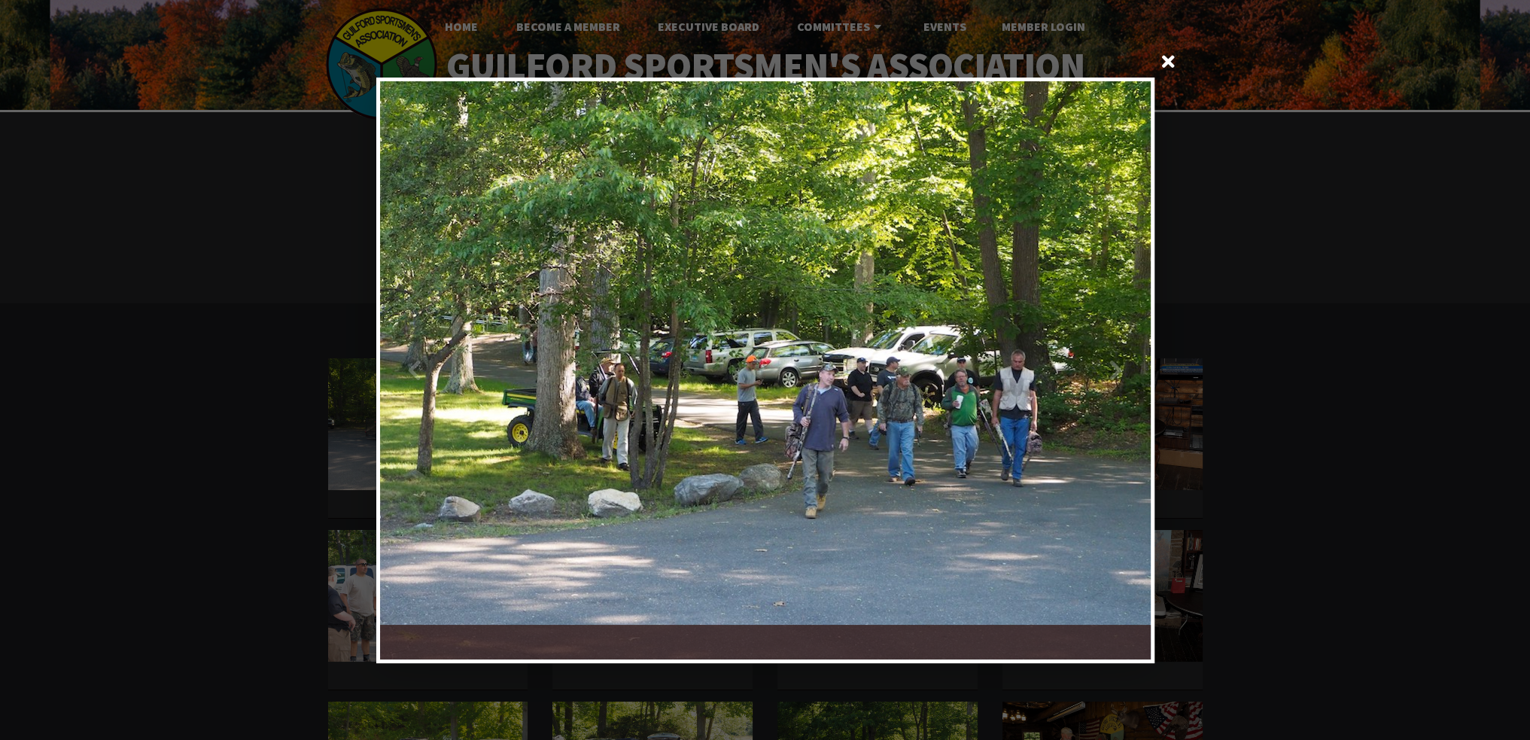
click at [1124, 360] on div at bounding box center [957, 370] width 385 height 578
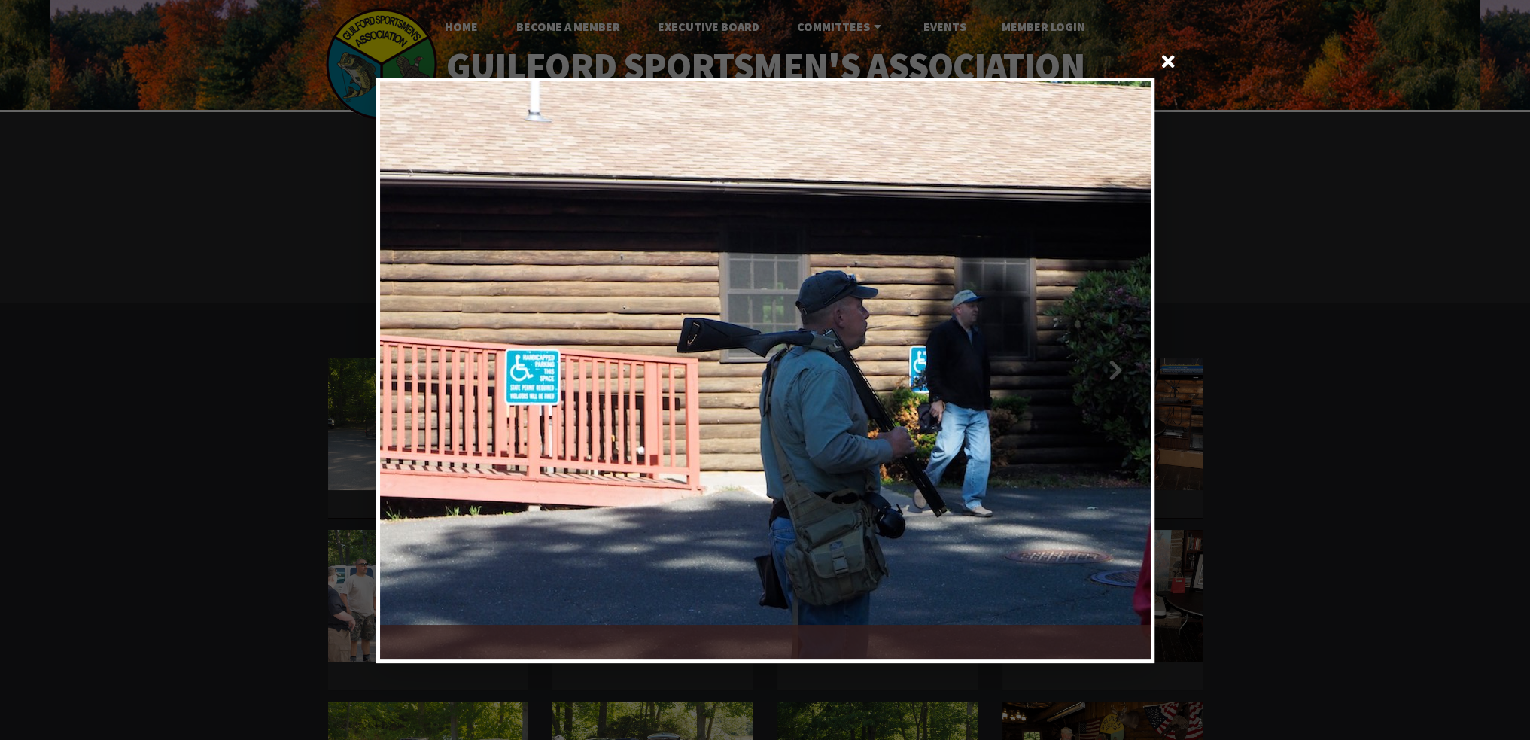
click at [1124, 359] on div at bounding box center [957, 370] width 385 height 578
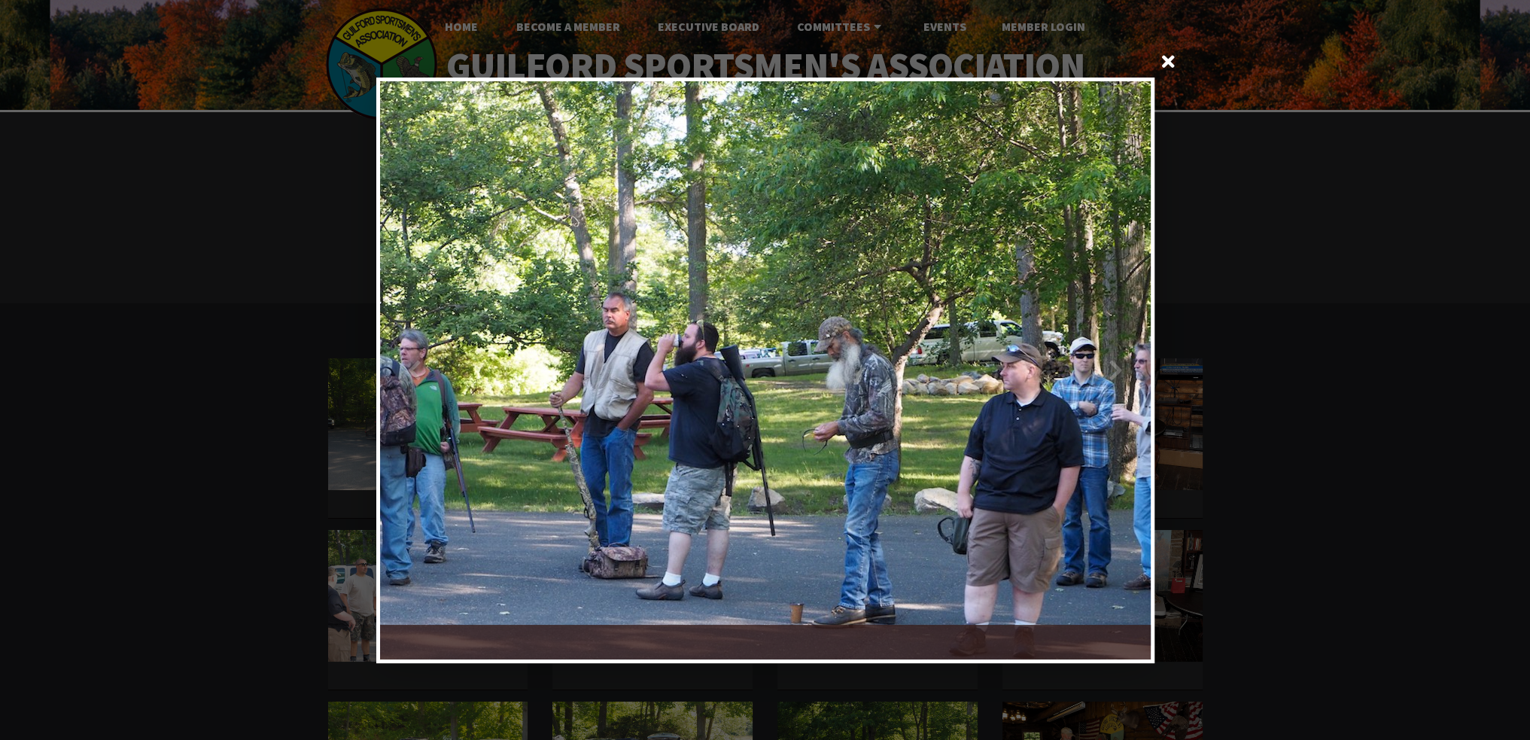
click at [1124, 359] on div at bounding box center [957, 370] width 385 height 578
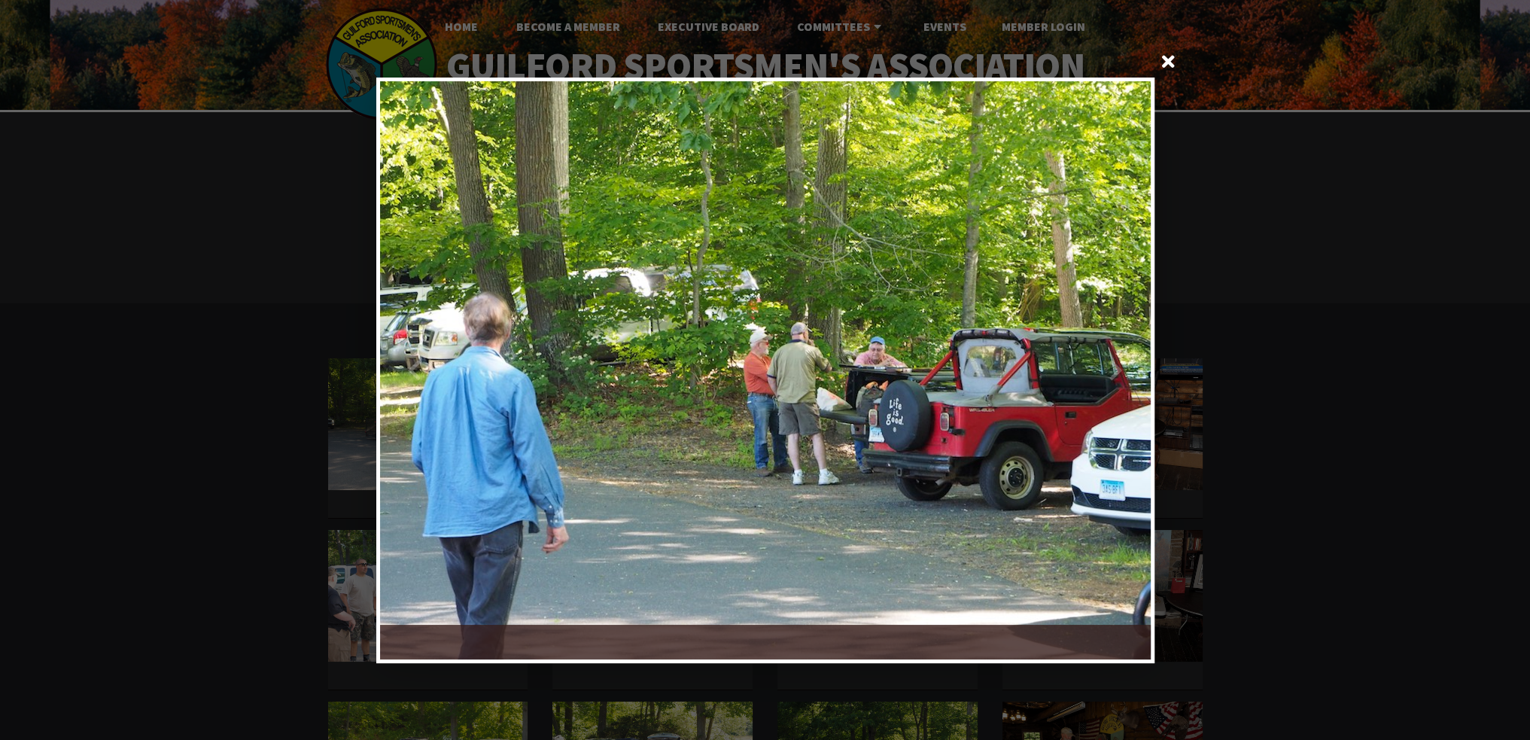
click at [1124, 359] on div at bounding box center [957, 370] width 385 height 578
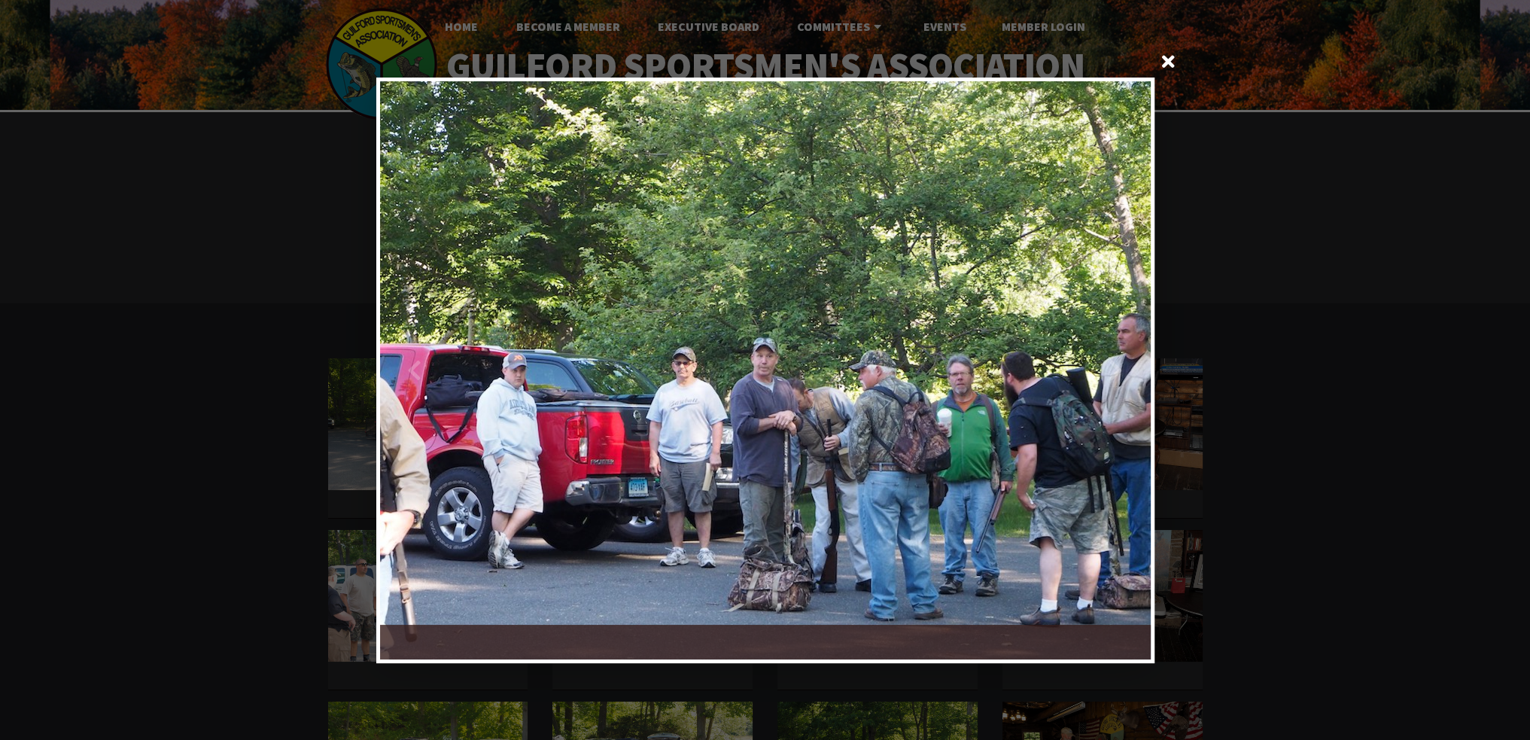
click at [1124, 359] on div at bounding box center [957, 370] width 385 height 578
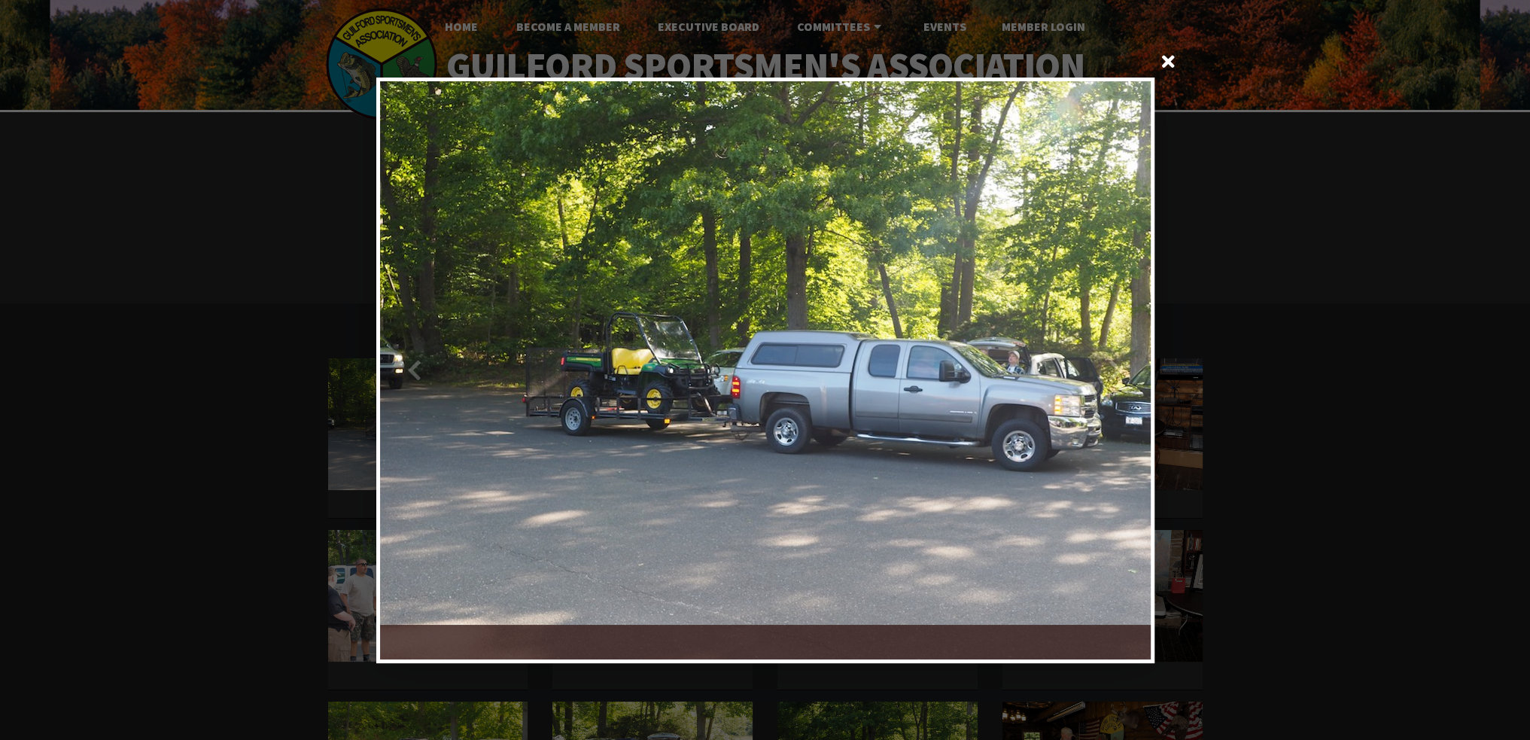
click at [1124, 359] on div at bounding box center [957, 370] width 385 height 578
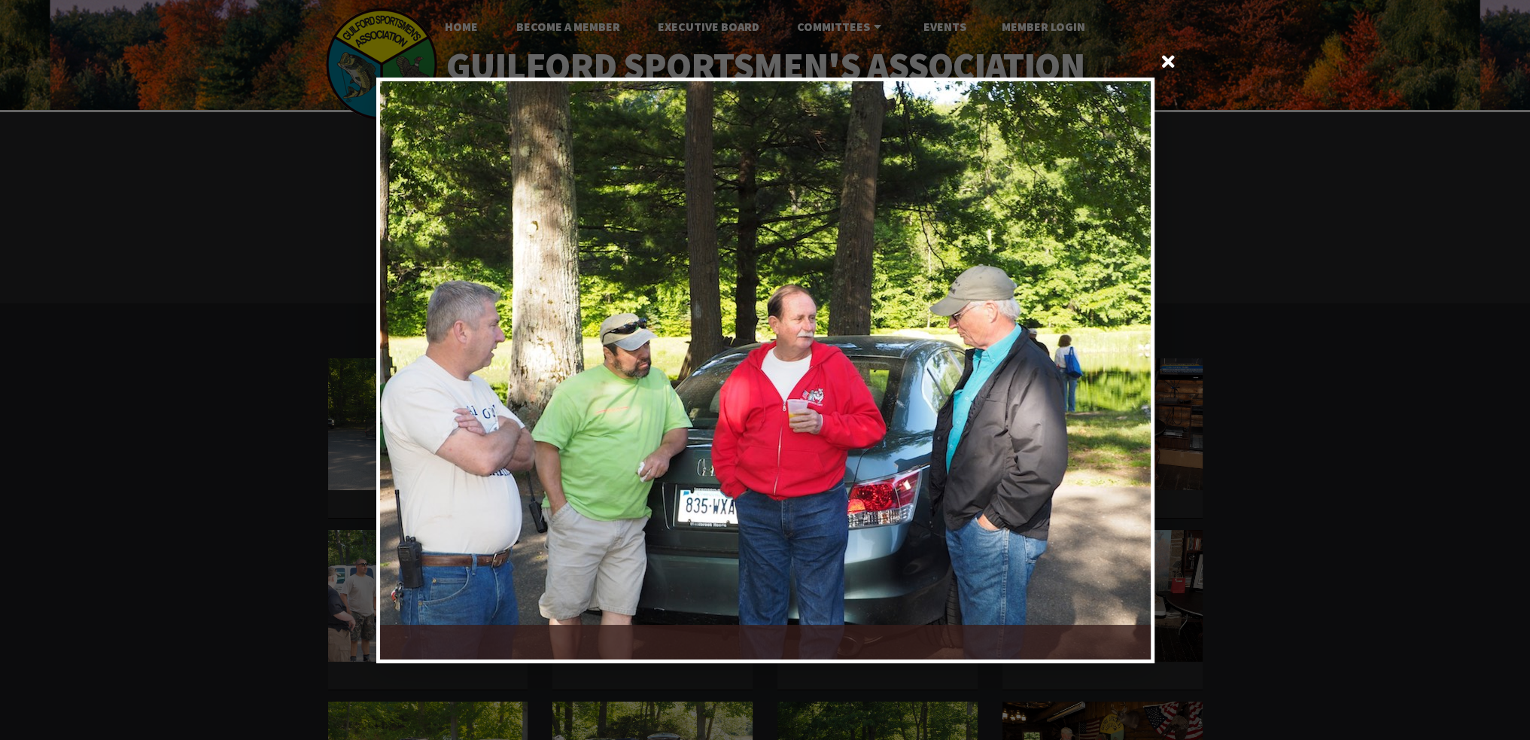
click at [1171, 58] on span at bounding box center [1169, 63] width 36 height 36
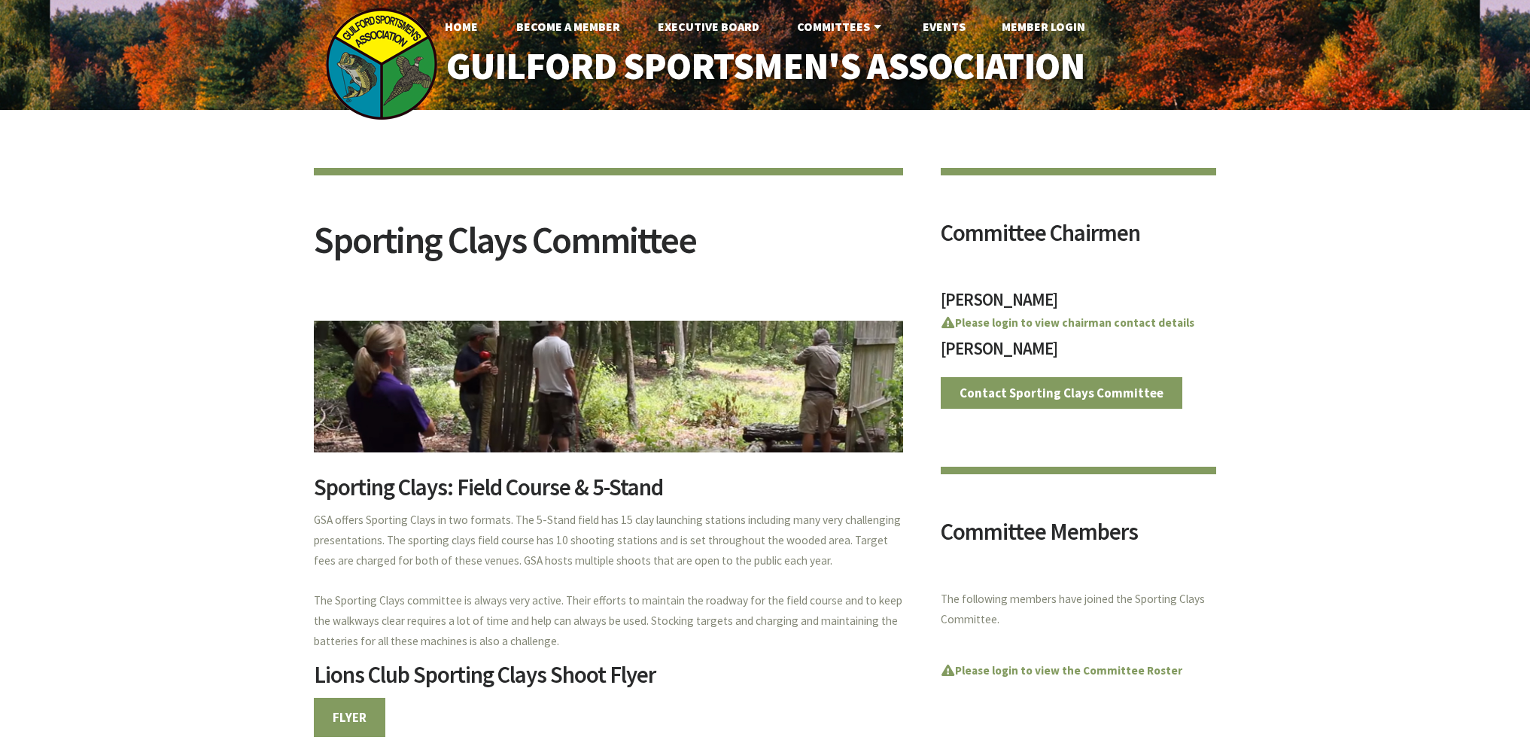
scroll to position [978, 0]
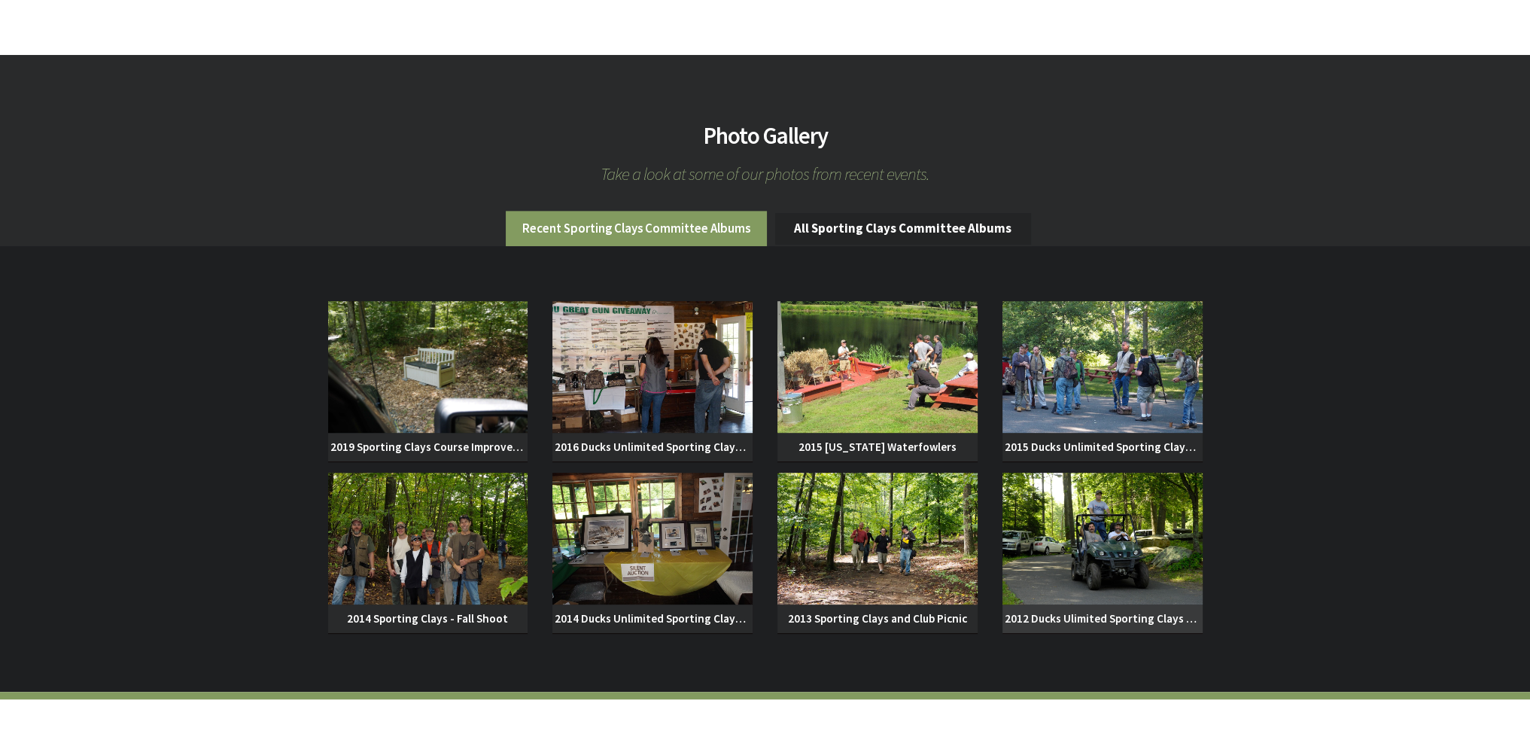
click at [1129, 538] on img at bounding box center [1102, 539] width 200 height 132
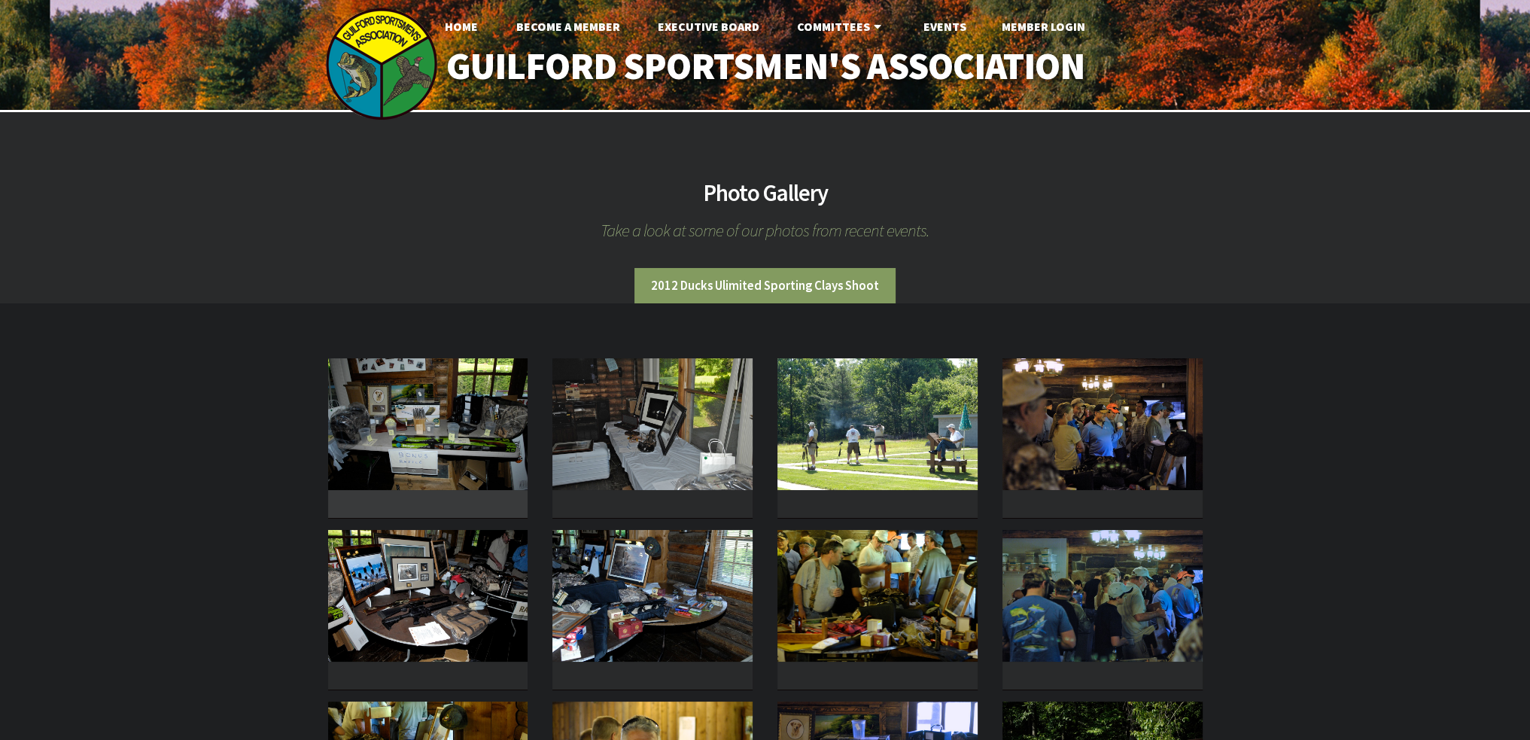
click at [436, 415] on img at bounding box center [428, 424] width 200 height 132
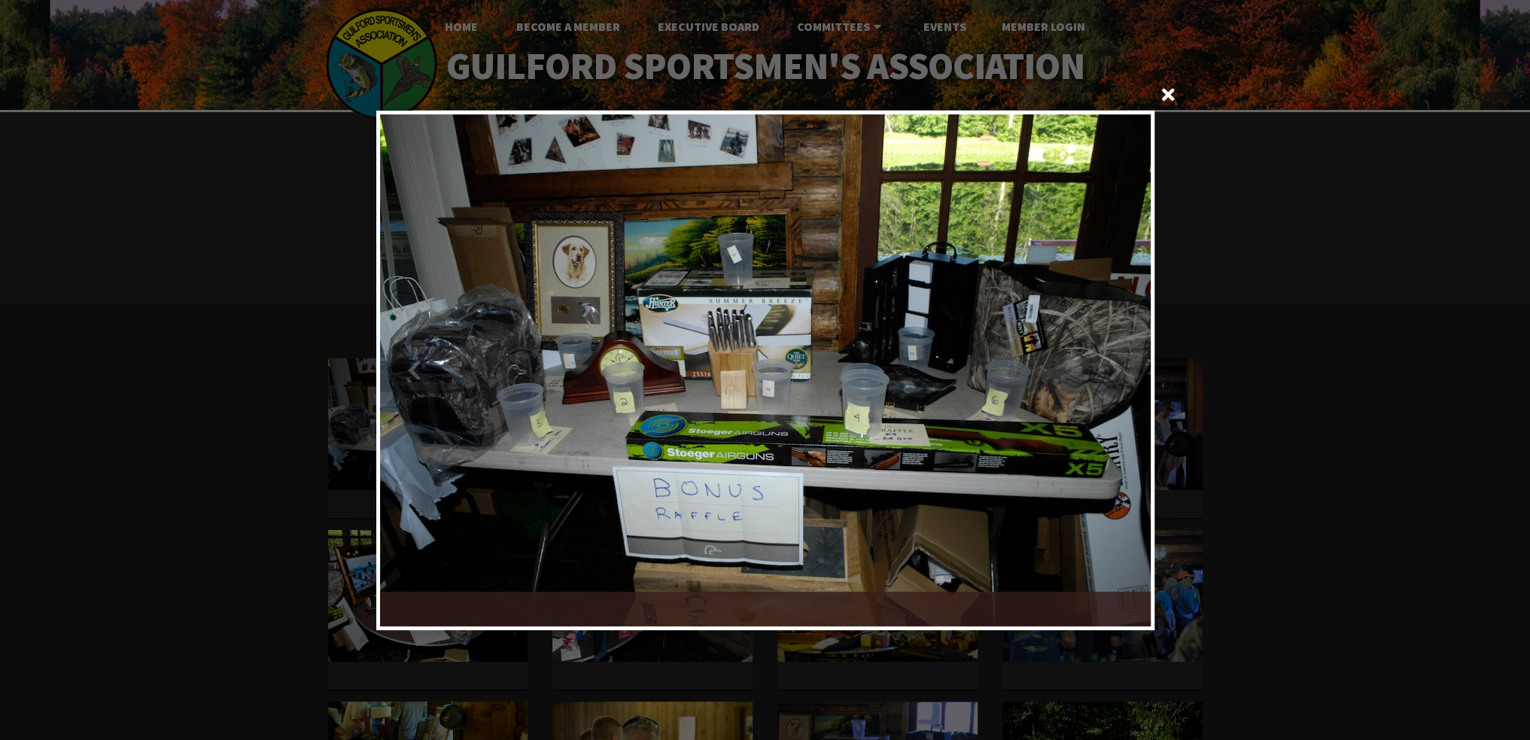
click at [1124, 383] on div at bounding box center [957, 370] width 385 height 512
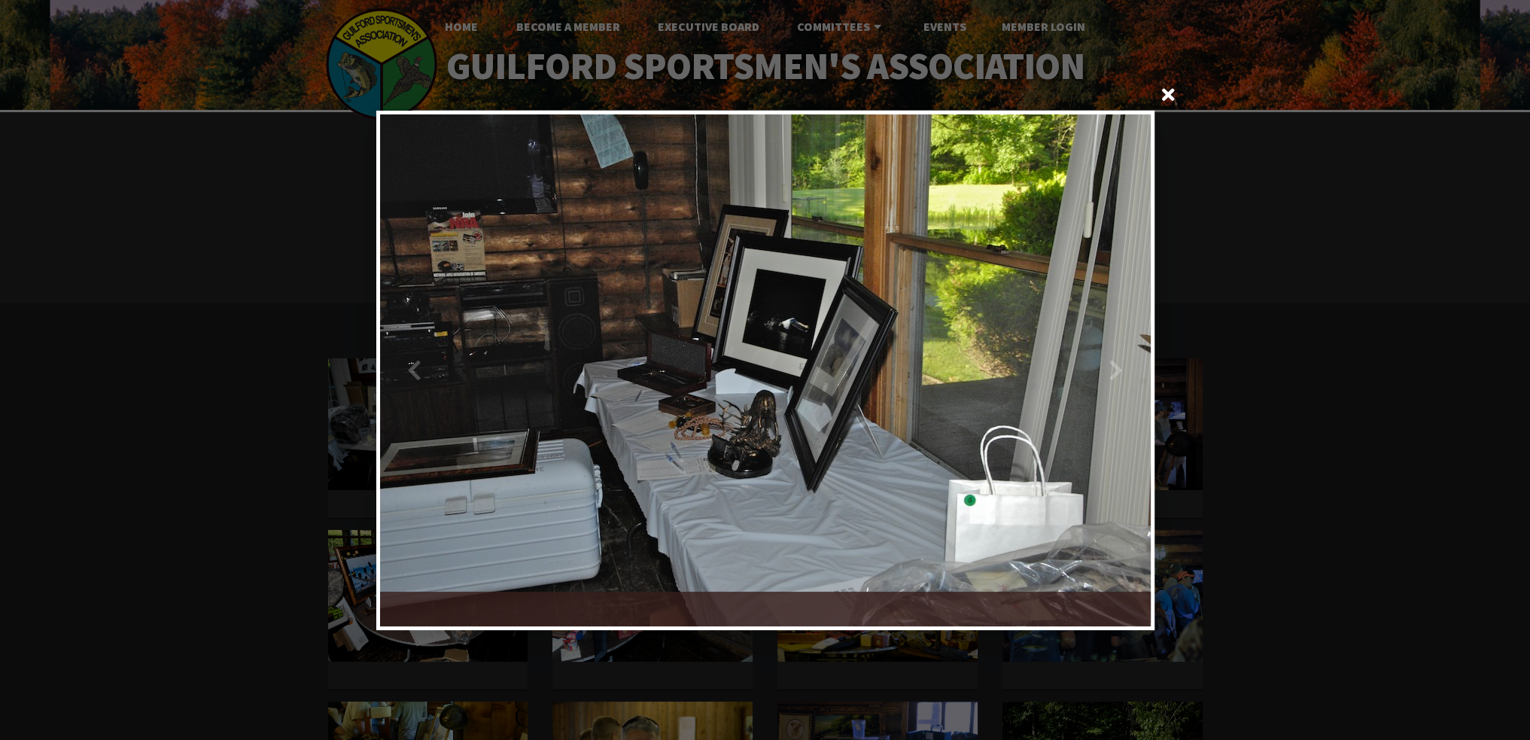
click at [1127, 382] on div at bounding box center [957, 370] width 385 height 512
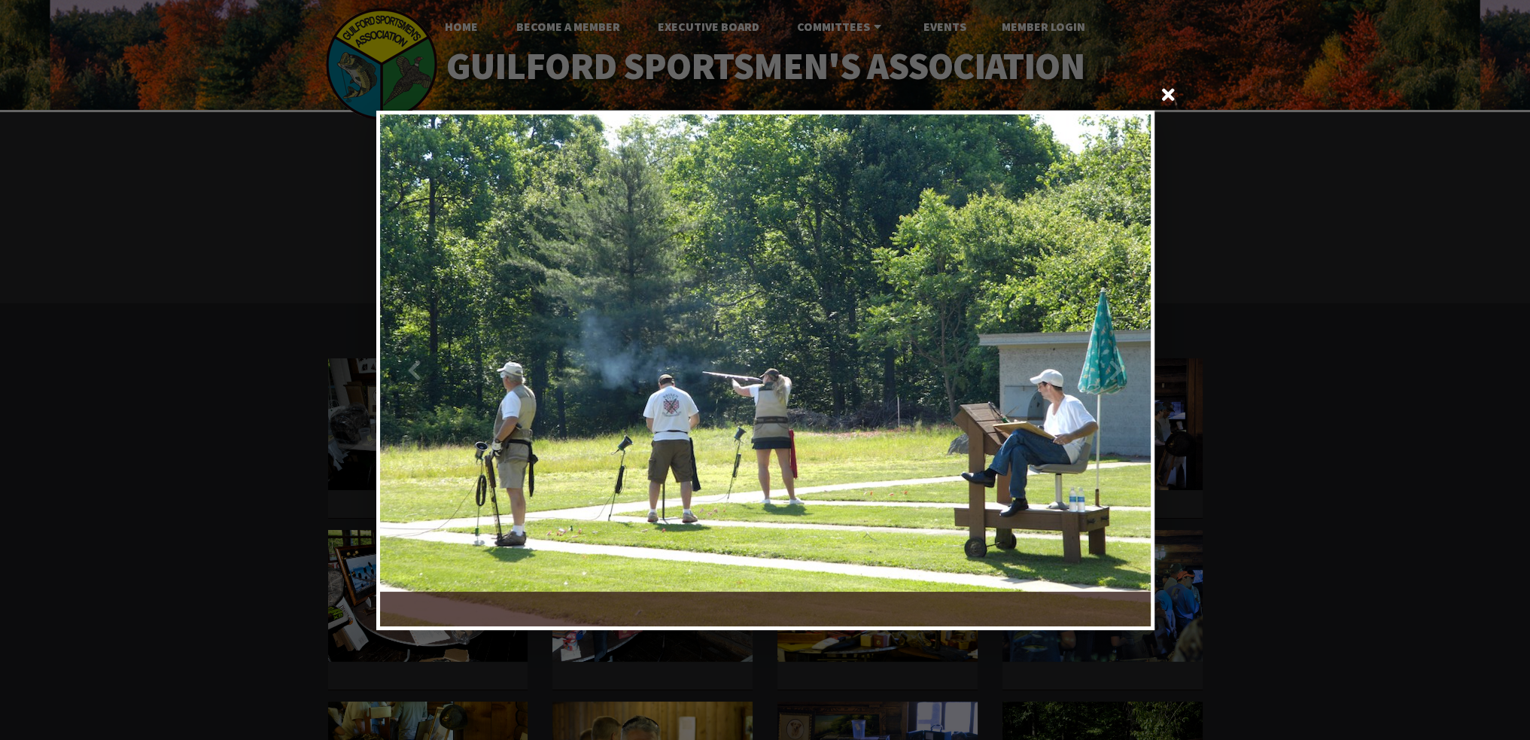
click at [1126, 381] on div at bounding box center [957, 370] width 385 height 512
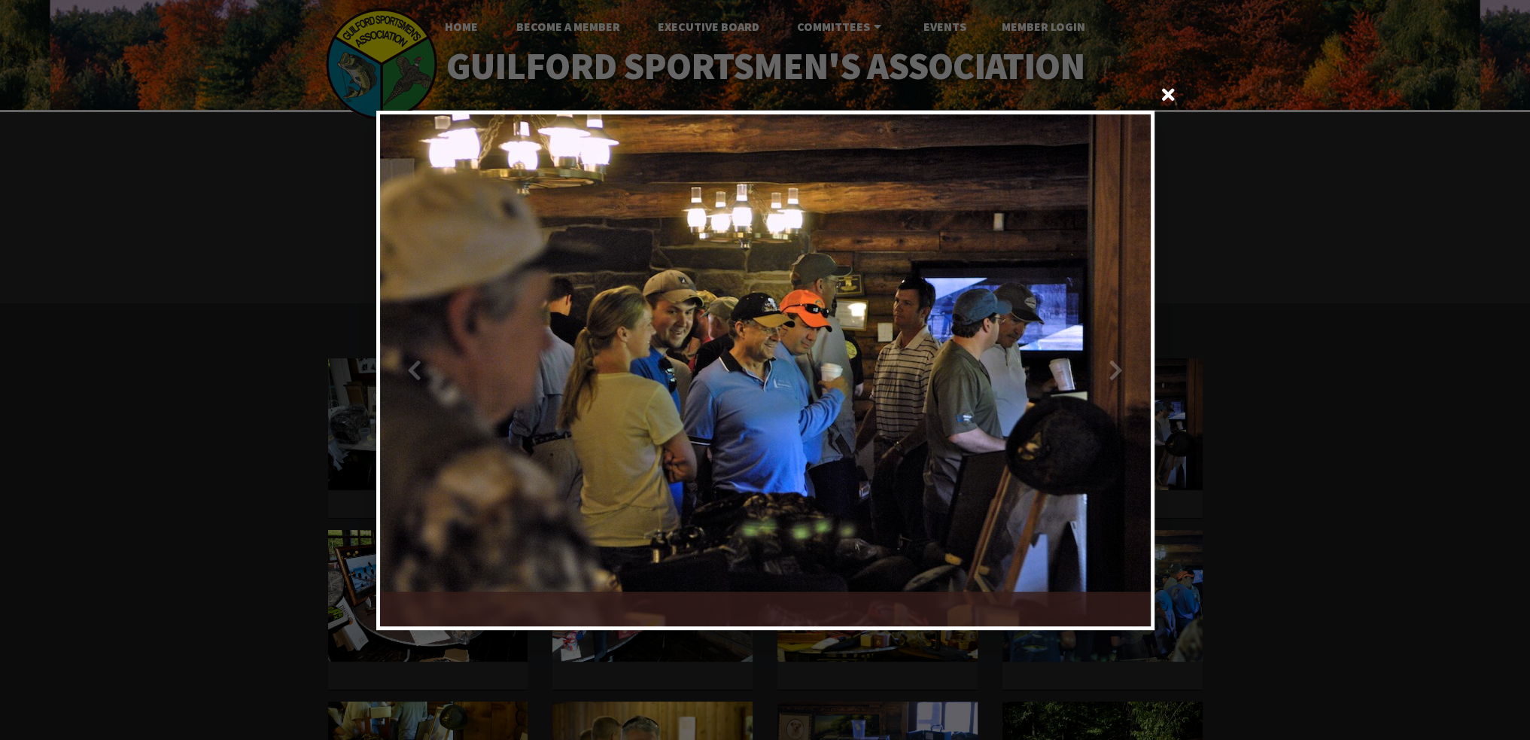
click at [1123, 378] on div at bounding box center [957, 370] width 385 height 512
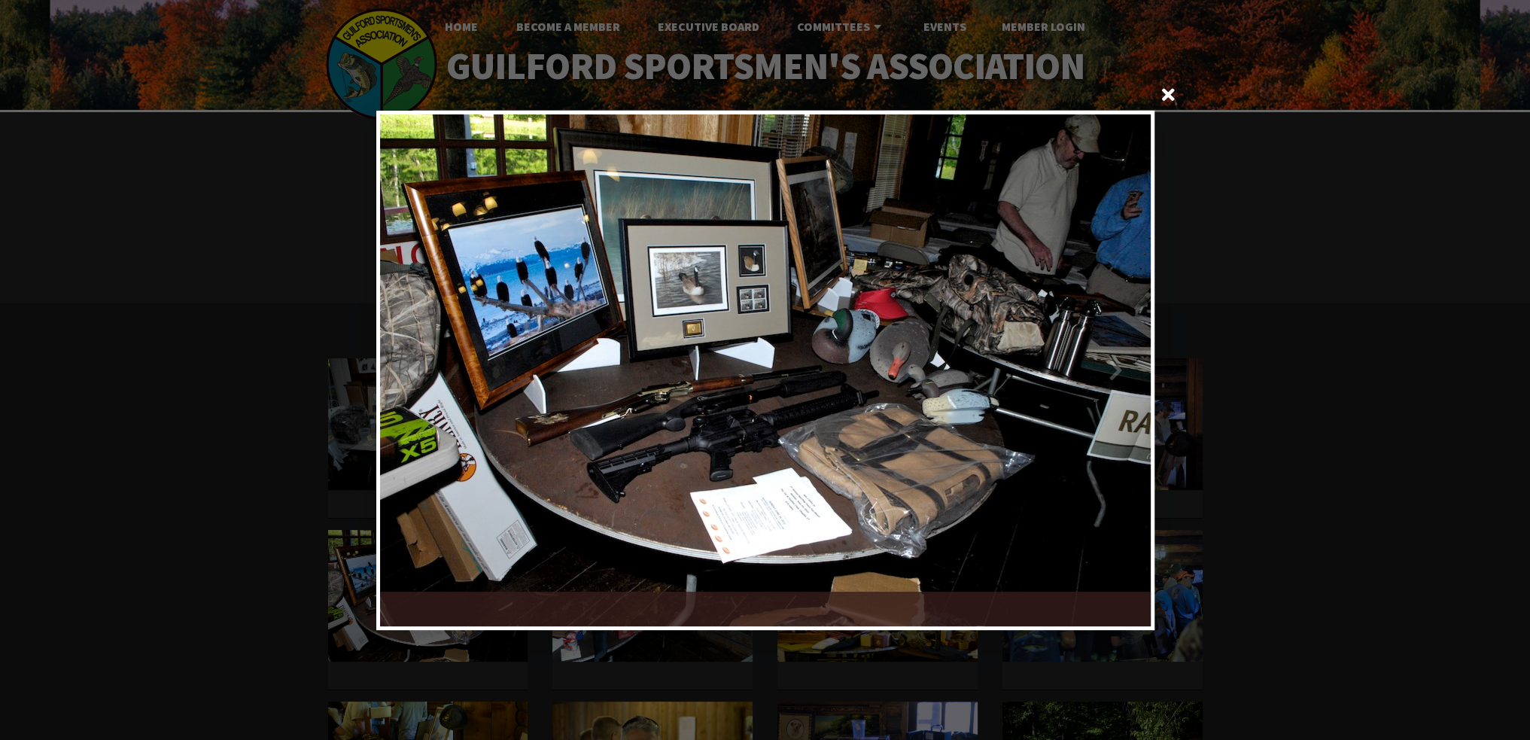
click at [1123, 378] on div at bounding box center [957, 370] width 385 height 512
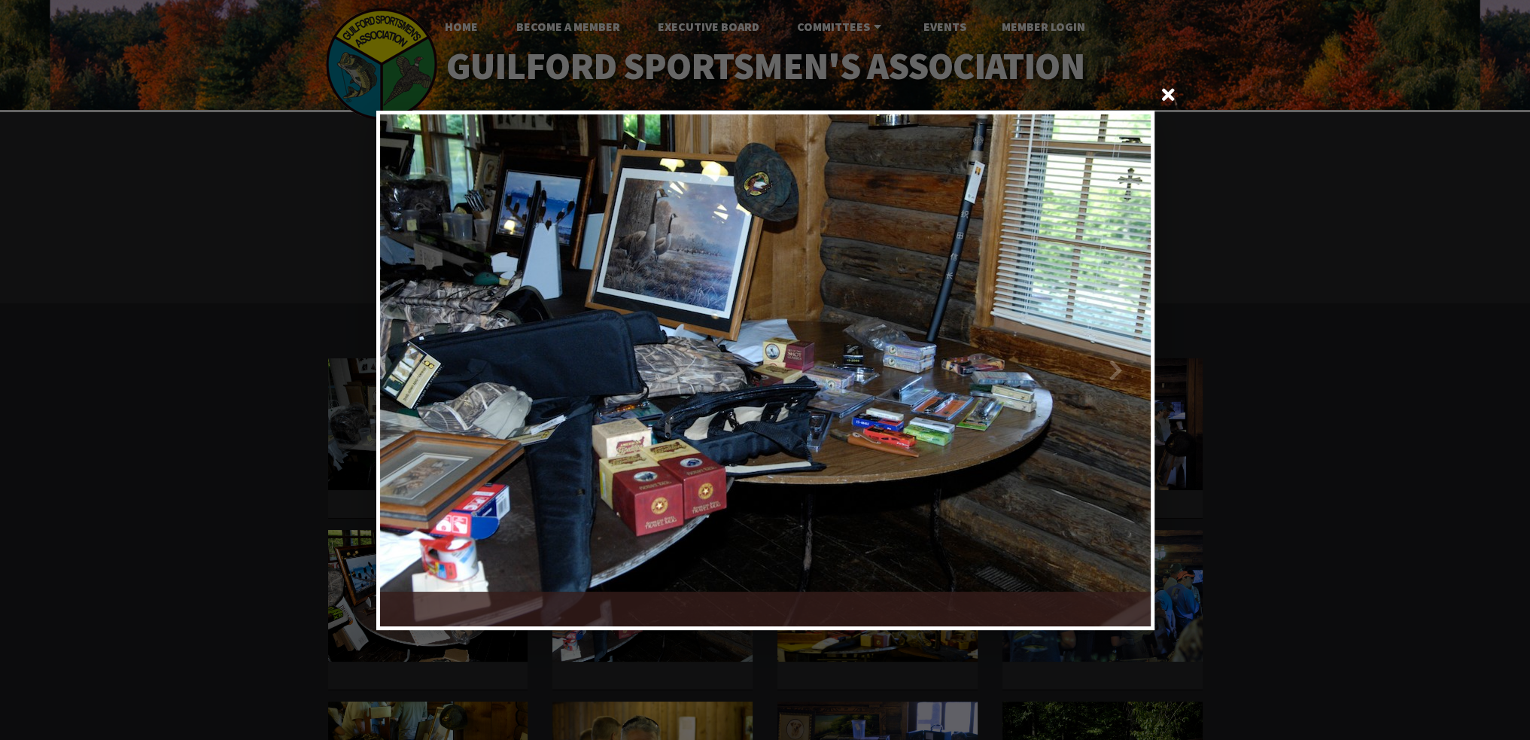
click at [1123, 378] on div at bounding box center [957, 370] width 385 height 512
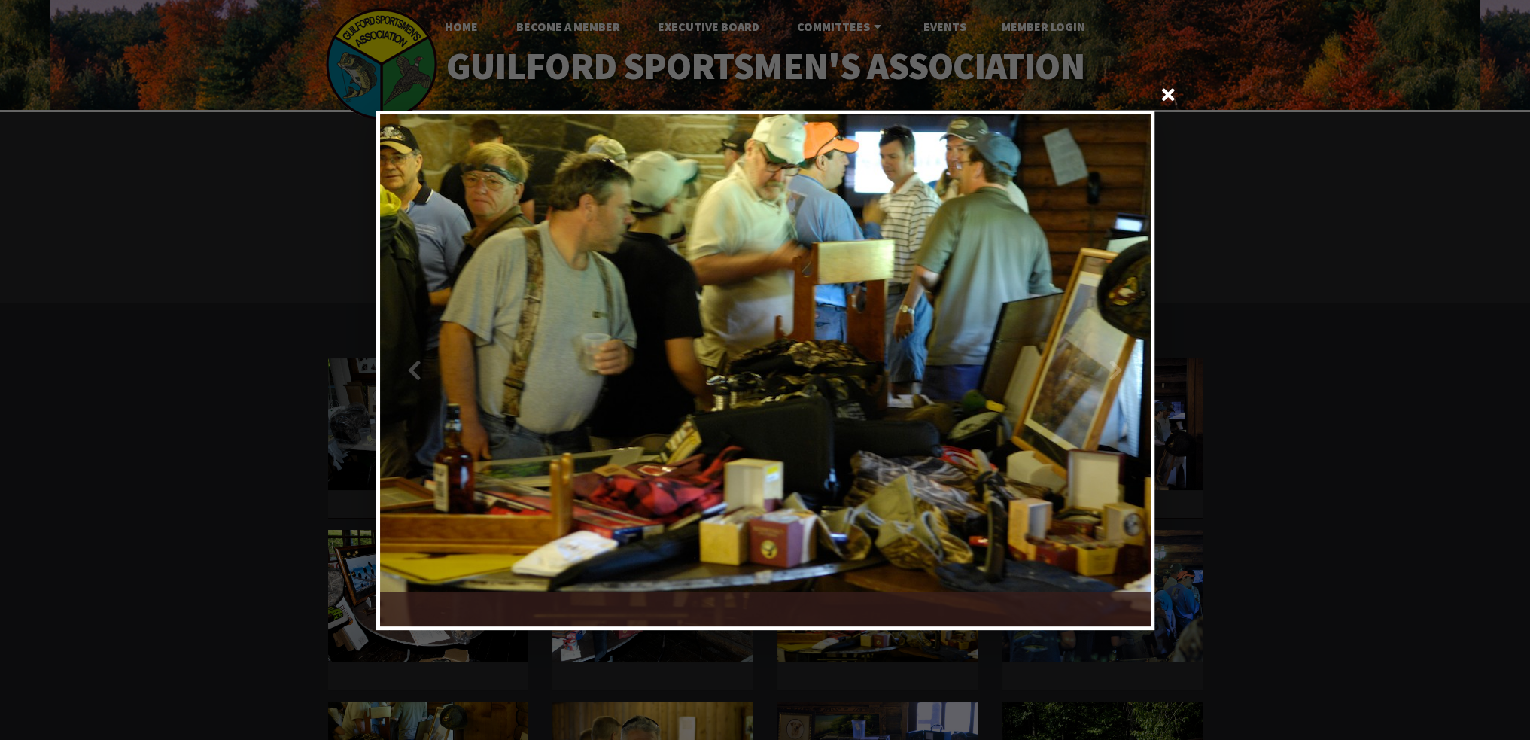
click at [1123, 377] on div at bounding box center [957, 370] width 385 height 512
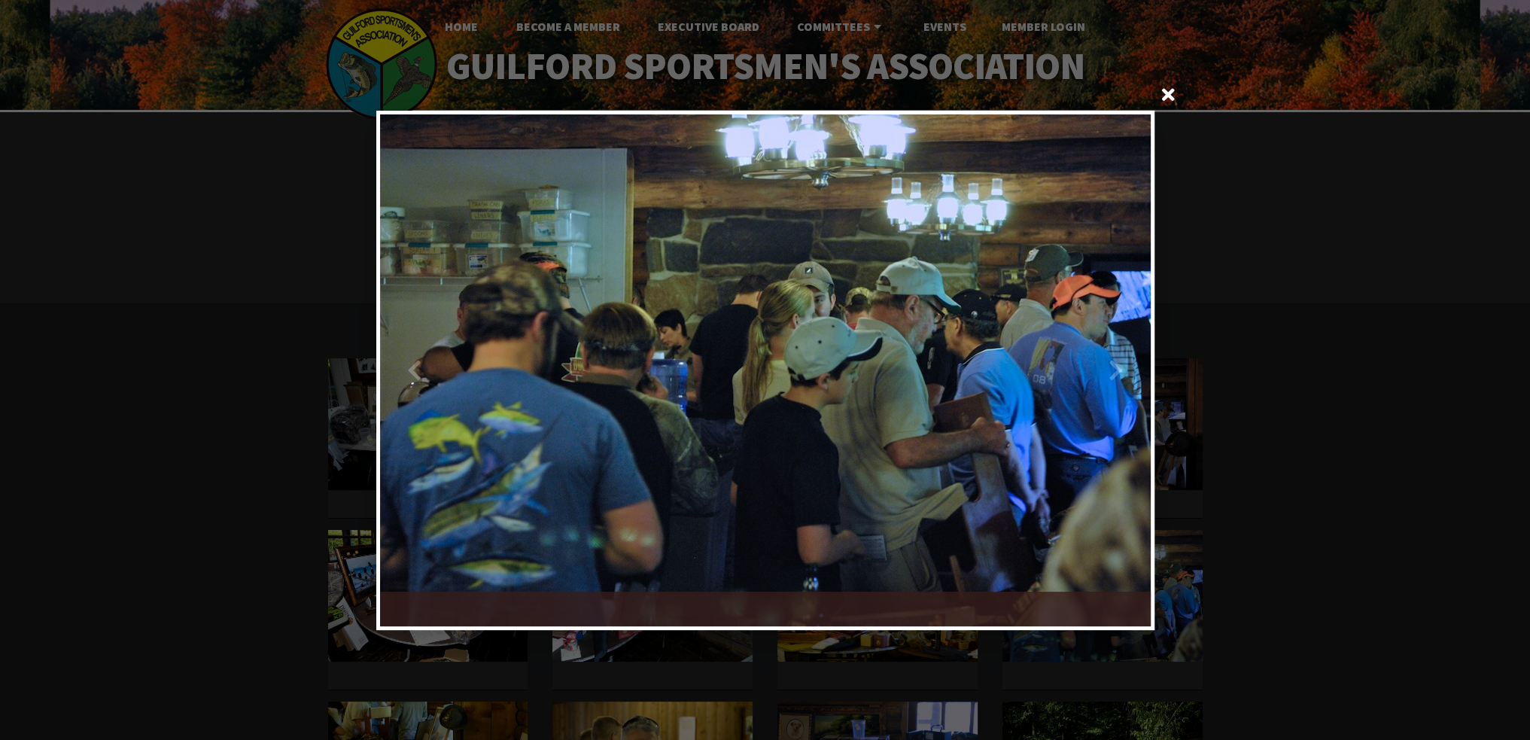
click at [1120, 376] on div at bounding box center [957, 370] width 385 height 512
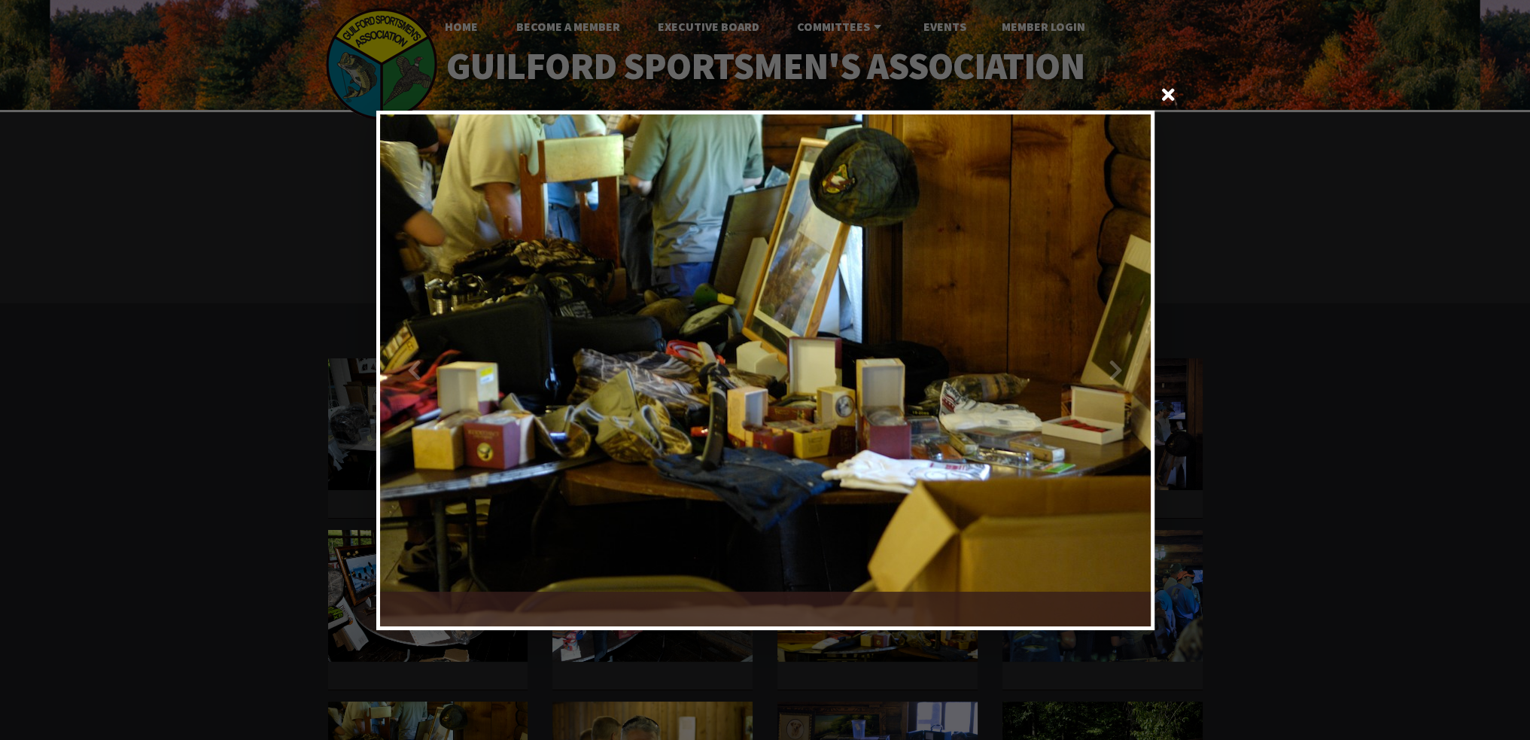
click at [1120, 376] on div at bounding box center [957, 370] width 385 height 512
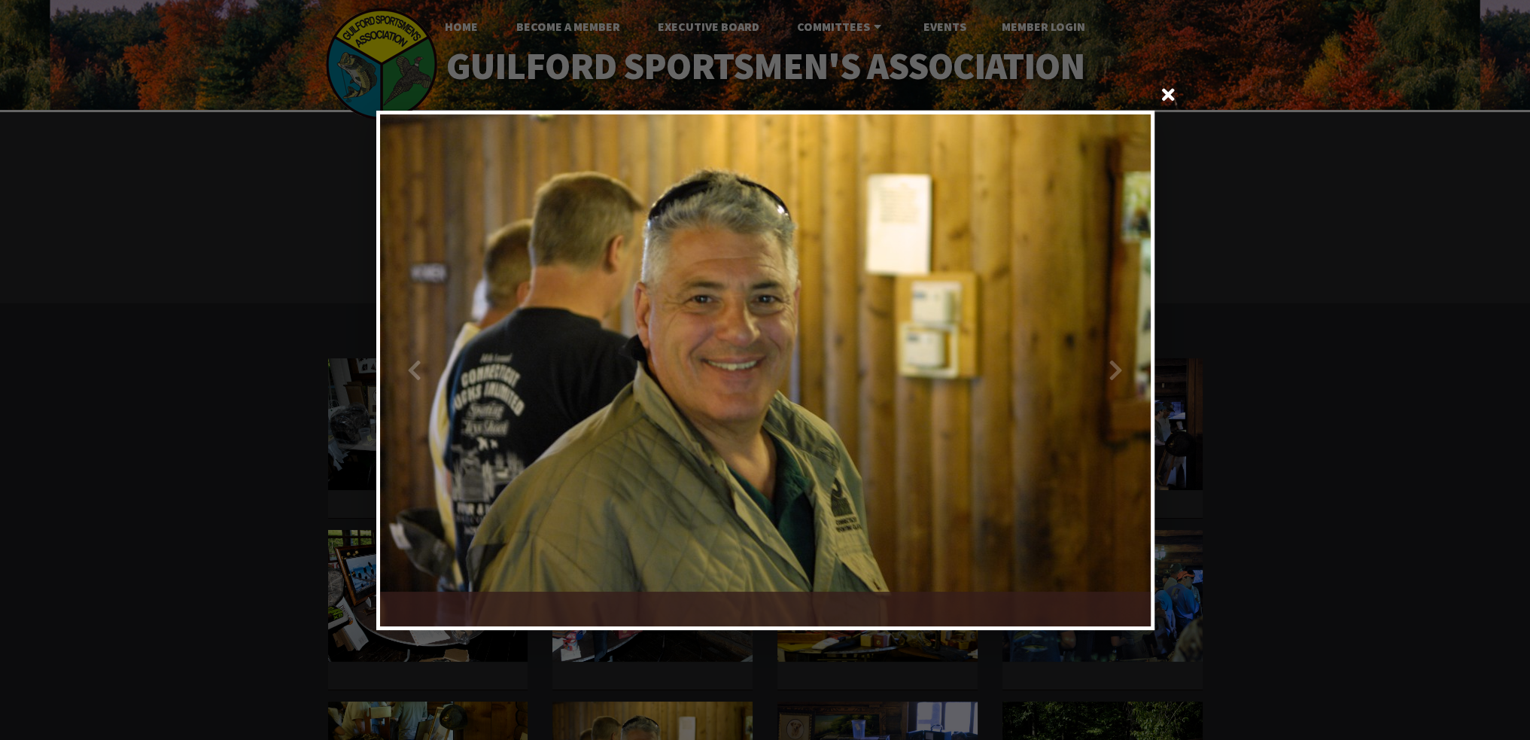
click at [1120, 376] on div at bounding box center [957, 370] width 385 height 512
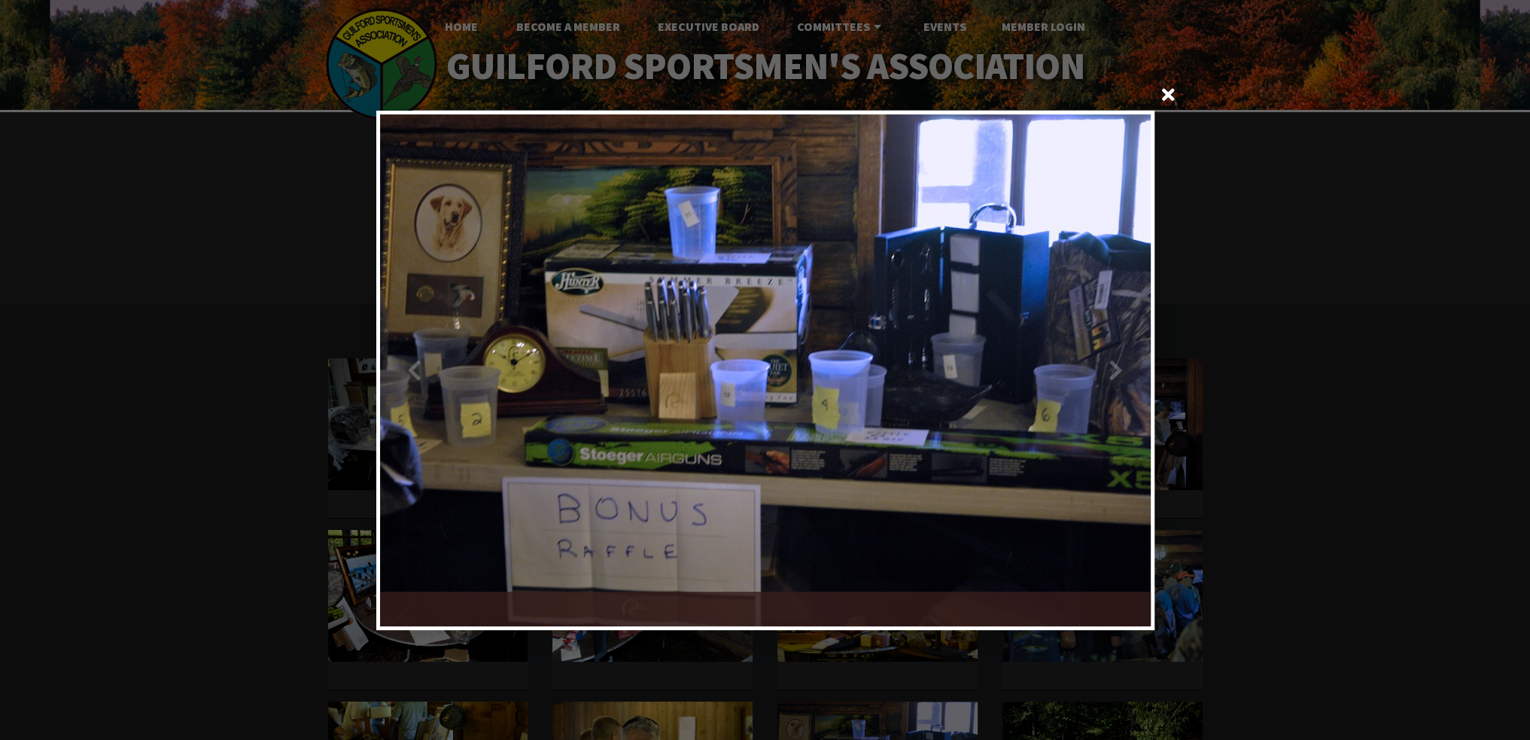
click at [1120, 376] on div at bounding box center [957, 370] width 385 height 512
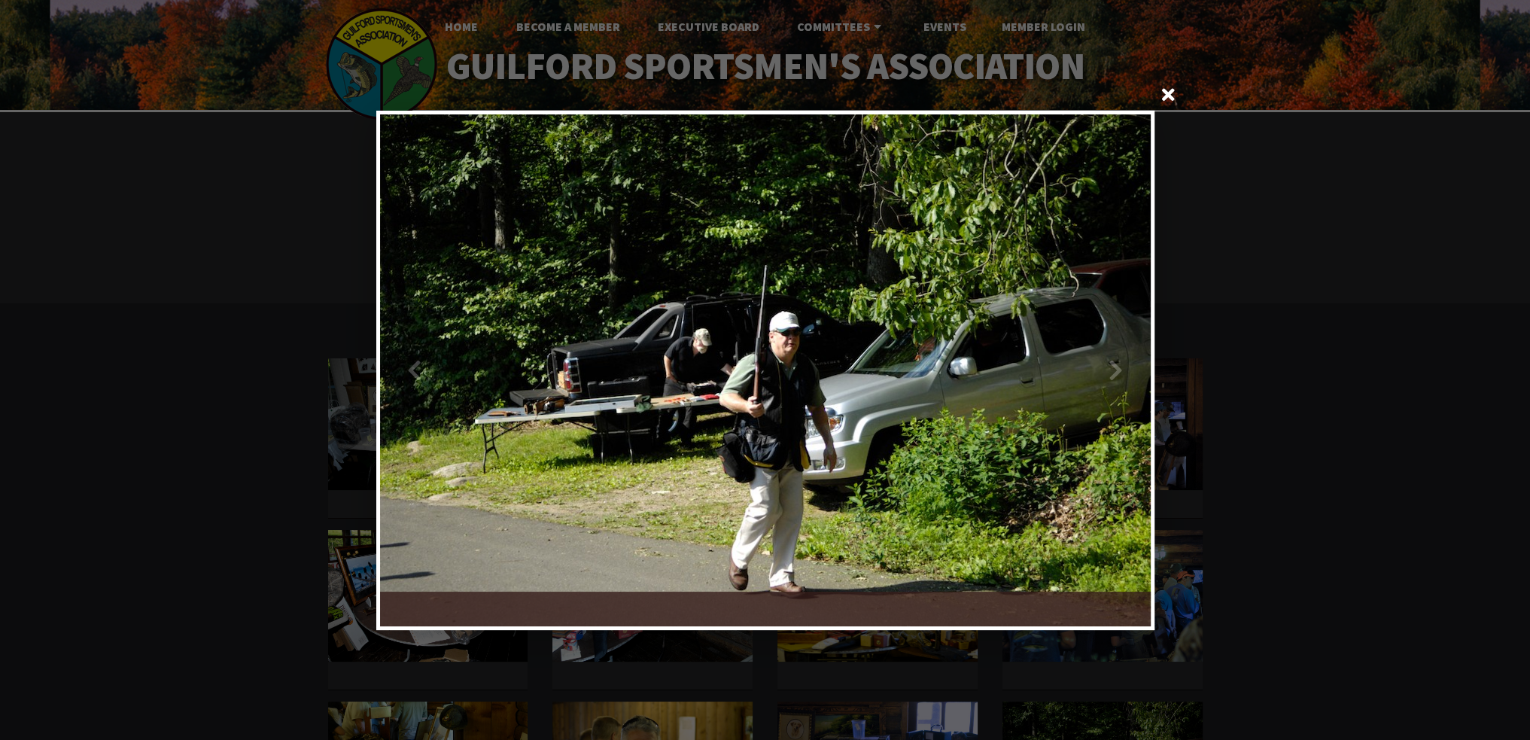
click at [1120, 376] on div at bounding box center [957, 370] width 385 height 512
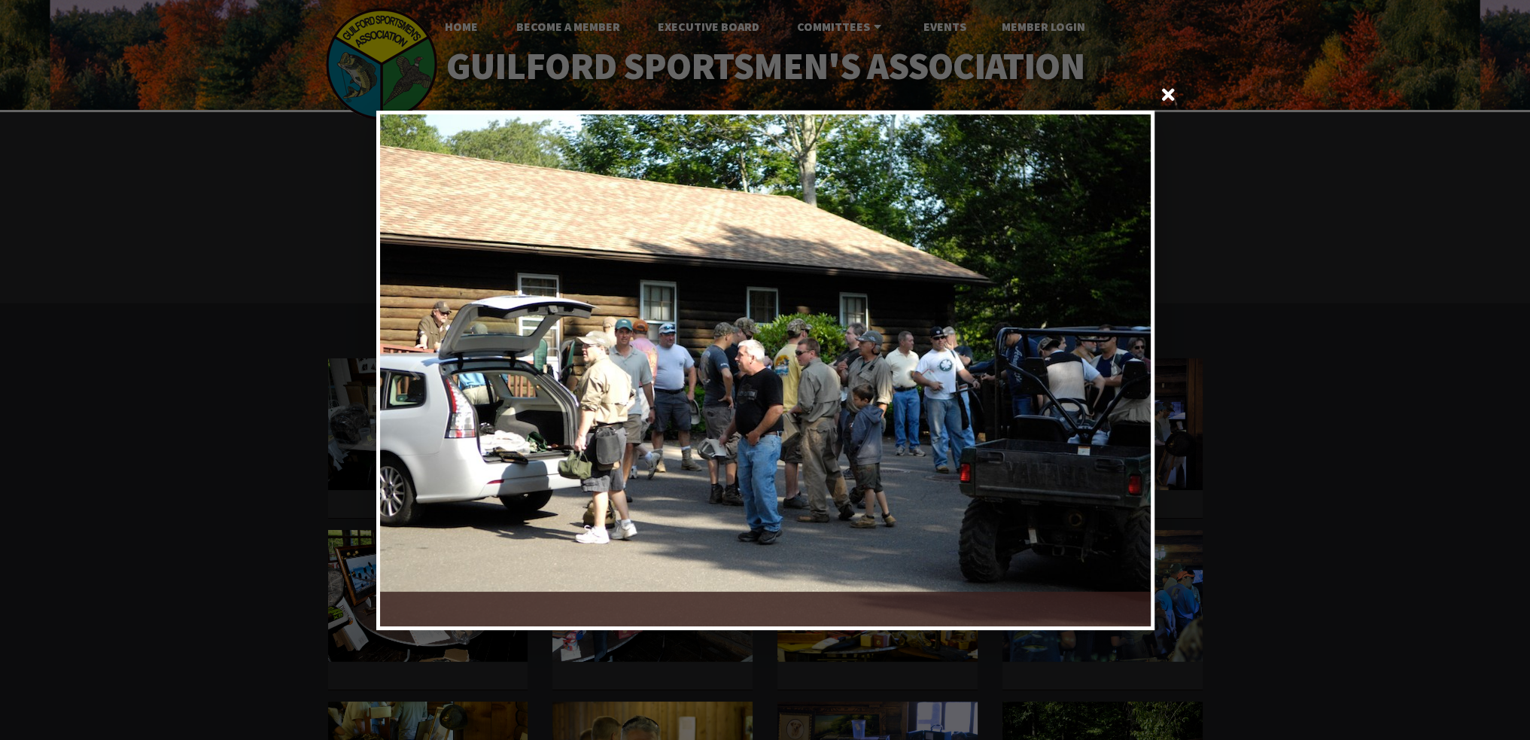
click at [1120, 376] on div at bounding box center [957, 370] width 385 height 512
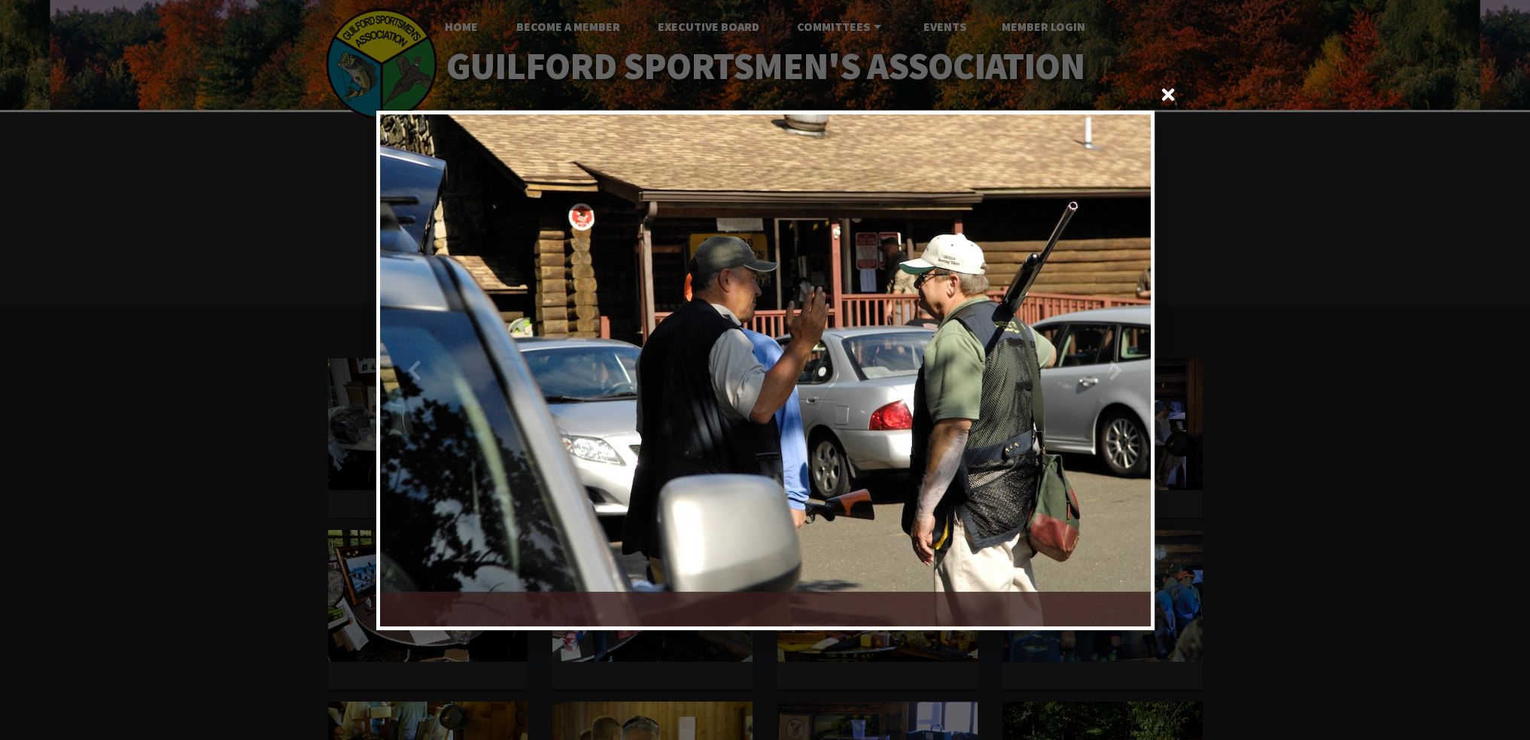
click at [1120, 376] on div at bounding box center [957, 370] width 385 height 512
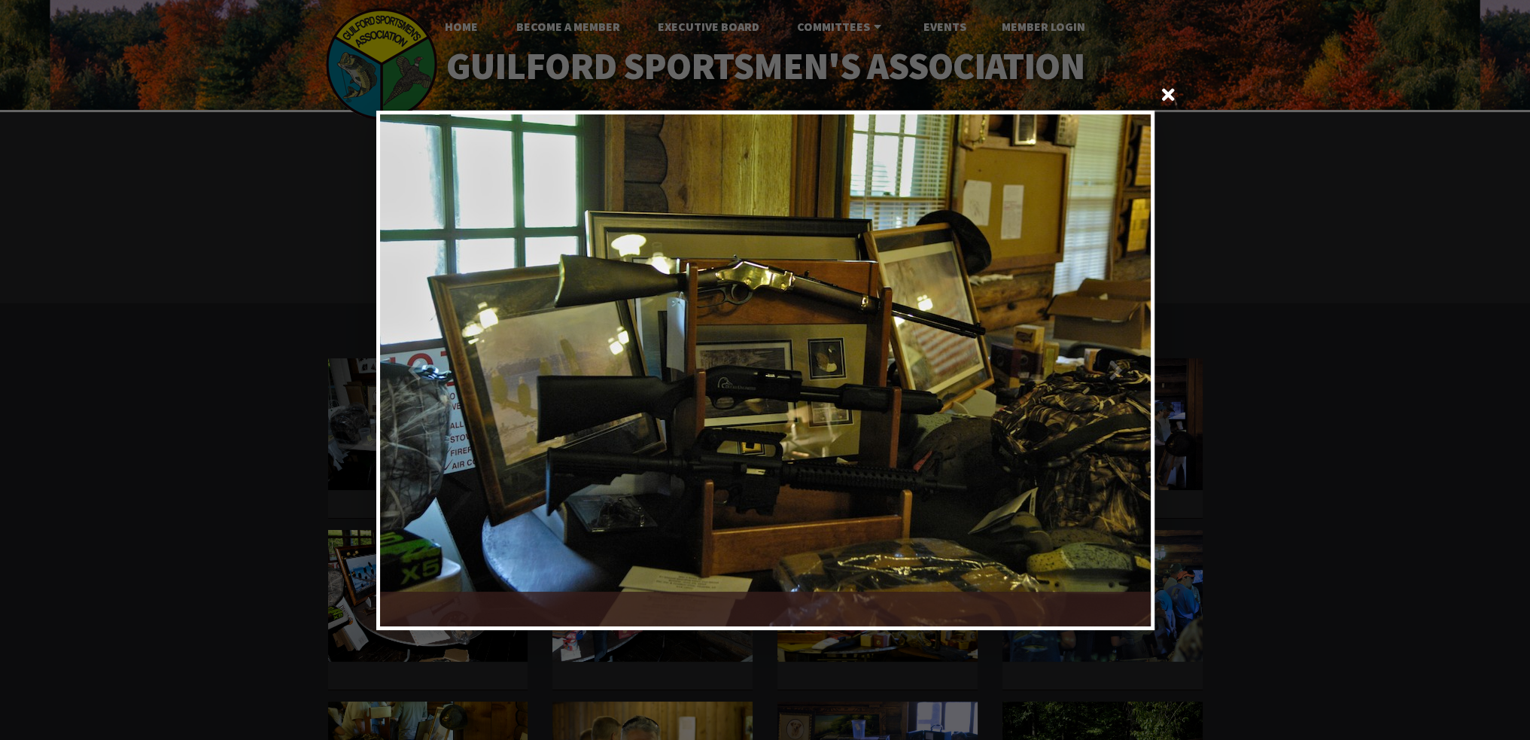
click at [1120, 376] on div at bounding box center [957, 370] width 385 height 512
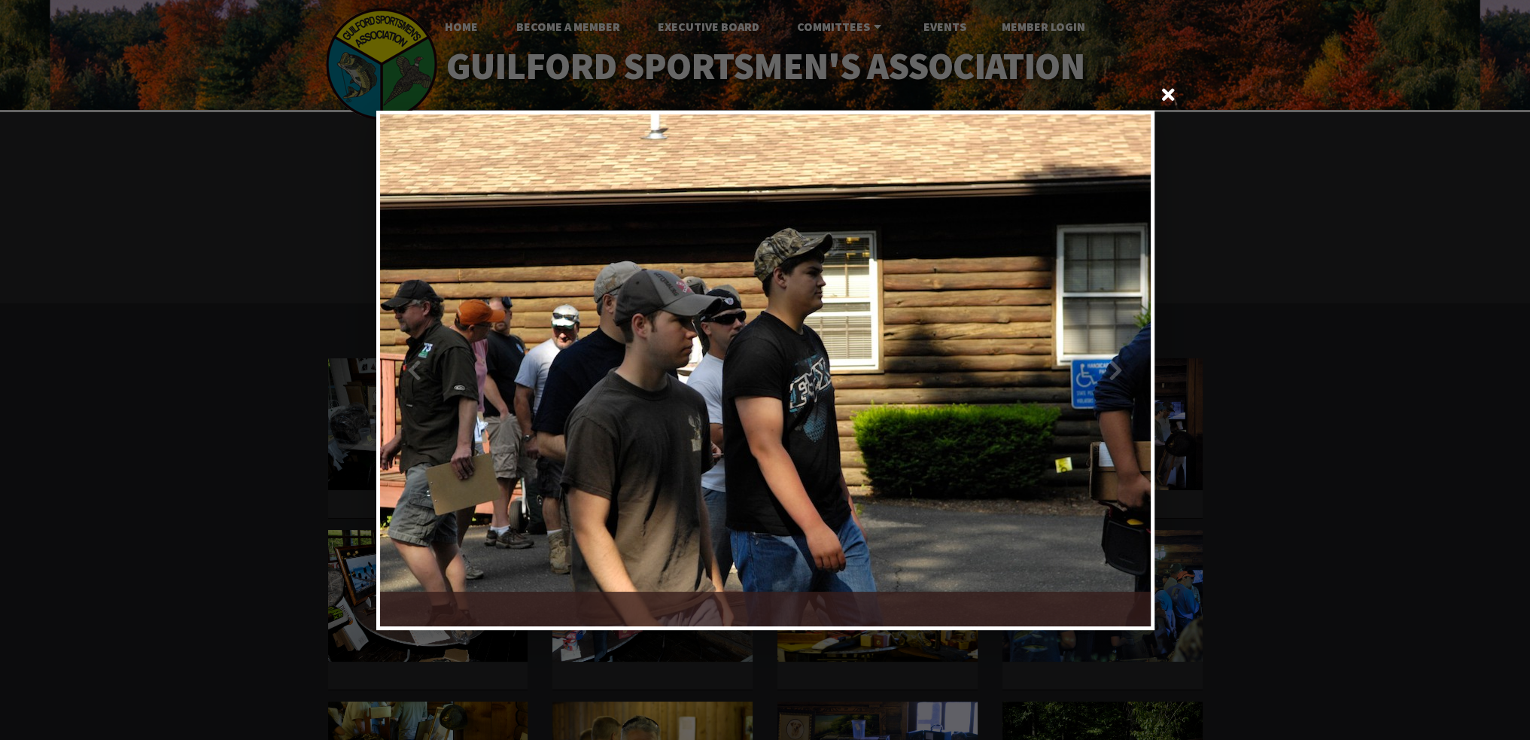
click at [1113, 377] on div at bounding box center [957, 370] width 385 height 512
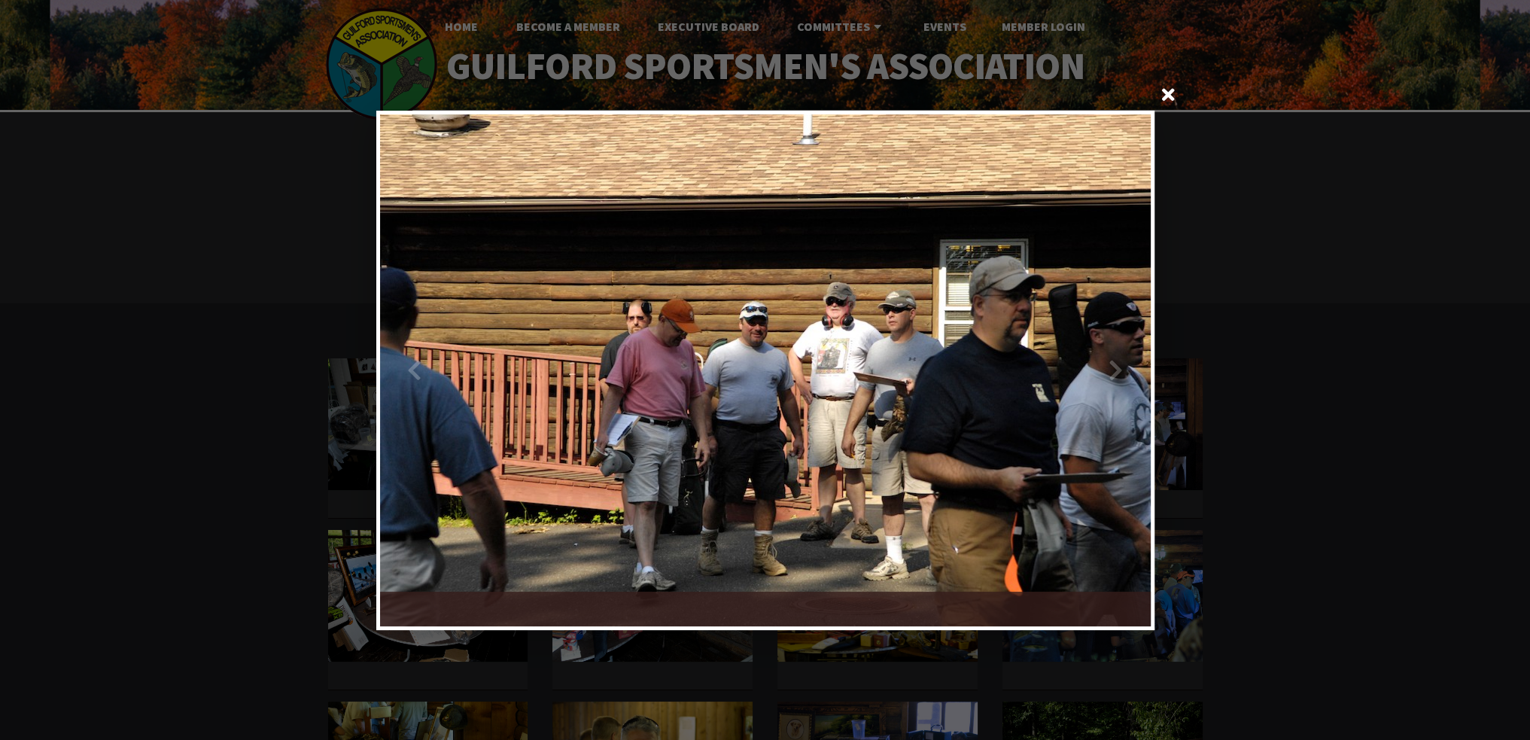
click at [1113, 376] on div at bounding box center [957, 370] width 385 height 512
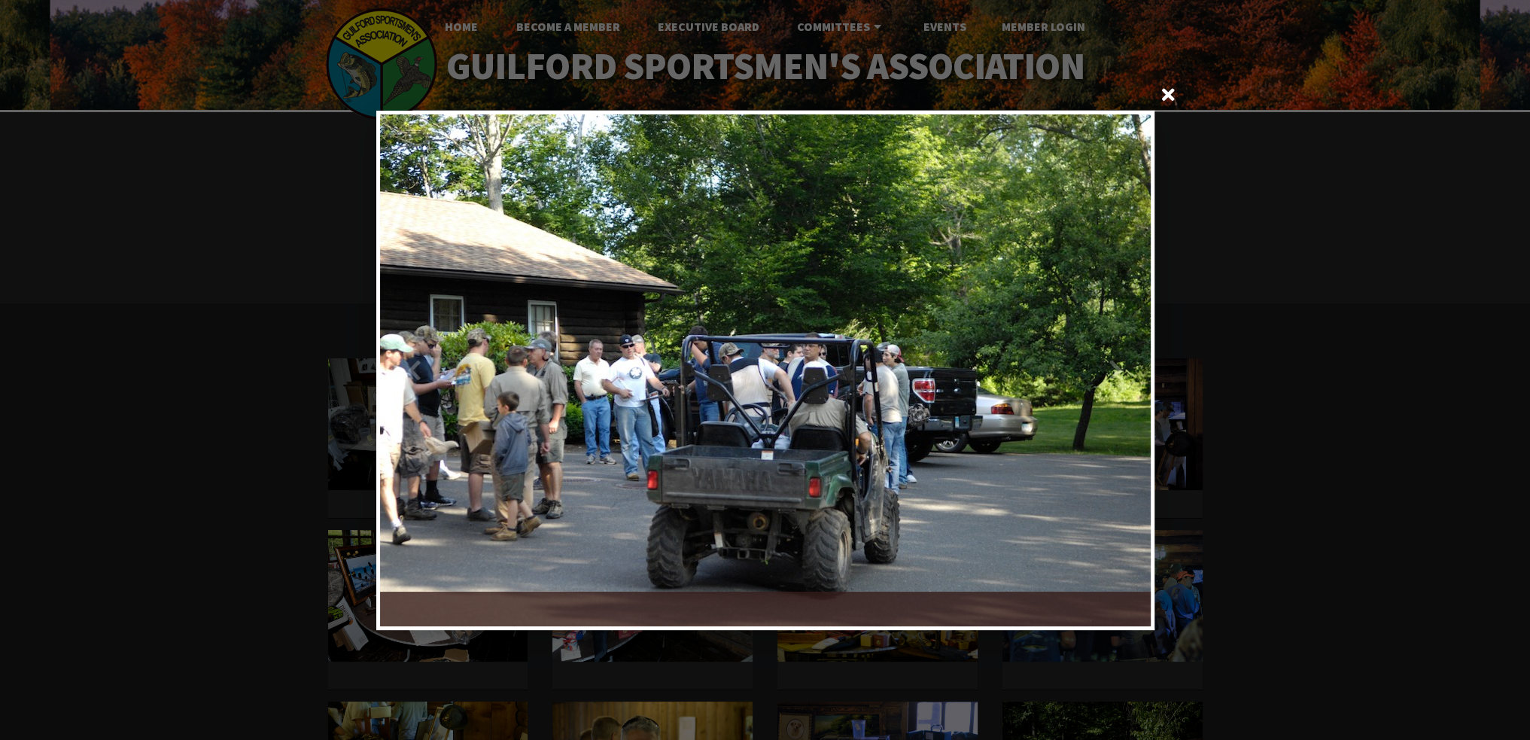
click at [1113, 376] on div at bounding box center [957, 370] width 385 height 512
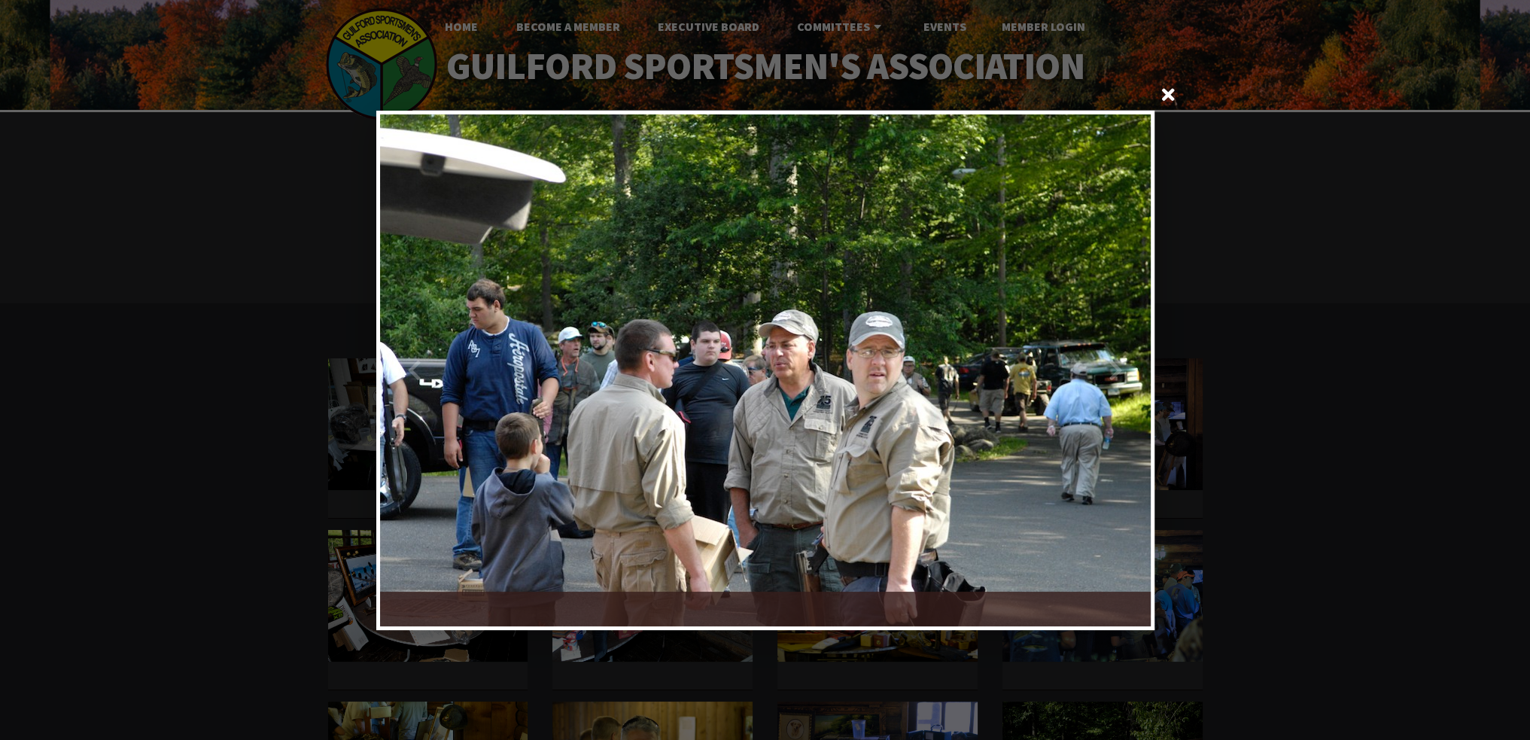
click at [1118, 374] on div at bounding box center [957, 370] width 385 height 512
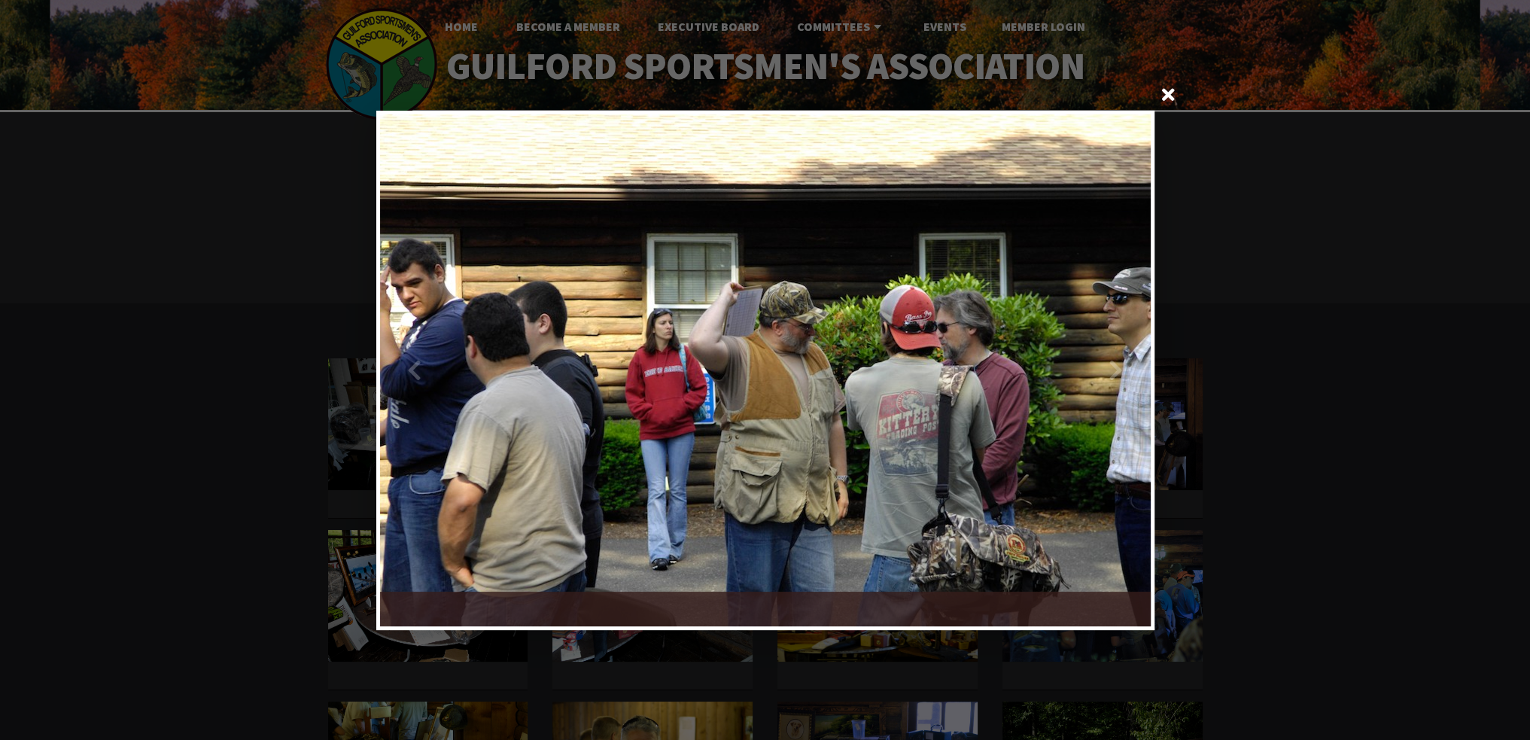
click at [1115, 374] on div at bounding box center [957, 370] width 385 height 512
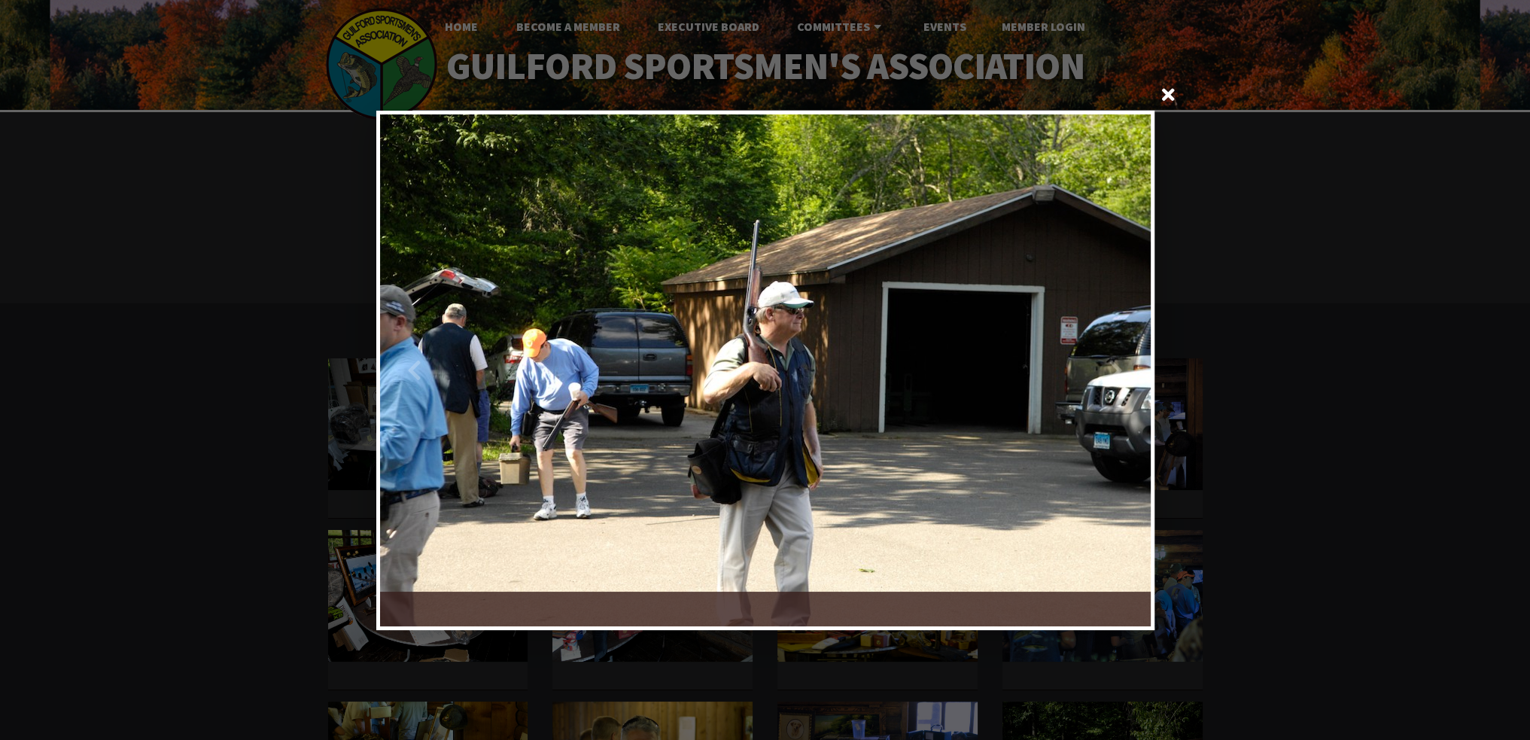
click at [1115, 374] on div at bounding box center [957, 370] width 385 height 512
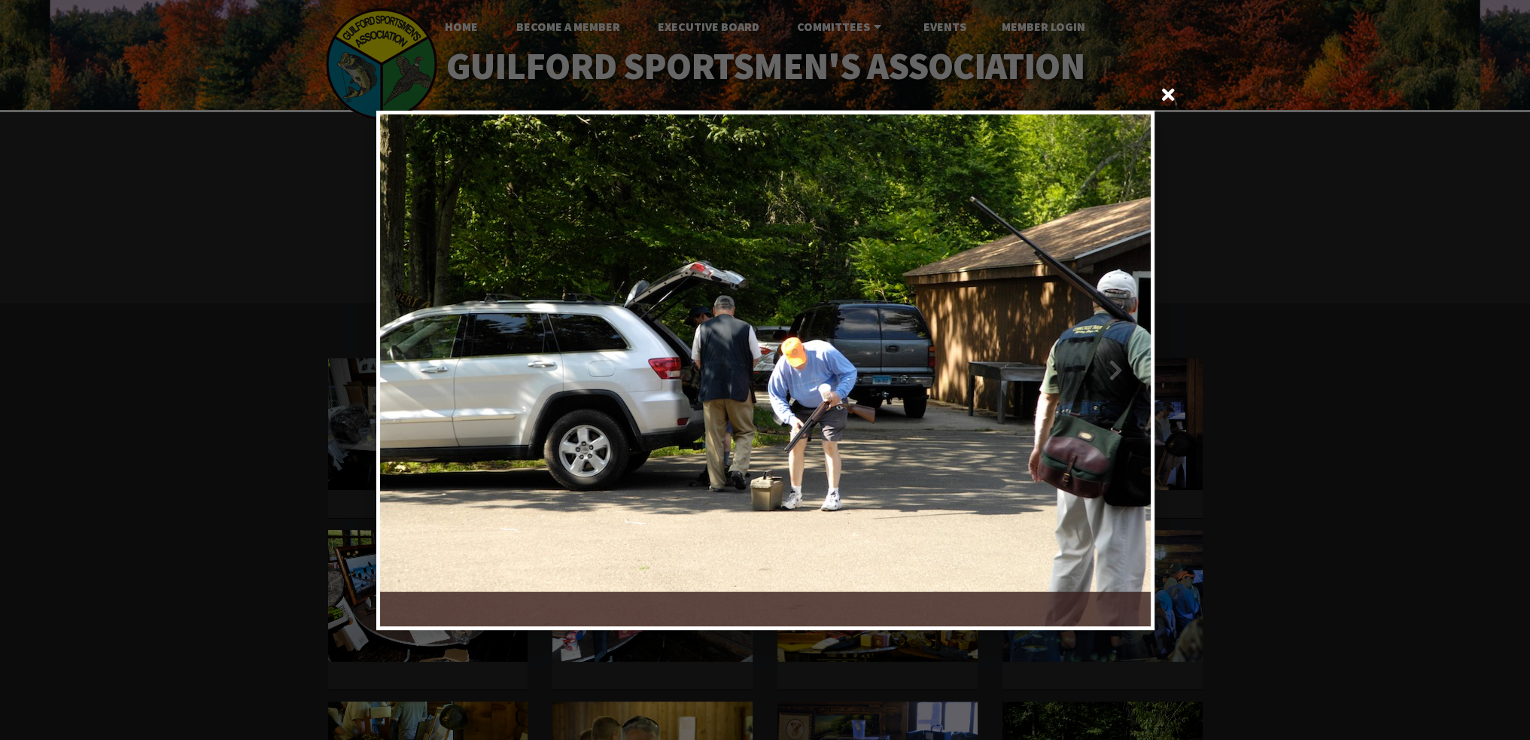
click at [1115, 374] on div at bounding box center [957, 370] width 385 height 512
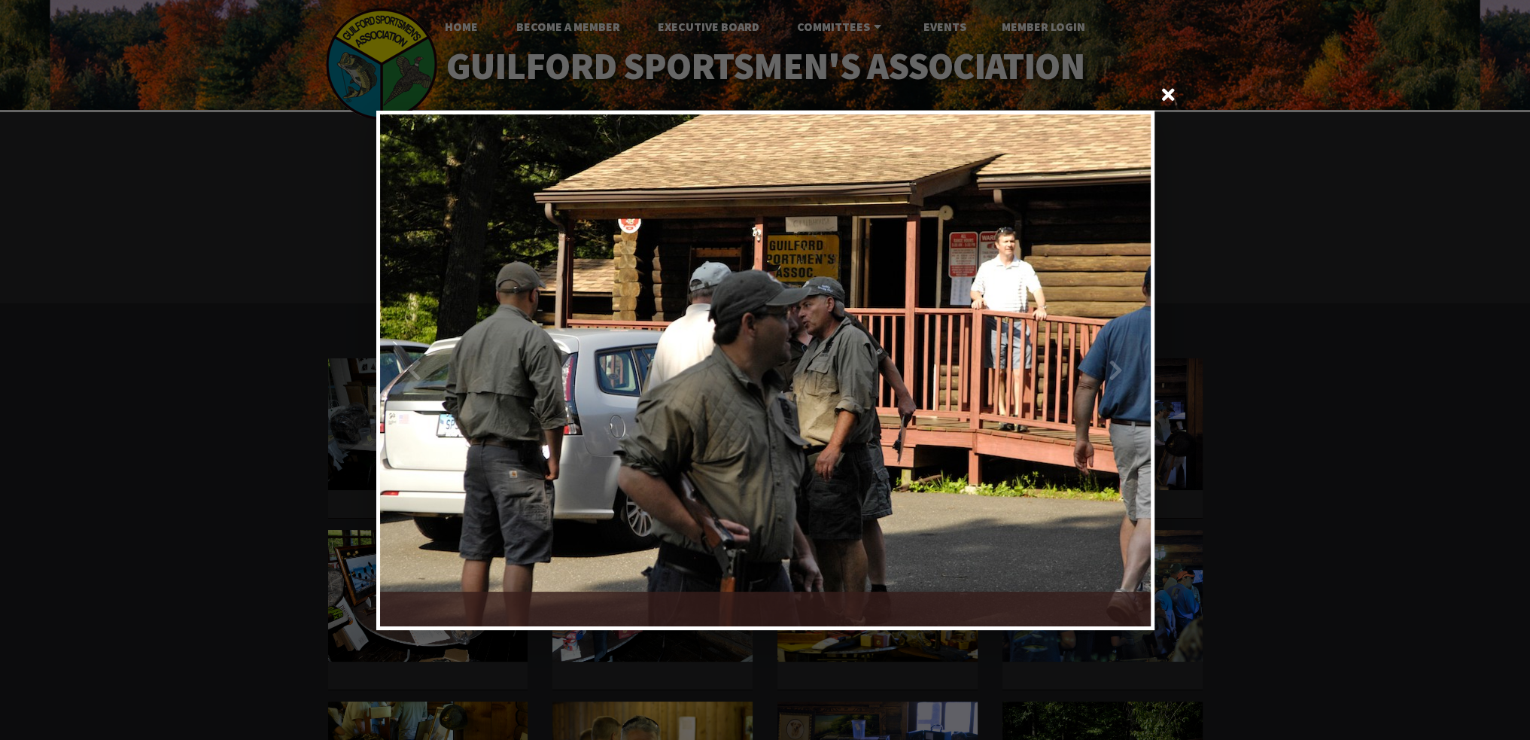
click at [1115, 374] on div at bounding box center [957, 370] width 385 height 512
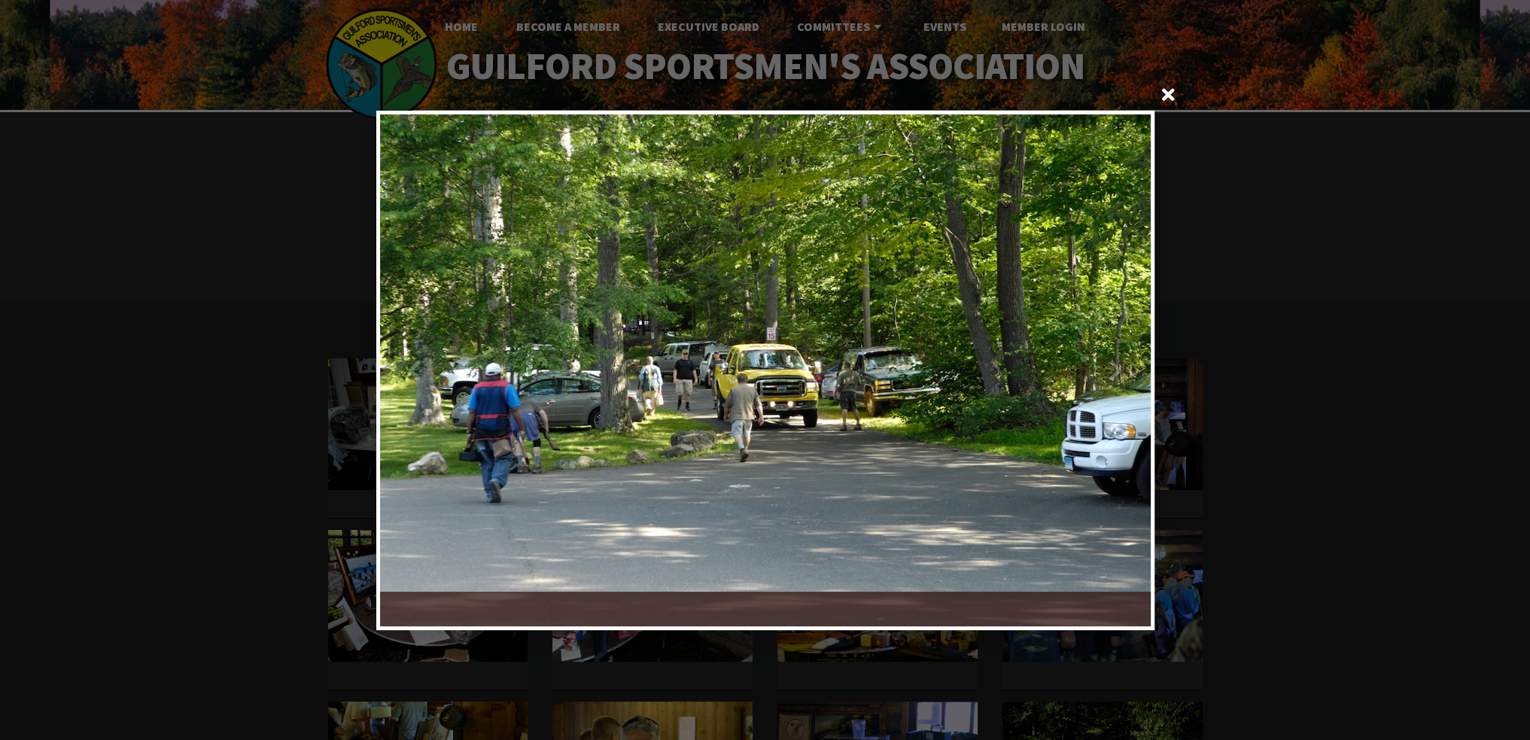
click at [1115, 374] on div at bounding box center [957, 370] width 385 height 512
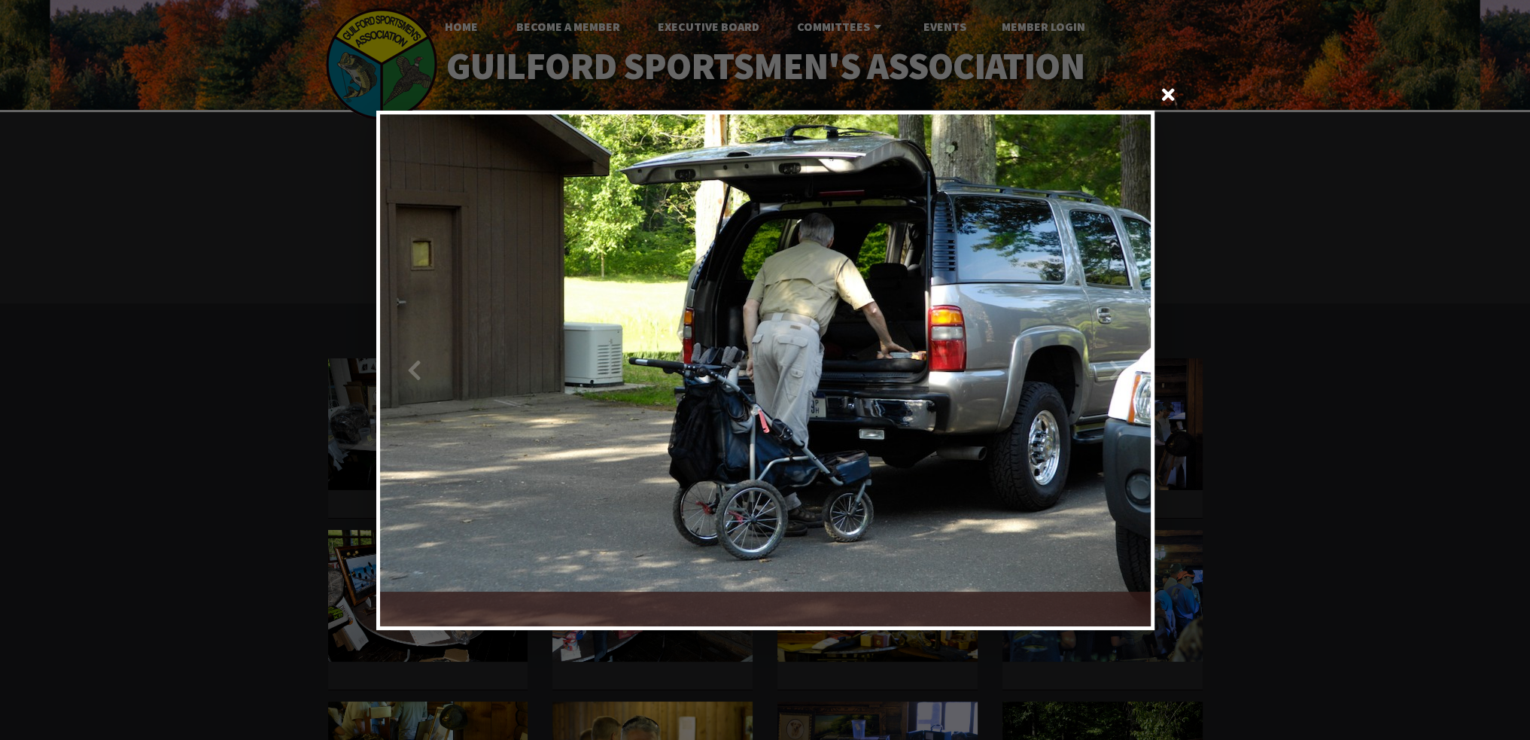
click at [1112, 374] on div at bounding box center [957, 370] width 385 height 512
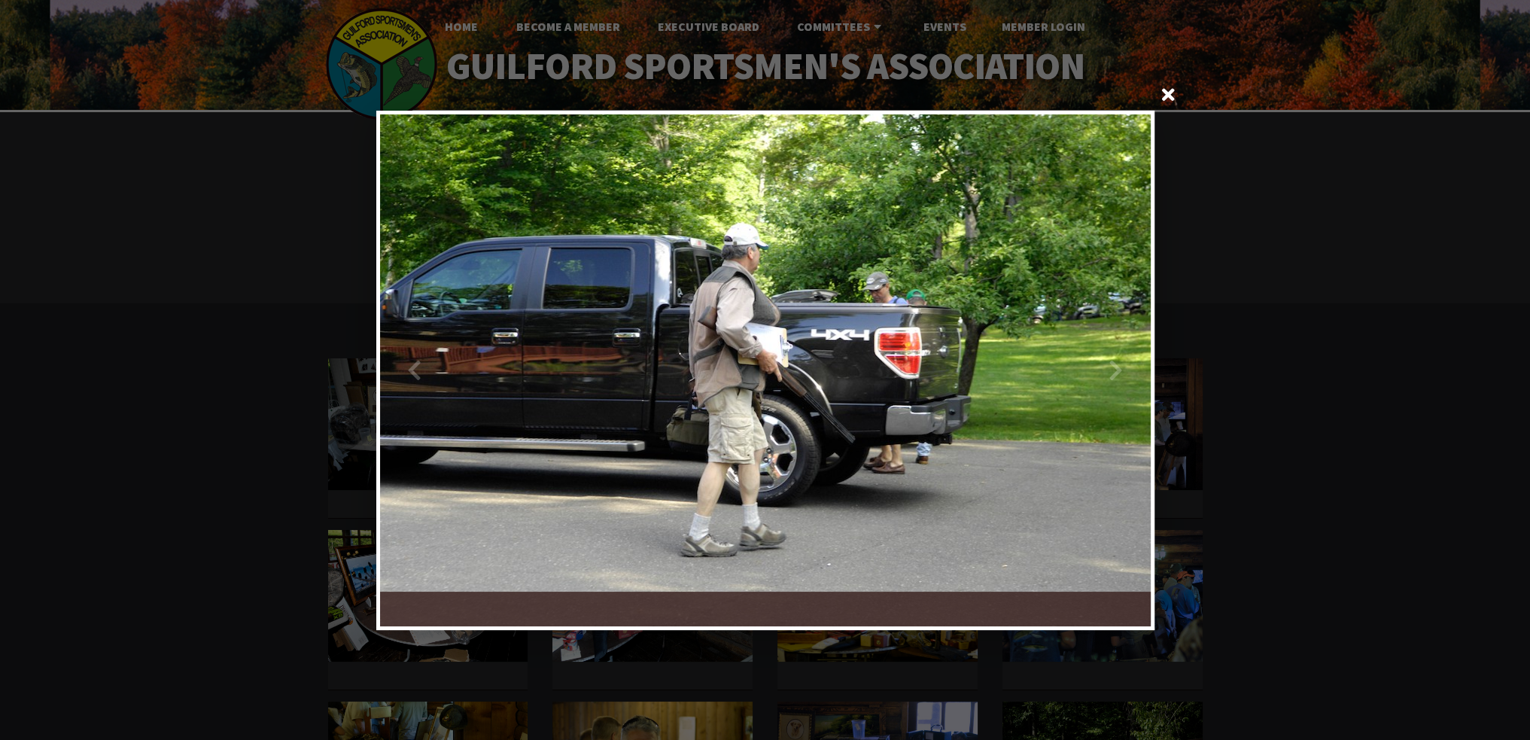
click at [1112, 374] on div at bounding box center [957, 370] width 385 height 512
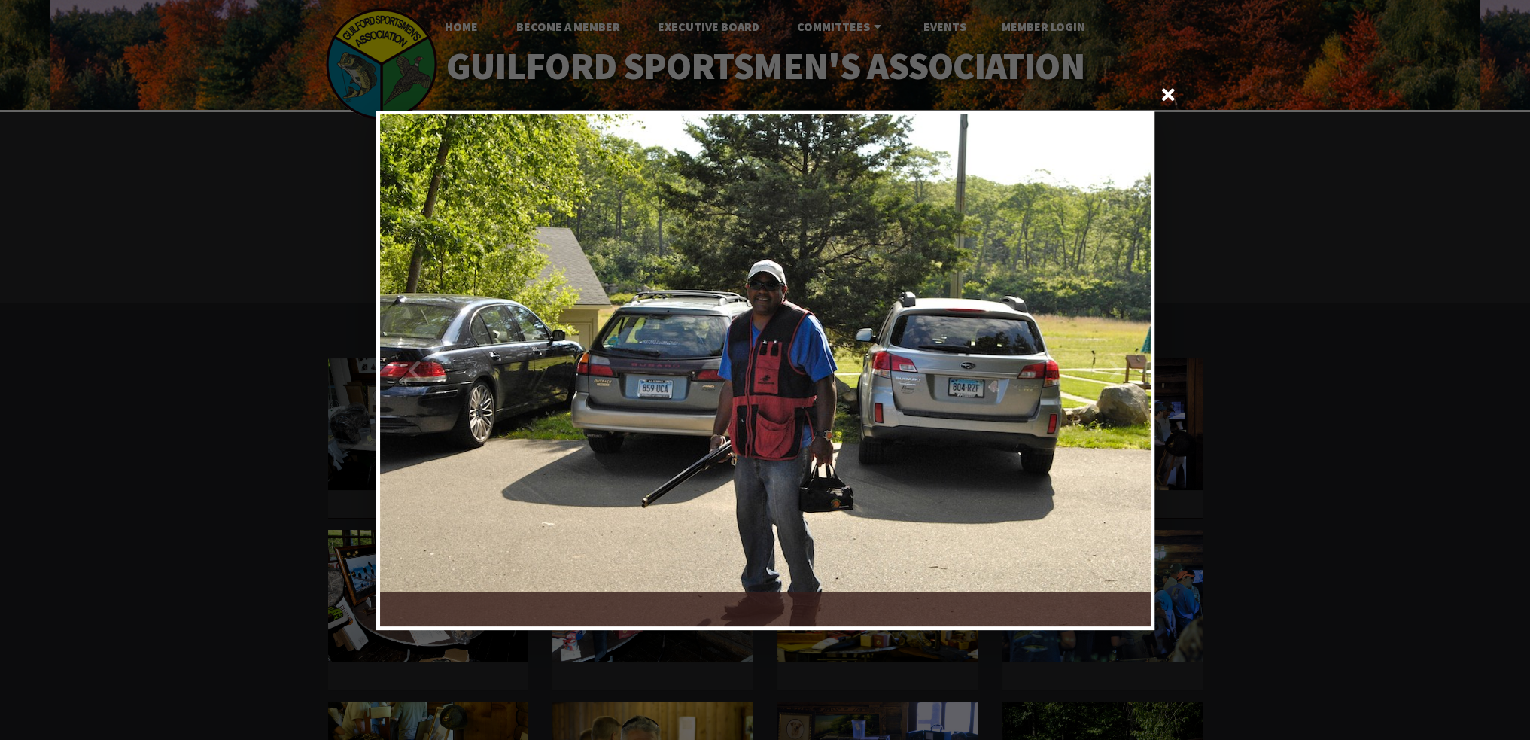
click at [1112, 374] on div at bounding box center [957, 370] width 385 height 512
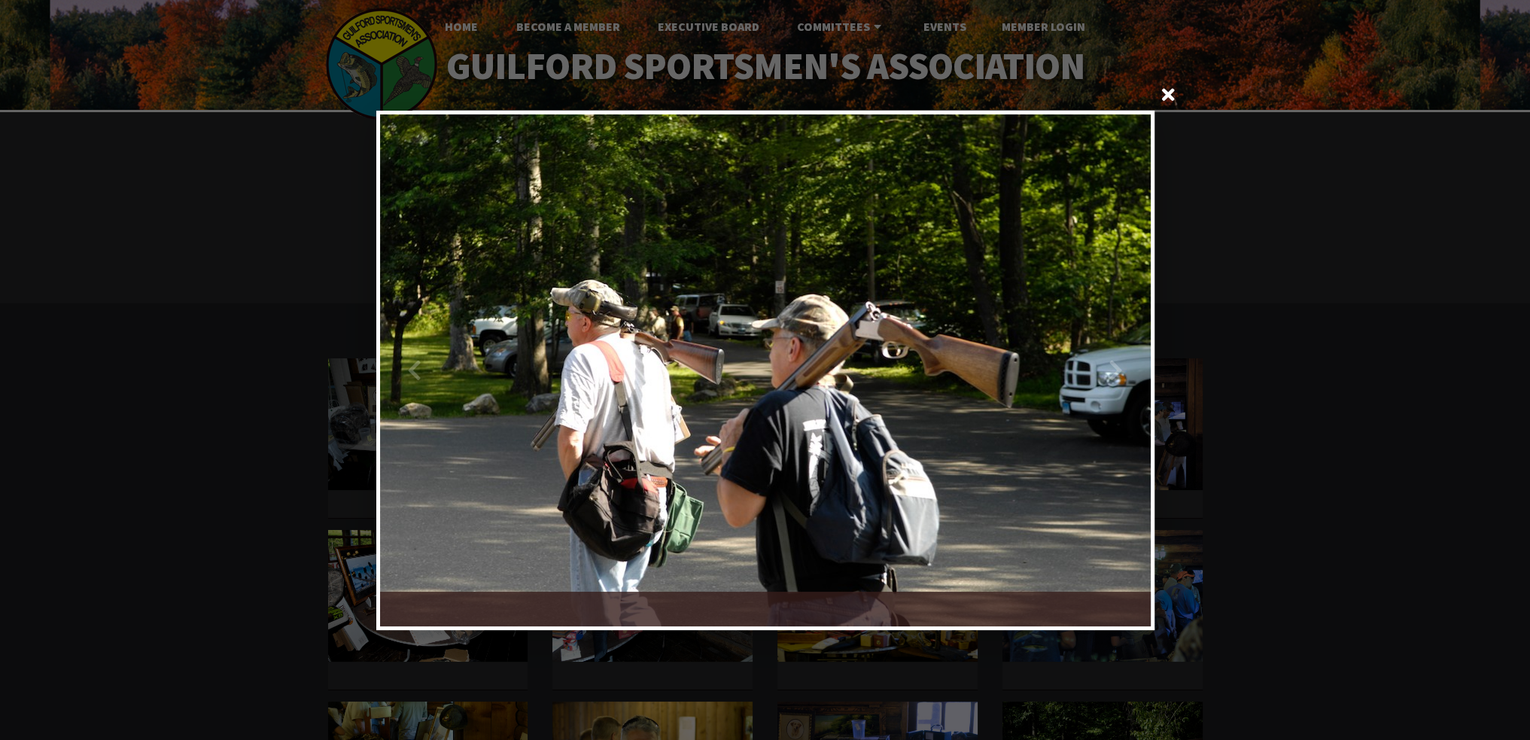
click at [1112, 374] on div at bounding box center [957, 370] width 385 height 512
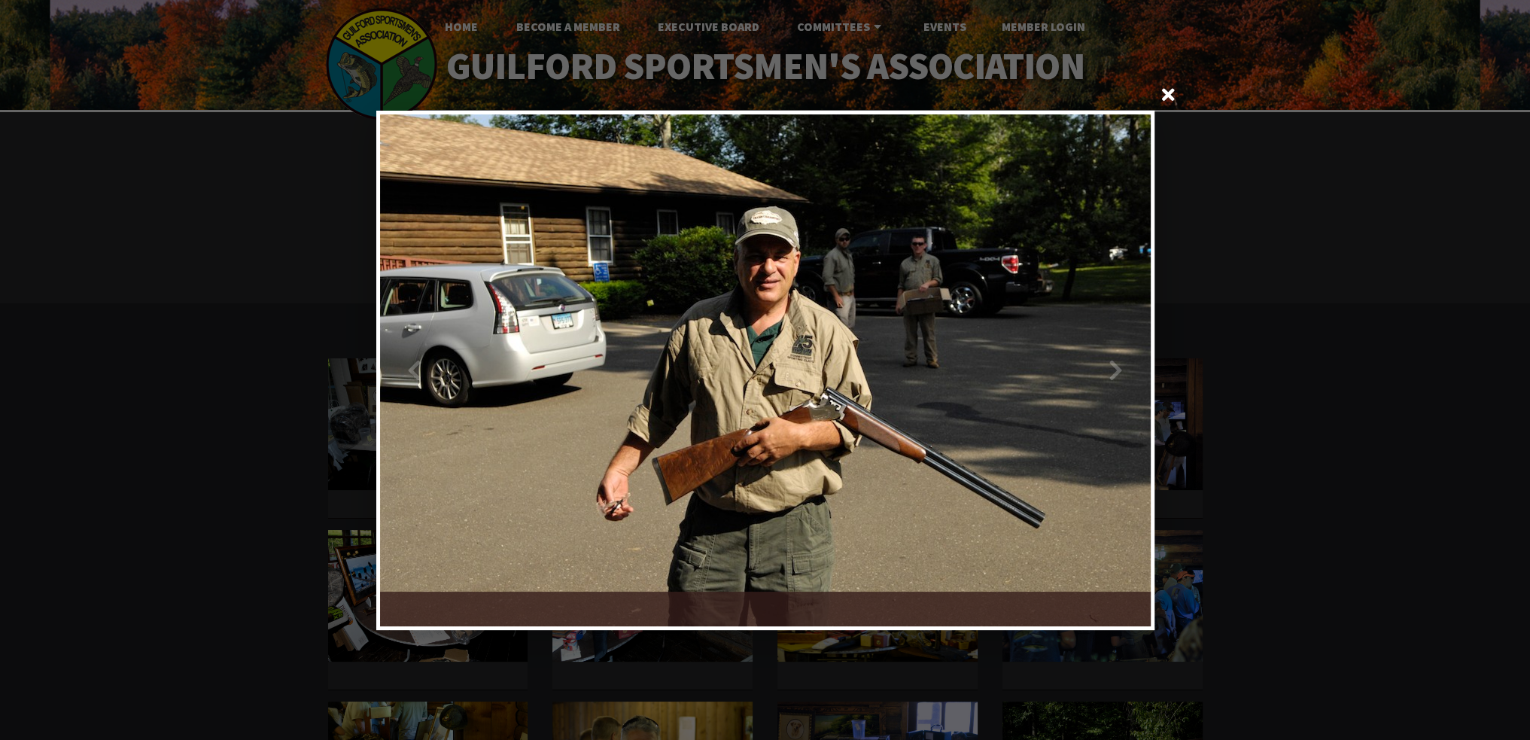
click at [1112, 374] on div at bounding box center [957, 370] width 385 height 512
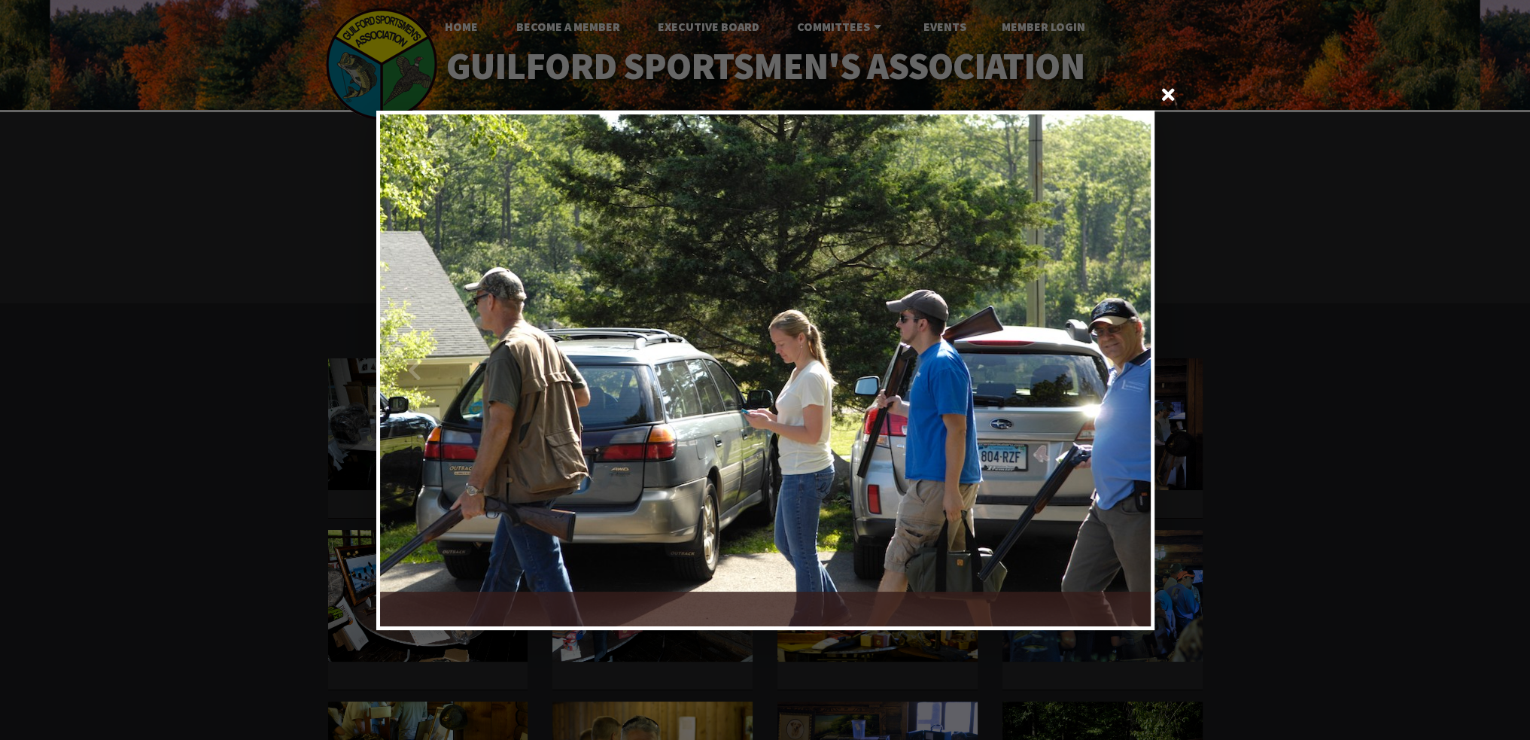
click at [1112, 374] on div at bounding box center [957, 370] width 385 height 512
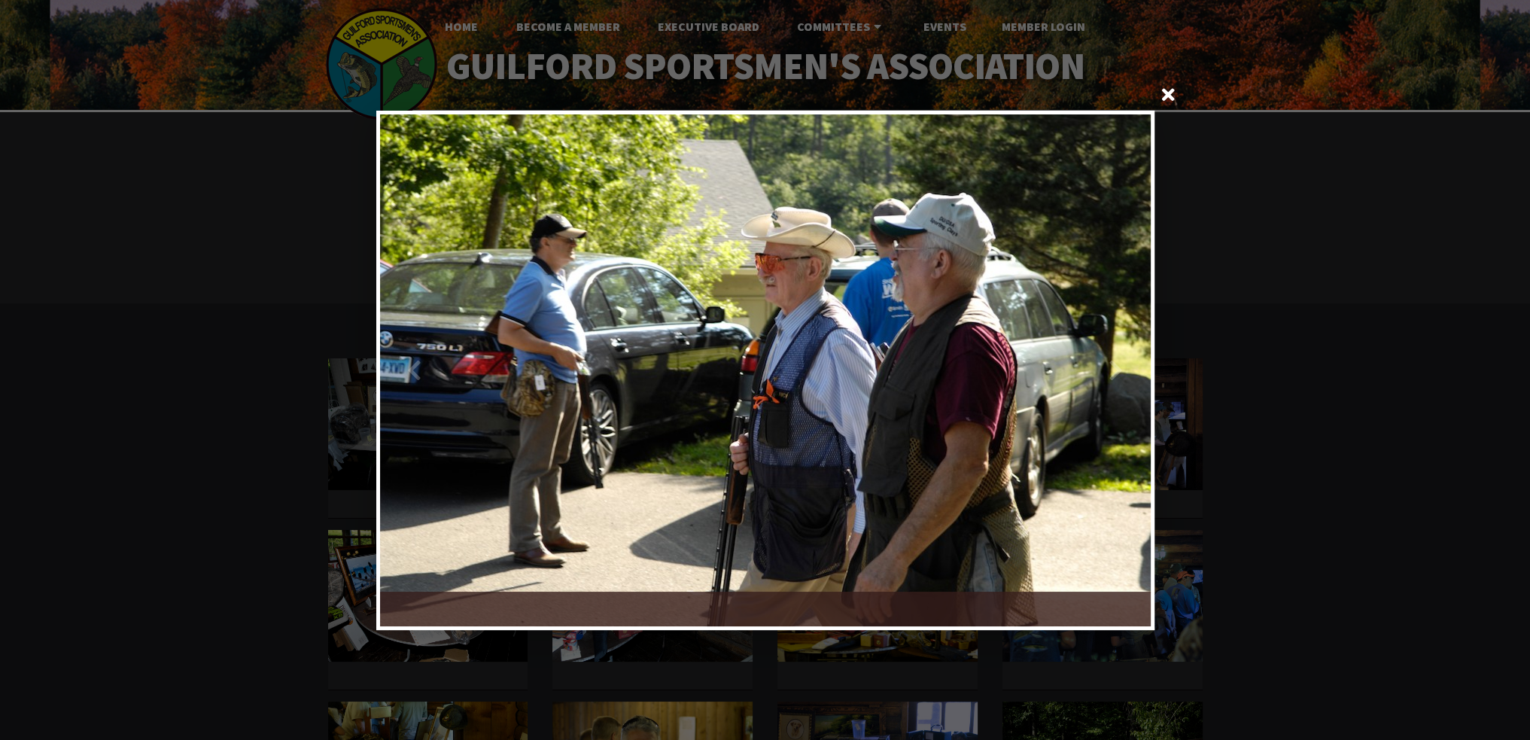
click at [1112, 374] on div at bounding box center [957, 370] width 385 height 512
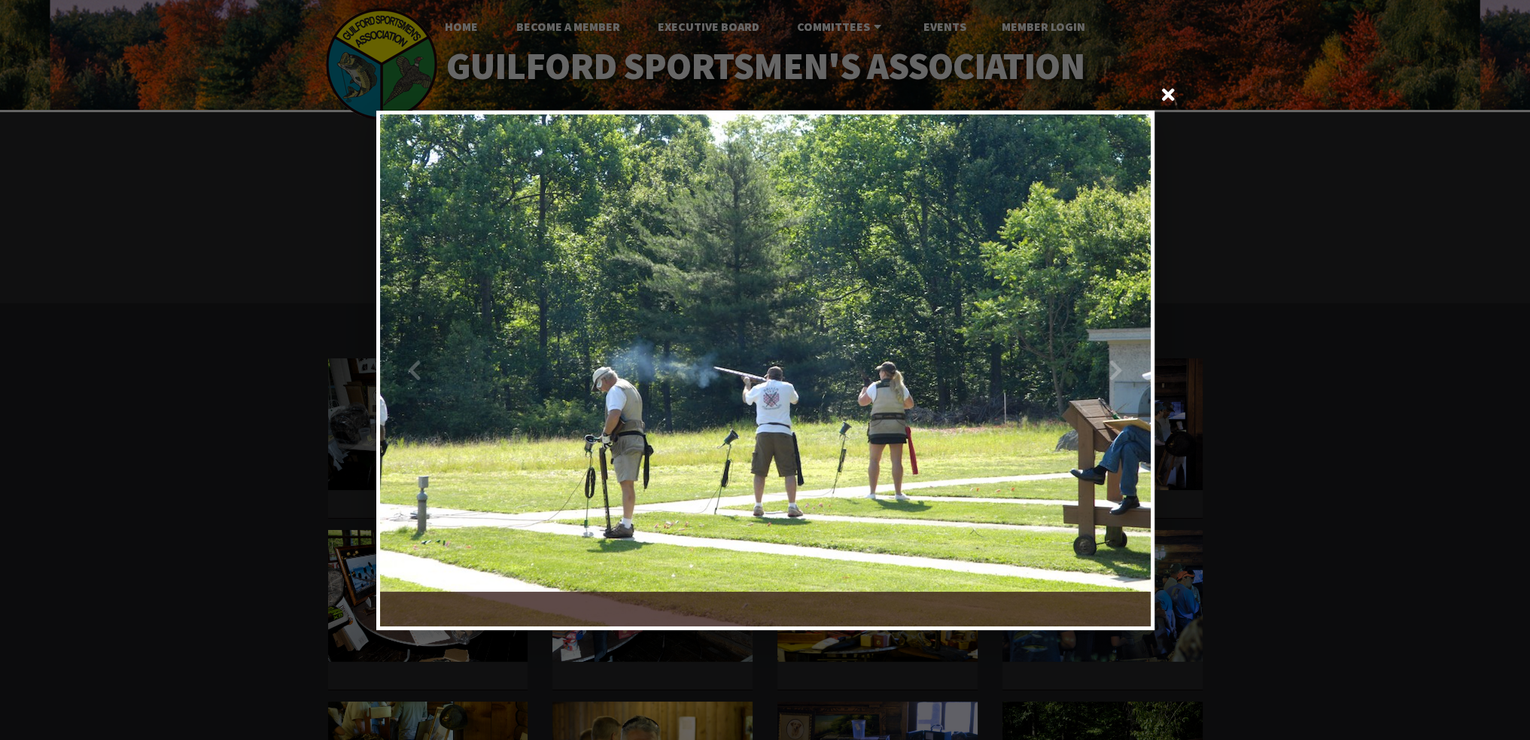
click at [1112, 374] on div at bounding box center [957, 370] width 385 height 512
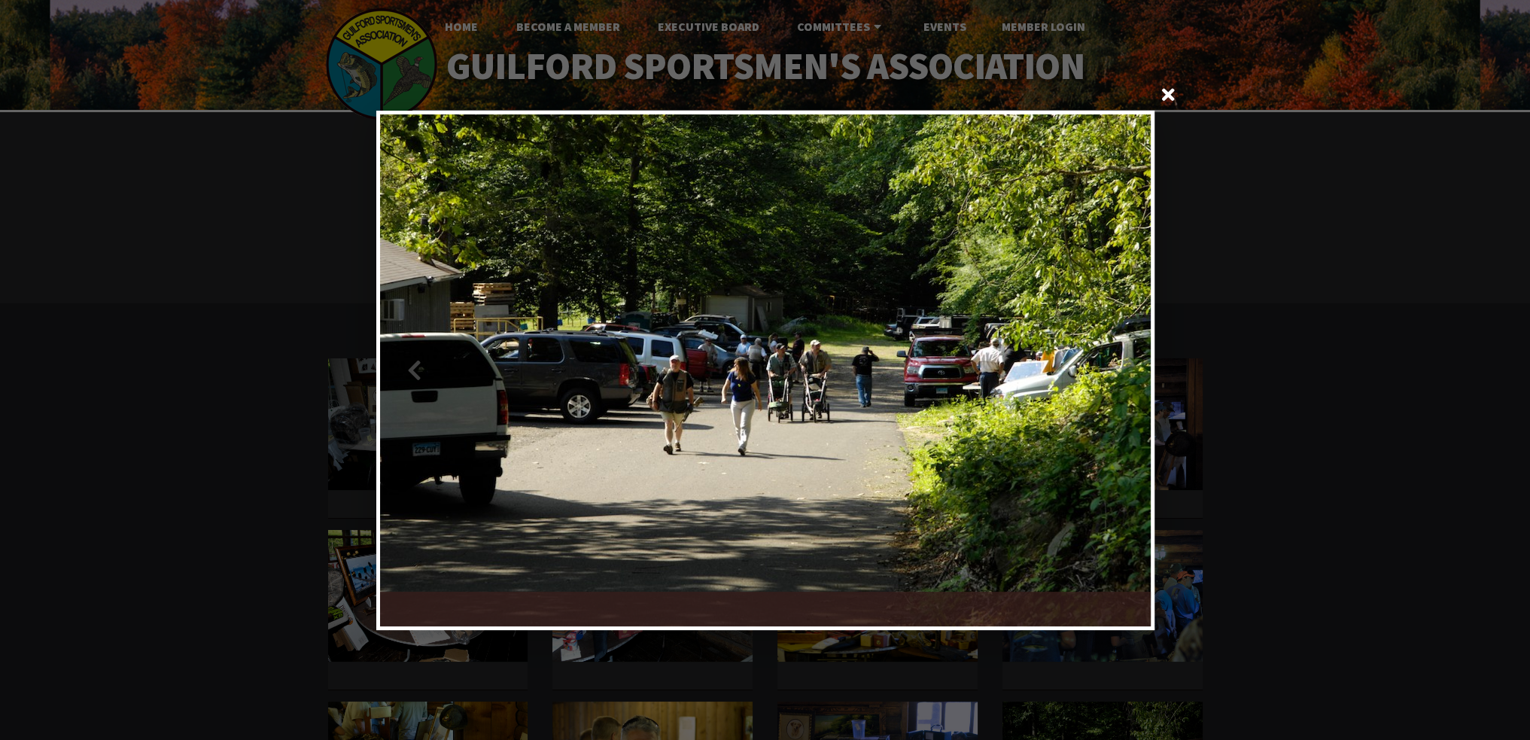
click at [1100, 374] on div at bounding box center [957, 370] width 385 height 512
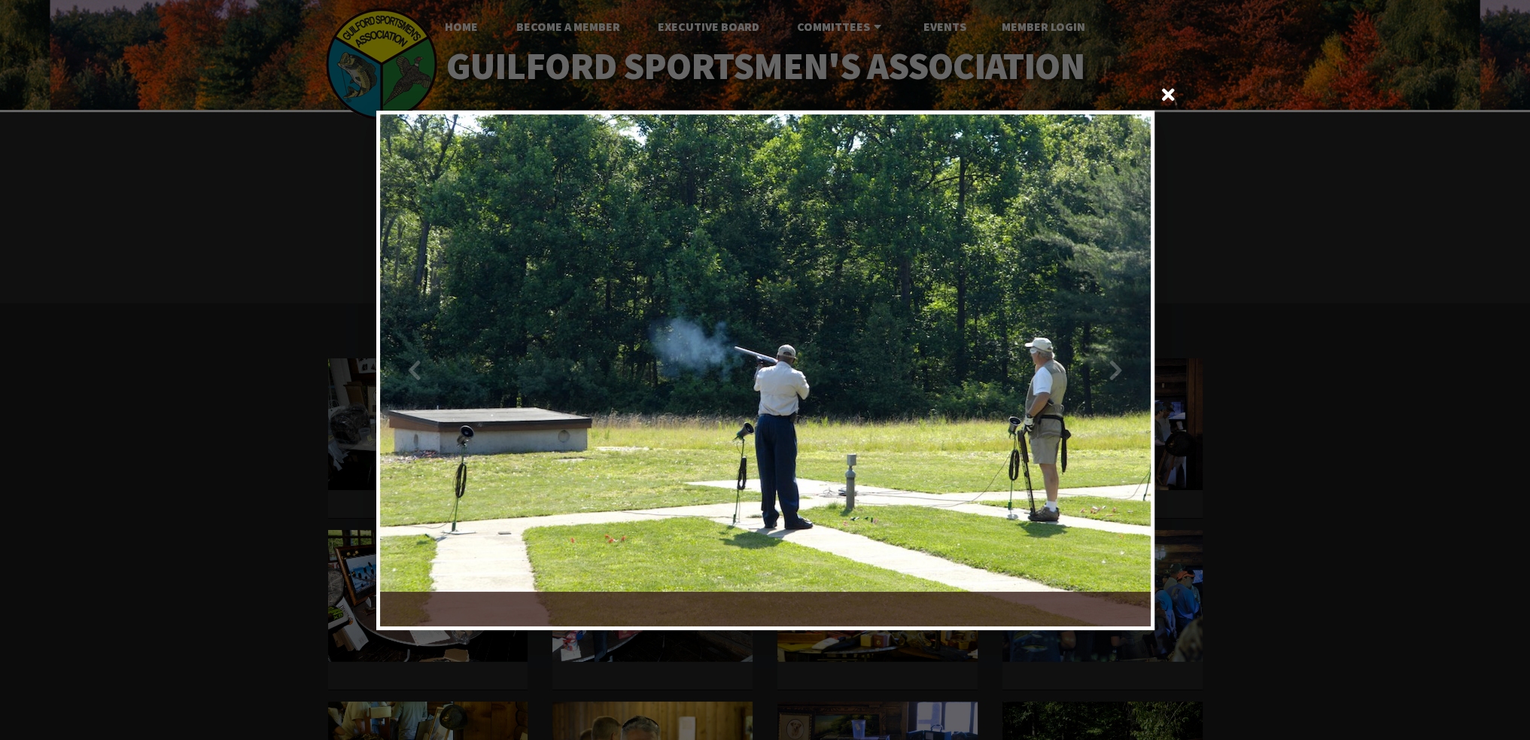
click at [1100, 374] on div at bounding box center [957, 370] width 385 height 512
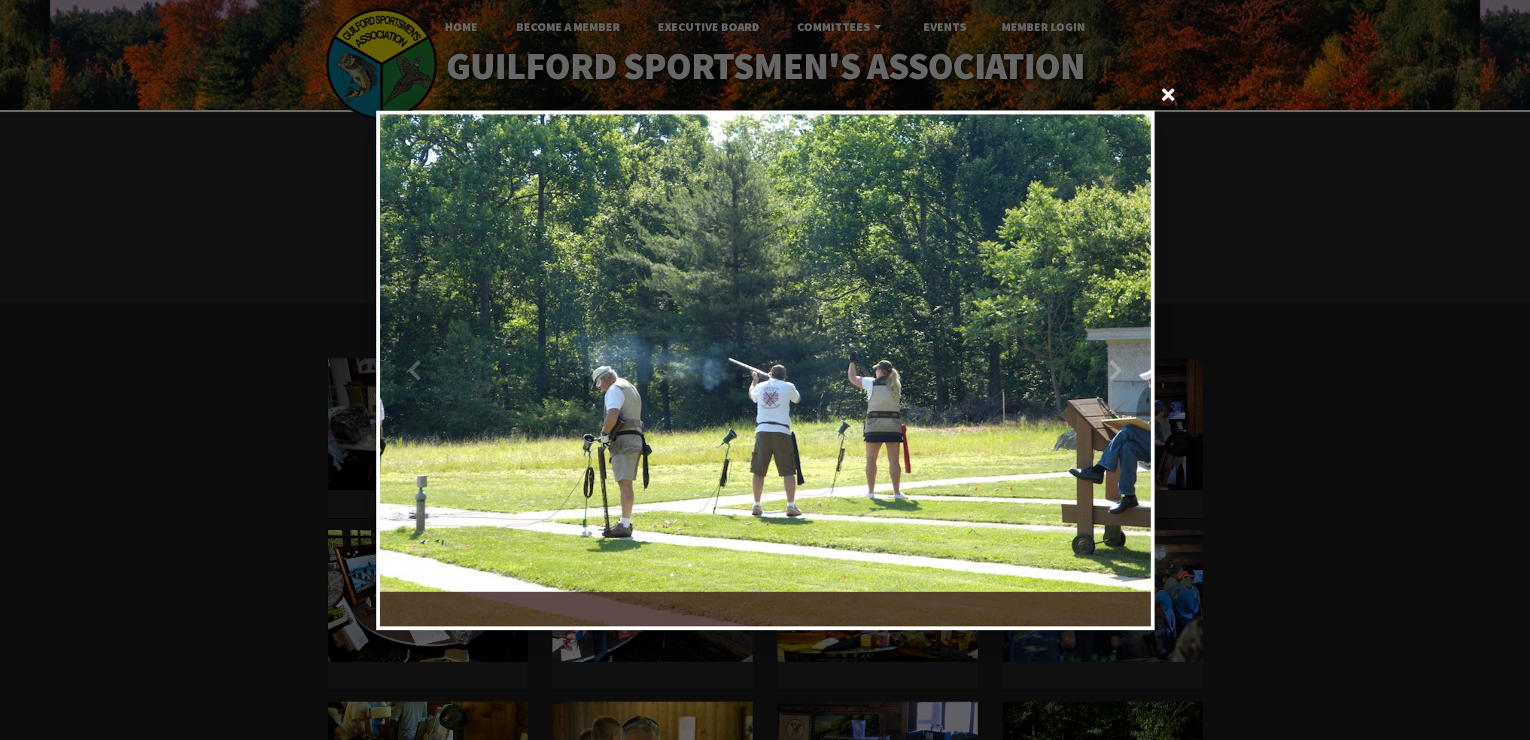
click at [1100, 374] on div at bounding box center [957, 370] width 385 height 512
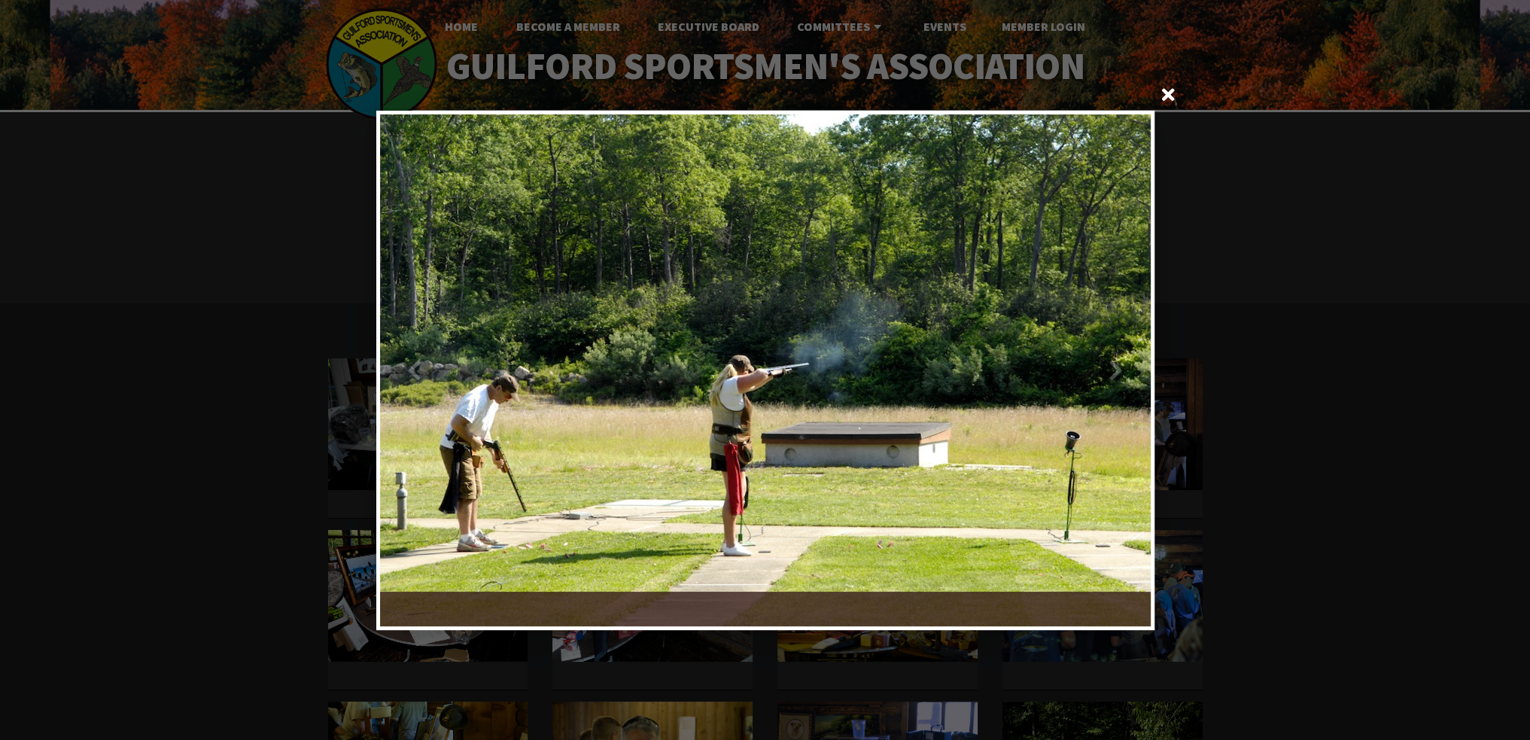
click at [1100, 374] on div at bounding box center [957, 370] width 385 height 512
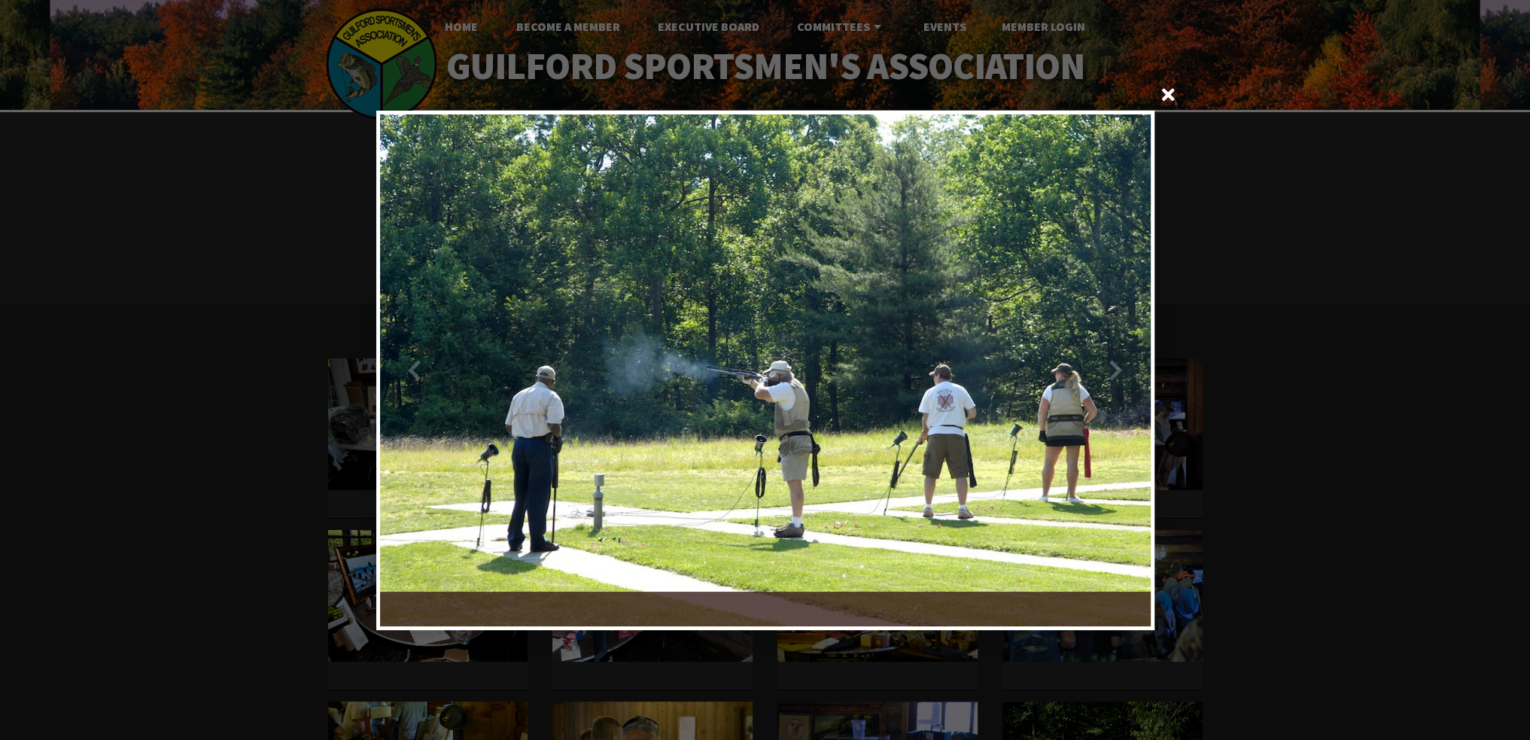
click at [1100, 374] on div at bounding box center [957, 370] width 385 height 512
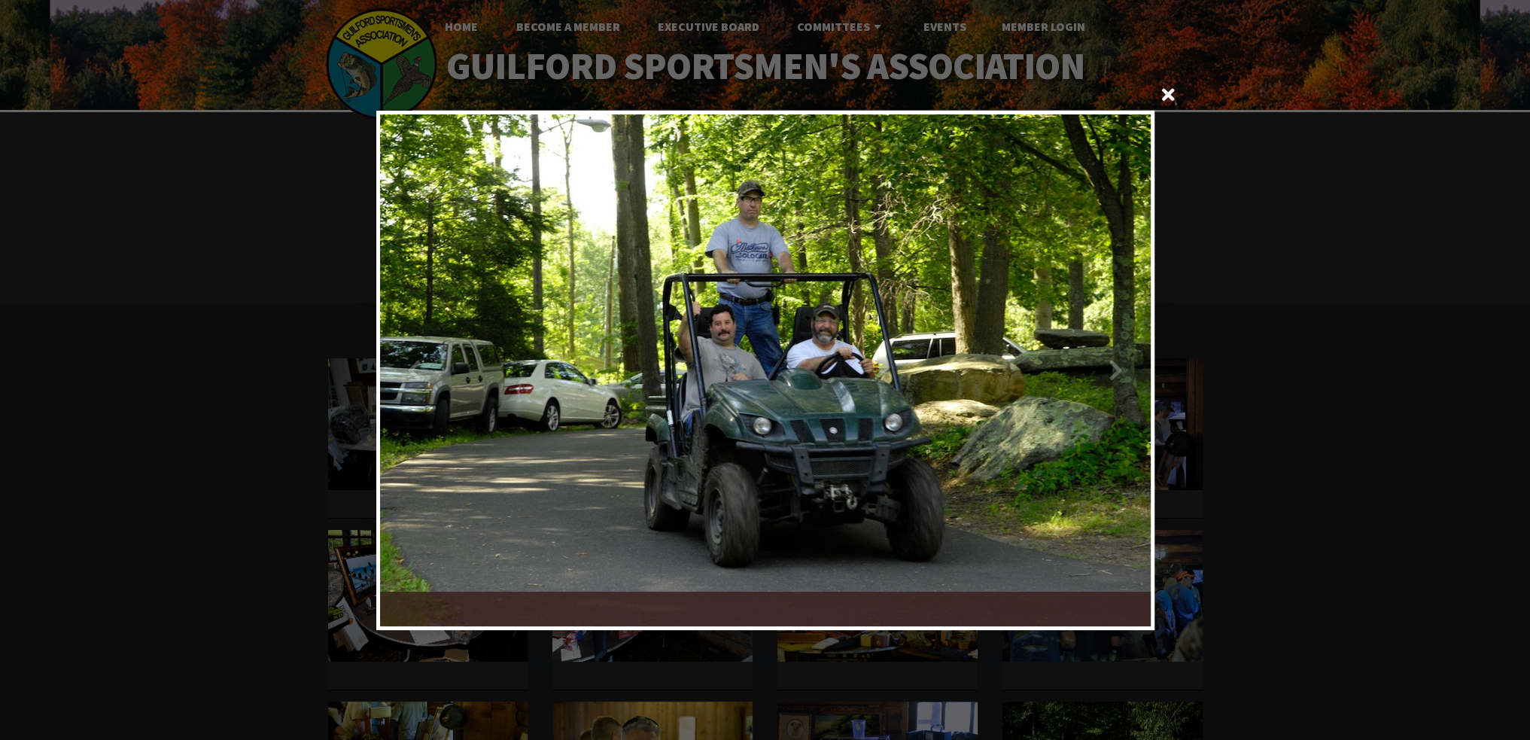
click at [1100, 374] on div at bounding box center [957, 370] width 385 height 512
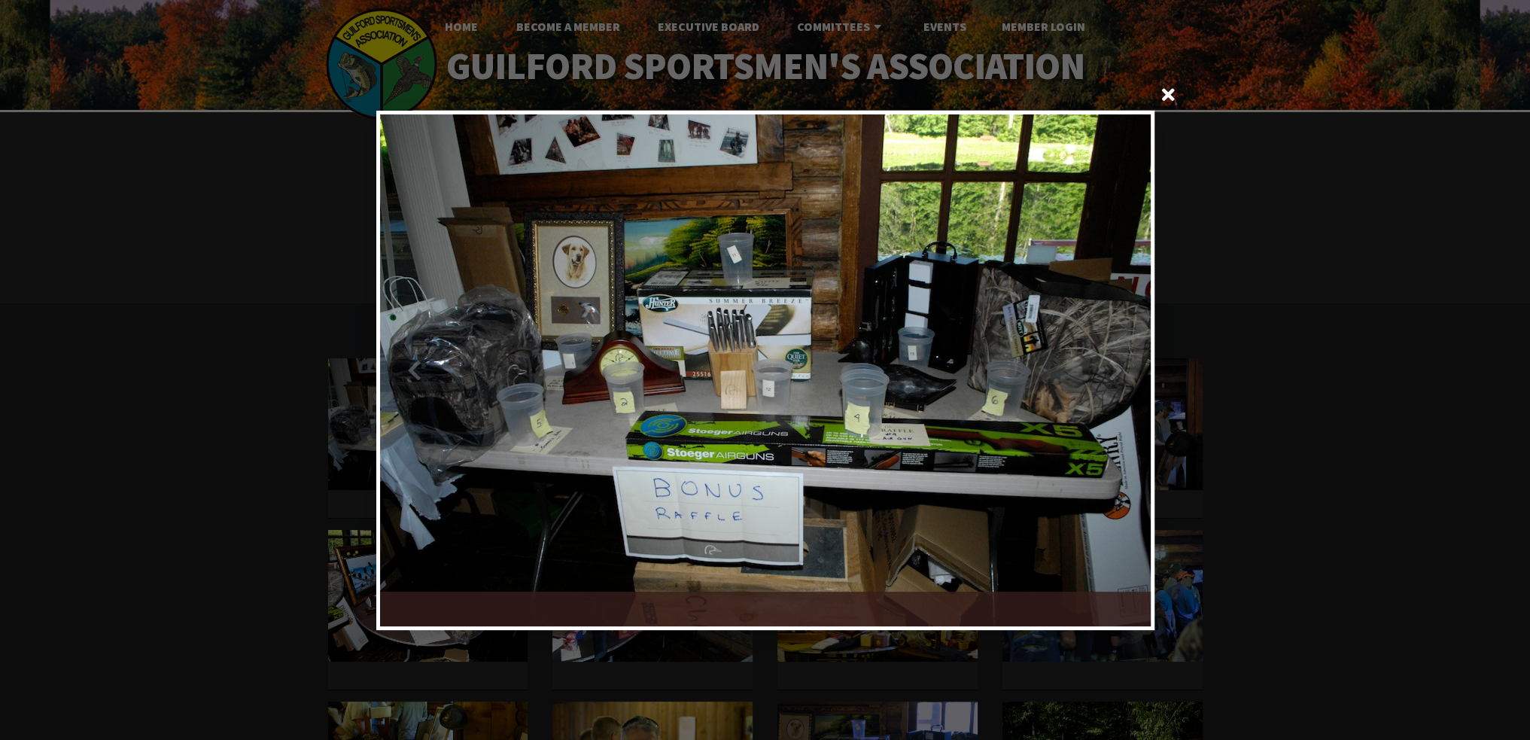
click at [1100, 374] on div at bounding box center [957, 370] width 385 height 512
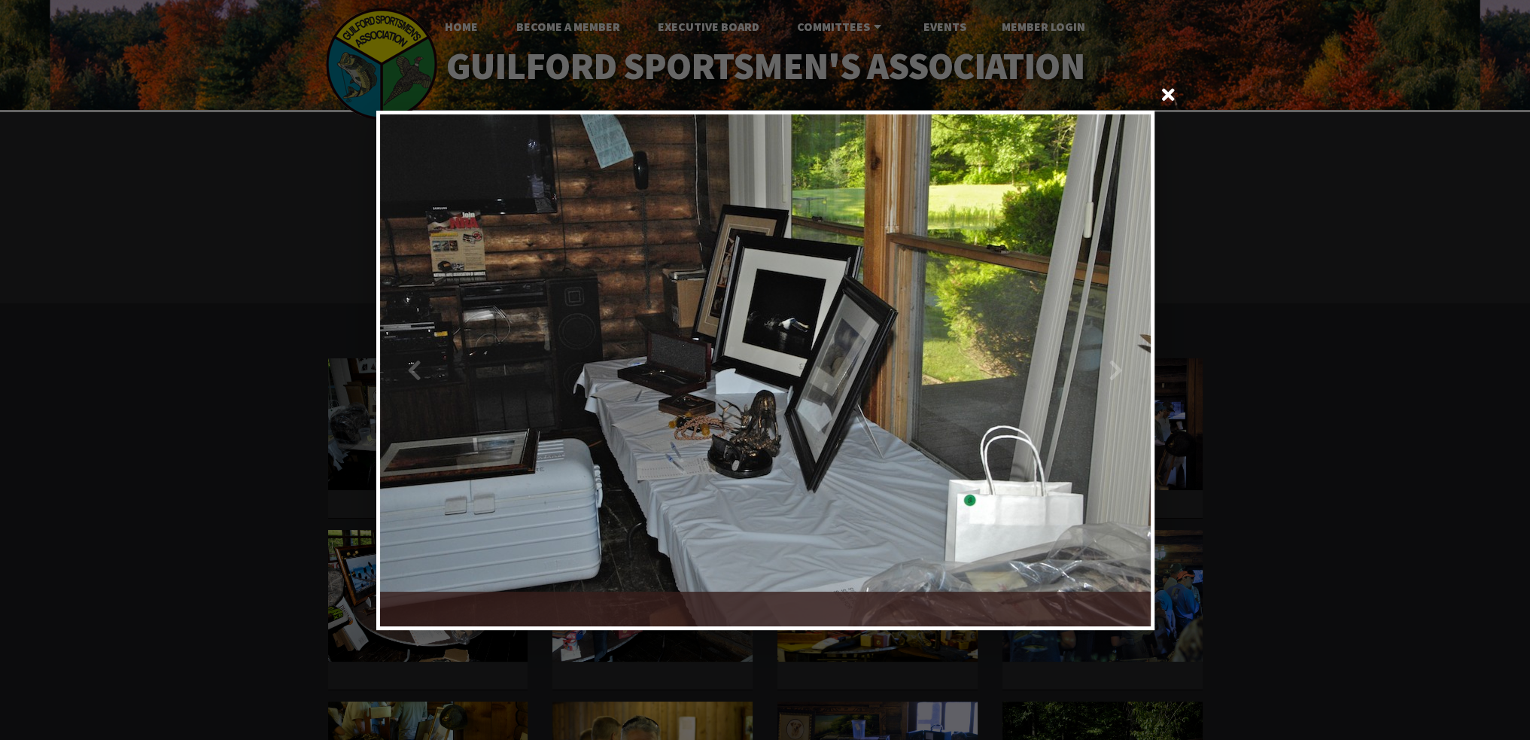
click at [1170, 102] on span at bounding box center [1169, 96] width 36 height 36
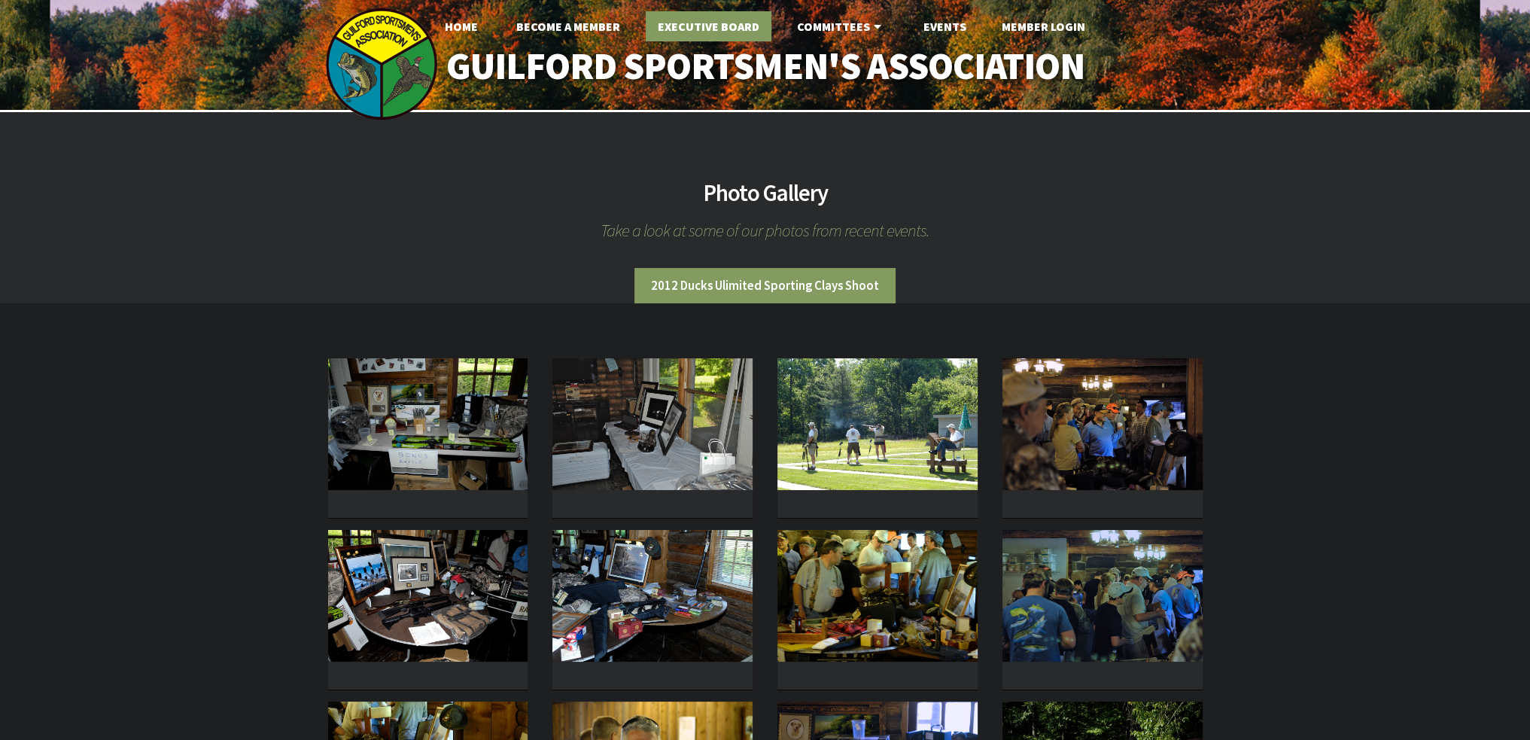
click at [730, 19] on link "Executive Board" at bounding box center [709, 26] width 126 height 30
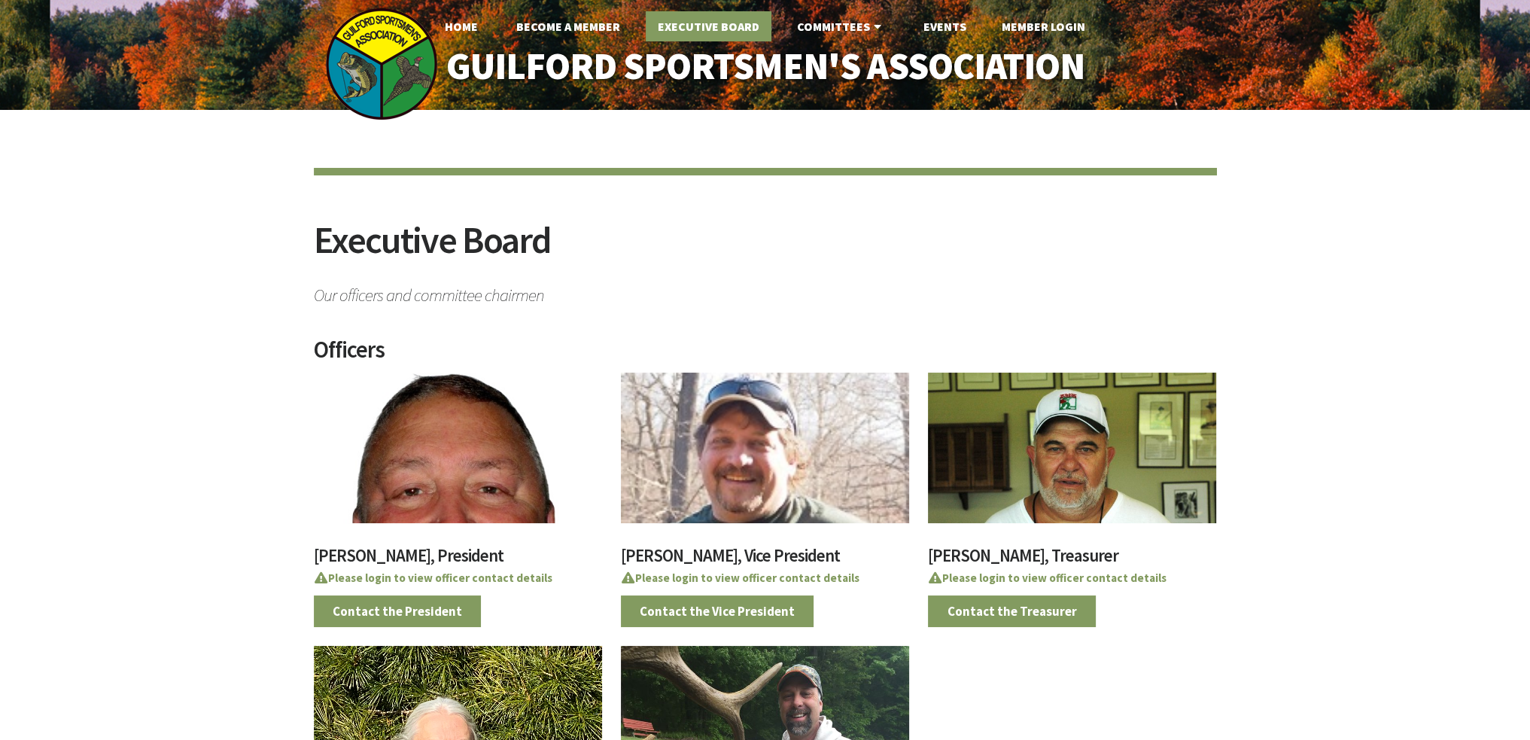
click at [725, 22] on link "Executive Board" at bounding box center [709, 26] width 126 height 30
